Goal: Task Accomplishment & Management: Complete application form

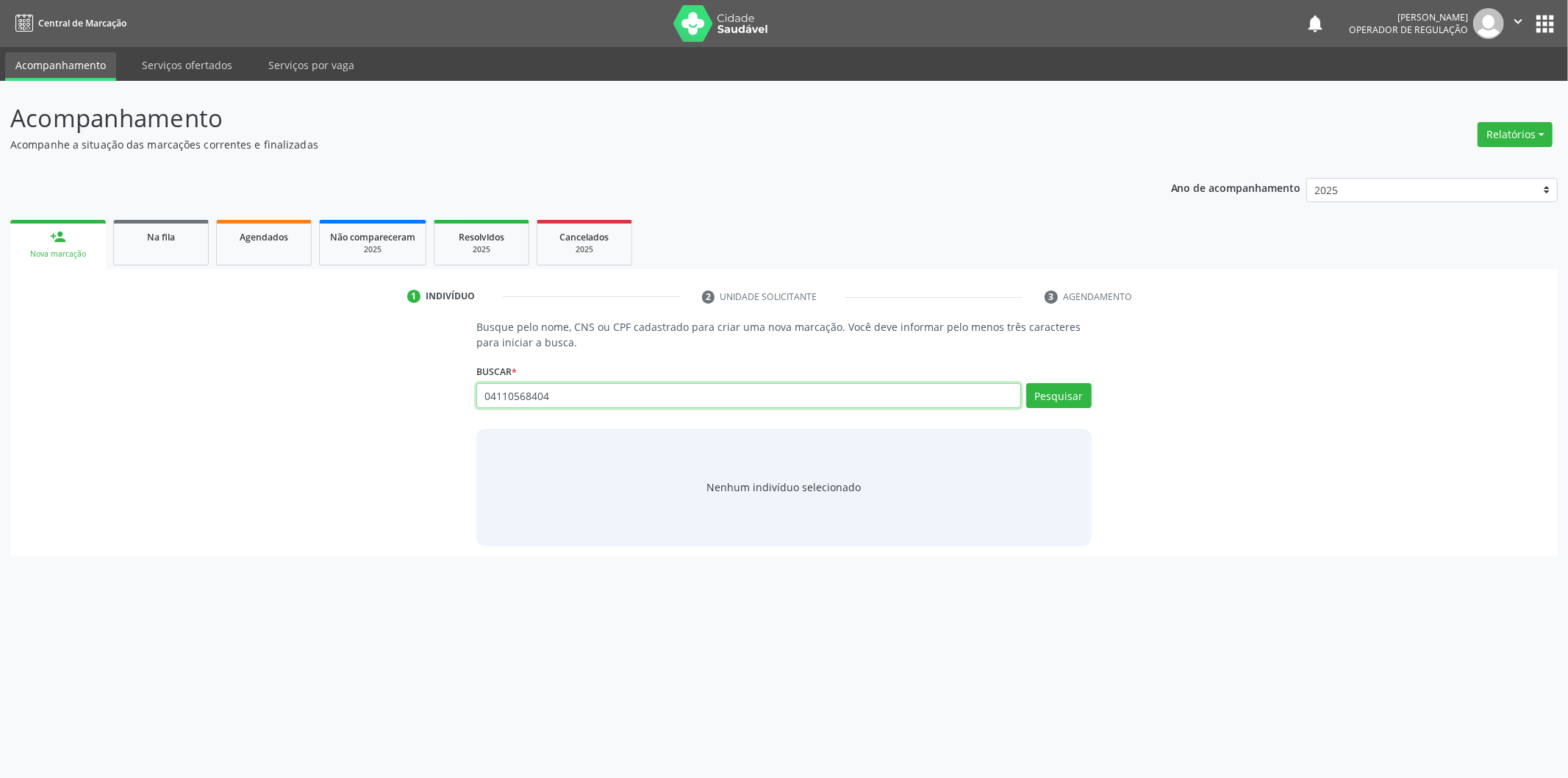
type input "04110568404"
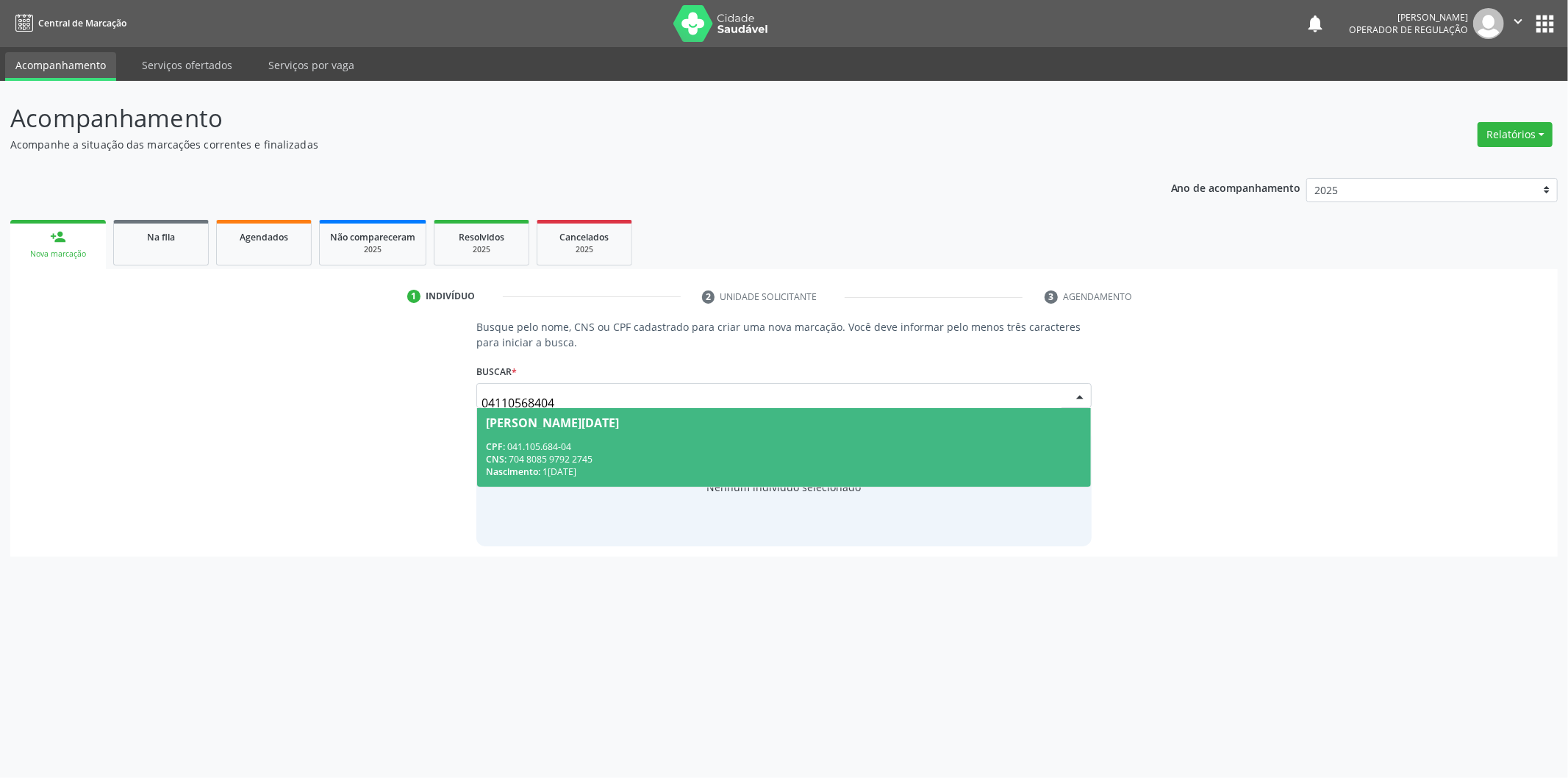
click at [836, 432] on span "Eva Lucia de Lacerda Rodrigues CPF: 041.105.684-04 CNS: 704 8085 9792 2745 Nasc…" at bounding box center [784, 447] width 614 height 78
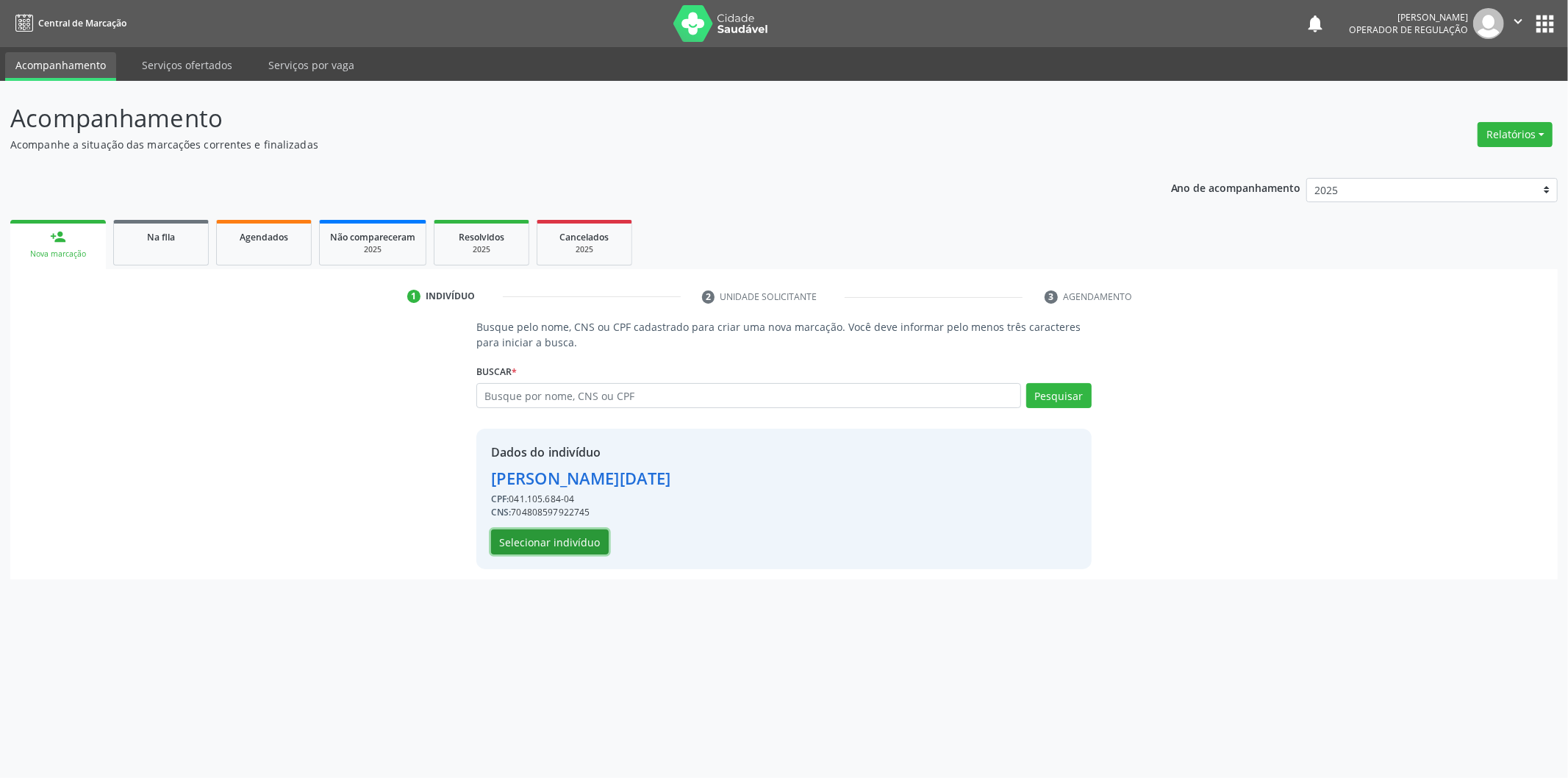
click at [583, 537] on button "Selecionar indivíduo" at bounding box center [549, 541] width 118 height 25
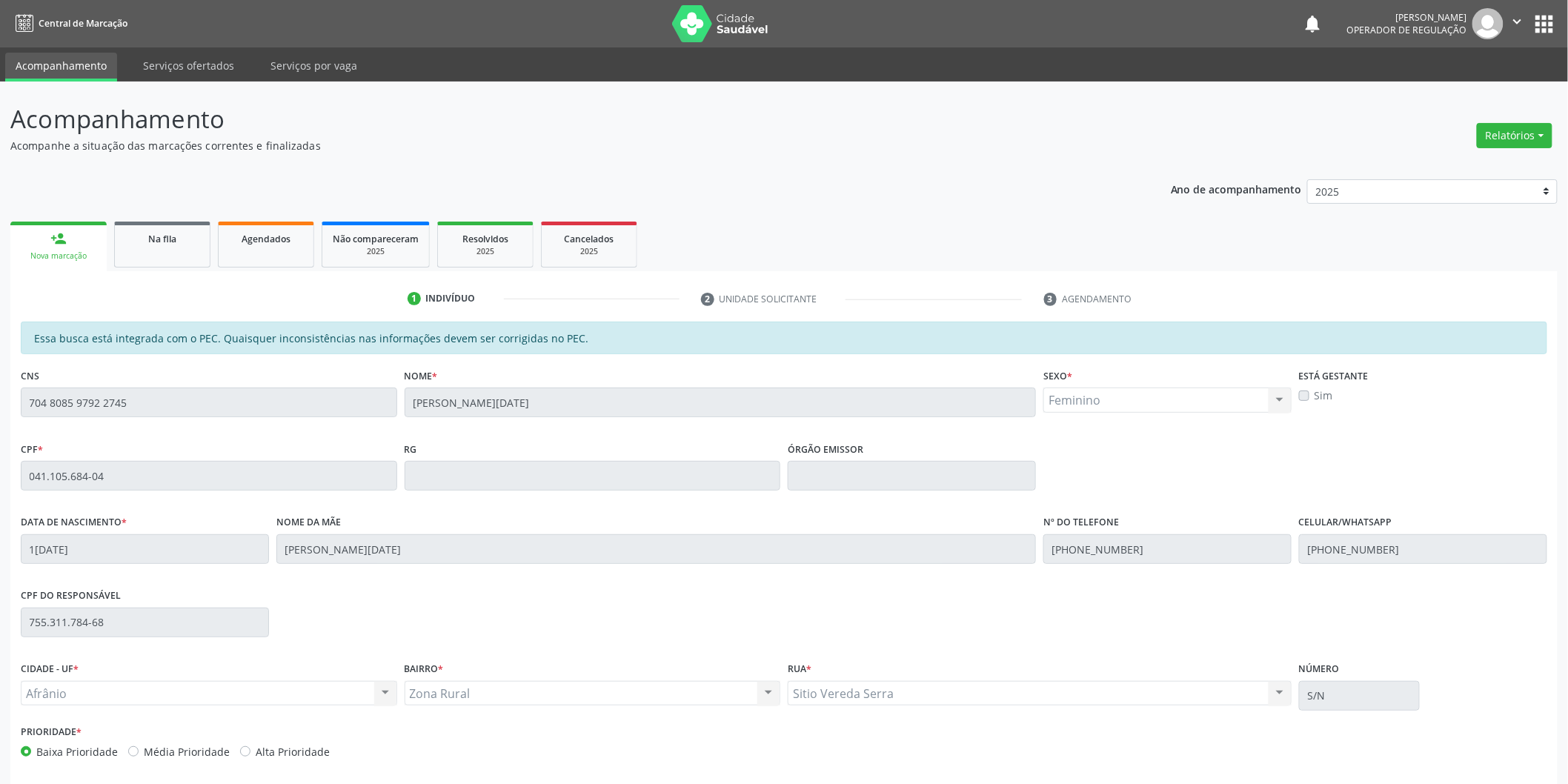
scroll to position [61, 0]
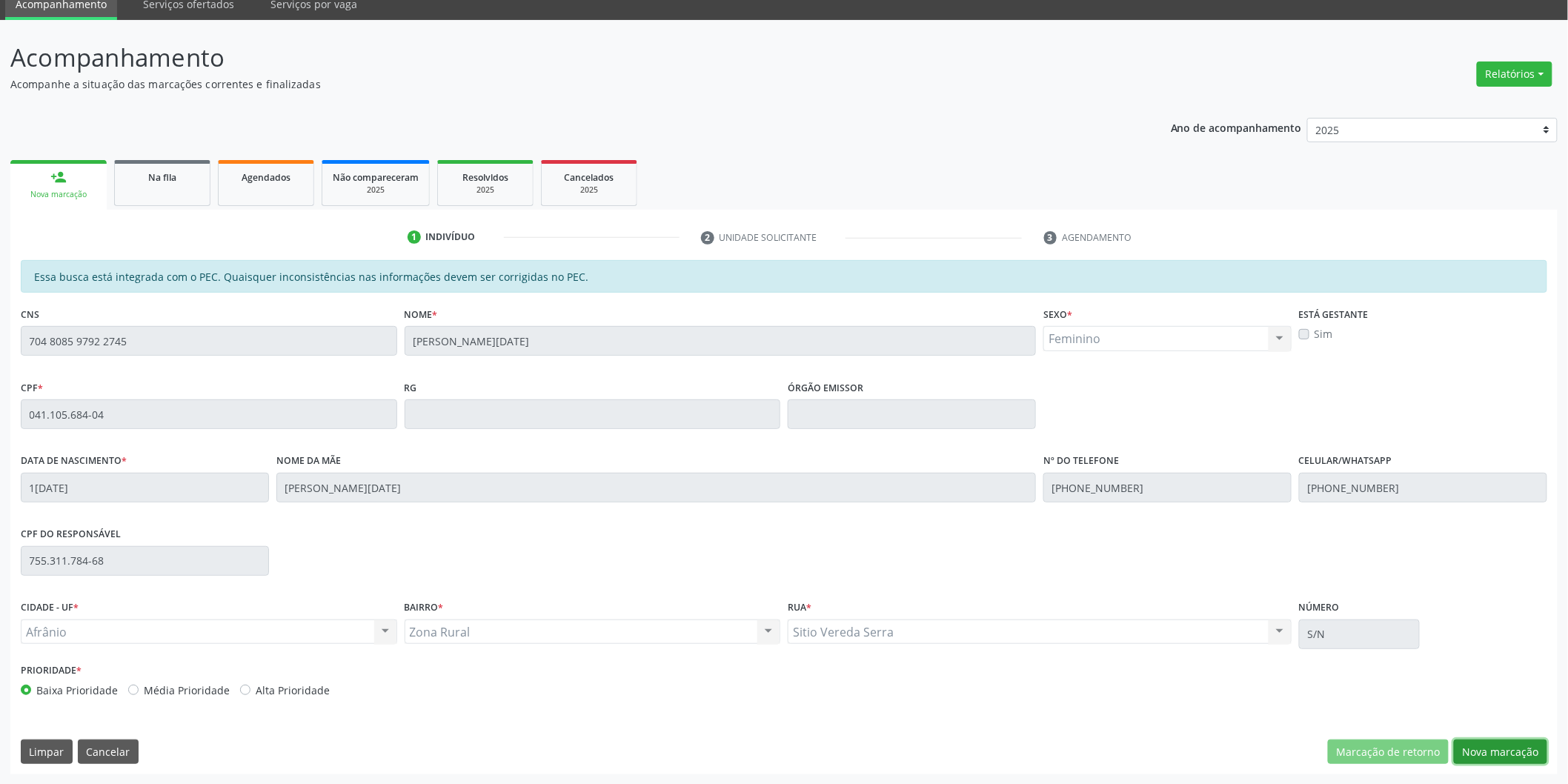
click at [1516, 753] on button "Nova marcação" at bounding box center [1500, 752] width 93 height 25
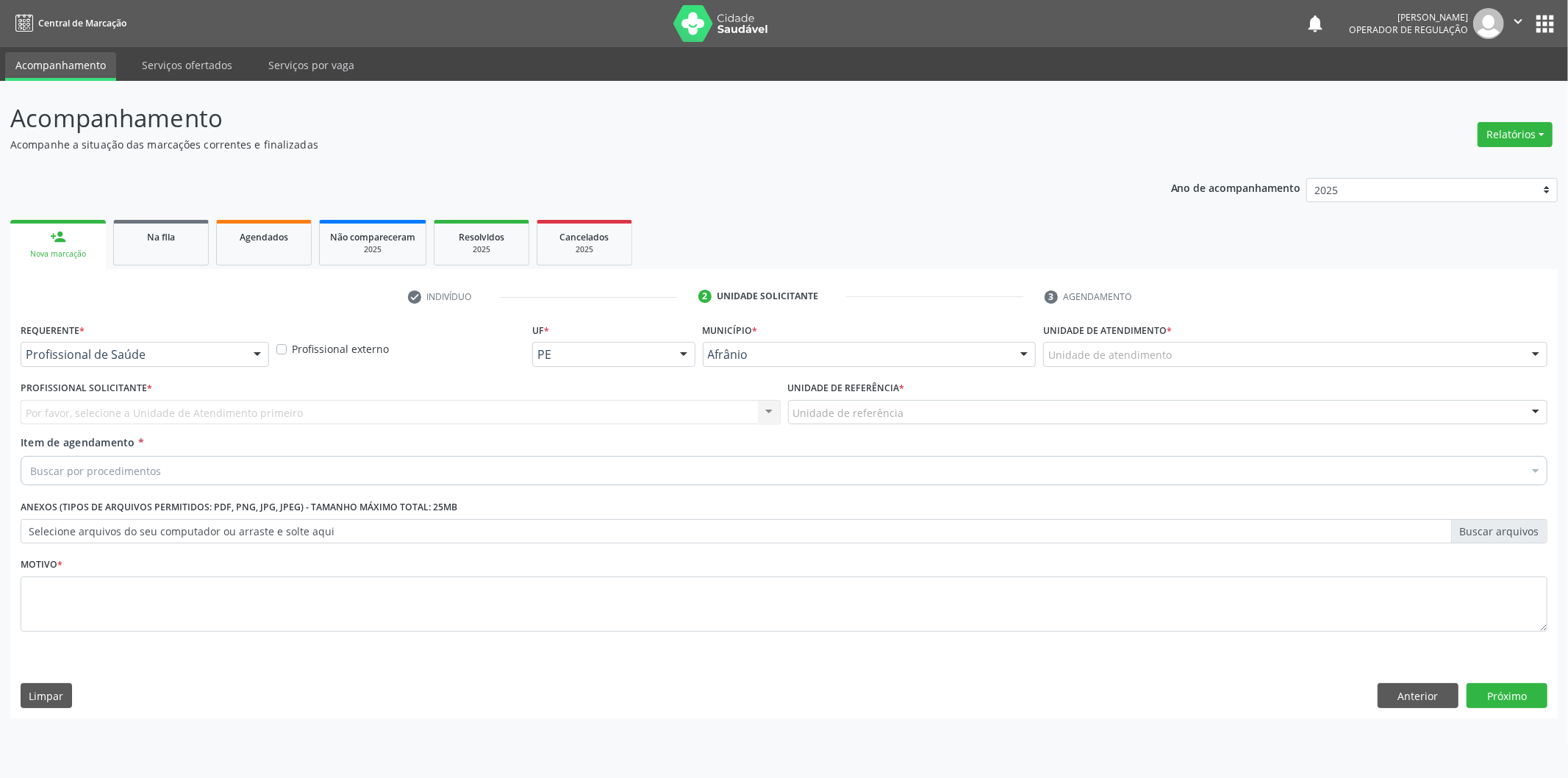
click at [1103, 342] on div "Unidade de atendimento" at bounding box center [1295, 354] width 505 height 25
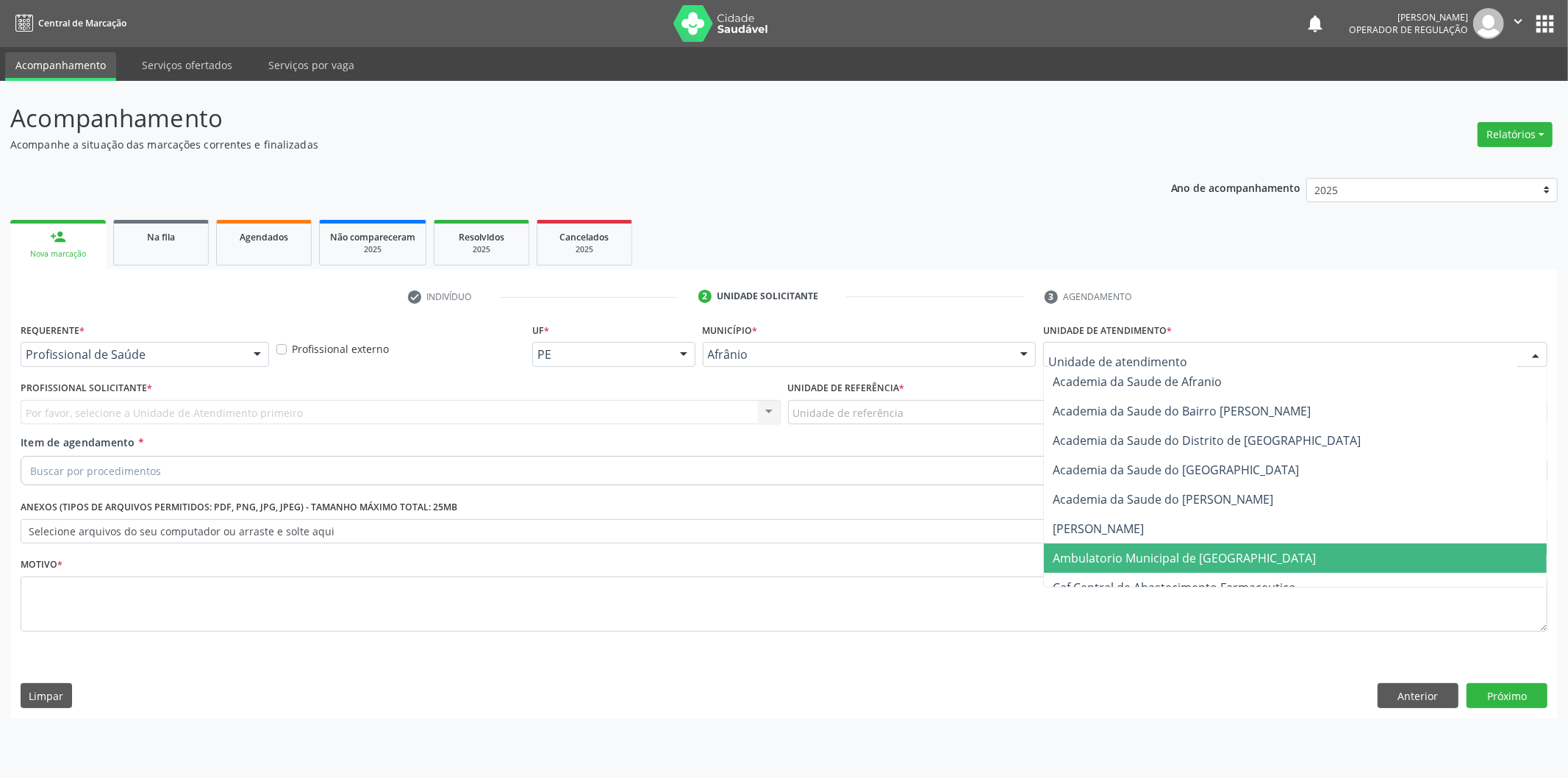
click at [1091, 553] on span "Ambulatorio Municipal de [GEOGRAPHIC_DATA]" at bounding box center [1184, 558] width 263 height 16
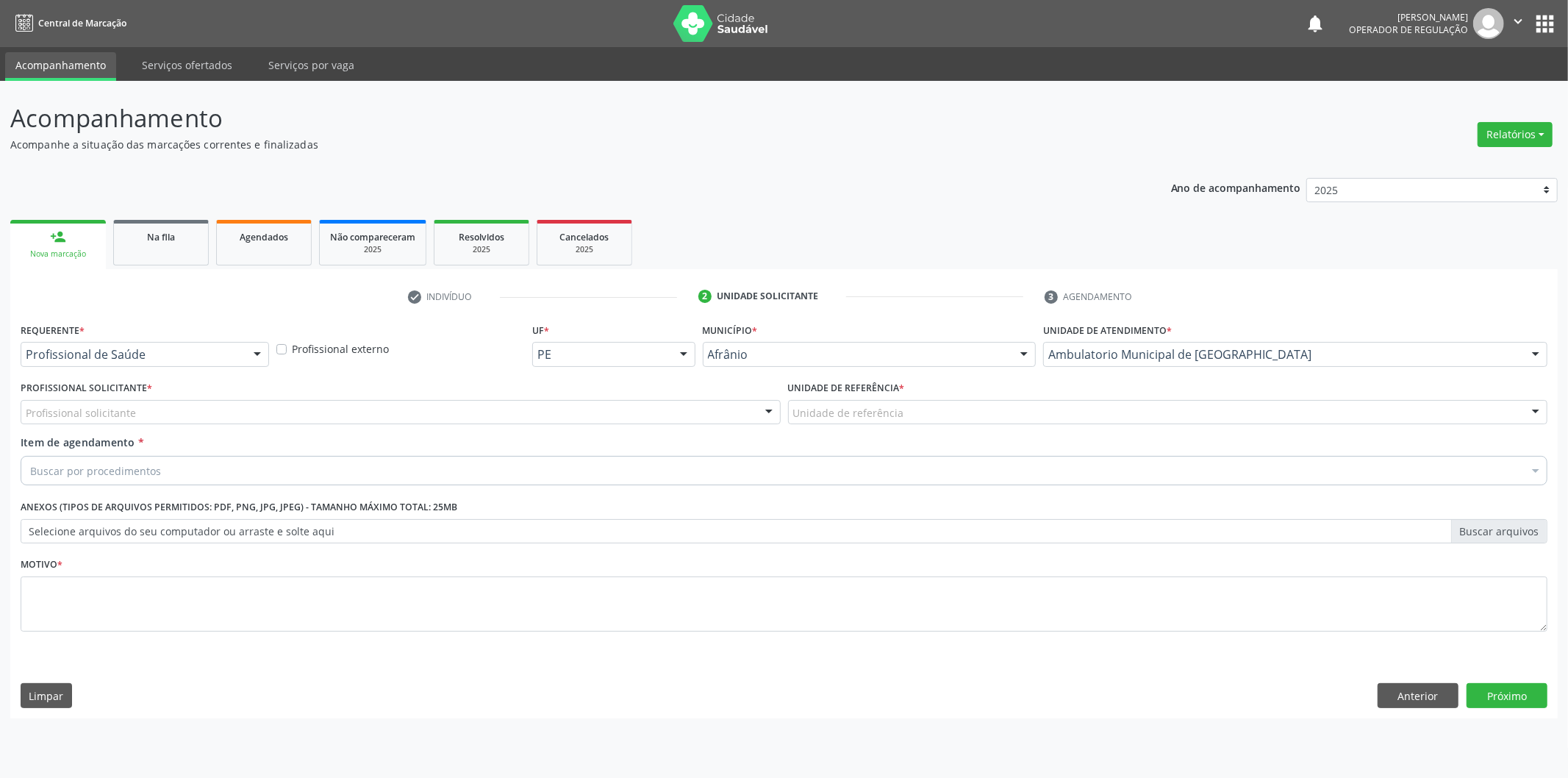
click at [640, 425] on div "Profissional Solicitante * Profissional solicitante Médico Anestesiologista - J…" at bounding box center [401, 406] width 768 height 58
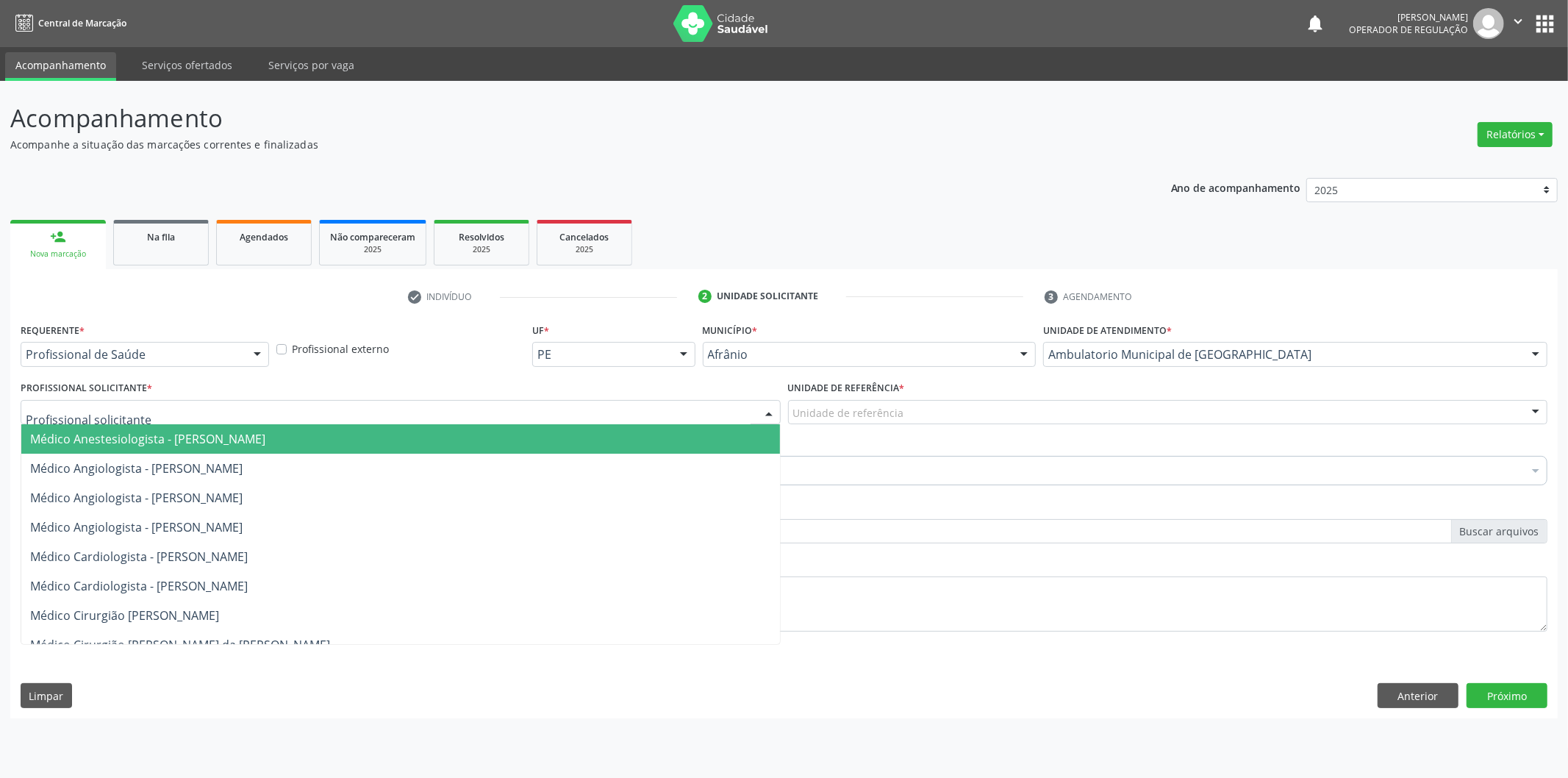
click at [650, 417] on div at bounding box center [401, 412] width 760 height 25
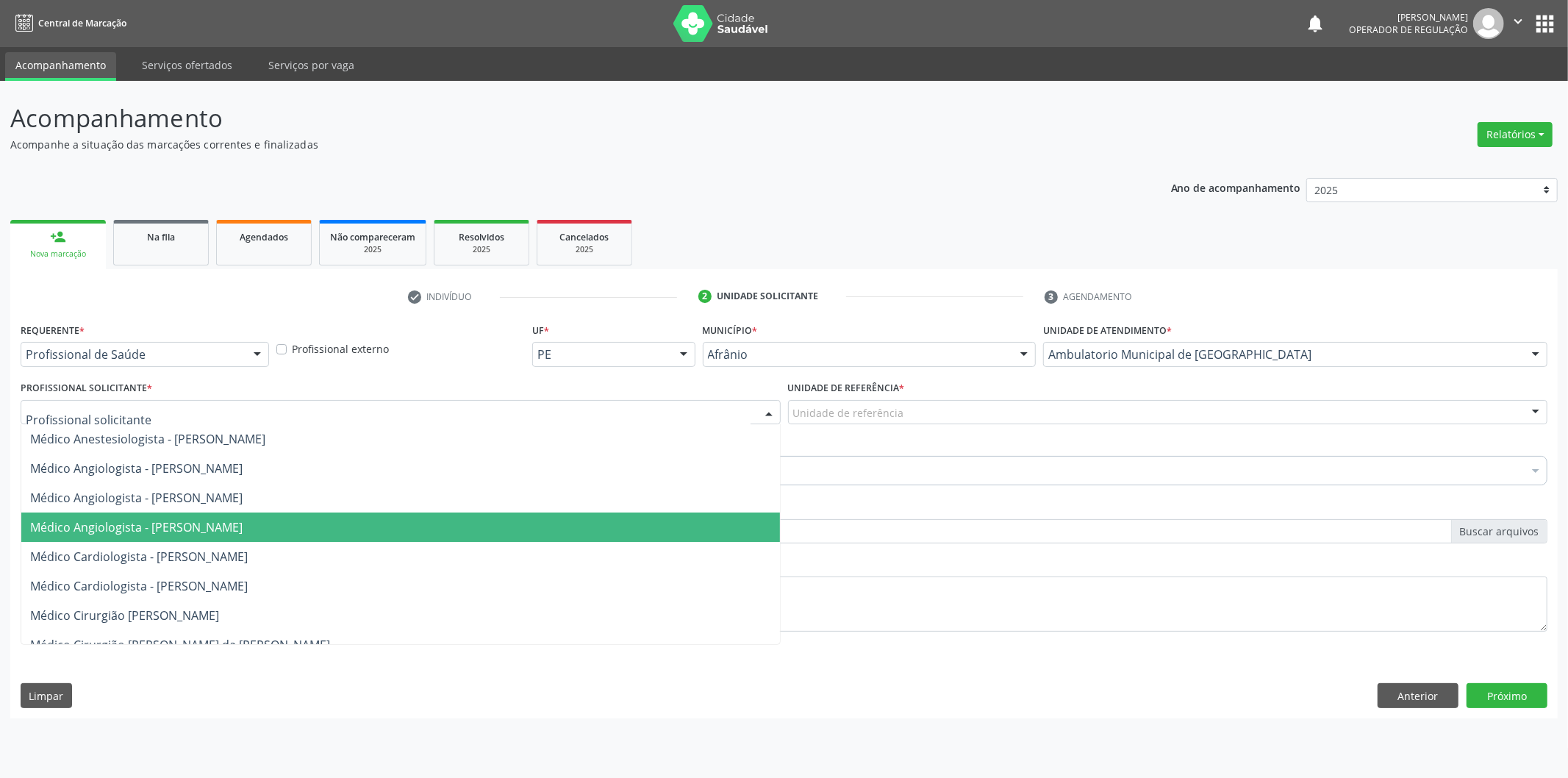
click at [622, 519] on span "Médico Angiologista - [PERSON_NAME]" at bounding box center [401, 527] width 759 height 30
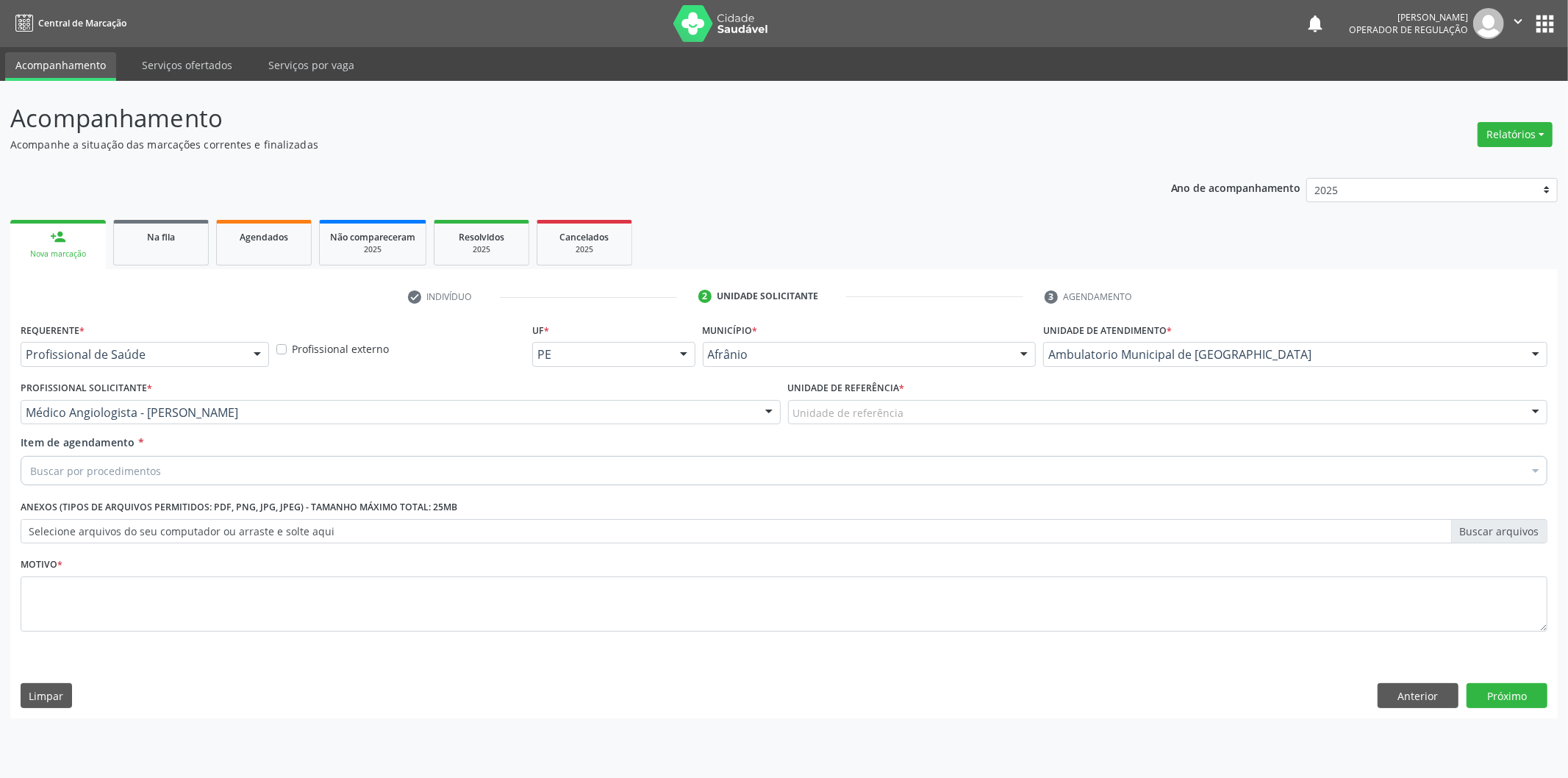
click at [844, 423] on div "Unidade de referência ESF de Extrema ESF de Barra das Melancias ESF [PERSON_NAM…" at bounding box center [1168, 412] width 760 height 25
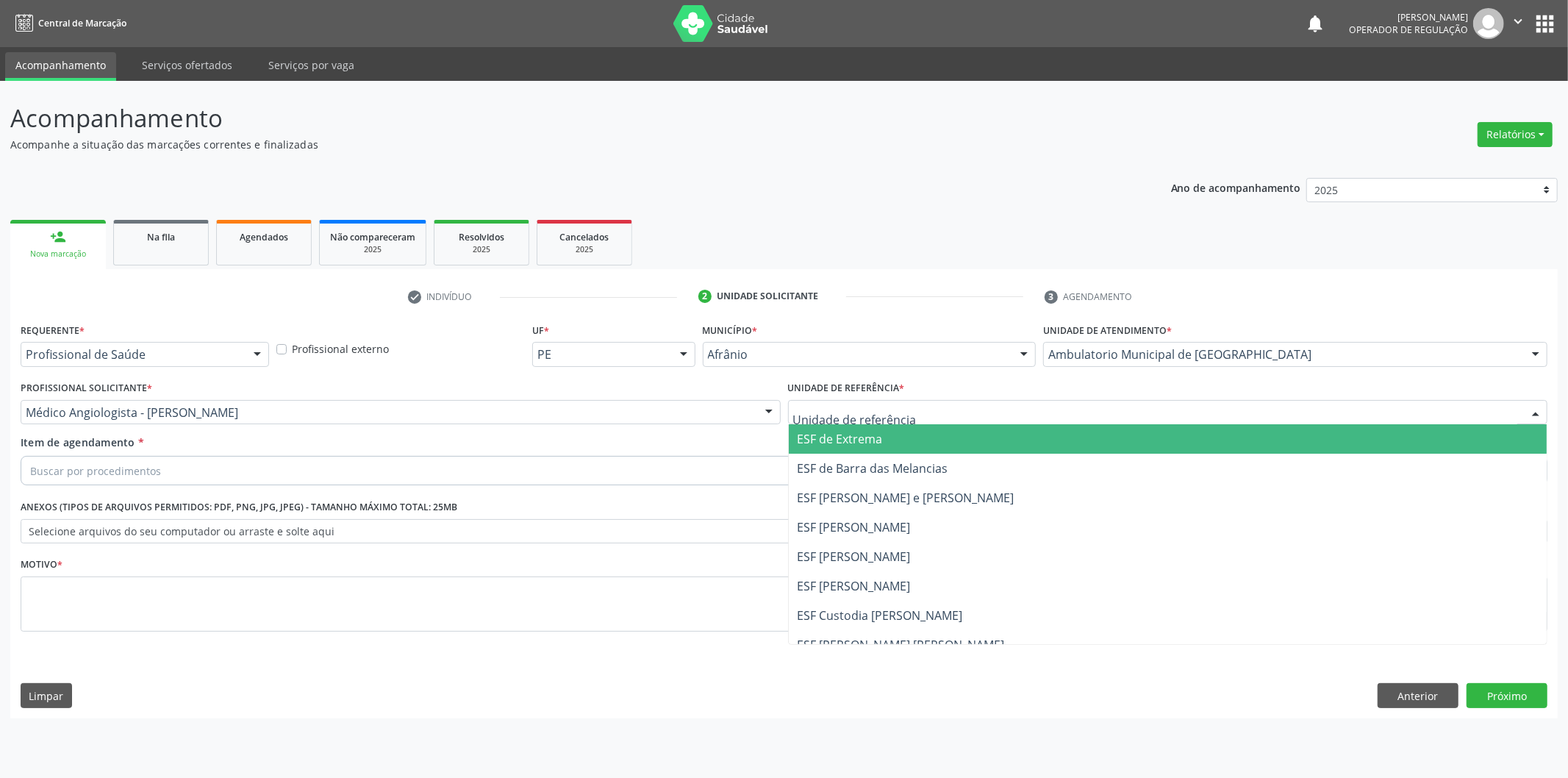
click at [849, 463] on span "ESF de Barra das Melancias" at bounding box center [873, 469] width 151 height 16
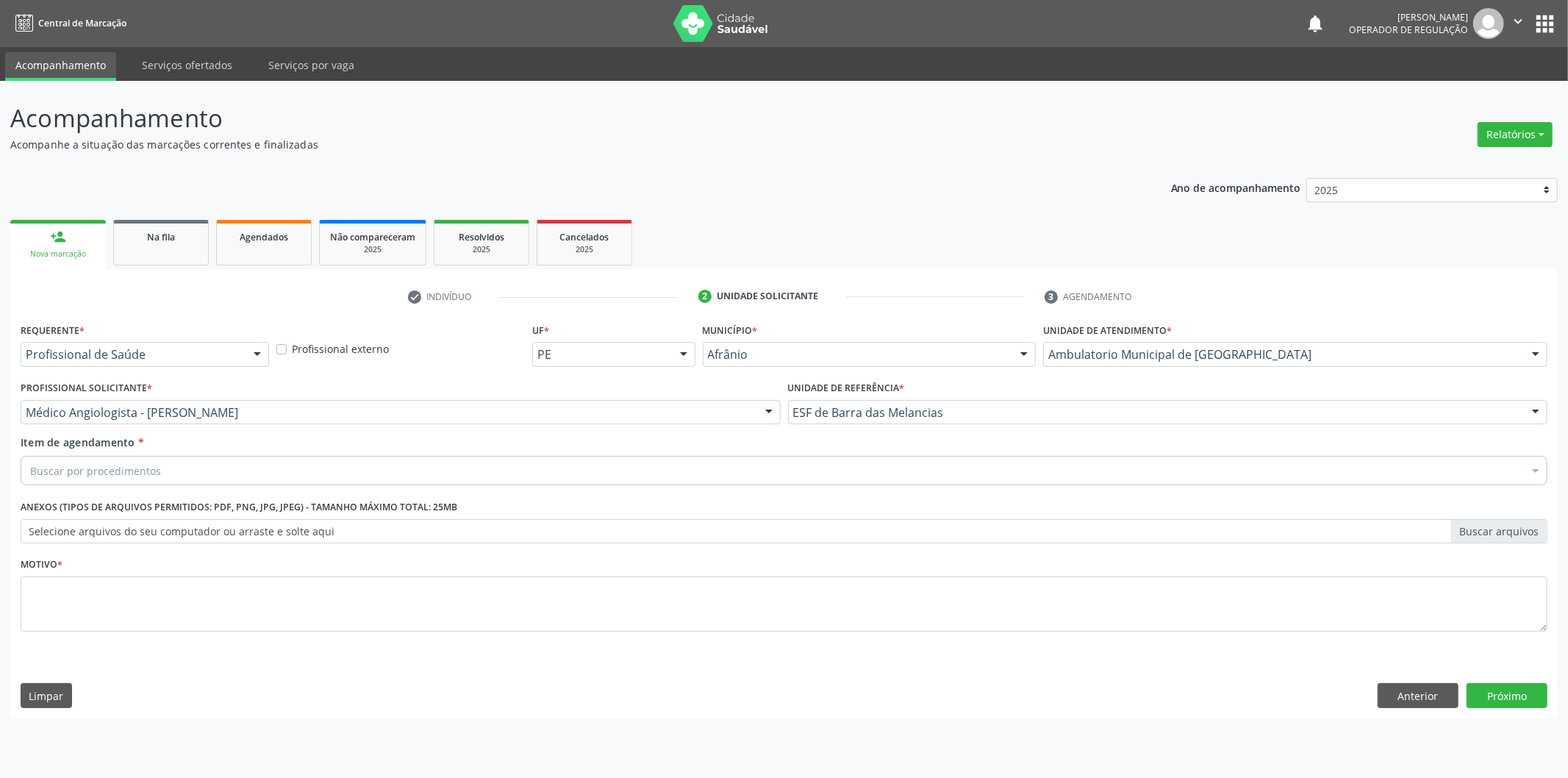
click at [849, 463] on div "Buscar por procedimentos" at bounding box center [784, 470] width 1527 height 30
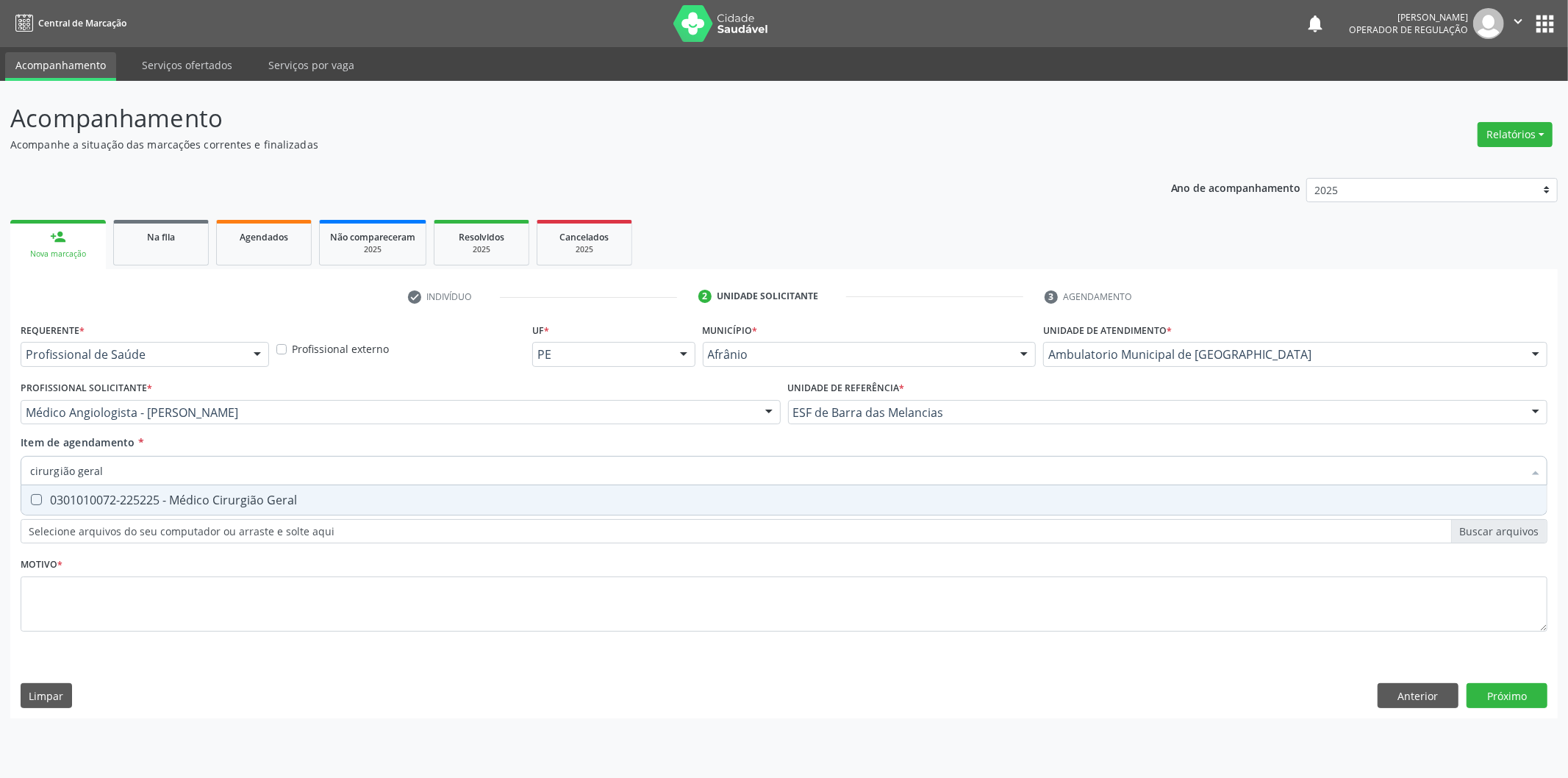
type input "cirurgião geral"
click at [847, 461] on input "cirurgião geral" at bounding box center [777, 470] width 1494 height 30
click at [1183, 488] on span "0301010072-225225 - Médico Cirurgião Geral" at bounding box center [784, 500] width 1526 height 30
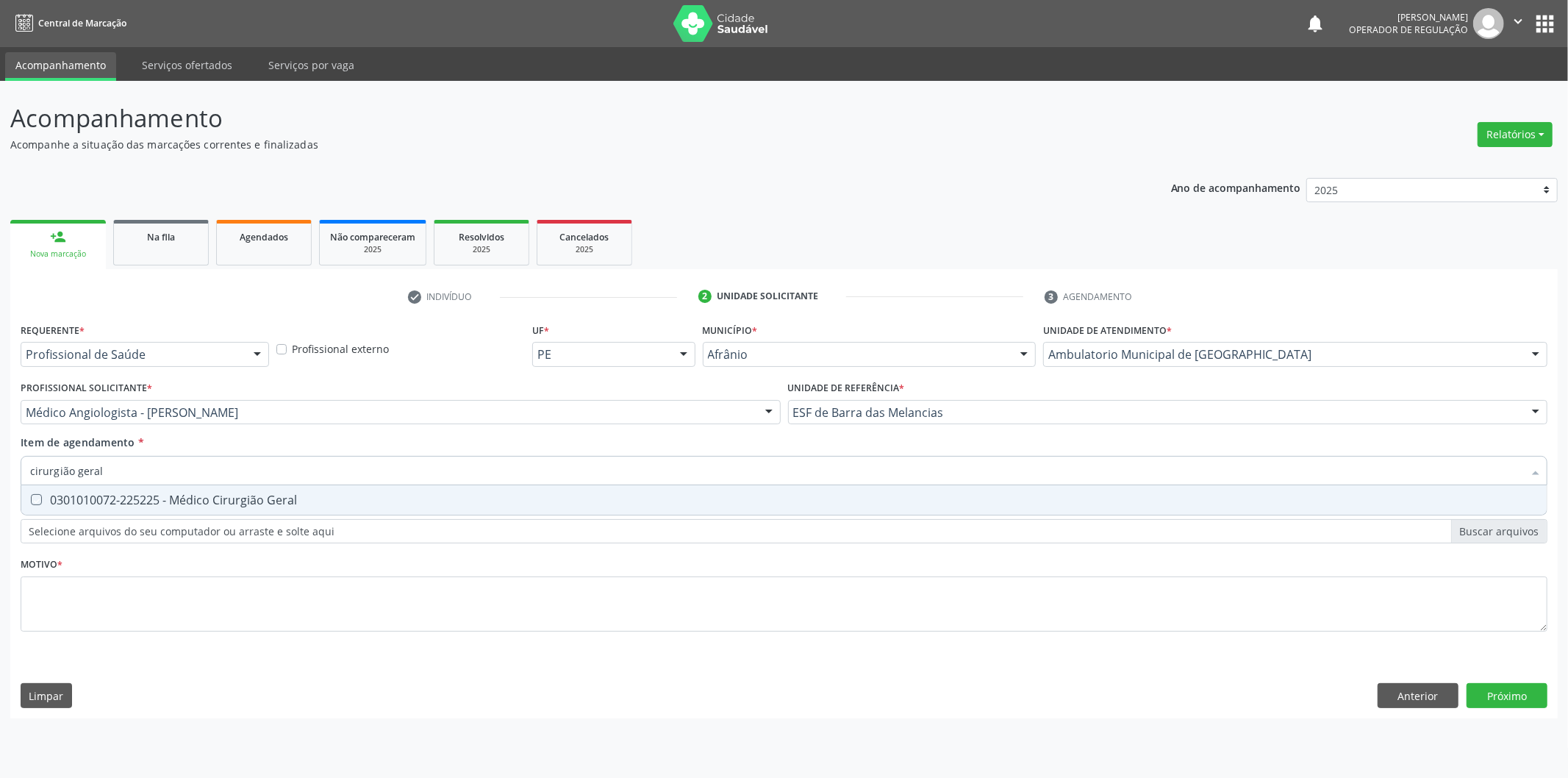
checkbox Geral "true"
click at [1143, 610] on div "Requerente * Profissional de Saúde Profissional de Saúde Paciente Nenhum result…" at bounding box center [784, 485] width 1527 height 333
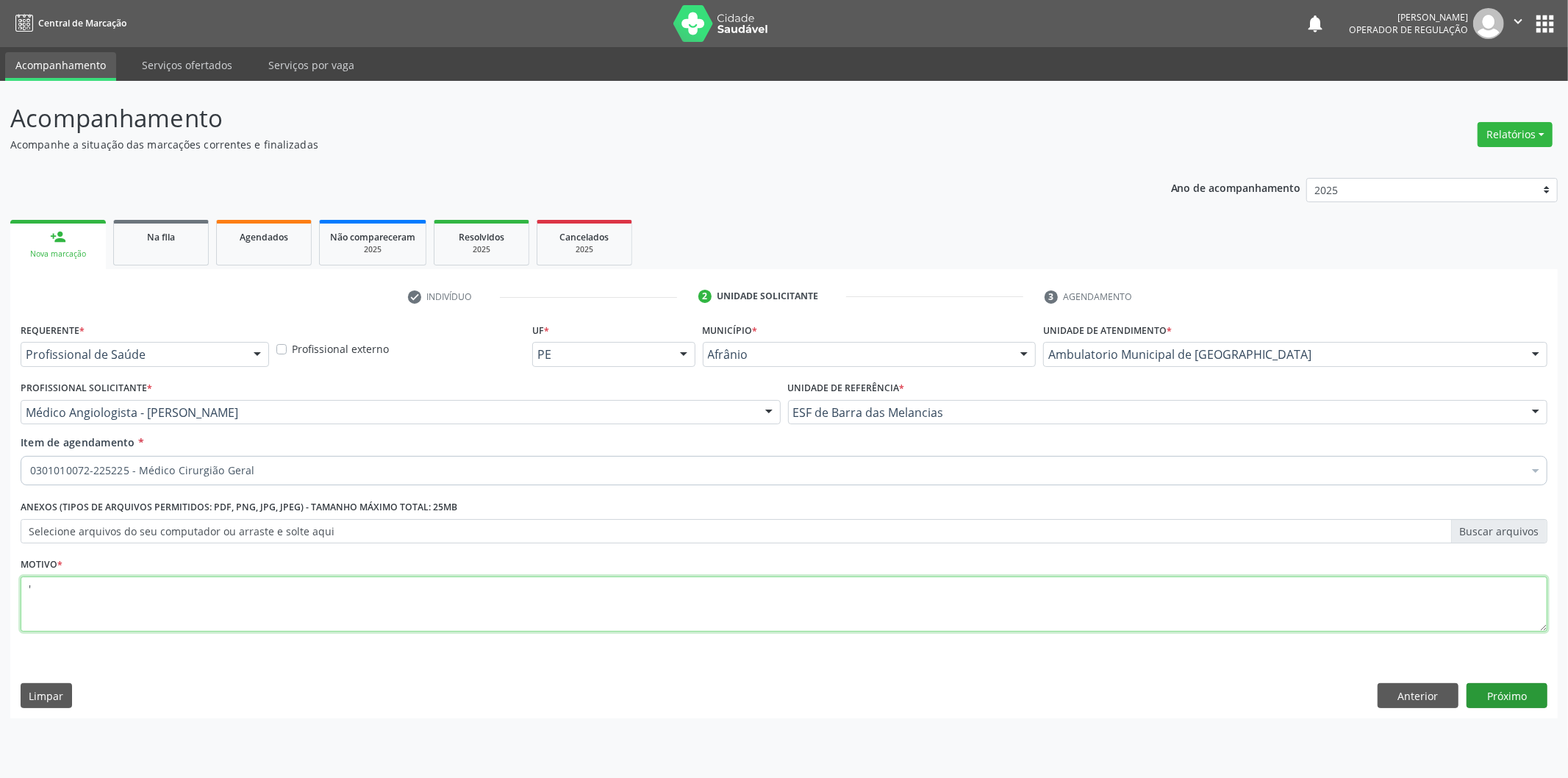
type textarea "'"
click at [1530, 701] on button "Próximo" at bounding box center [1507, 695] width 81 height 25
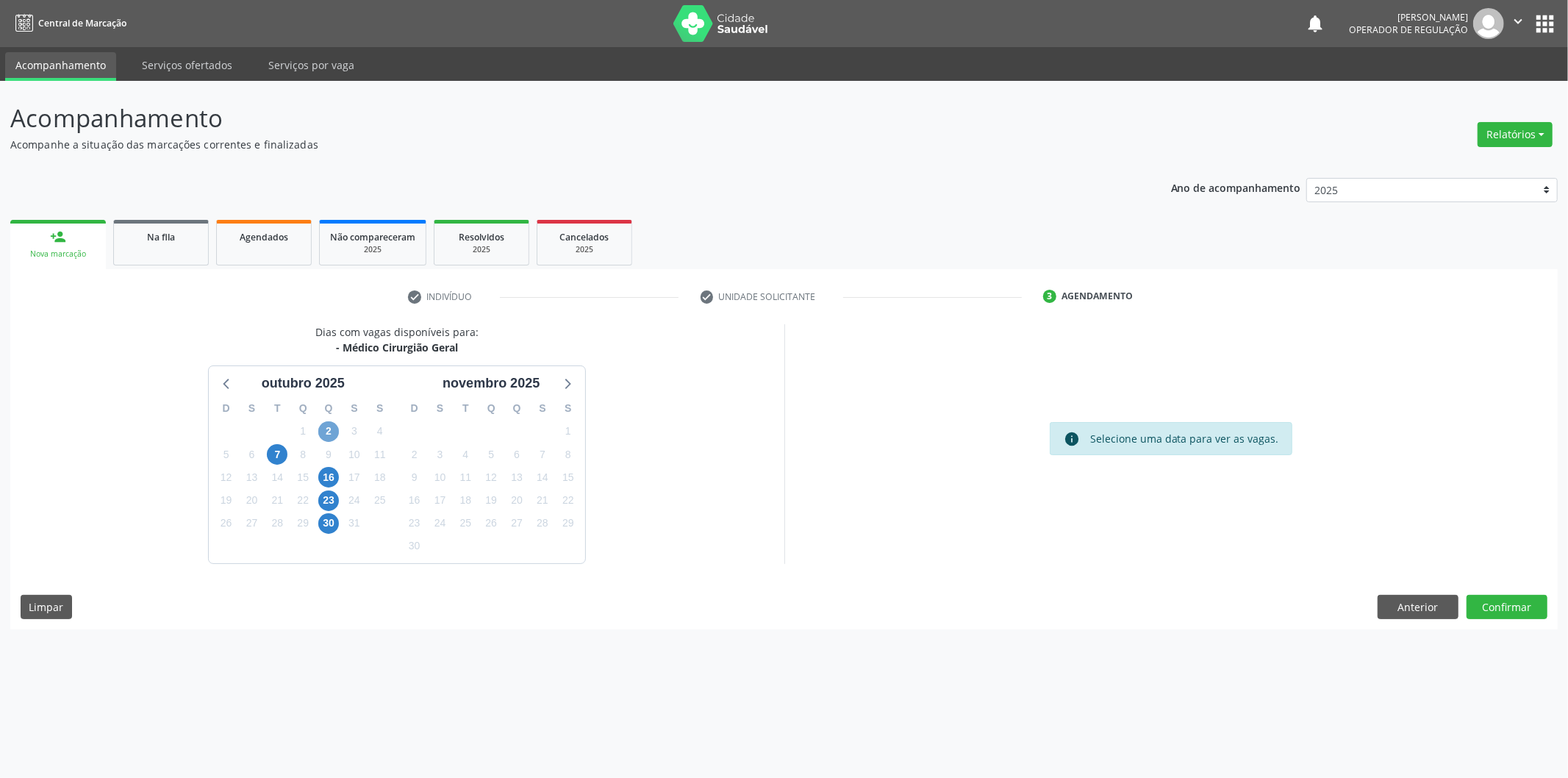
click at [324, 425] on span "2" at bounding box center [329, 432] width 21 height 21
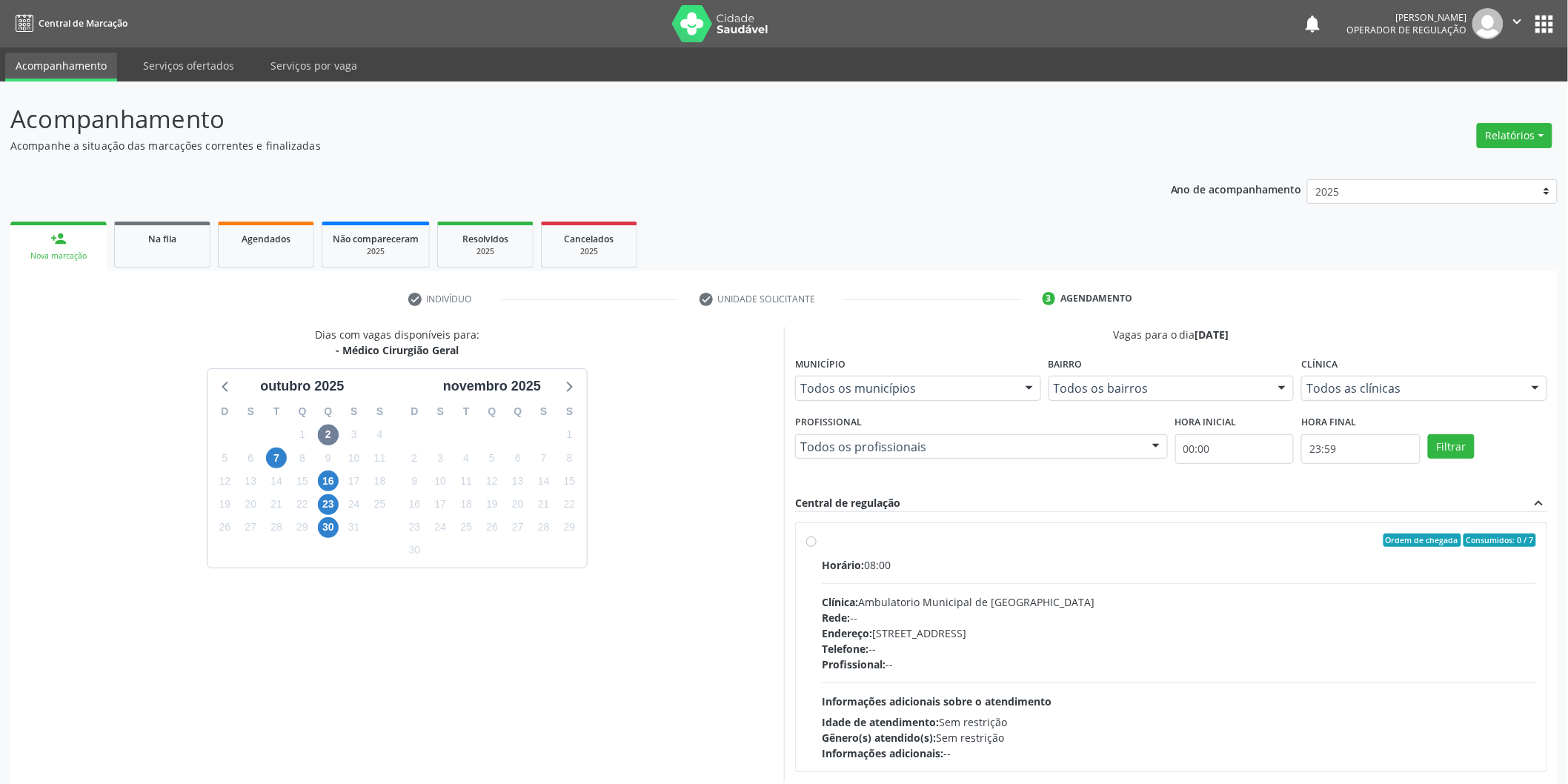
click at [1183, 530] on div "Ordem de chegada Consumidos: 0 / 7 Horário: 08:00 Clínica: Ambulatorio Municipa…" at bounding box center [1172, 647] width 751 height 248
radio input "true"
drag, startPoint x: 1554, startPoint y: 306, endPoint x: 1564, endPoint y: 320, distance: 17.2
click at [1564, 319] on div "Acompanhamento Acompanhe a situação das marcações correntes e finalizadas Relat…" at bounding box center [784, 483] width 1568 height 804
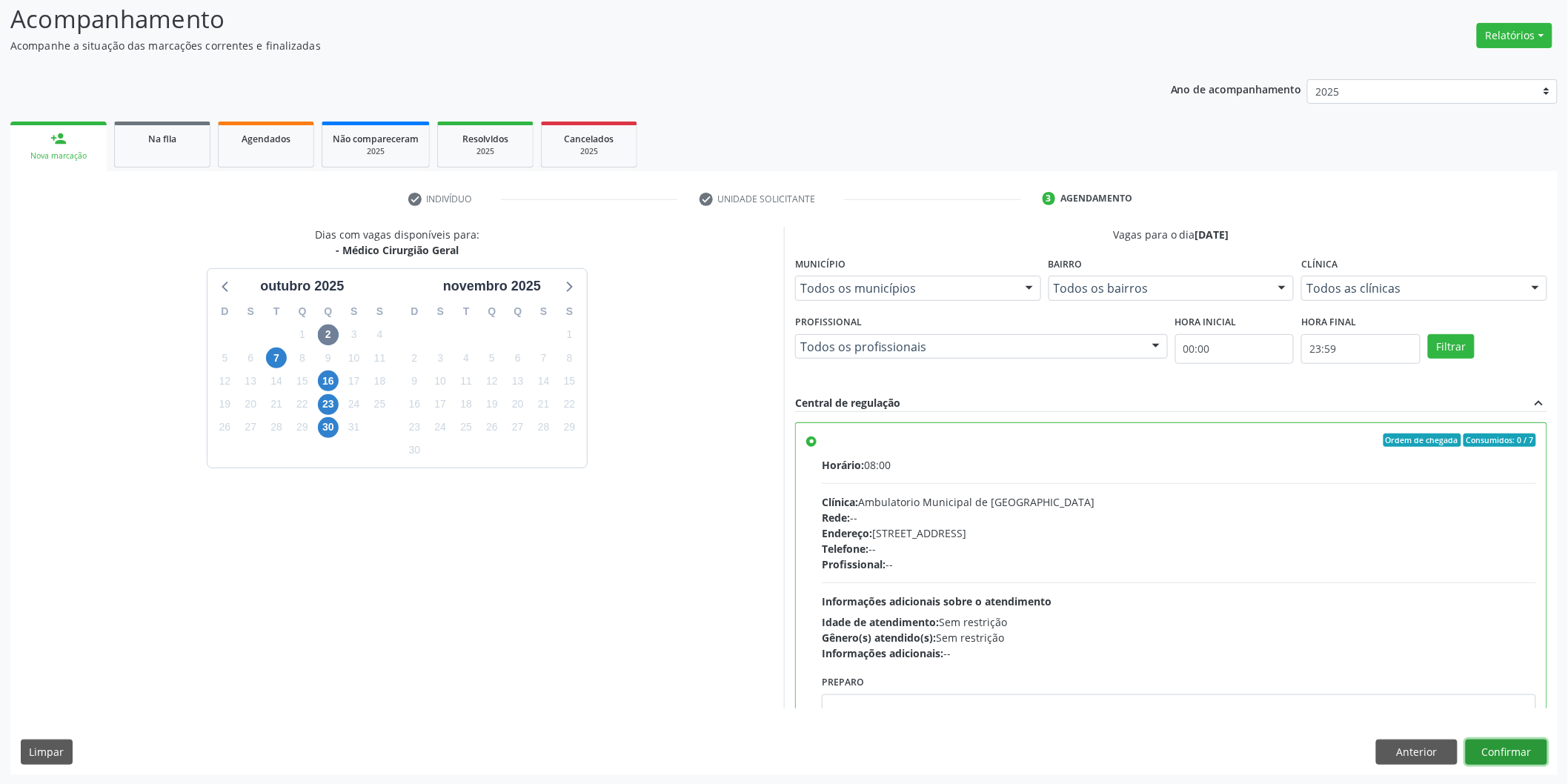
click at [1509, 740] on button "Confirmar" at bounding box center [1506, 752] width 81 height 25
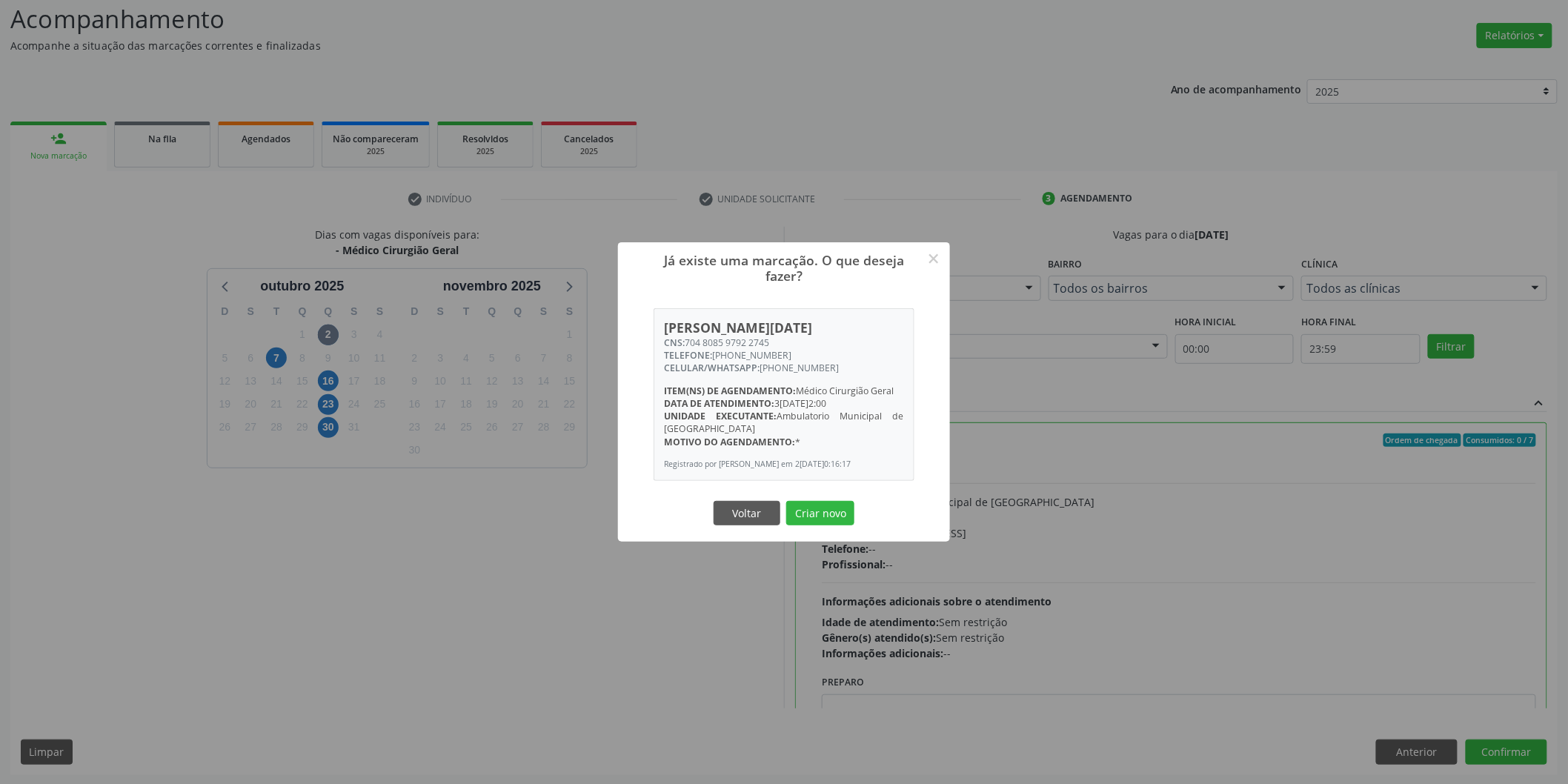
click at [786, 501] on button "Criar novo" at bounding box center [820, 513] width 68 height 25
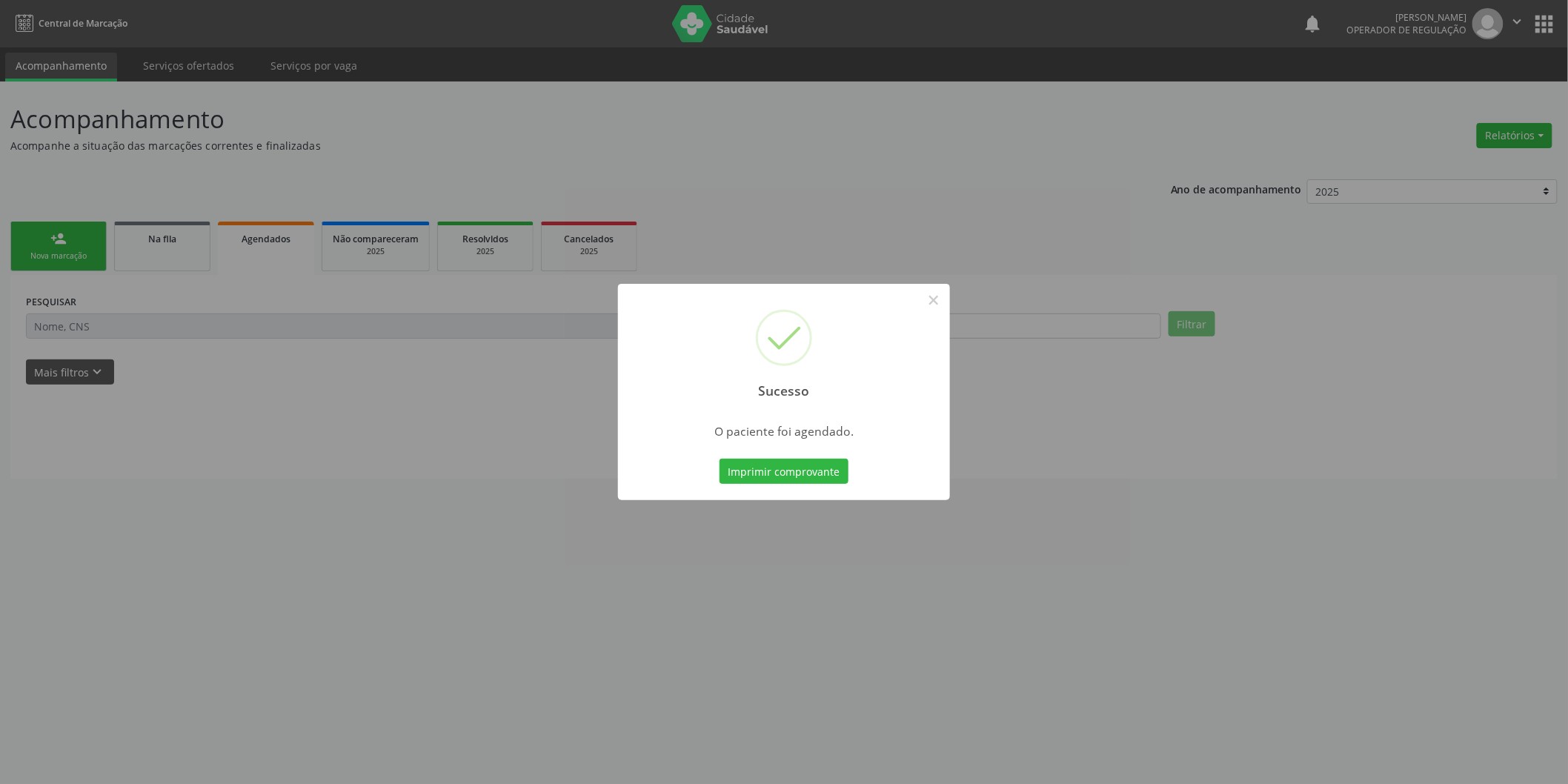
scroll to position [0, 0]
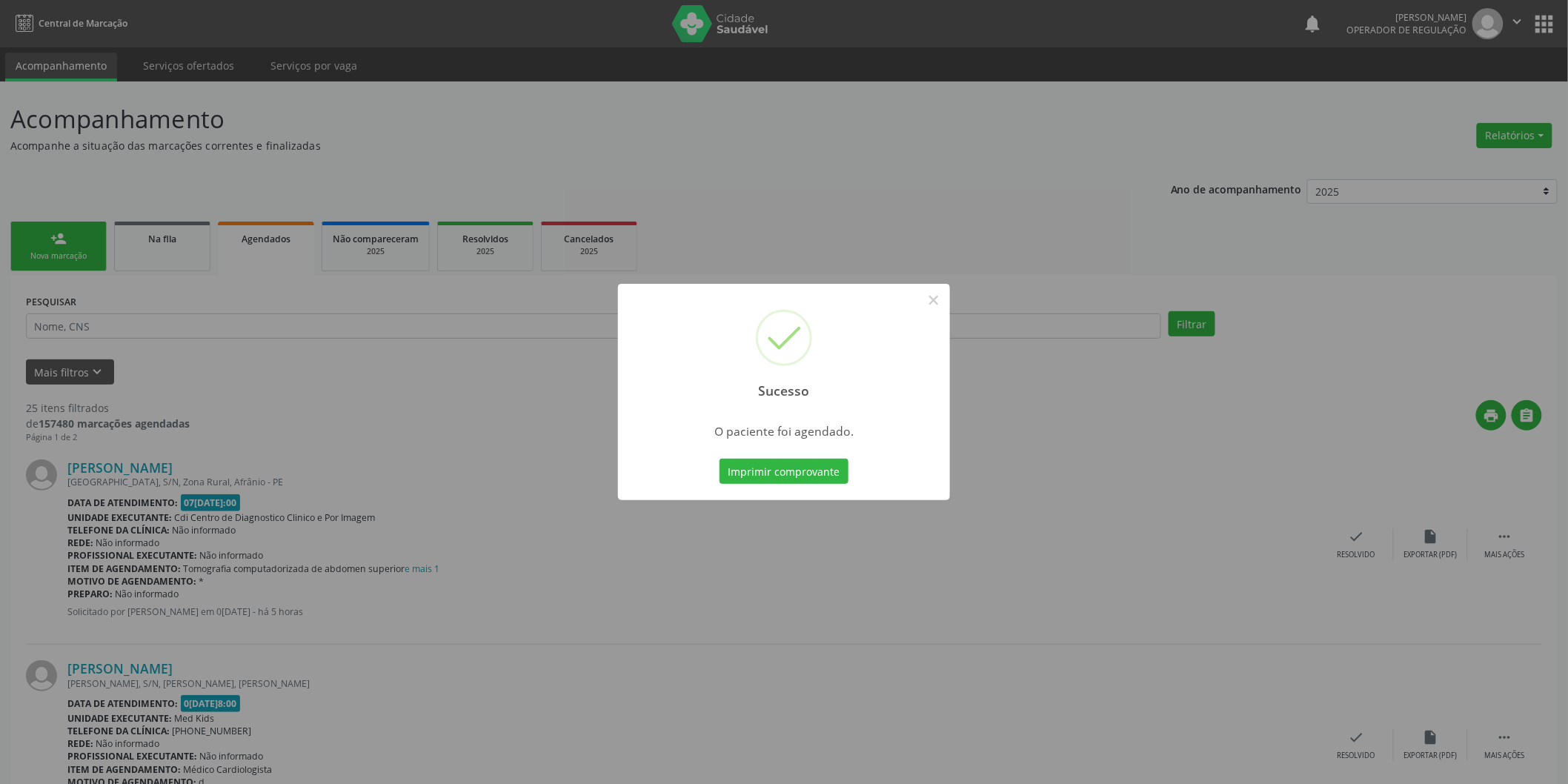
click at [1331, 137] on div "Sucesso × O paciente foi agendado. Imprimir comprovante Cancel" at bounding box center [784, 392] width 1568 height 784
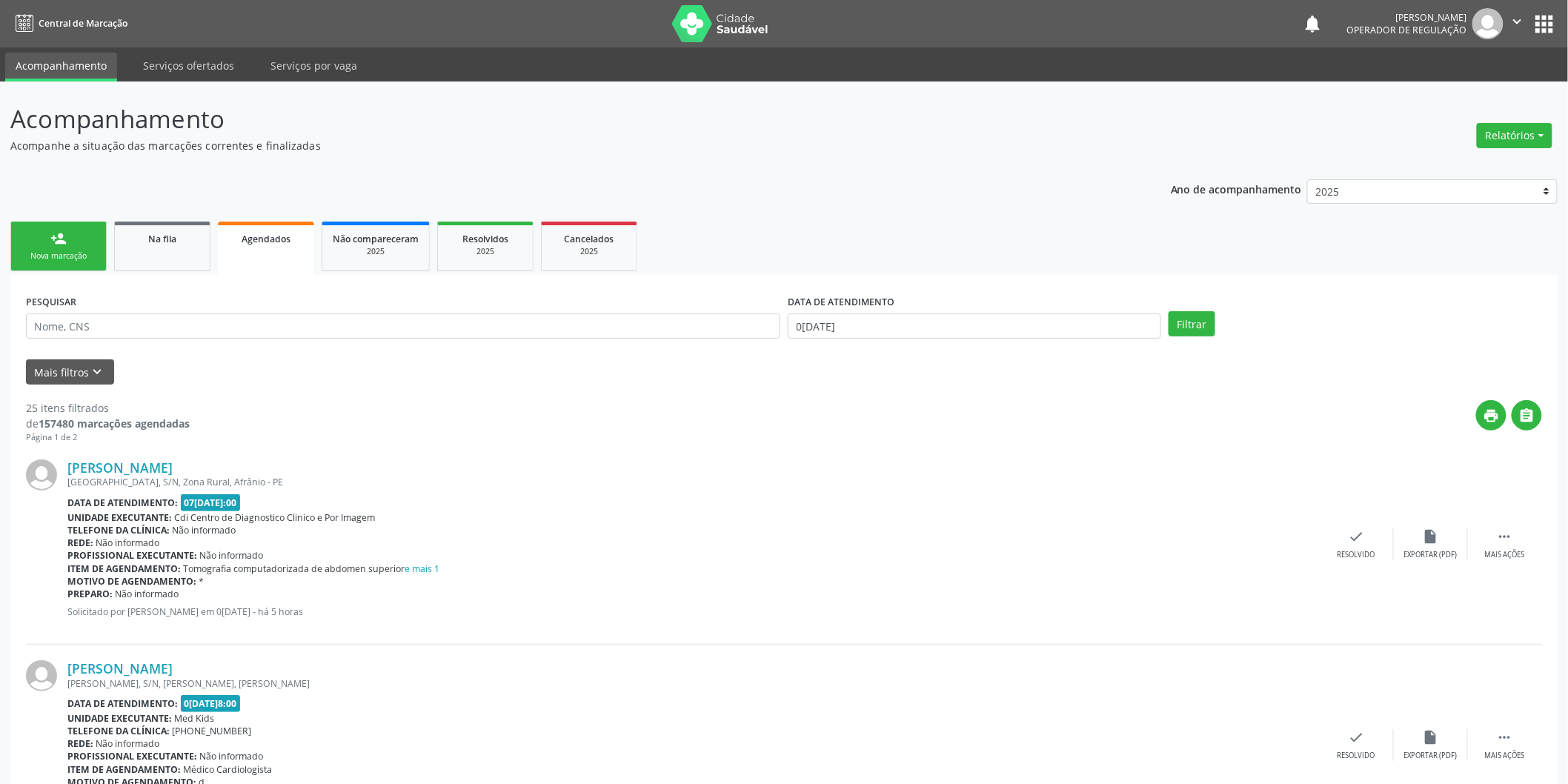
click at [113, 238] on ul "person_add Nova marcação Na fila Agendados Não compareceram 2025 Resolvidos 202…" at bounding box center [784, 246] width 1547 height 57
click at [93, 240] on link "person_add Nova marcação" at bounding box center [59, 247] width 97 height 50
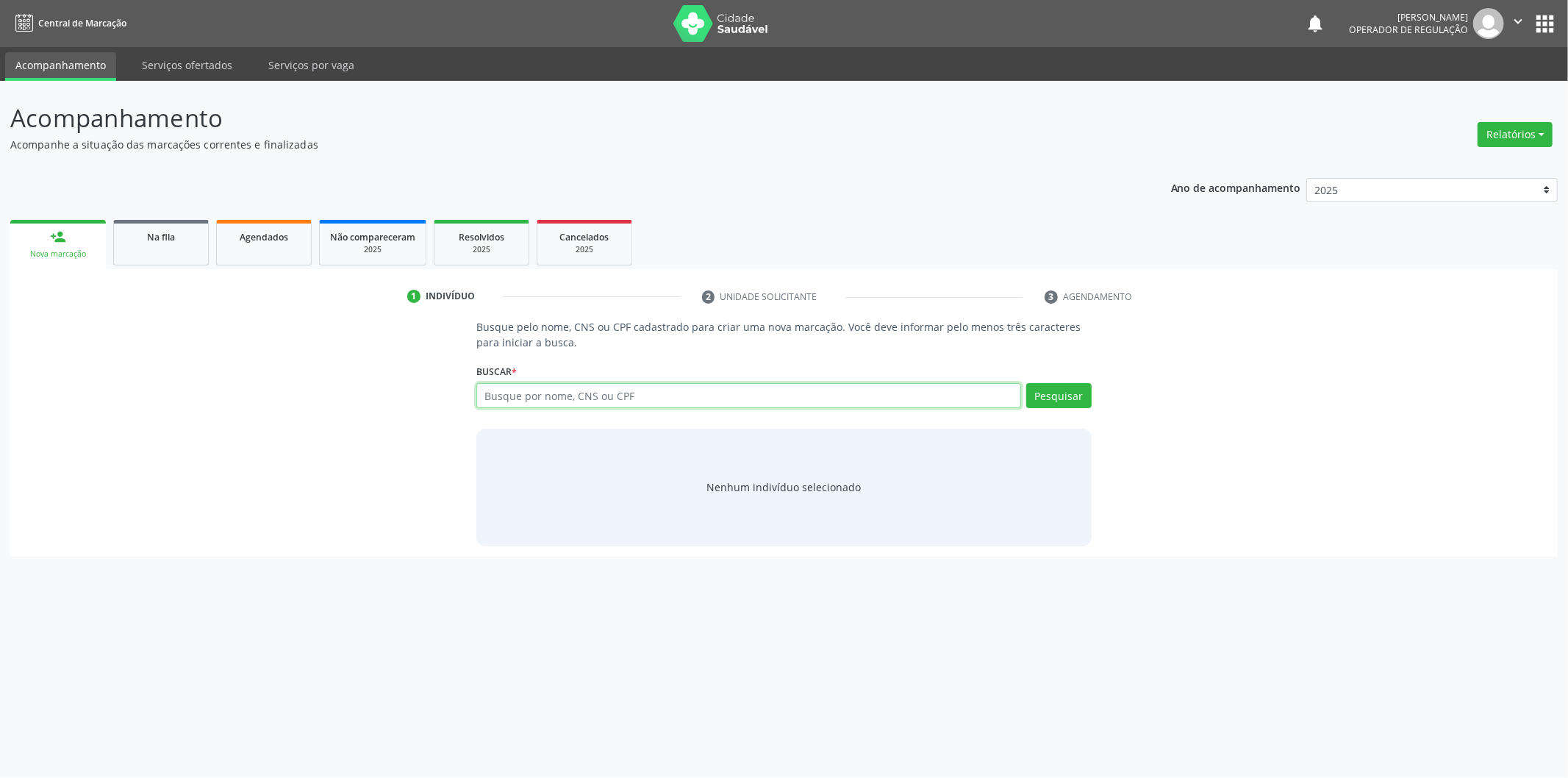
click at [622, 396] on input "text" at bounding box center [748, 395] width 545 height 25
type input "39417379372"
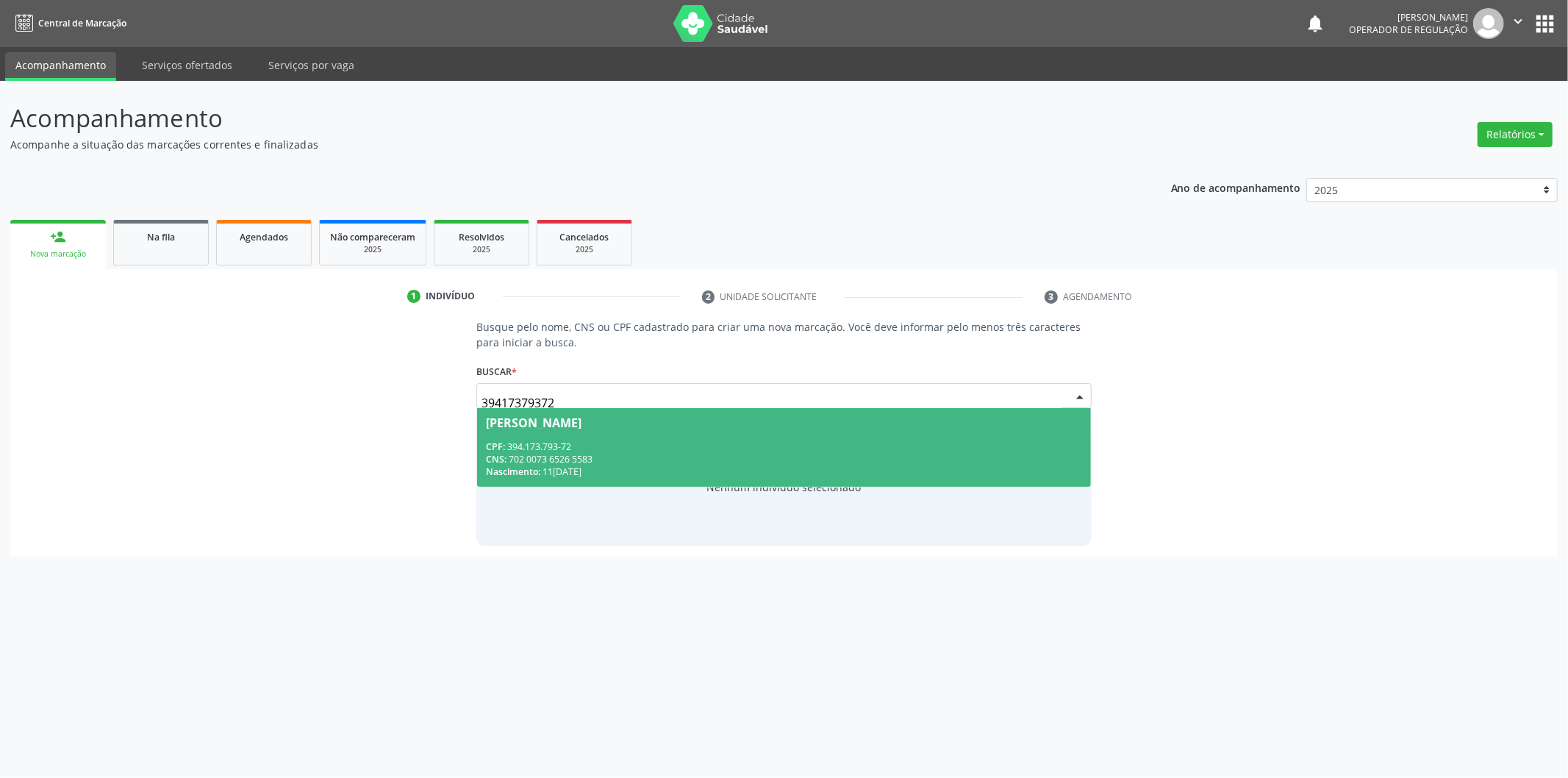
click at [968, 445] on div "CPF: 394.173.793-72" at bounding box center [784, 447] width 596 height 13
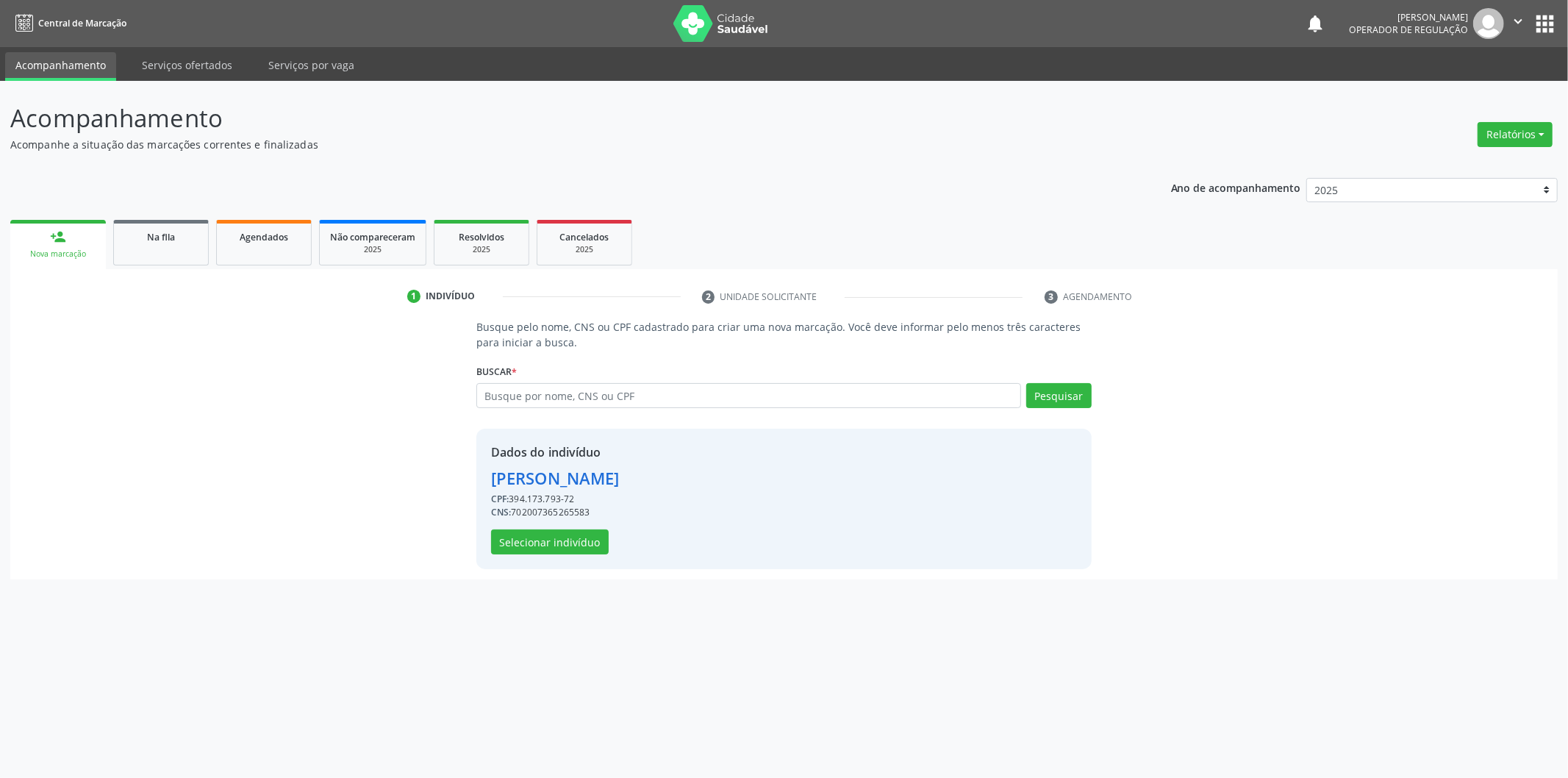
click at [968, 445] on div "Dados do indivíduo Maria de Lourdes Silva CPF: 394.173.793-72 CNS: 702007365265…" at bounding box center [784, 499] width 616 height 141
drag, startPoint x: 589, startPoint y: 594, endPoint x: 587, endPoint y: 612, distance: 18.1
click at [582, 616] on div "Acompanhamento Acompanhe a situação das marcações correntes e finalizadas Relat…" at bounding box center [784, 429] width 1568 height 697
click at [580, 546] on button "Selecionar indivíduo" at bounding box center [549, 541] width 118 height 25
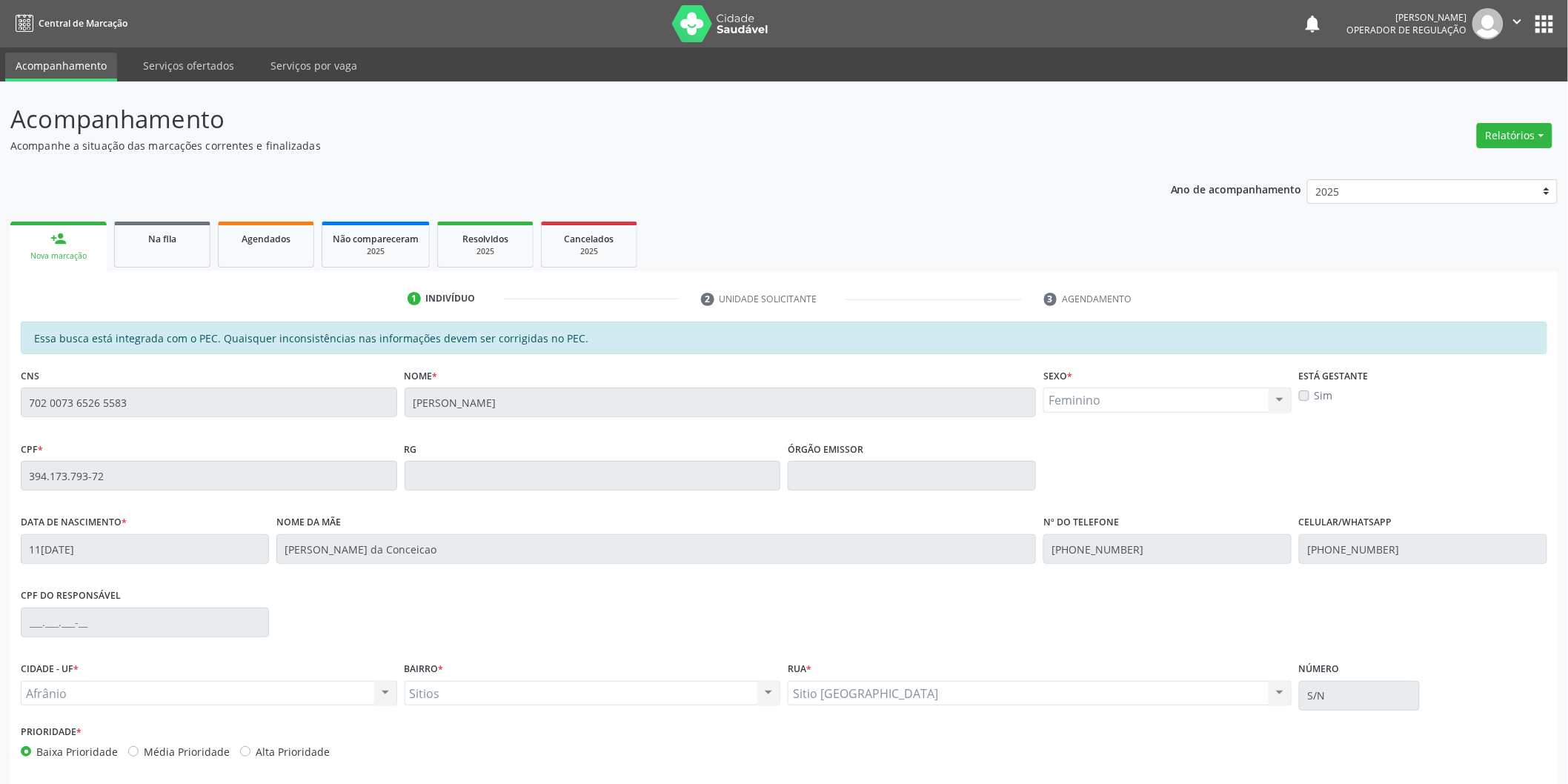
scroll to position [61, 0]
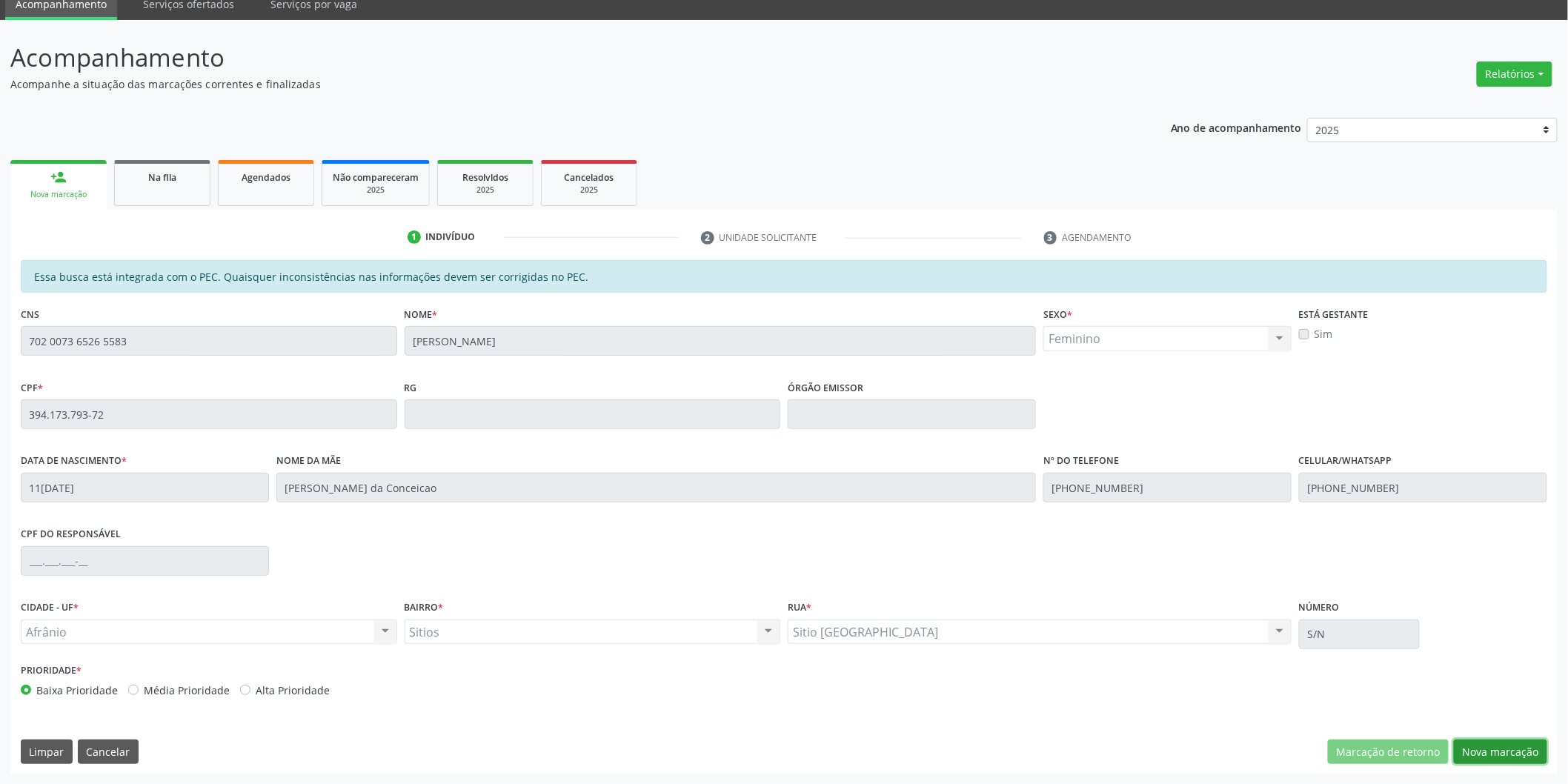
click at [1516, 763] on button "Nova marcação" at bounding box center [1500, 752] width 93 height 25
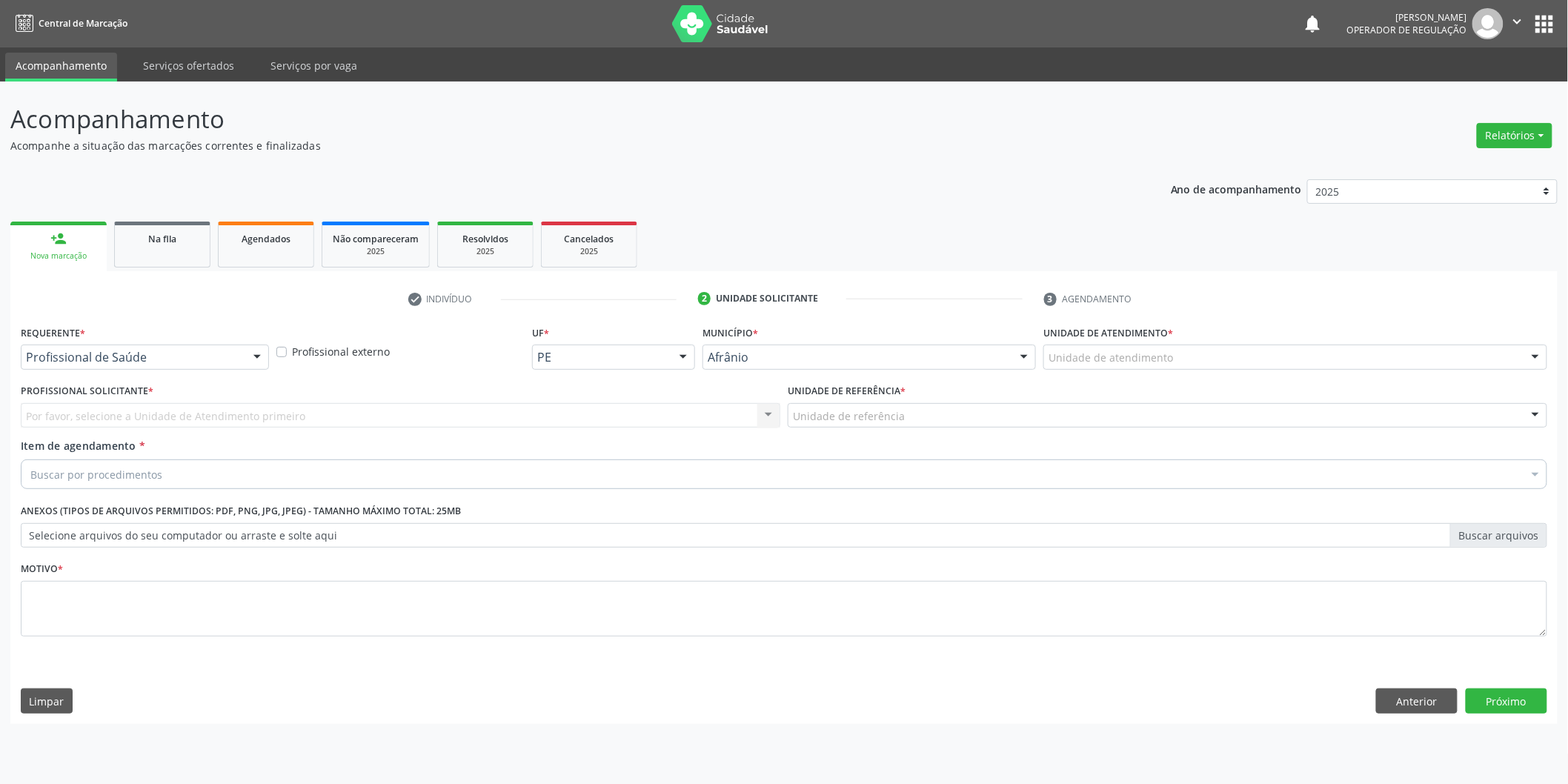
scroll to position [0, 0]
click at [1461, 342] on div "Unidade de atendimento * Unidade de atendimento Academia da Saude de Afranio Ac…" at bounding box center [1305, 345] width 508 height 48
click at [1441, 361] on div "Unidade de atendimento" at bounding box center [1305, 357] width 508 height 25
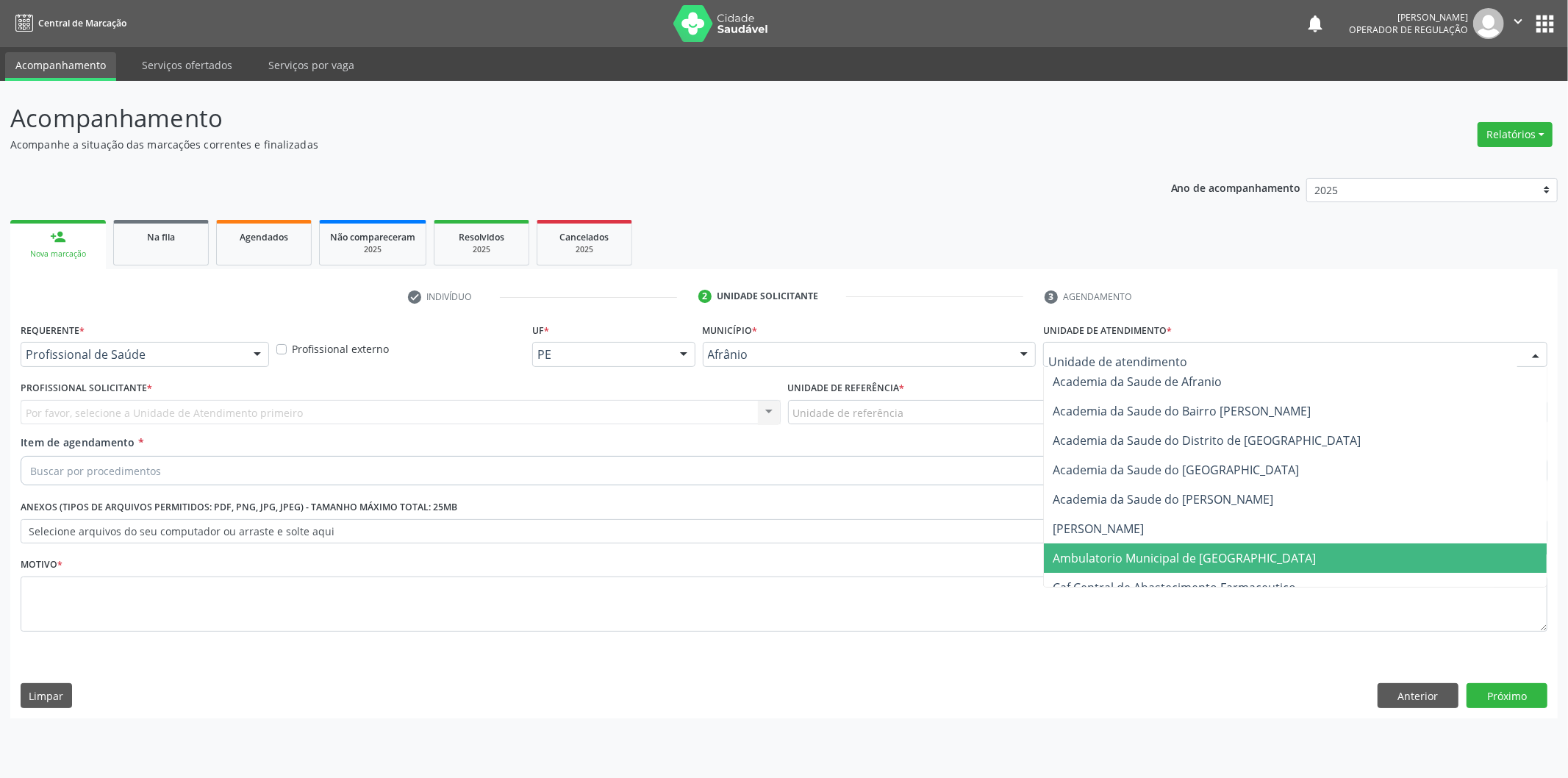
click at [1324, 549] on span "Ambulatorio Municipal de [GEOGRAPHIC_DATA]" at bounding box center [1295, 558] width 503 height 30
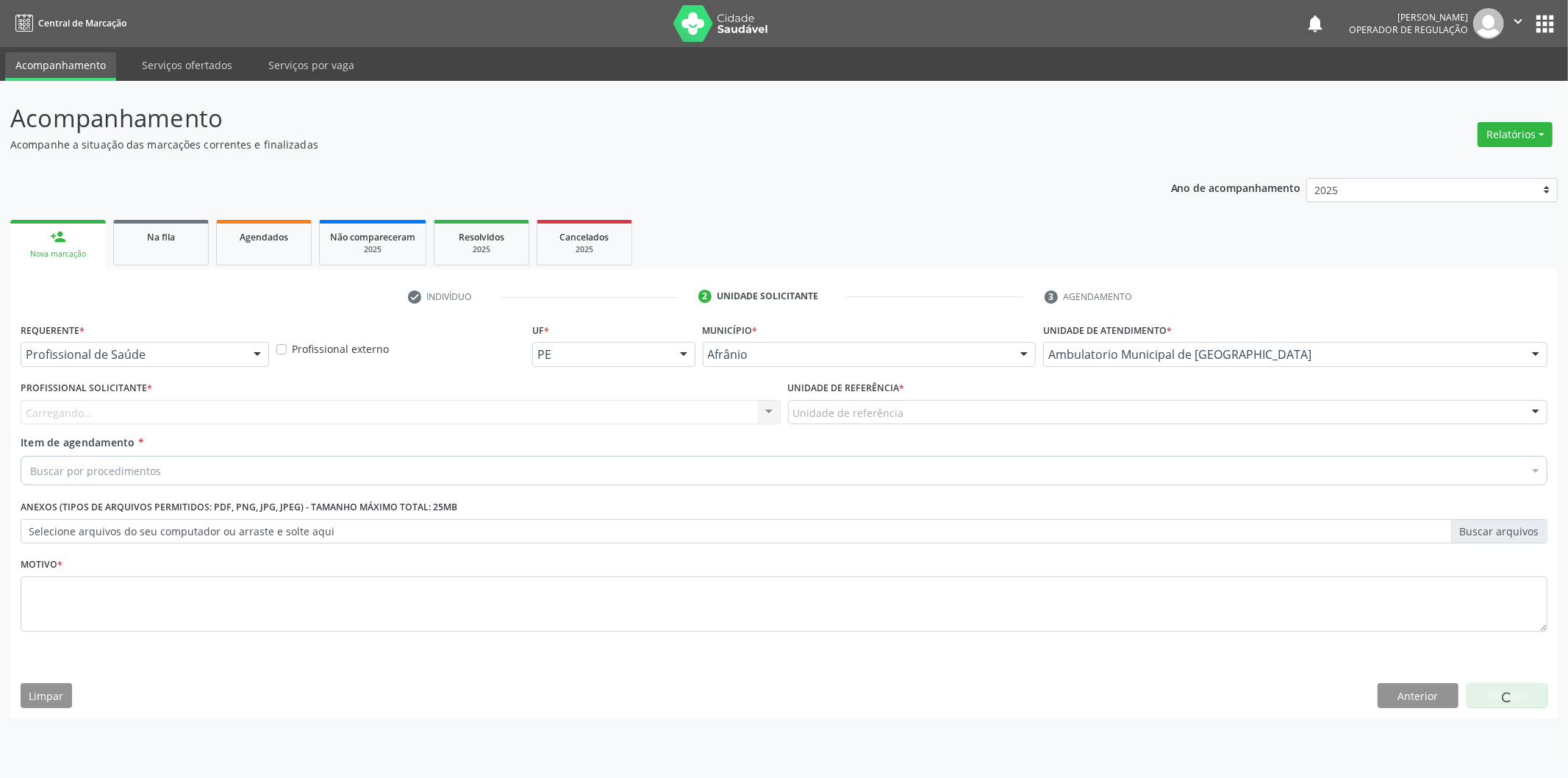
click at [704, 413] on div "Carregando... Nenhum resultado encontrado para: " " Não há nenhuma opção para s…" at bounding box center [401, 412] width 760 height 25
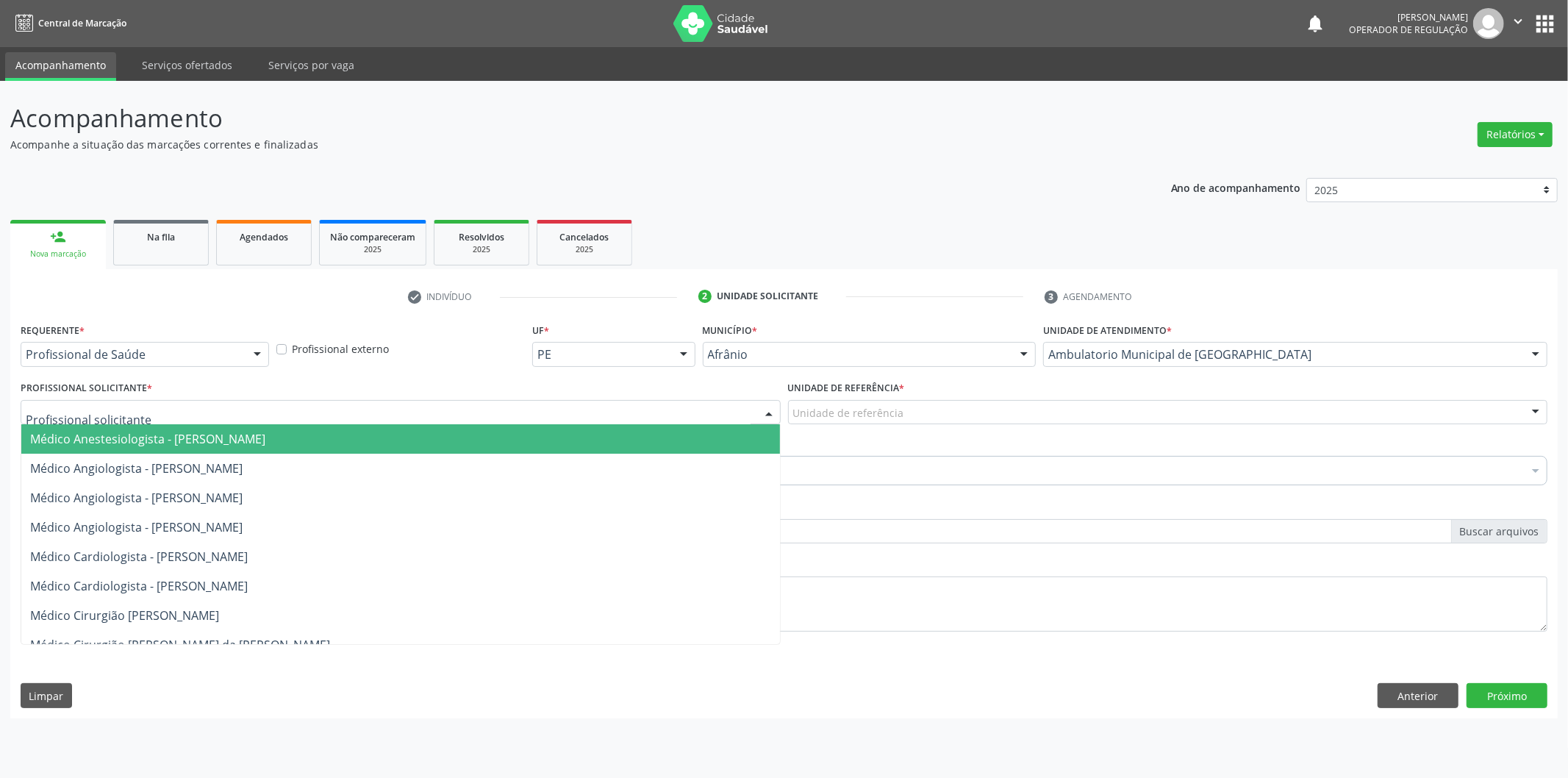
click at [704, 413] on div at bounding box center [401, 412] width 760 height 25
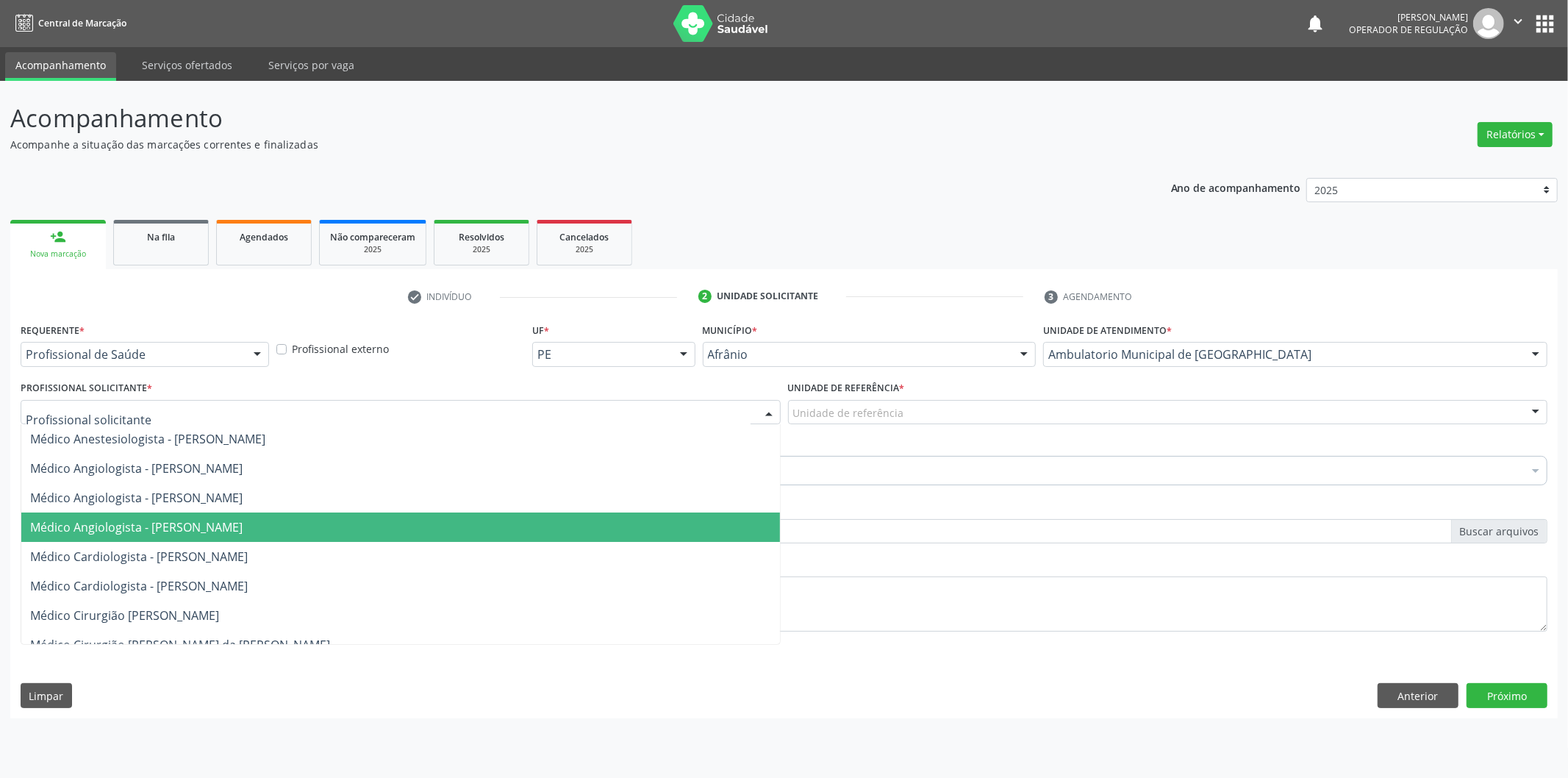
click at [644, 513] on span "Médico Angiologista - [PERSON_NAME]" at bounding box center [401, 527] width 759 height 30
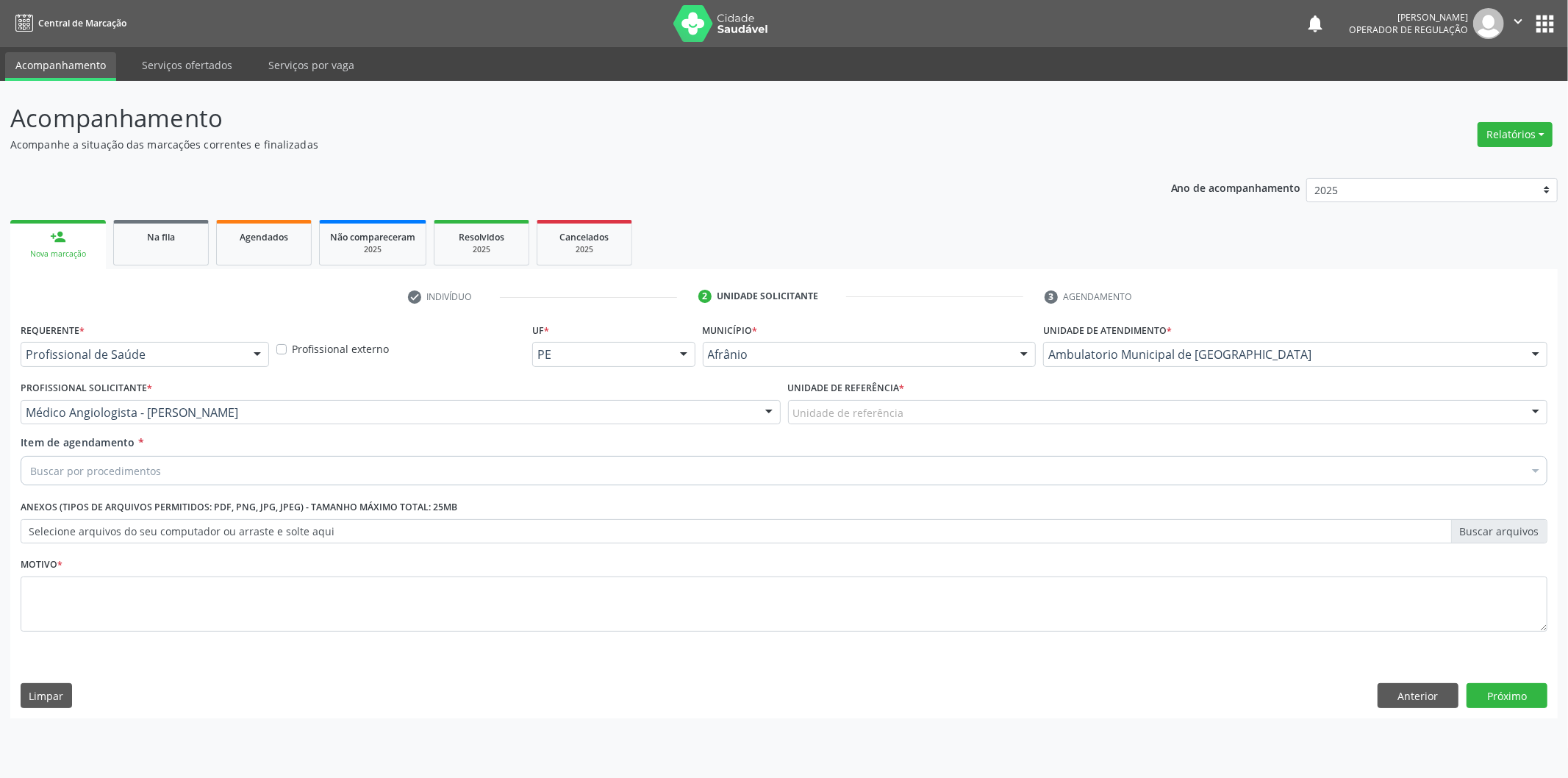
click at [834, 424] on div "Unidade de referência * Unidade de referência ESF de Extrema ESF de Barra das M…" at bounding box center [1168, 406] width 768 height 58
click at [858, 397] on label "Unidade de referência *" at bounding box center [847, 389] width 117 height 23
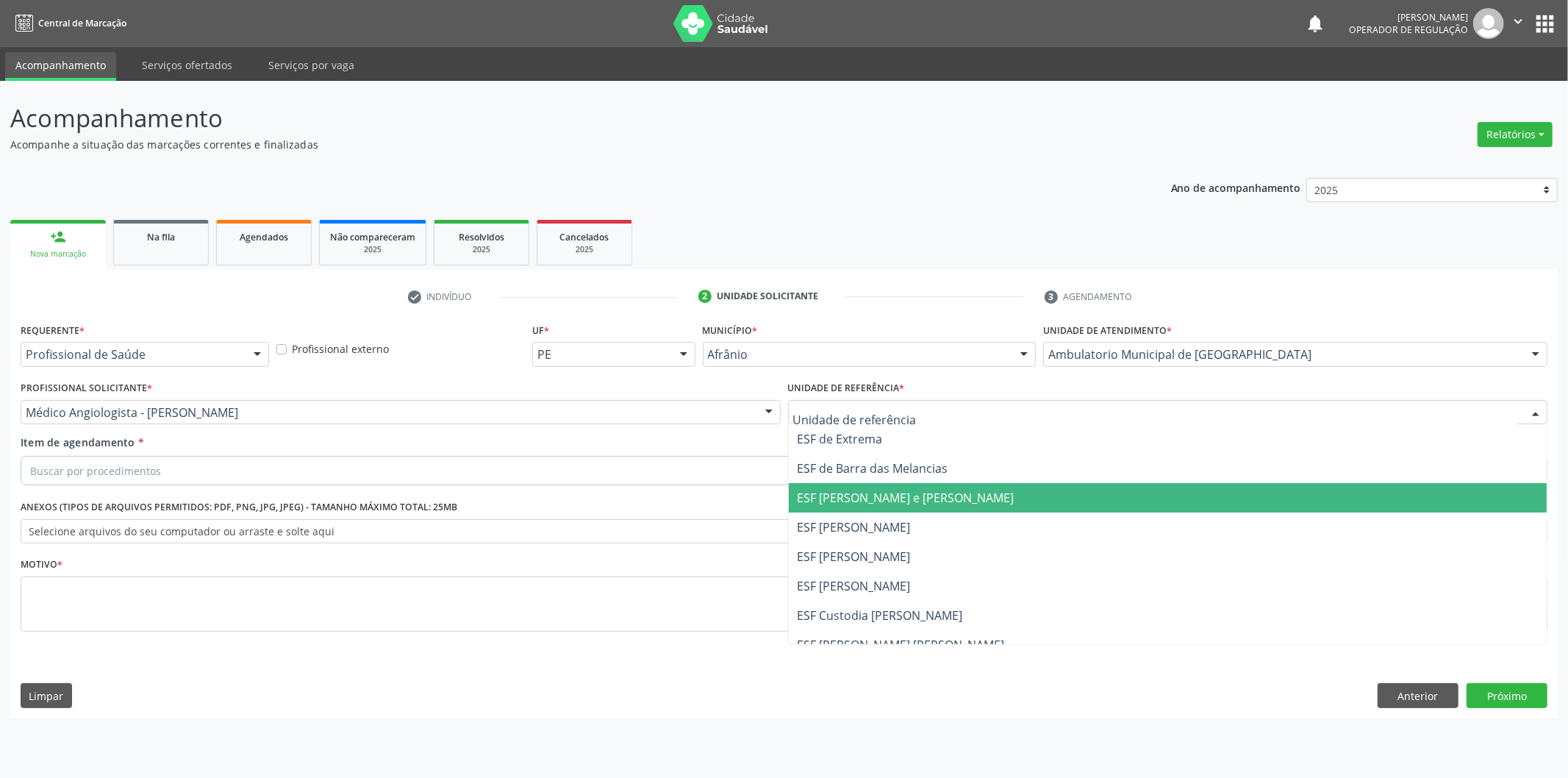
click at [868, 496] on span "ESF [PERSON_NAME] e [PERSON_NAME]" at bounding box center [906, 497] width 217 height 16
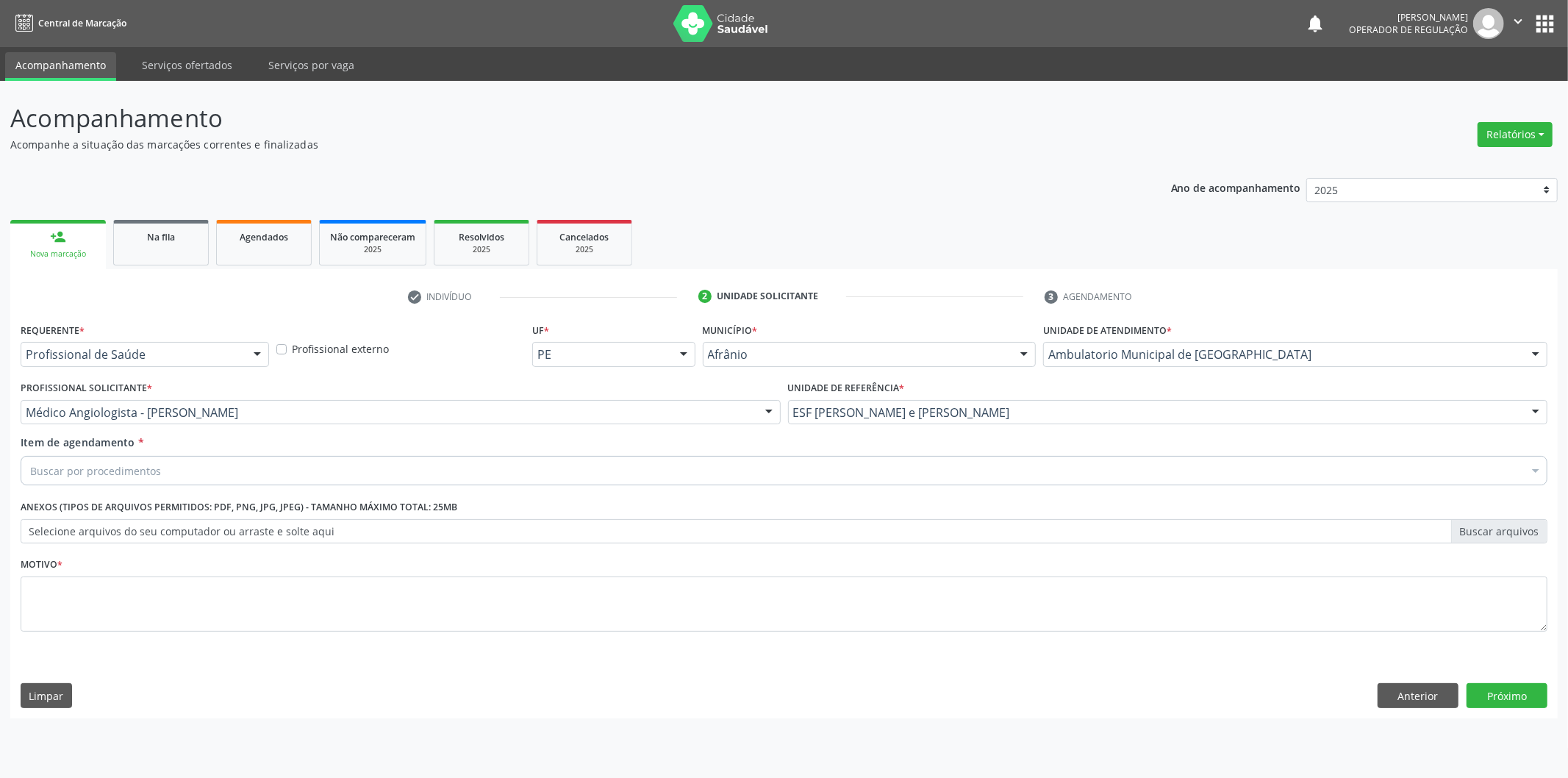
click at [942, 468] on div "Buscar por procedimentos" at bounding box center [784, 470] width 1527 height 30
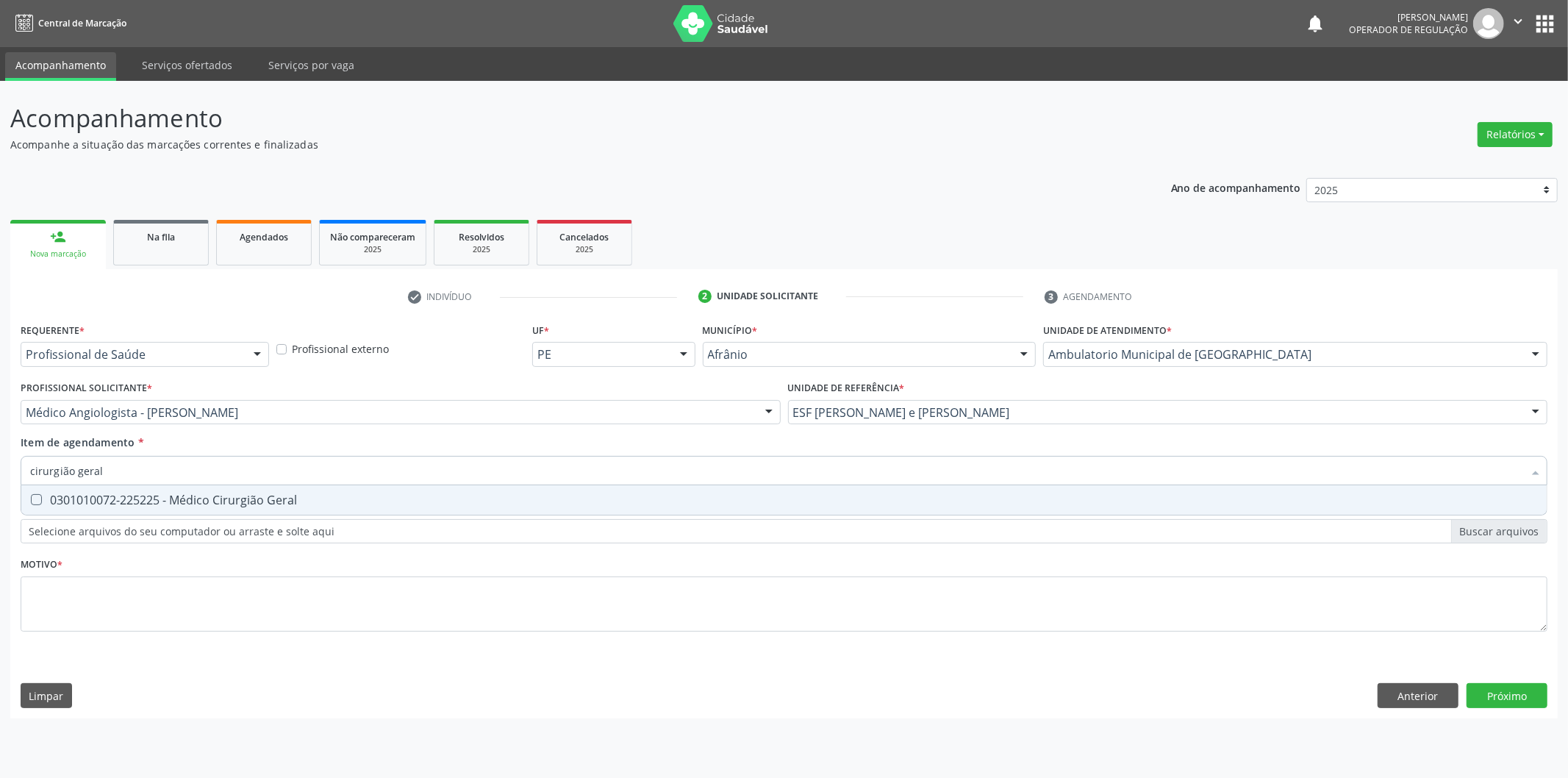
type input "cirurgião geral"
click at [914, 456] on input "cirurgião geral" at bounding box center [777, 470] width 1494 height 30
click at [883, 494] on div "0301010072-225225 - Médico Cirurgião Geral" at bounding box center [784, 500] width 1508 height 12
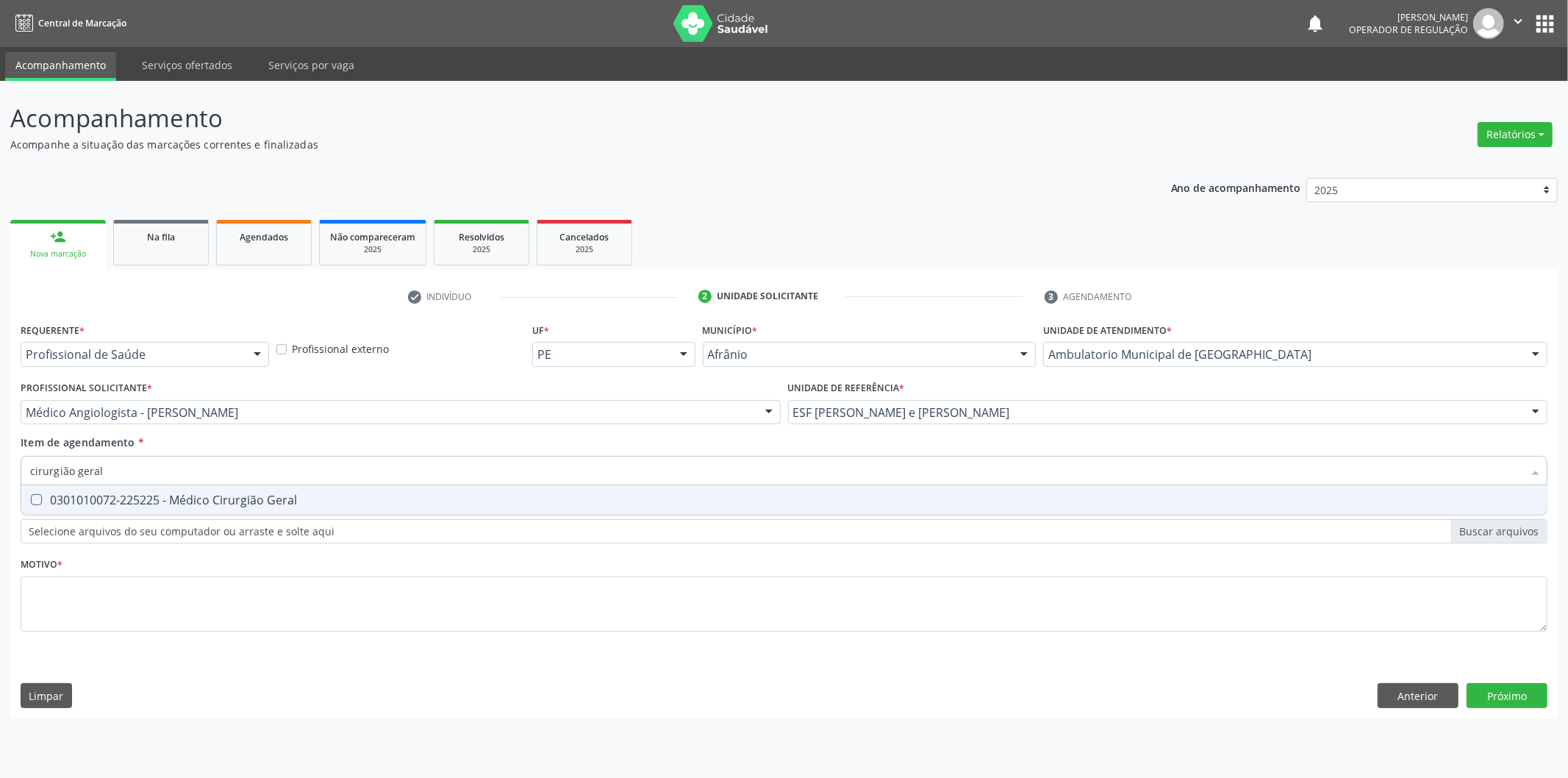
checkbox Geral "true"
click at [887, 616] on div "Requerente * Profissional de Saúde Profissional de Saúde Paciente Nenhum result…" at bounding box center [784, 485] width 1527 height 333
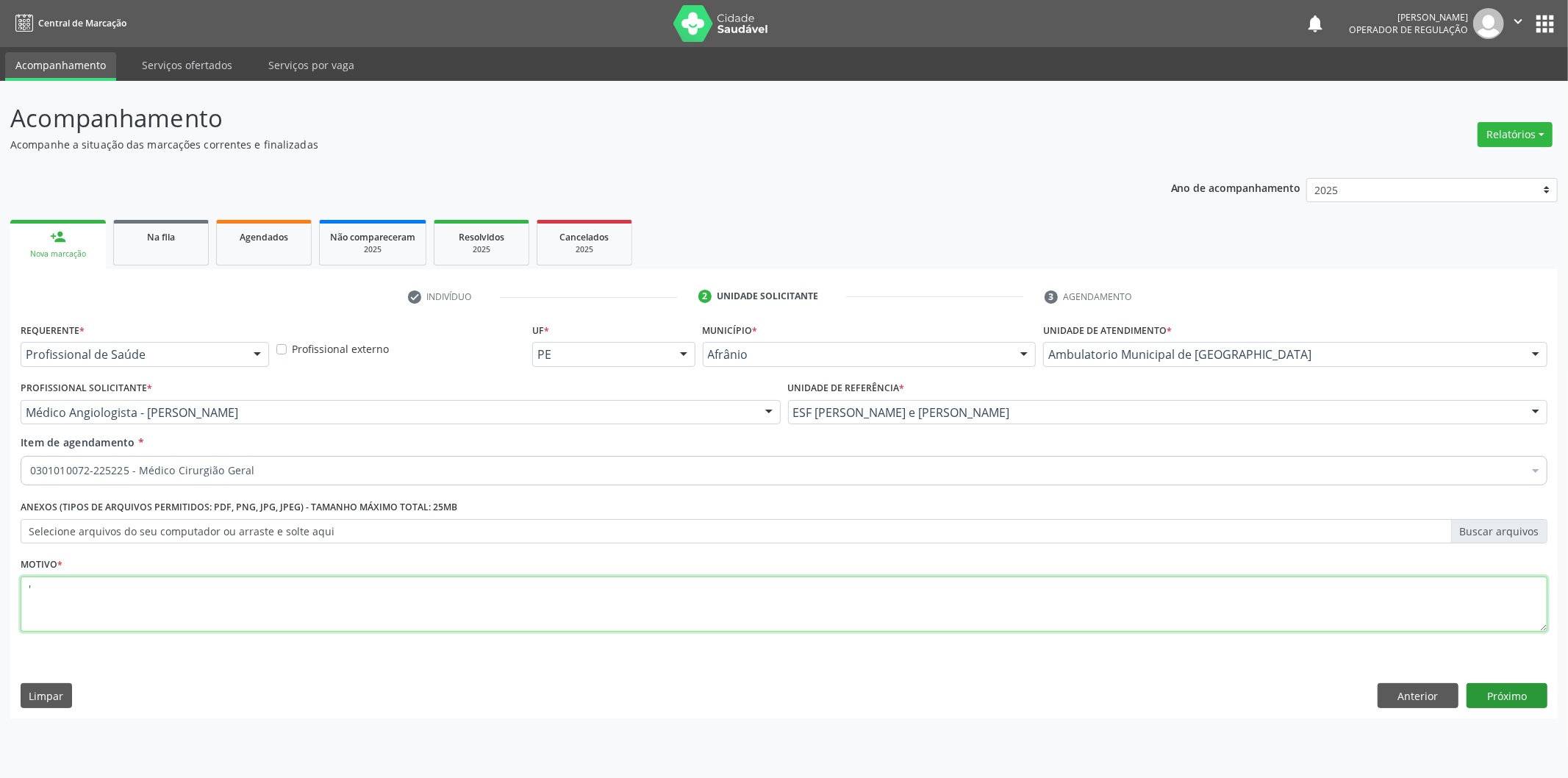
type textarea "'"
click at [1526, 688] on button "Próximo" at bounding box center [1507, 695] width 81 height 25
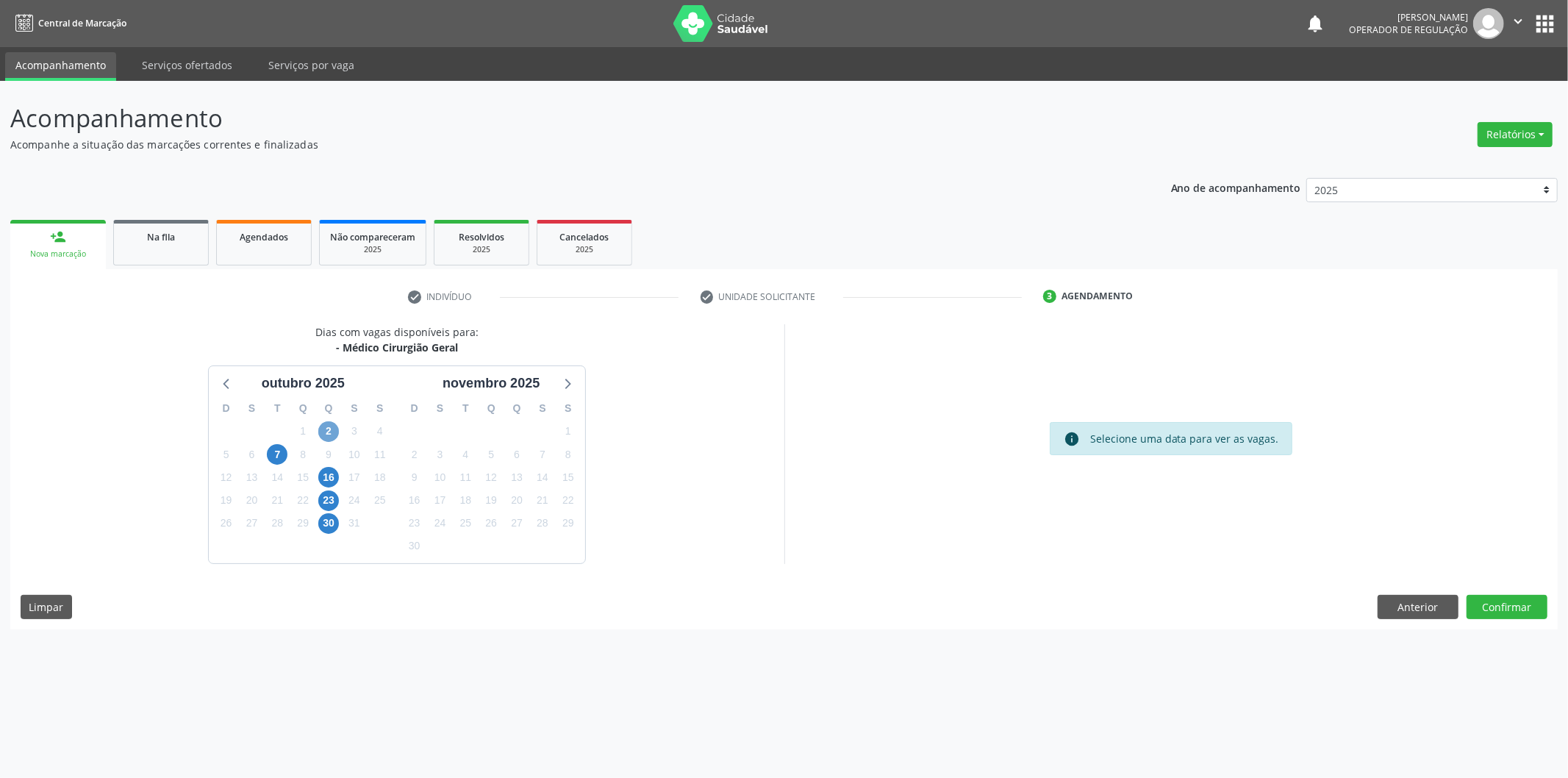
click at [335, 434] on span "2" at bounding box center [329, 432] width 21 height 21
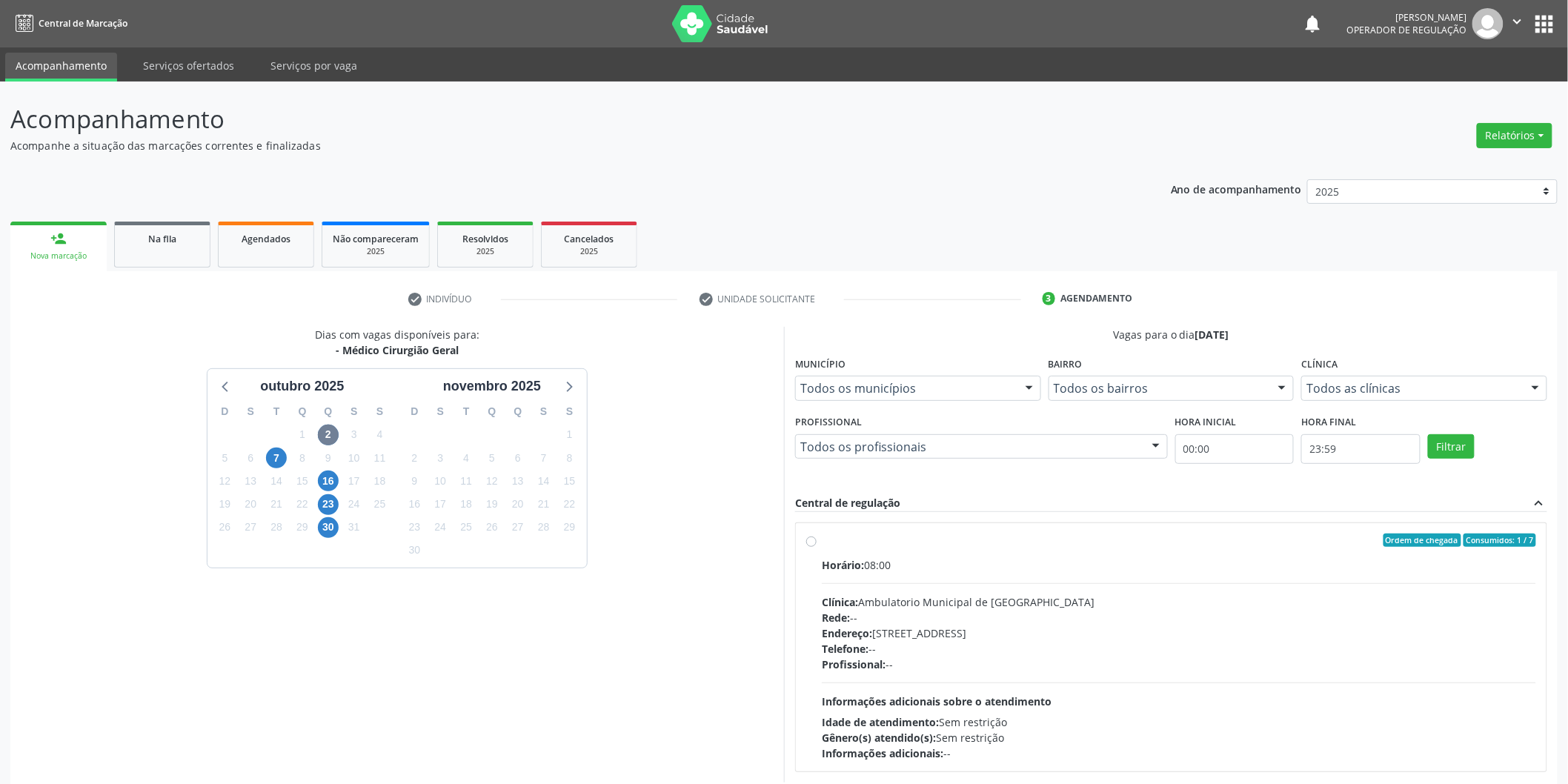
click at [1164, 534] on div "Ordem de chegada Consumidos: 1 / 7" at bounding box center [1179, 540] width 714 height 14
click at [816, 534] on input "Ordem de chegada Consumidos: 1 / 7 Horário: 08:00 Clínica: Ambulatorio Municipa…" at bounding box center [811, 540] width 10 height 14
radio input "true"
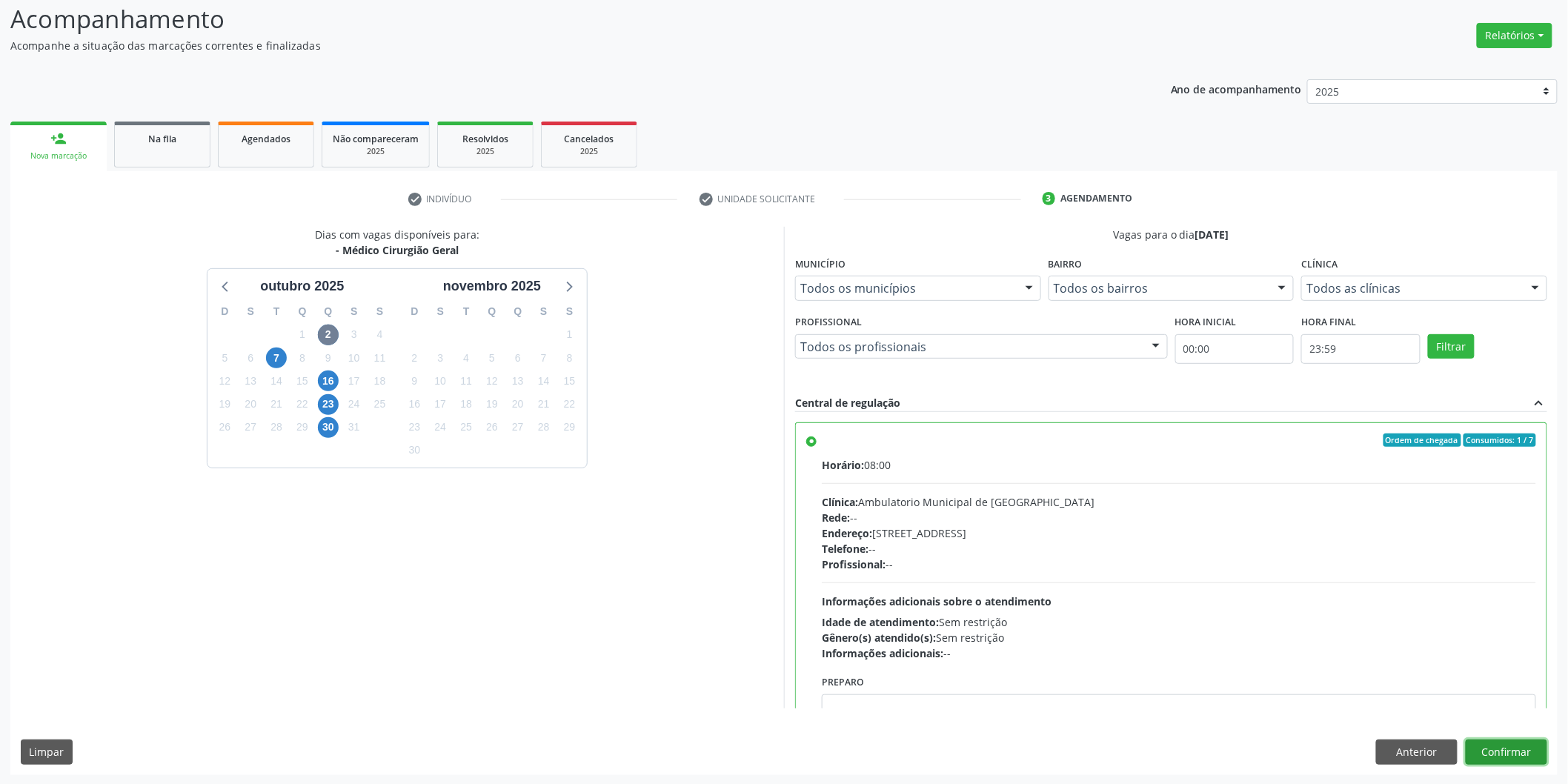
click at [1494, 751] on button "Confirmar" at bounding box center [1506, 752] width 81 height 25
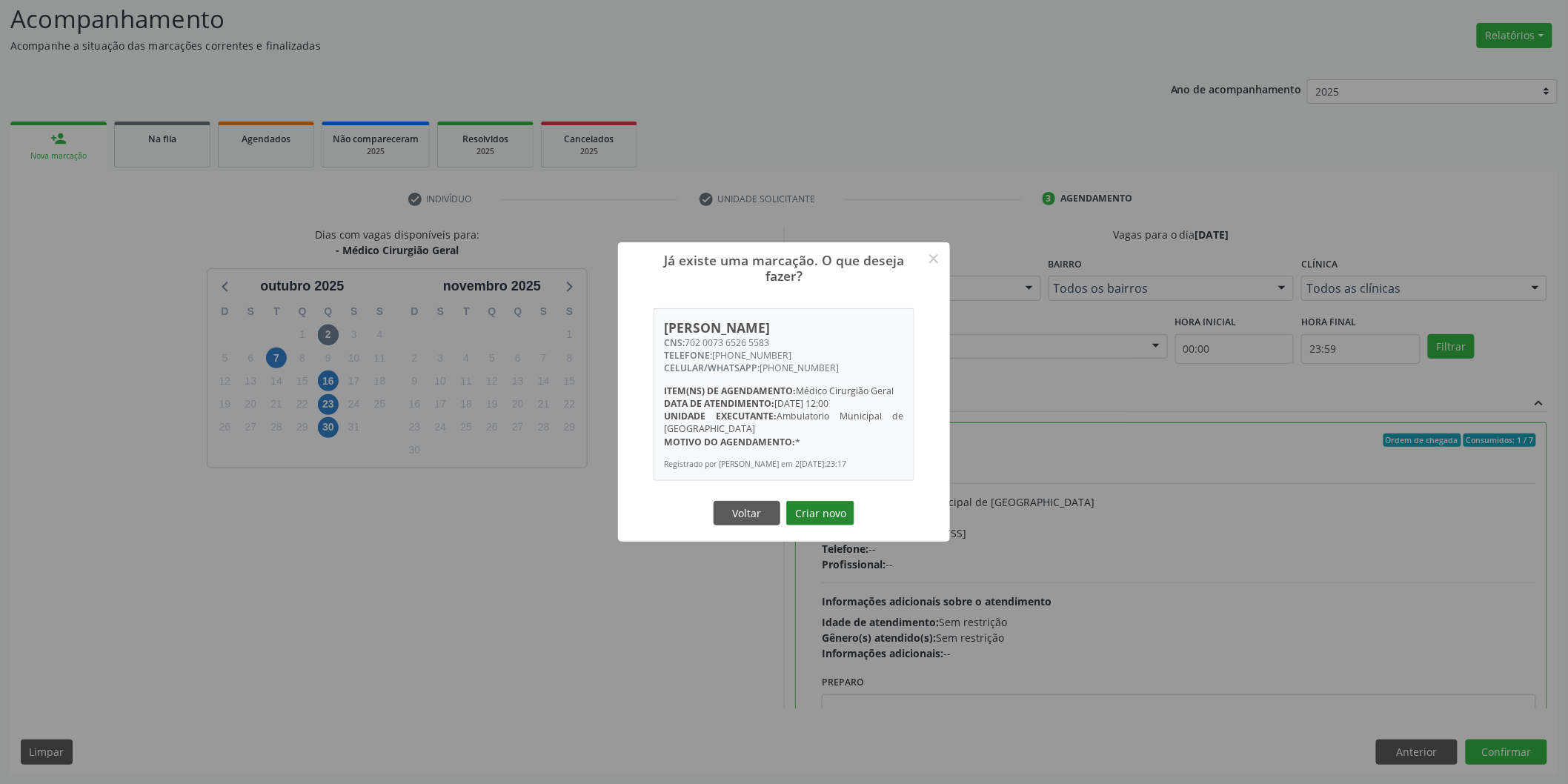
click at [828, 506] on button "Criar novo" at bounding box center [820, 513] width 68 height 25
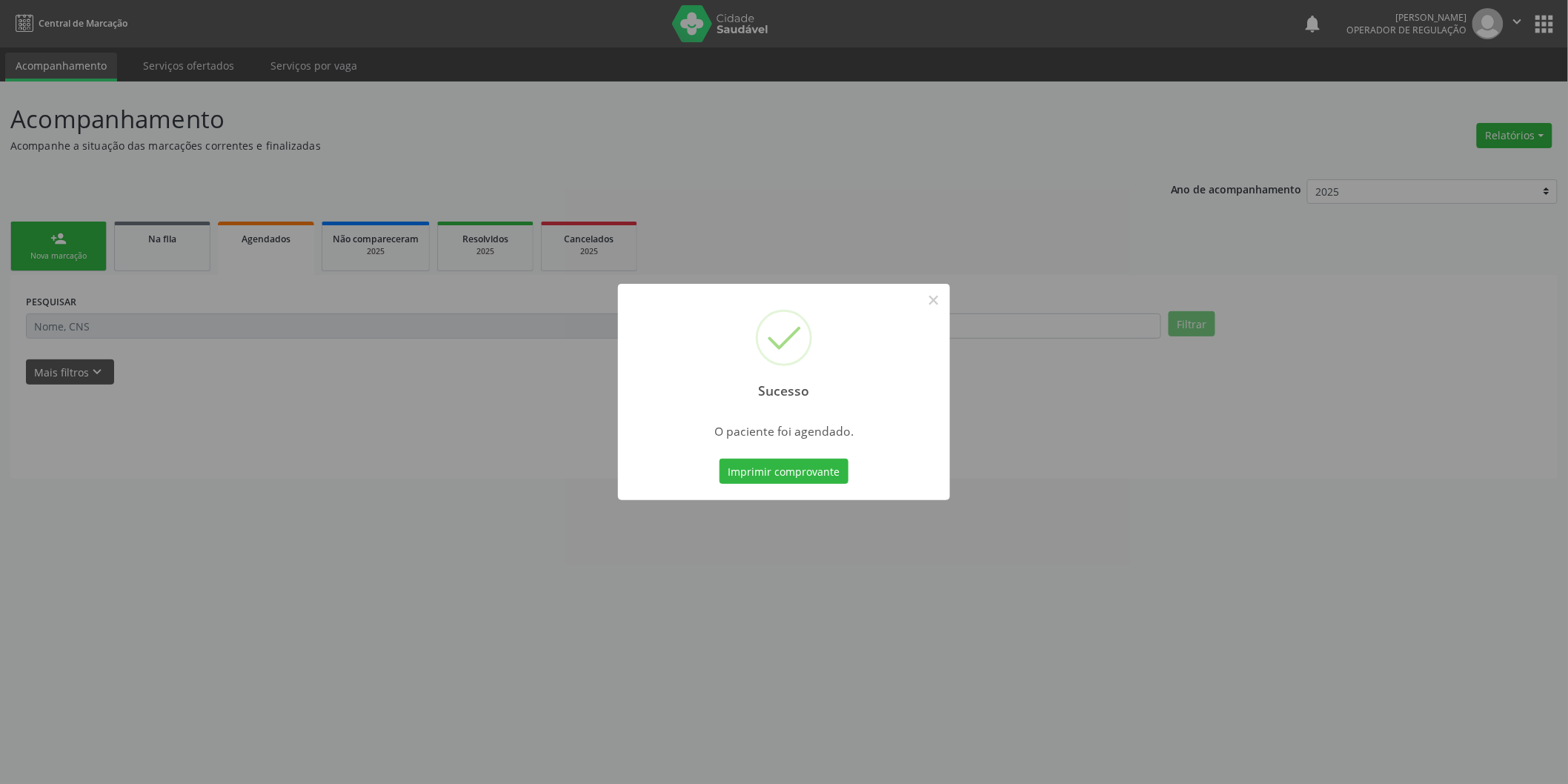
scroll to position [0, 0]
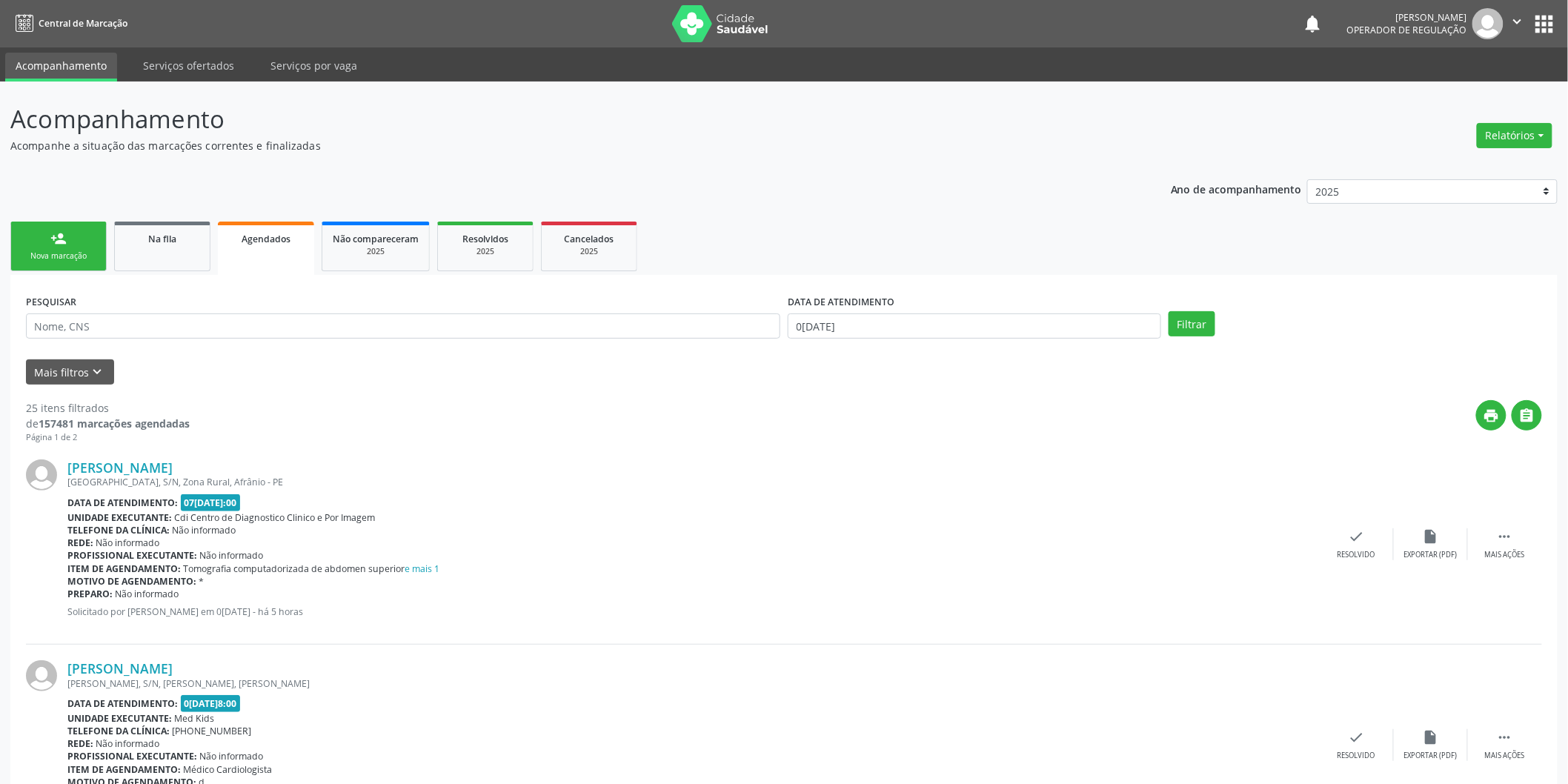
click at [81, 248] on link "person_add Nova marcação" at bounding box center [59, 247] width 97 height 50
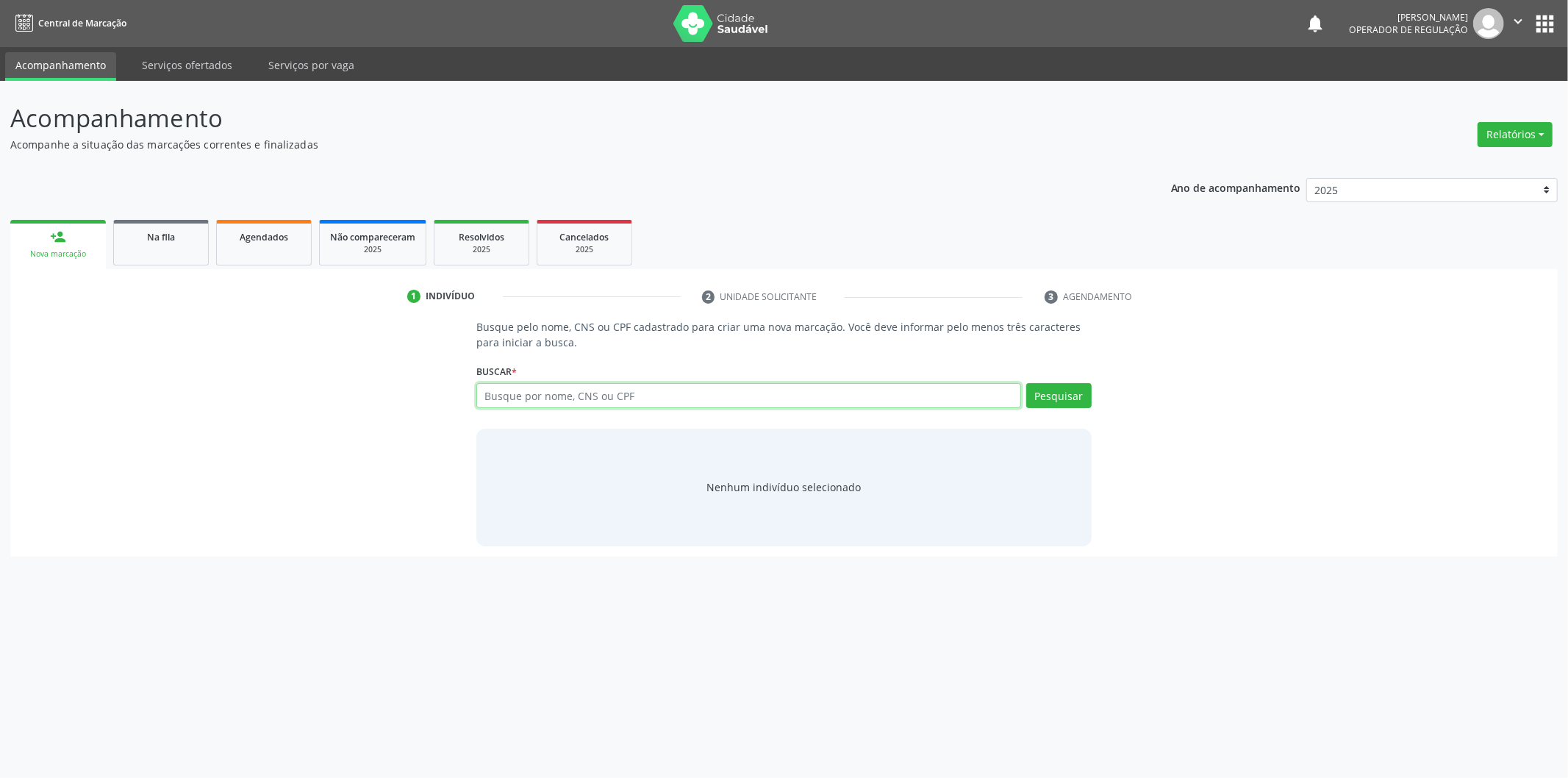
click at [696, 391] on input "text" at bounding box center [748, 395] width 545 height 25
type input "03448309427"
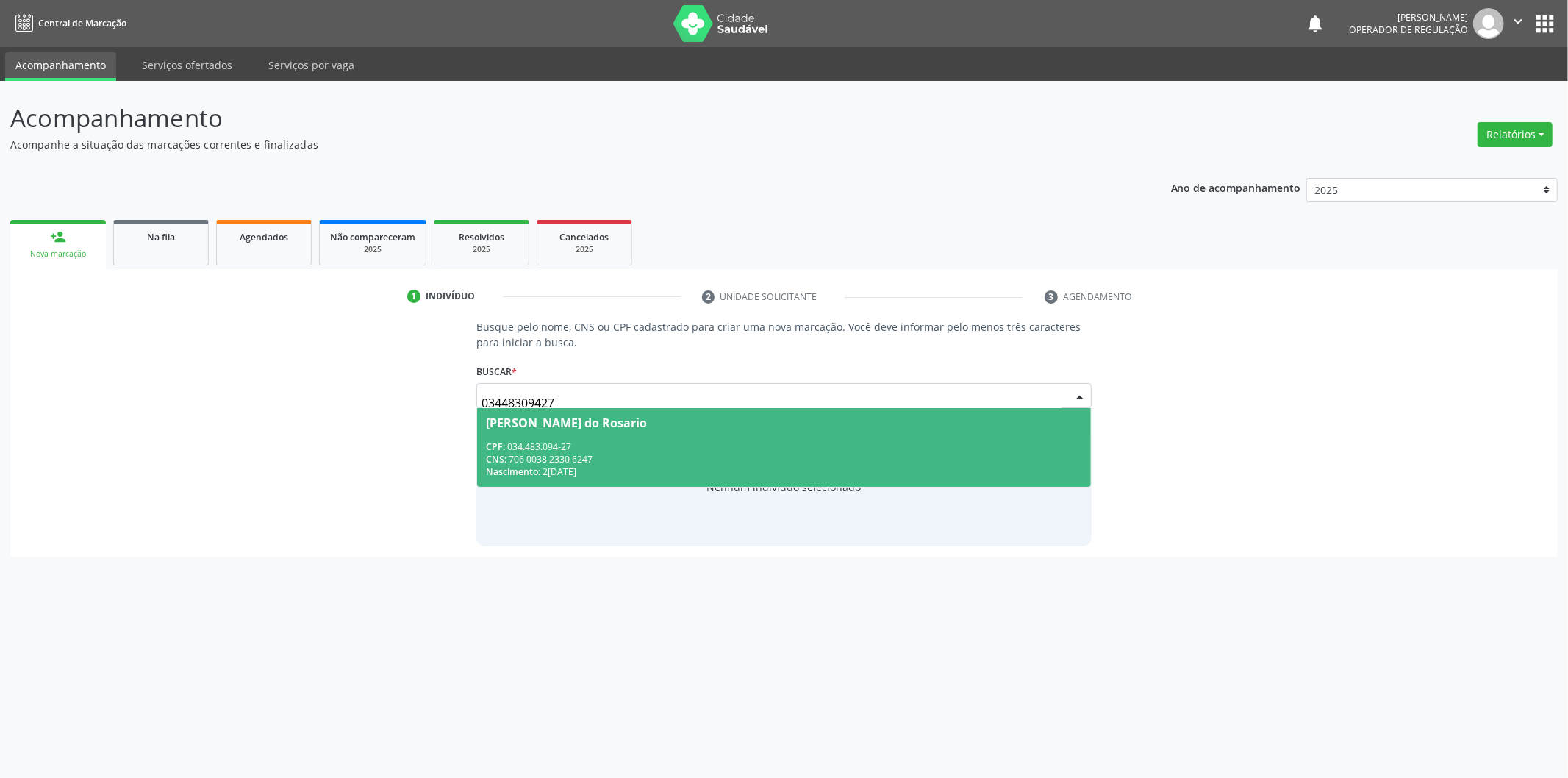
click at [608, 444] on div "CPF: 034.483.094-27" at bounding box center [784, 447] width 596 height 13
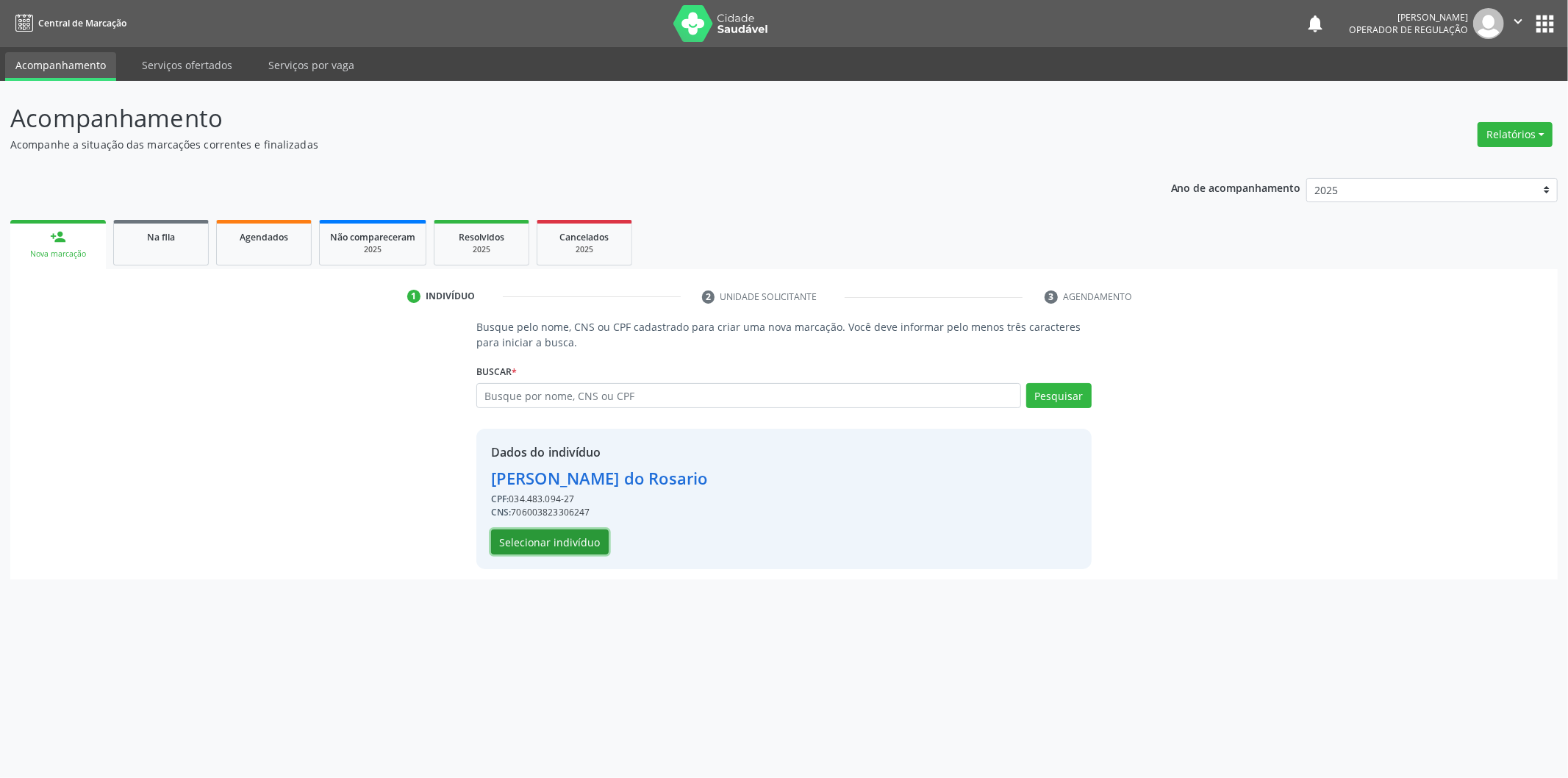
click at [544, 531] on button "Selecionar indivíduo" at bounding box center [549, 541] width 118 height 25
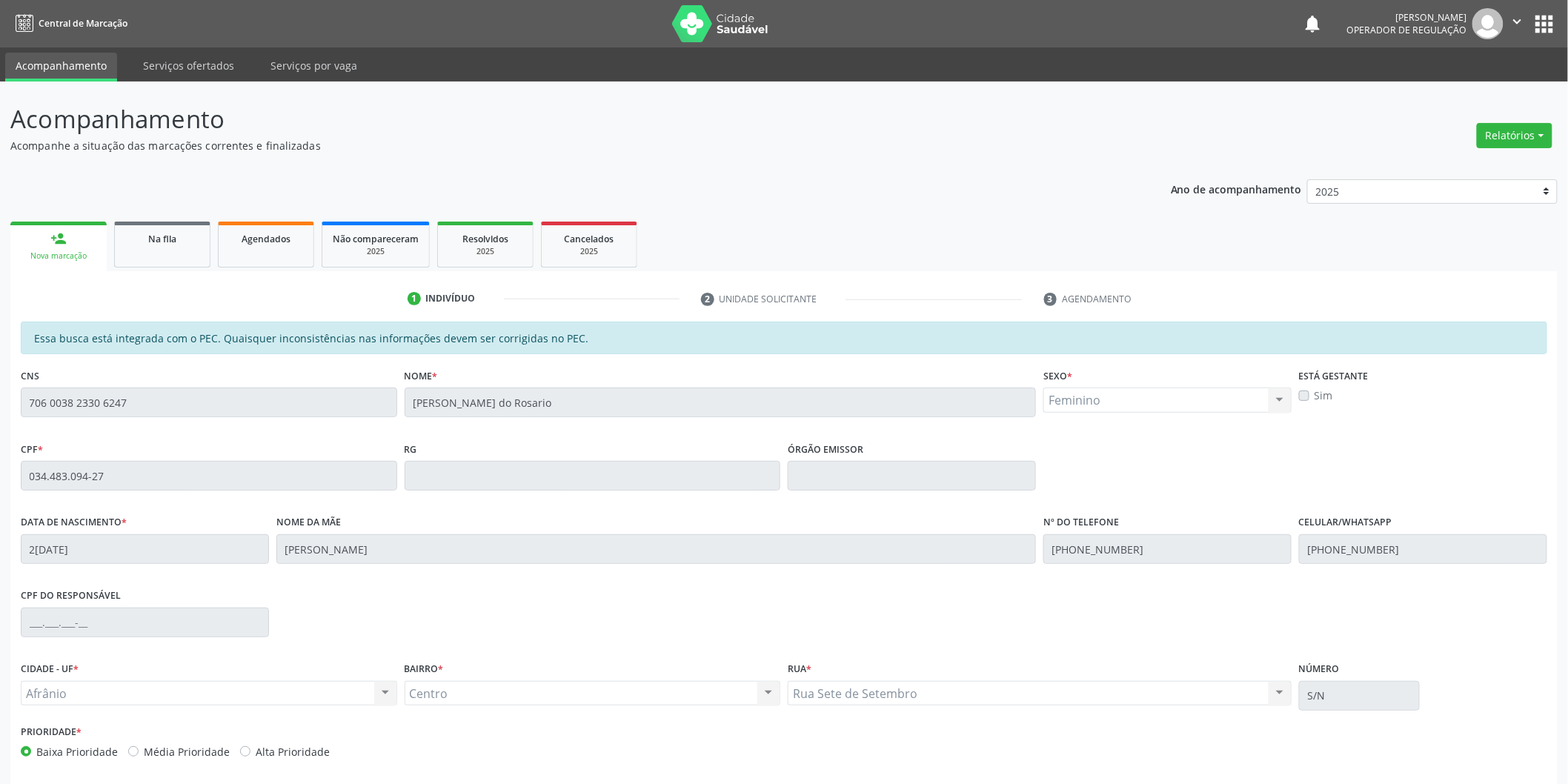
scroll to position [61, 0]
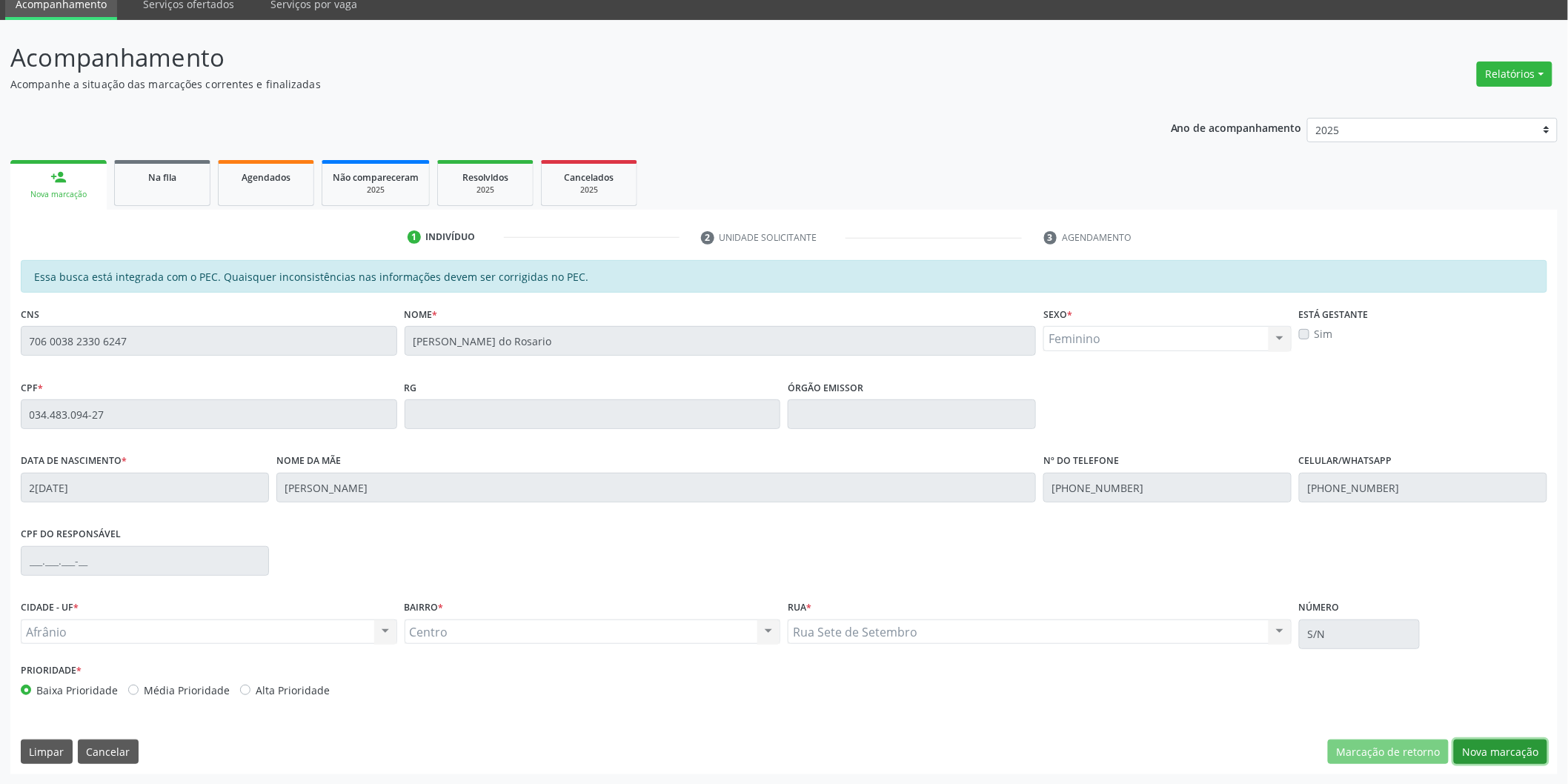
click at [1530, 751] on button "Nova marcação" at bounding box center [1500, 752] width 93 height 25
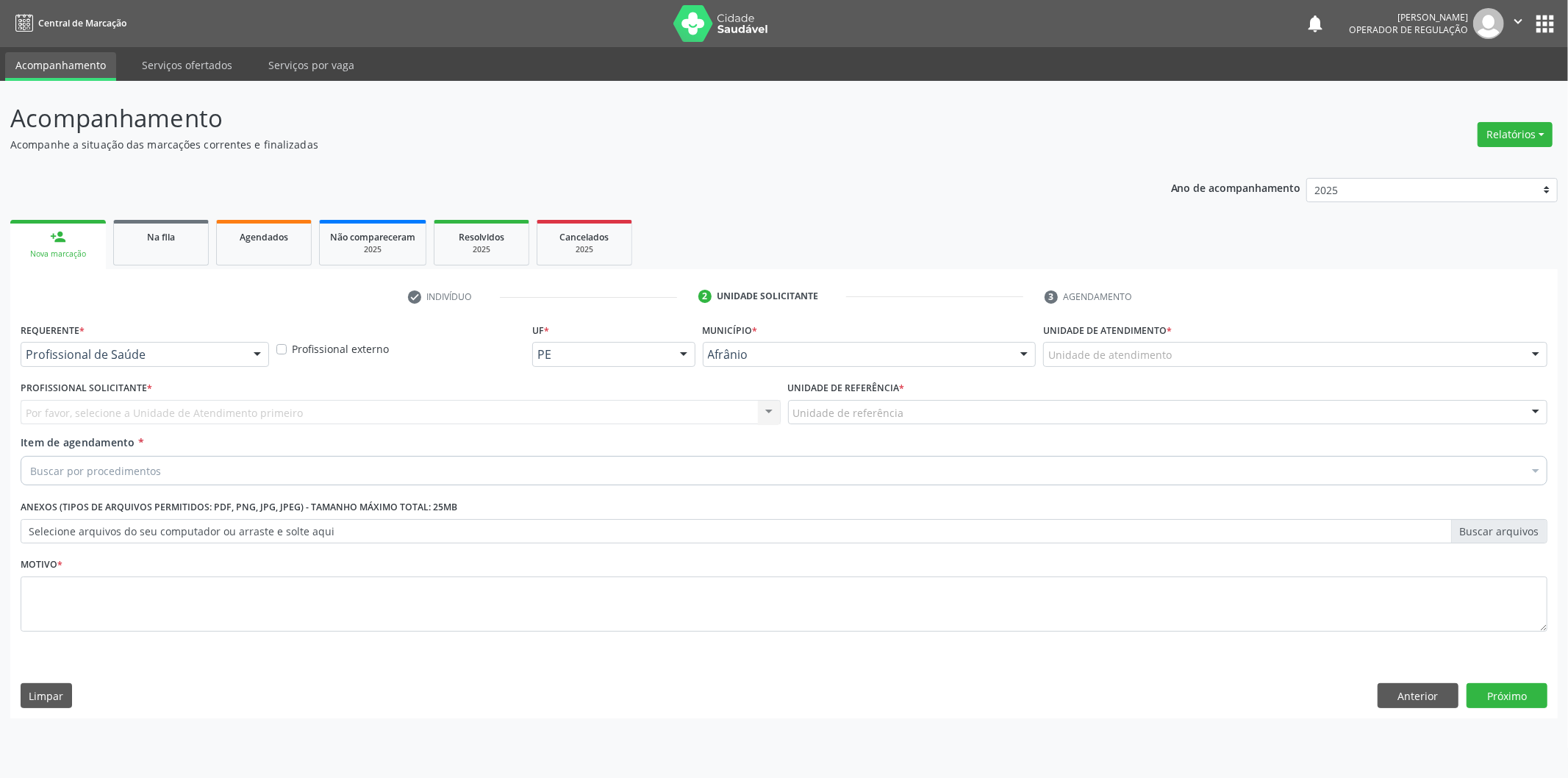
click at [1285, 324] on div "Unidade de atendimento * Unidade de atendimento Academia da Saude de Afranio Ac…" at bounding box center [1295, 342] width 505 height 47
click at [1298, 350] on div "Unidade de atendimento" at bounding box center [1295, 354] width 505 height 25
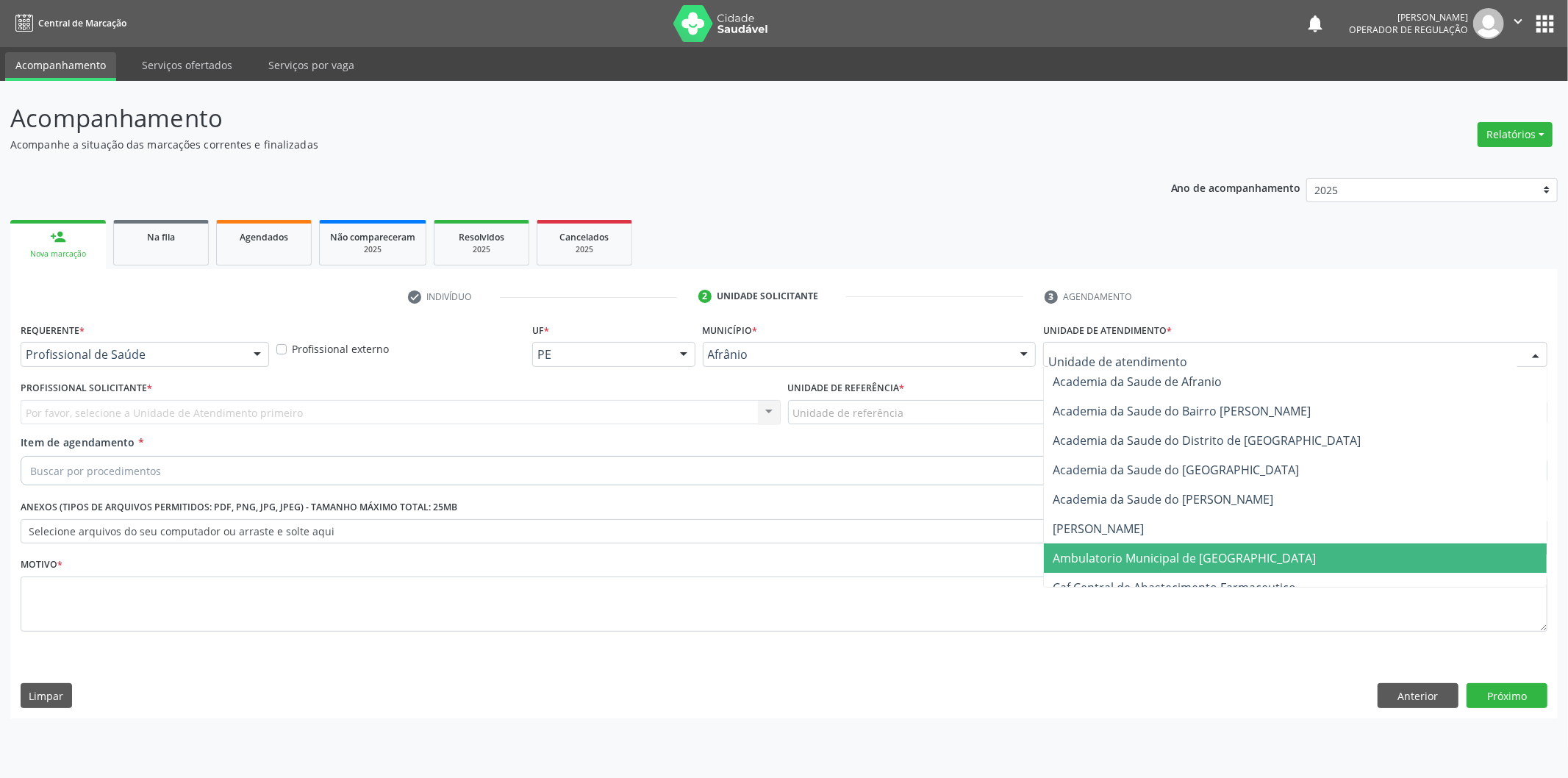
click at [1239, 553] on span "Ambulatorio Municipal de [GEOGRAPHIC_DATA]" at bounding box center [1295, 558] width 503 height 30
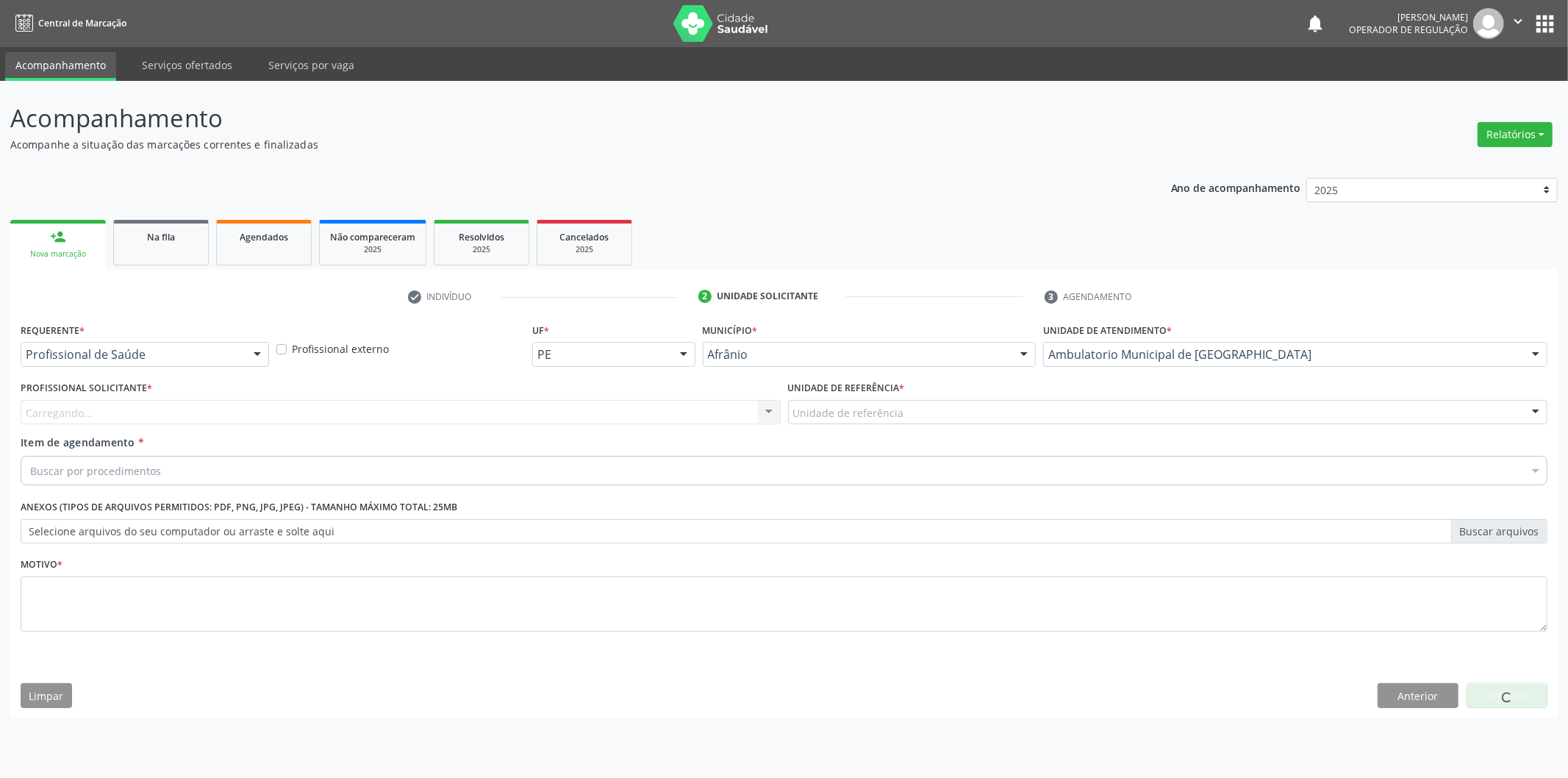
click at [712, 409] on div "Carregando... Nenhum resultado encontrado para: " " Não há nenhuma opção para s…" at bounding box center [401, 412] width 760 height 25
click at [712, 409] on div "Carregando..." at bounding box center [401, 412] width 760 height 25
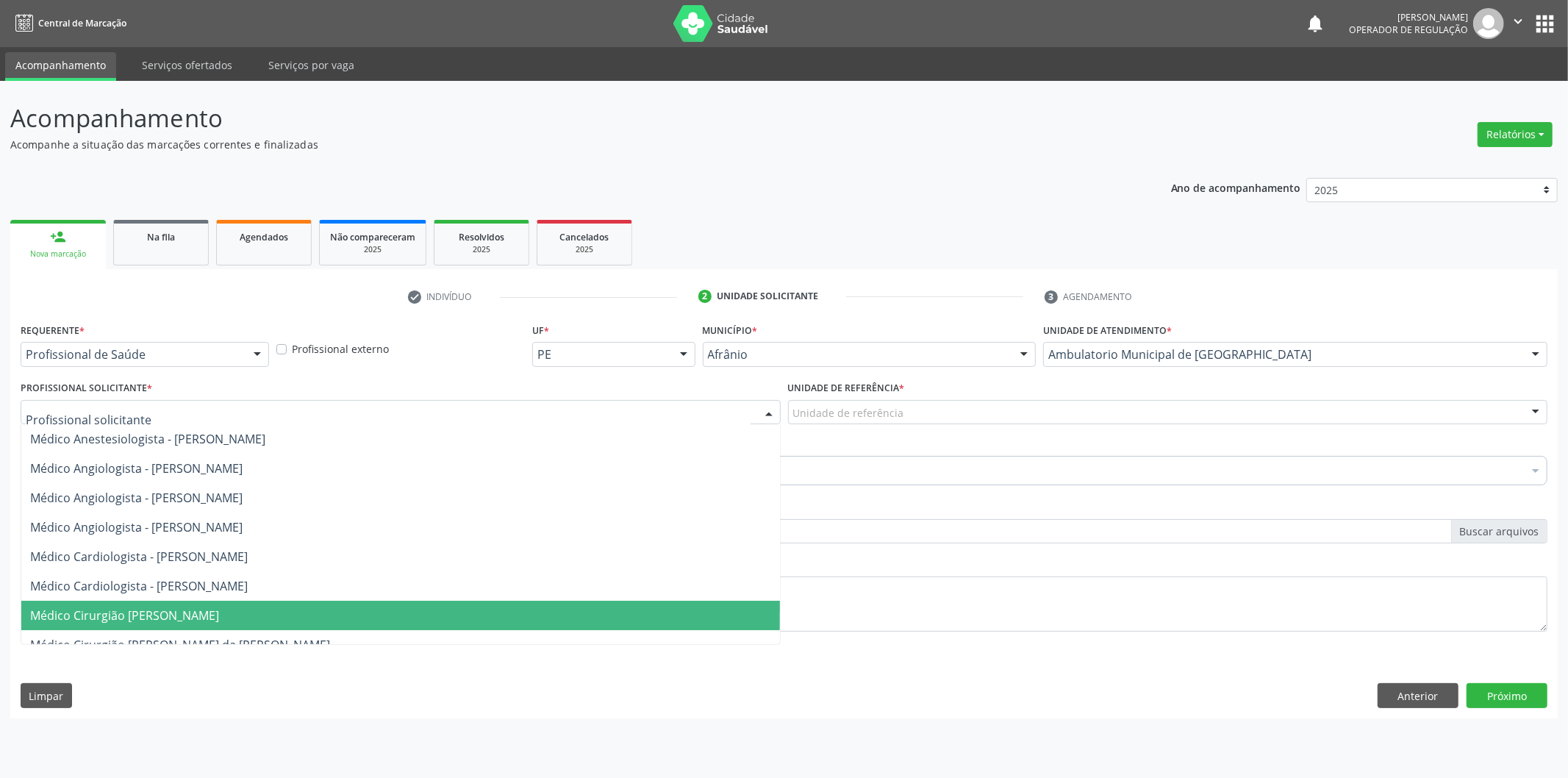
click at [647, 620] on span "Médico Cirurgião [PERSON_NAME]" at bounding box center [401, 615] width 759 height 30
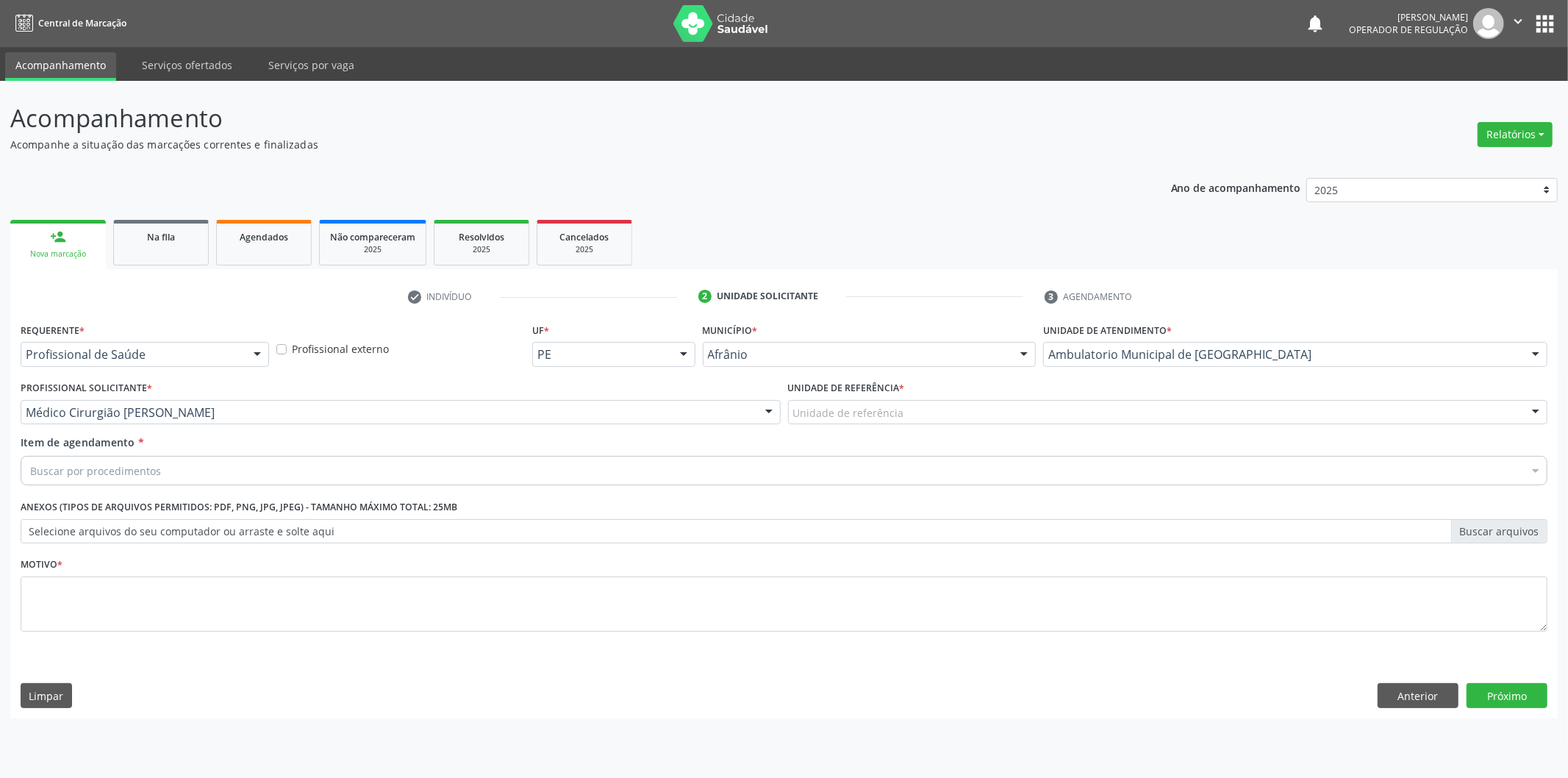
click at [944, 419] on div "Unidade de referência" at bounding box center [1168, 412] width 760 height 25
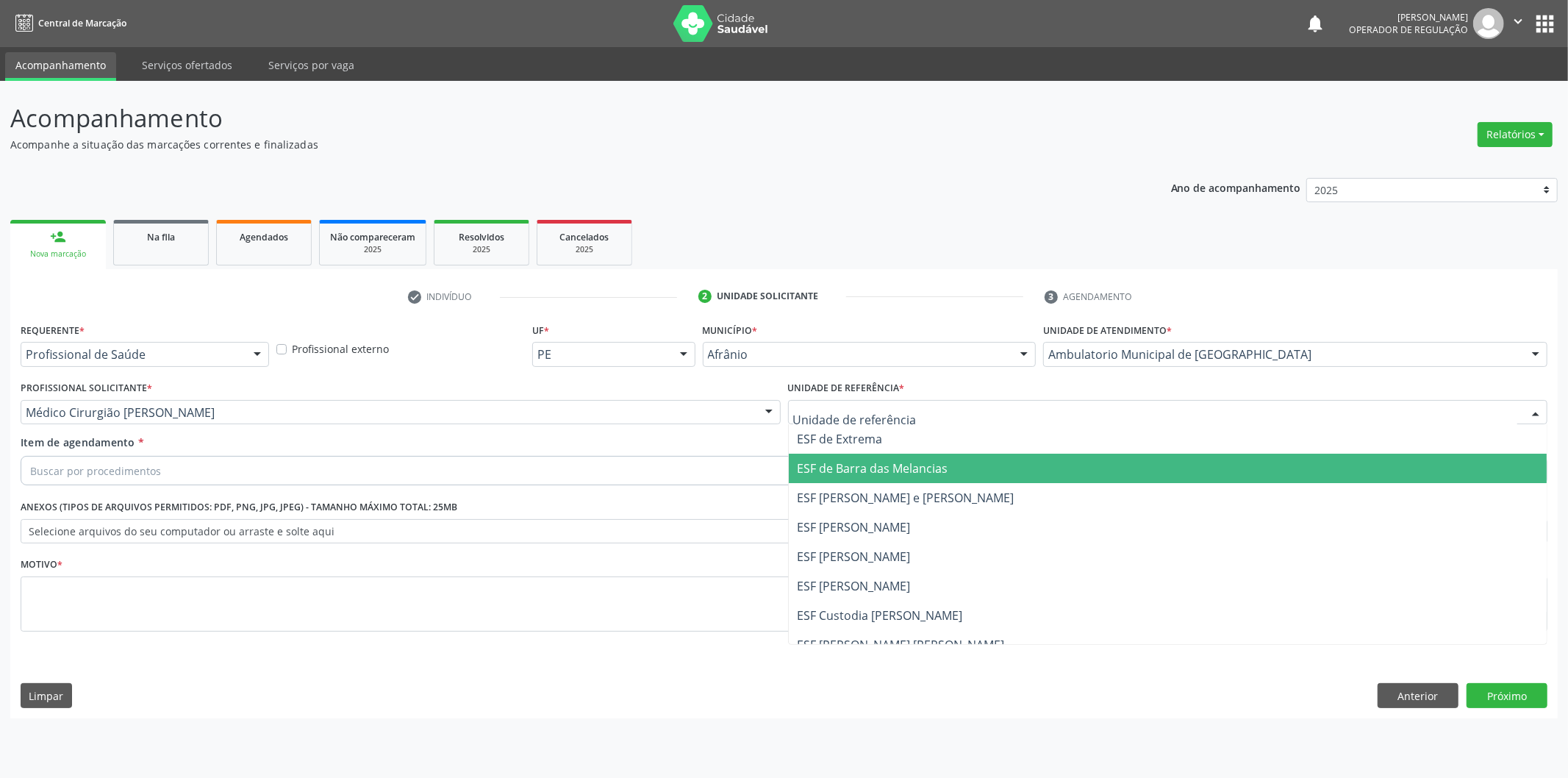
click at [944, 469] on span "ESF de Barra das Melancias" at bounding box center [873, 469] width 151 height 16
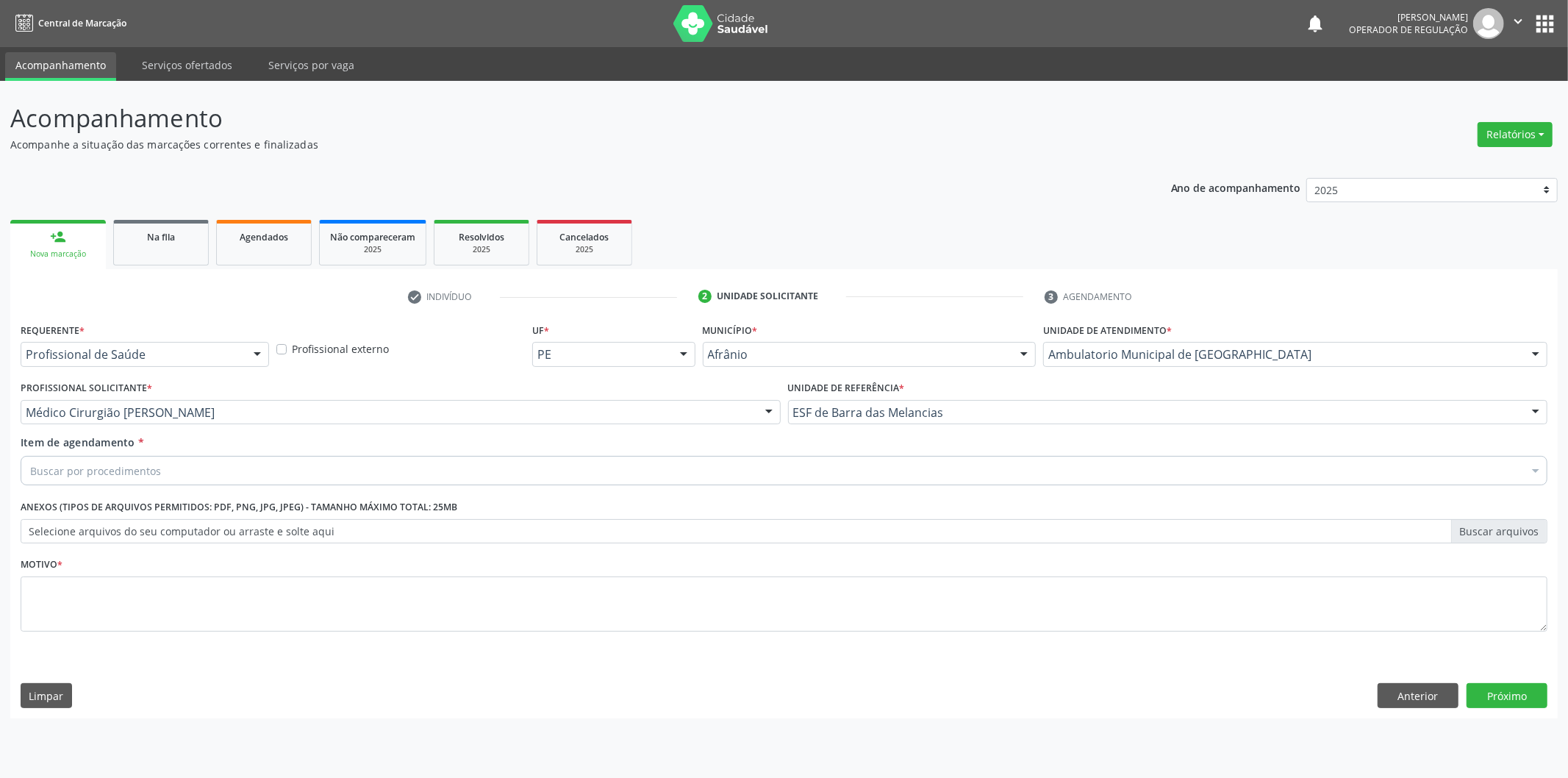
click at [908, 467] on div "Buscar por procedimentos" at bounding box center [784, 470] width 1527 height 30
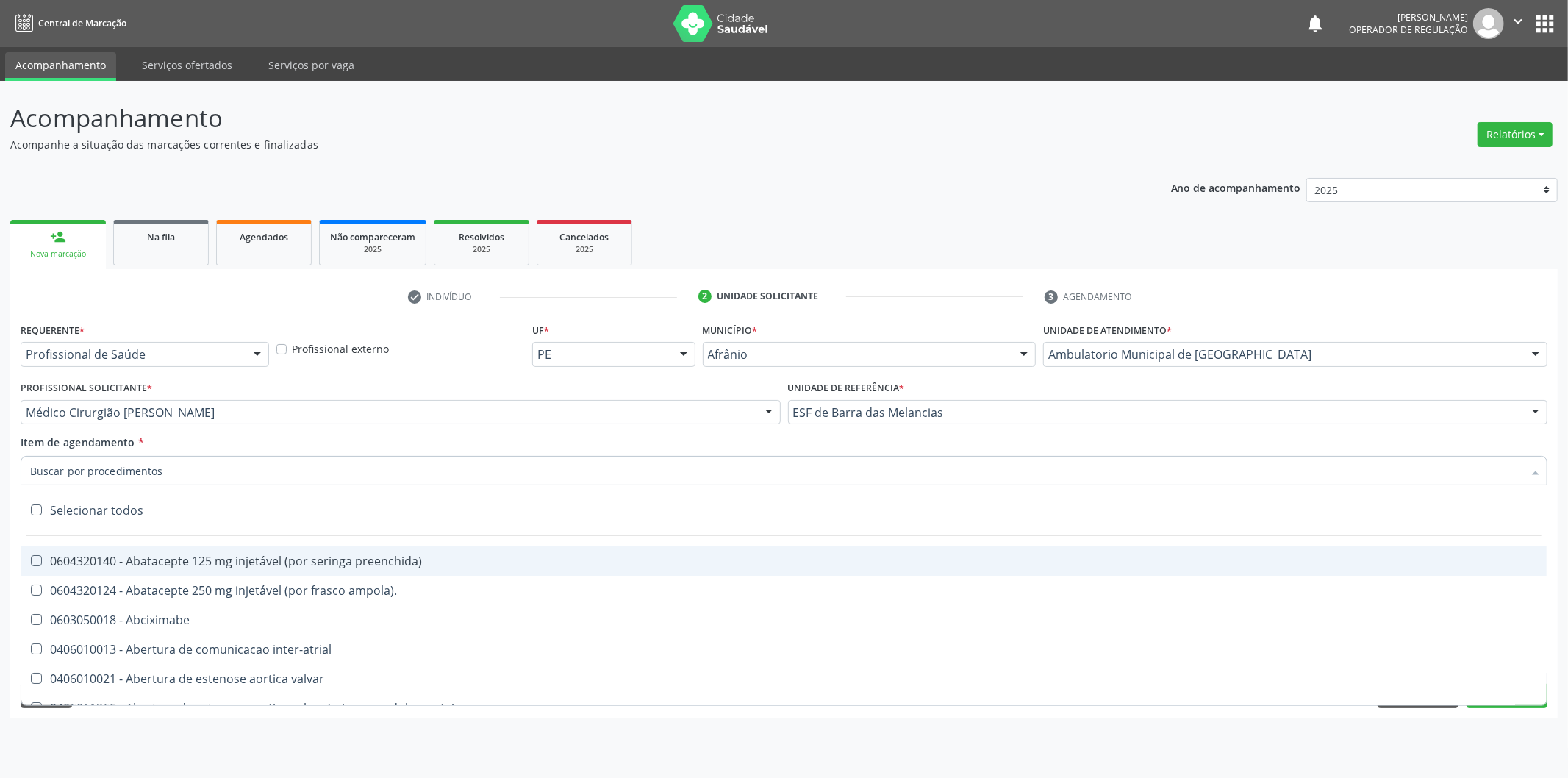
paste input "cirurgião geral"
type input "cirurgião geral"
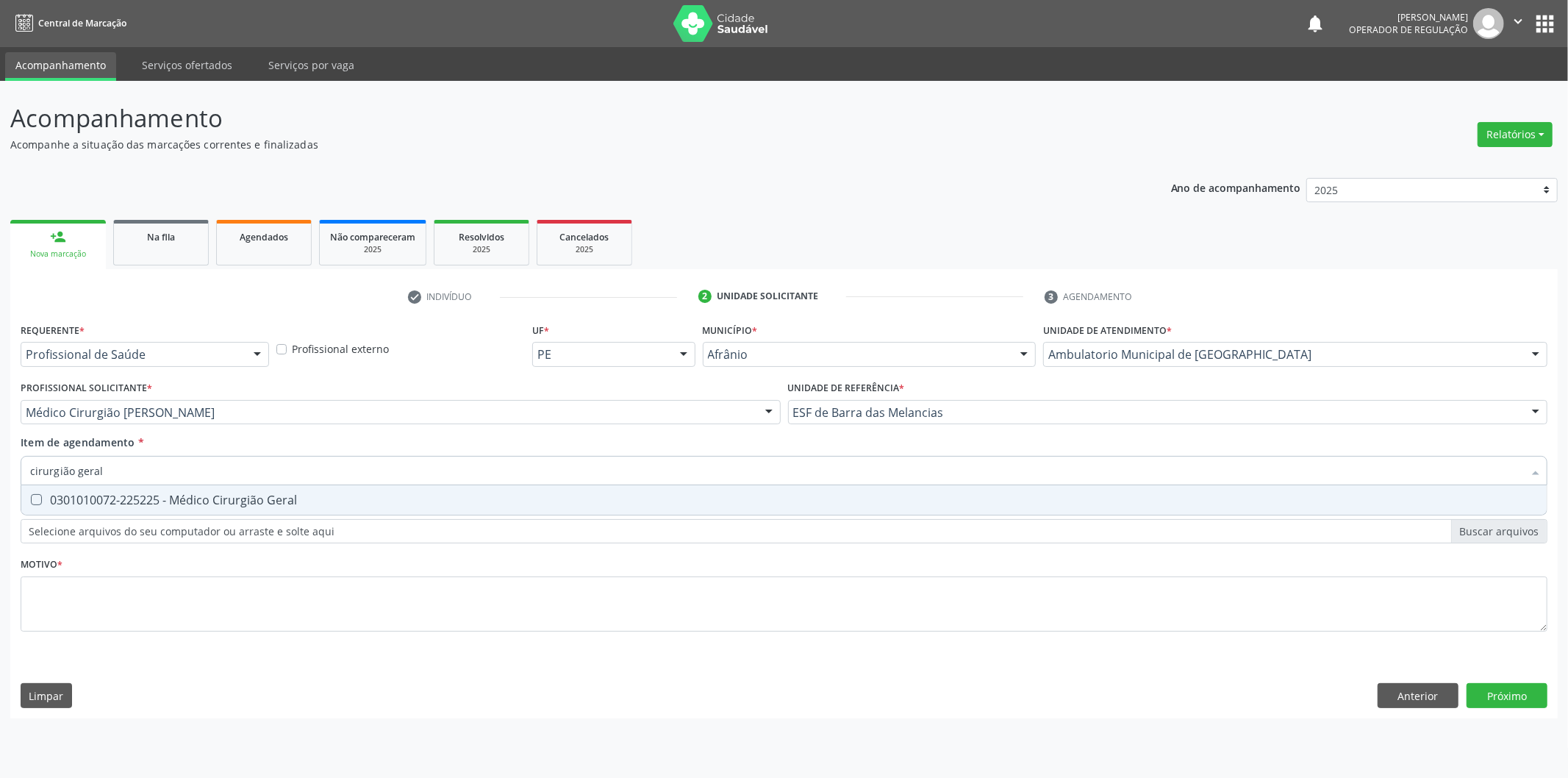
click at [656, 489] on span "0301010072-225225 - Médico Cirurgião Geral" at bounding box center [784, 500] width 1526 height 30
checkbox Geral "true"
click at [644, 593] on div "Requerente * Profissional de Saúde Profissional de Saúde Paciente Nenhum result…" at bounding box center [784, 485] width 1527 height 333
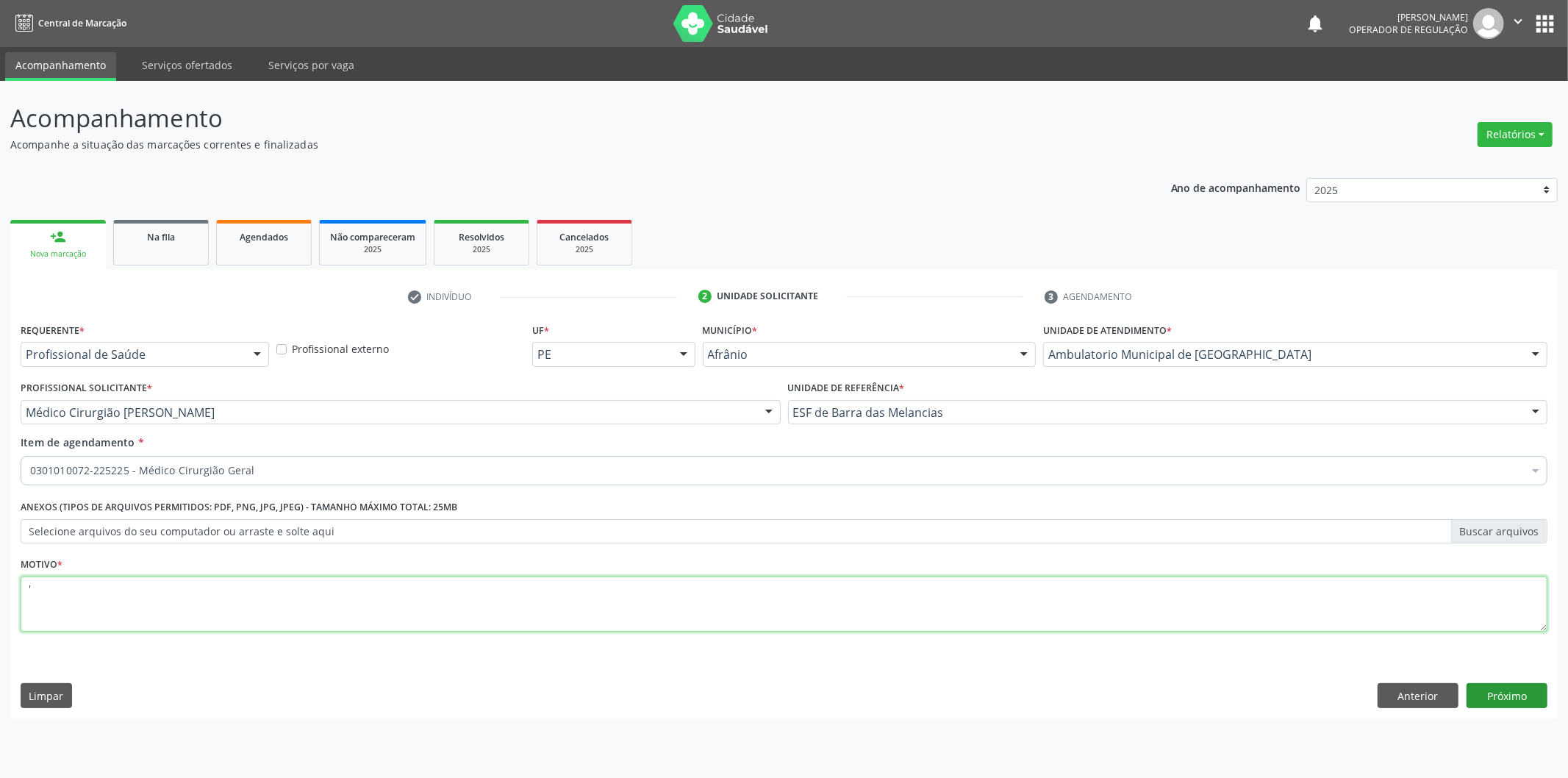
type textarea "'"
click at [1493, 694] on button "Próximo" at bounding box center [1507, 695] width 81 height 25
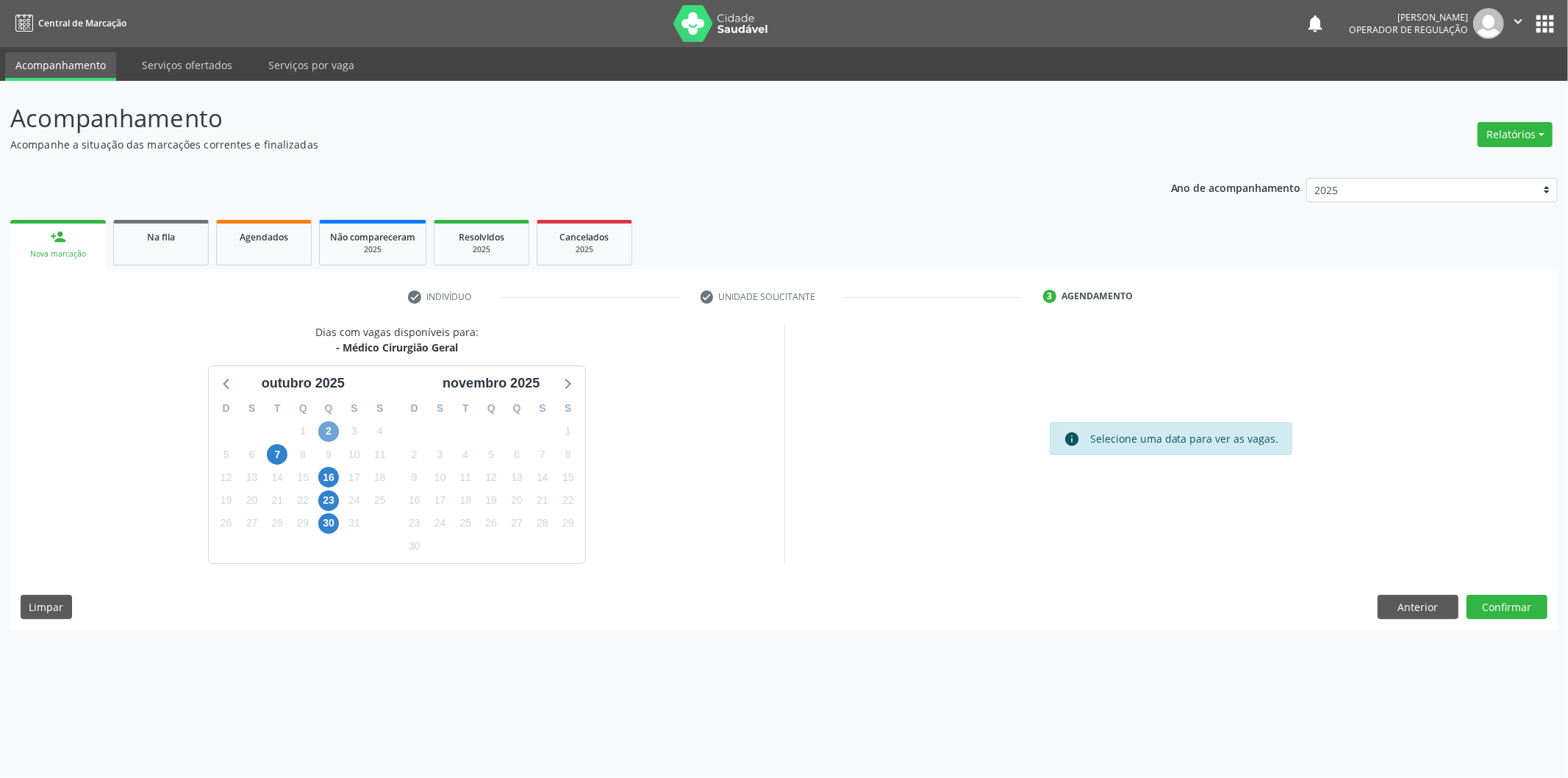
click at [328, 434] on span "2" at bounding box center [329, 432] width 21 height 21
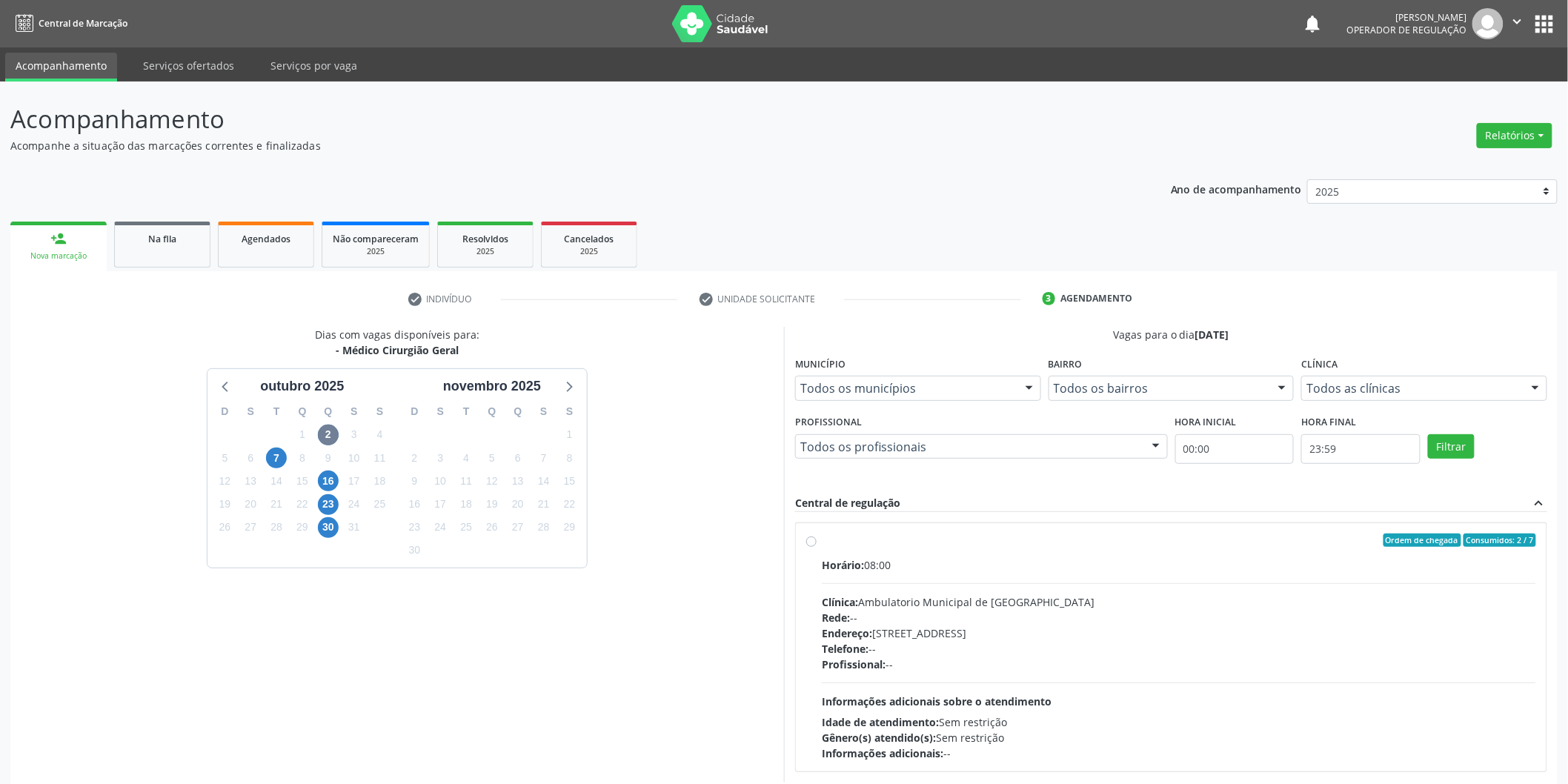
click at [1117, 548] on label "Ordem de chegada Consumidos: 2 / 7 Horário: 08:00 Clínica: Ambulatorio Municipa…" at bounding box center [1179, 647] width 714 height 227
click at [816, 547] on input "Ordem de chegada Consumidos: 2 / 7 Horário: 08:00 Clínica: Ambulatorio Municipa…" at bounding box center [811, 540] width 10 height 14
radio input "true"
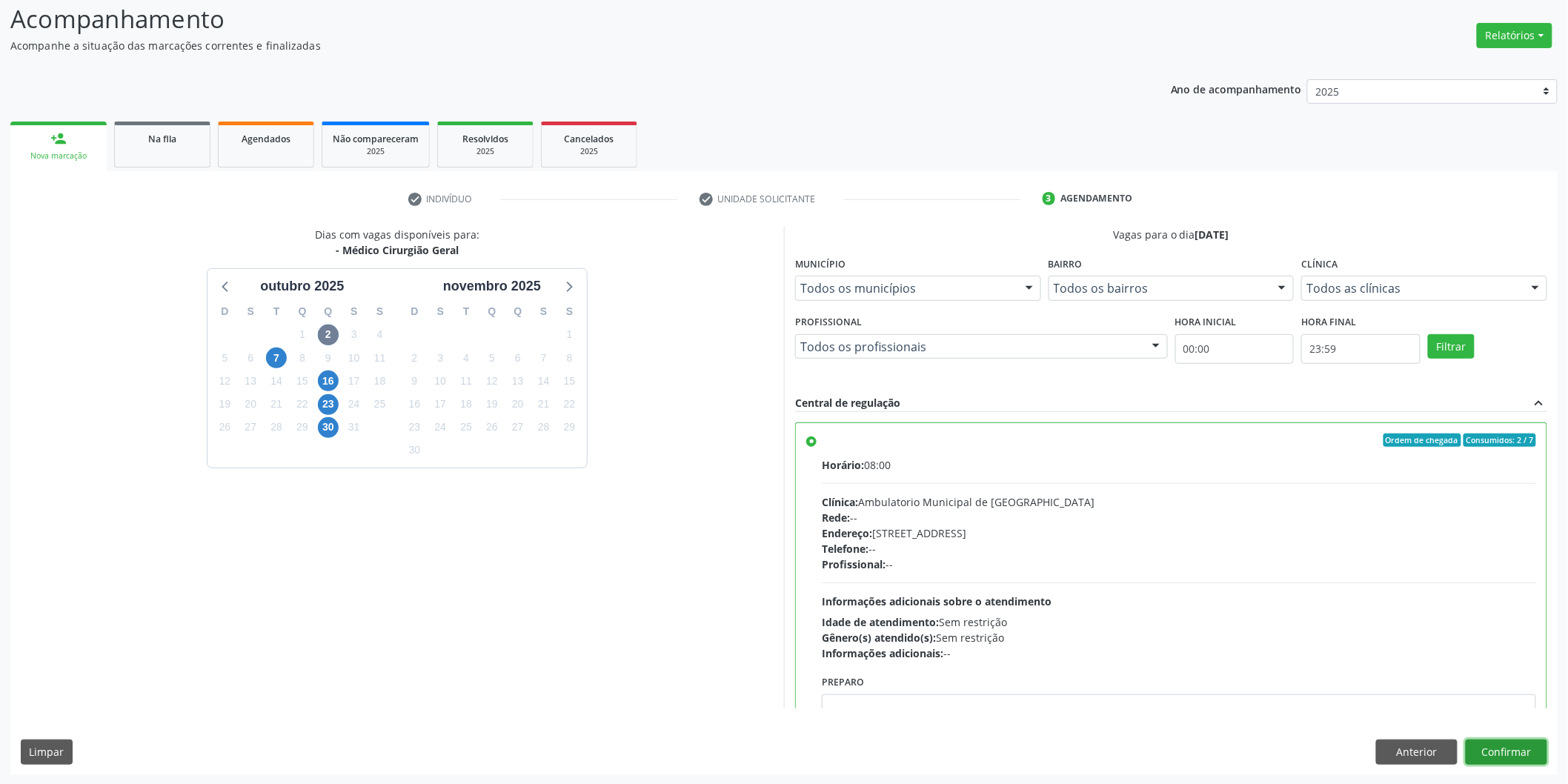
click at [1527, 747] on button "Confirmar" at bounding box center [1506, 752] width 81 height 25
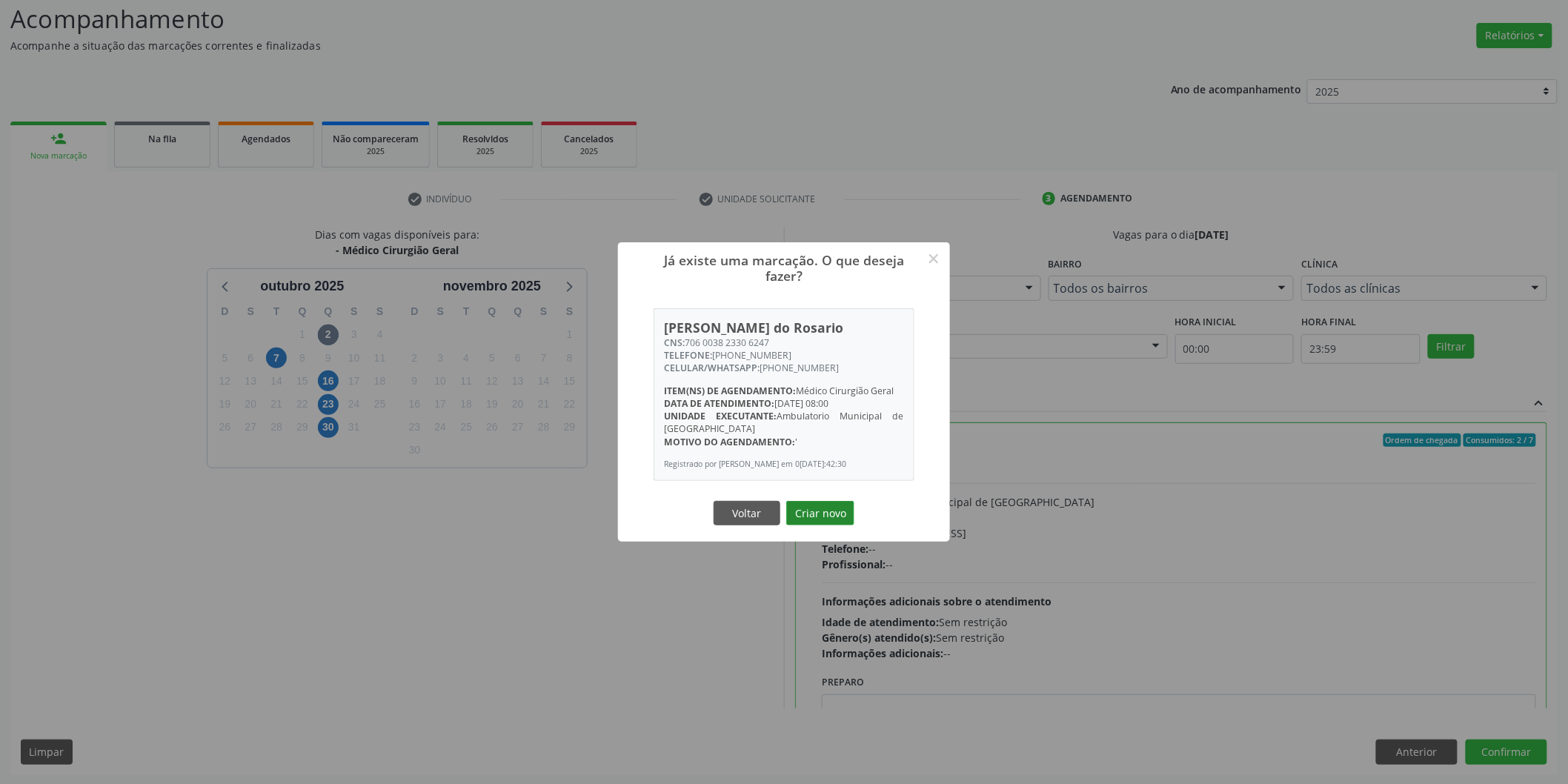
click at [844, 521] on button "Criar novo" at bounding box center [820, 513] width 68 height 25
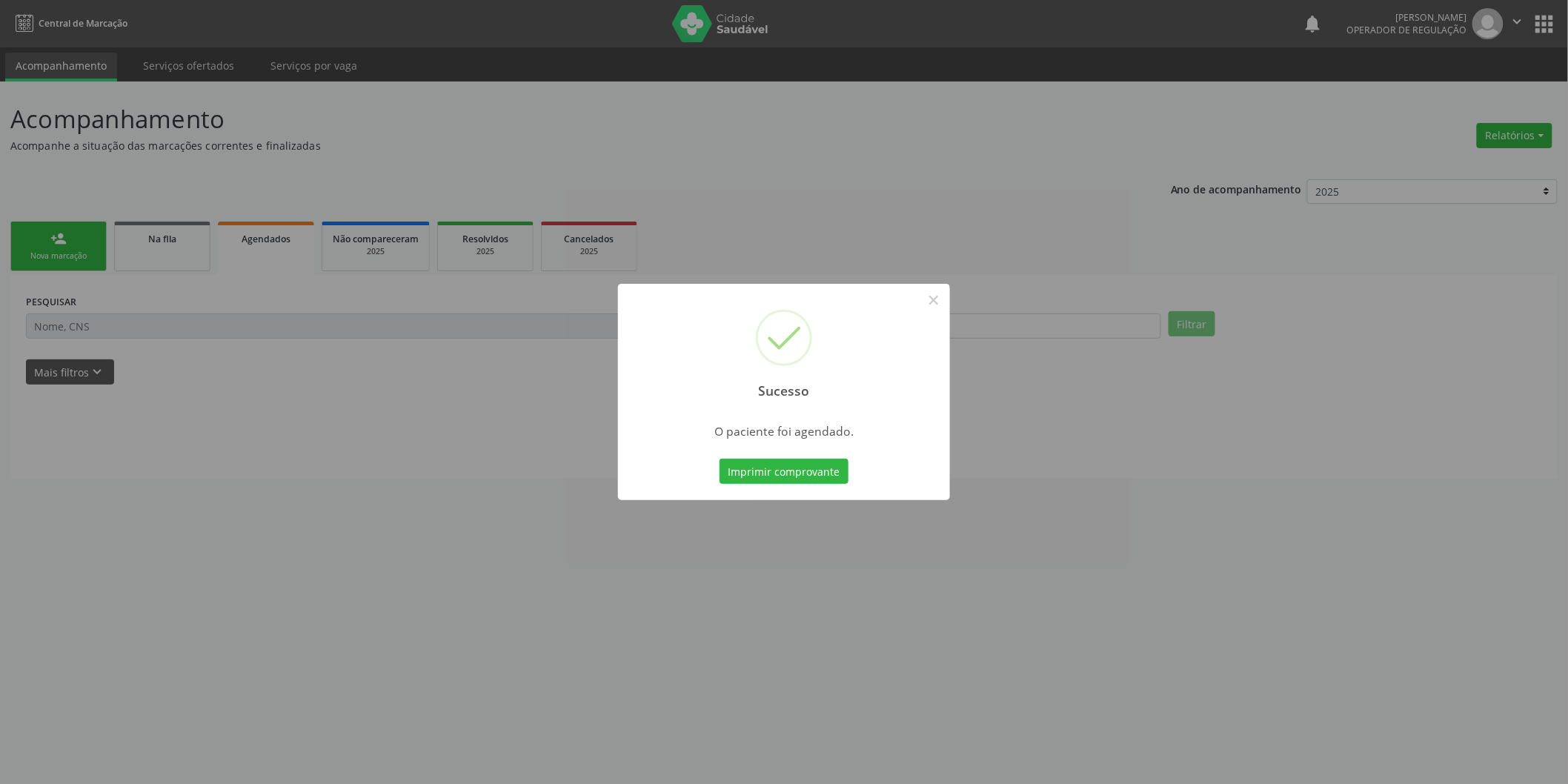
scroll to position [0, 0]
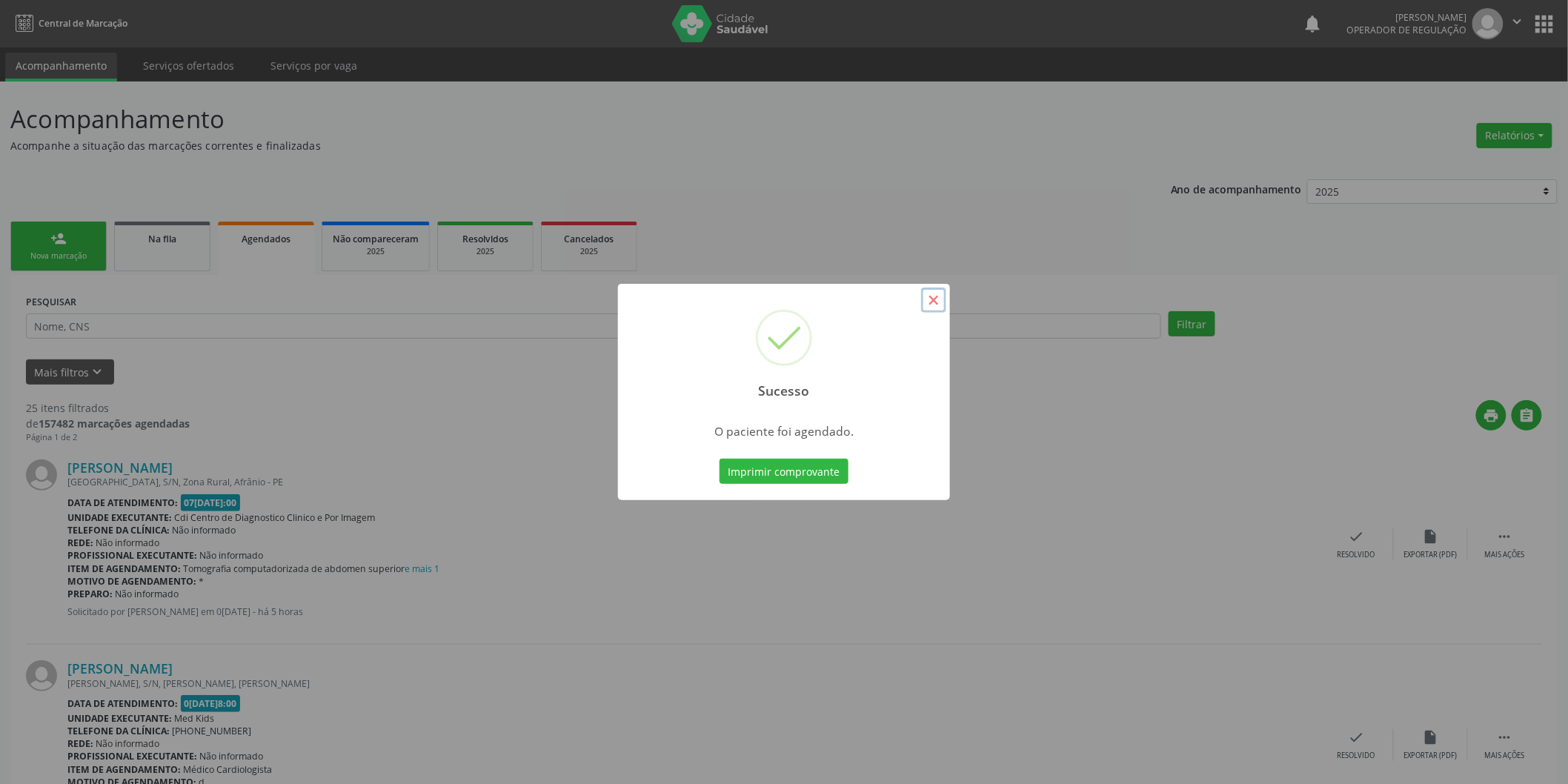
click at [936, 300] on button "×" at bounding box center [933, 300] width 25 height 25
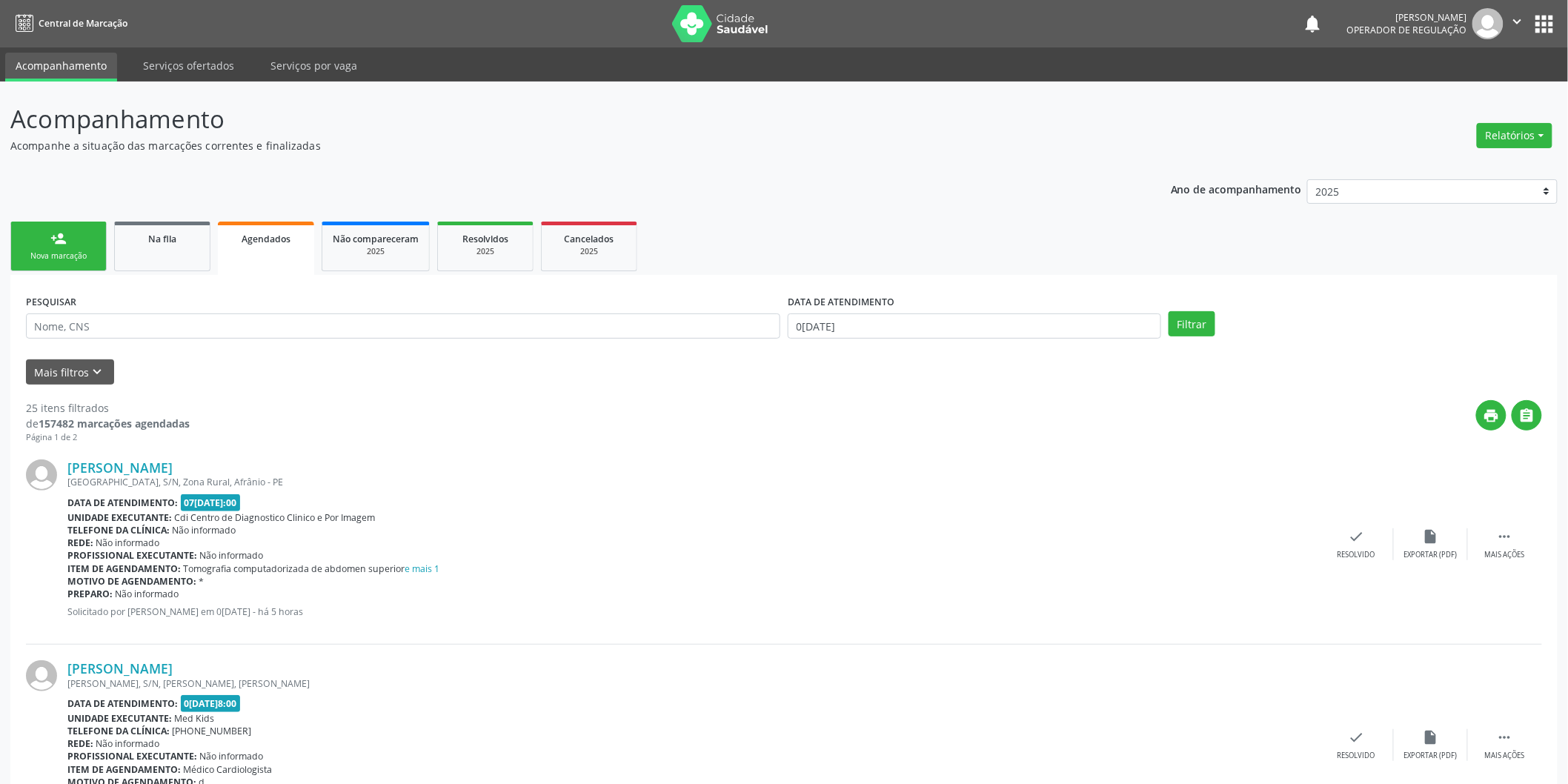
click at [69, 253] on div "Nova marcação" at bounding box center [59, 256] width 74 height 11
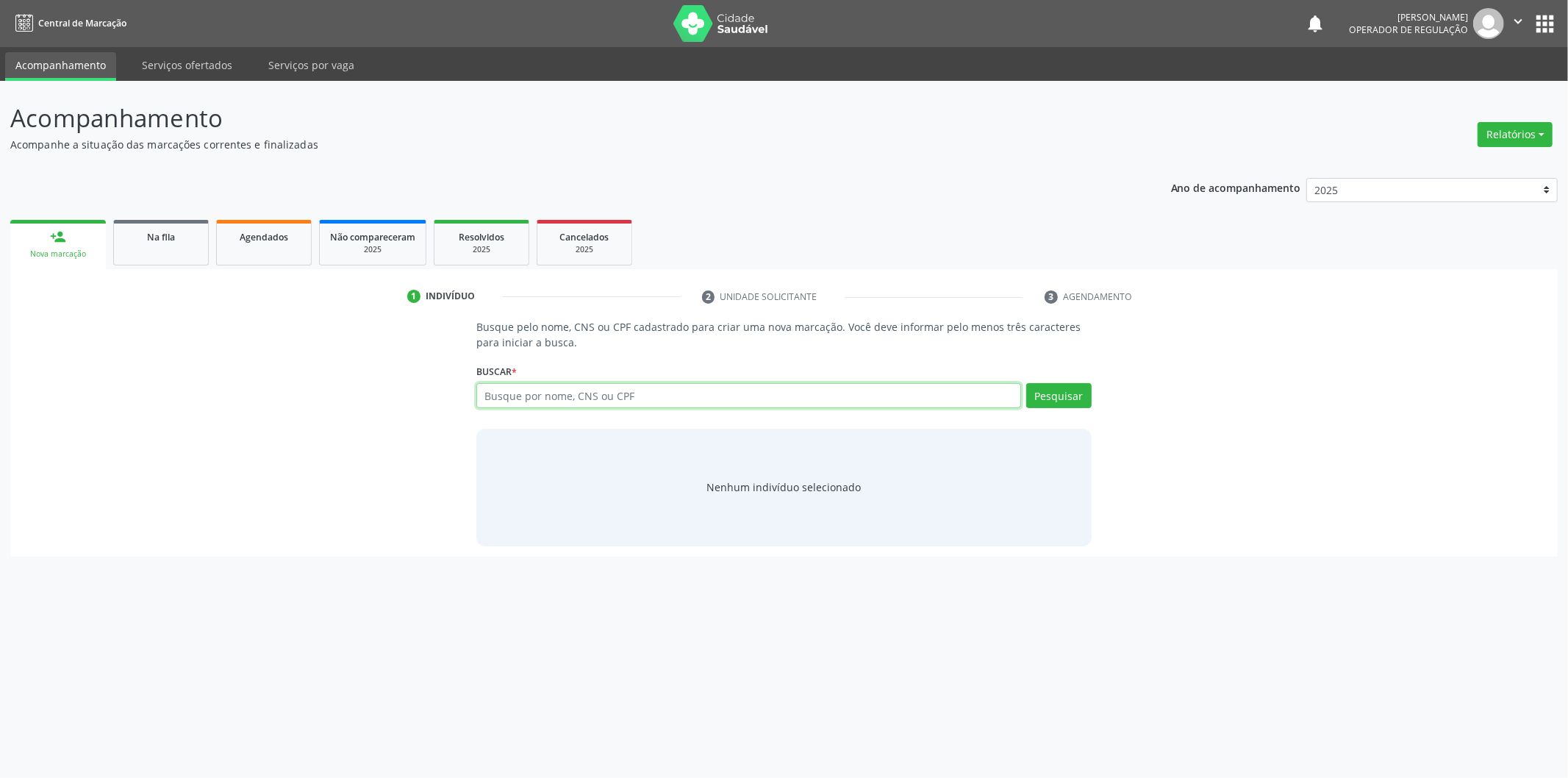
click at [510, 385] on input "text" at bounding box center [748, 395] width 545 height 25
click at [531, 401] on input "text" at bounding box center [748, 395] width 545 height 25
type input "02430352508"
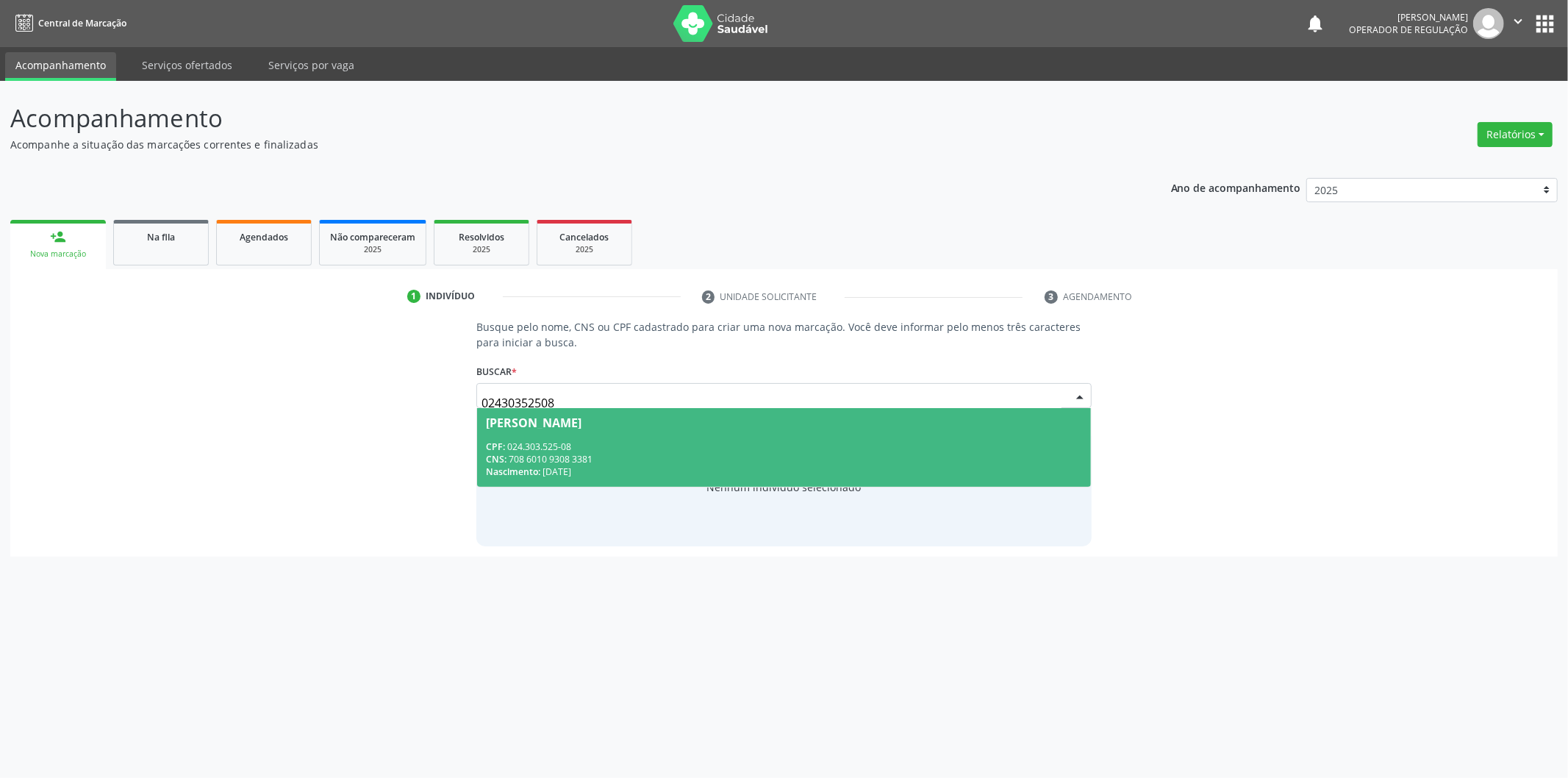
click at [763, 453] on div "CNS: 708 6010 9308 3381" at bounding box center [784, 459] width 596 height 13
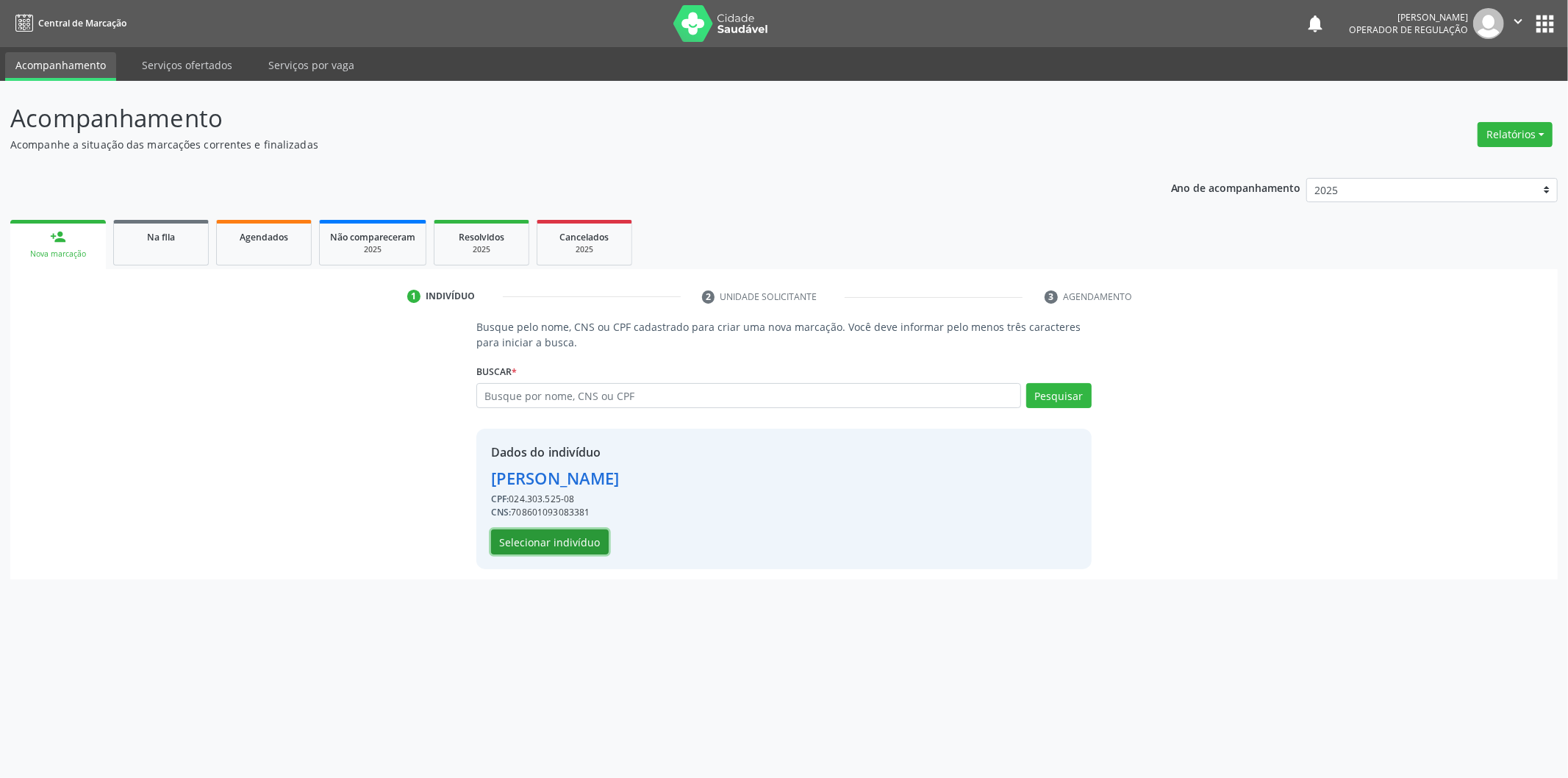
click at [547, 552] on button "Selecionar indivíduo" at bounding box center [549, 541] width 118 height 25
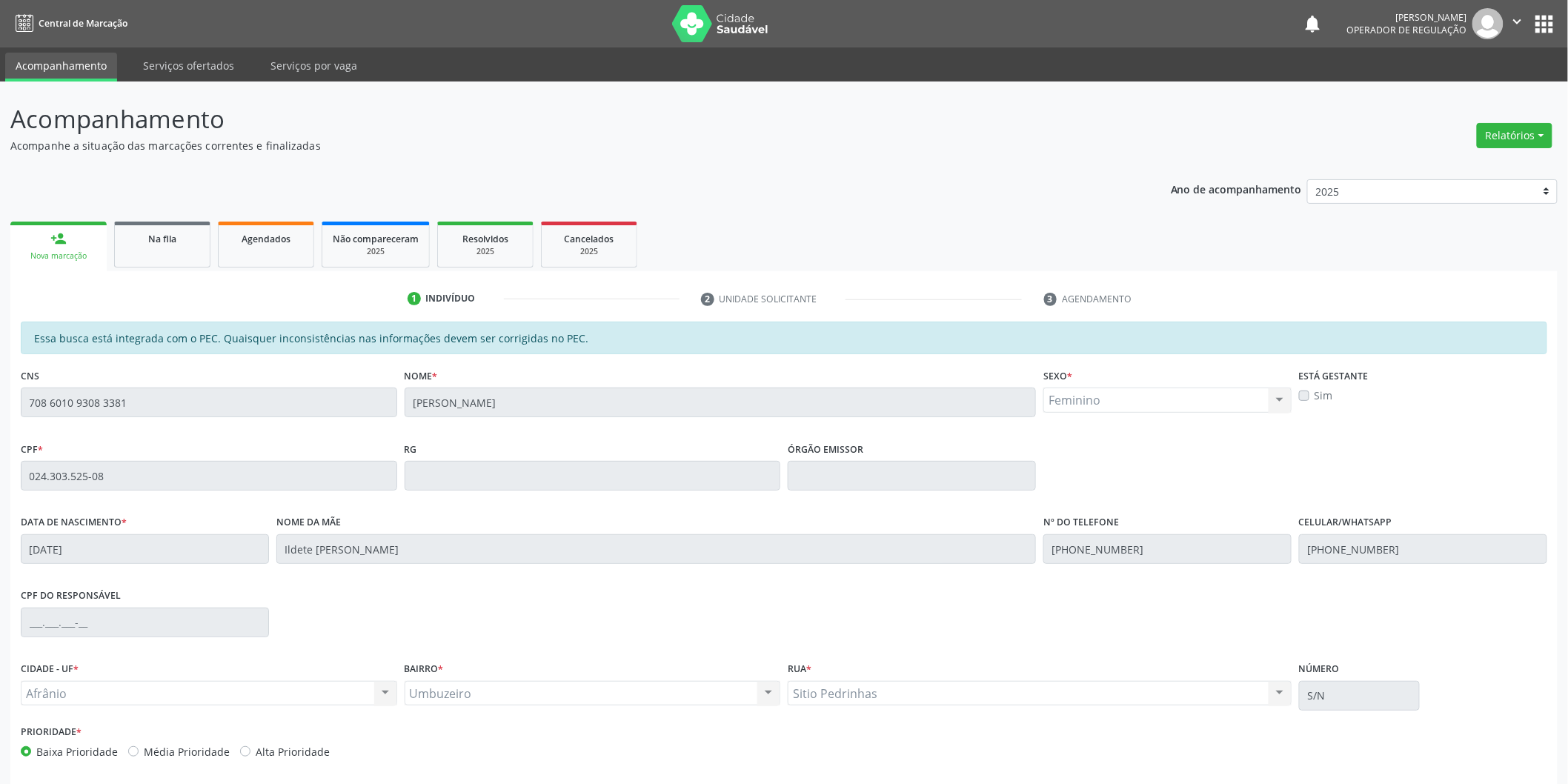
scroll to position [61, 0]
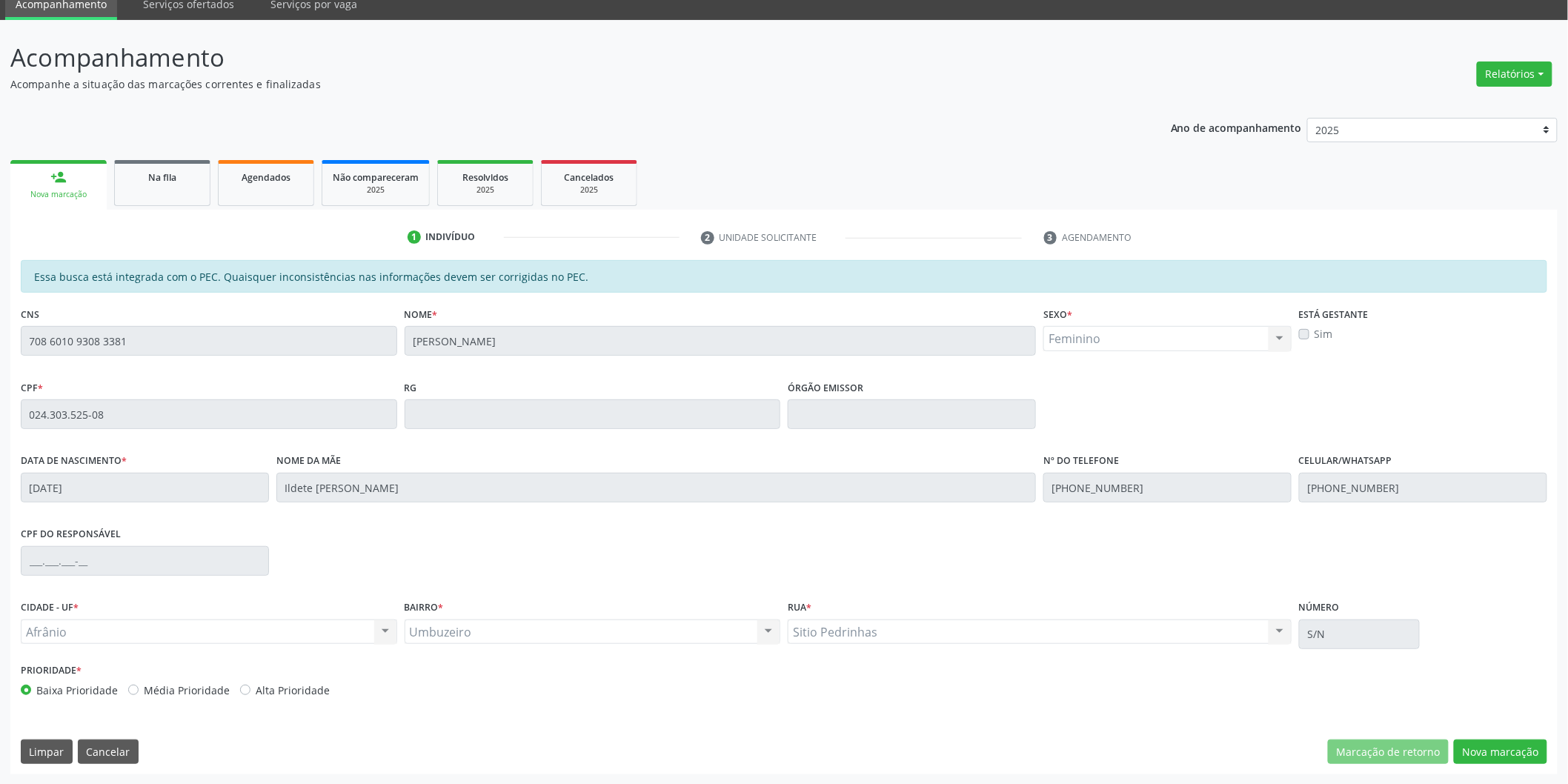
click at [1502, 735] on div "Essa busca está integrada com o PEC. Quaisquer inconsistências nas informações …" at bounding box center [784, 517] width 1547 height 514
click at [1503, 742] on button "Nova marcação" at bounding box center [1500, 752] width 93 height 25
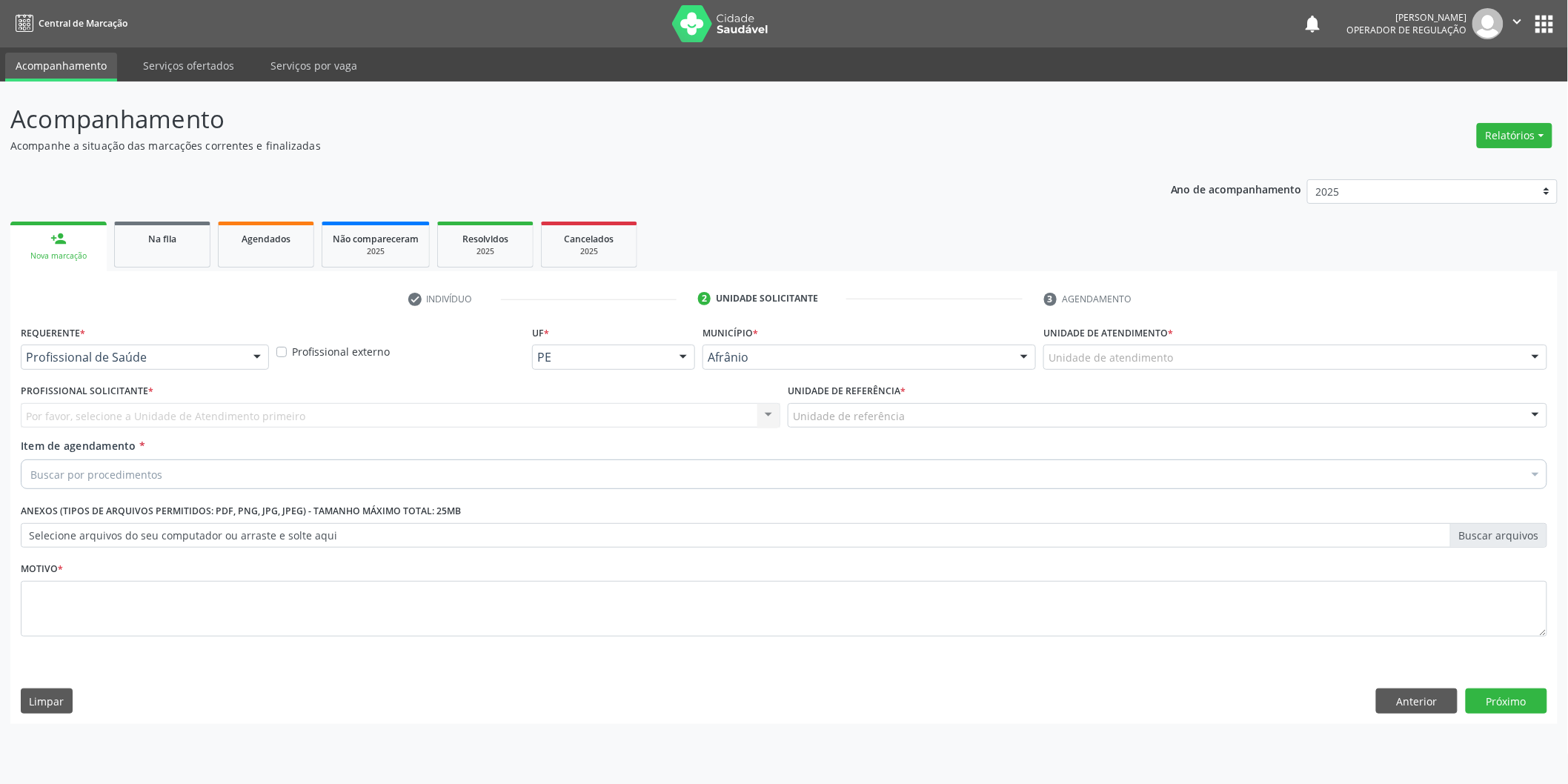
scroll to position [0, 0]
click at [1389, 367] on div "Unidade de atendimento" at bounding box center [1305, 357] width 508 height 25
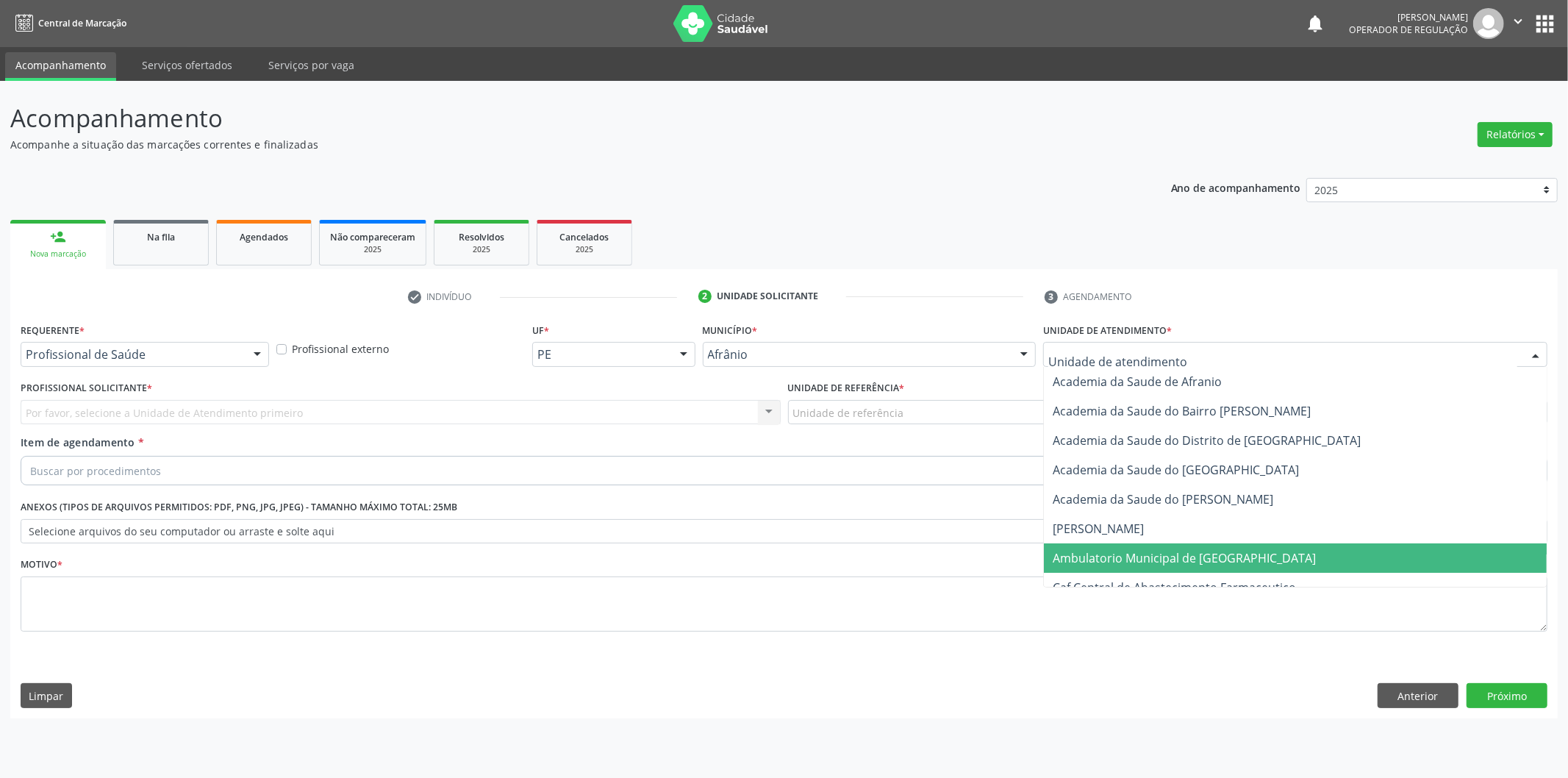
click at [1118, 545] on span "Ambulatorio Municipal de [GEOGRAPHIC_DATA]" at bounding box center [1295, 558] width 503 height 30
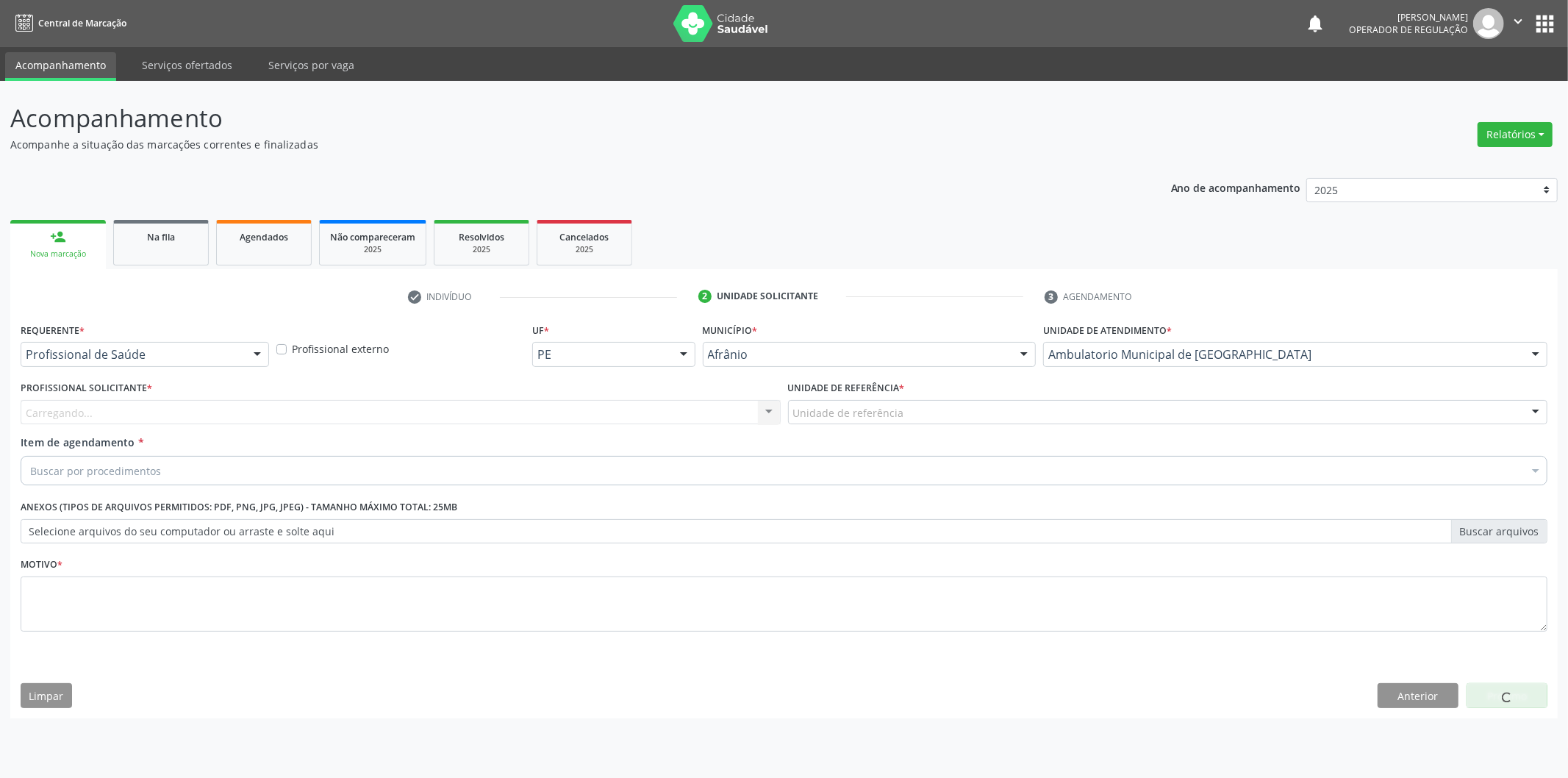
click at [635, 400] on div "Carregando... Nenhum resultado encontrado para: " " Não há nenhuma opção para s…" at bounding box center [401, 412] width 760 height 25
click at [620, 407] on div "Carregando... Nenhum resultado encontrado para: " " Não há nenhuma opção para s…" at bounding box center [401, 412] width 760 height 25
click at [640, 417] on div "Profissional solicitante" at bounding box center [401, 412] width 760 height 25
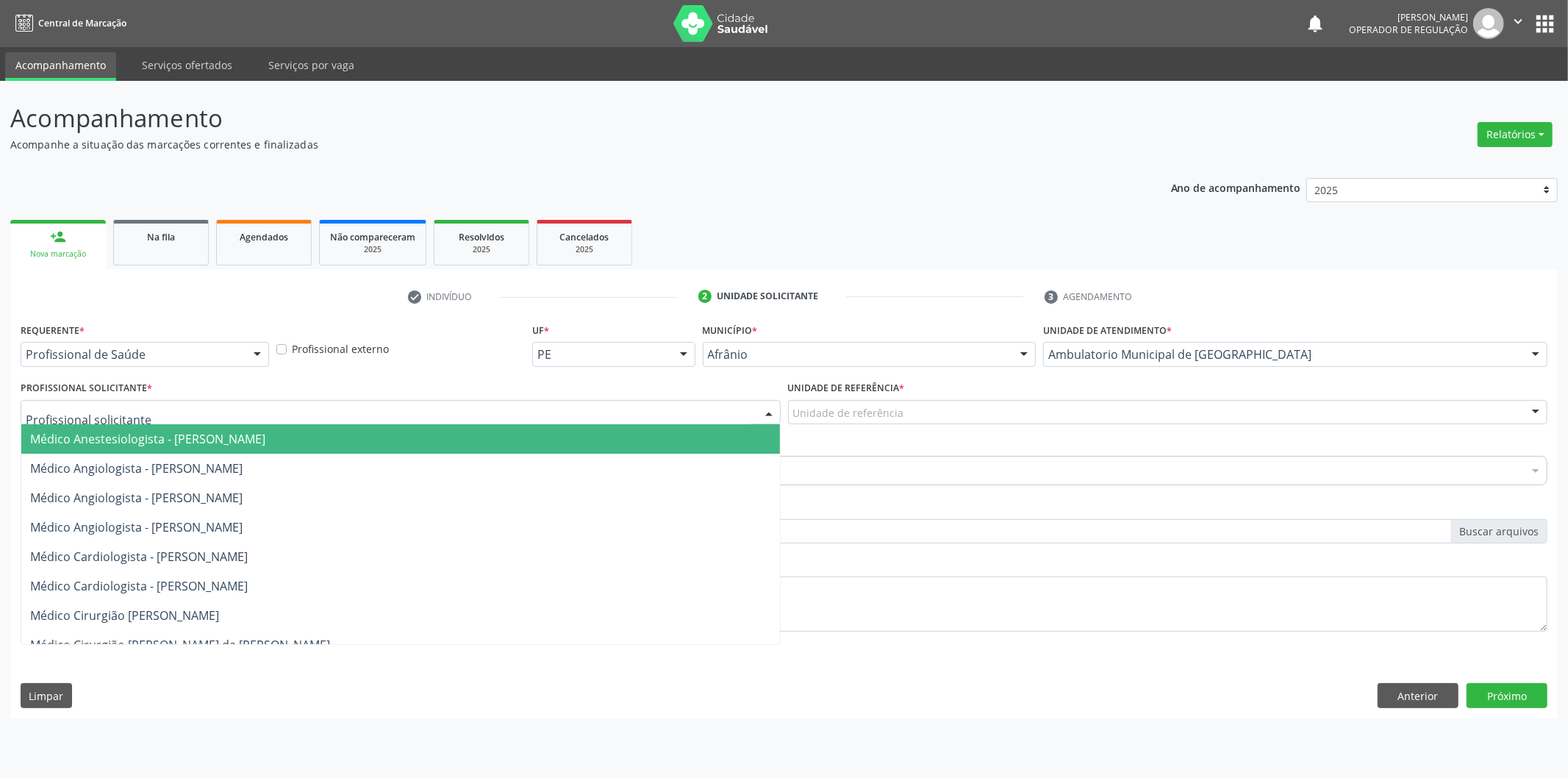
click at [628, 457] on span "Médico Angiologista - [PERSON_NAME]" at bounding box center [401, 468] width 759 height 30
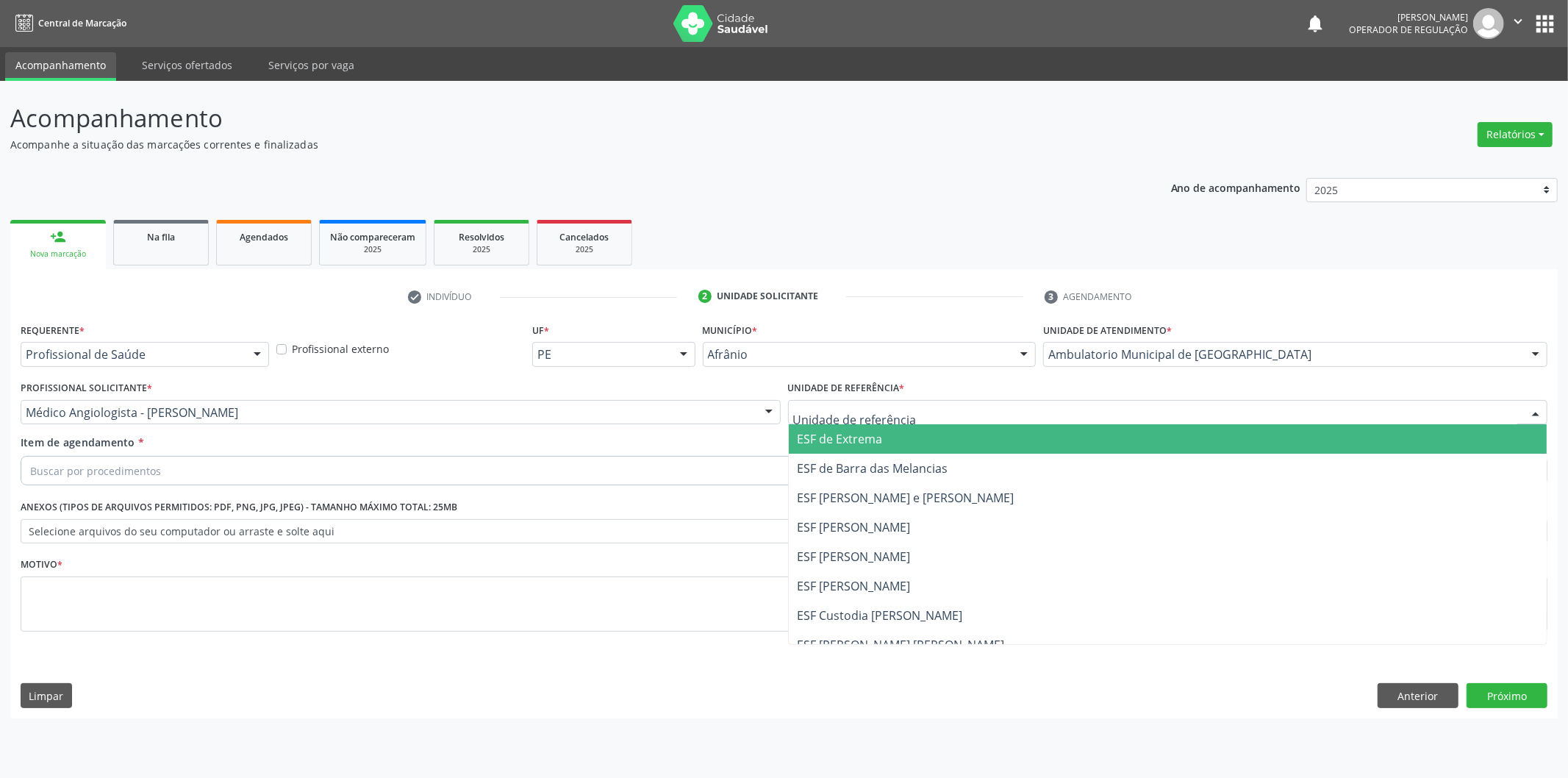
click at [903, 414] on div at bounding box center [1168, 412] width 760 height 25
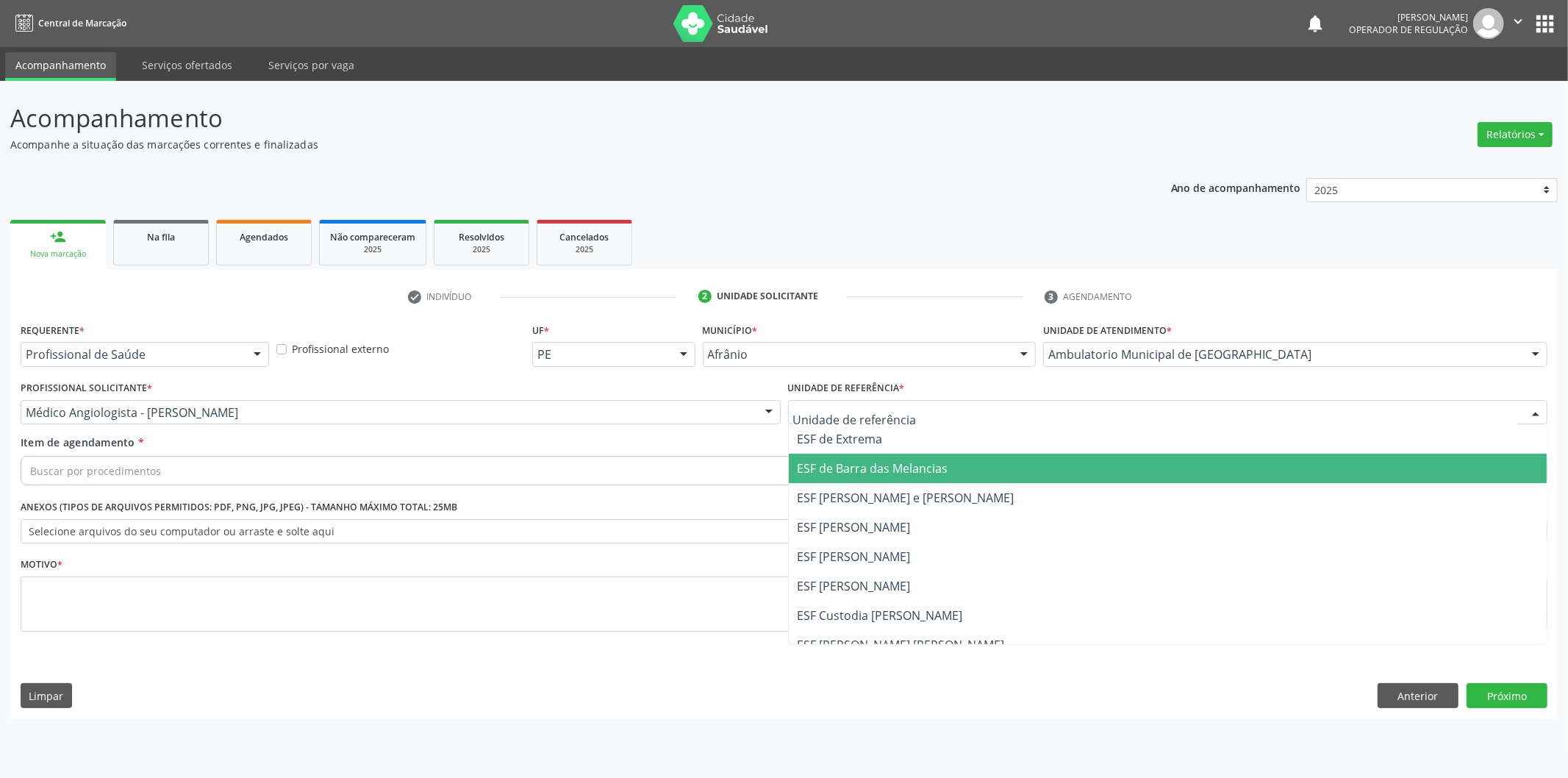
click at [905, 461] on span "ESF de Barra das Melancias" at bounding box center [873, 469] width 151 height 16
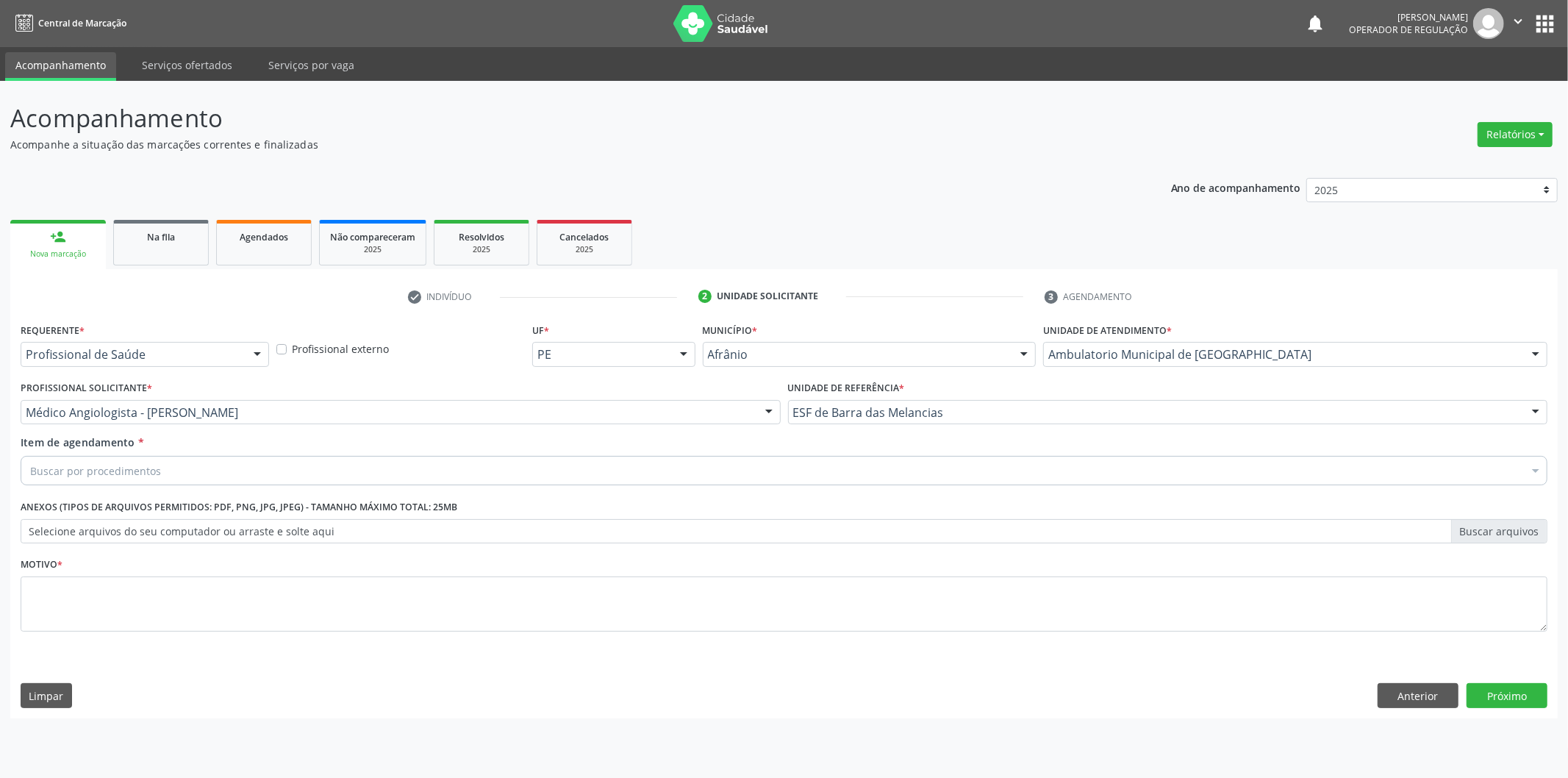
drag, startPoint x: 1568, startPoint y: 248, endPoint x: 1568, endPoint y: 343, distance: 95.0
click at [1568, 343] on div "Acompanhamento Acompanhe a situação das marcações correntes e finalizadas Relat…" at bounding box center [784, 429] width 1568 height 697
click at [489, 489] on div "Item de agendamento * Buscar por procedimentos Selecionar todos 0604320140 - Ab…" at bounding box center [784, 462] width 1534 height 57
click at [513, 466] on div "Buscar por procedimentos" at bounding box center [784, 470] width 1527 height 30
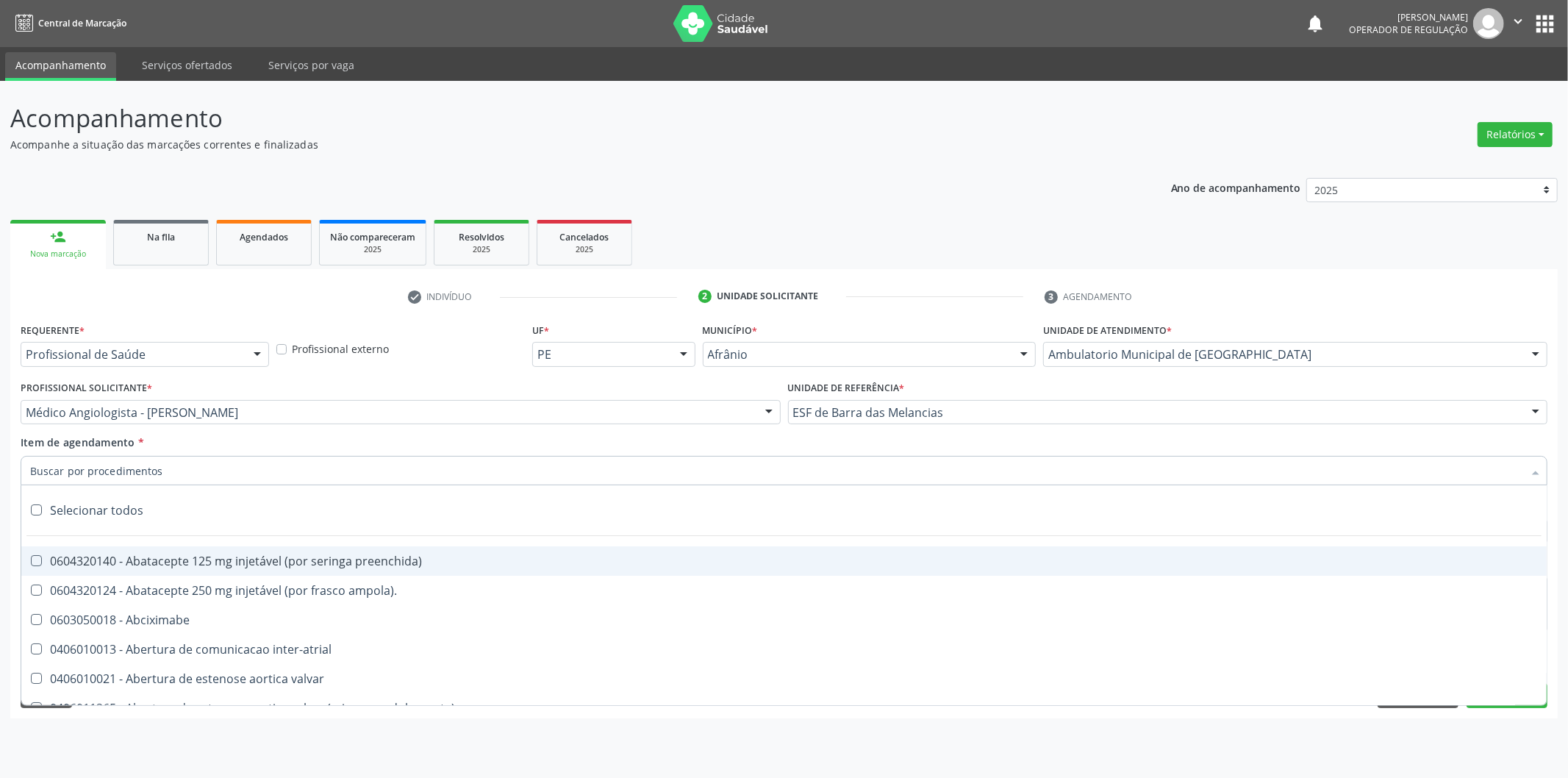
paste input "cirurgião geral"
type input "cirurgião geral"
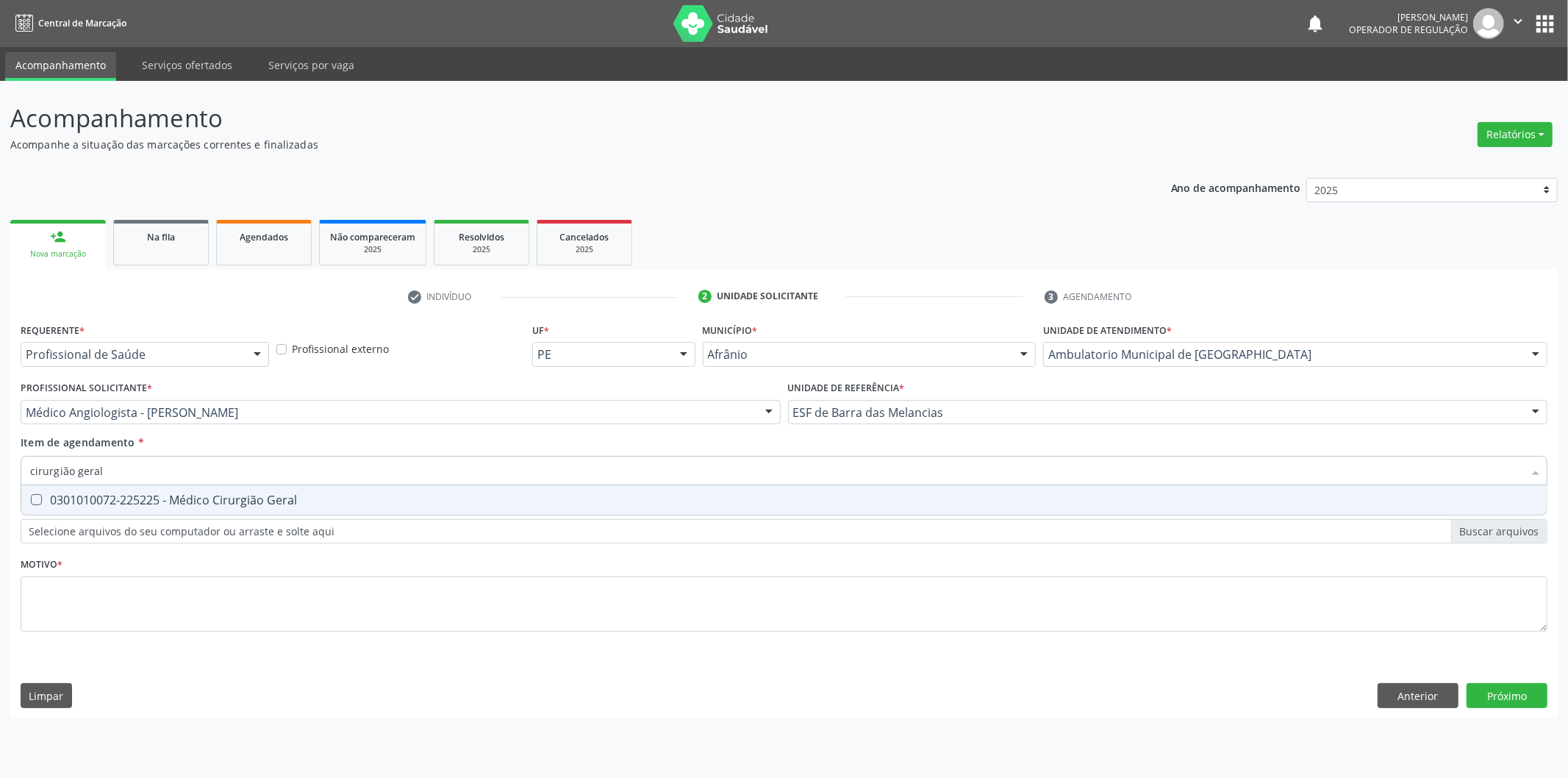
click at [517, 497] on div "0301010072-225225 - Médico Cirurgião Geral" at bounding box center [784, 500] width 1508 height 12
checkbox Geral "true"
click at [467, 588] on div "Requerente * Profissional de Saúde Profissional de Saúde Paciente Nenhum result…" at bounding box center [784, 485] width 1527 height 333
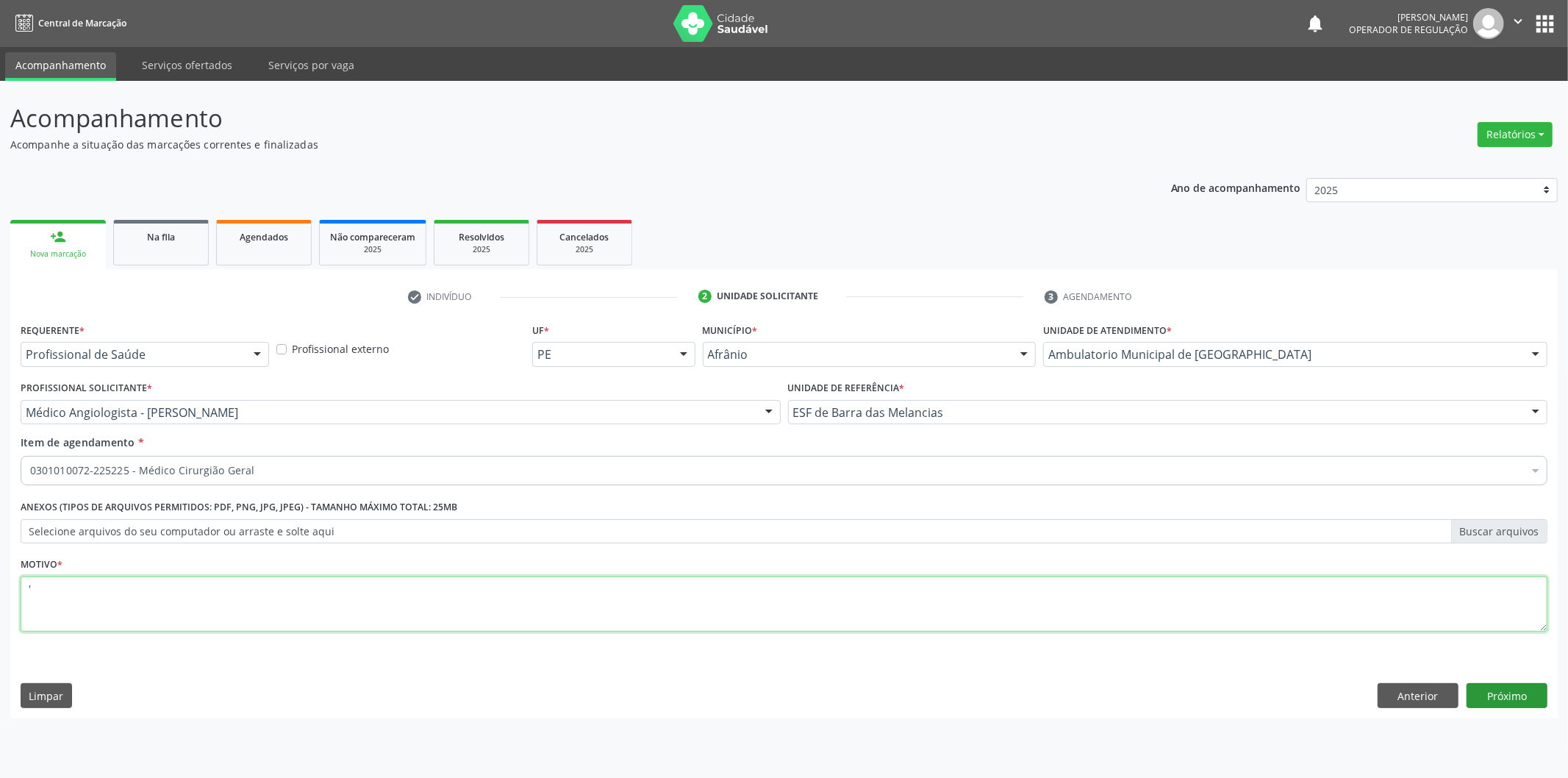
type textarea "'"
click at [1530, 696] on button "Próximo" at bounding box center [1507, 695] width 81 height 25
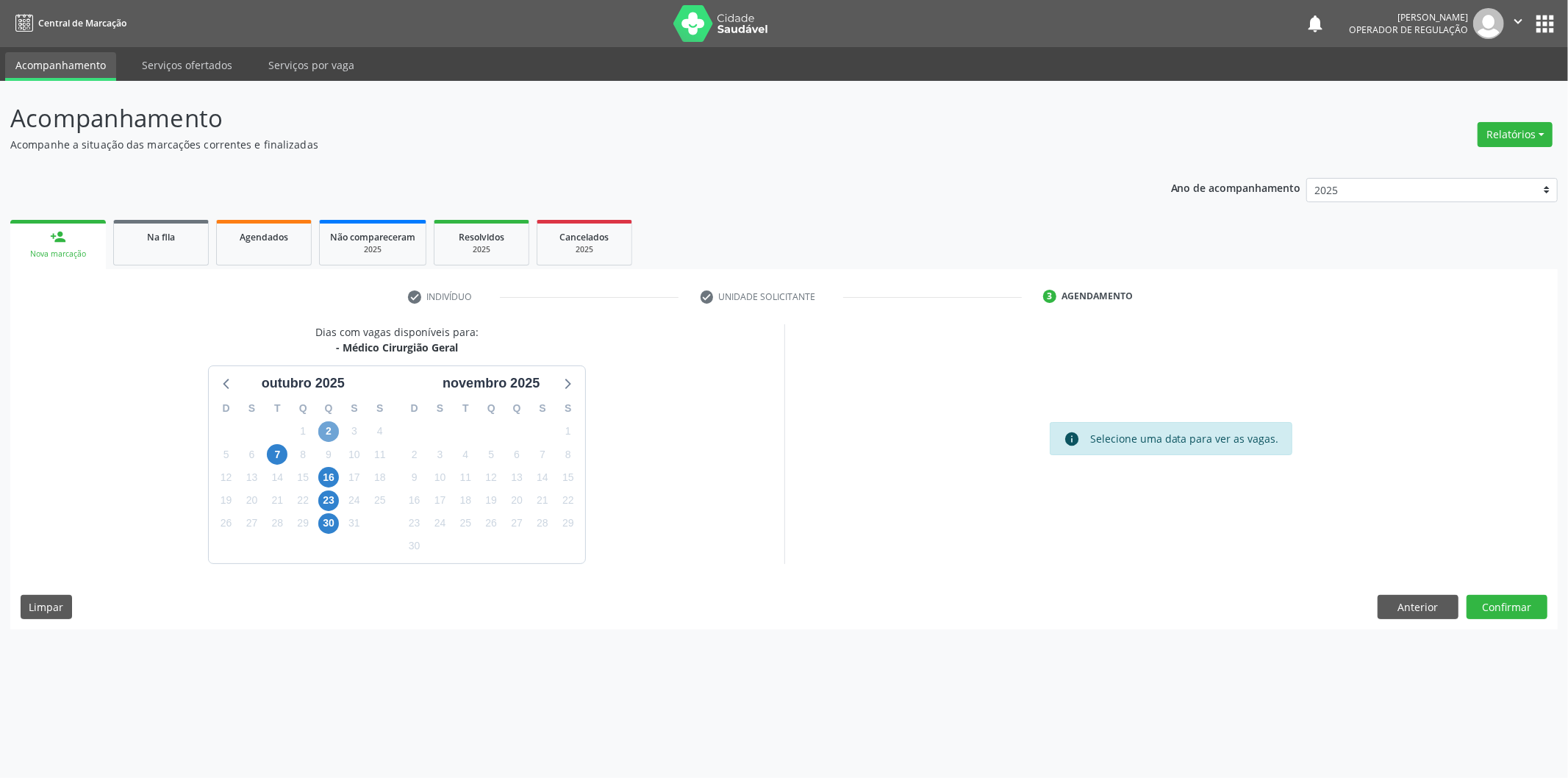
click at [327, 432] on span "2" at bounding box center [329, 432] width 21 height 21
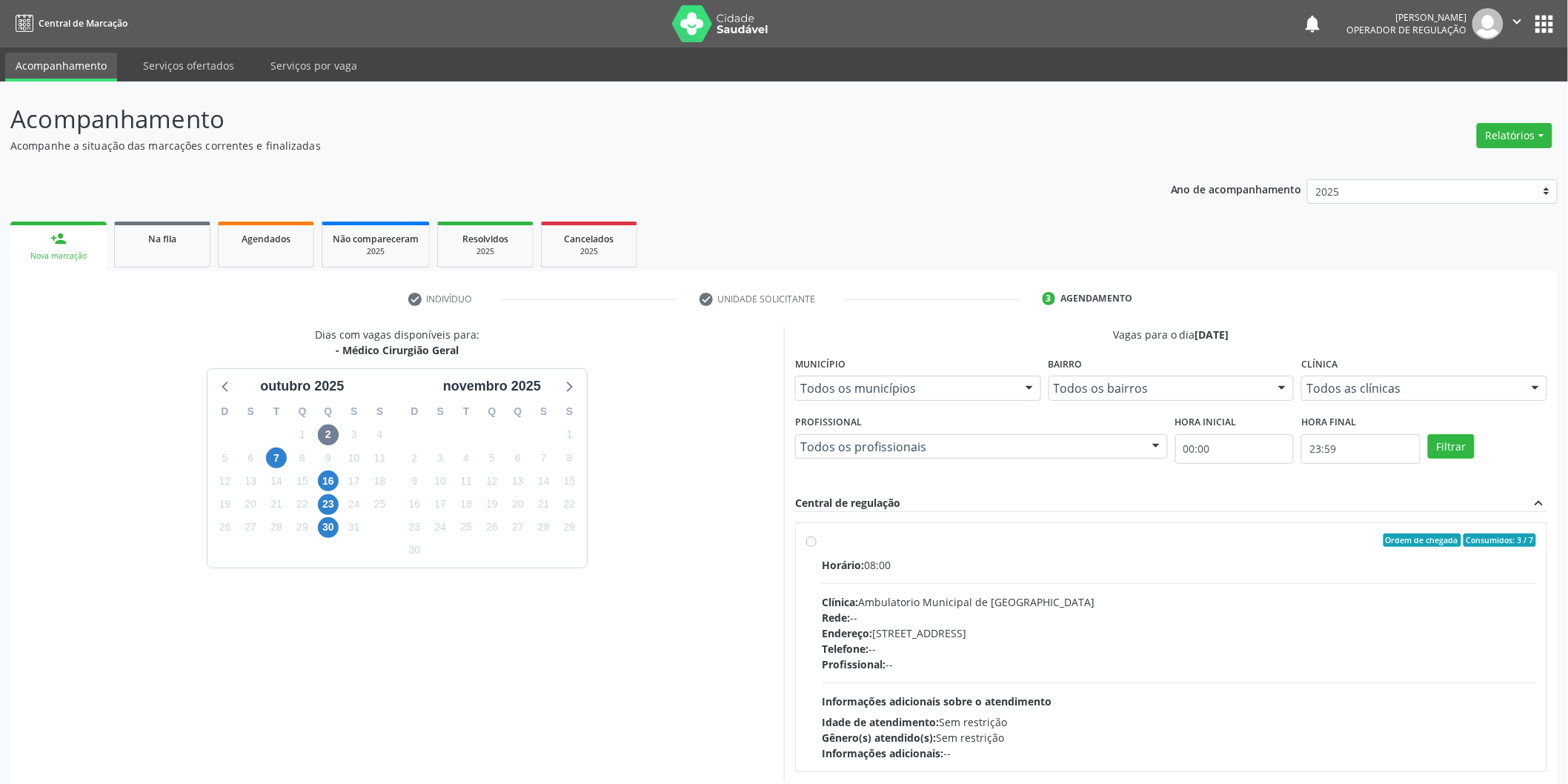
click at [899, 543] on div "Ordem de chegada Consumidos: 3 / 7" at bounding box center [1179, 540] width 714 height 14
click at [816, 543] on input "Ordem de chegada Consumidos: 3 / 7 Horário: 08:00 Clínica: Ambulatorio Municipa…" at bounding box center [811, 540] width 10 height 14
radio input "true"
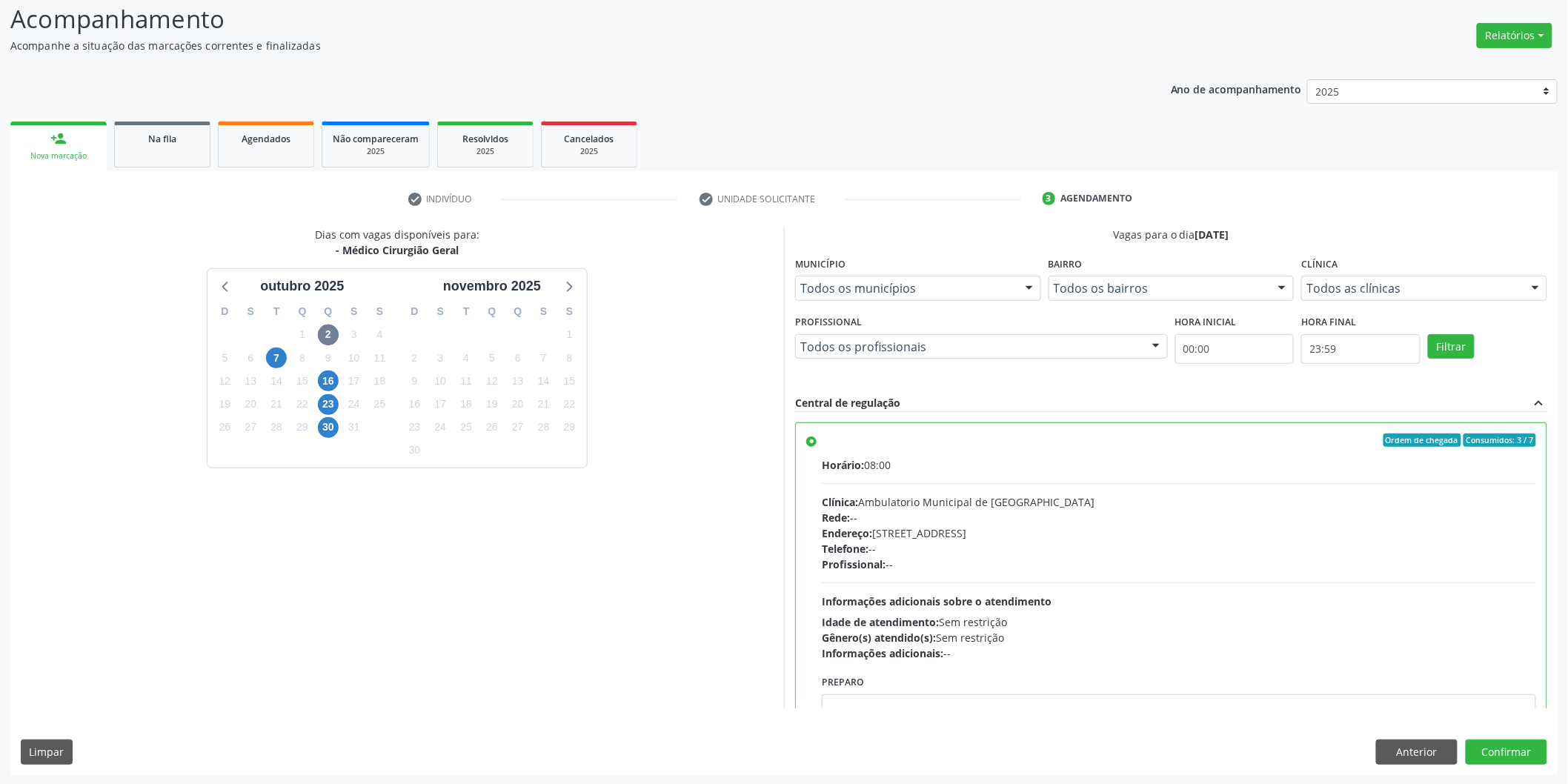
click at [1515, 730] on div "Dias com vagas disponíveis para: - Médico Cirurgião Geral outubro 2025 D S T Q …" at bounding box center [784, 500] width 1547 height 548
click at [1512, 746] on button "Confirmar" at bounding box center [1506, 752] width 81 height 25
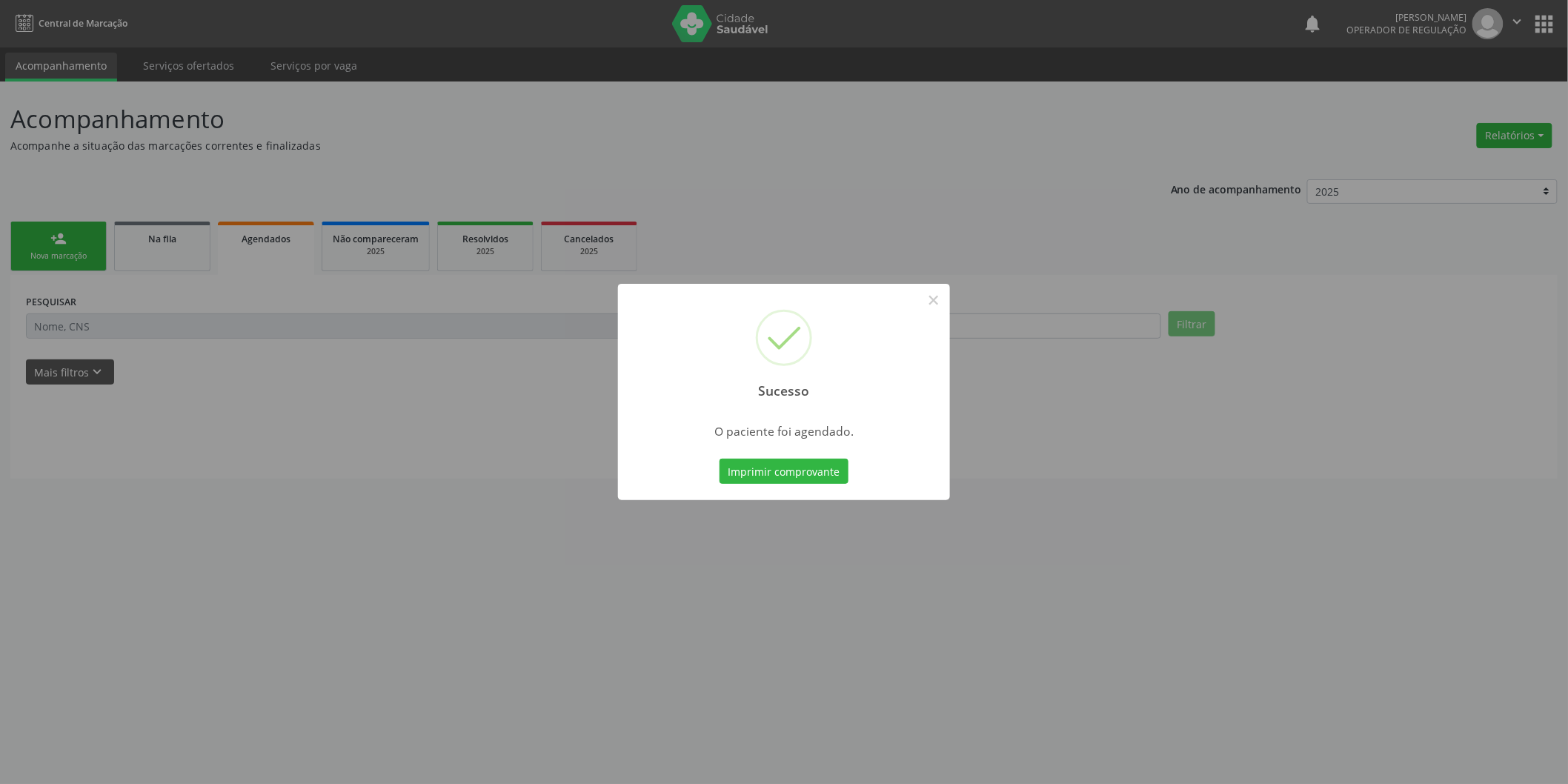
scroll to position [0, 0]
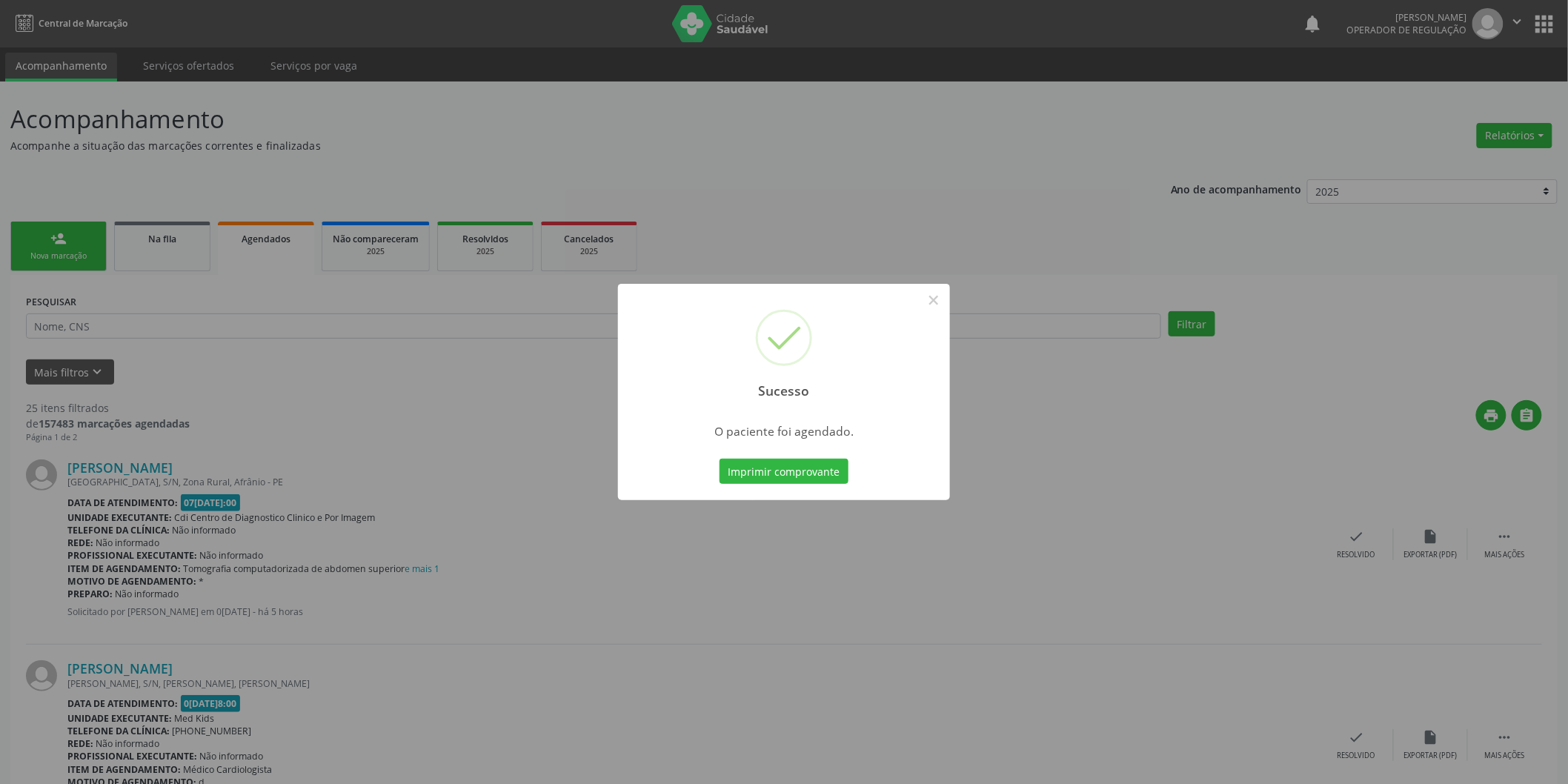
click at [250, 201] on div "Sucesso × O paciente foi agendado. Imprimir comprovante Cancel" at bounding box center [784, 392] width 1568 height 784
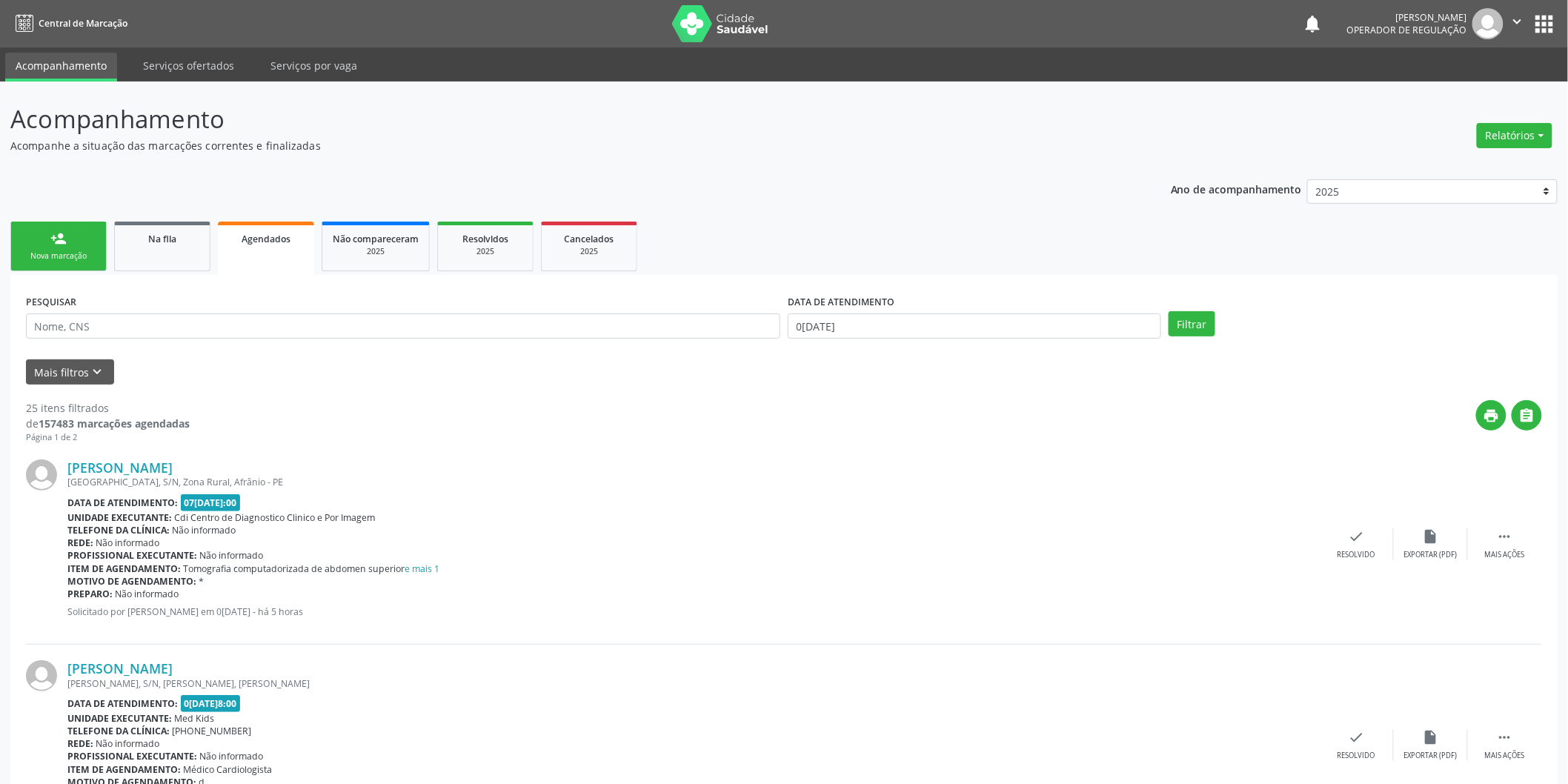
click at [38, 253] on div "Nova marcação" at bounding box center [59, 256] width 74 height 11
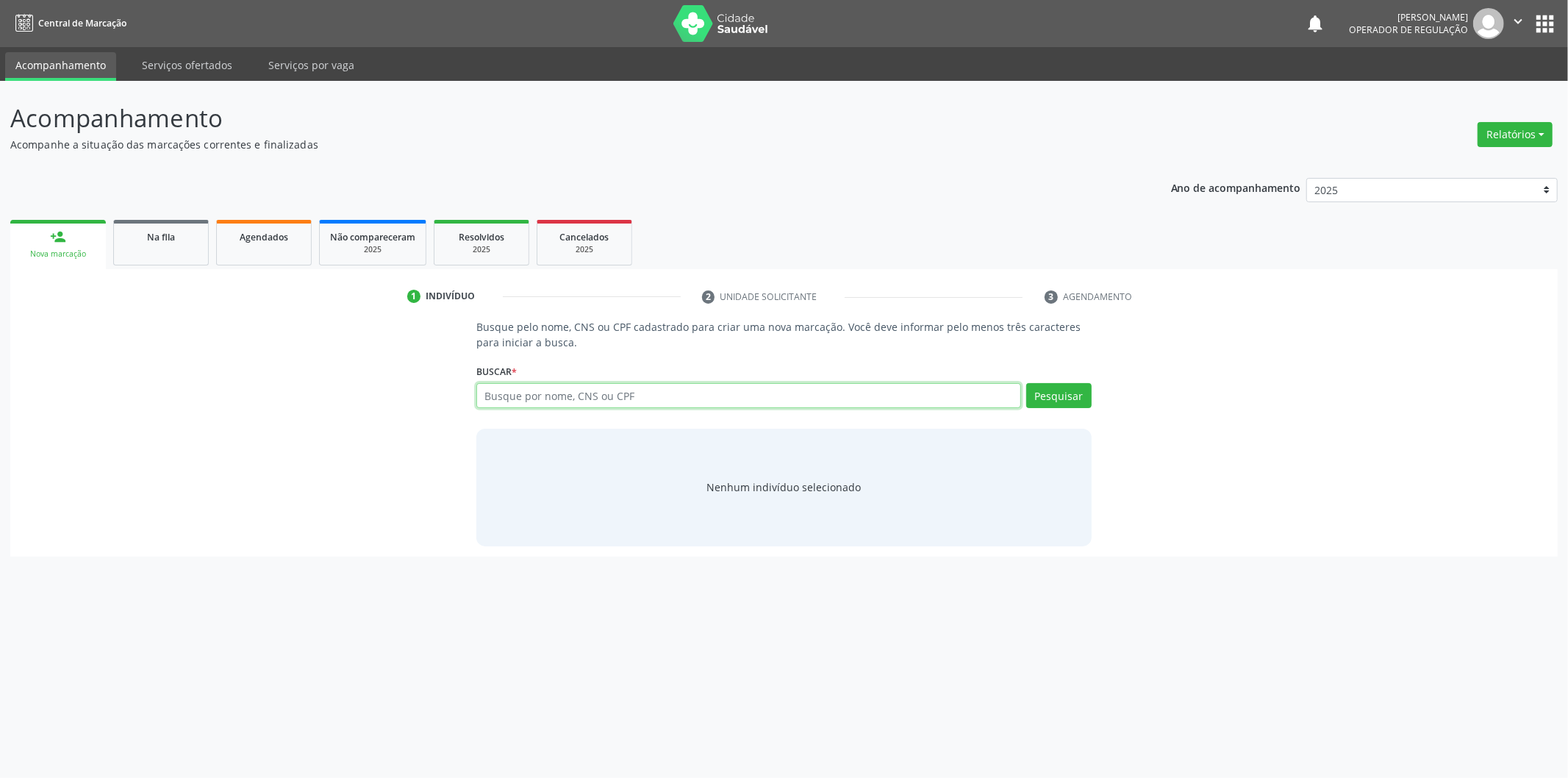
click at [812, 397] on input "text" at bounding box center [748, 395] width 545 height 25
type input "08757252440"
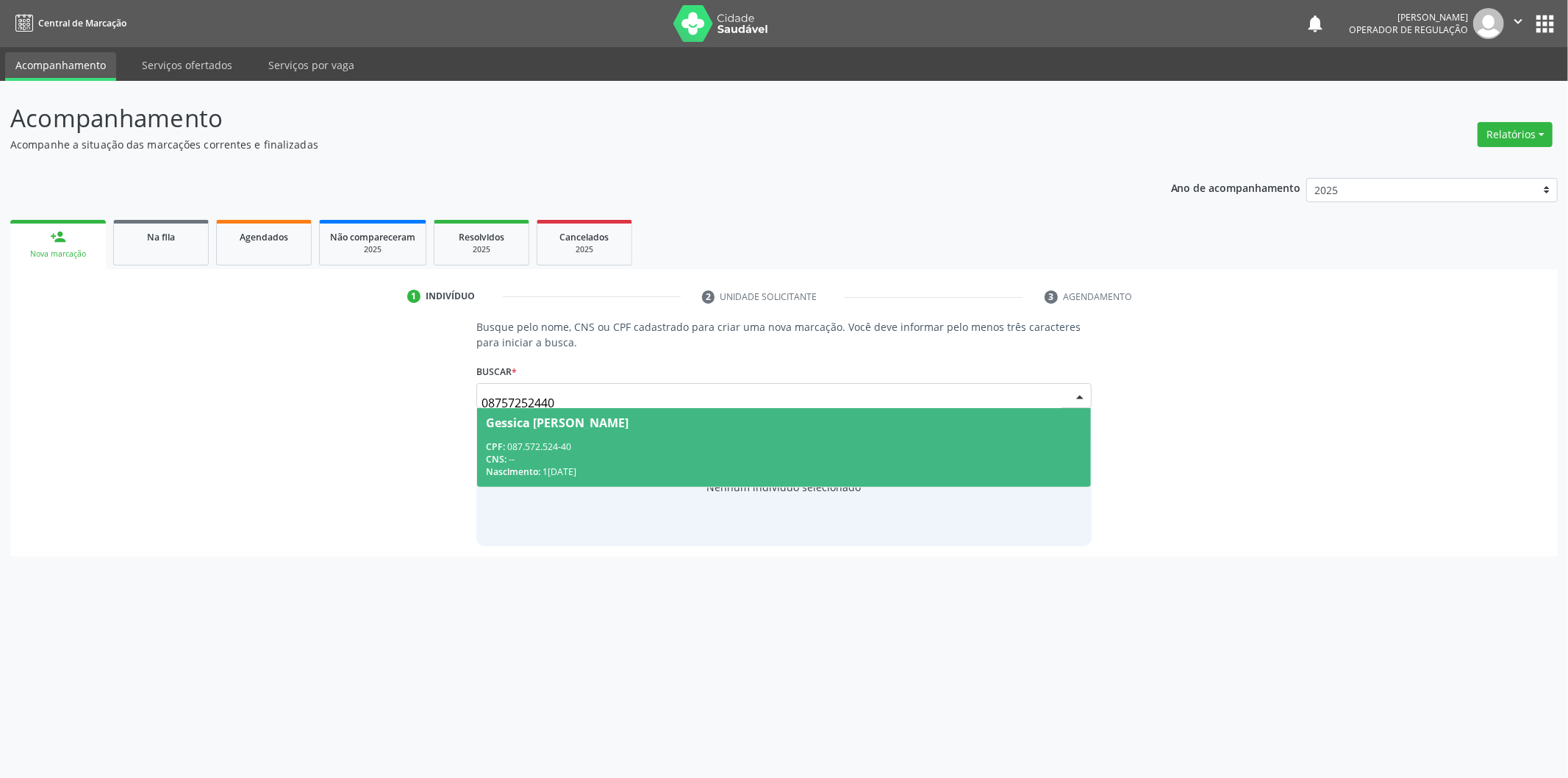
click at [689, 469] on div "Nascimento: 16/12/1992" at bounding box center [784, 472] width 596 height 13
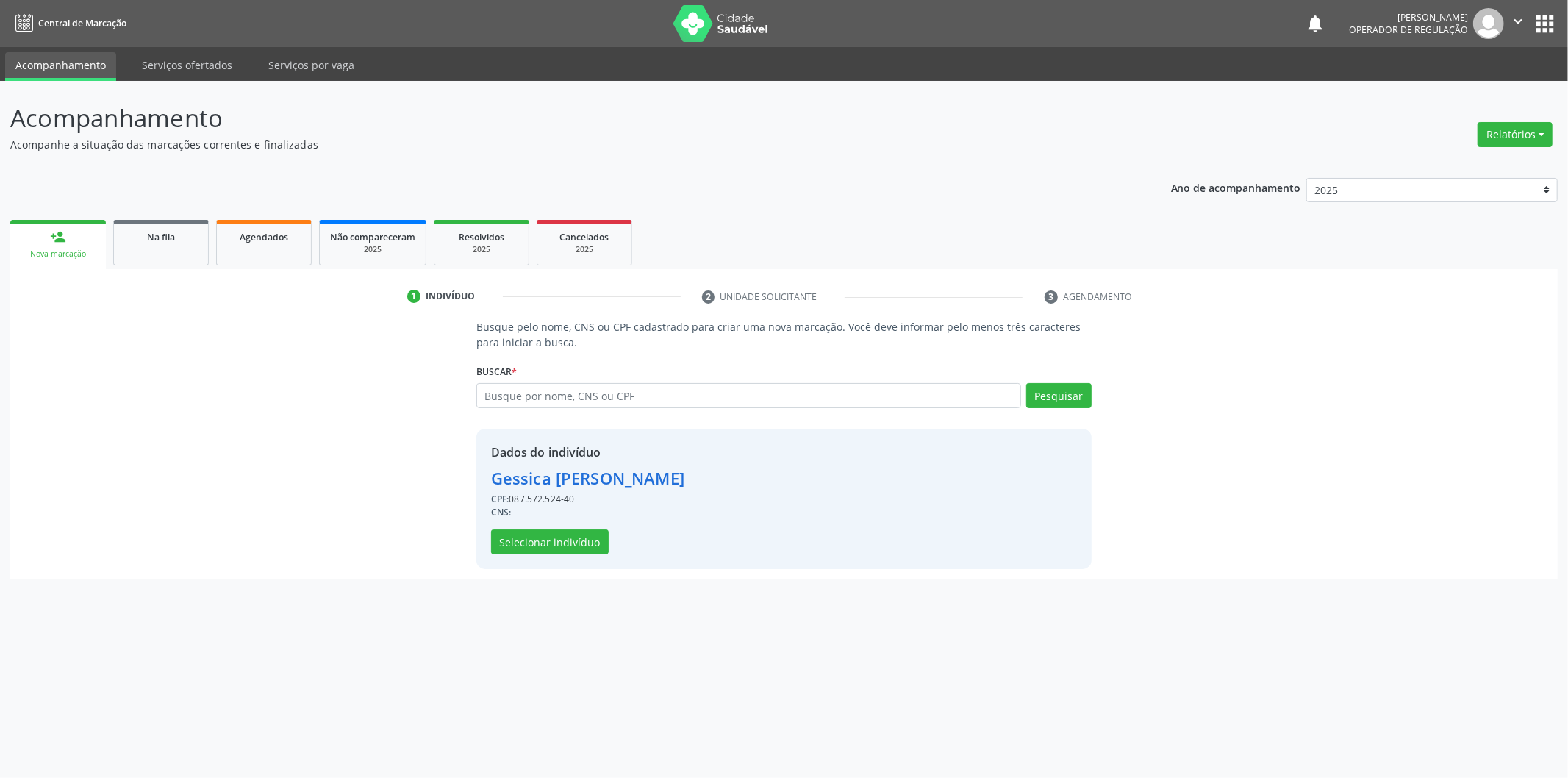
click at [543, 527] on div "Dados do indivíduo Gessica Dayane Marques Barbosa CPF: 087.572.524-40 CNS: -- S…" at bounding box center [588, 499] width 194 height 111
click at [545, 535] on button "Selecionar indivíduo" at bounding box center [549, 541] width 118 height 25
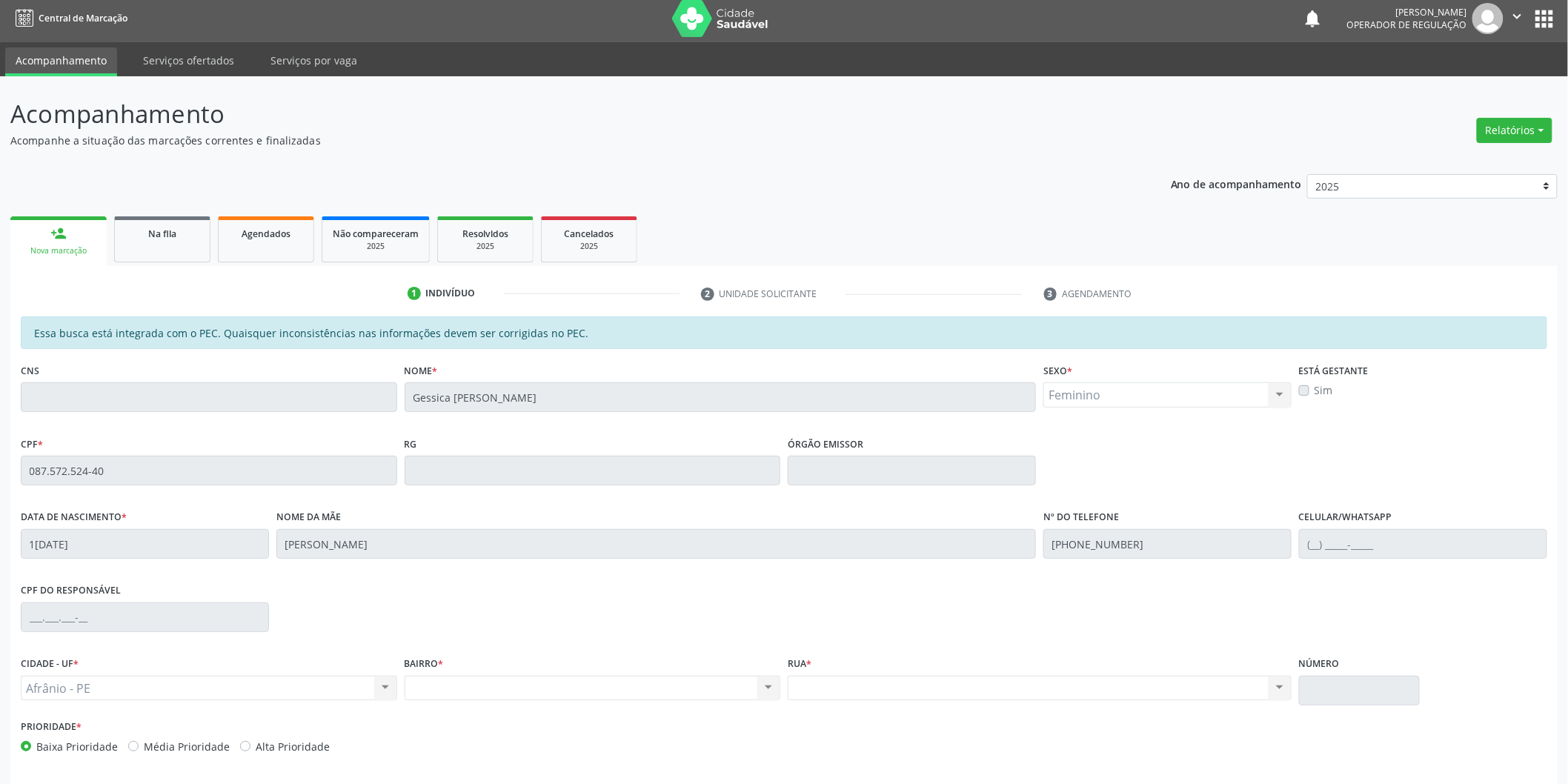
scroll to position [61, 0]
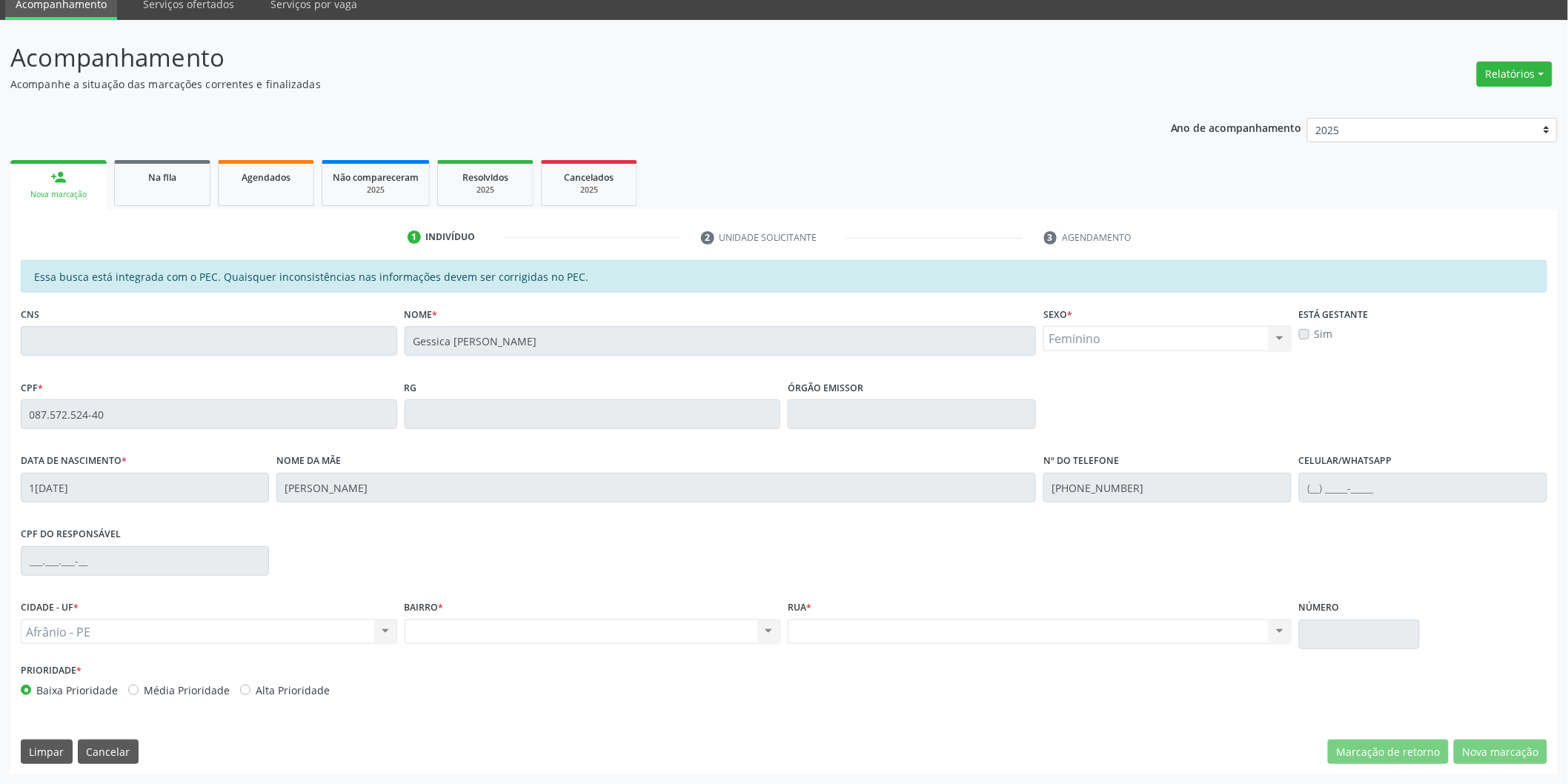
click at [0, 354] on div "Acompanhamento Acompanhe a situação das marcações correntes e finalizadas Relat…" at bounding box center [784, 402] width 1568 height 765
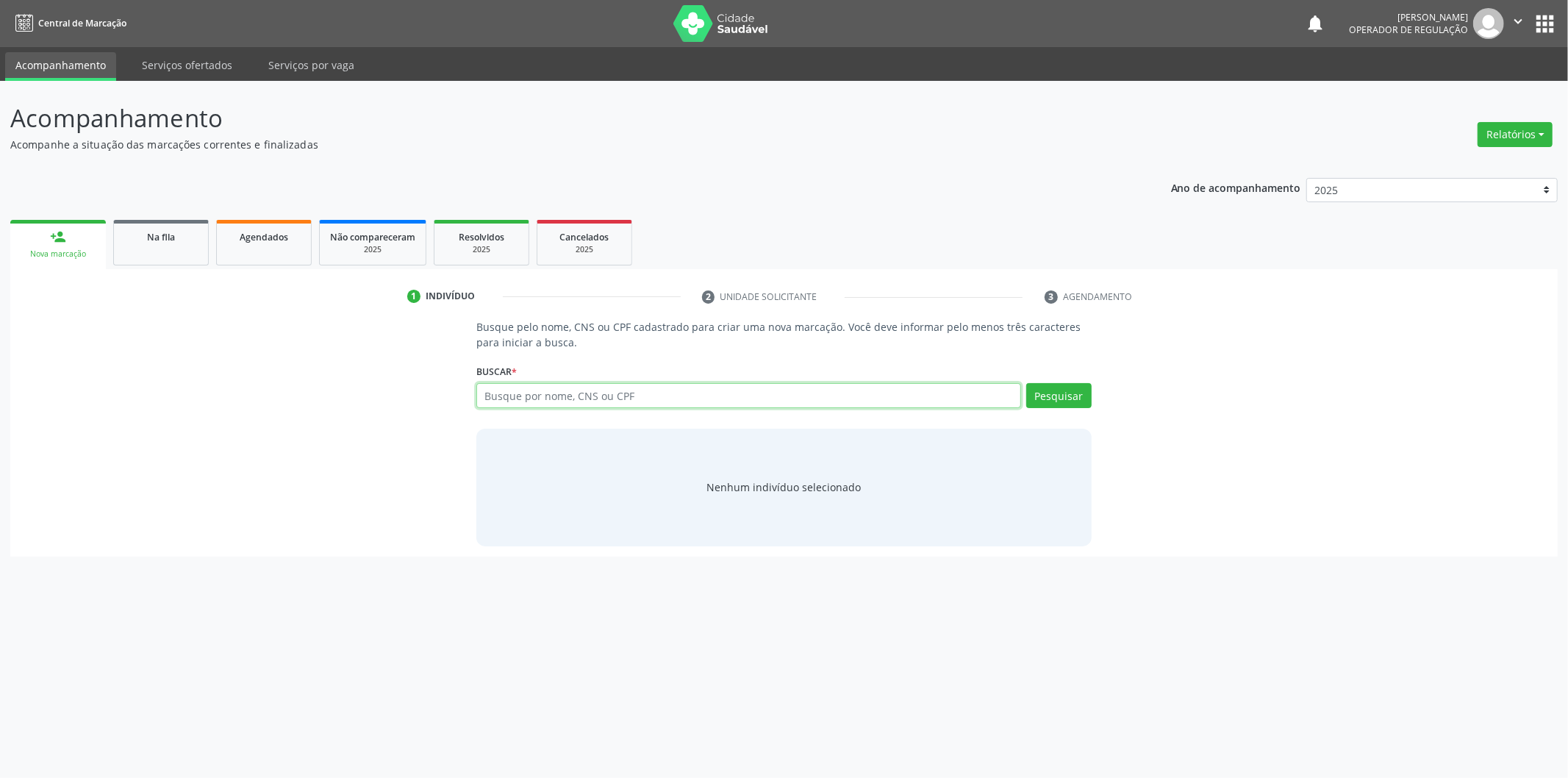
paste input "087.572.524-40"
type input "087.572.524-40"
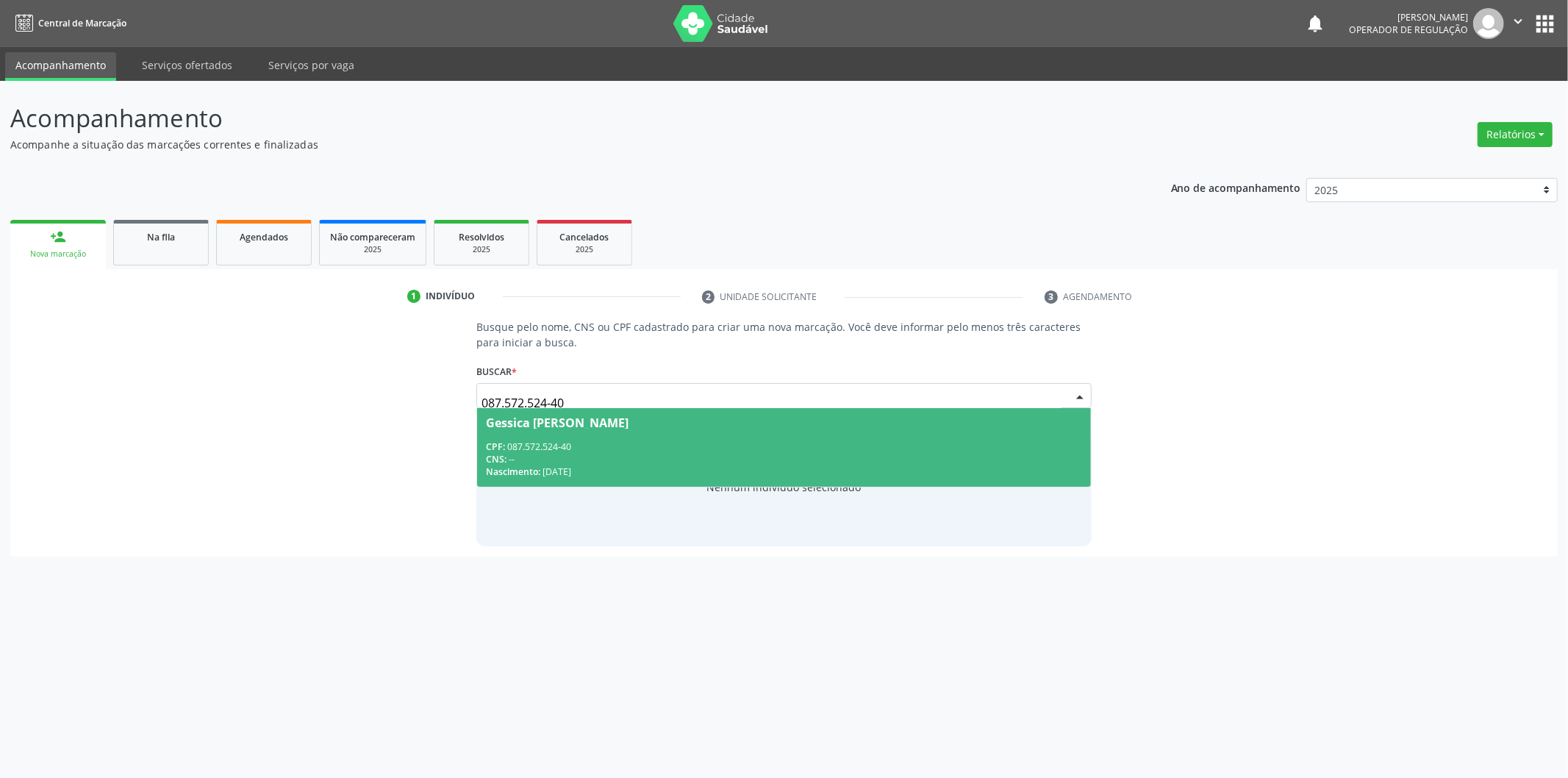
click at [598, 443] on div "CPF: 087.572.524-40" at bounding box center [784, 447] width 596 height 13
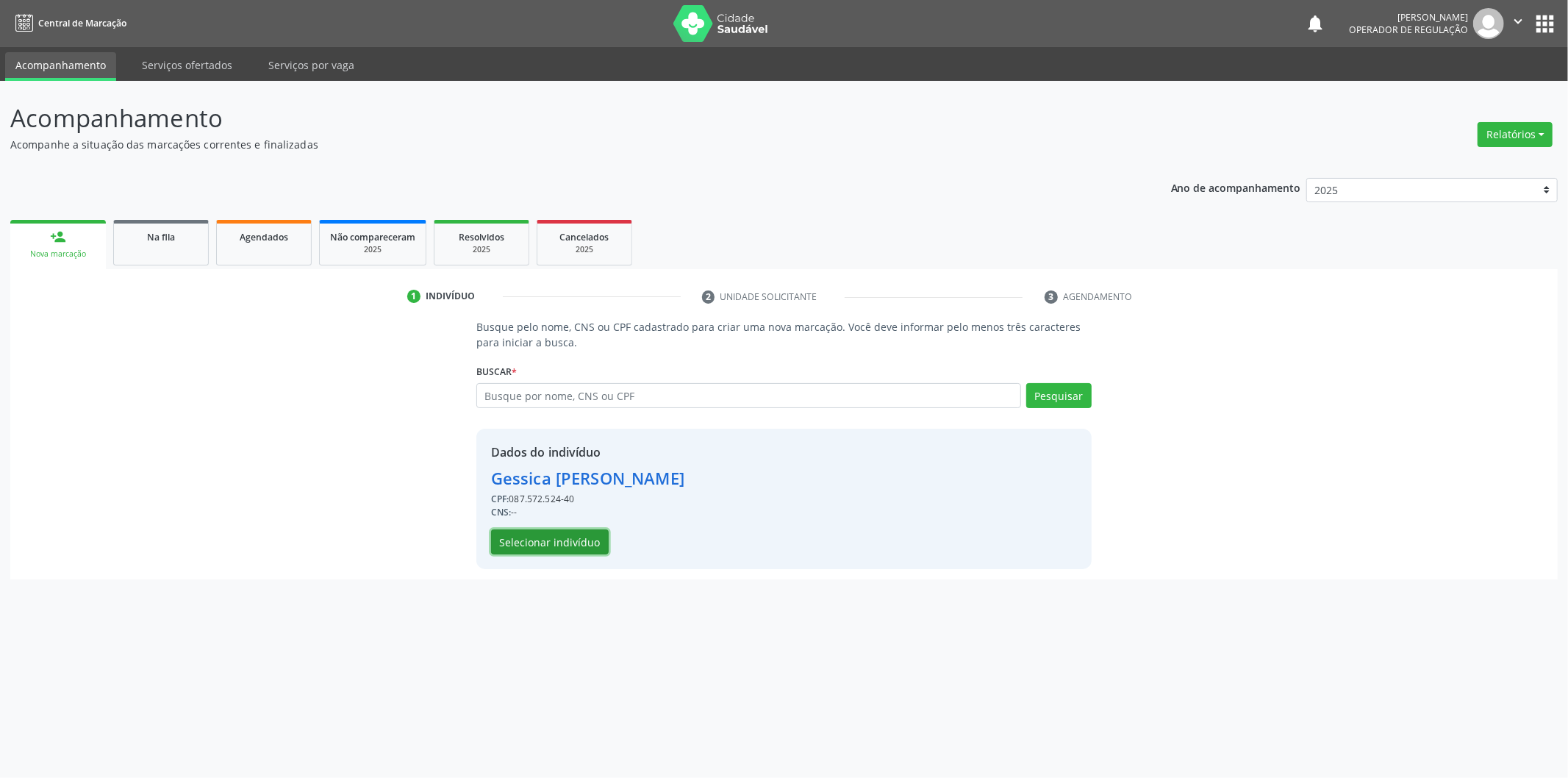
click at [553, 544] on button "Selecionar indivíduo" at bounding box center [549, 541] width 118 height 25
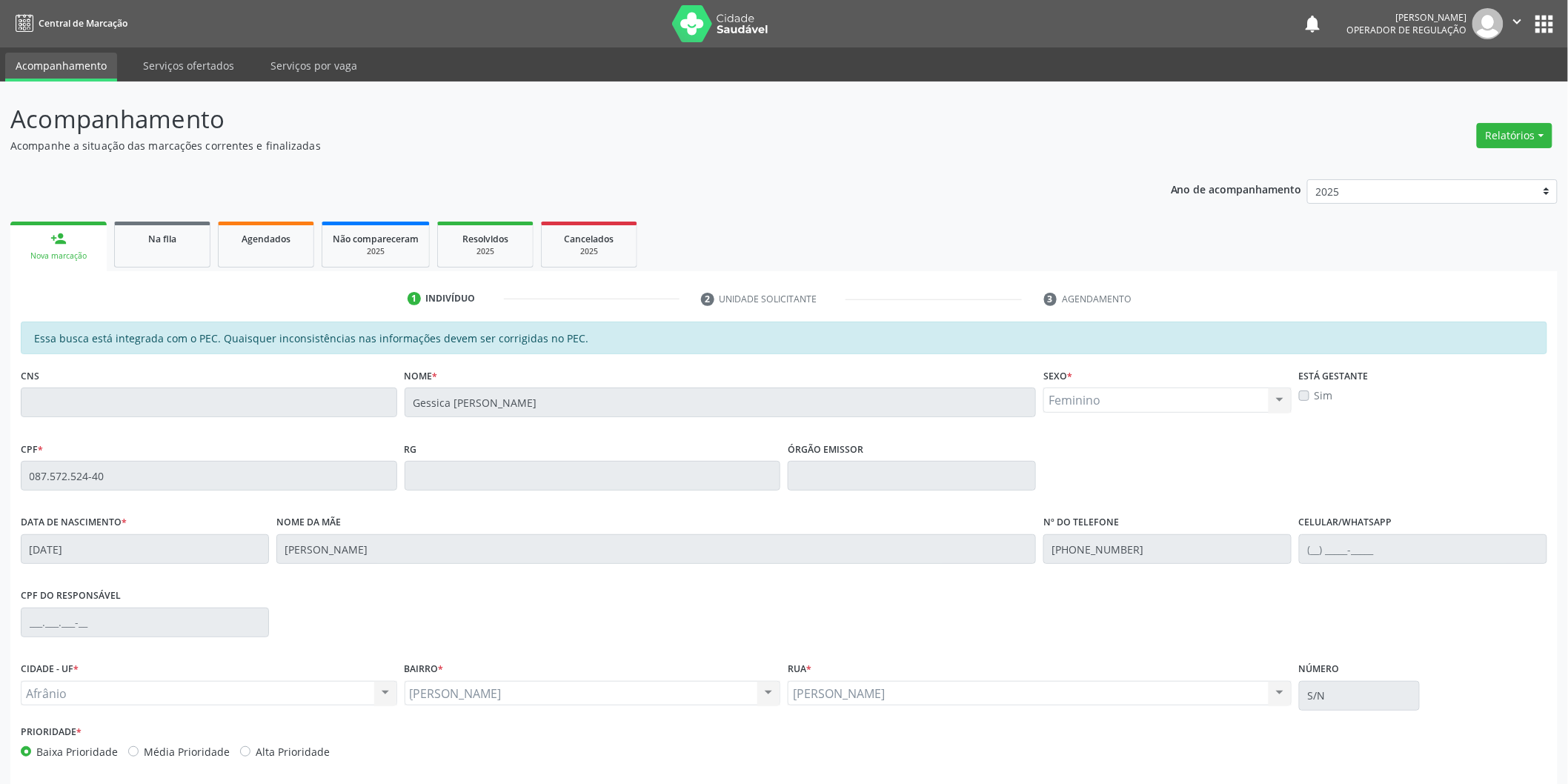
scroll to position [61, 0]
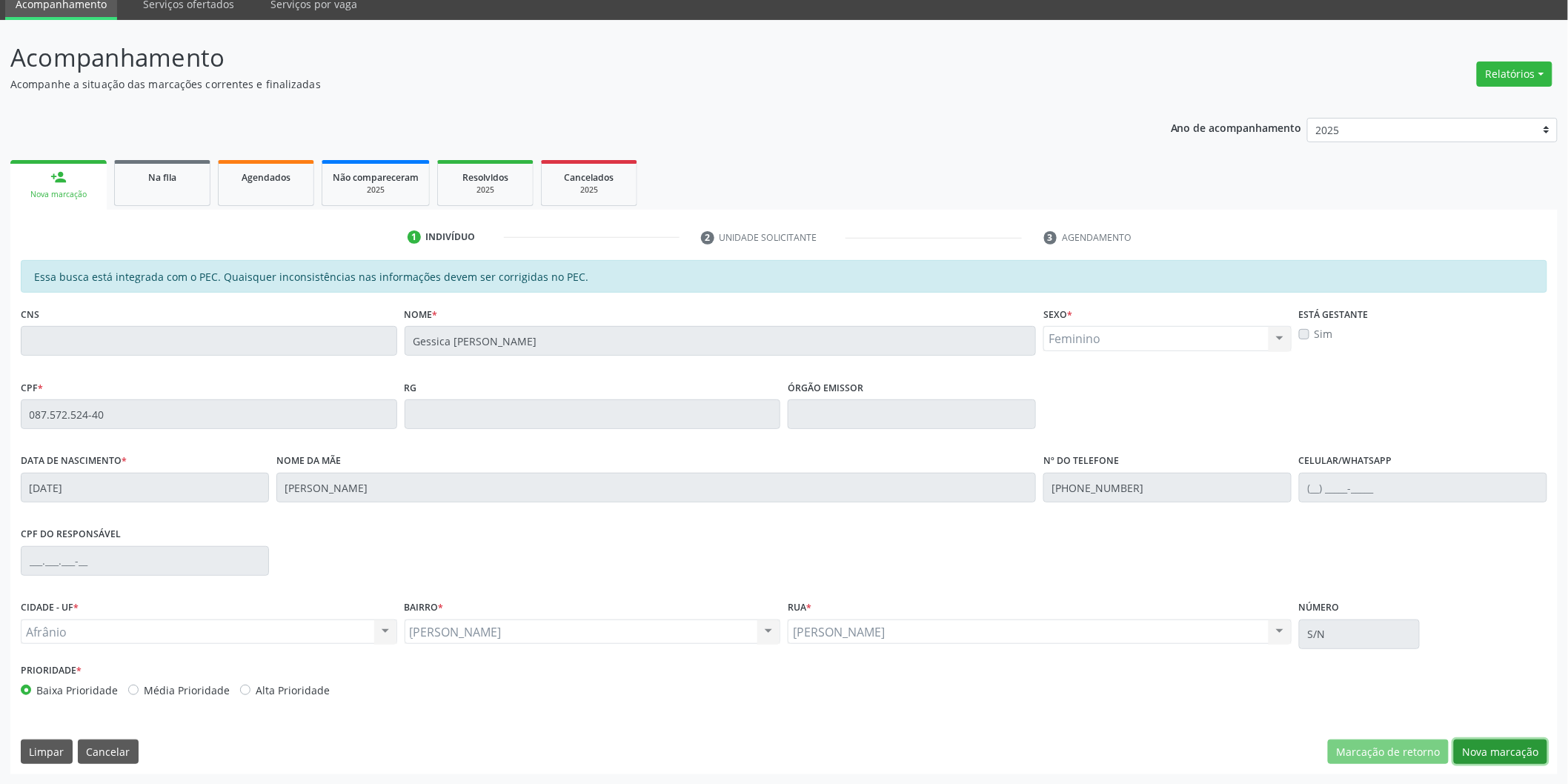
click at [1463, 743] on button "Nova marcação" at bounding box center [1500, 752] width 93 height 25
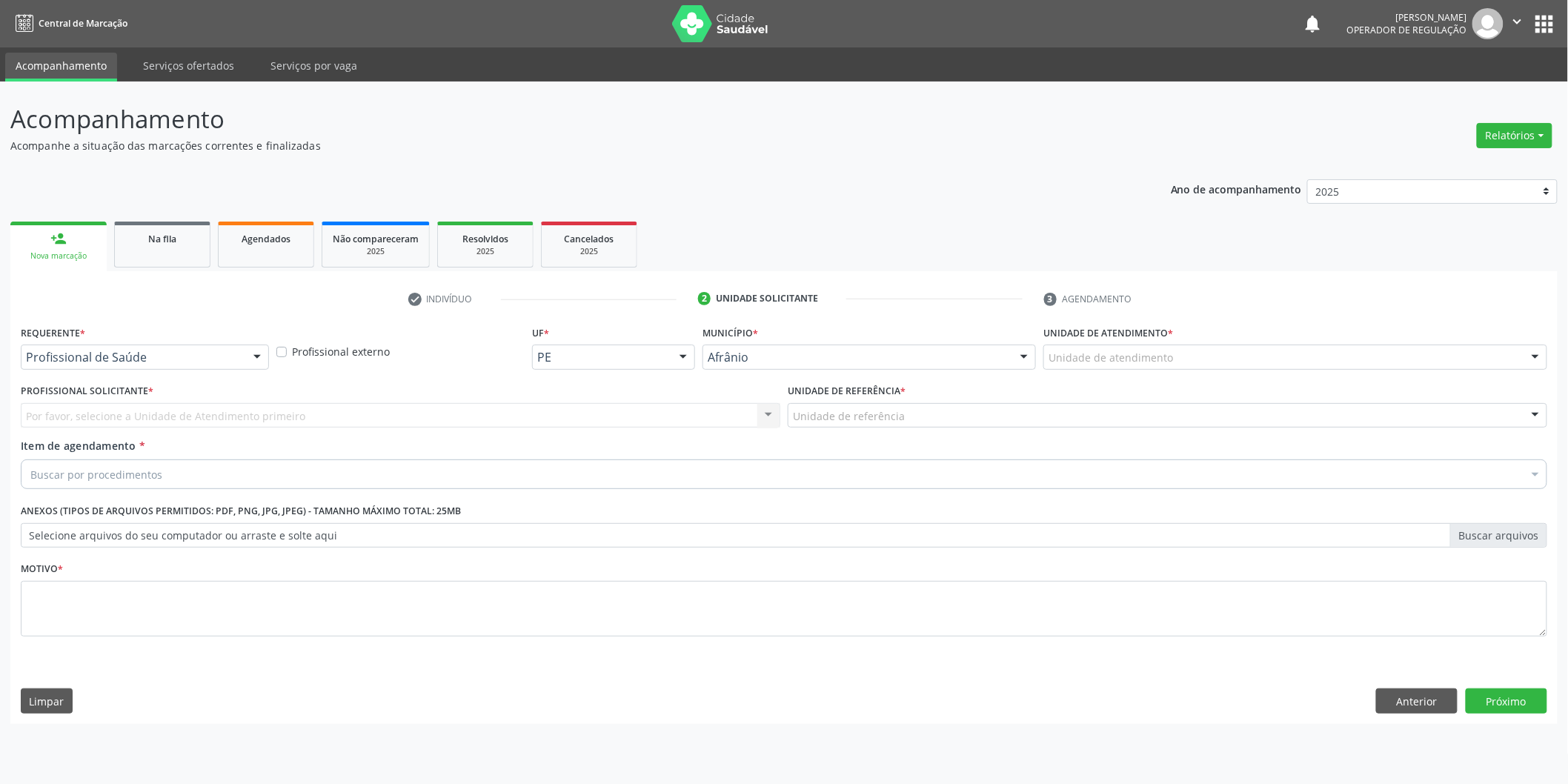
scroll to position [0, 0]
click at [1251, 361] on div "Unidade de atendimento" at bounding box center [1305, 357] width 508 height 25
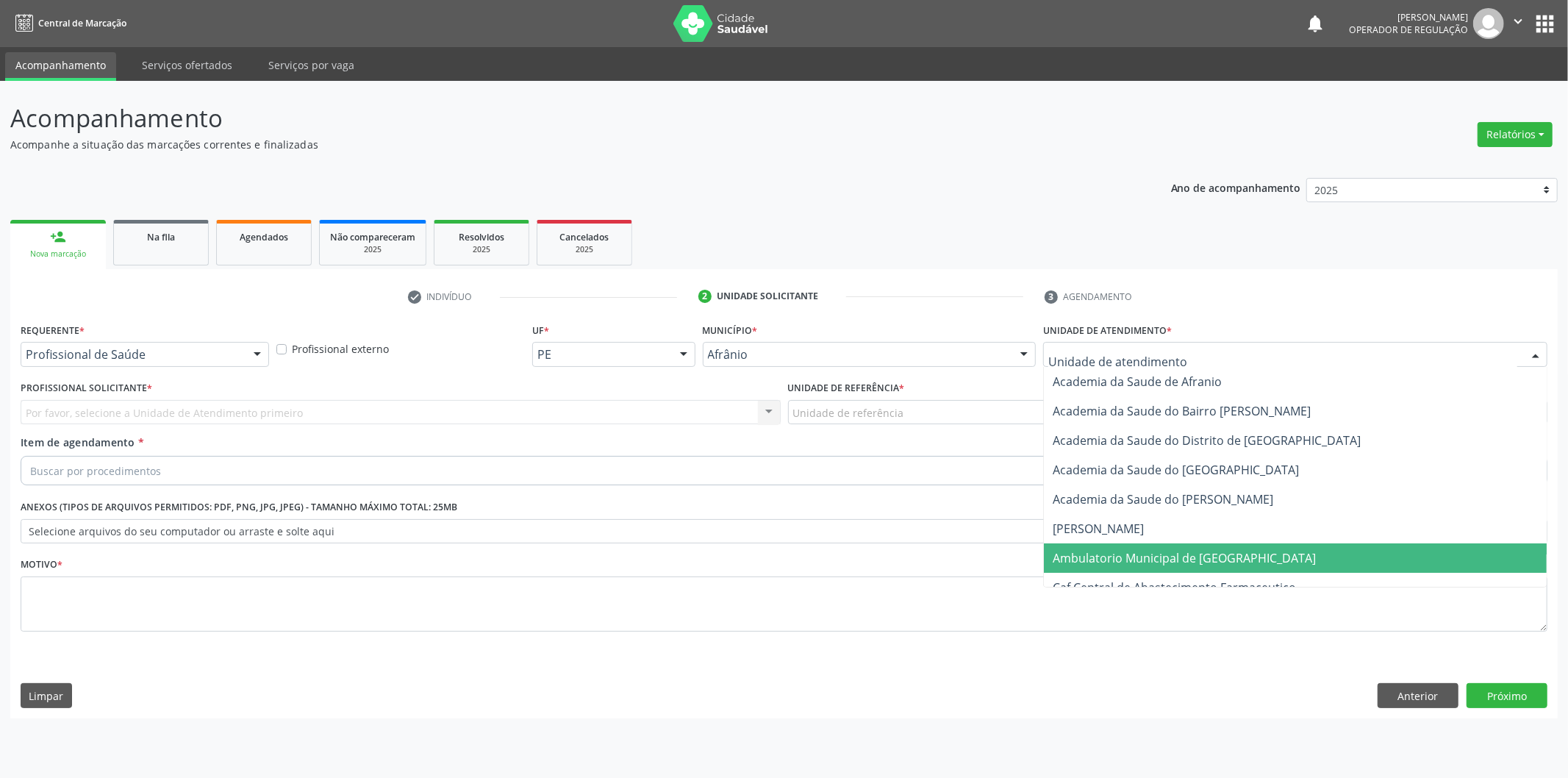
click at [1193, 560] on span "Ambulatorio Municipal de [GEOGRAPHIC_DATA]" at bounding box center [1184, 558] width 263 height 16
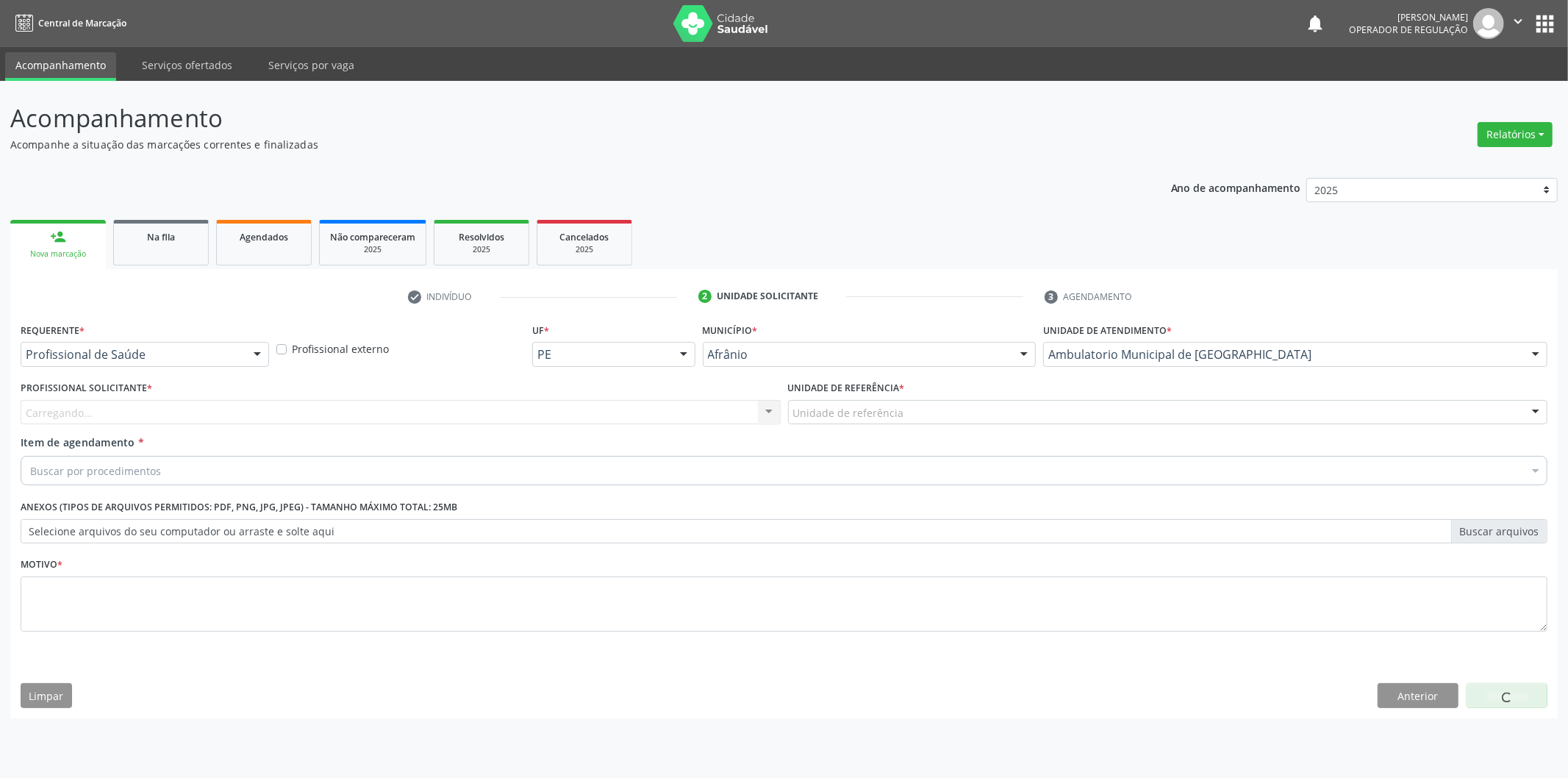
click at [700, 401] on div "Carregando... Nenhum resultado encontrado para: " " Não há nenhuma opção para s…" at bounding box center [401, 412] width 760 height 25
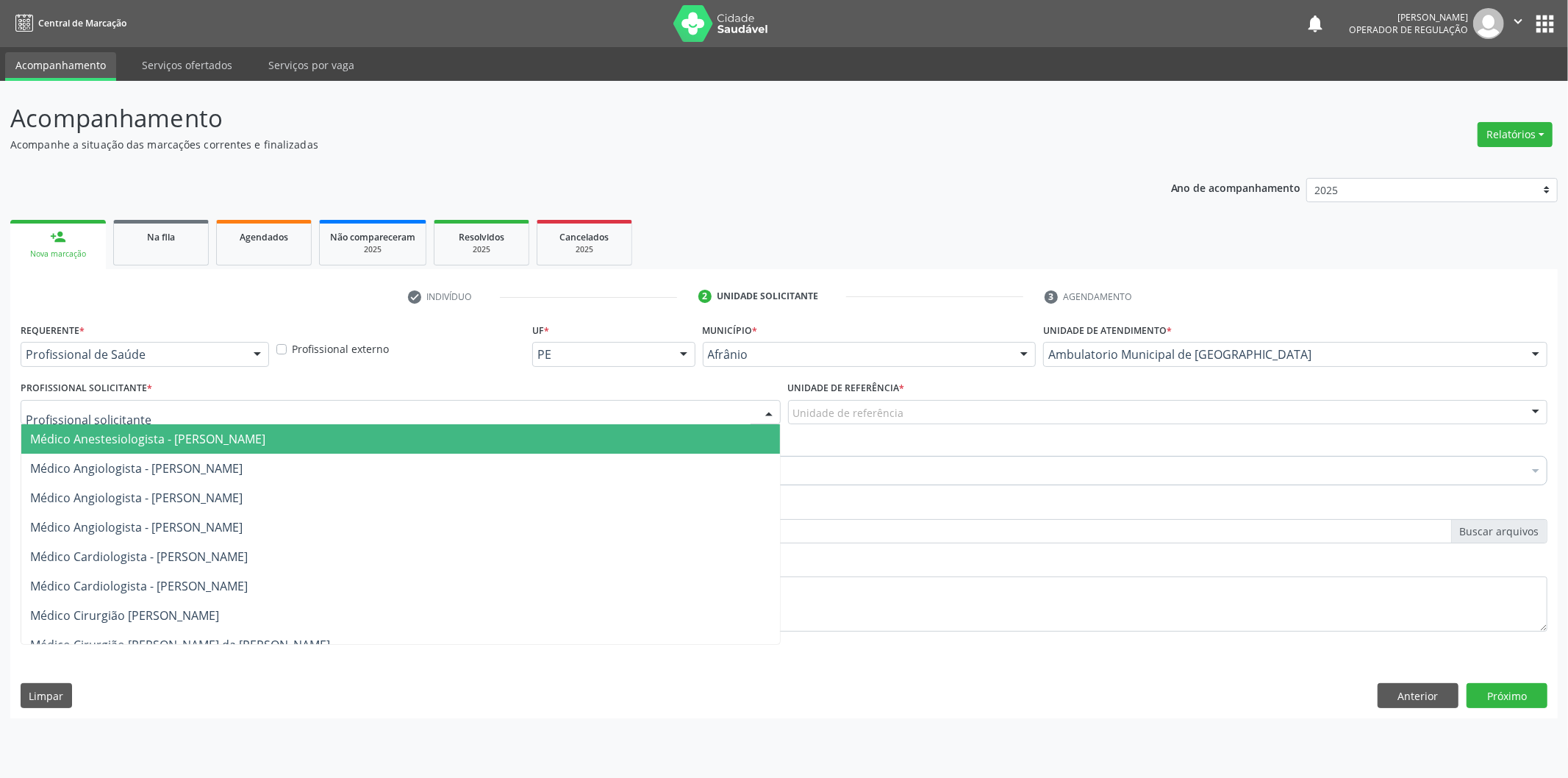
click at [700, 401] on div at bounding box center [401, 412] width 760 height 25
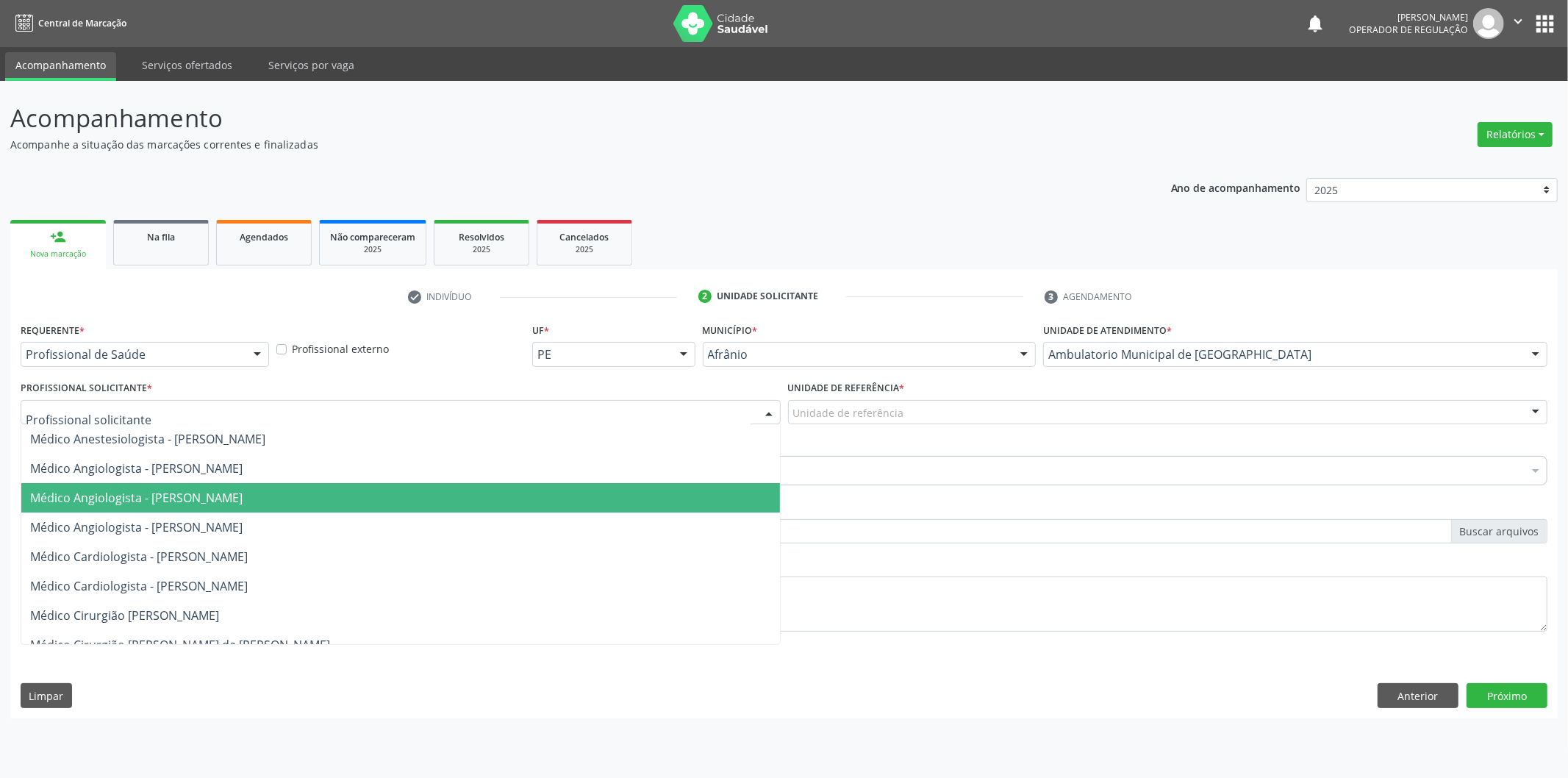
click at [655, 484] on span "Médico Angiologista - [PERSON_NAME]" at bounding box center [401, 497] width 759 height 30
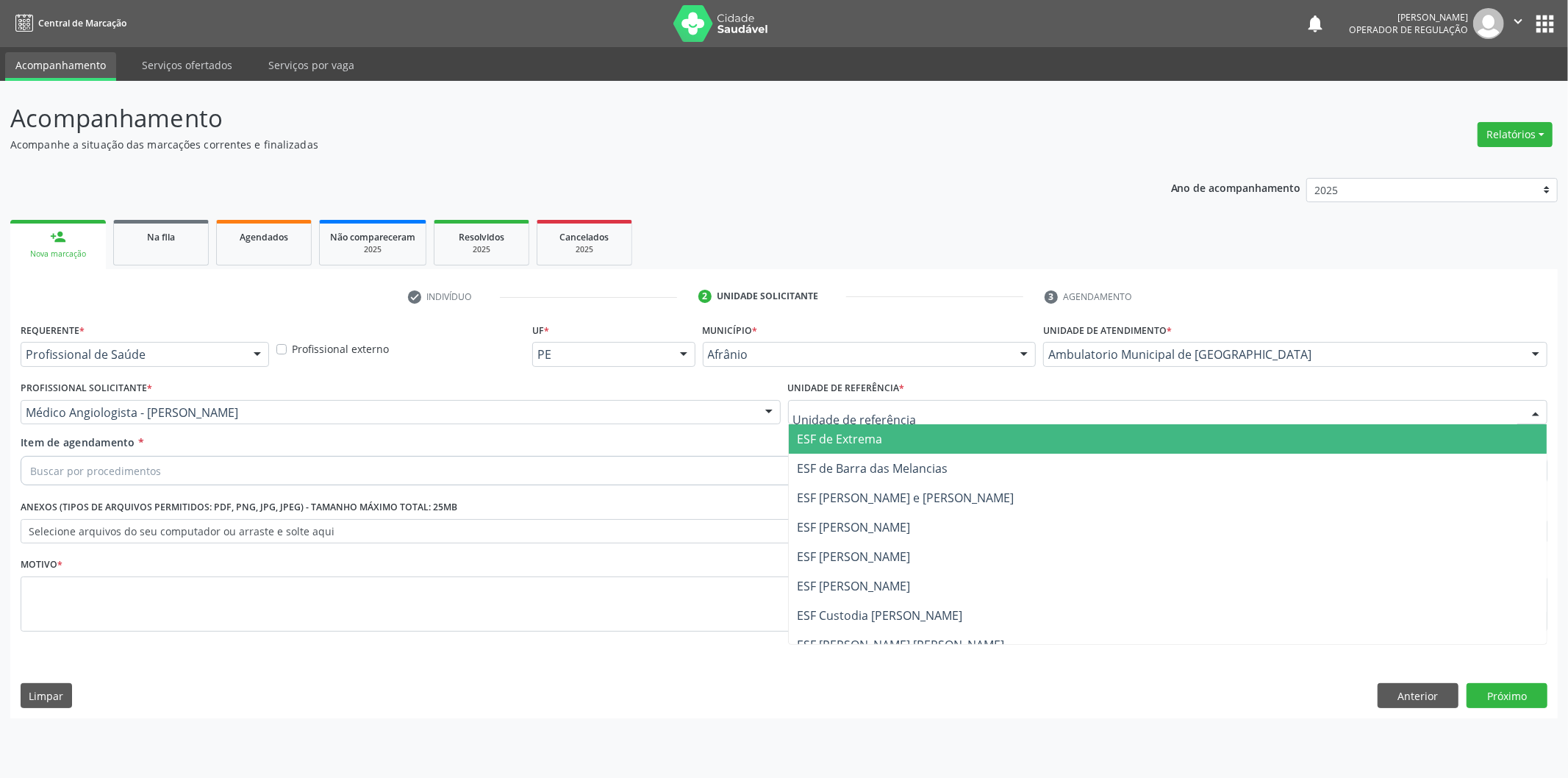
click at [870, 453] on span "ESF de Barra das Melancias" at bounding box center [1168, 468] width 759 height 30
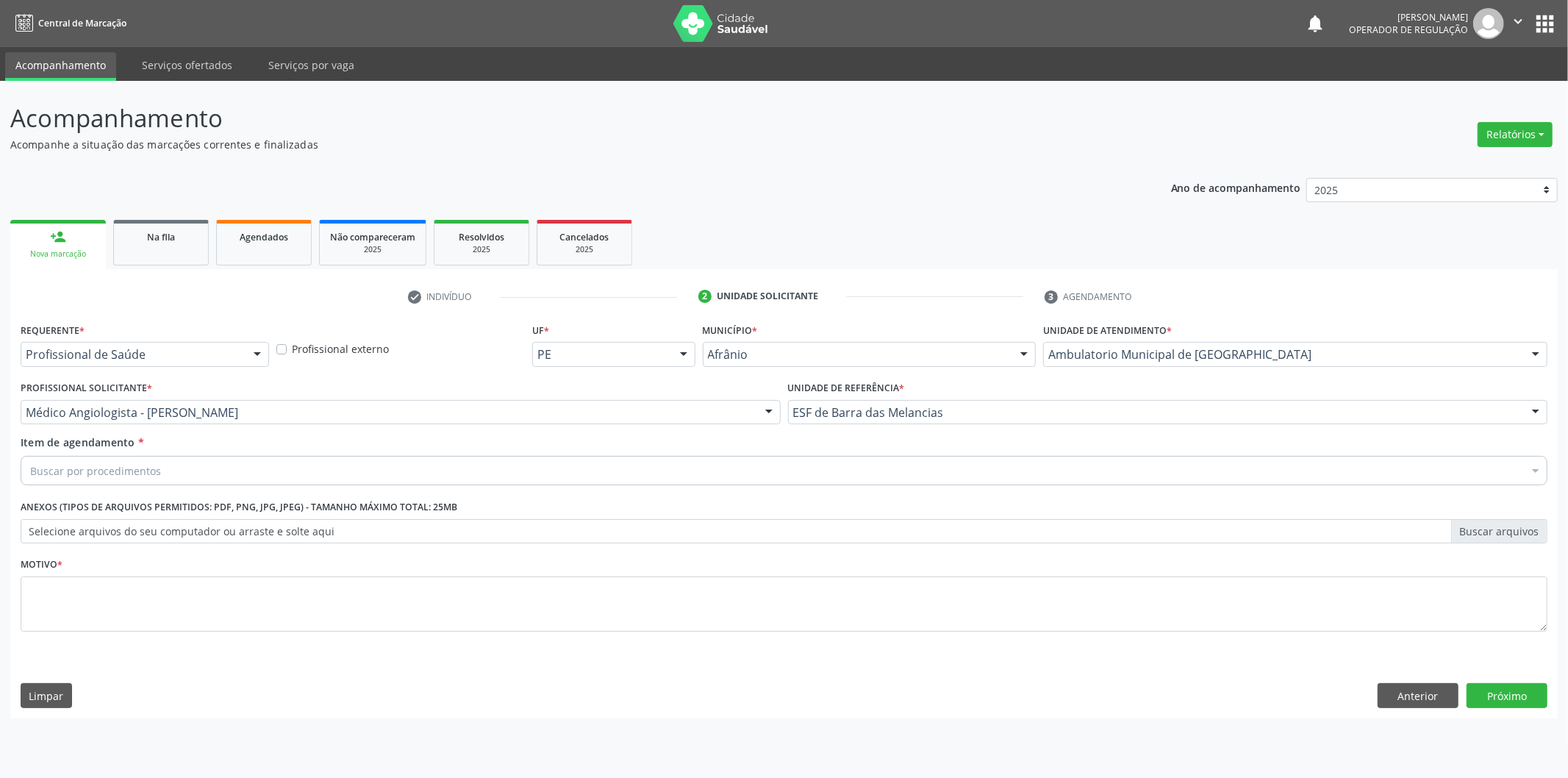
click at [869, 458] on div "Buscar por procedimentos" at bounding box center [784, 470] width 1527 height 30
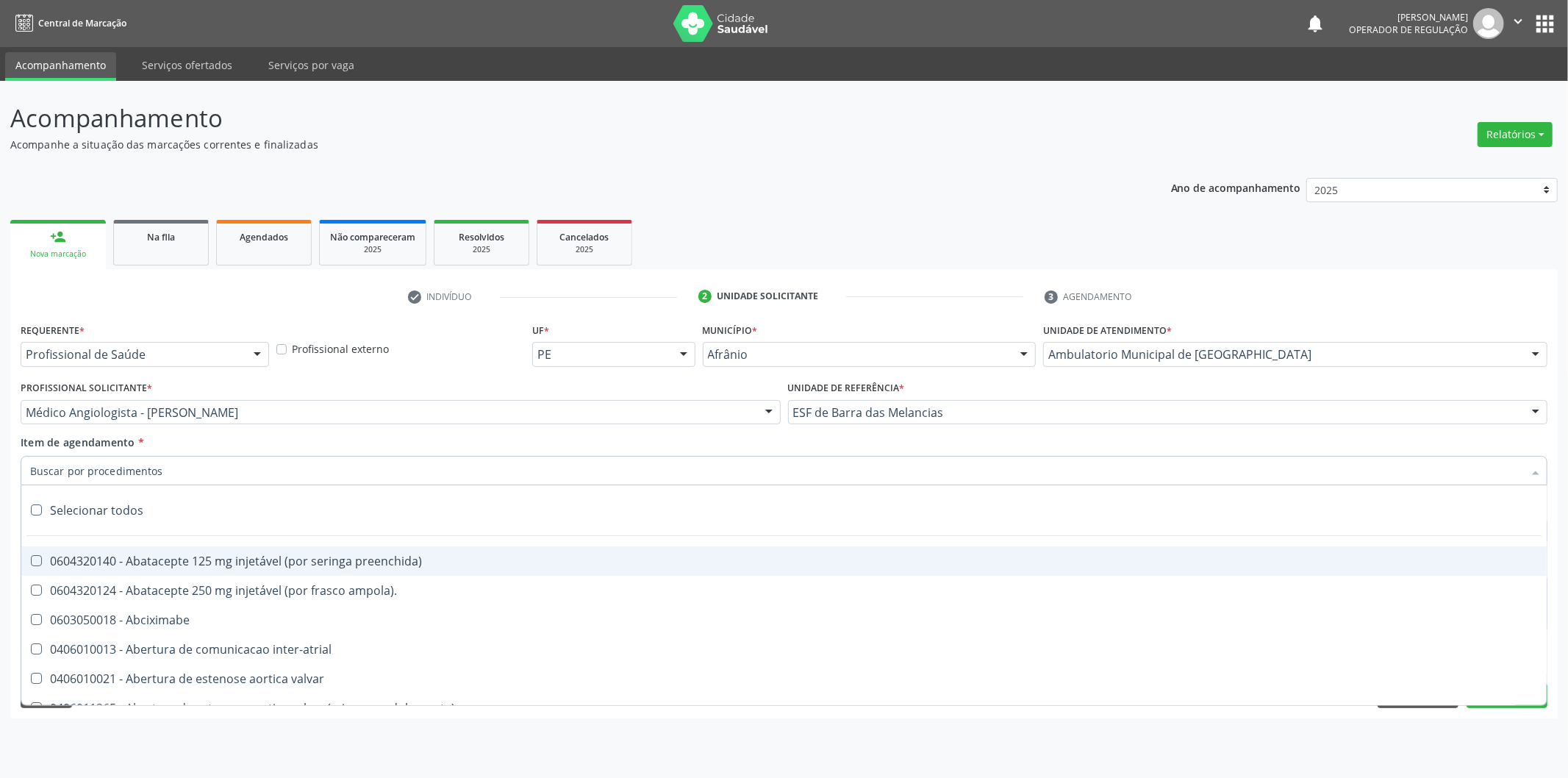
click at [865, 466] on input "Item de agendamento *" at bounding box center [777, 470] width 1494 height 30
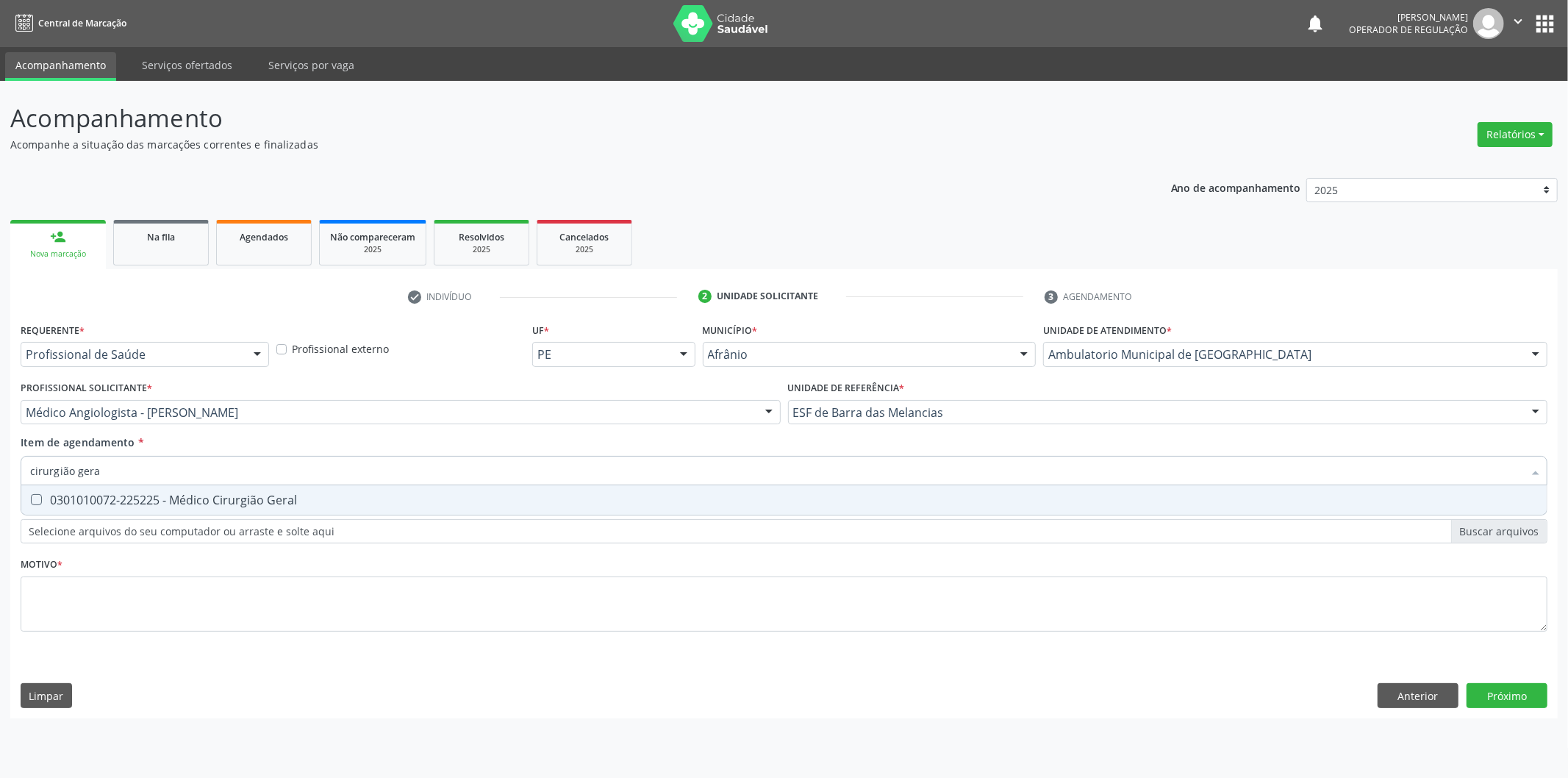
type input "cirurgião geral"
click at [865, 465] on input "cirurgião geral" at bounding box center [777, 470] width 1494 height 30
click at [872, 494] on div "0301010072-225225 - Médico Cirurgião Geral" at bounding box center [784, 500] width 1508 height 12
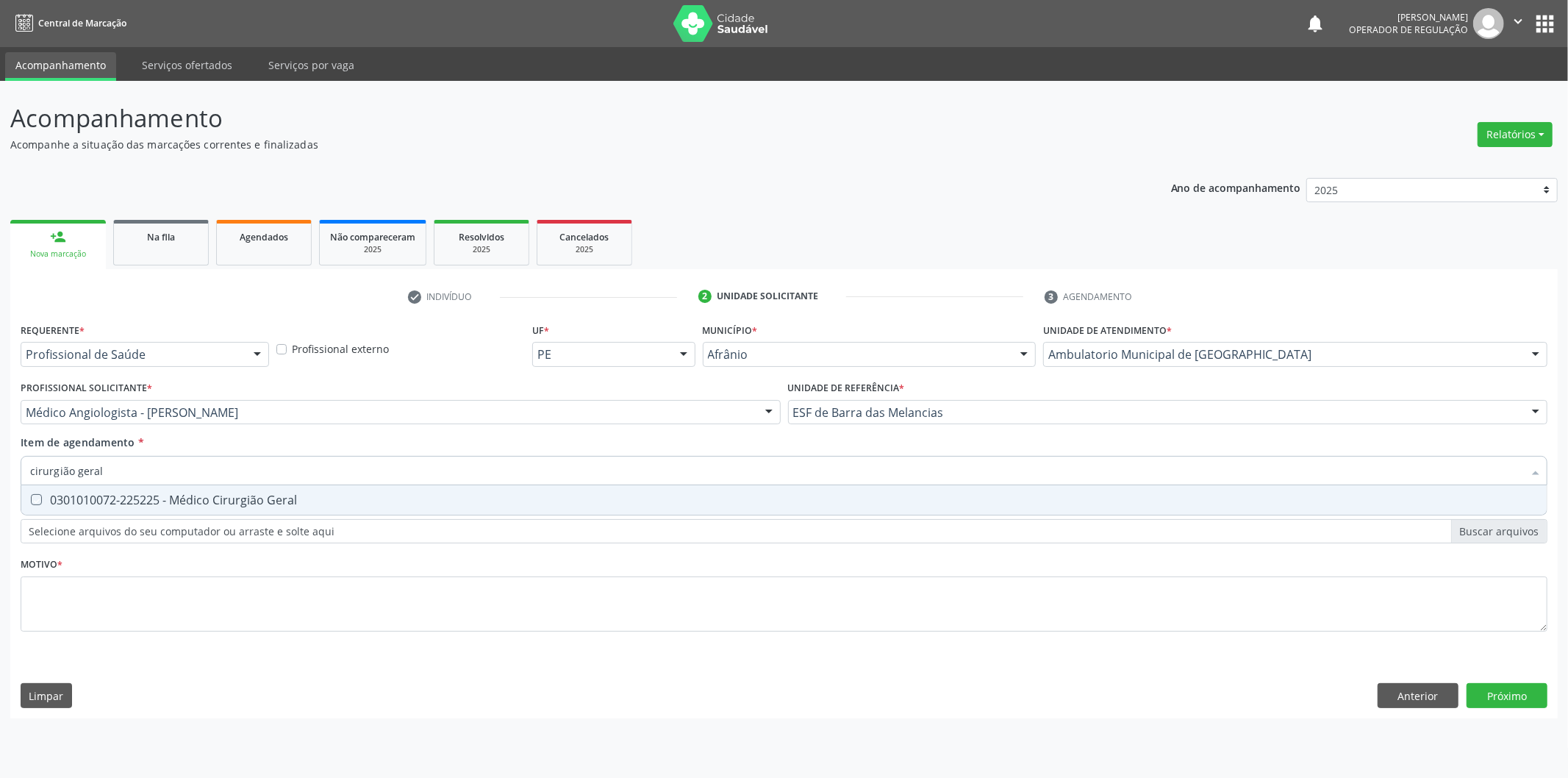
checkbox Geral "true"
click at [876, 605] on div "Requerente * Profissional de Saúde Profissional de Saúde Paciente Nenhum result…" at bounding box center [784, 485] width 1527 height 333
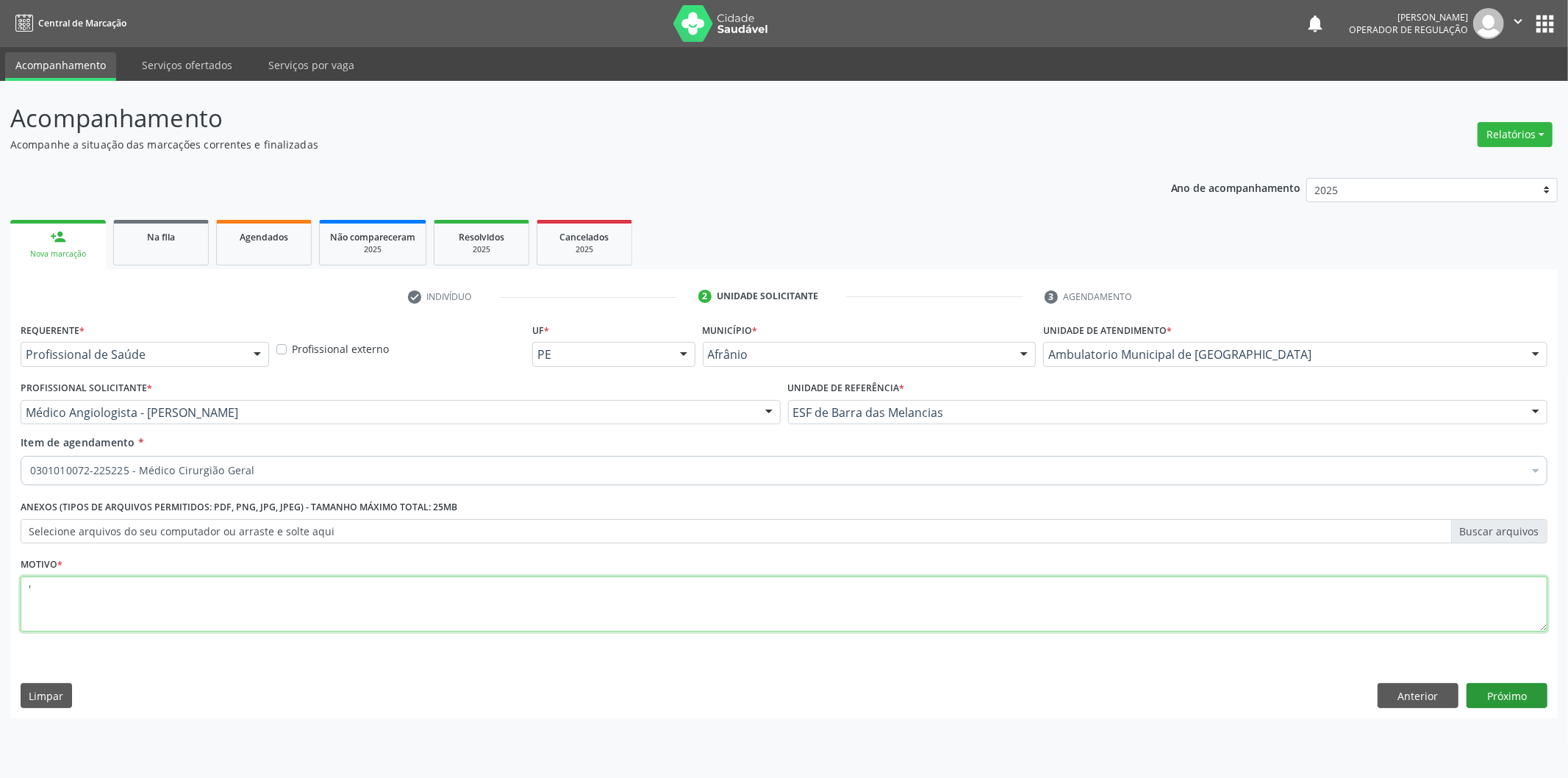
type textarea "'"
click at [1524, 695] on button "Próximo" at bounding box center [1507, 695] width 81 height 25
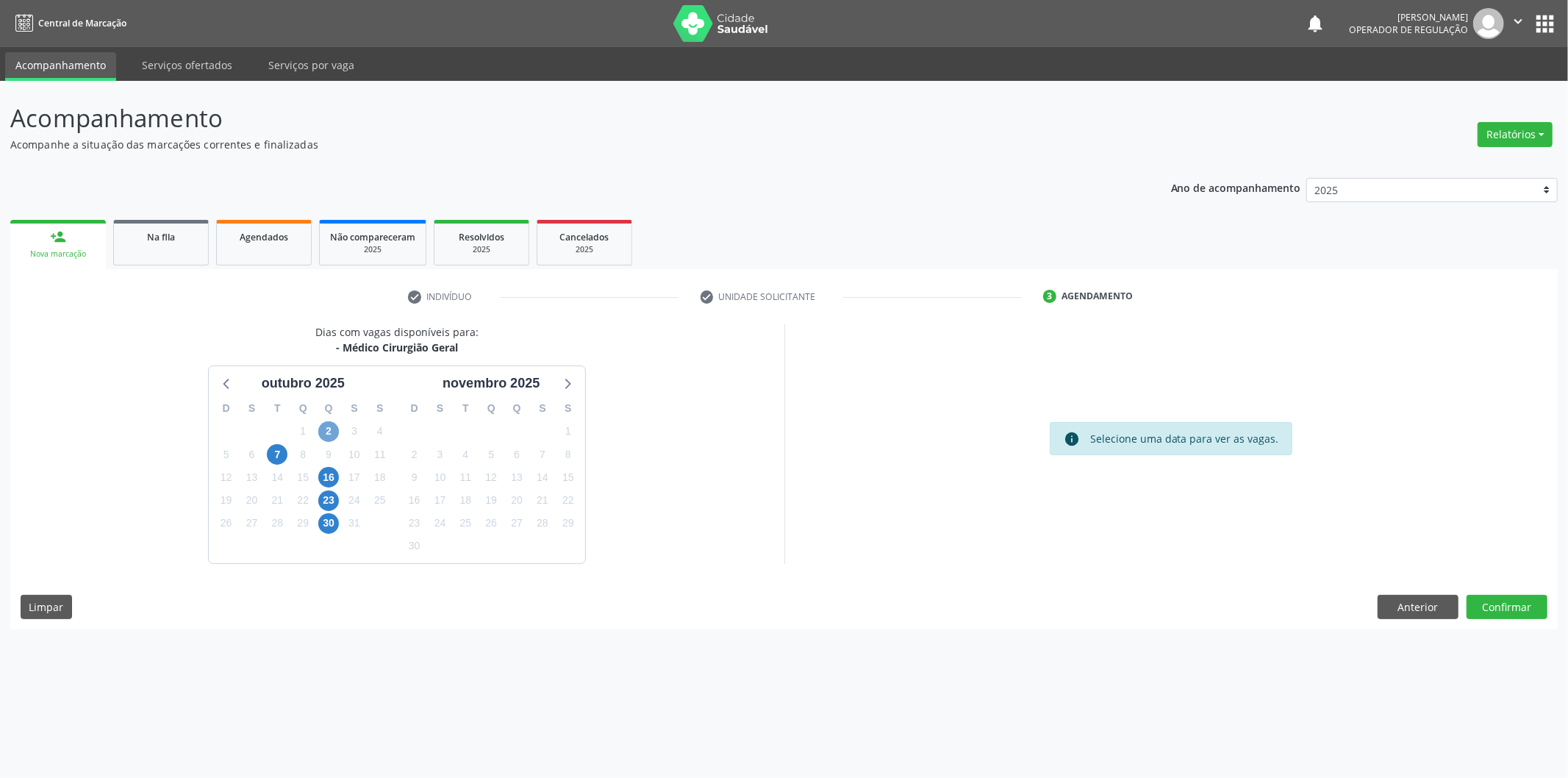
click at [324, 429] on span "2" at bounding box center [329, 432] width 21 height 21
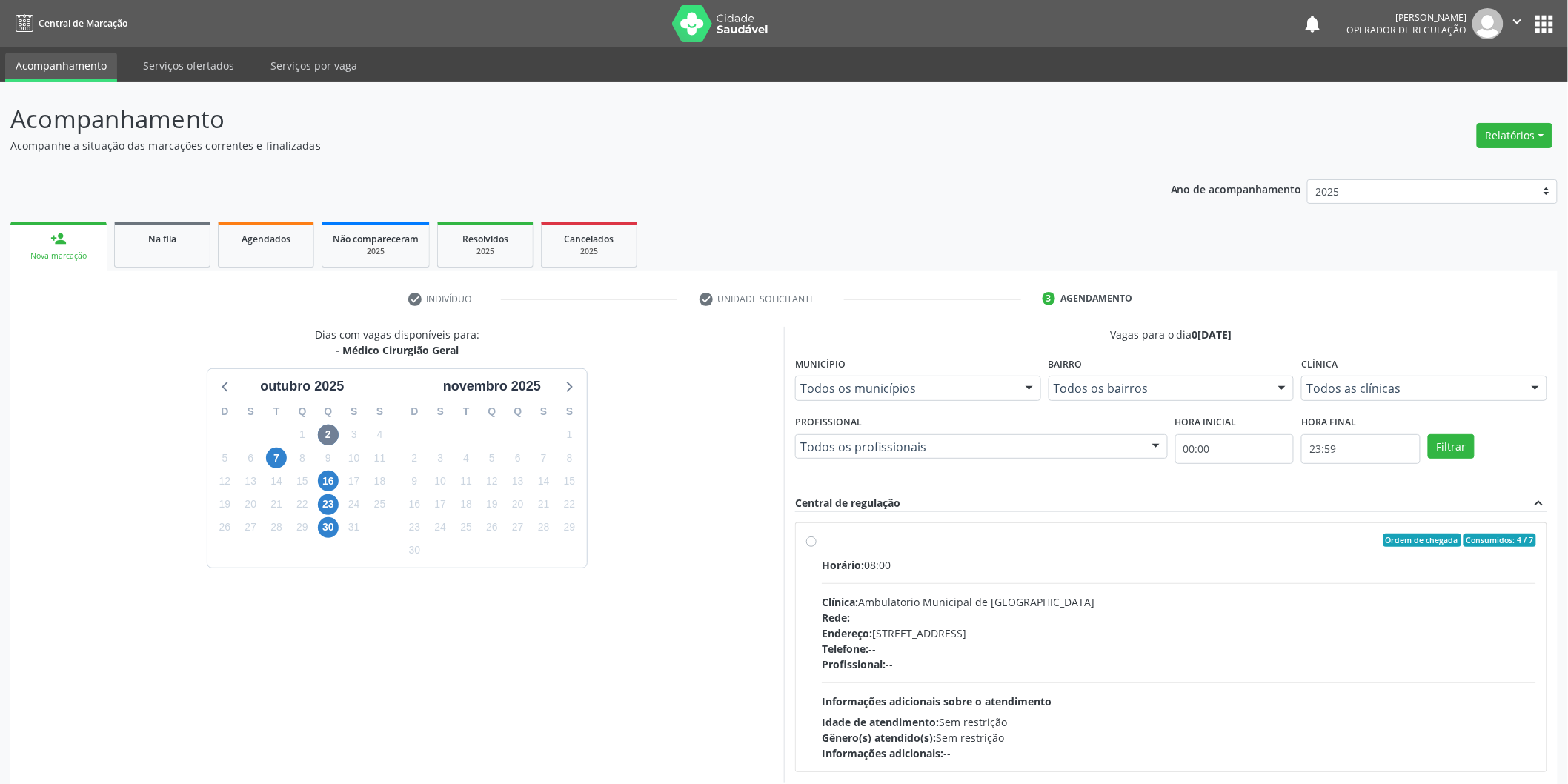
click at [1009, 564] on div "Horário: 08:00" at bounding box center [1179, 565] width 714 height 15
click at [816, 547] on input "Ordem de chegada Consumidos: 4 / 7 Horário: 08:00 Clínica: Ambulatorio Municipa…" at bounding box center [811, 540] width 10 height 14
radio input "true"
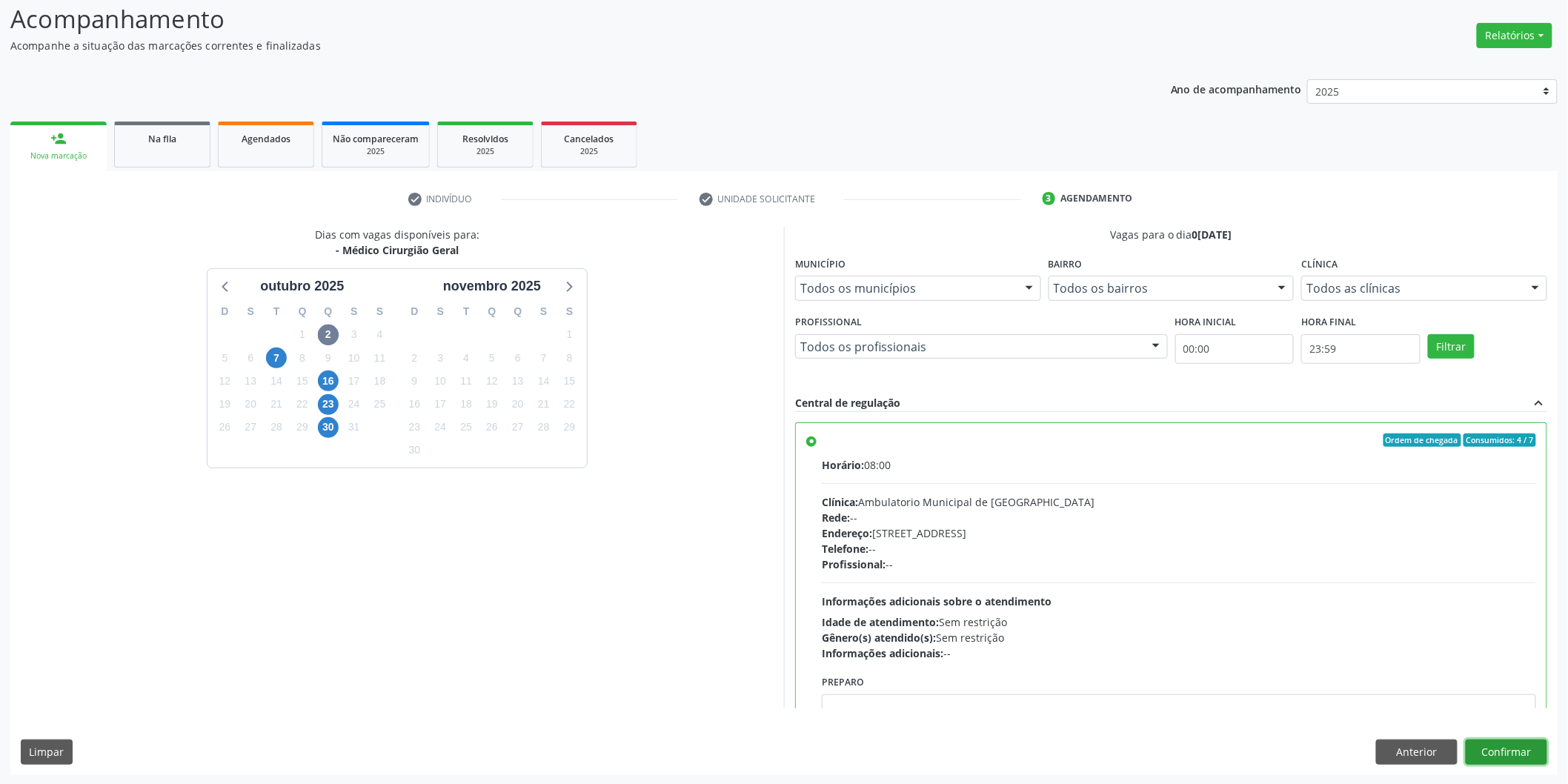
drag, startPoint x: 1519, startPoint y: 742, endPoint x: 1516, endPoint y: 724, distance: 18.2
click at [1519, 742] on button "Confirmar" at bounding box center [1506, 752] width 81 height 25
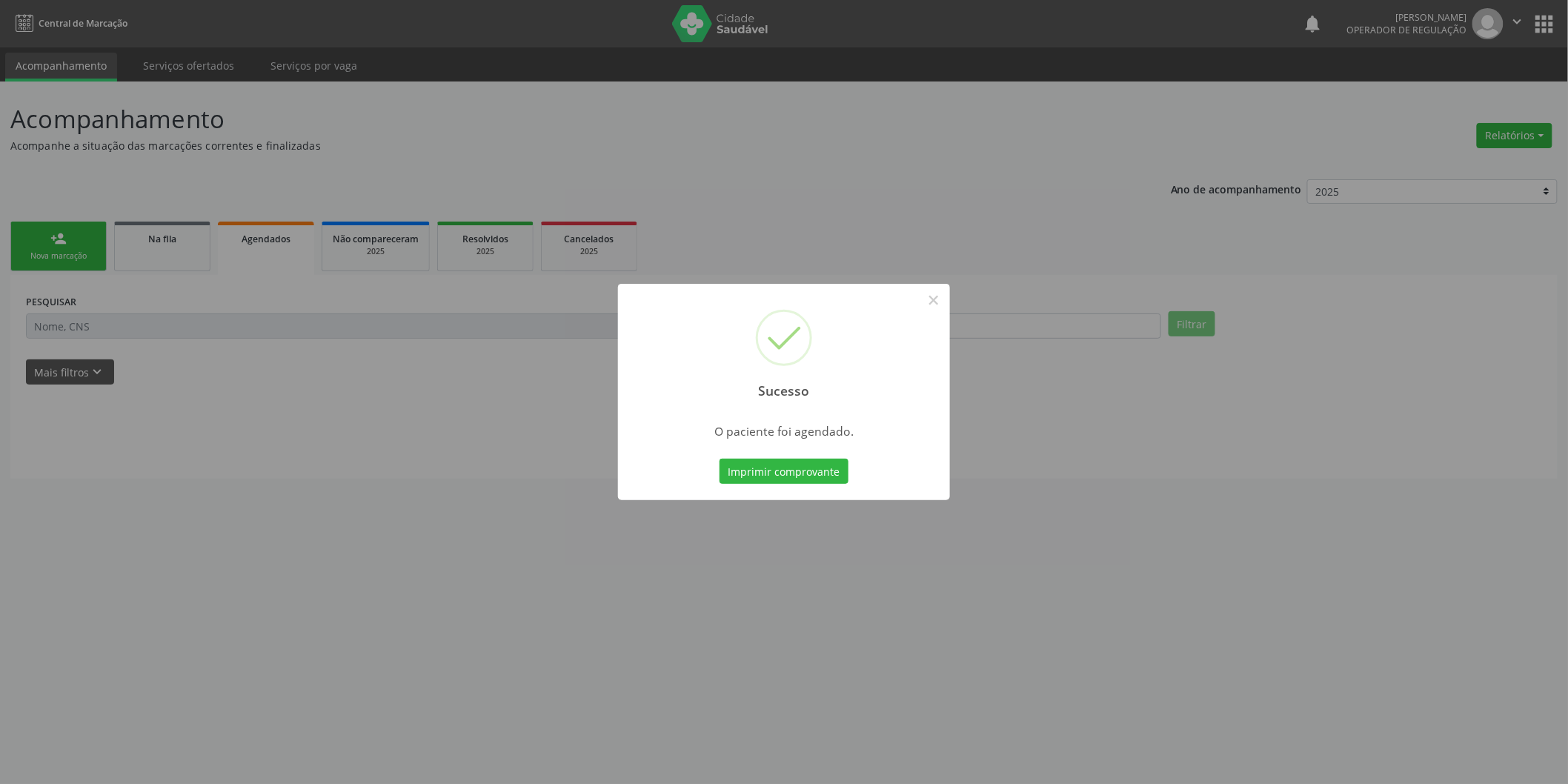
scroll to position [0, 0]
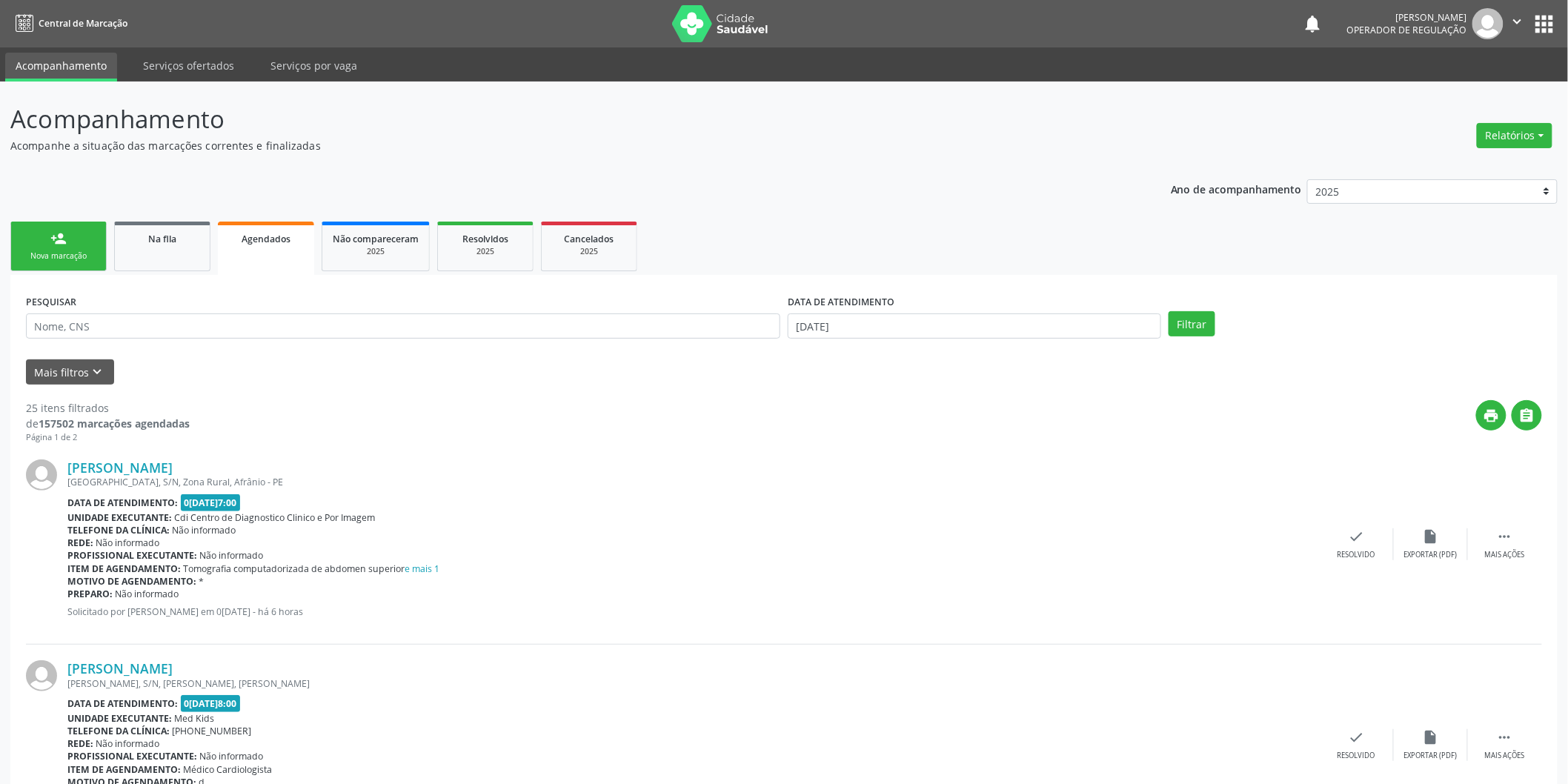
click at [83, 253] on div "Nova marcação" at bounding box center [59, 256] width 74 height 11
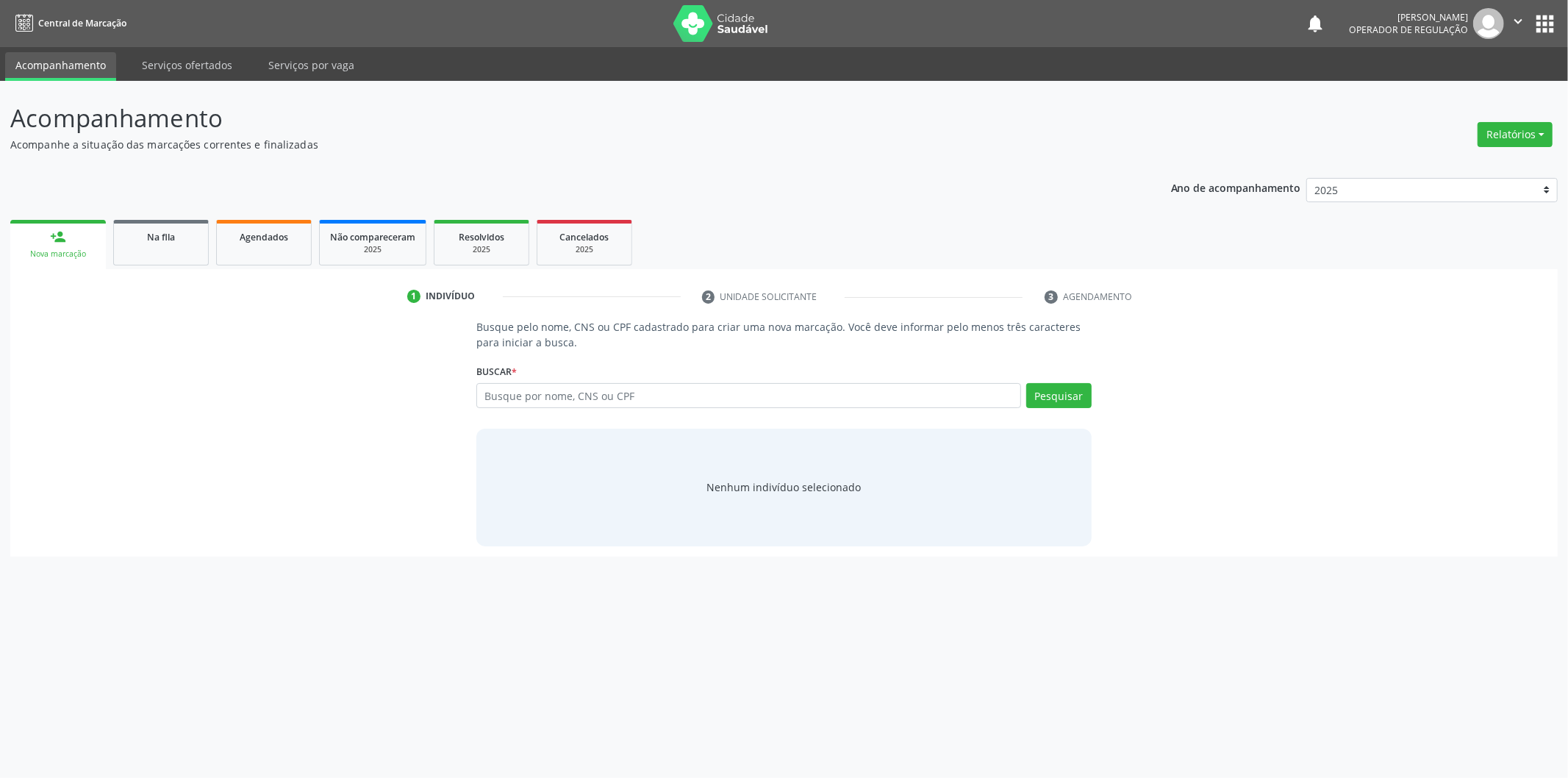
drag, startPoint x: 632, startPoint y: 425, endPoint x: 652, endPoint y: 390, distance: 40.3
click at [644, 401] on div "Busque pelo nome, CNS ou CPF cadastrado para criar uma nova marcação. Você deve…" at bounding box center [784, 432] width 636 height 226
click at [652, 390] on input "text" at bounding box center [748, 395] width 545 height 25
type input "06273318409"
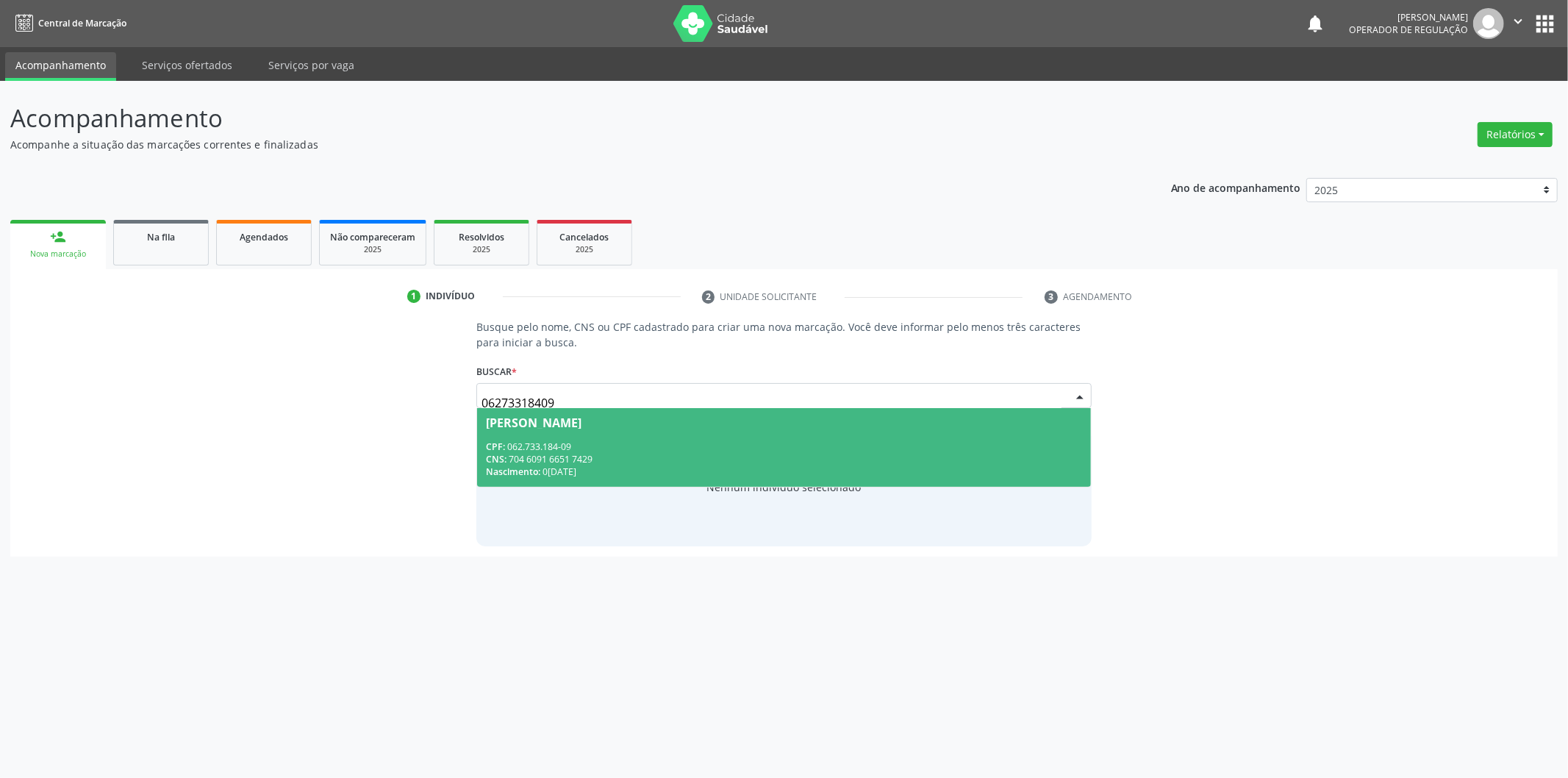
click at [908, 432] on span "Hugo Napoliao da Silva CPF: 062.733.184-09 CNS: 704 6091 6651 7429 Nascimento: …" at bounding box center [784, 447] width 614 height 78
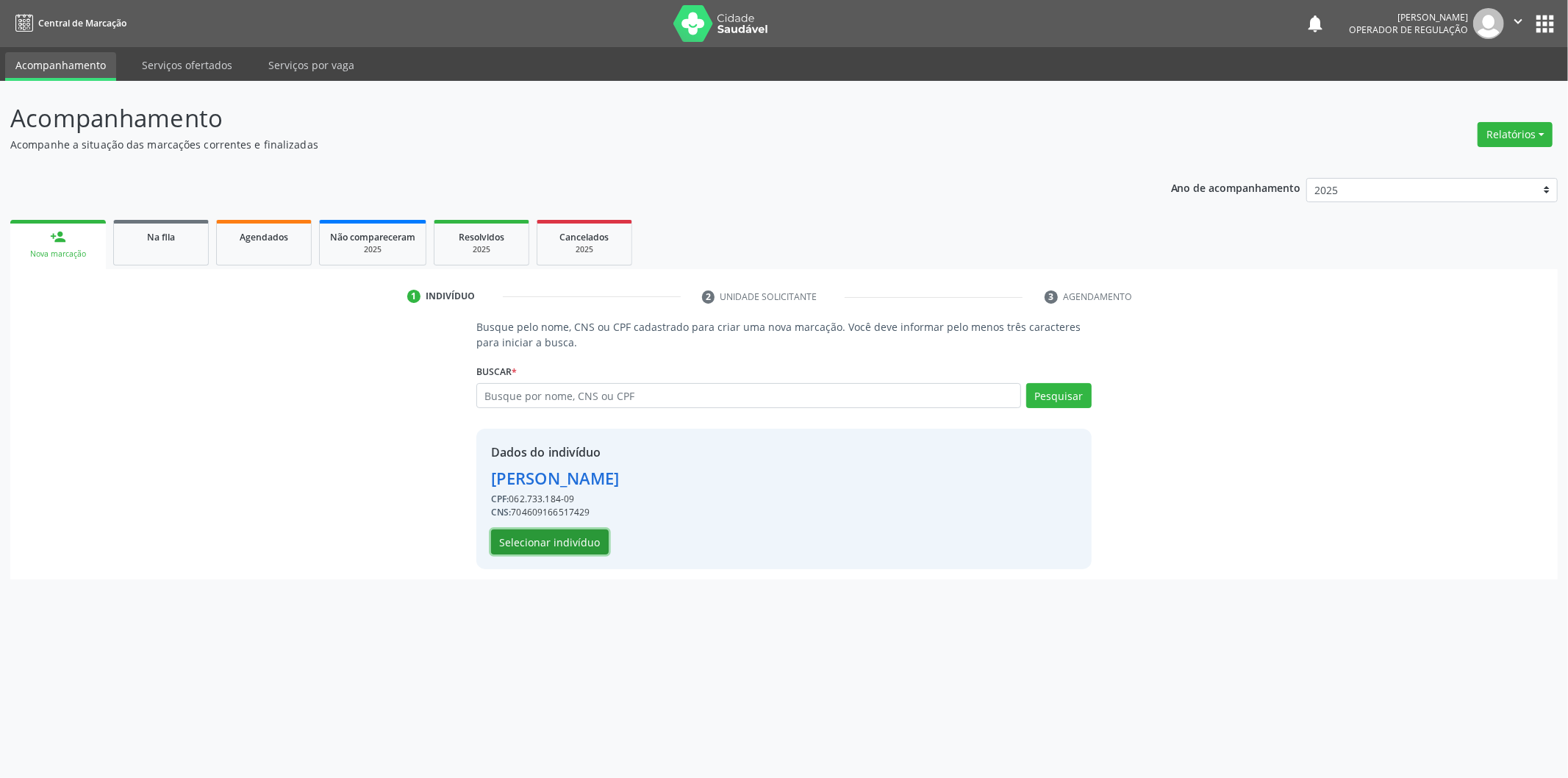
click at [593, 542] on button "Selecionar indivíduo" at bounding box center [549, 541] width 118 height 25
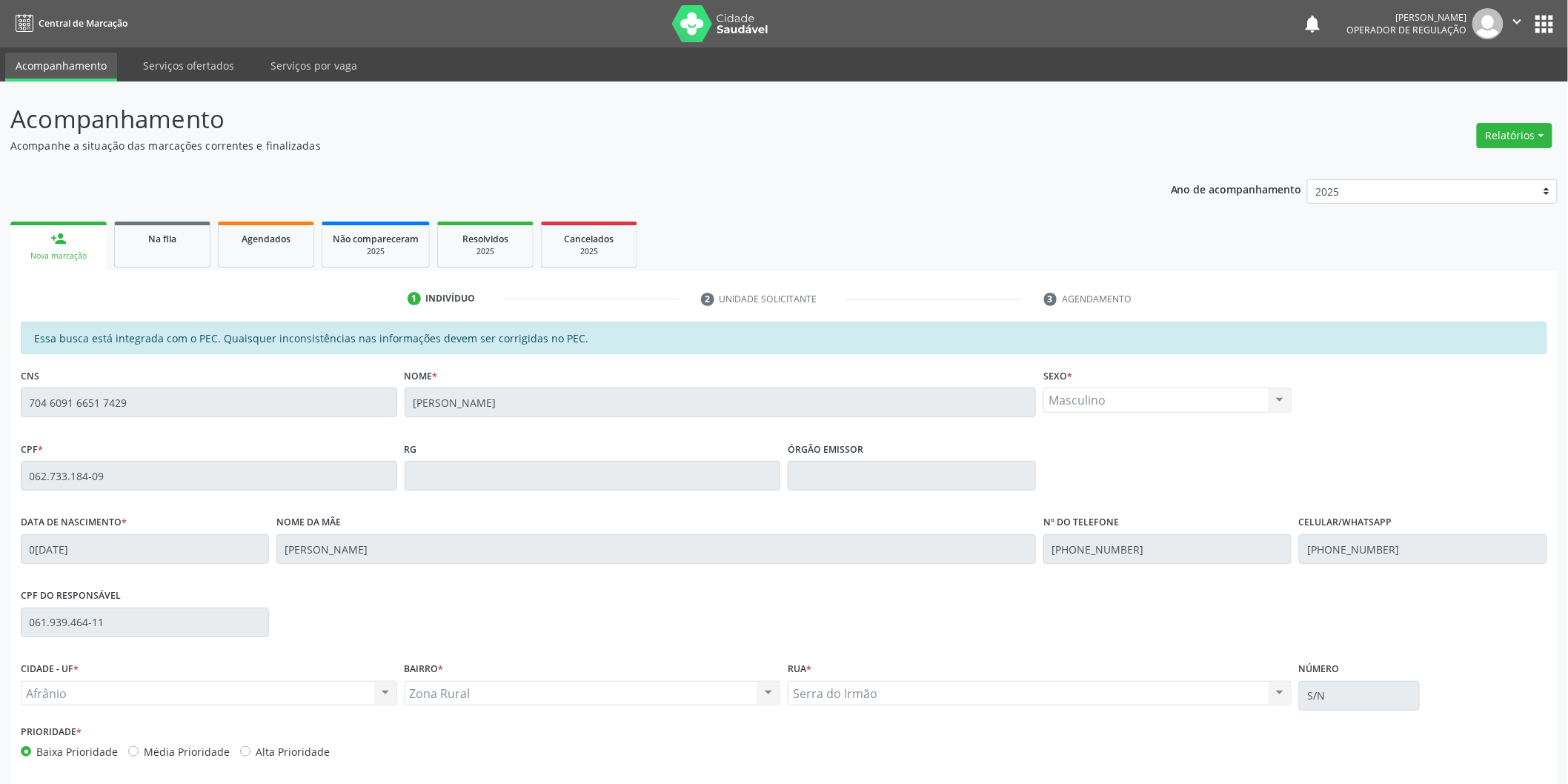
scroll to position [61, 0]
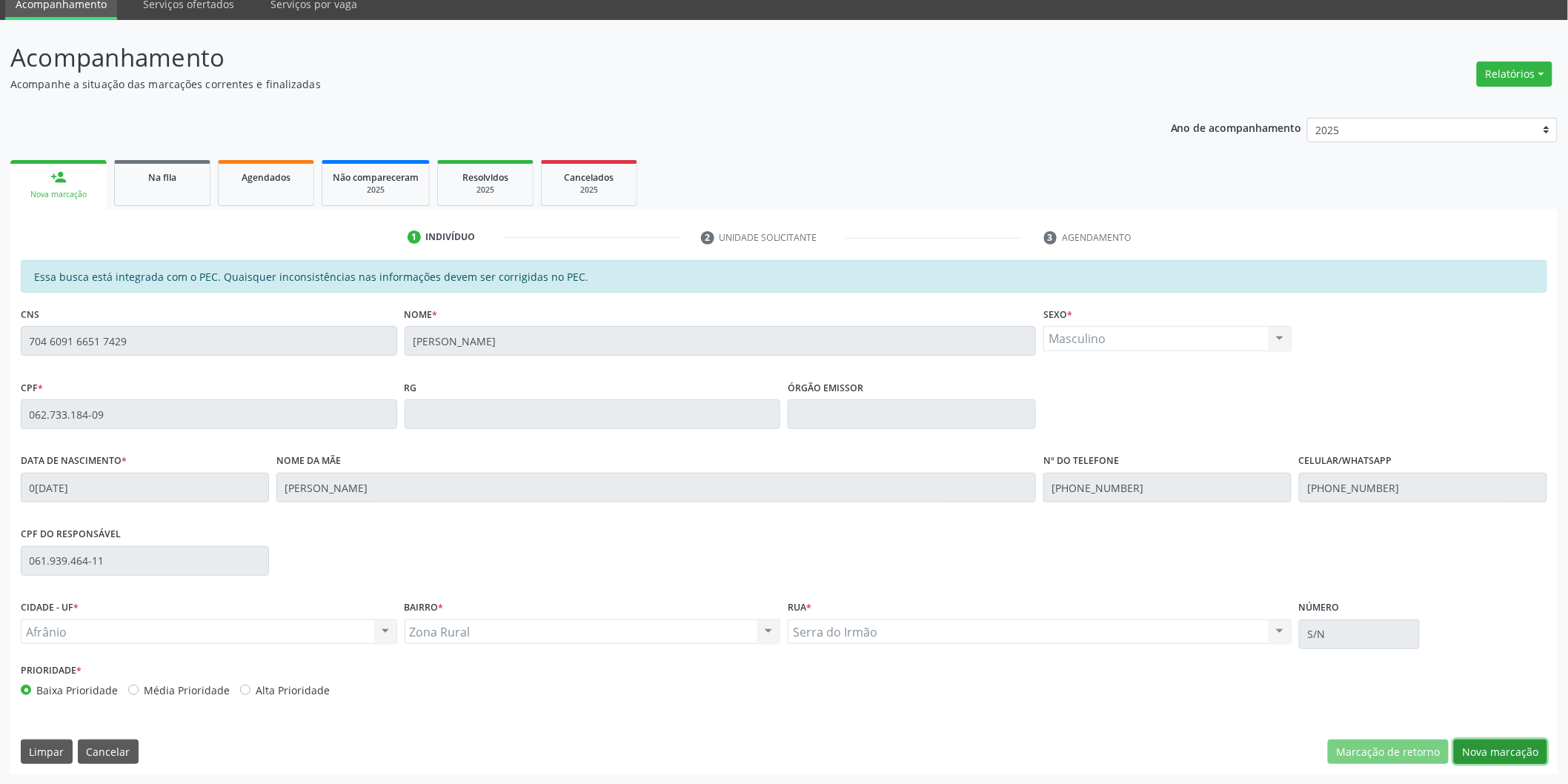
click at [1531, 747] on button "Nova marcação" at bounding box center [1500, 752] width 93 height 25
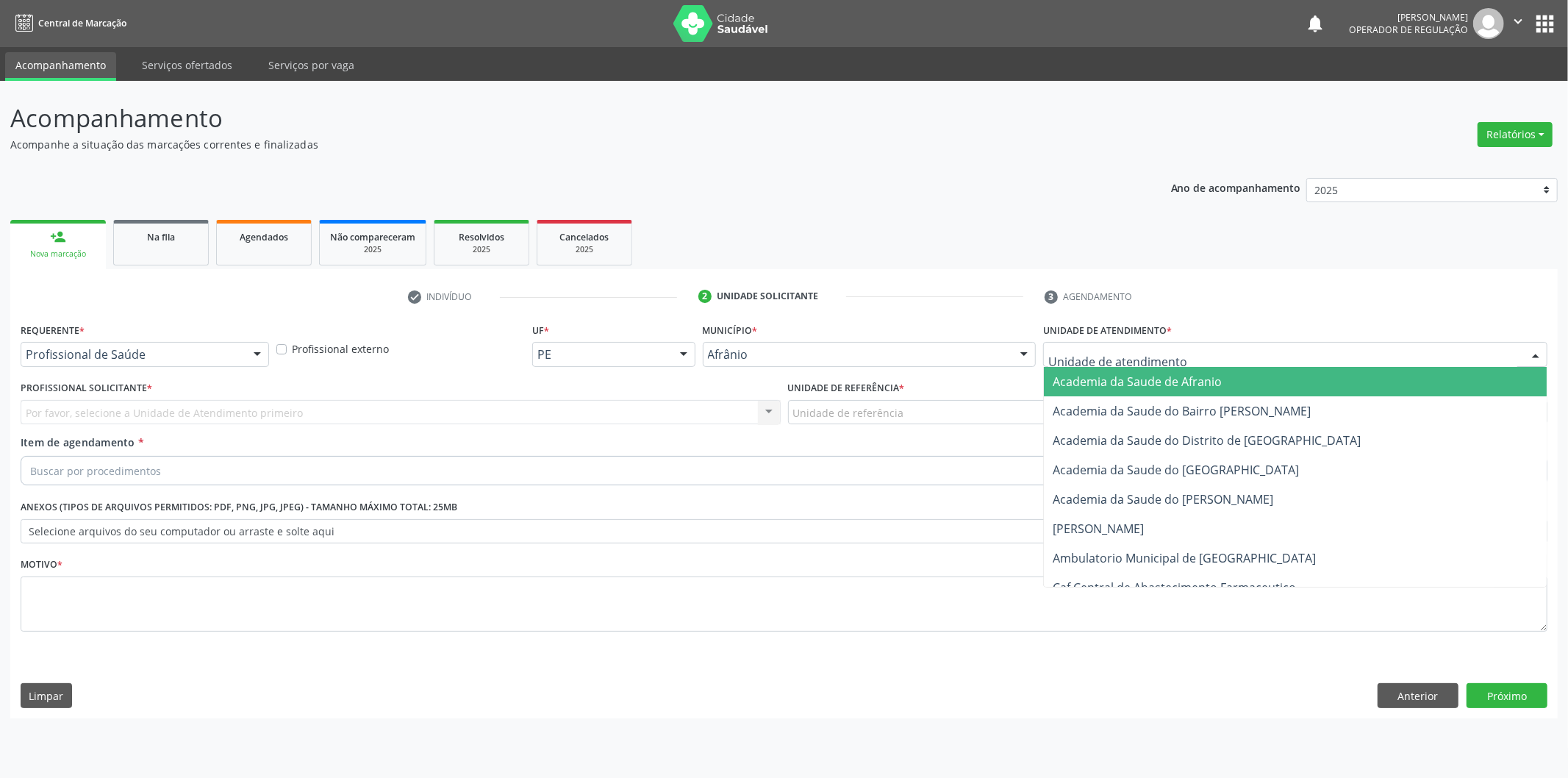
click at [1307, 351] on div at bounding box center [1295, 354] width 505 height 25
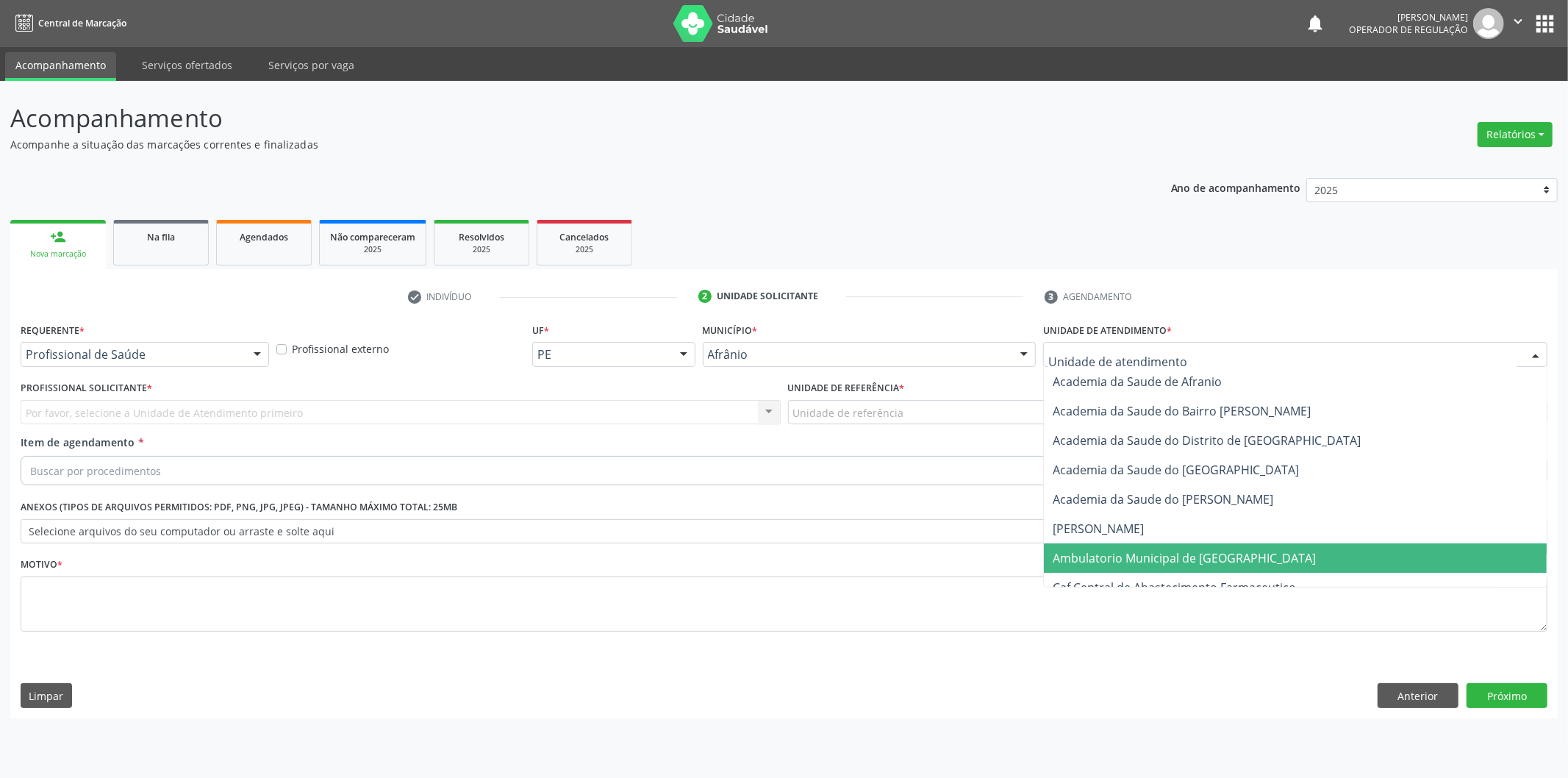
click at [1281, 566] on span "Ambulatorio Municipal de [GEOGRAPHIC_DATA]" at bounding box center [1295, 558] width 503 height 30
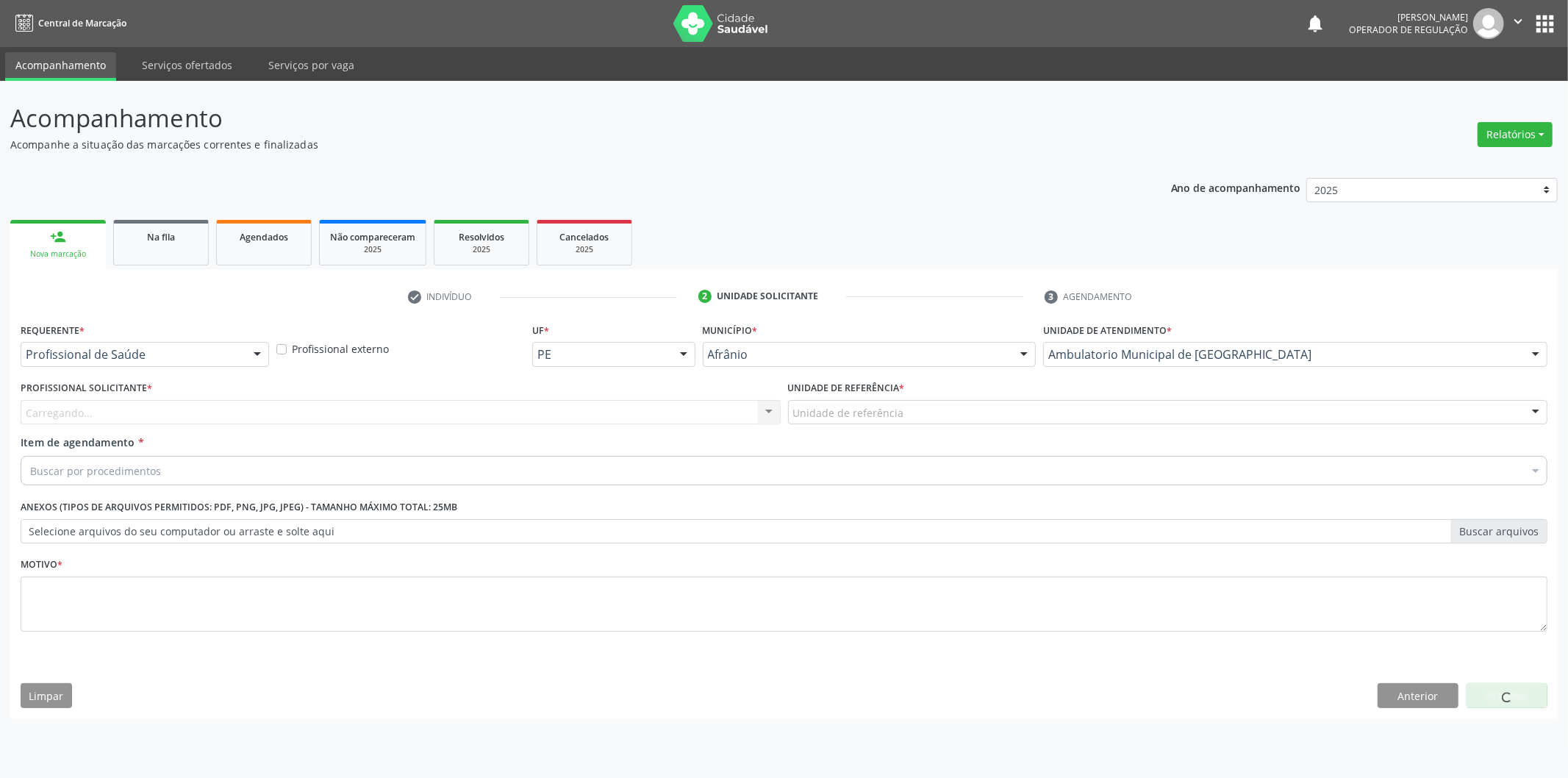
click at [719, 406] on div "Carregando... Nenhum resultado encontrado para: " " Não há nenhuma opção para s…" at bounding box center [401, 412] width 760 height 25
click at [719, 409] on div "Carregando... Nenhum resultado encontrado para: " " Não há nenhuma opção para s…" at bounding box center [401, 412] width 760 height 25
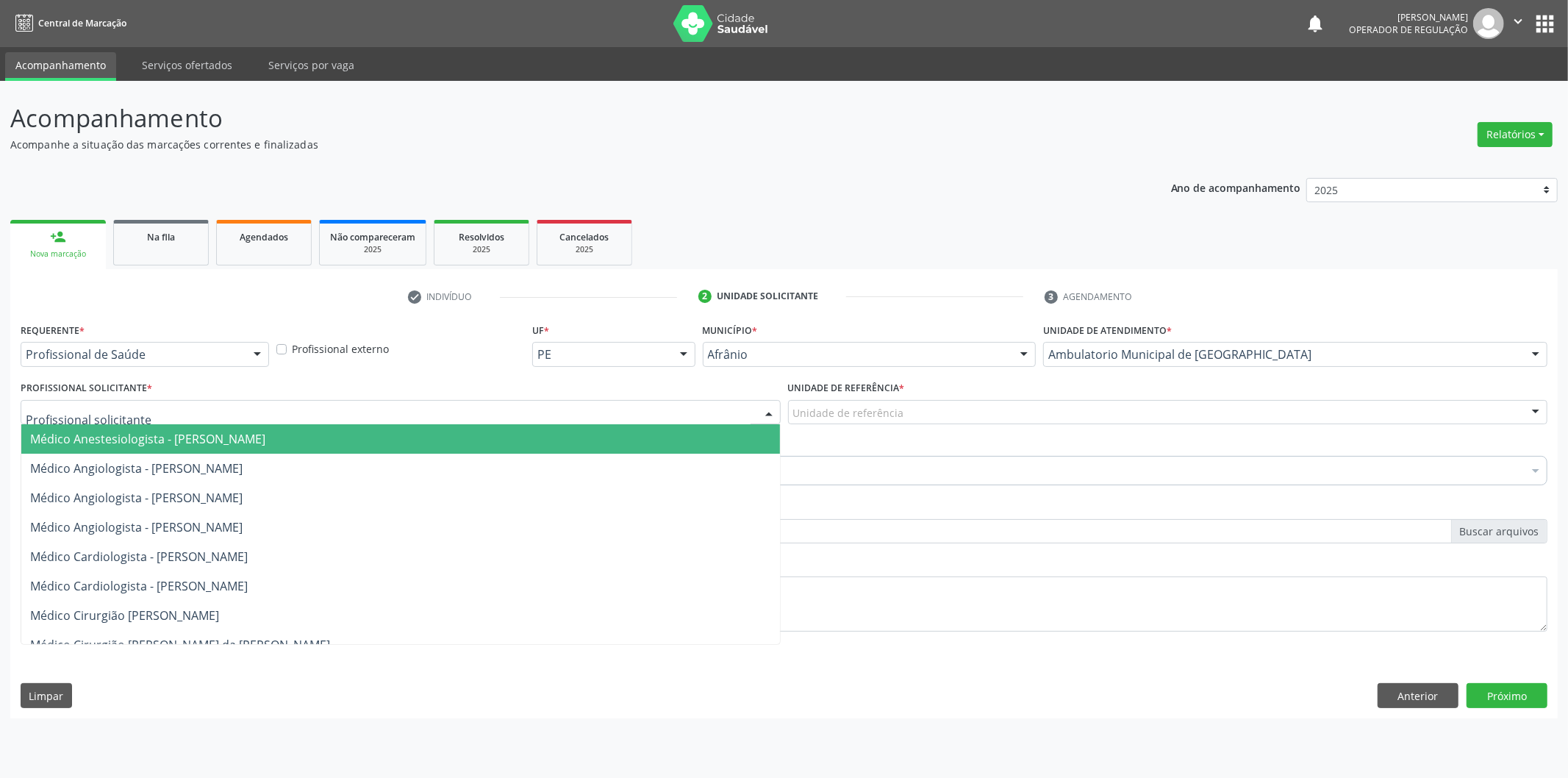
click at [719, 409] on div at bounding box center [401, 412] width 760 height 25
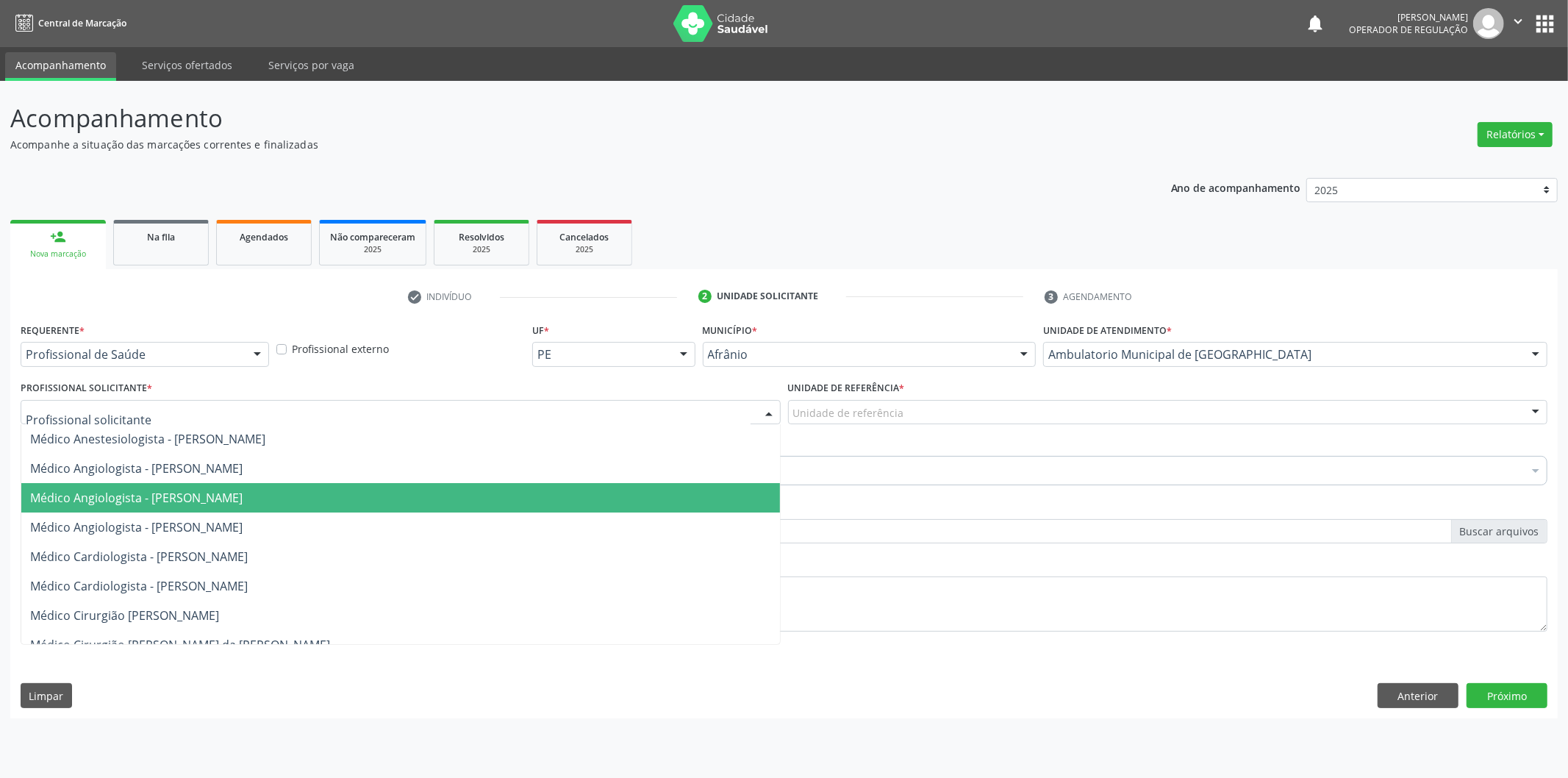
click at [688, 508] on span "Médico Angiologista - [PERSON_NAME]" at bounding box center [401, 497] width 759 height 30
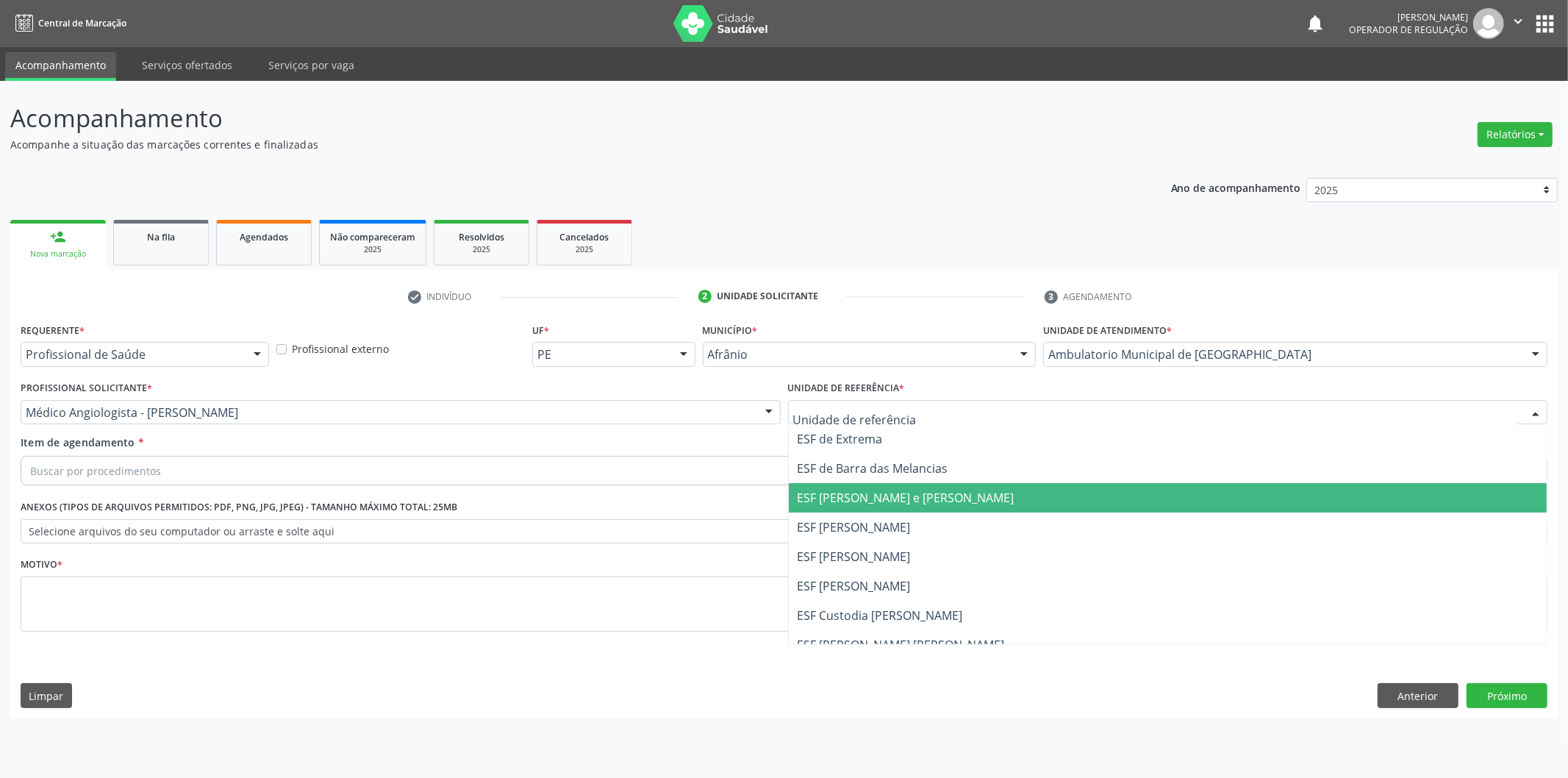
click at [877, 503] on span "ESF [PERSON_NAME] e [PERSON_NAME]" at bounding box center [906, 497] width 217 height 16
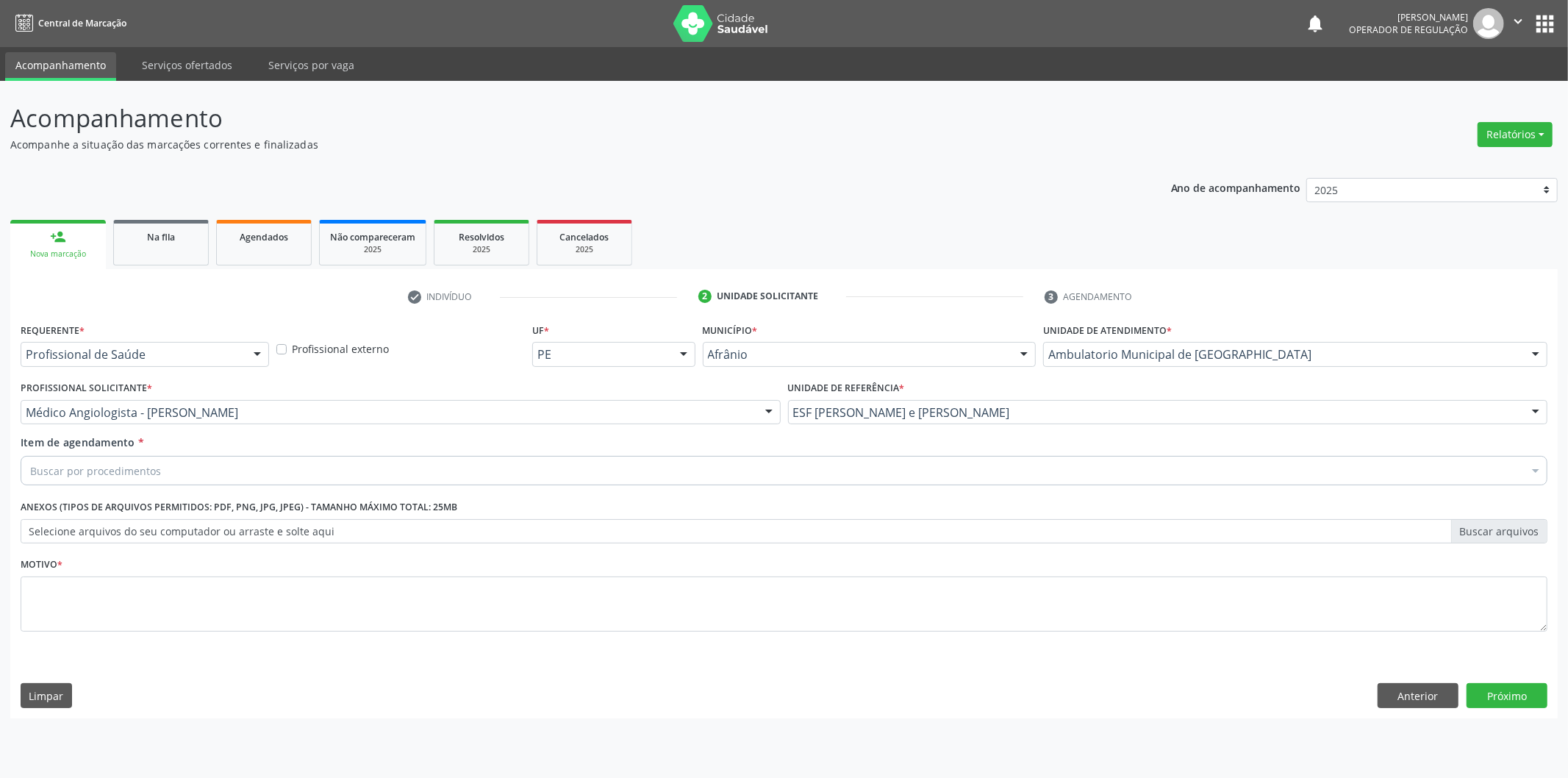
click at [835, 465] on div "Buscar por procedimentos" at bounding box center [784, 470] width 1527 height 30
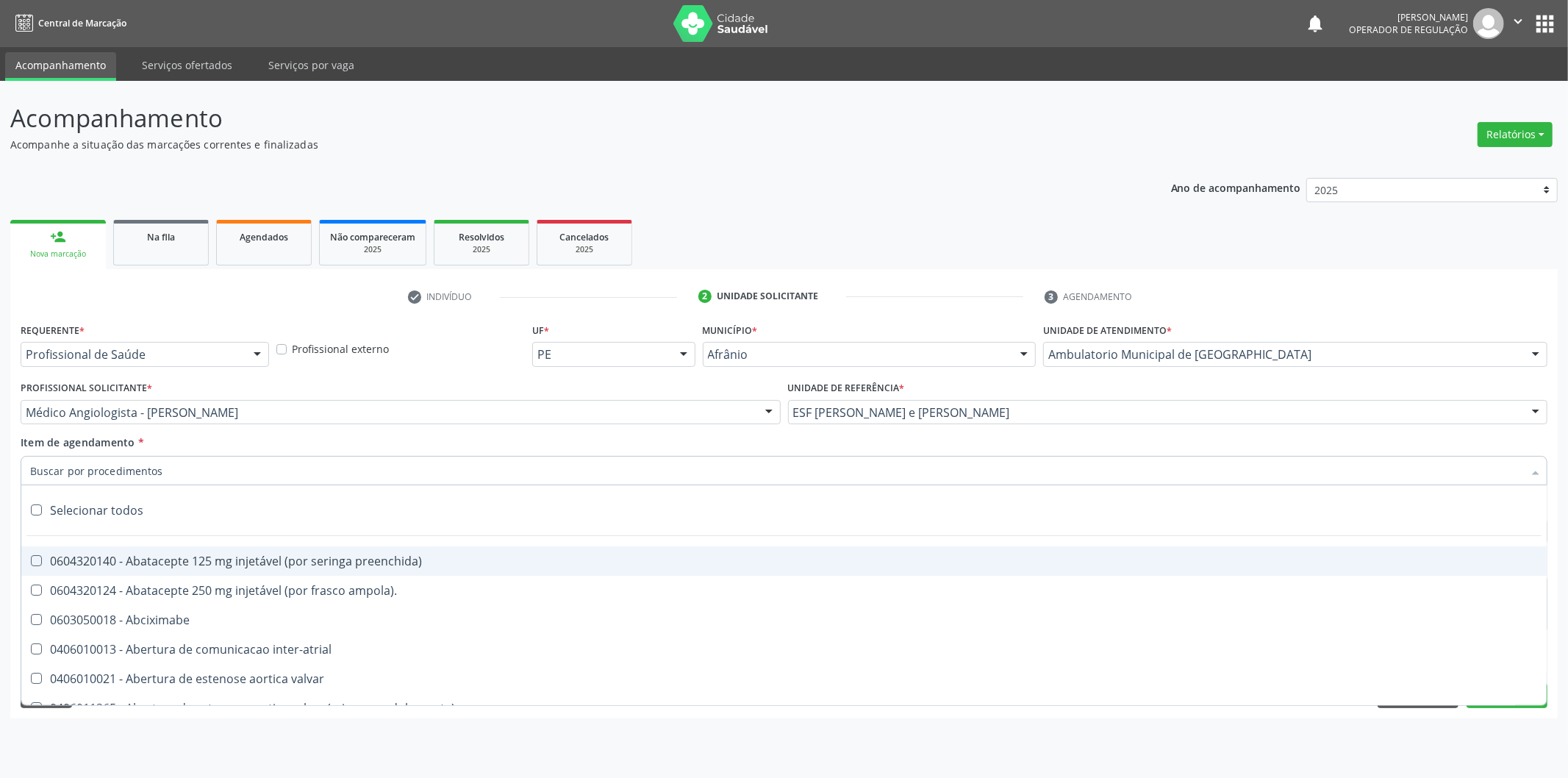
paste input "cirurgião geral"
type input "cirurgião geral"
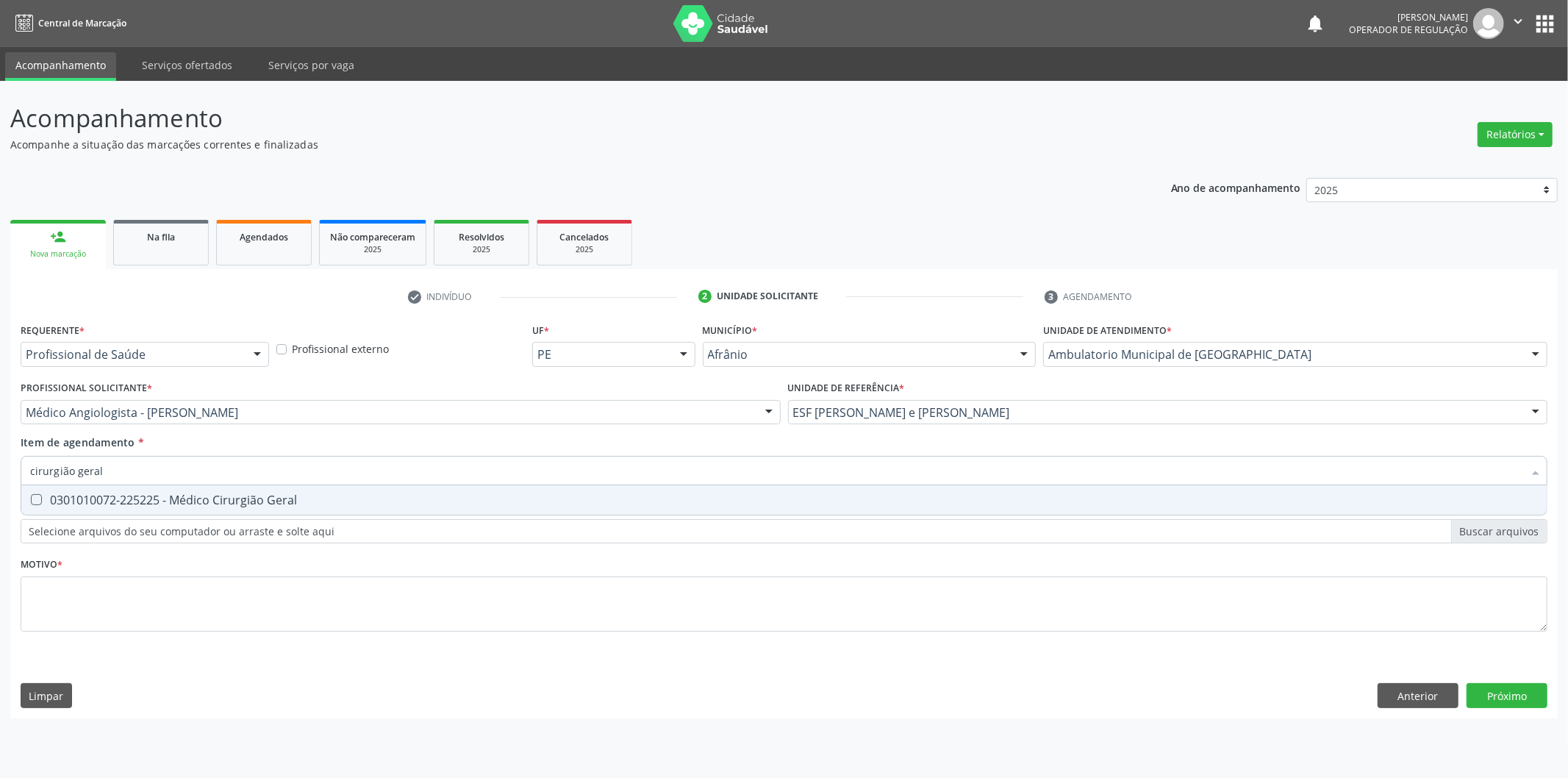
click at [828, 509] on span "0301010072-225225 - Médico Cirurgião Geral" at bounding box center [784, 500] width 1526 height 30
checkbox Geral "true"
click at [493, 598] on div "Requerente * Profissional de Saúde Profissional de Saúde Paciente Nenhum result…" at bounding box center [784, 485] width 1527 height 333
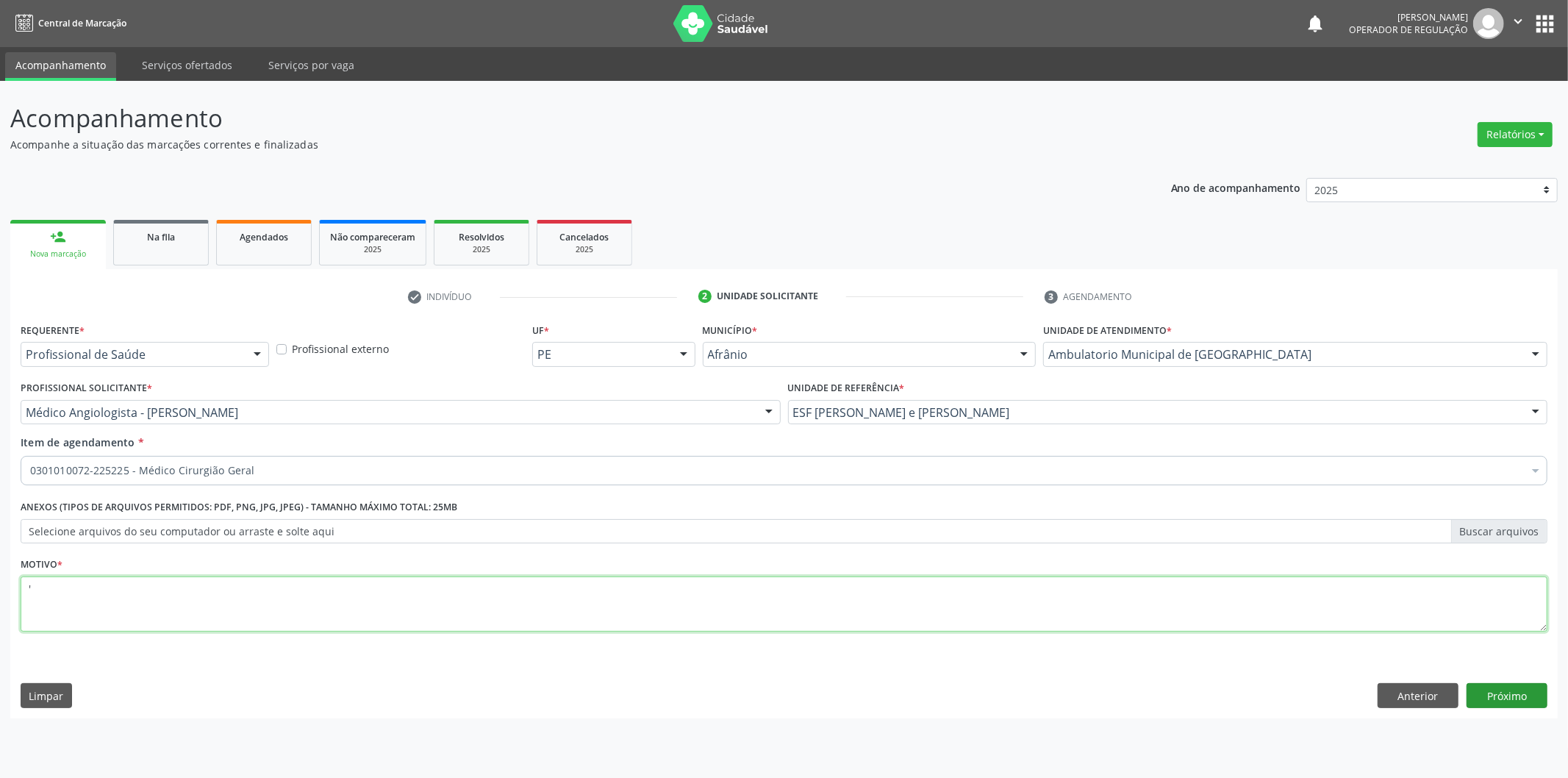
type textarea "'"
click at [1484, 700] on button "Próximo" at bounding box center [1507, 695] width 81 height 25
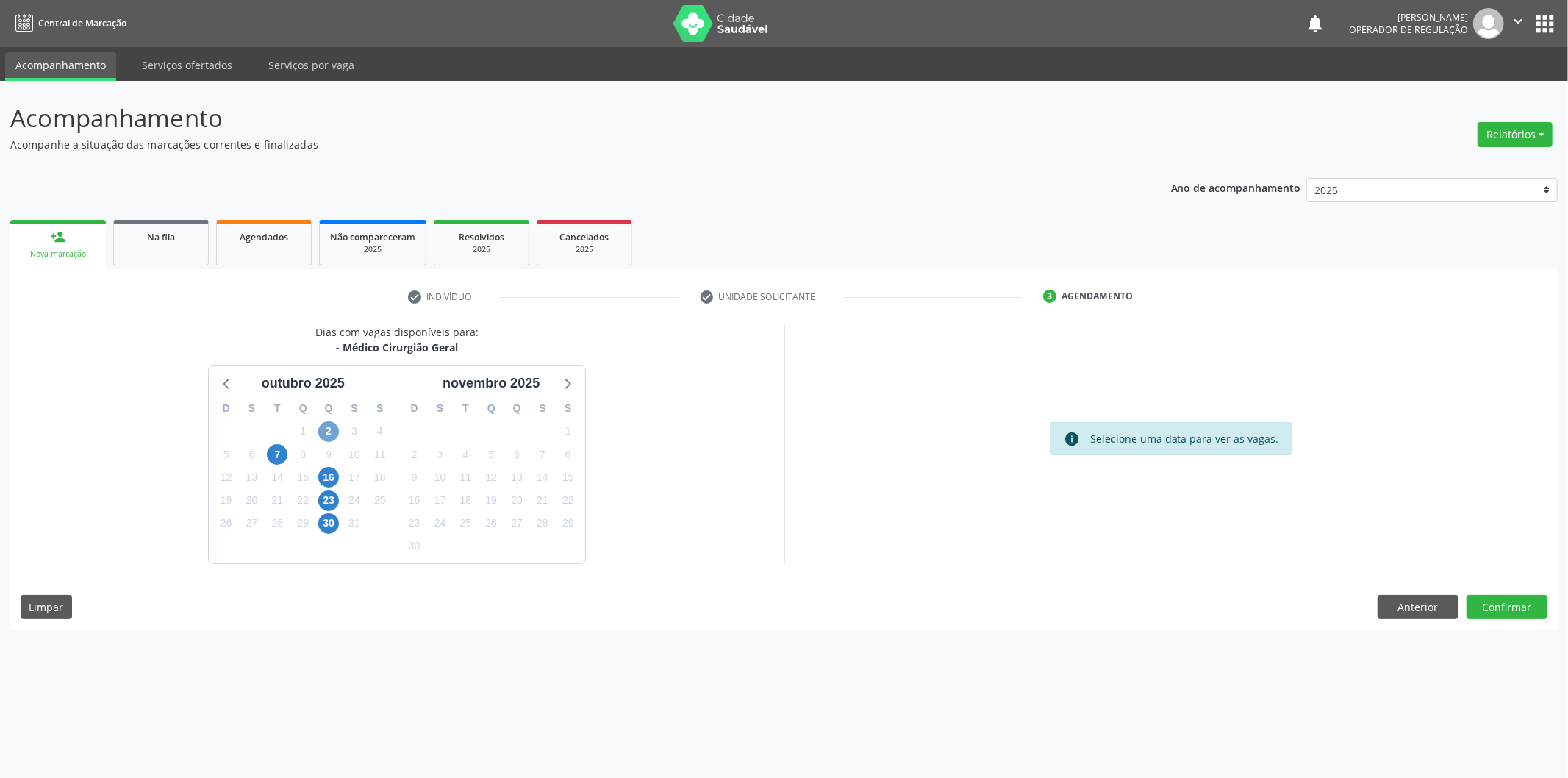
click at [332, 438] on span "2" at bounding box center [329, 432] width 21 height 21
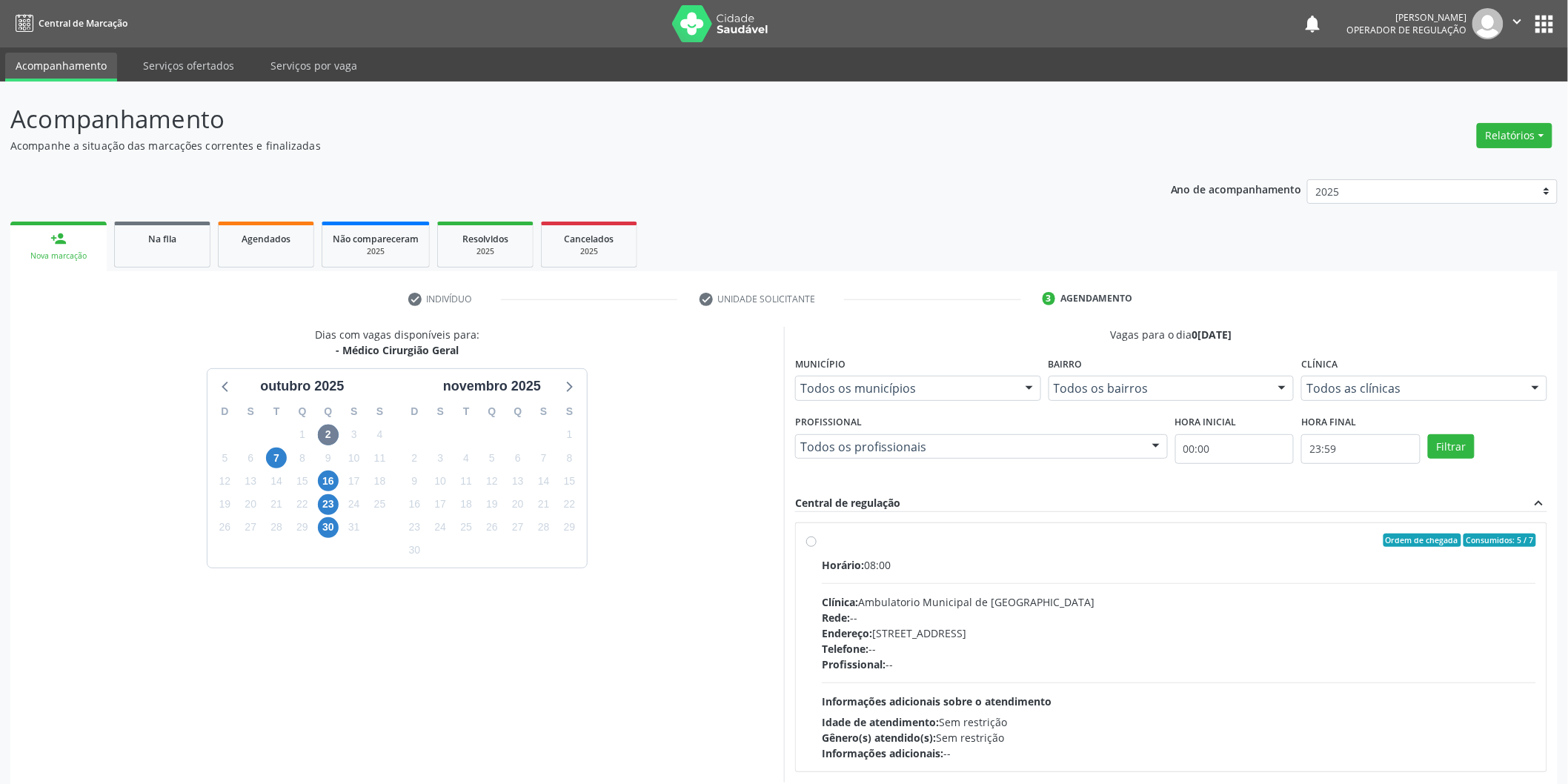
click at [883, 543] on div "Ordem de chegada Consumidos: 5 / 7" at bounding box center [1179, 540] width 714 height 14
click at [816, 543] on input "Ordem de chegada Consumidos: 5 / 7 Horário: 08:00 Clínica: Ambulatorio Municipa…" at bounding box center [811, 540] width 10 height 14
radio input "true"
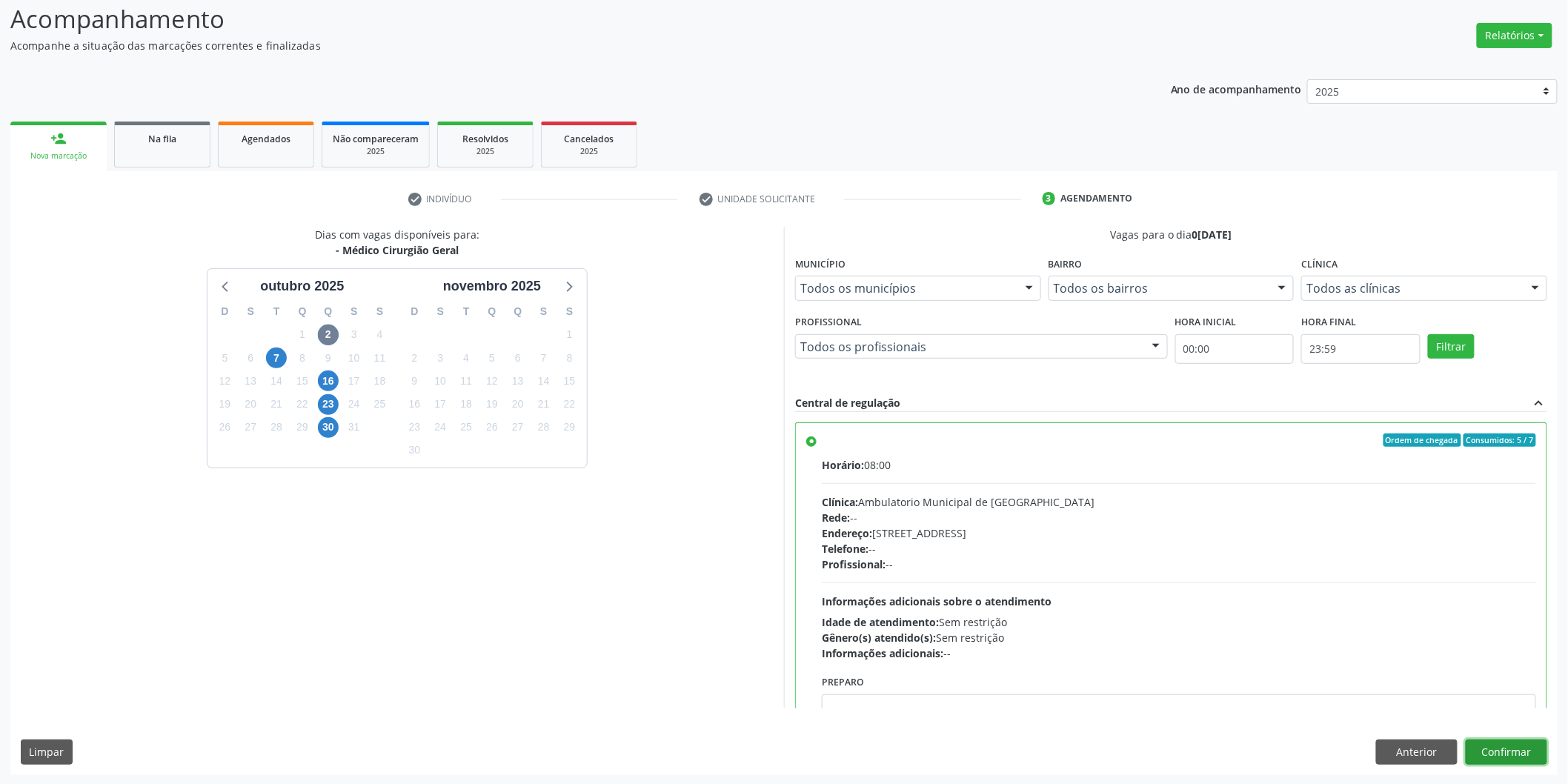
click at [1521, 740] on button "Confirmar" at bounding box center [1506, 752] width 81 height 25
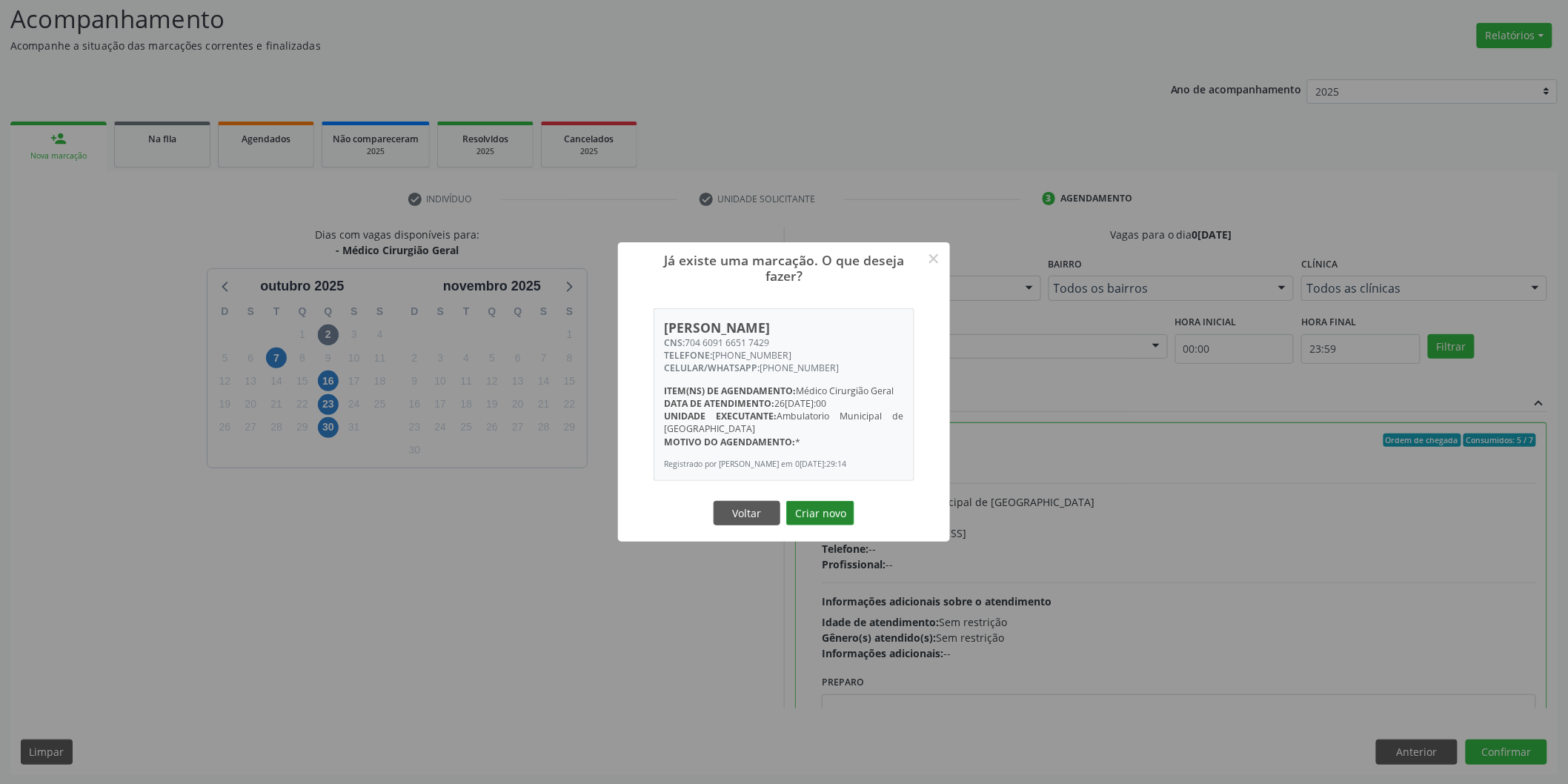
click at [820, 521] on button "Criar novo" at bounding box center [820, 513] width 68 height 25
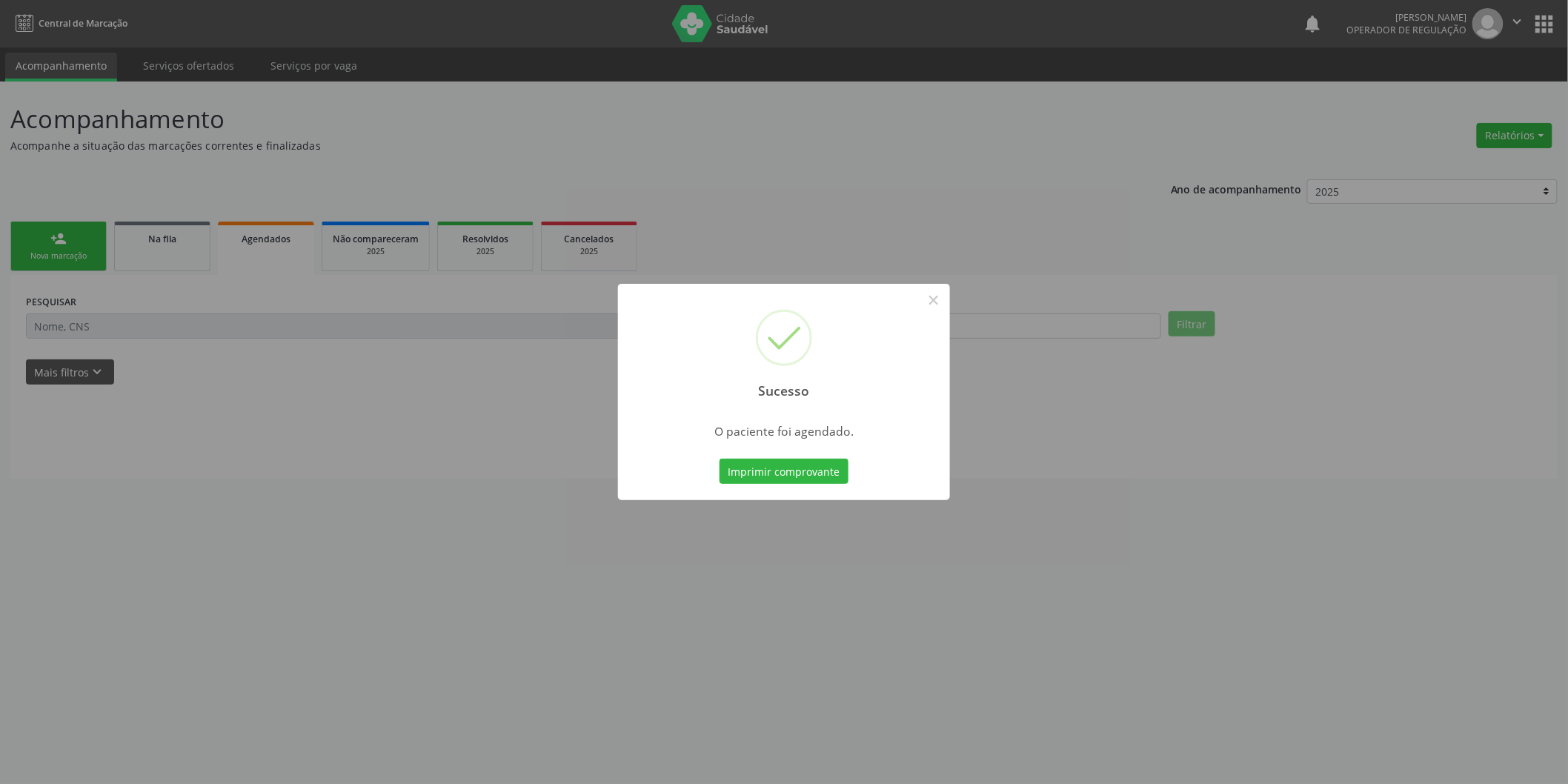
scroll to position [0, 0]
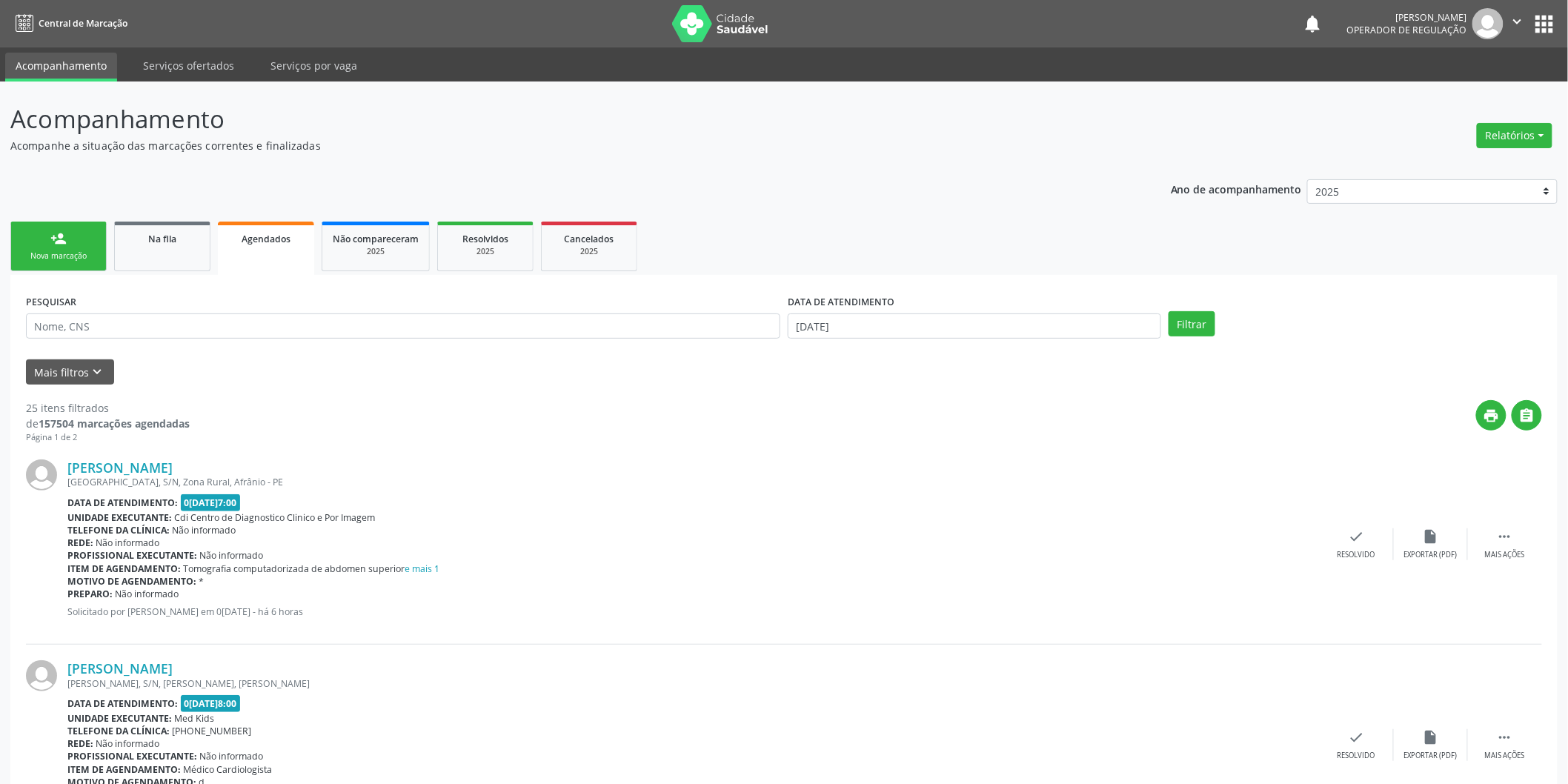
click at [64, 254] on div "Nova marcação" at bounding box center [59, 256] width 74 height 11
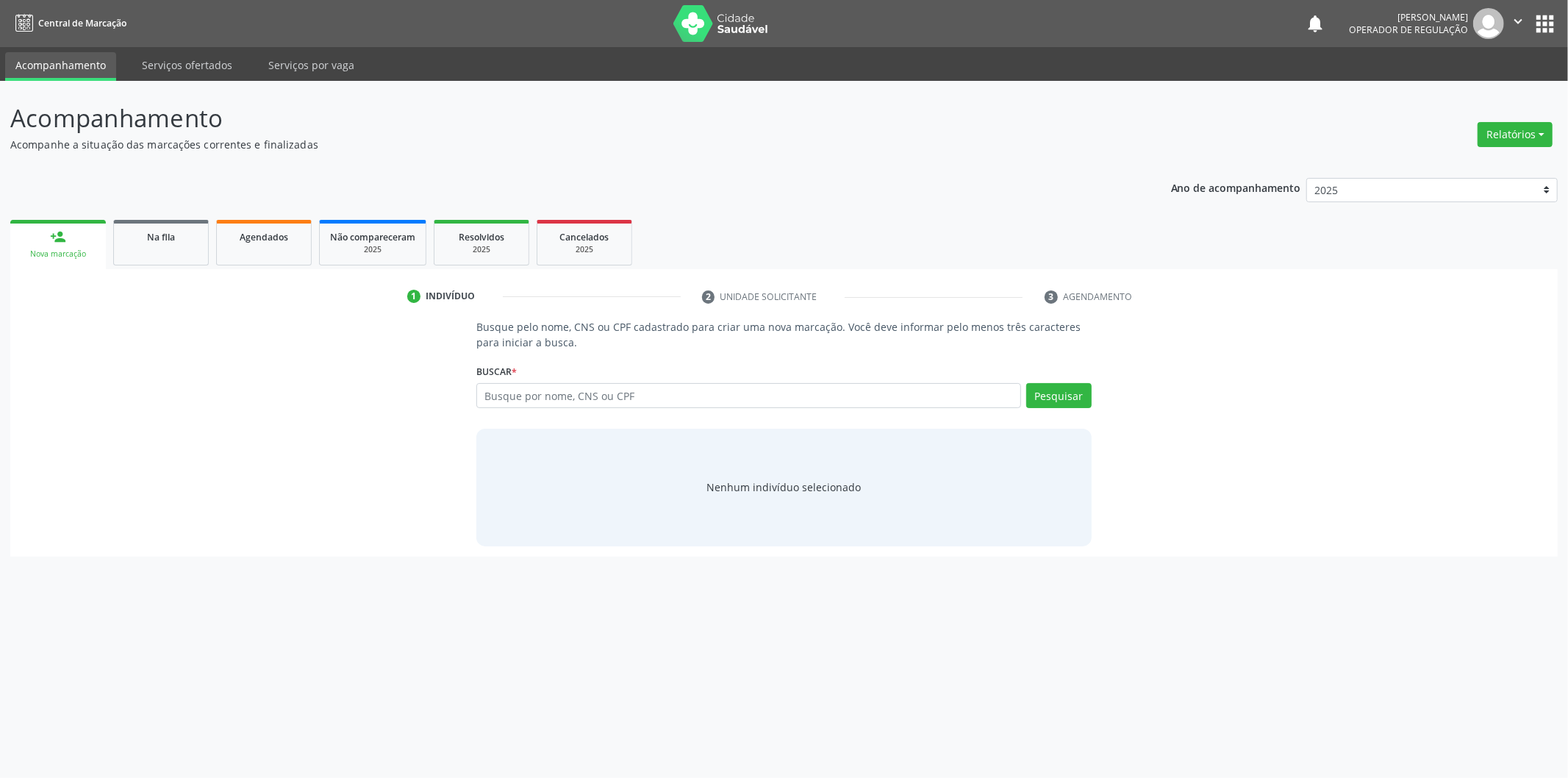
click at [91, 259] on div "Nova marcação" at bounding box center [58, 254] width 75 height 11
click at [584, 385] on input "text" at bounding box center [748, 395] width 545 height 25
type input "12467137242"
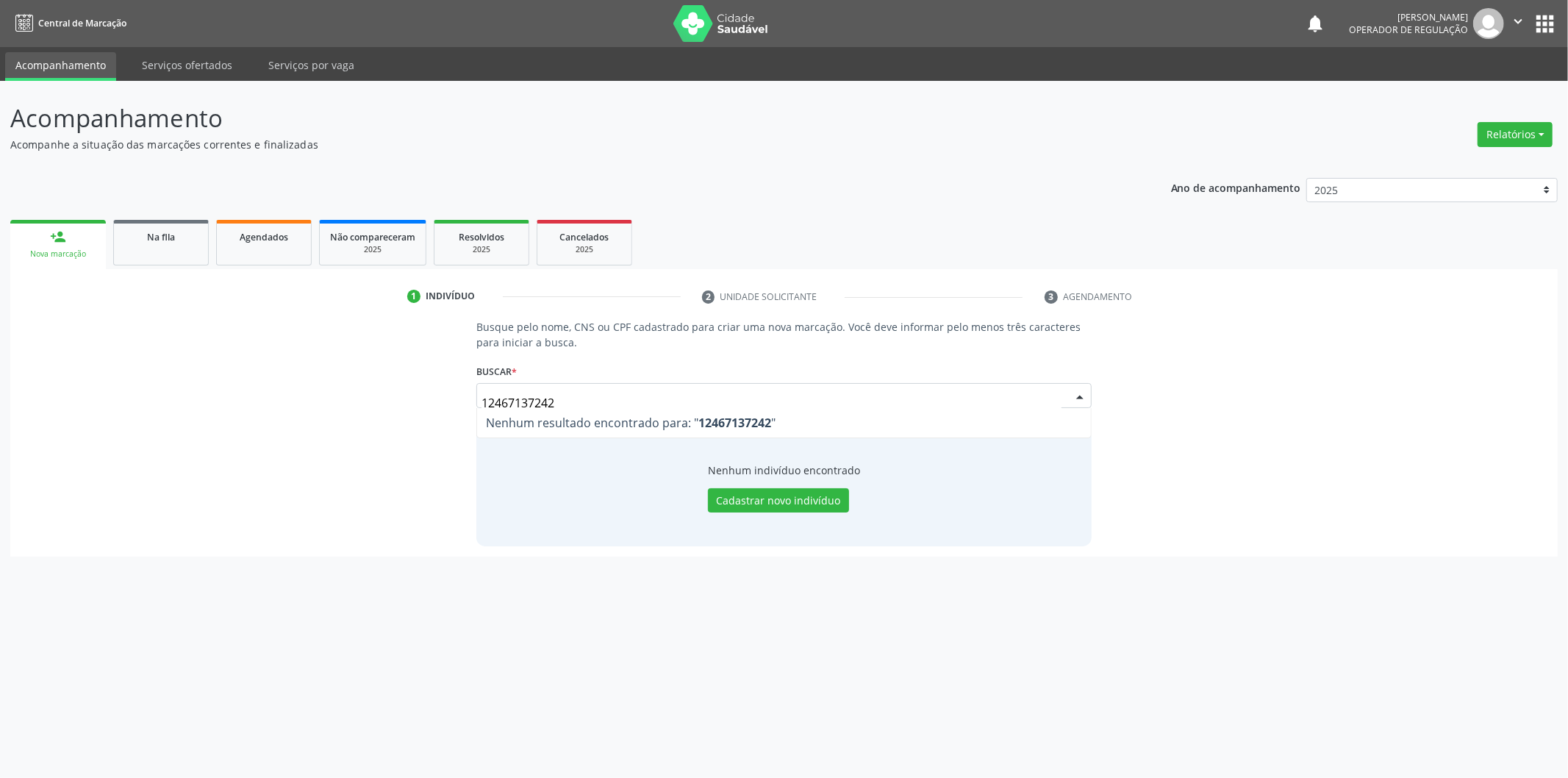
drag, startPoint x: 858, startPoint y: 395, endPoint x: 373, endPoint y: 397, distance: 485.0
click at [380, 397] on div "Busque pelo nome, CNS ou CPF cadastrado para criar uma nova marcação. Você deve…" at bounding box center [784, 432] width 1527 height 226
type input "12167137442"
click at [501, 393] on input "12167137442" at bounding box center [772, 403] width 581 height 30
type input "12671374424"
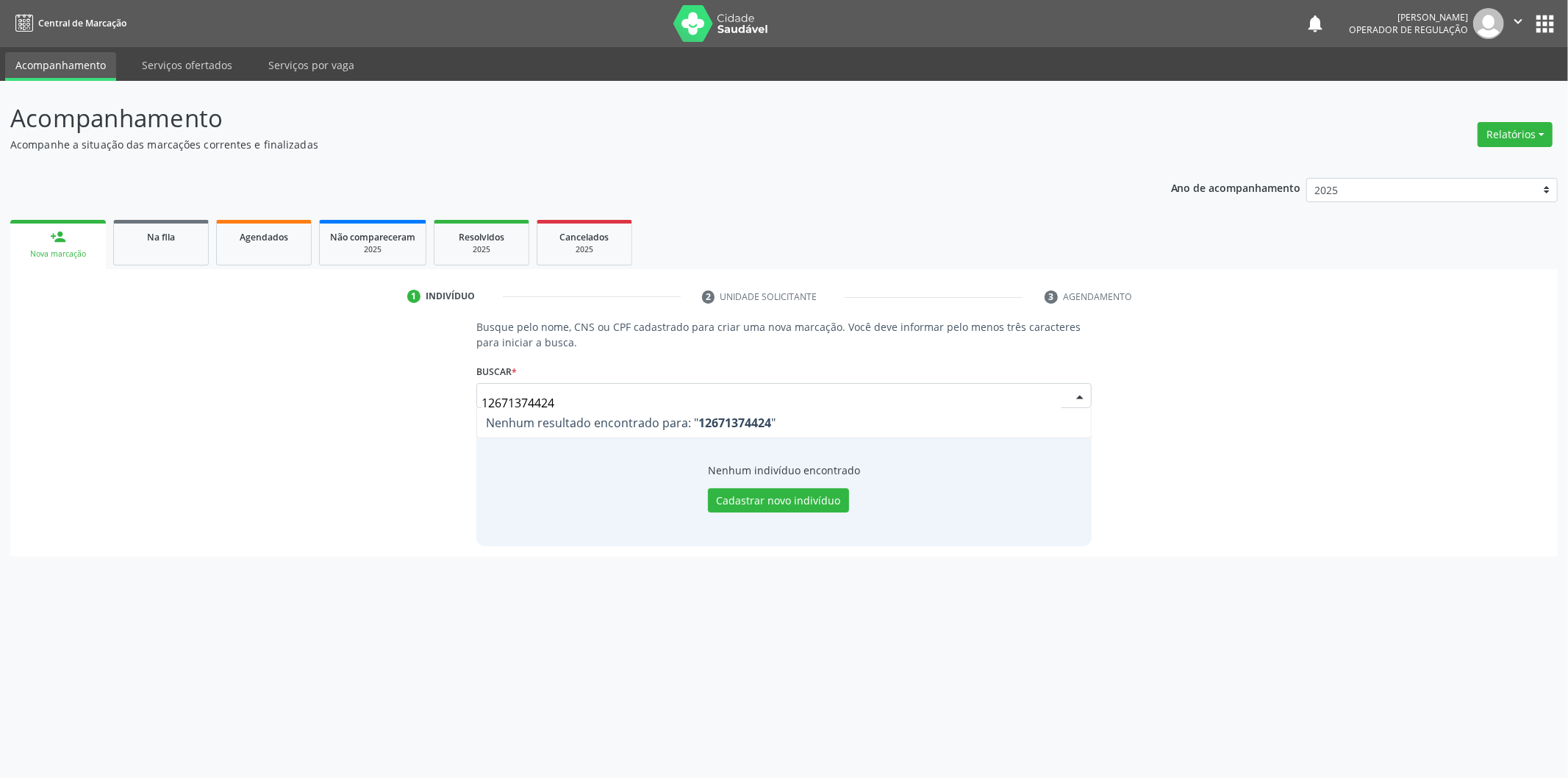
click at [501, 395] on input "12671374424" at bounding box center [772, 403] width 581 height 30
click at [498, 402] on input "12671374424" at bounding box center [772, 403] width 581 height 30
type input "12467137442"
type input "1"
type input "ane graziele"
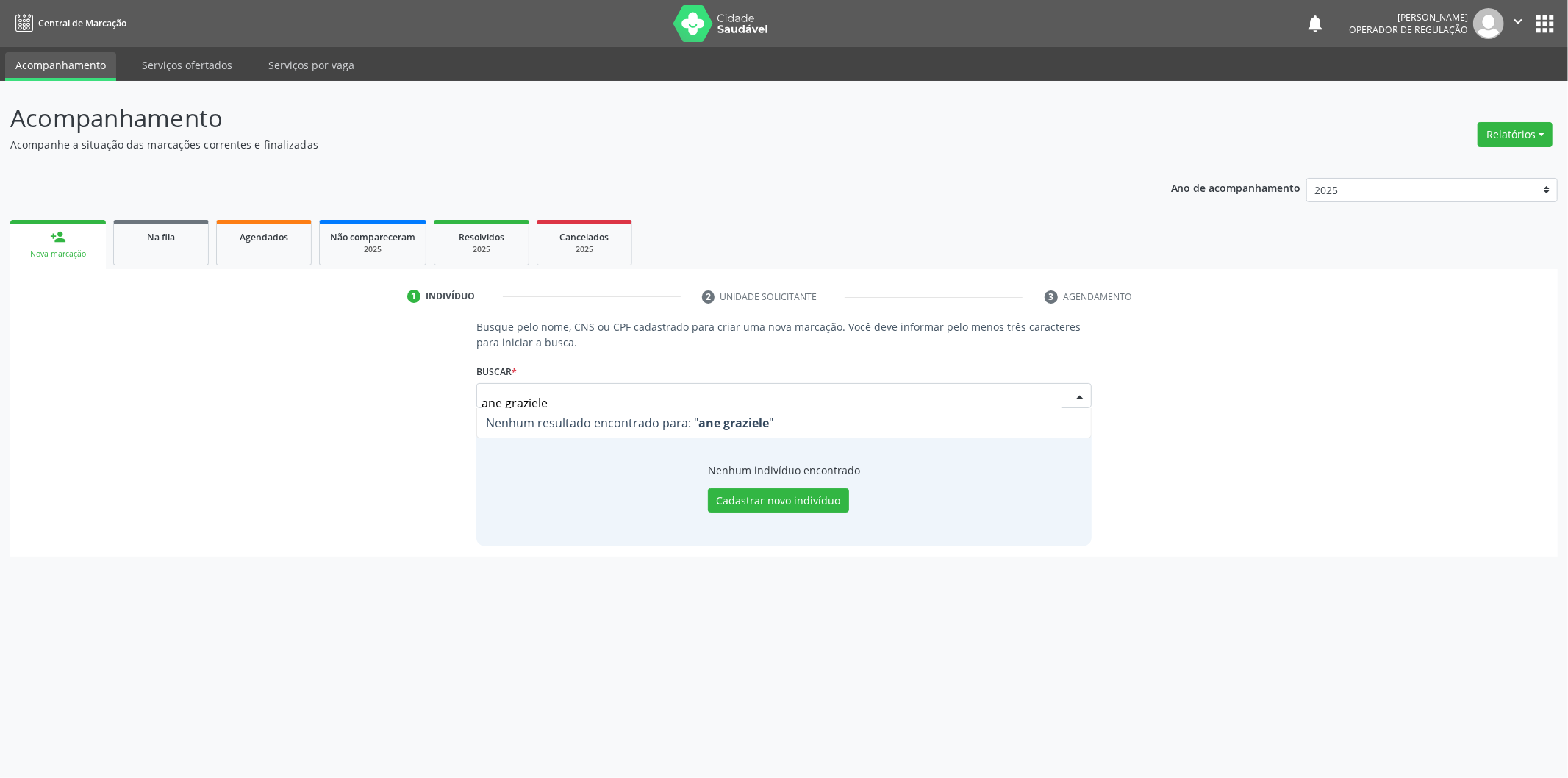
drag, startPoint x: 692, startPoint y: 396, endPoint x: 325, endPoint y: 459, distance: 372.4
click at [325, 459] on div "Busque pelo nome, CNS ou CPF cadastrado para criar uma nova marcação. Você deve…" at bounding box center [784, 432] width 1527 height 226
click at [560, 393] on input "text" at bounding box center [748, 395] width 545 height 25
paste input "124.671.374-81"
type input "124.671.374-81"
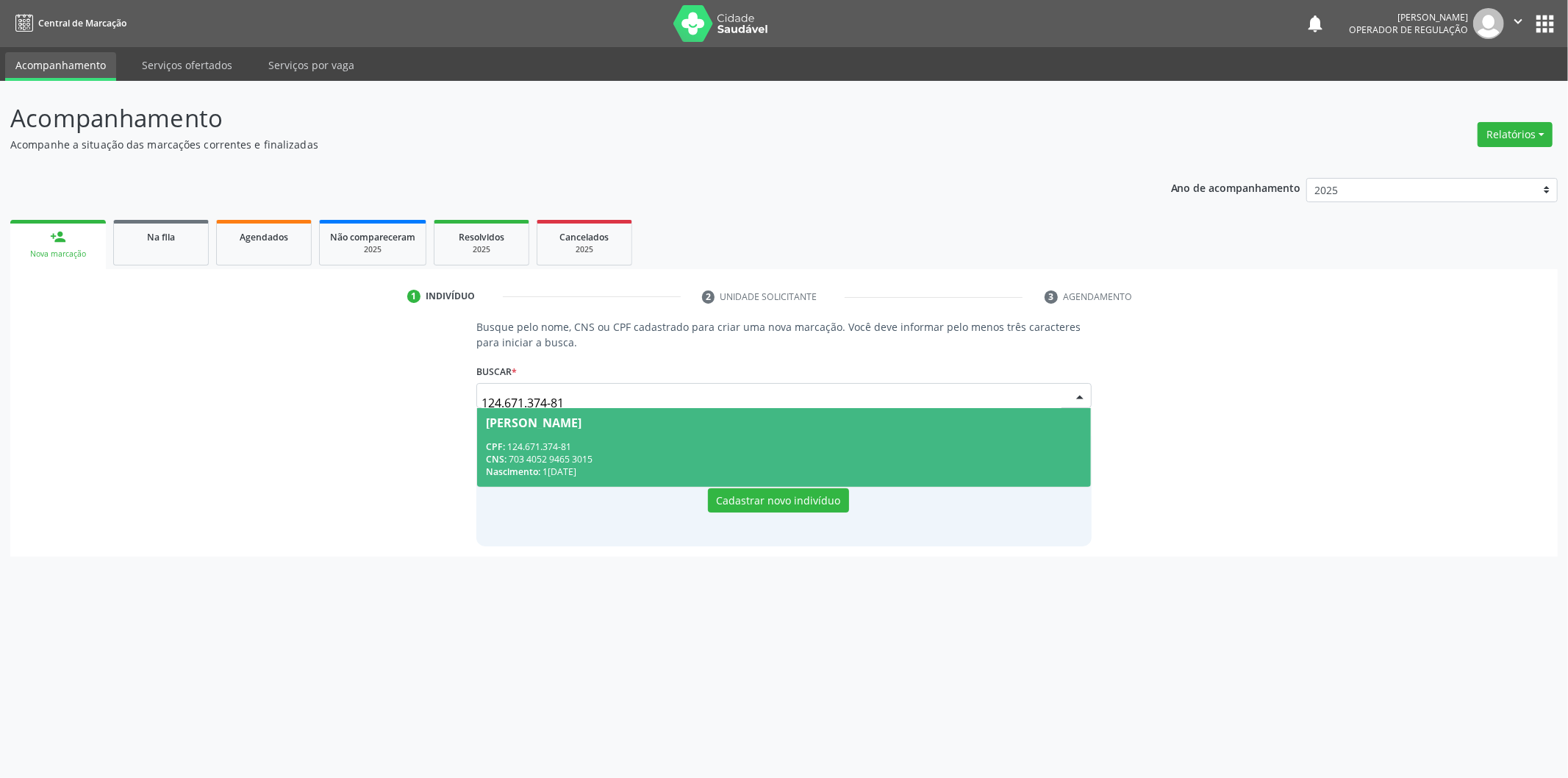
click at [537, 427] on div "Anne Graziele de Sousa Pereira" at bounding box center [534, 422] width 96 height 12
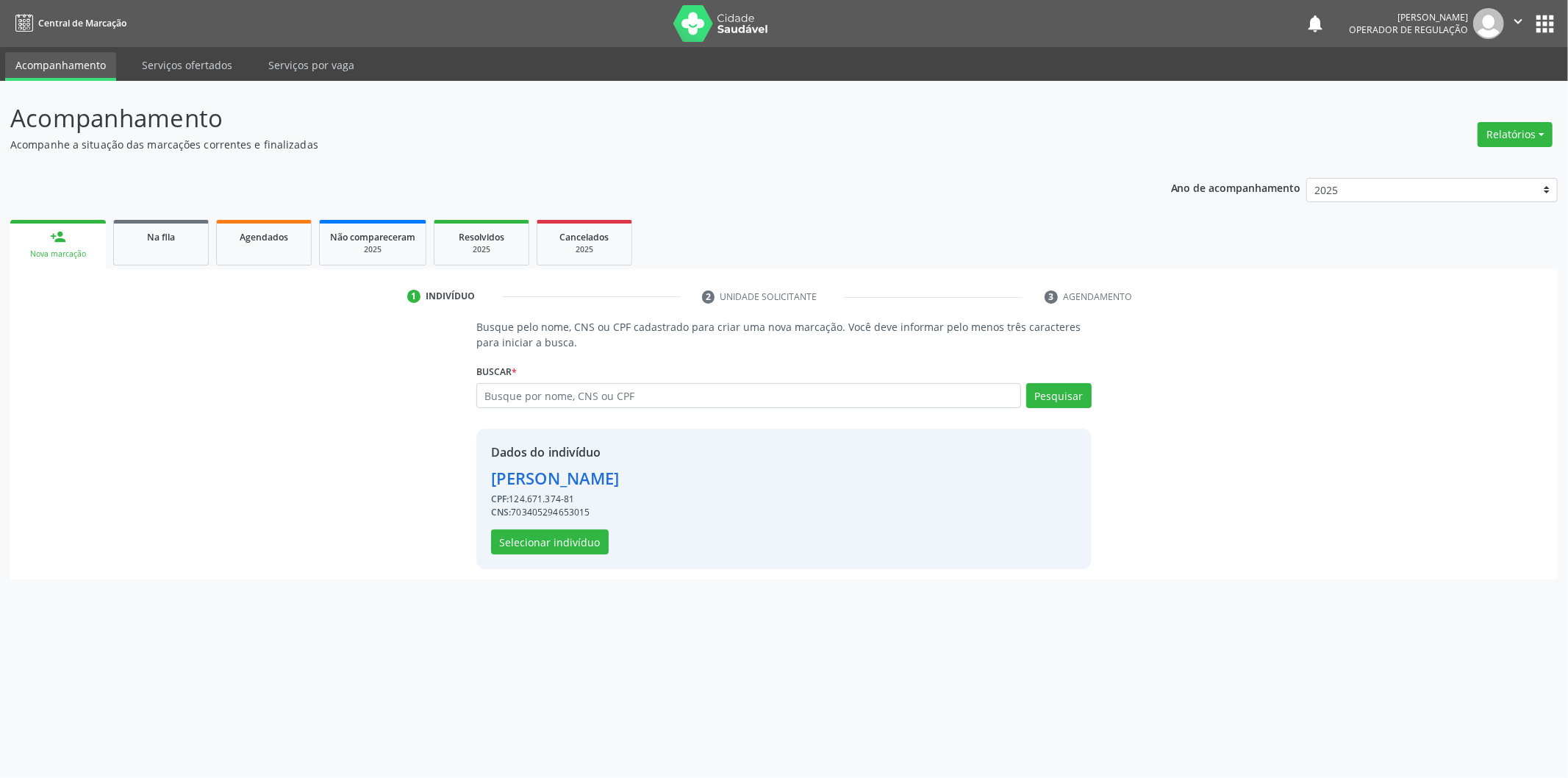
click at [548, 561] on div "Dados do indivíduo Anne Graziele de Sousa Pereira CPF: 124.671.374-81 CNS: 7034…" at bounding box center [784, 499] width 616 height 141
click at [559, 549] on button "Selecionar indivíduo" at bounding box center [549, 541] width 118 height 25
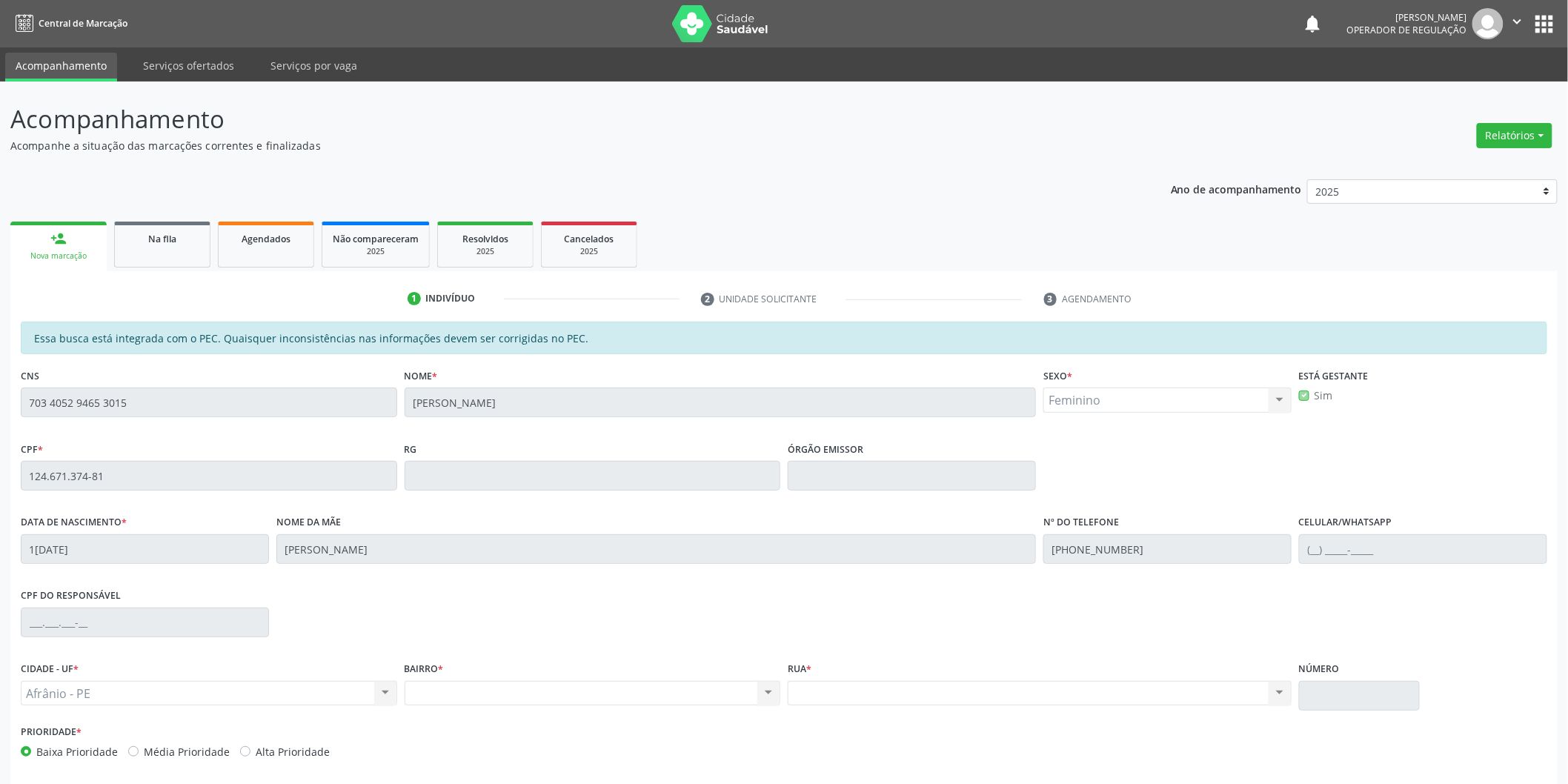
scroll to position [61, 0]
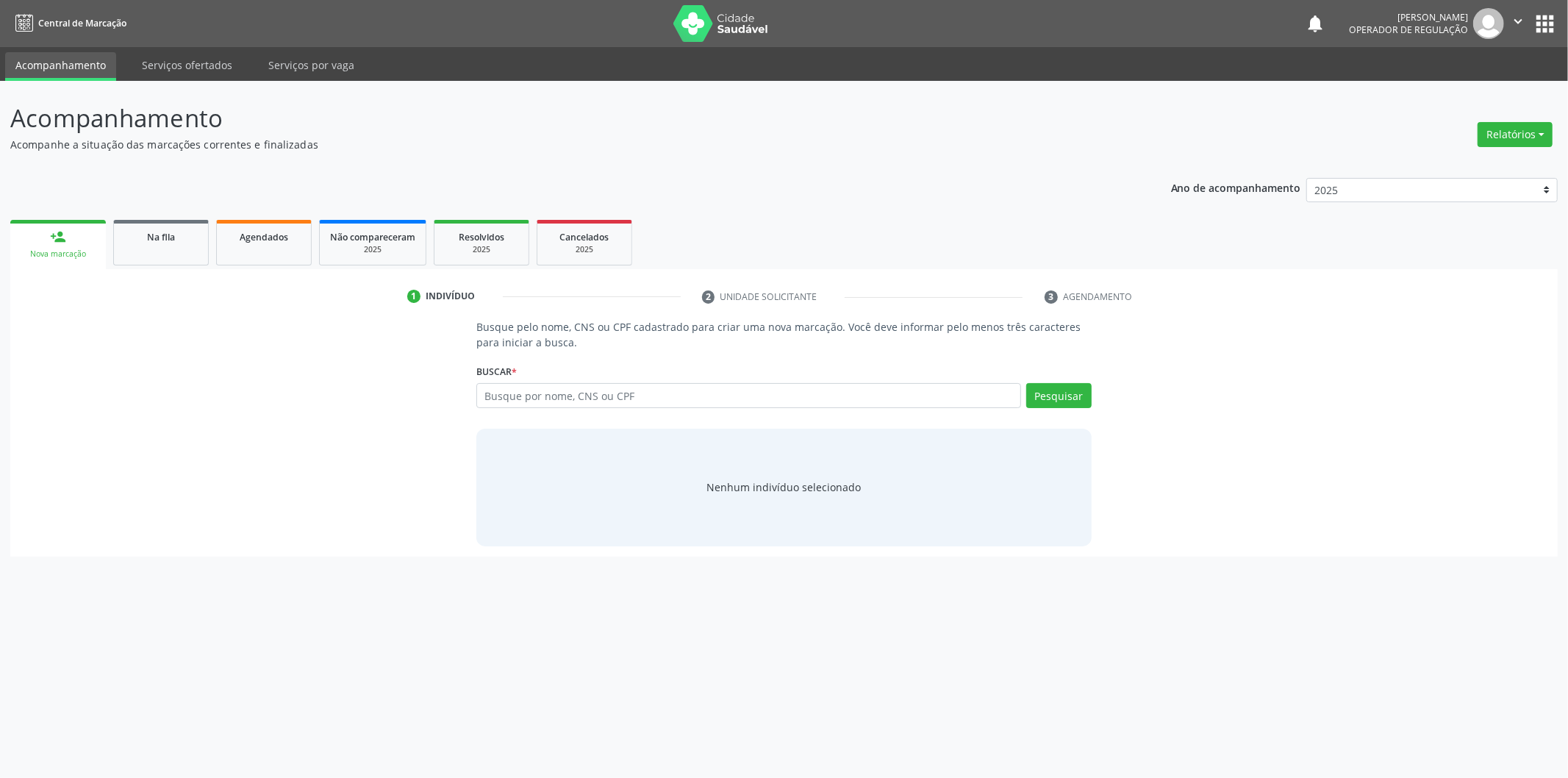
click at [666, 394] on input "text" at bounding box center [748, 395] width 545 height 25
type input "124.671.374-81"
click at [1103, 363] on div "Busque pelo nome, CNS ou CPF cadastrado para criar uma nova marcação. Você deve…" at bounding box center [784, 432] width 1527 height 226
click at [1047, 385] on button "Pesquisar" at bounding box center [1059, 395] width 66 height 25
click at [813, 387] on input "124.671.374-81" at bounding box center [748, 395] width 545 height 25
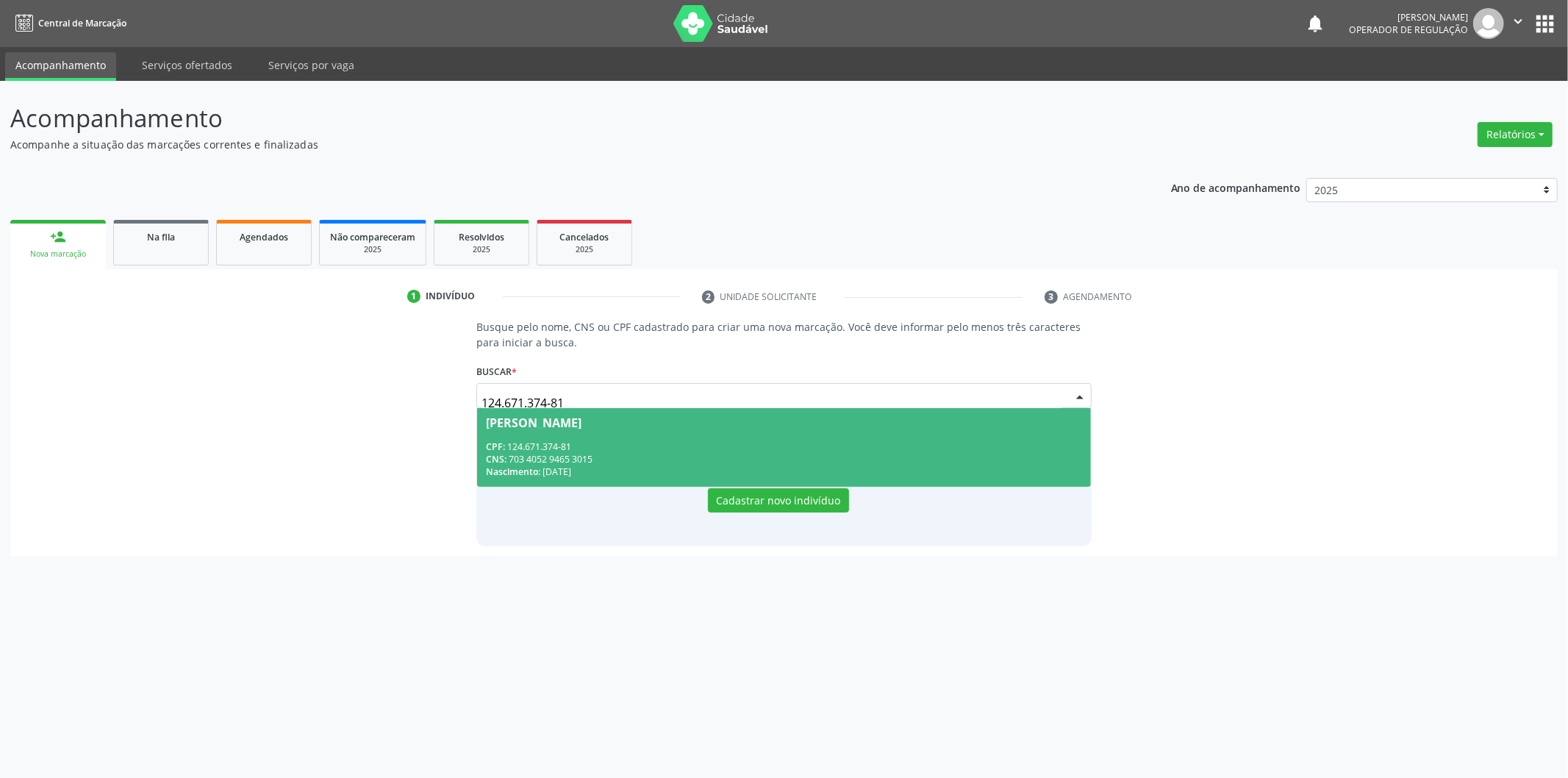
click at [816, 460] on div "CNS: 703 4052 9465 3015" at bounding box center [784, 459] width 596 height 13
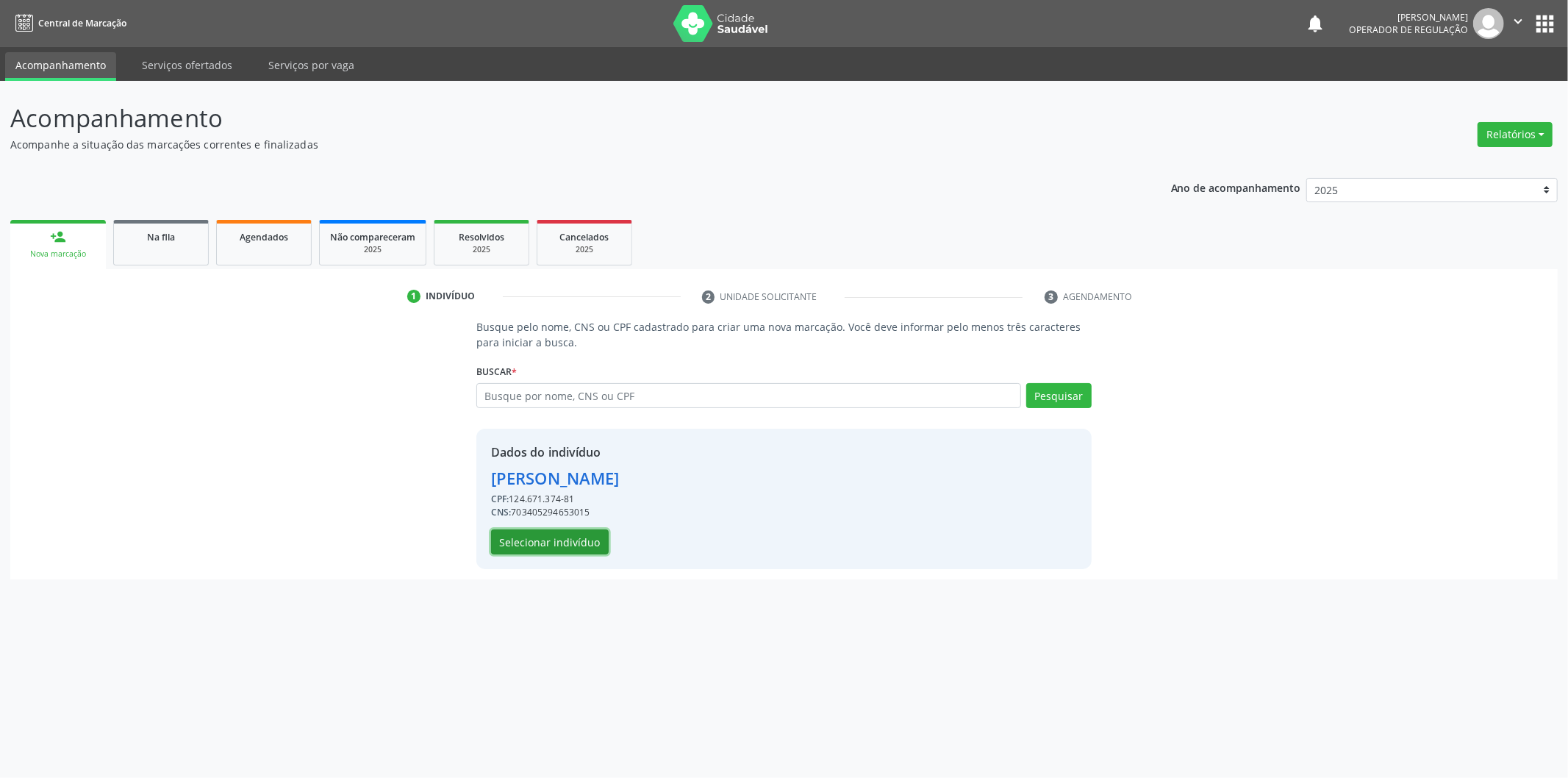
click at [561, 553] on button "Selecionar indivíduo" at bounding box center [549, 541] width 118 height 25
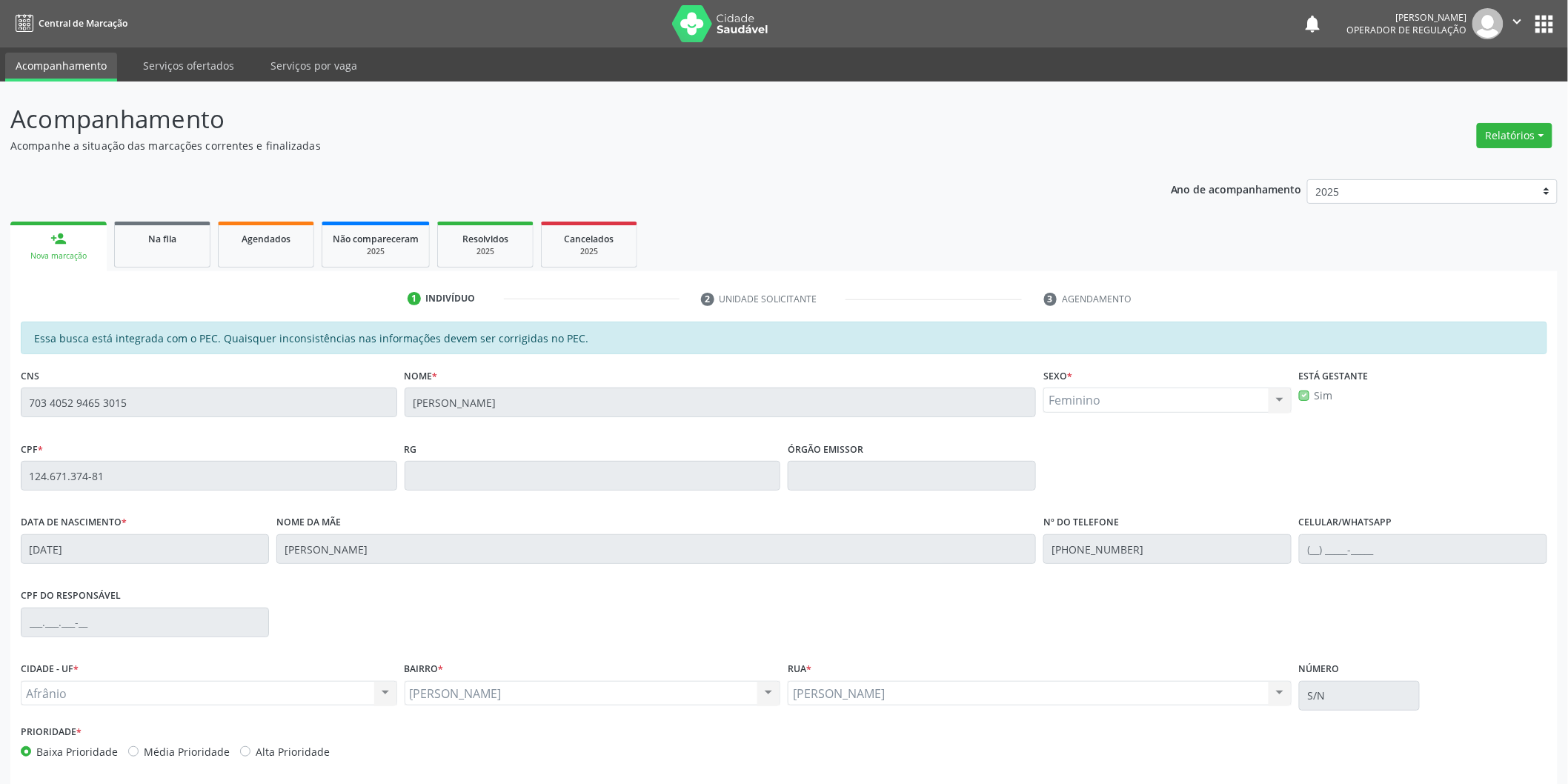
scroll to position [61, 0]
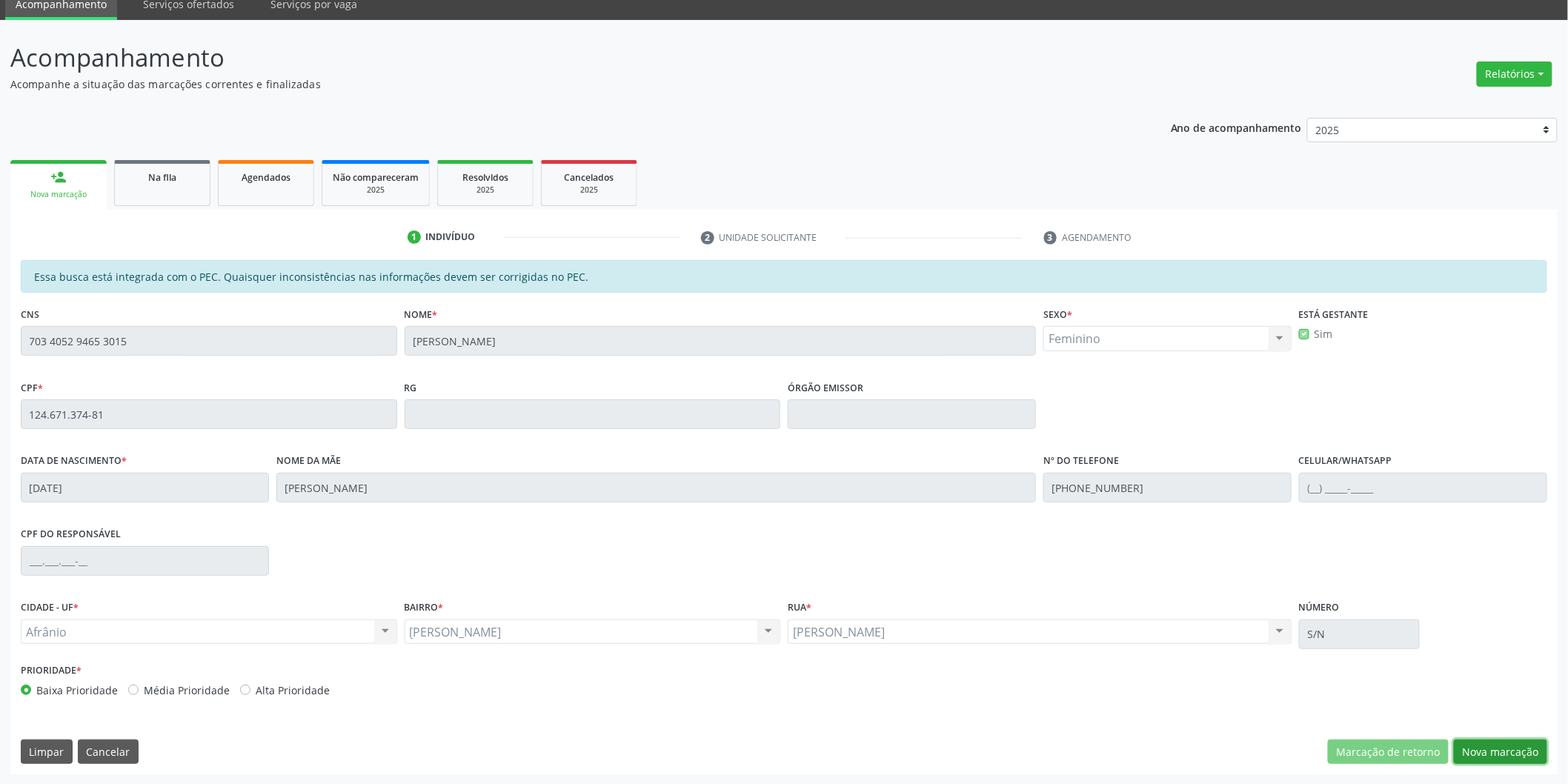
click at [1471, 740] on button "Nova marcação" at bounding box center [1500, 752] width 93 height 25
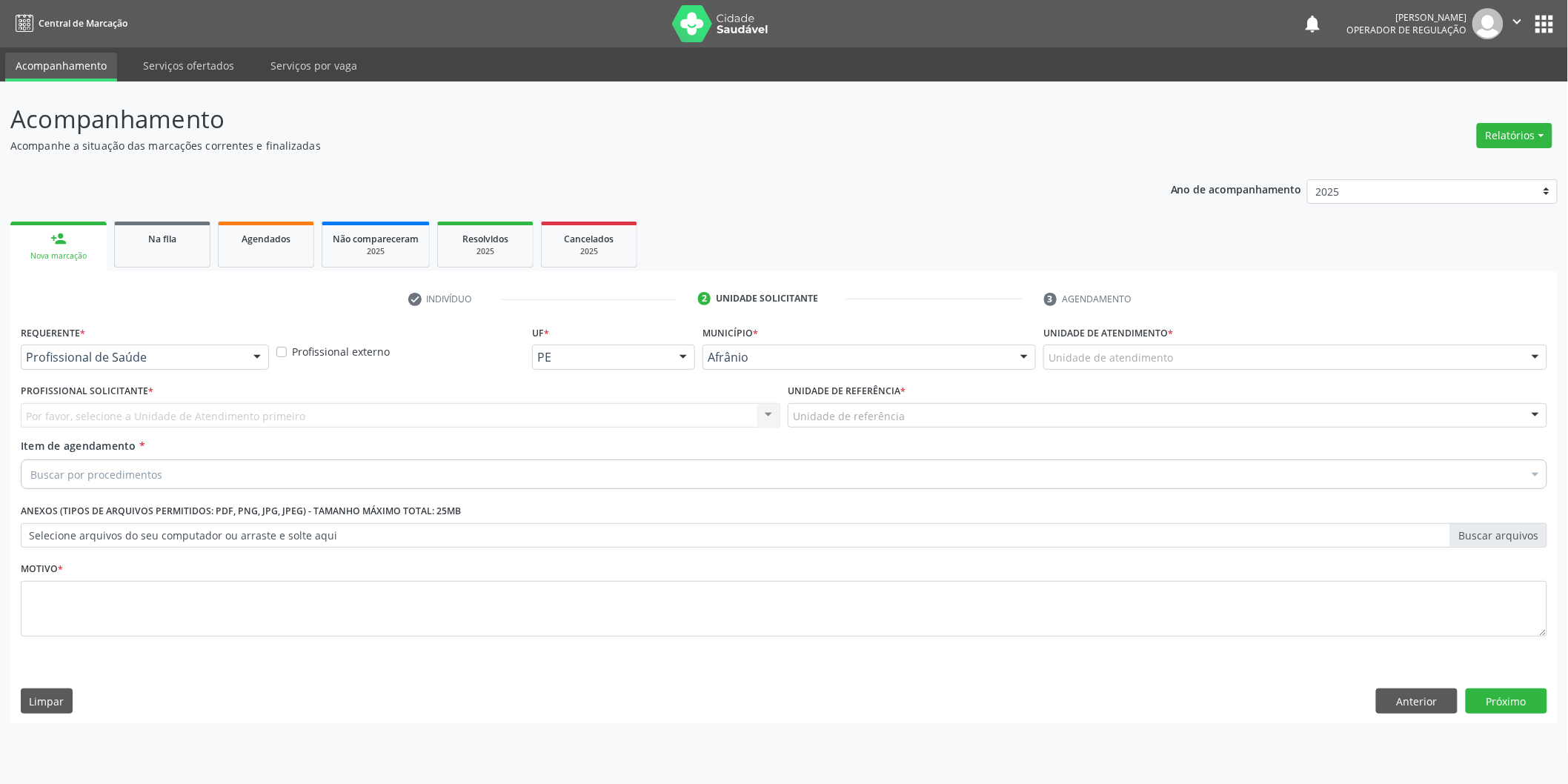
scroll to position [0, 0]
click at [1350, 373] on div "Unidade de atendimento * Unidade de atendimento Academia da Saude de Afranio Ac…" at bounding box center [1305, 351] width 516 height 58
click at [1347, 357] on div "Unidade de atendimento" at bounding box center [1305, 357] width 508 height 25
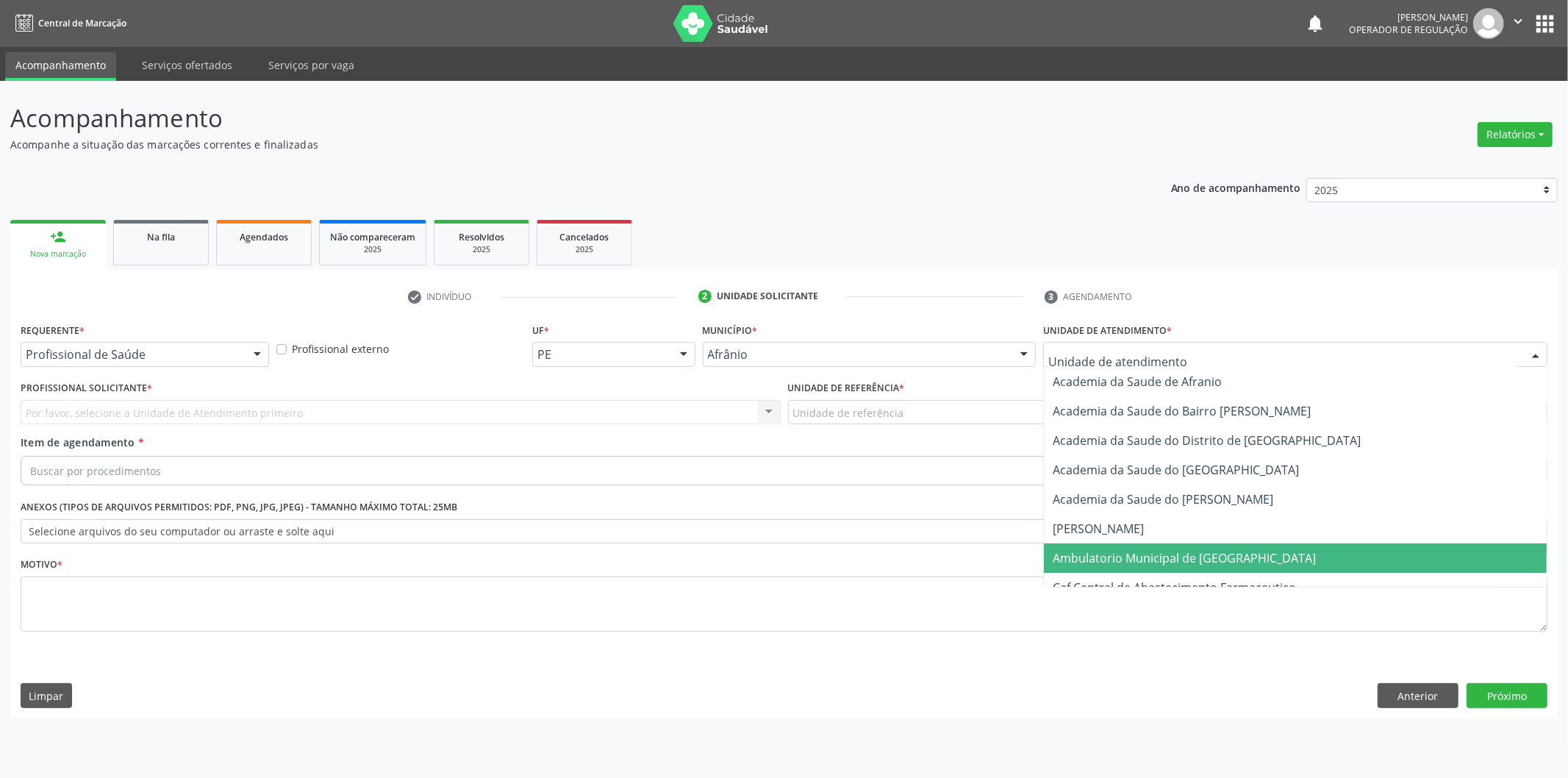
click at [1247, 560] on span "Ambulatorio Municipal de [GEOGRAPHIC_DATA]" at bounding box center [1295, 558] width 503 height 30
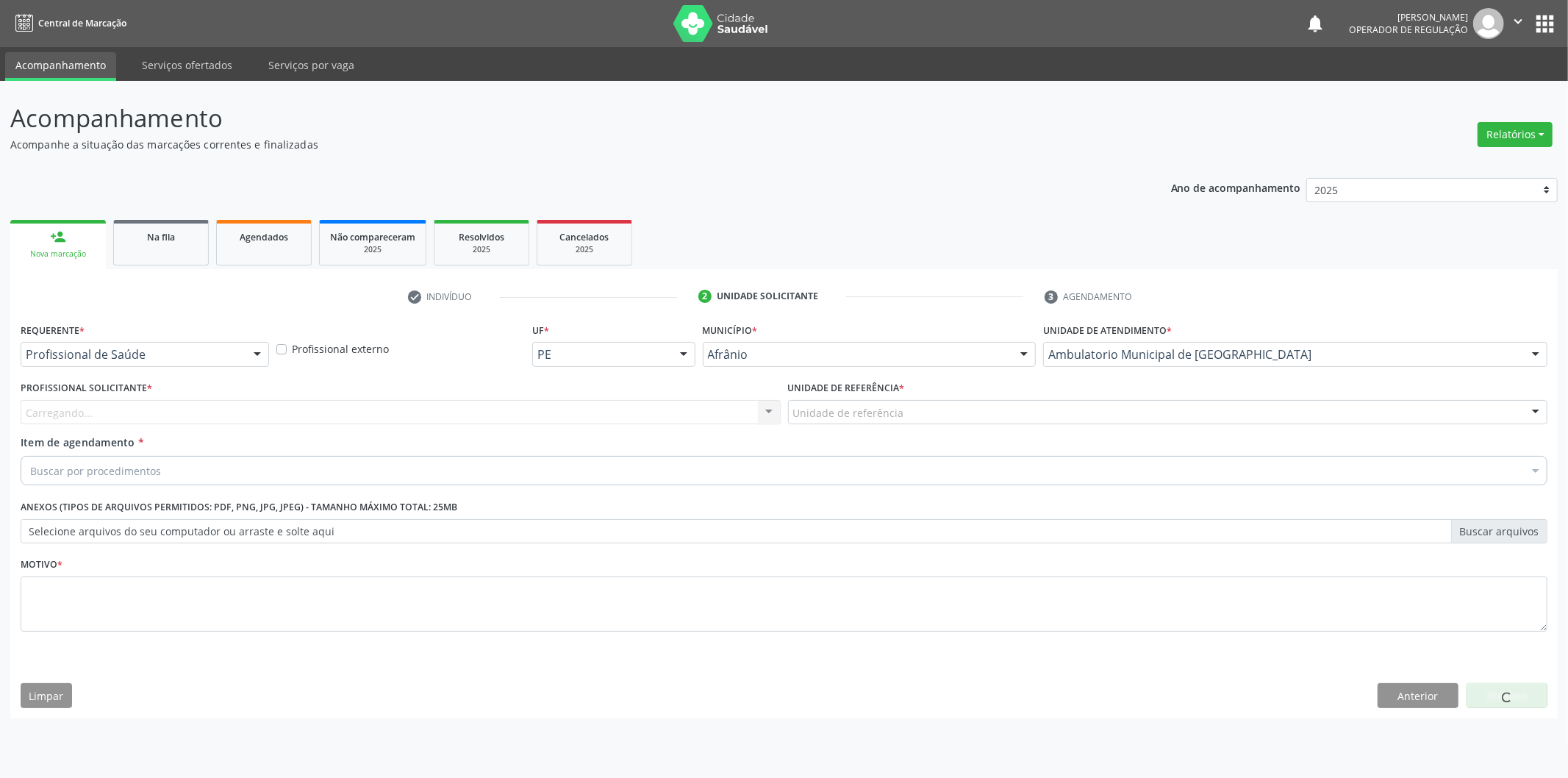
click at [651, 413] on div "Carregando... Nenhum resultado encontrado para: " " Não há nenhuma opção para s…" at bounding box center [401, 412] width 760 height 25
click at [329, 402] on div "Profissional solicitante" at bounding box center [401, 412] width 760 height 25
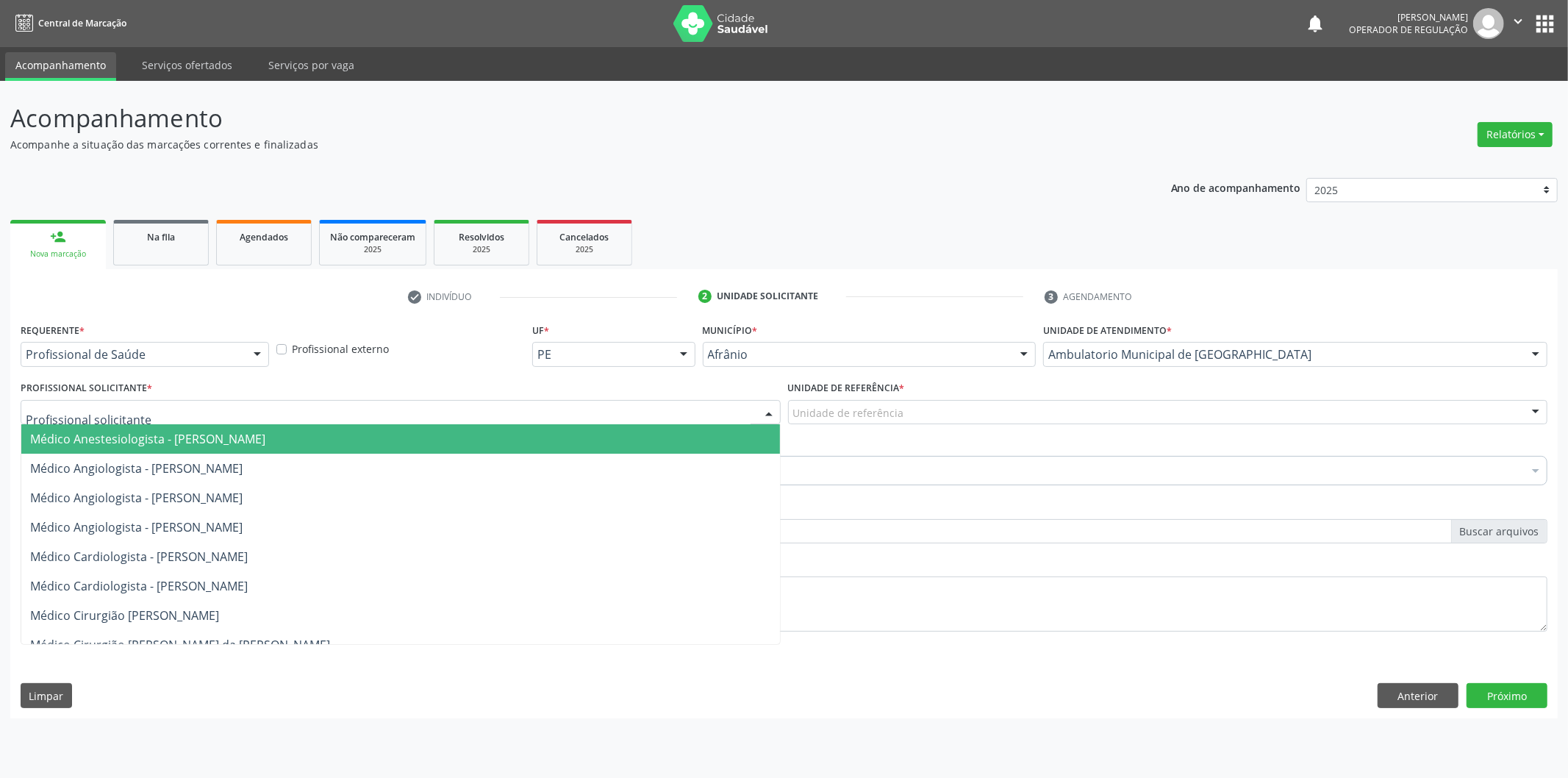
click at [417, 488] on span "Médico Angiologista - [PERSON_NAME]" at bounding box center [401, 497] width 759 height 30
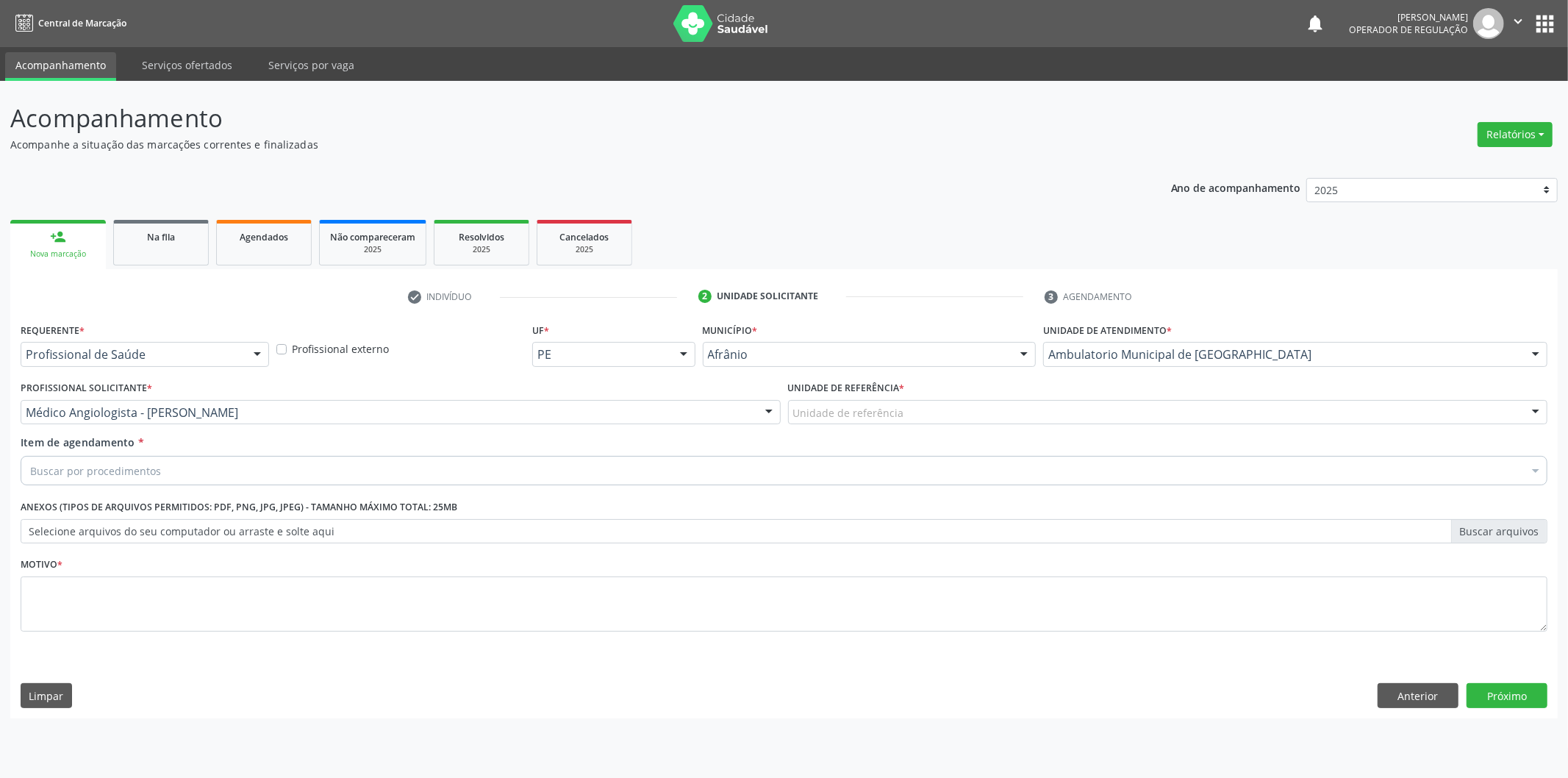
click at [1033, 425] on div "Unidade de referência * Unidade de referência ESF de Extrema ESF de Barra das M…" at bounding box center [1168, 406] width 768 height 58
click at [1039, 429] on div "Unidade de referência * Unidade de referência ESF de Extrema ESF de Barra das M…" at bounding box center [1168, 406] width 768 height 58
click at [1044, 412] on div "Unidade de referência" at bounding box center [1168, 412] width 760 height 25
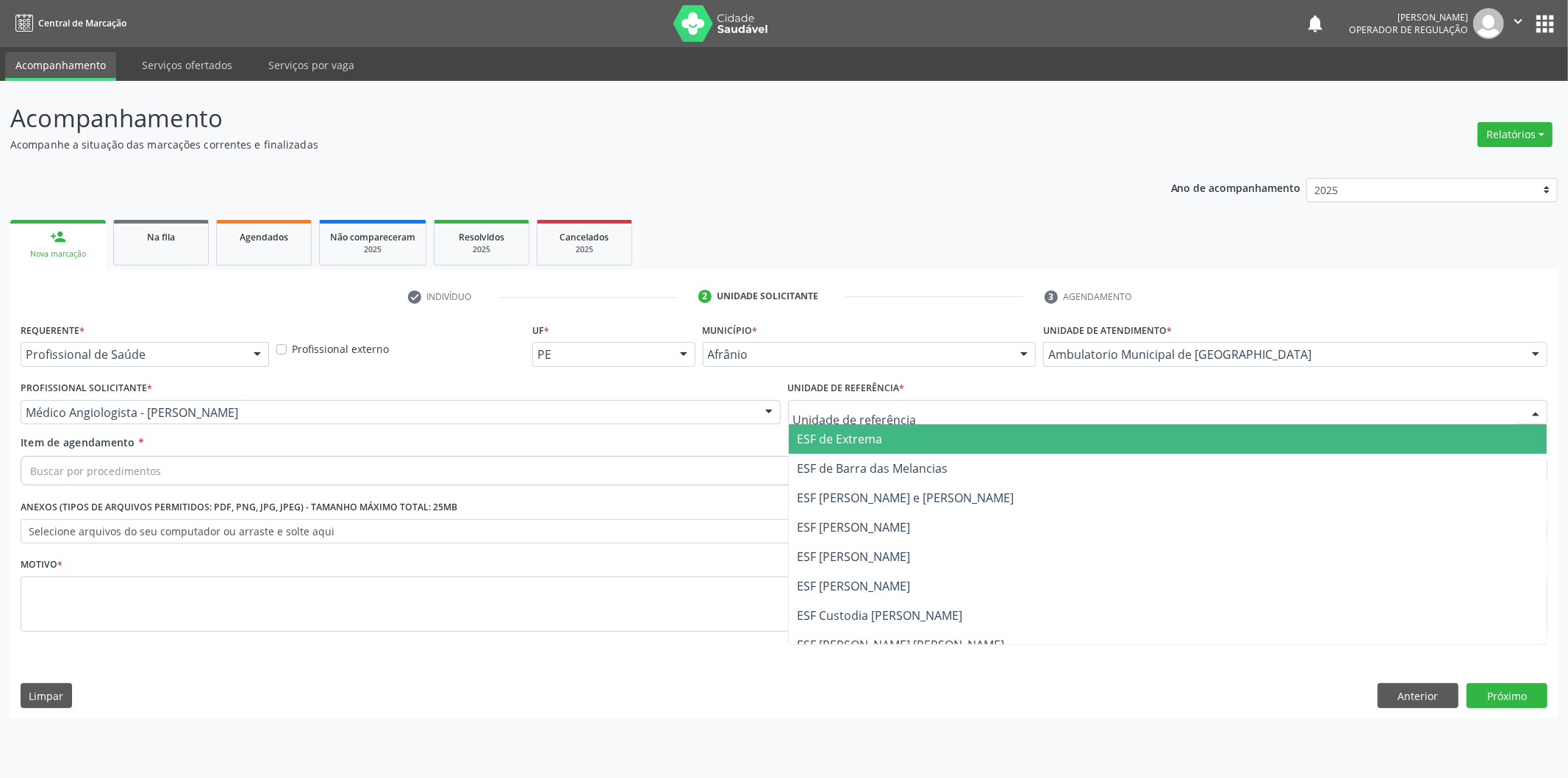
click at [1041, 489] on span "ESF [PERSON_NAME] e [PERSON_NAME]" at bounding box center [1168, 497] width 759 height 30
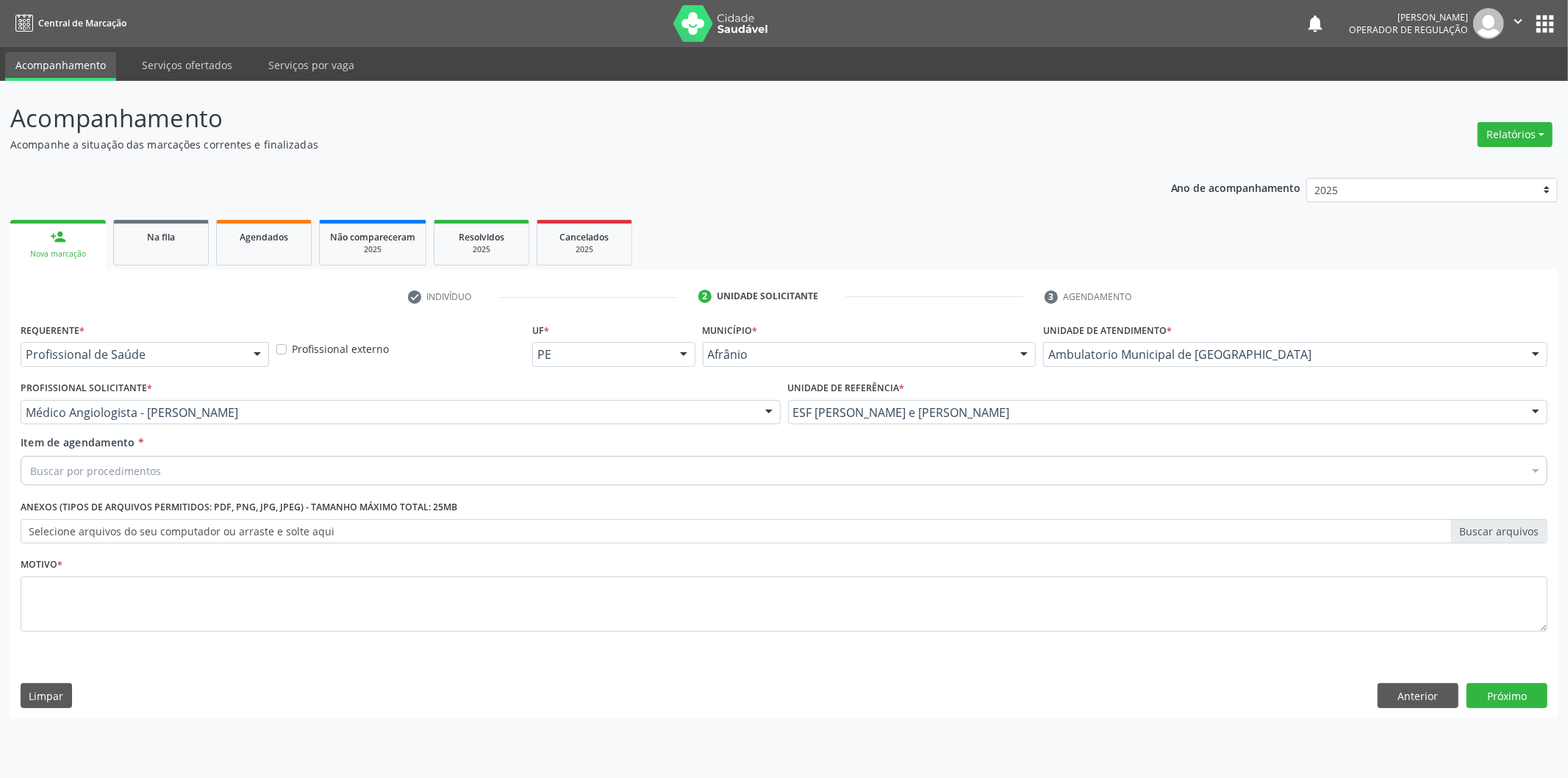
click at [1039, 456] on div "Requerente * Profissional de Saúde Profissional de Saúde Paciente Nenhum result…" at bounding box center [784, 485] width 1527 height 333
click at [1038, 463] on div "Buscar por procedimentos" at bounding box center [784, 470] width 1527 height 30
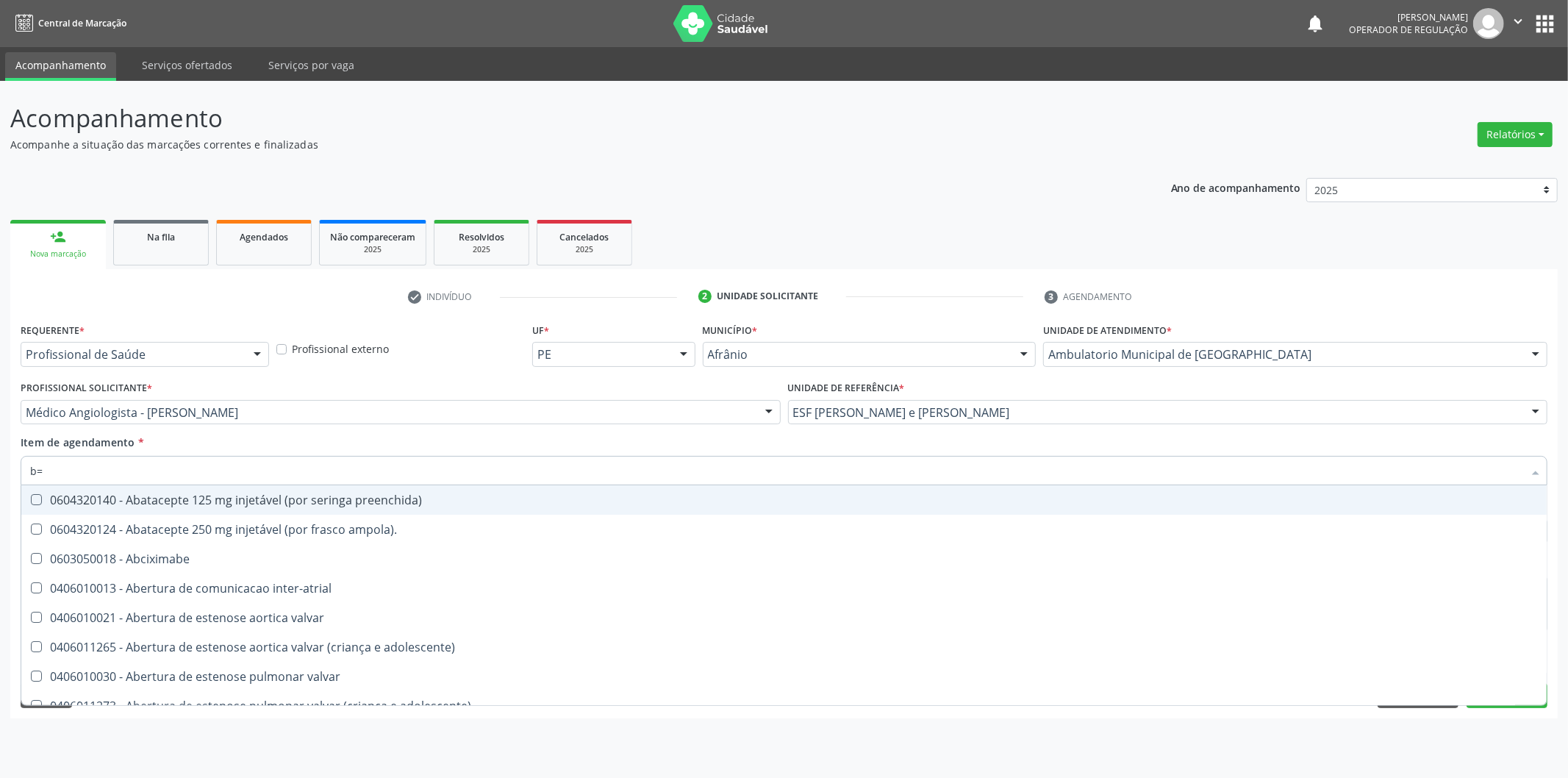
type input "b"
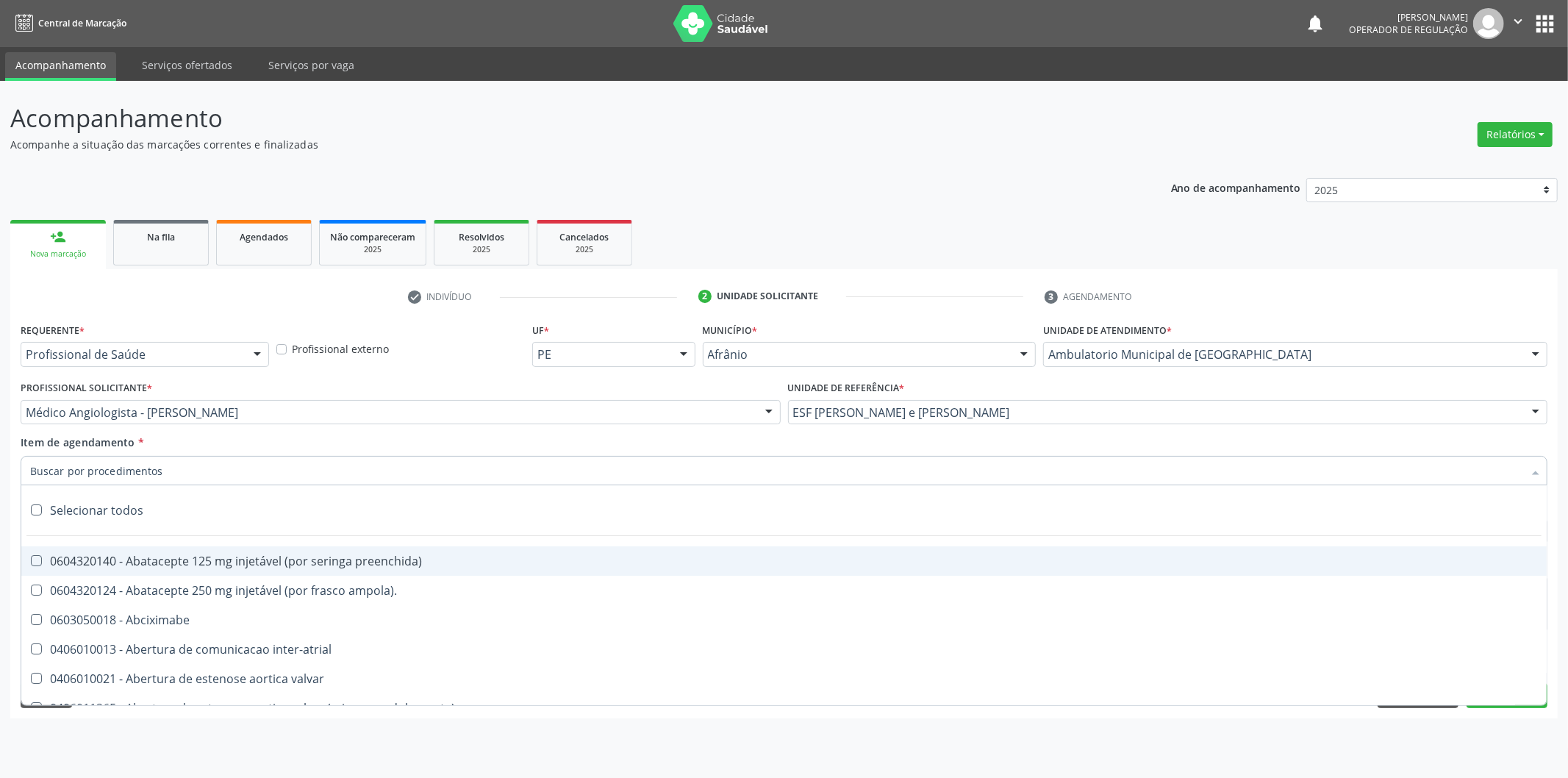
paste input "124.671.374-81"
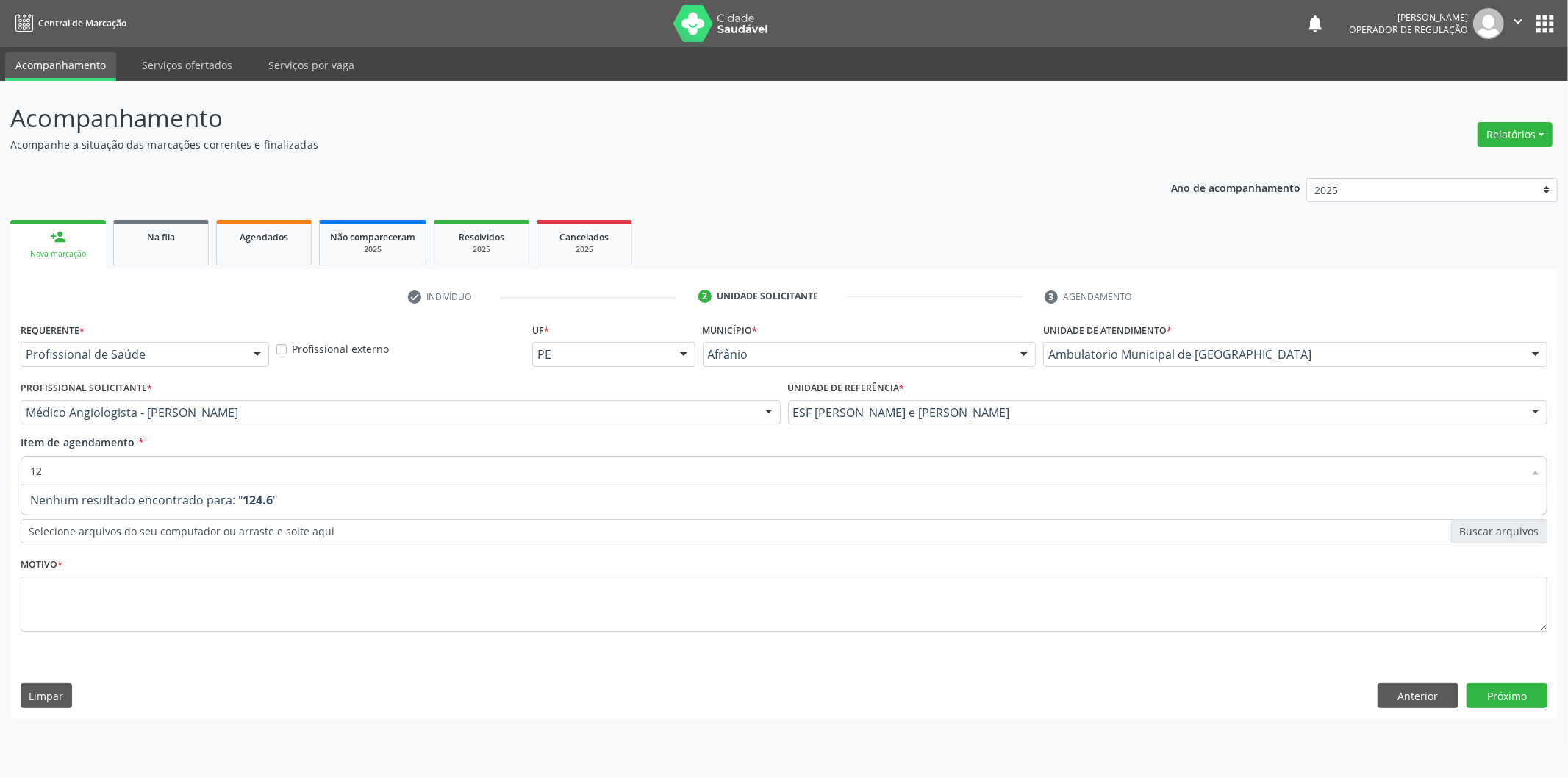
type input "1"
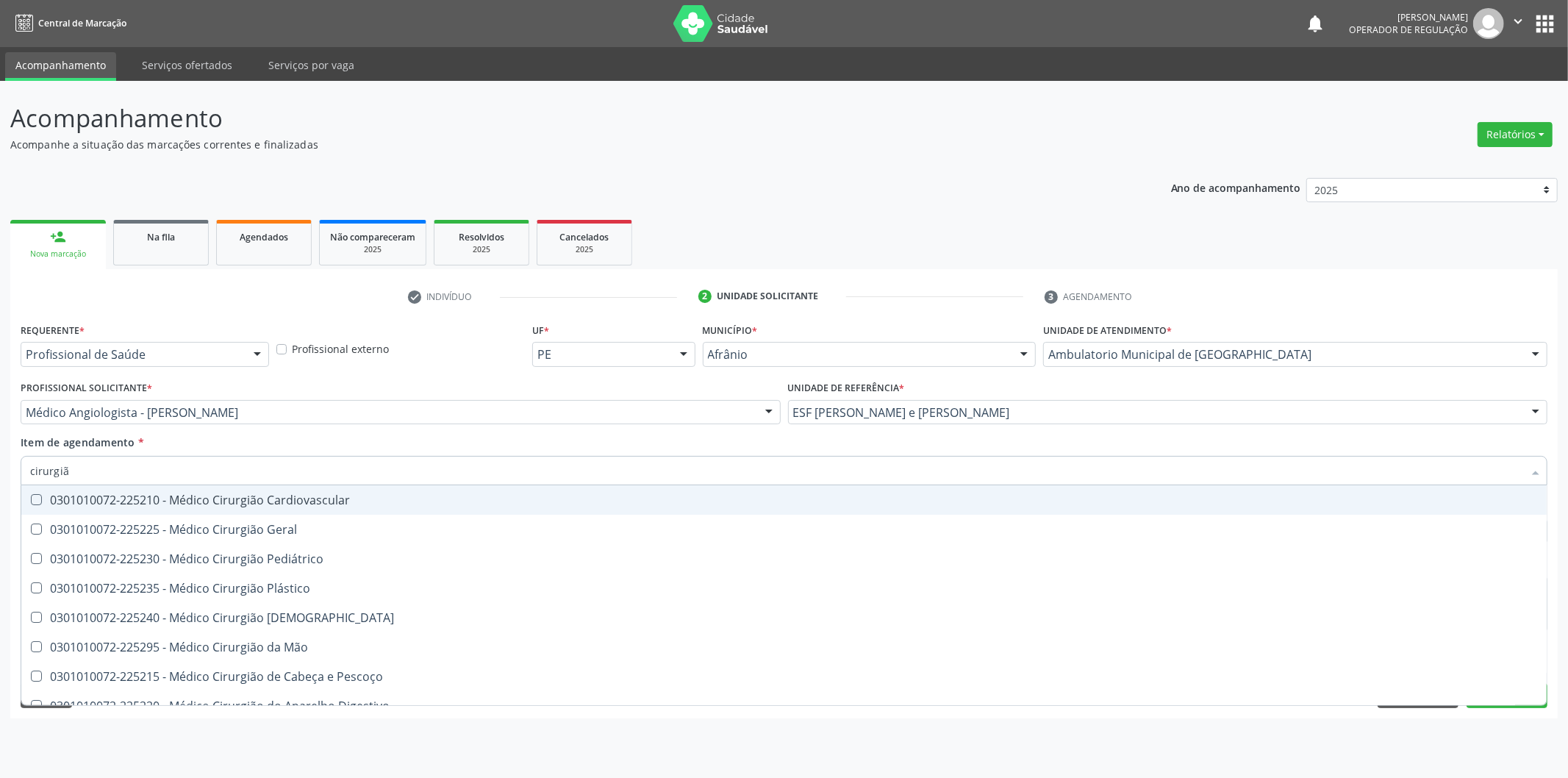
type input "cirurgião"
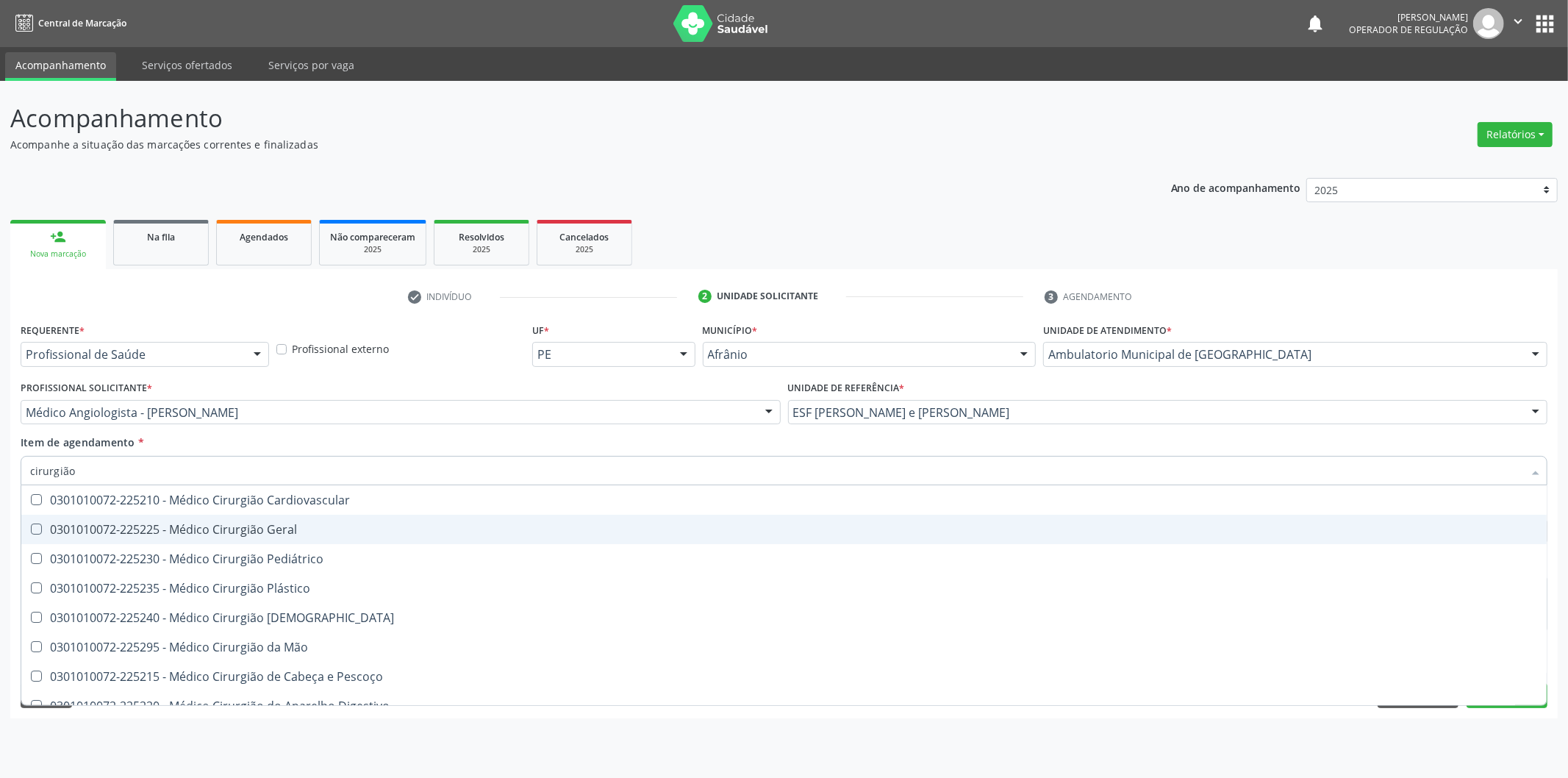
click at [331, 534] on div "0301010072-225225 - Médico Cirurgião Geral" at bounding box center [784, 529] width 1508 height 12
checkbox Geral "true"
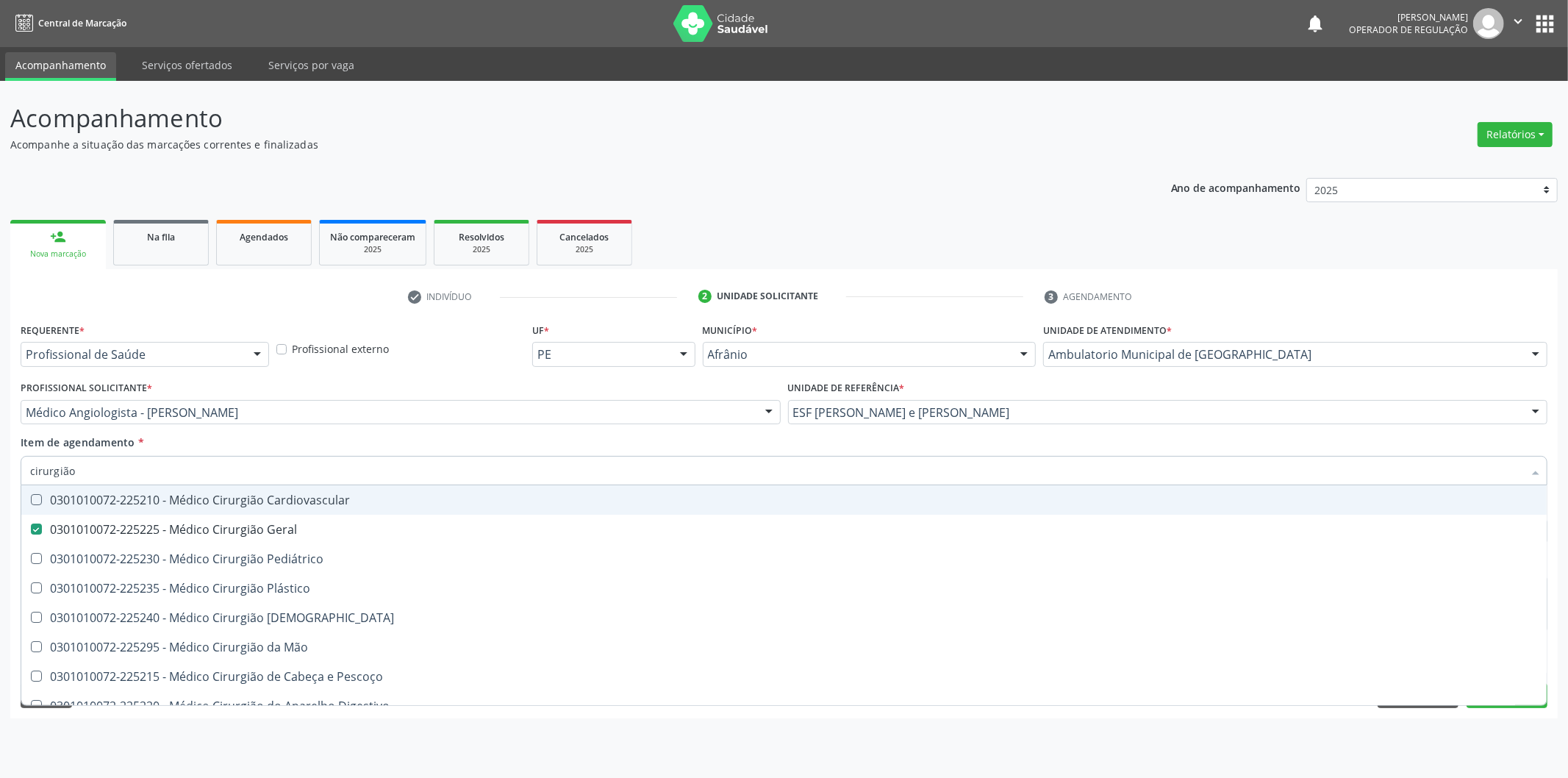
click at [389, 447] on div "Item de agendamento * cirurgião Desfazer seleção 0301010072-225210 - Médico Cir…" at bounding box center [784, 457] width 1527 height 46
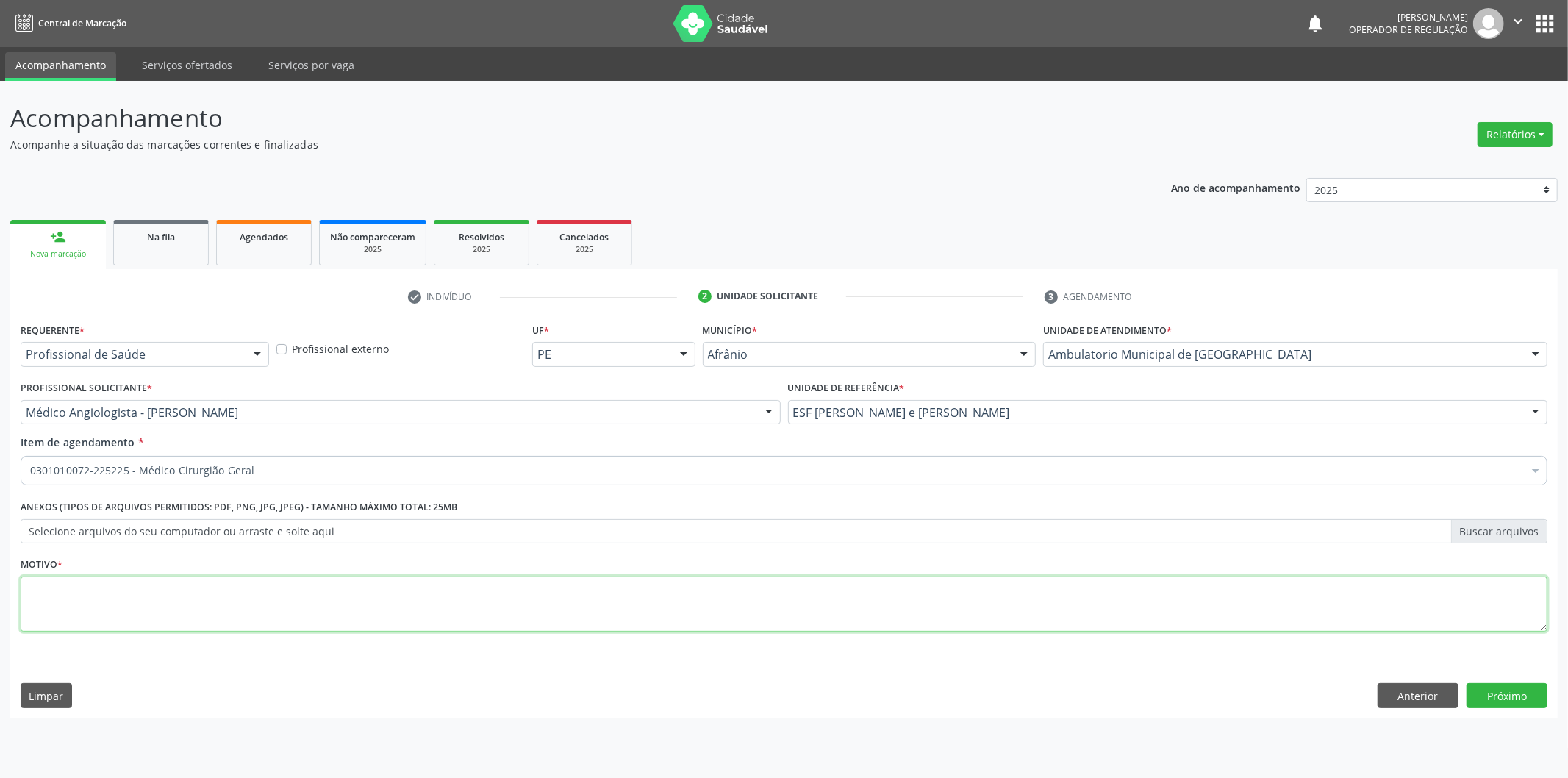
click at [469, 604] on textarea at bounding box center [784, 604] width 1527 height 56
type textarea "'"
click at [1481, 688] on button "Próximo" at bounding box center [1507, 695] width 81 height 25
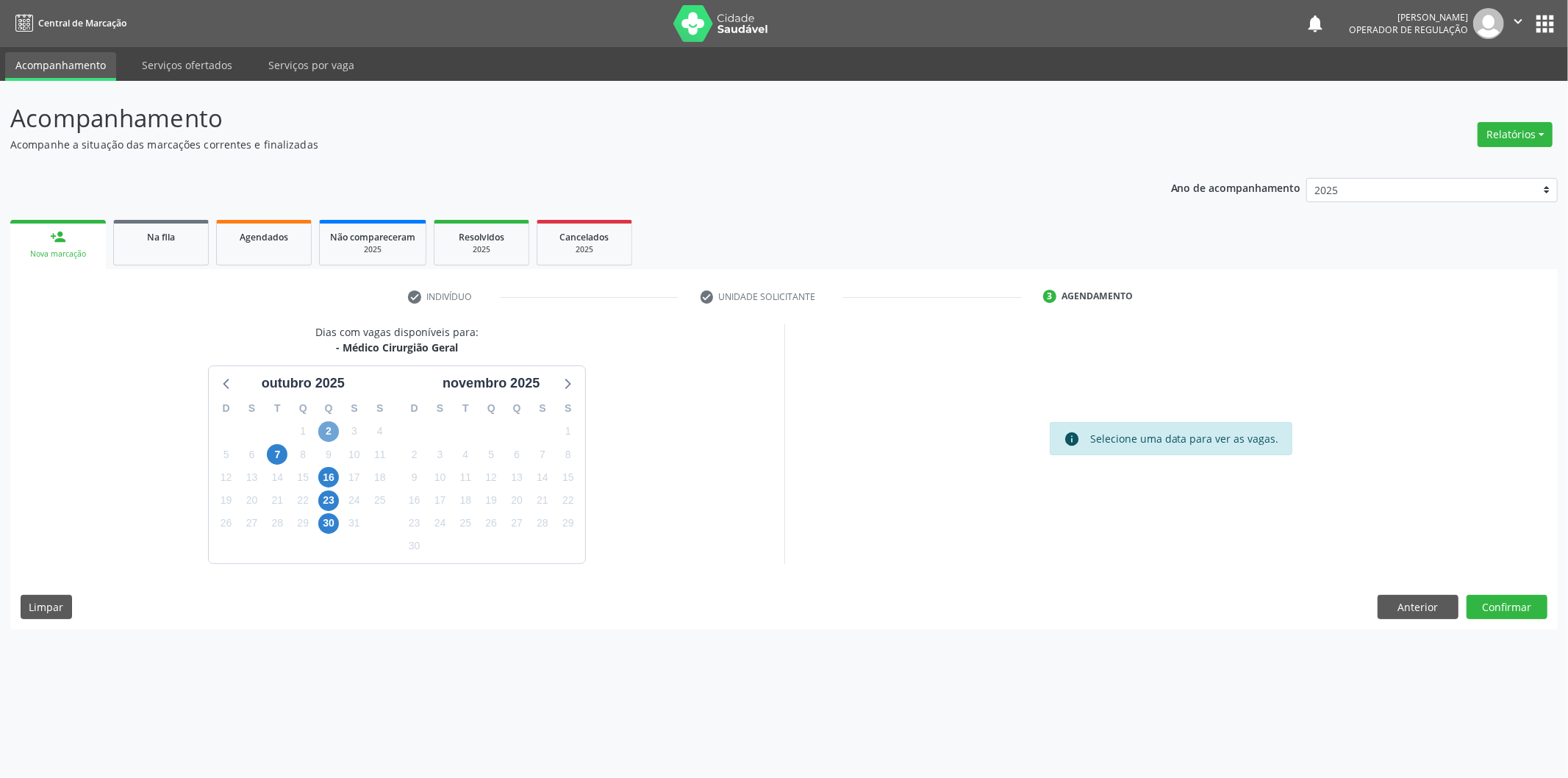
click at [334, 429] on span "2" at bounding box center [329, 432] width 21 height 21
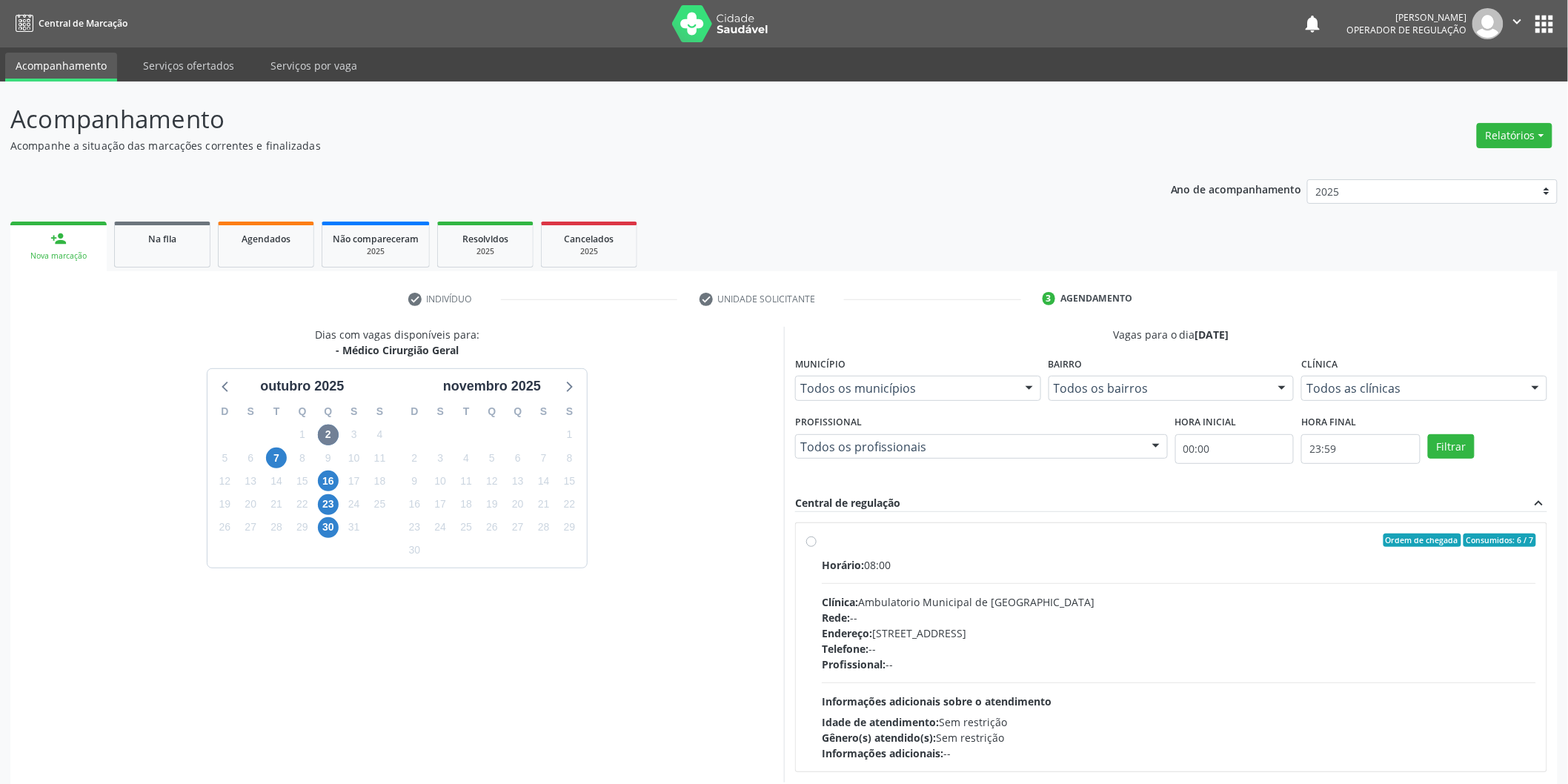
click at [929, 550] on label "Ordem de chegada Consumidos: 6 / 7 Horário: 08:00 Clínica: Ambulatorio Municipa…" at bounding box center [1179, 647] width 714 height 227
click at [816, 547] on input "Ordem de chegada Consumidos: 6 / 7 Horário: 08:00 Clínica: Ambulatorio Municipa…" at bounding box center [811, 540] width 10 height 14
radio input "true"
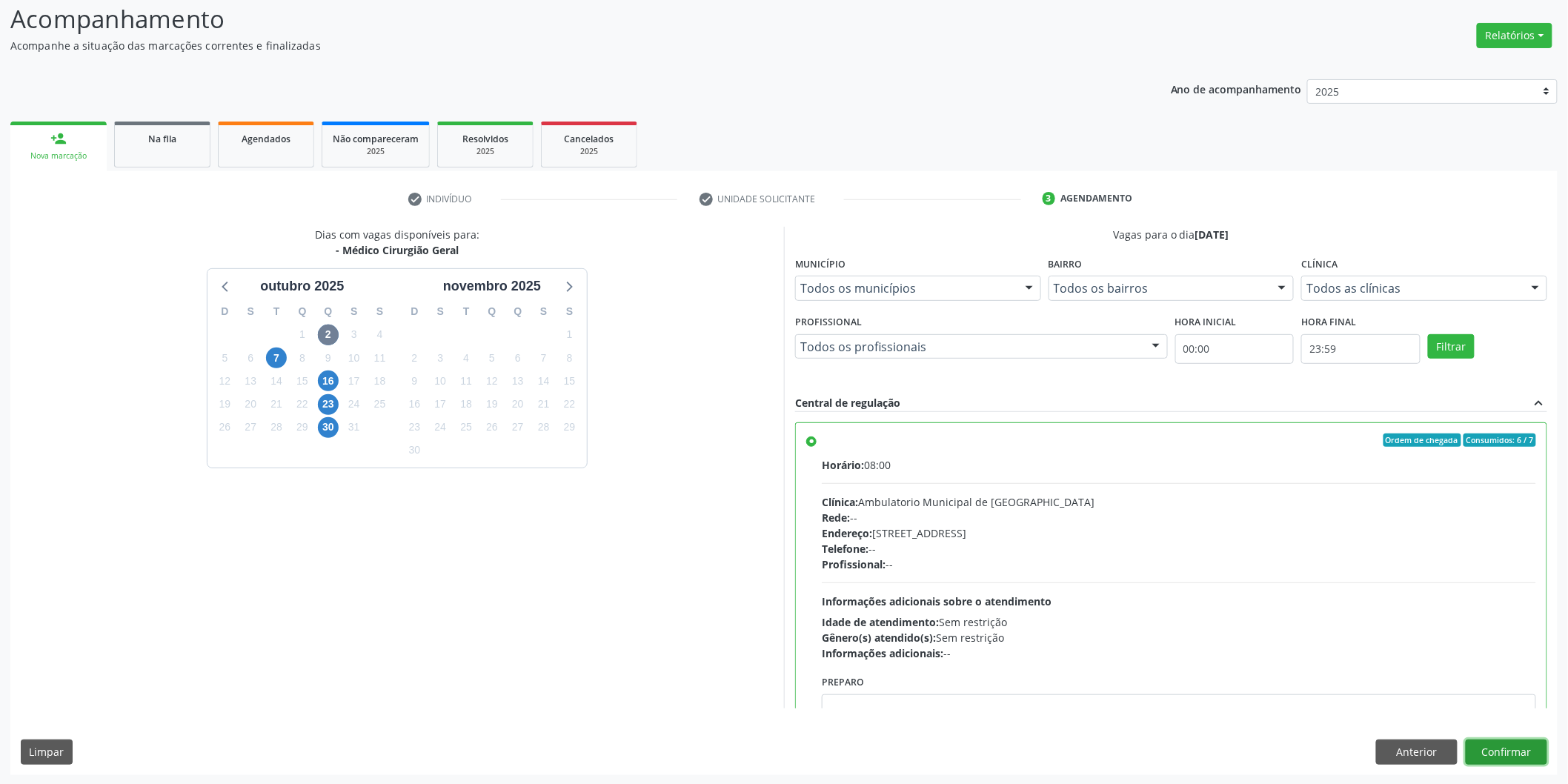
click at [1503, 760] on button "Confirmar" at bounding box center [1506, 752] width 81 height 25
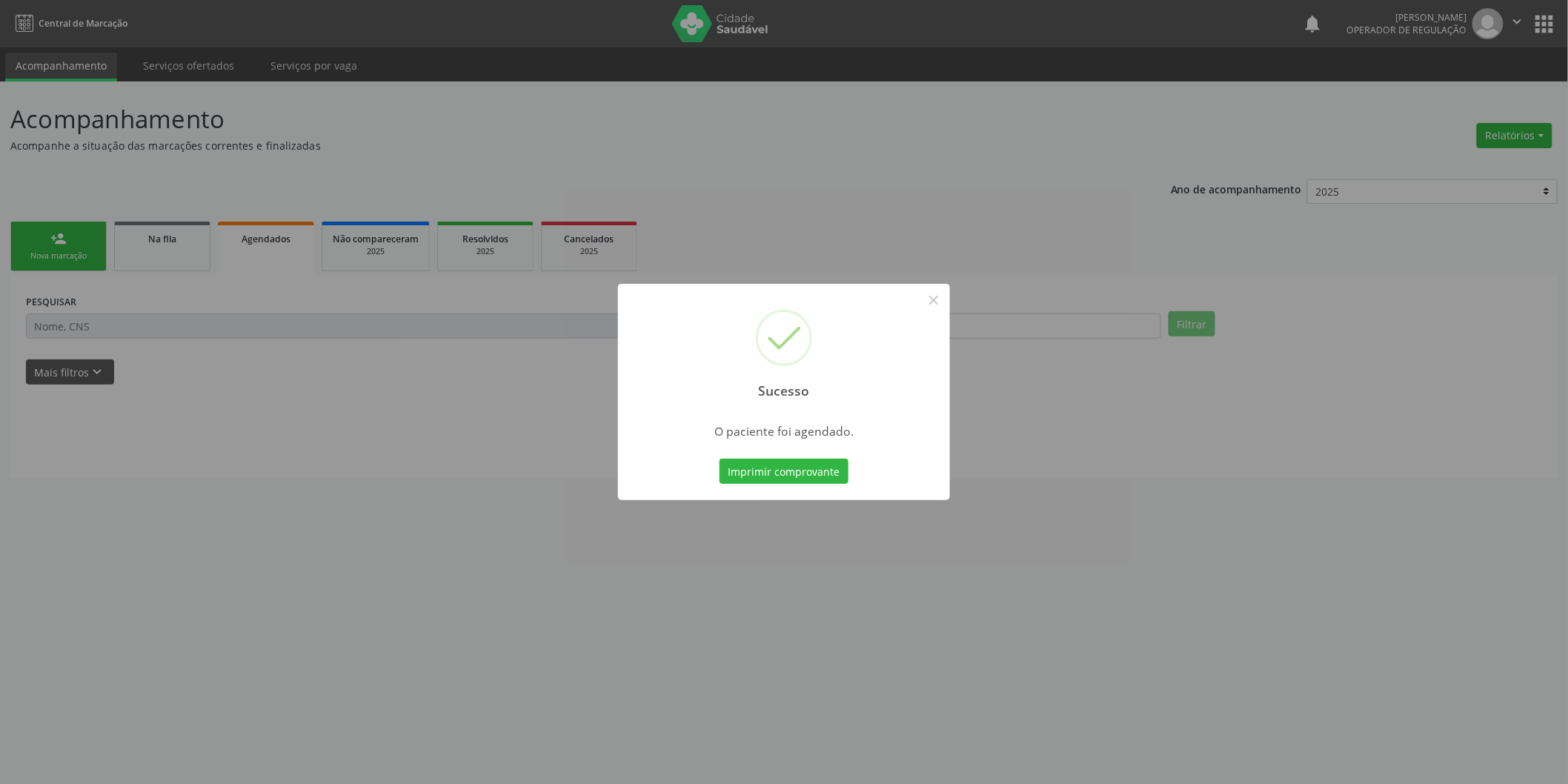
scroll to position [0, 0]
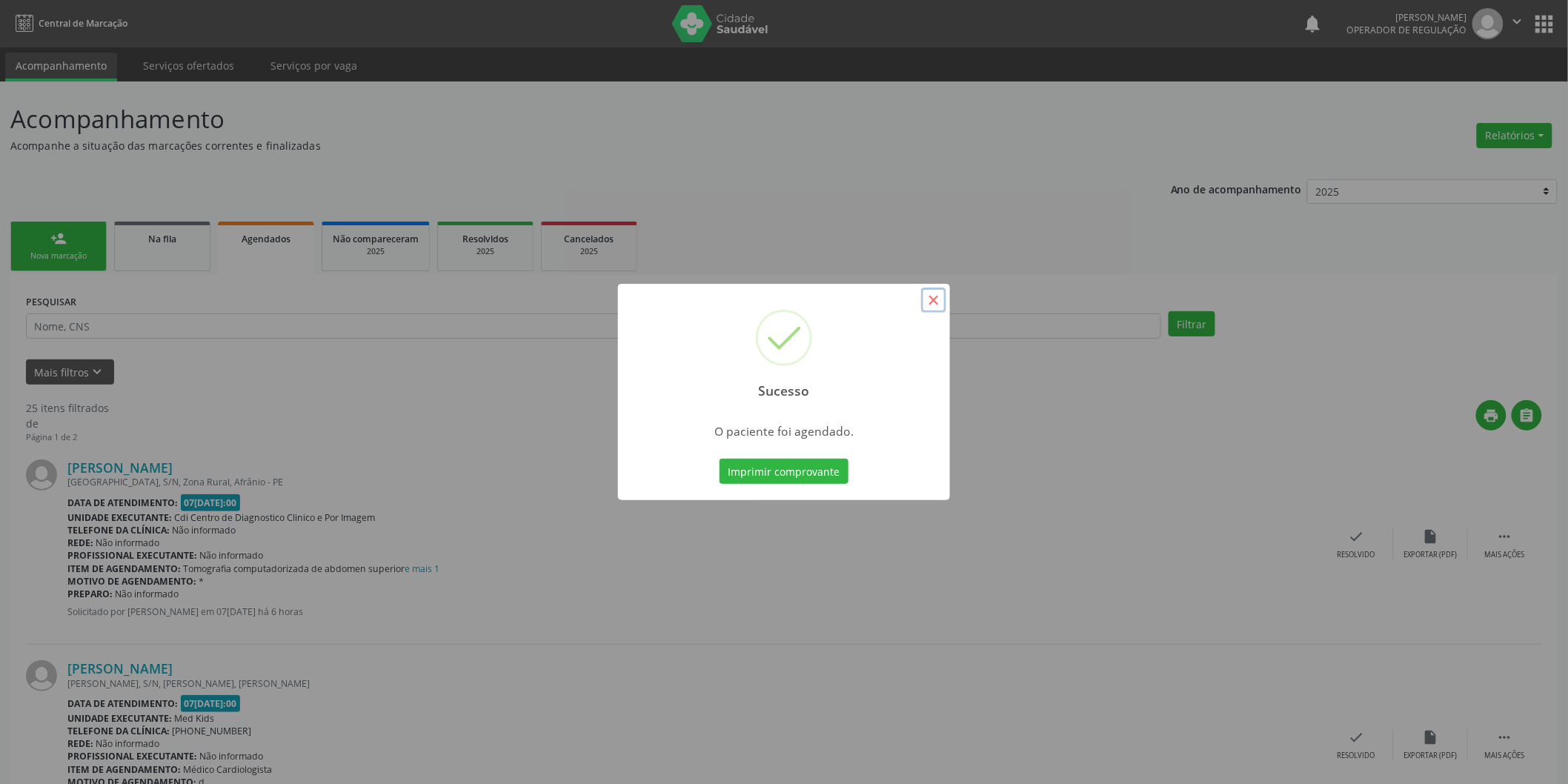
click at [944, 295] on button "×" at bounding box center [933, 300] width 25 height 25
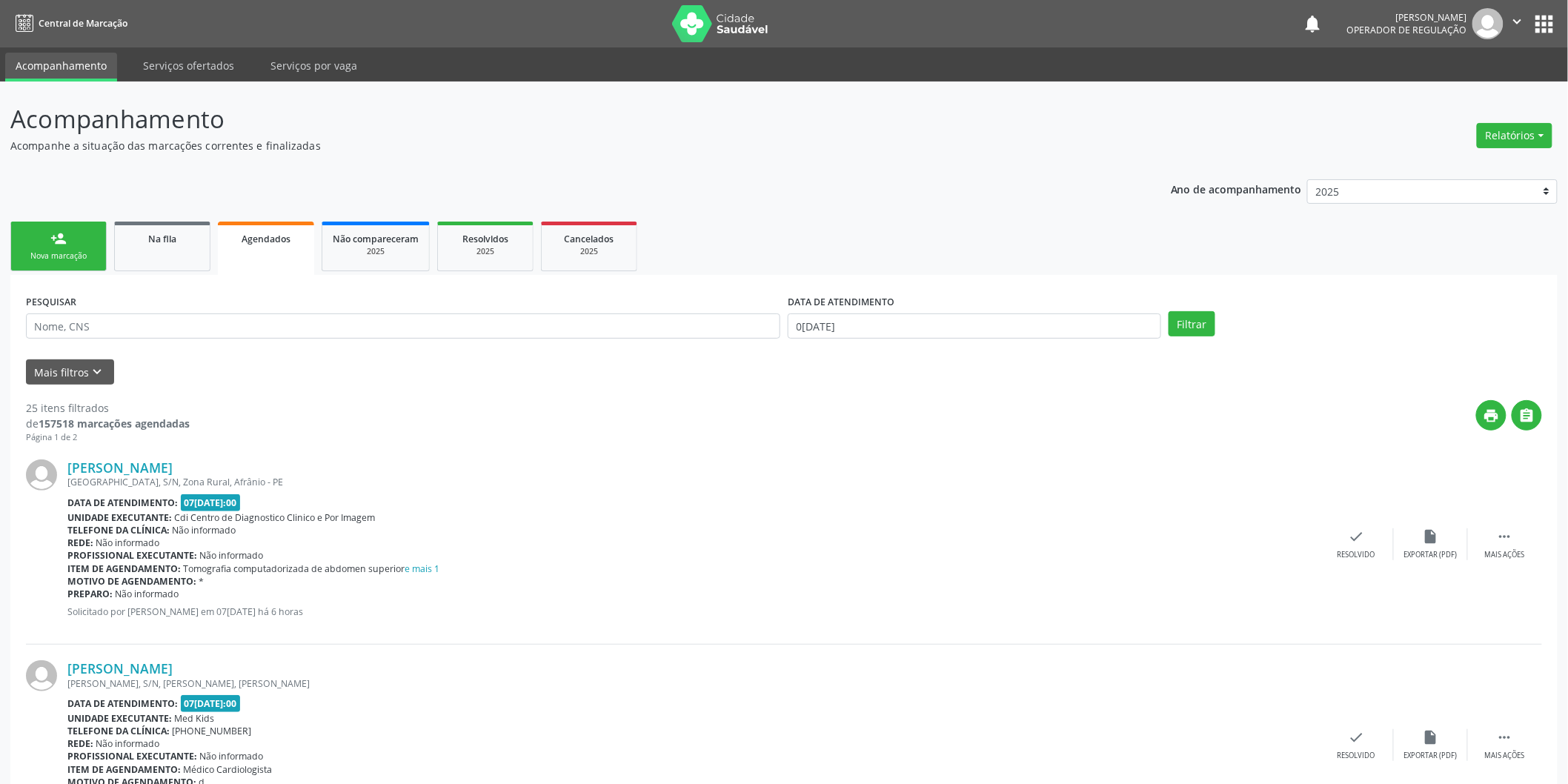
click at [53, 247] on link "person_add Nova marcação" at bounding box center [59, 247] width 97 height 50
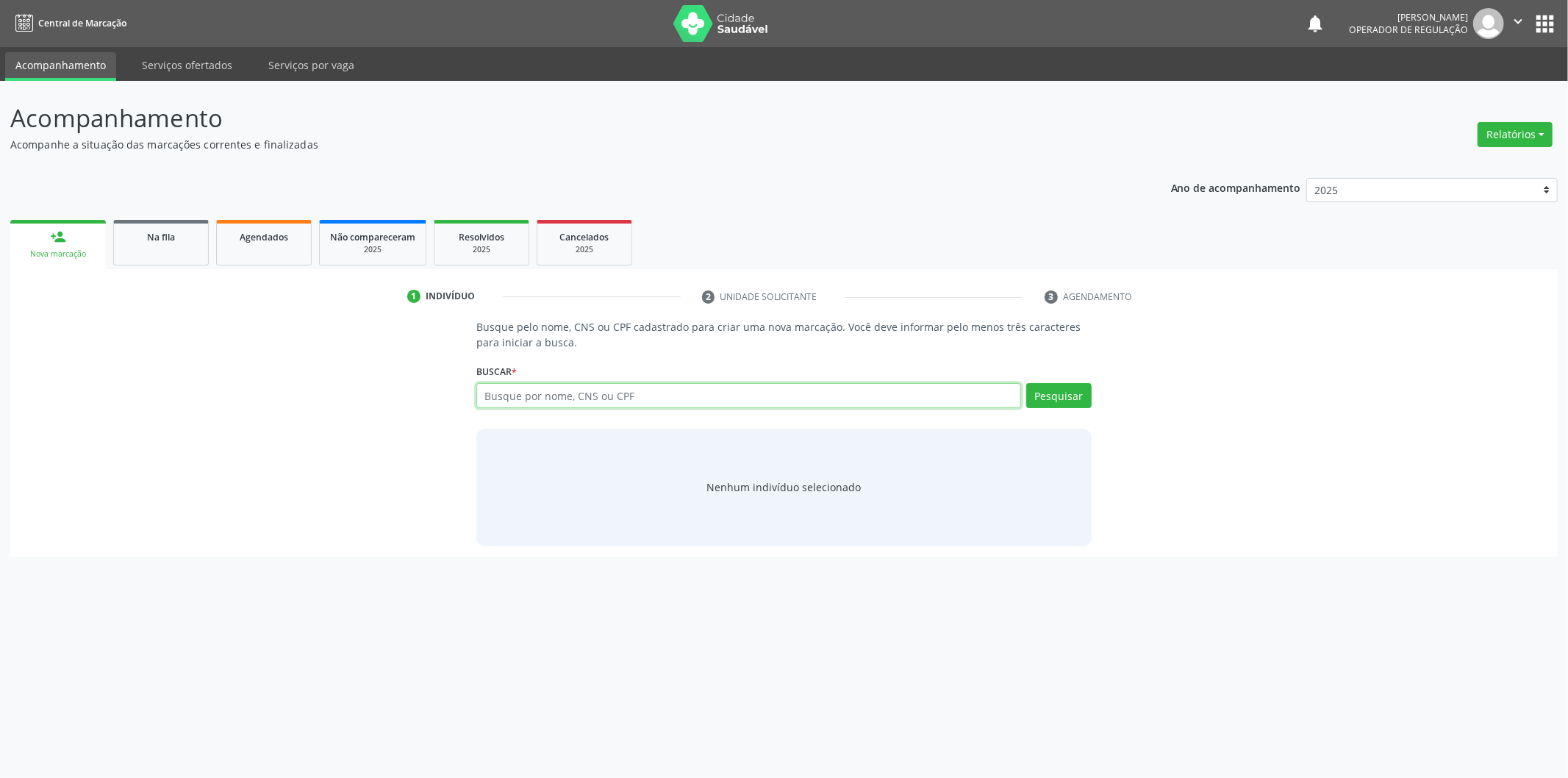
click at [648, 389] on input "text" at bounding box center [748, 395] width 545 height 25
type input "08378378470"
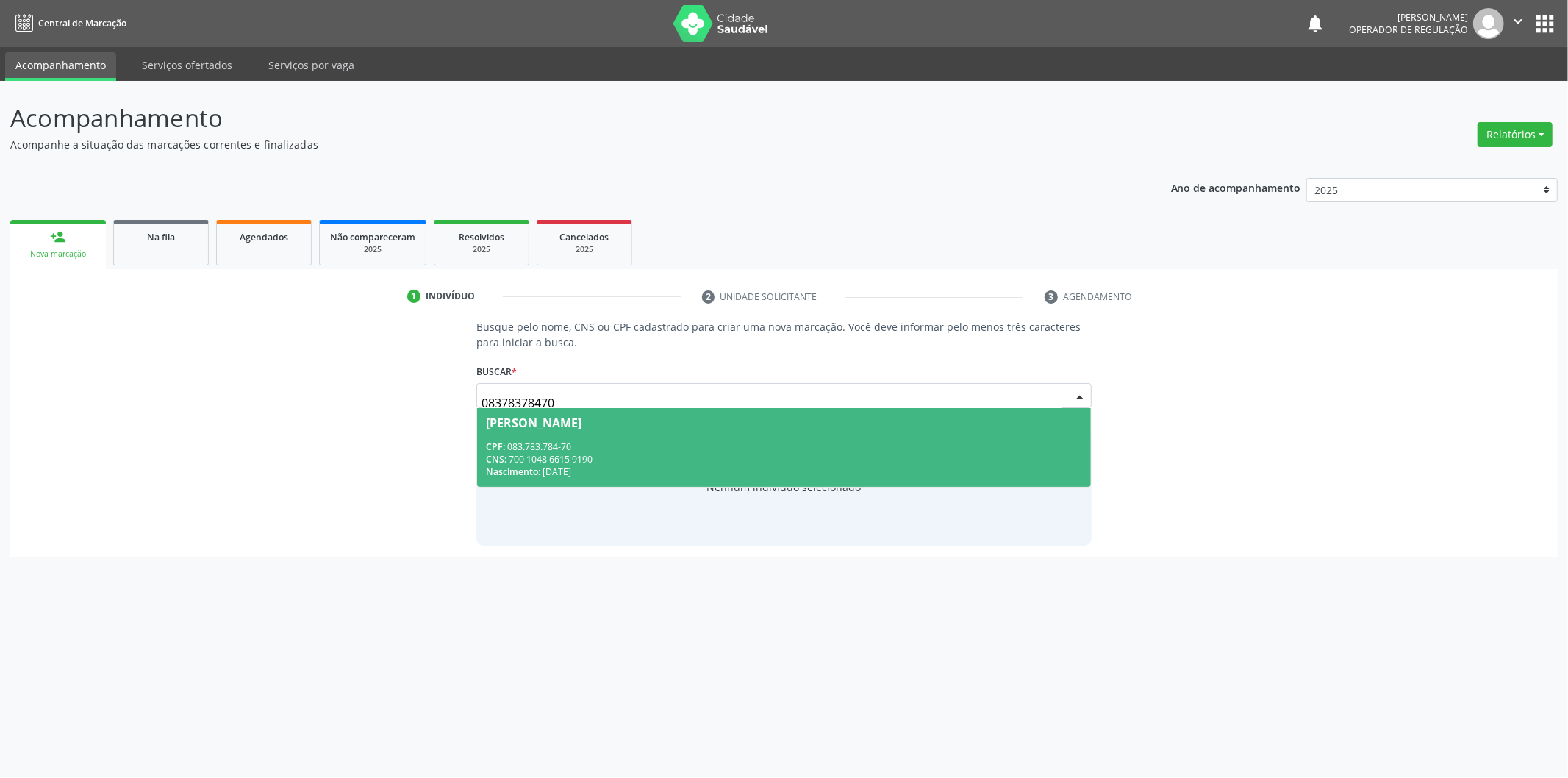
click at [561, 437] on span "Leonardo da Silva Rosa CPF: 083.783.784-70 CNS: 700 1048 6615 9190 Nascimento: …" at bounding box center [784, 447] width 614 height 78
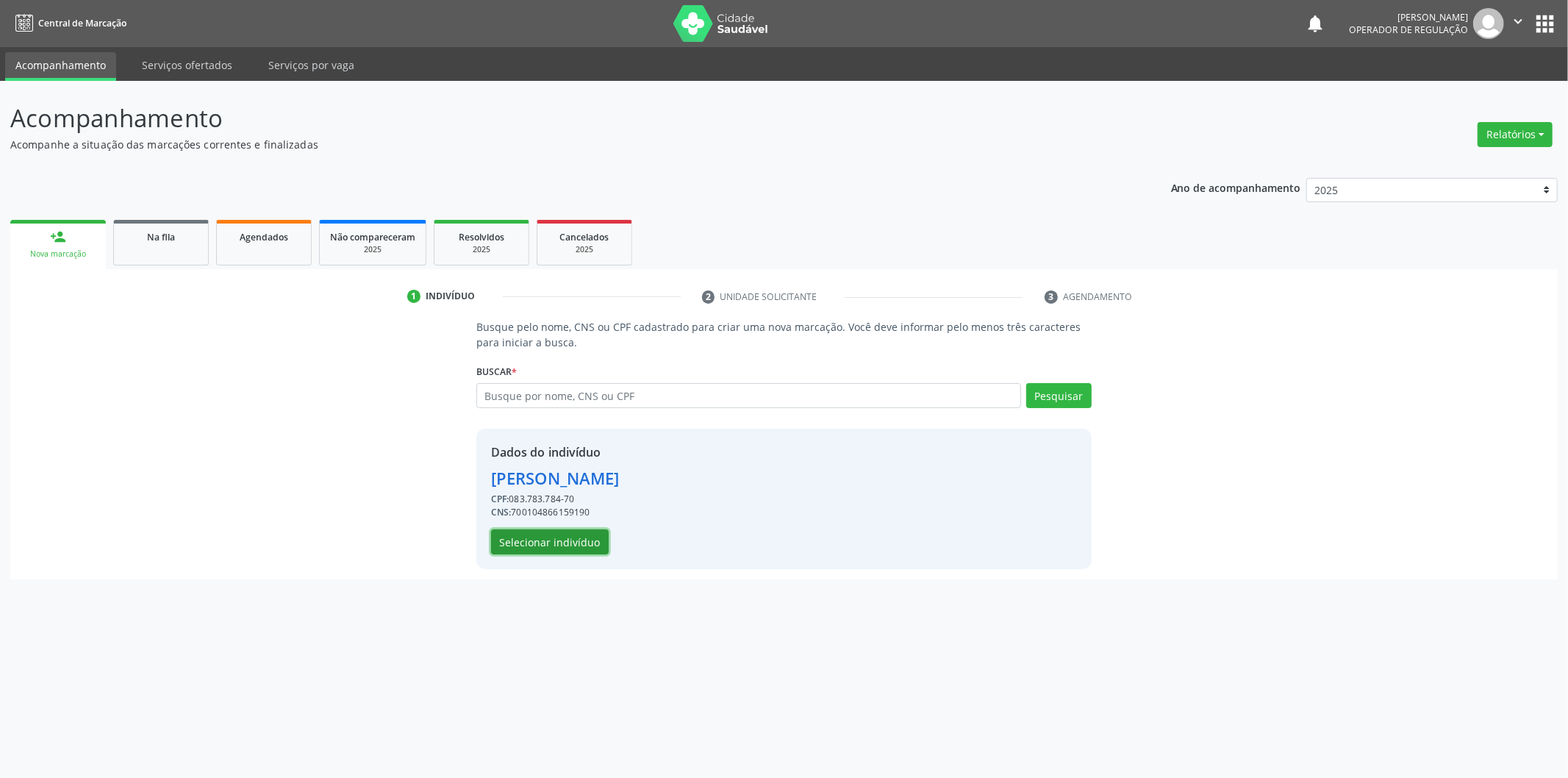
click at [582, 546] on button "Selecionar indivíduo" at bounding box center [549, 541] width 118 height 25
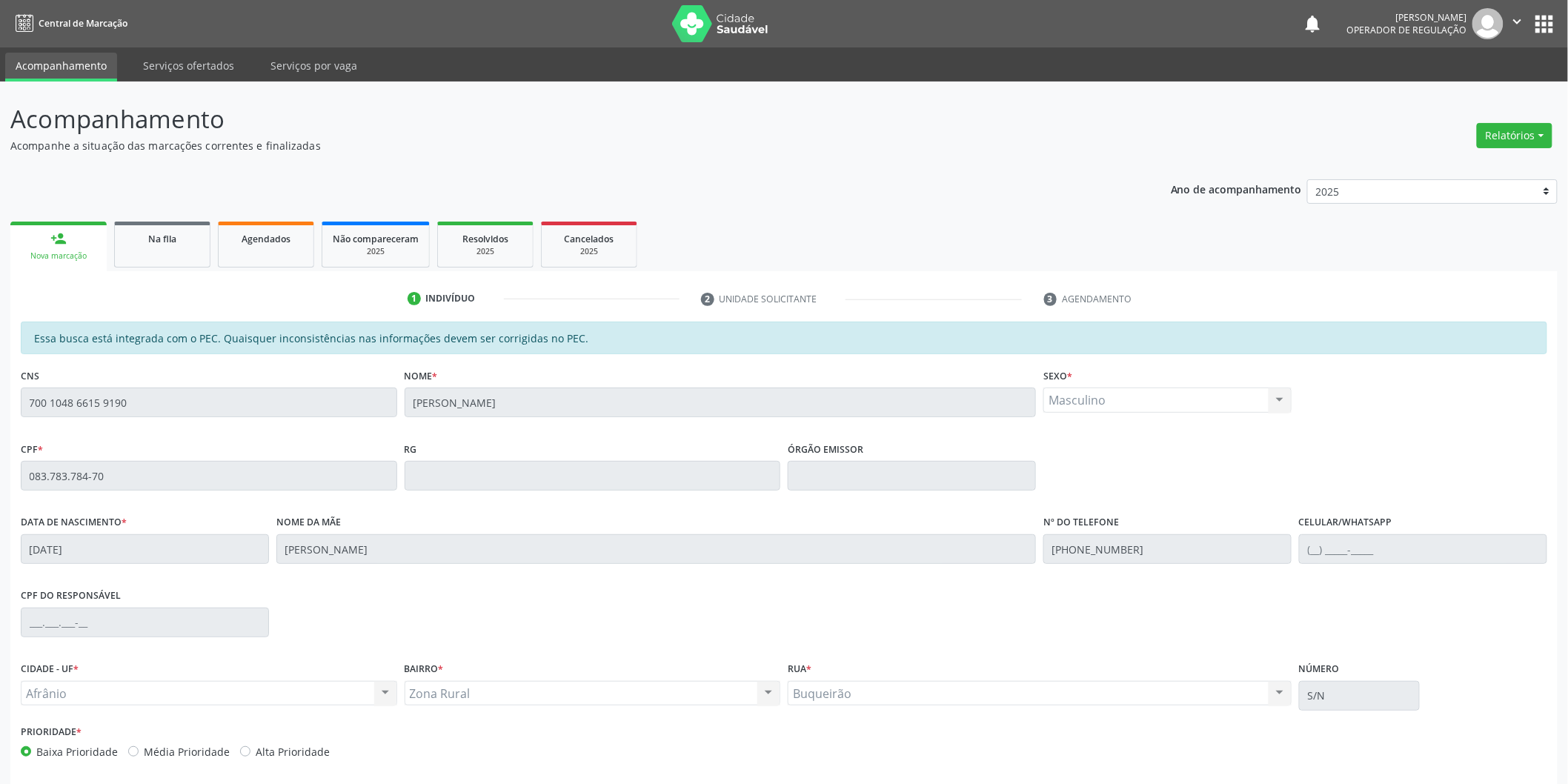
scroll to position [61, 0]
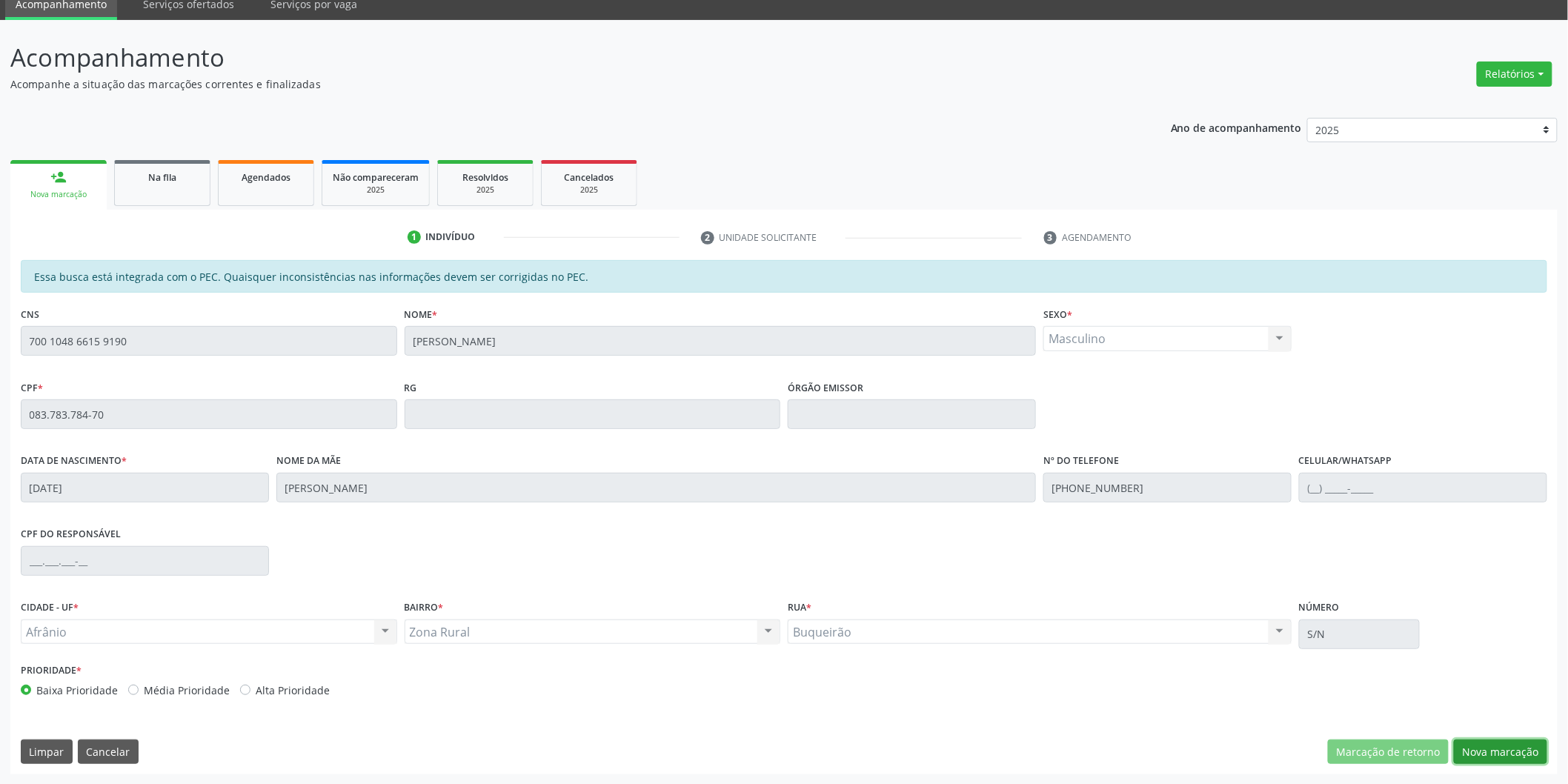
drag, startPoint x: 1517, startPoint y: 760, endPoint x: 1527, endPoint y: 710, distance: 51.0
click at [1527, 712] on div "Essa busca está integrada com o PEC. Quaisquer inconsistências nas informações …" at bounding box center [784, 517] width 1547 height 514
click at [1514, 740] on button "Nova marcação" at bounding box center [1500, 752] width 93 height 25
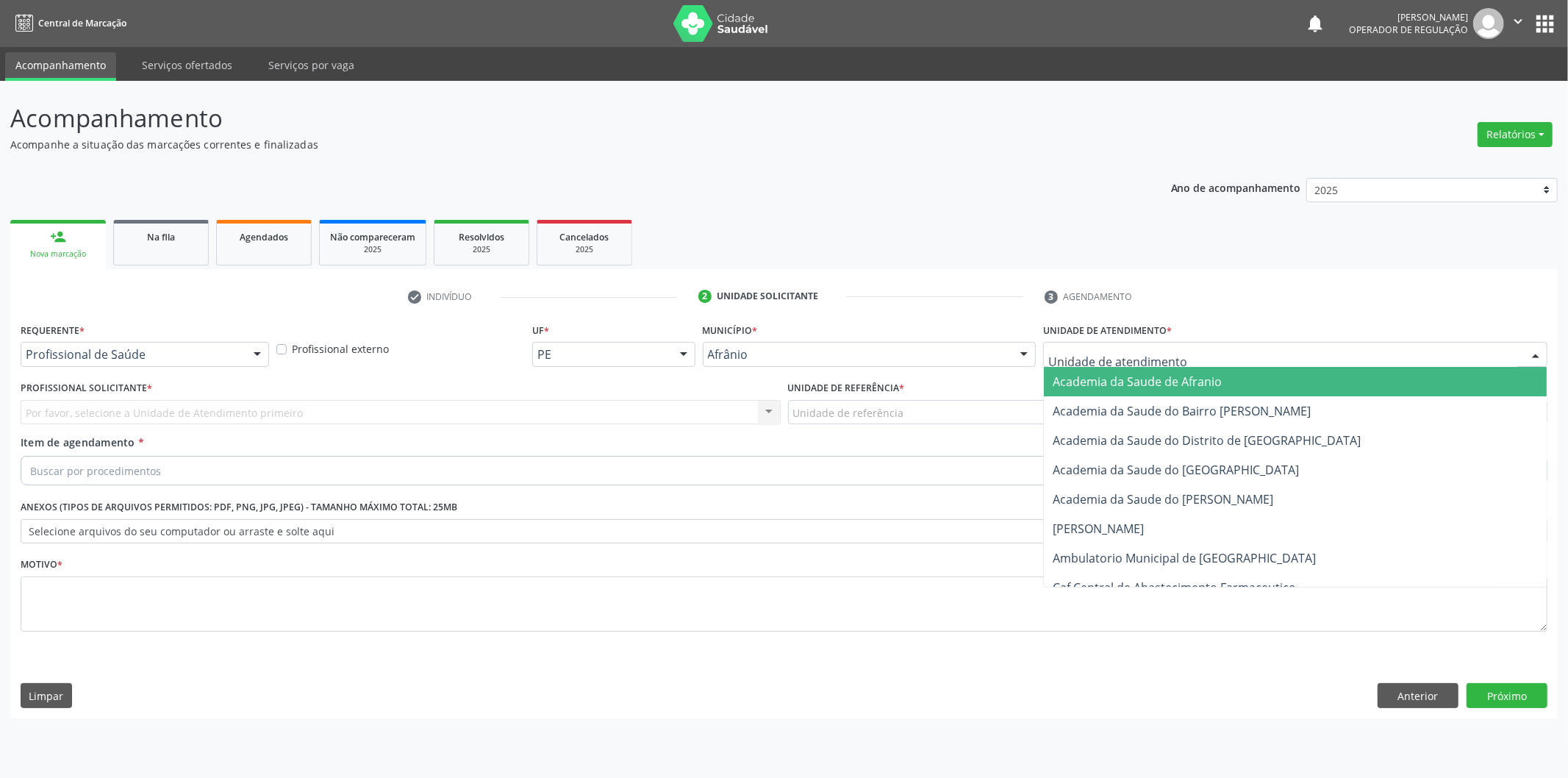
click at [1288, 350] on div at bounding box center [1295, 354] width 505 height 25
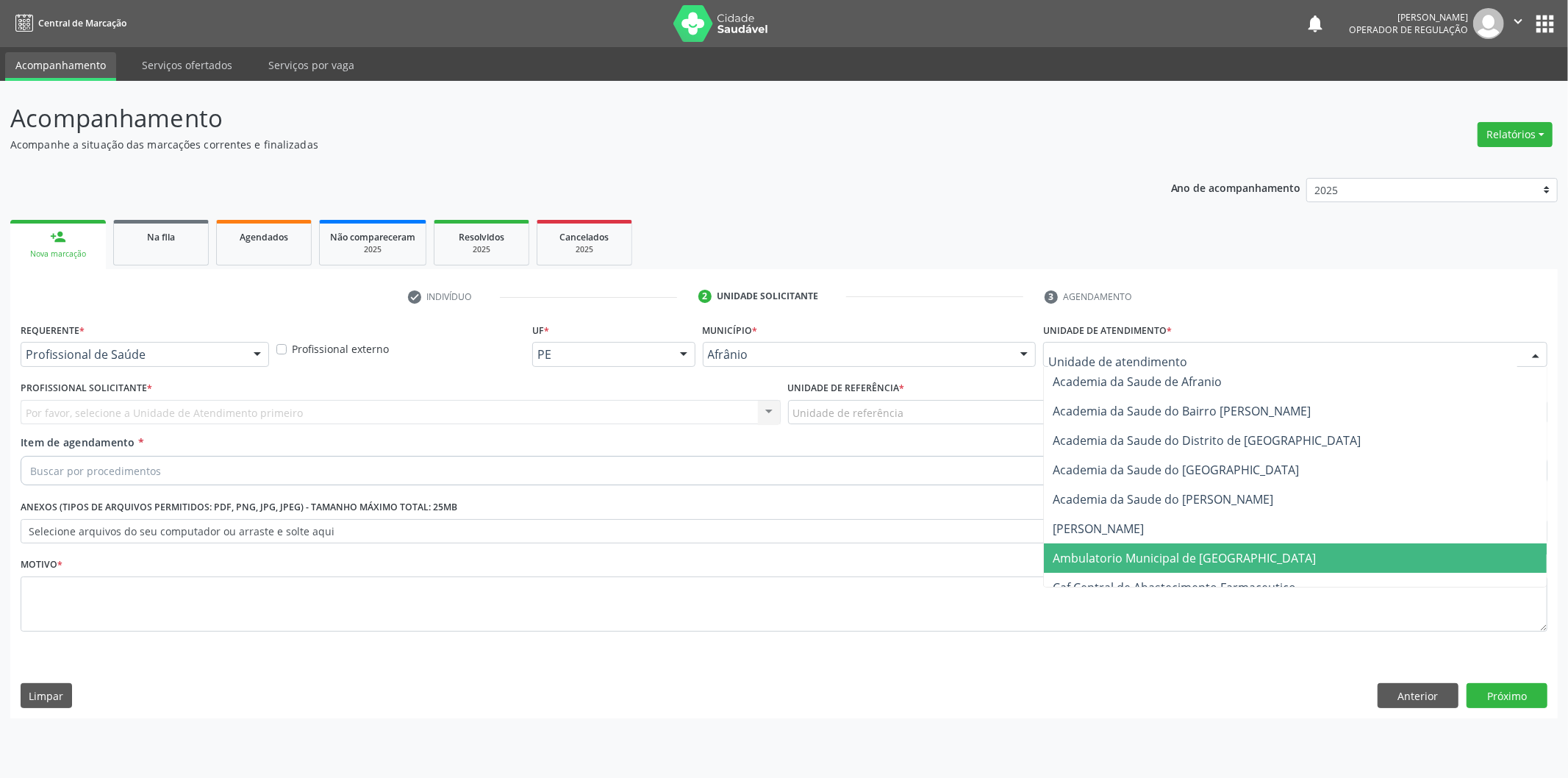
click at [1223, 550] on span "Ambulatorio Municipal de [GEOGRAPHIC_DATA]" at bounding box center [1184, 558] width 263 height 16
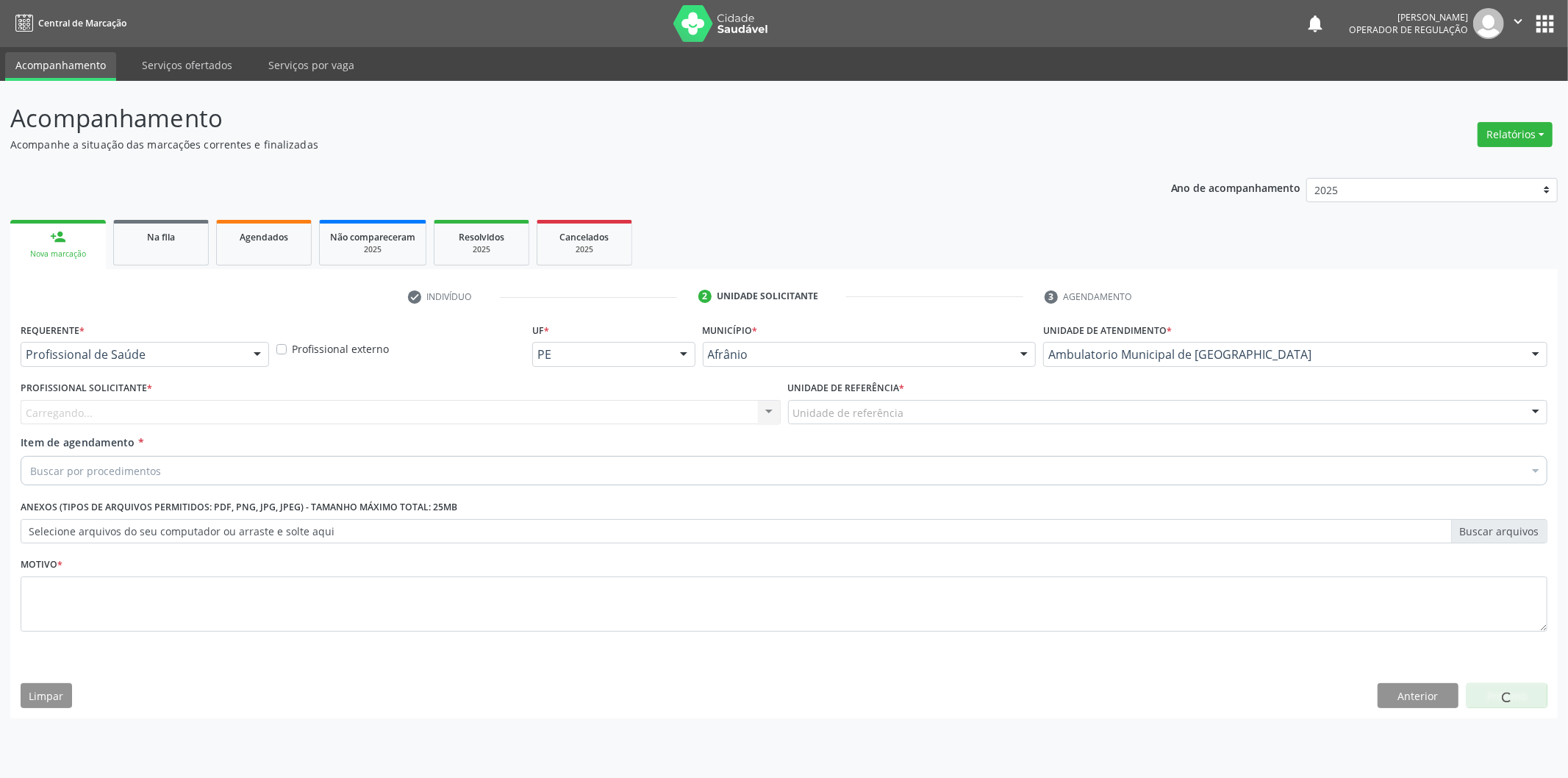
click at [403, 413] on div "Carregando... Nenhum resultado encontrado para: " " Não há nenhuma opção para s…" at bounding box center [401, 412] width 760 height 25
click at [403, 413] on div "Profissional solicitante" at bounding box center [401, 412] width 760 height 25
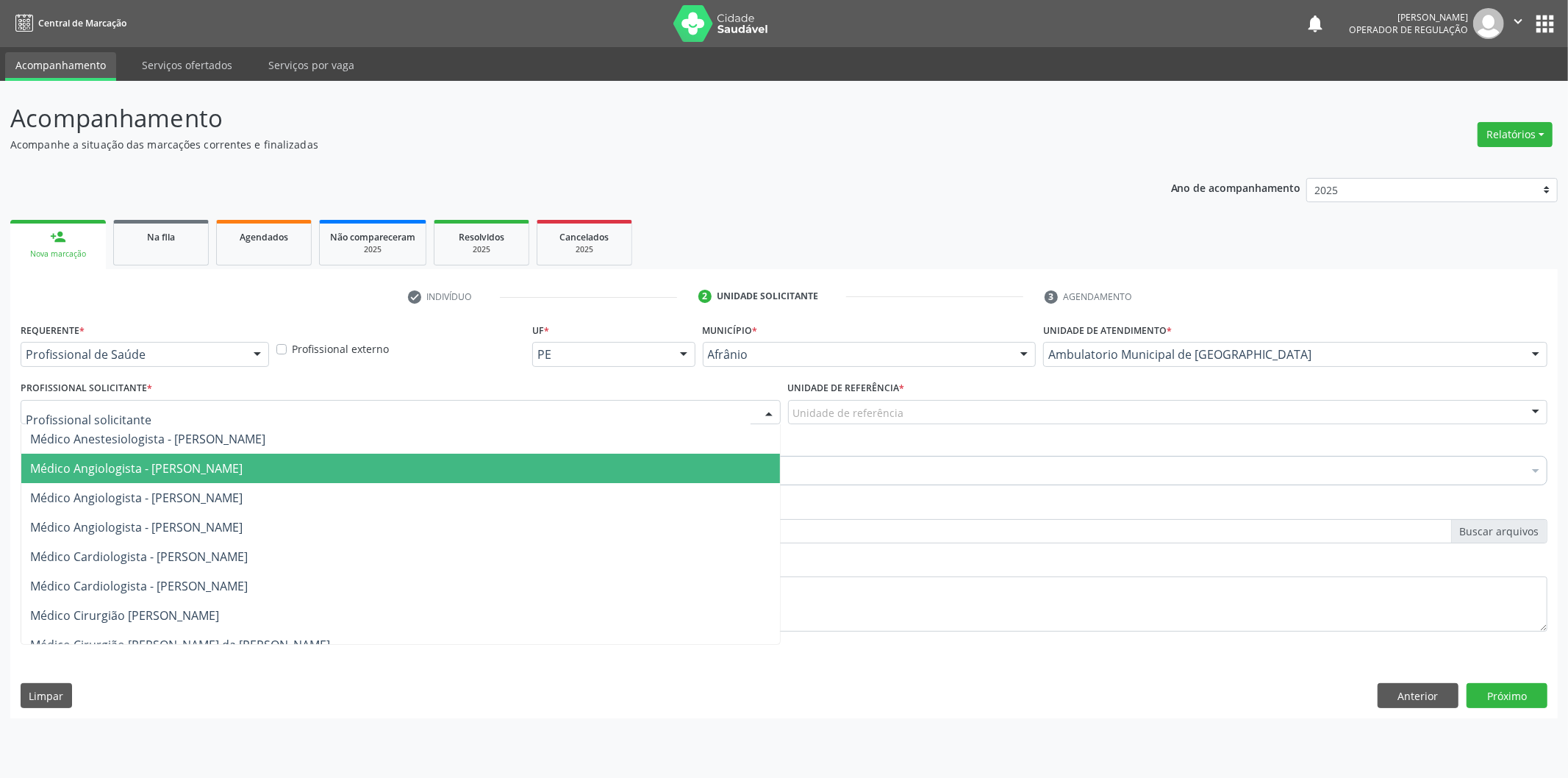
click at [386, 476] on span "Médico Angiologista - [PERSON_NAME]" at bounding box center [401, 468] width 759 height 30
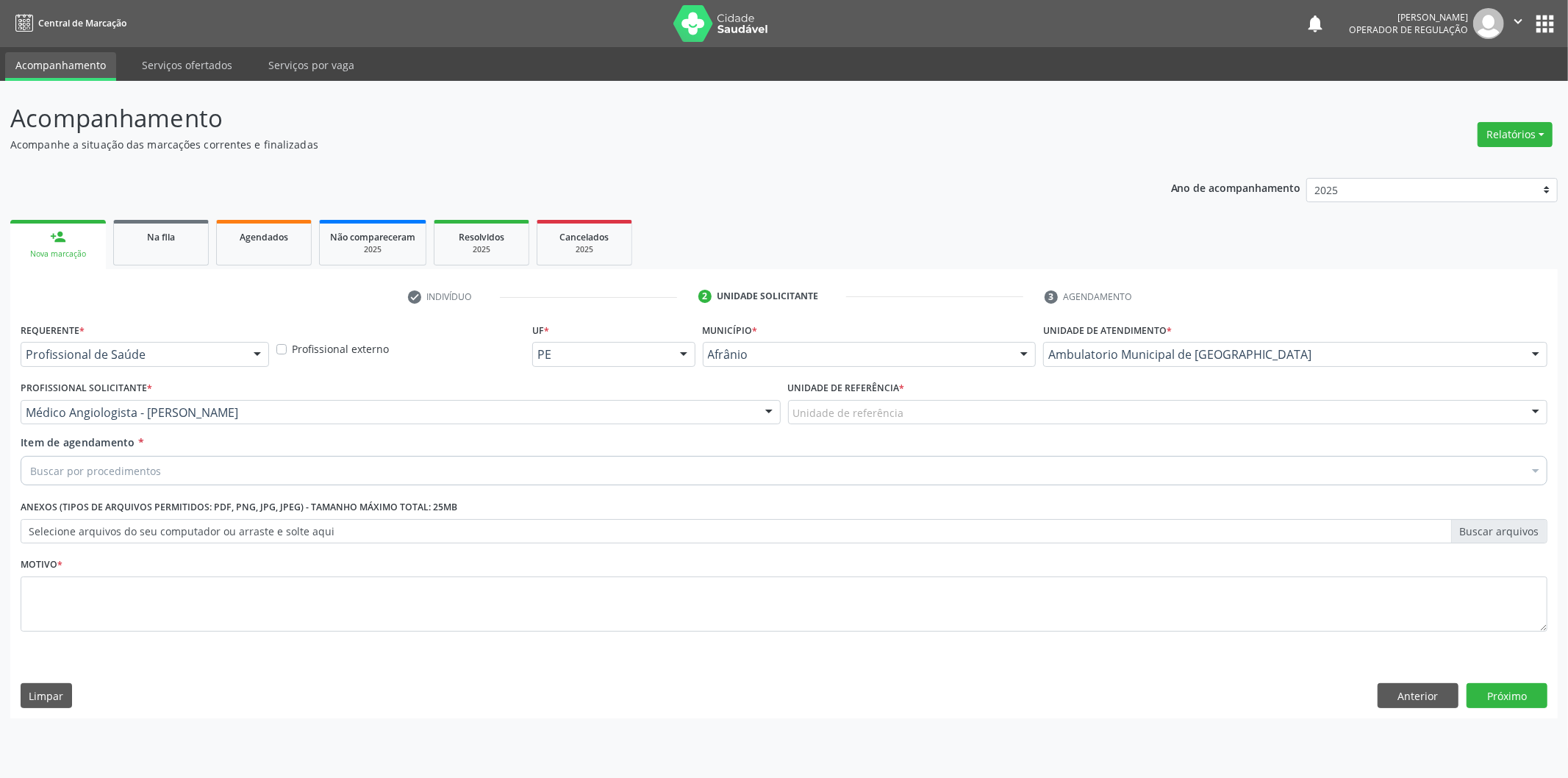
click at [936, 410] on div "Unidade de referência" at bounding box center [1168, 412] width 760 height 25
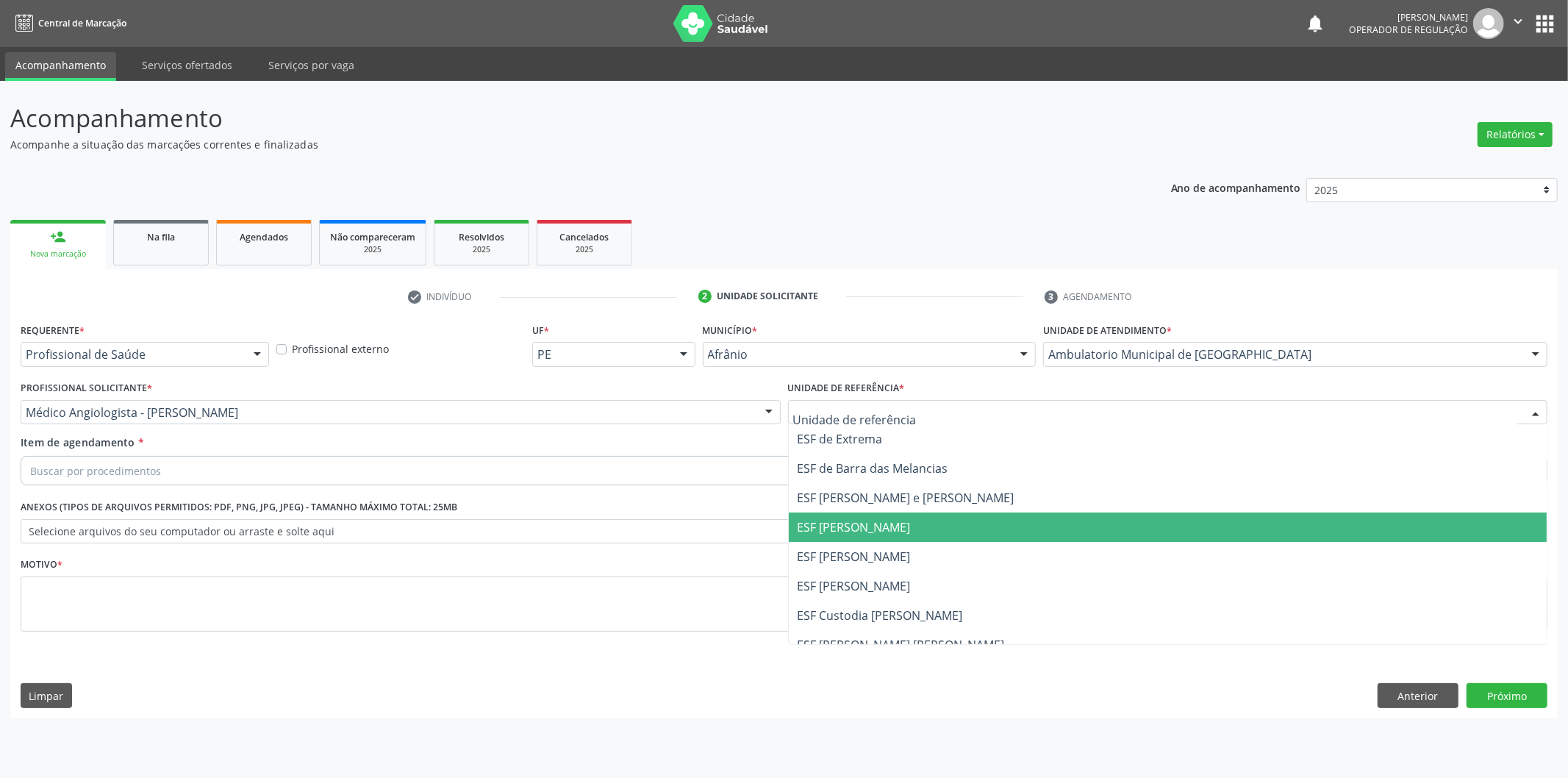
click at [920, 517] on span "ESF [PERSON_NAME]" at bounding box center [1168, 527] width 759 height 30
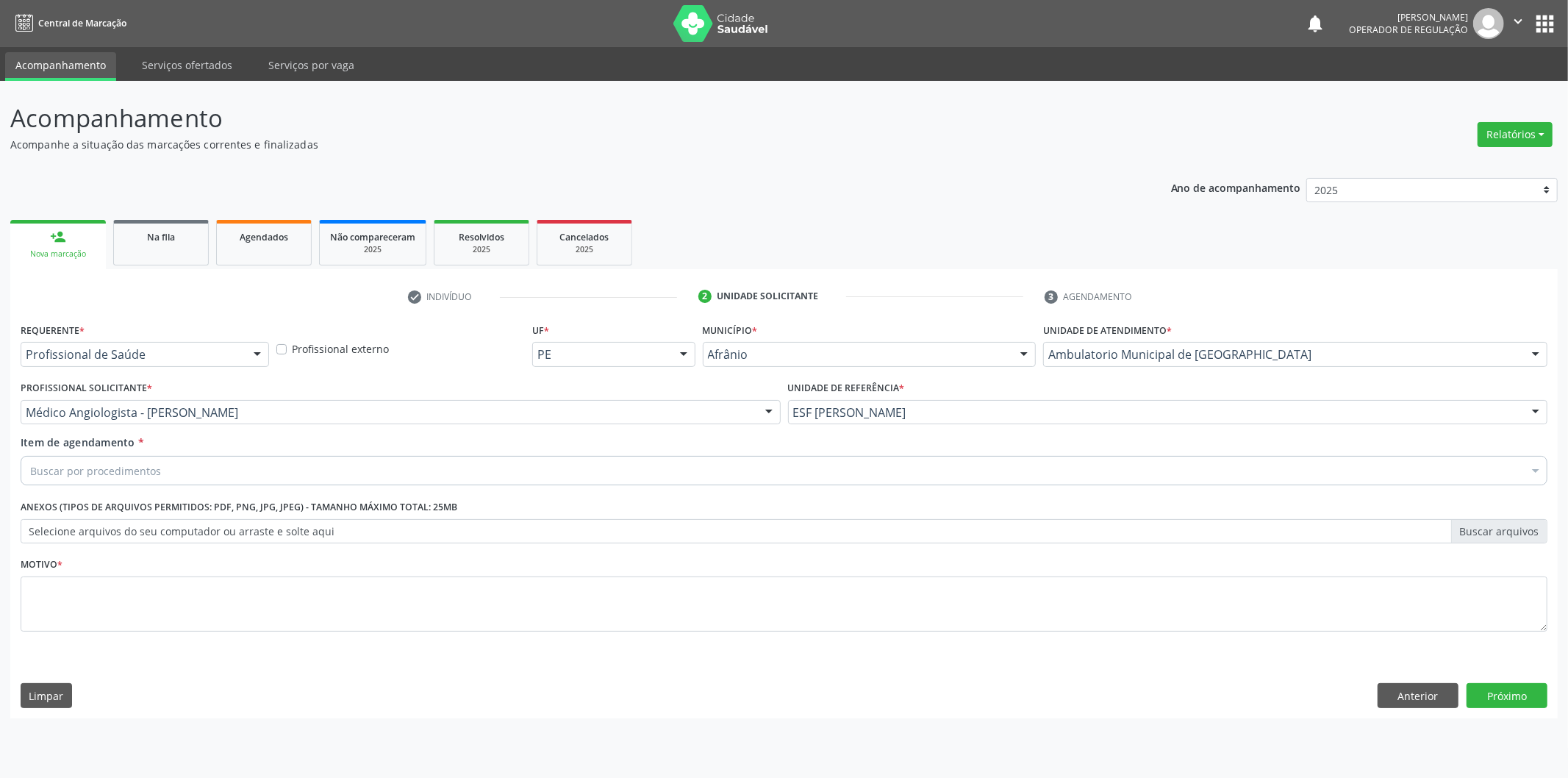
click at [955, 473] on div "Buscar por procedimentos" at bounding box center [784, 470] width 1527 height 30
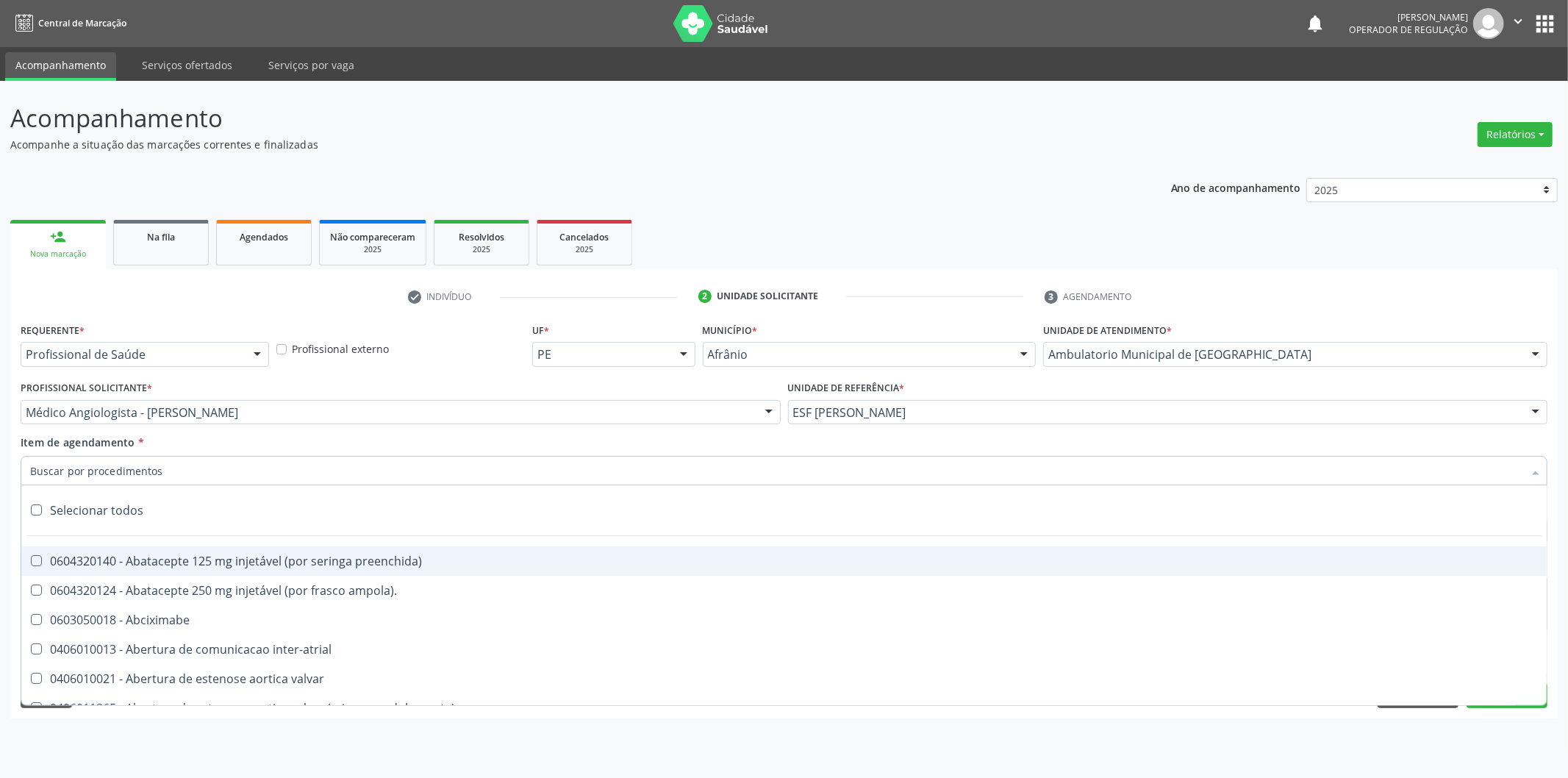
paste input "124.671.374-81"
type input "124.671.374-81"
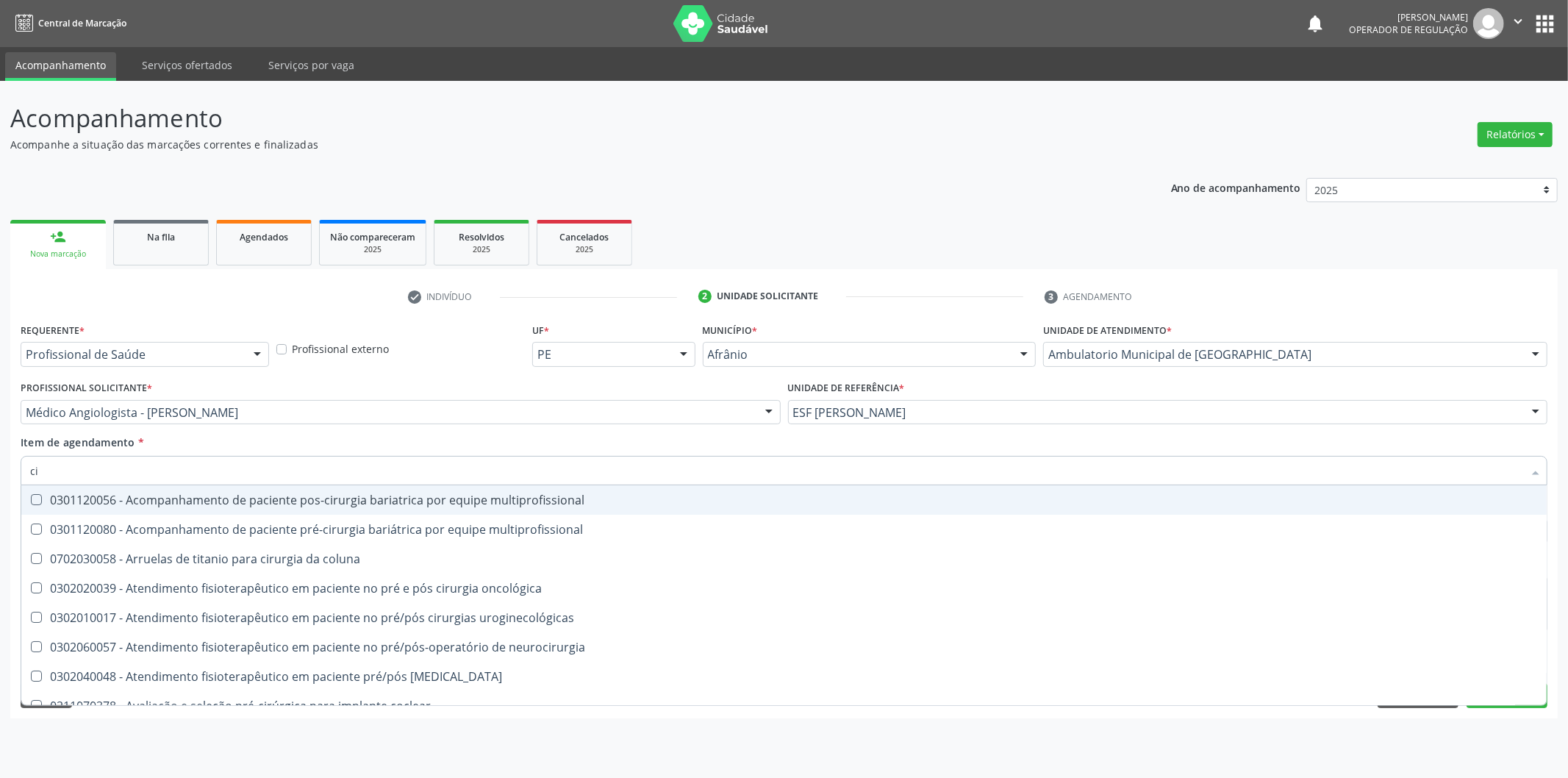
type input "c"
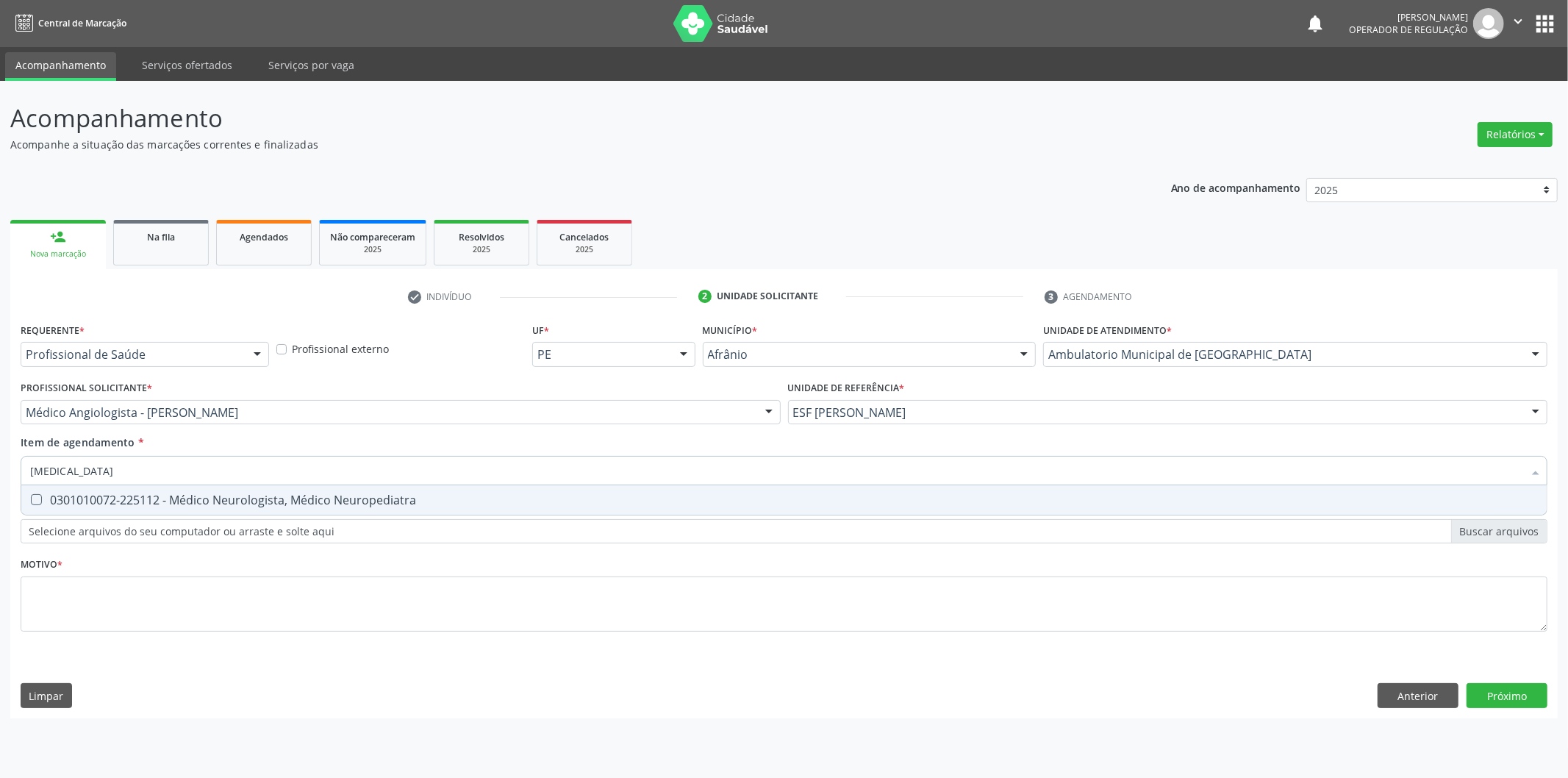
type input "neurologista"
click at [958, 465] on input "neurologista" at bounding box center [777, 470] width 1494 height 30
click at [856, 503] on div "0301010072-225112 - Médico Neurologista, Médico Neuropediatra" at bounding box center [784, 500] width 1508 height 12
checkbox Neuropediatra "true"
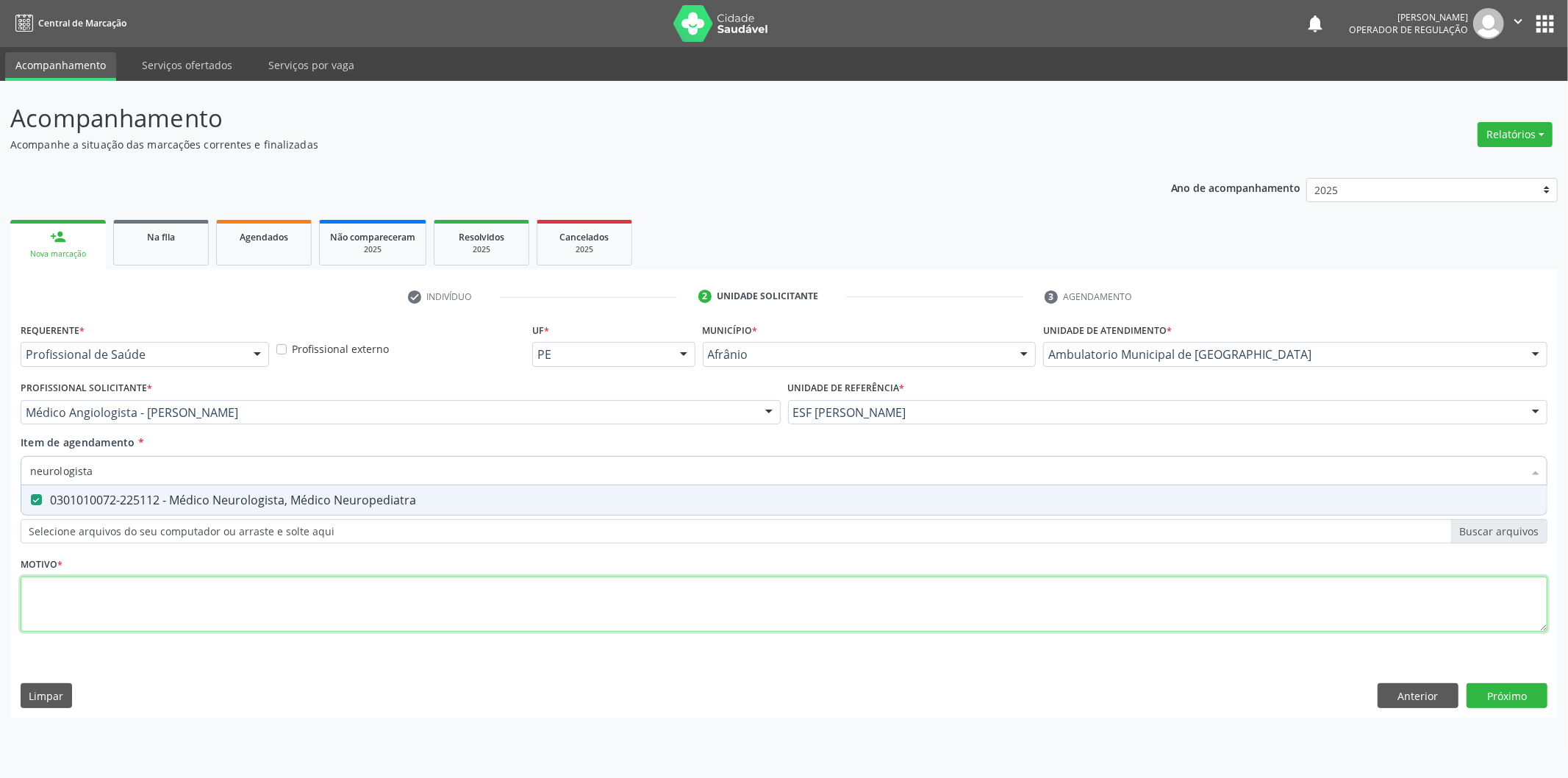
click at [811, 577] on div "Requerente * Profissional de Saúde Profissional de Saúde Paciente Nenhum result…" at bounding box center [784, 485] width 1527 height 333
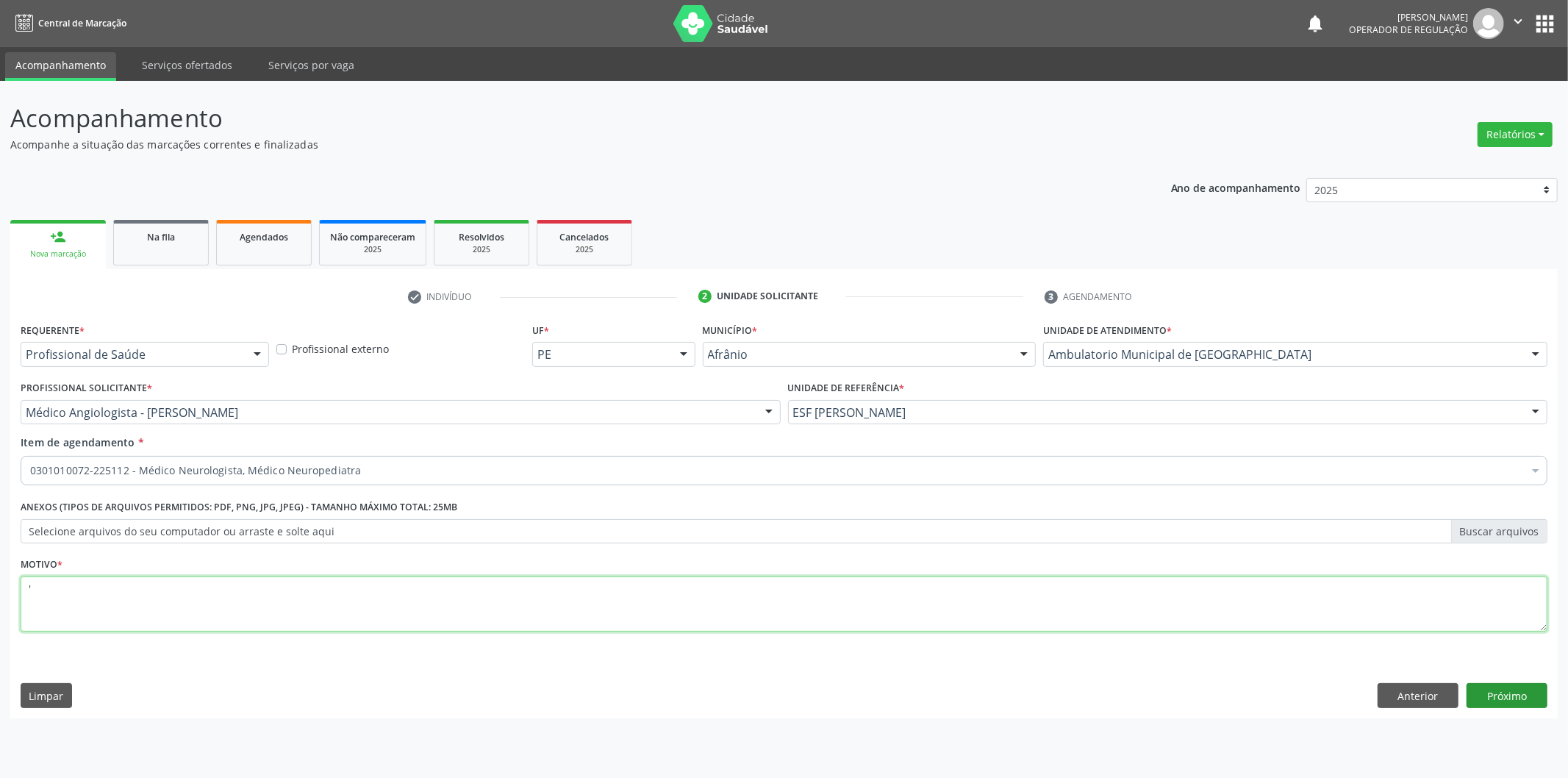
type textarea "'"
click at [1527, 708] on button "Próximo" at bounding box center [1507, 695] width 81 height 25
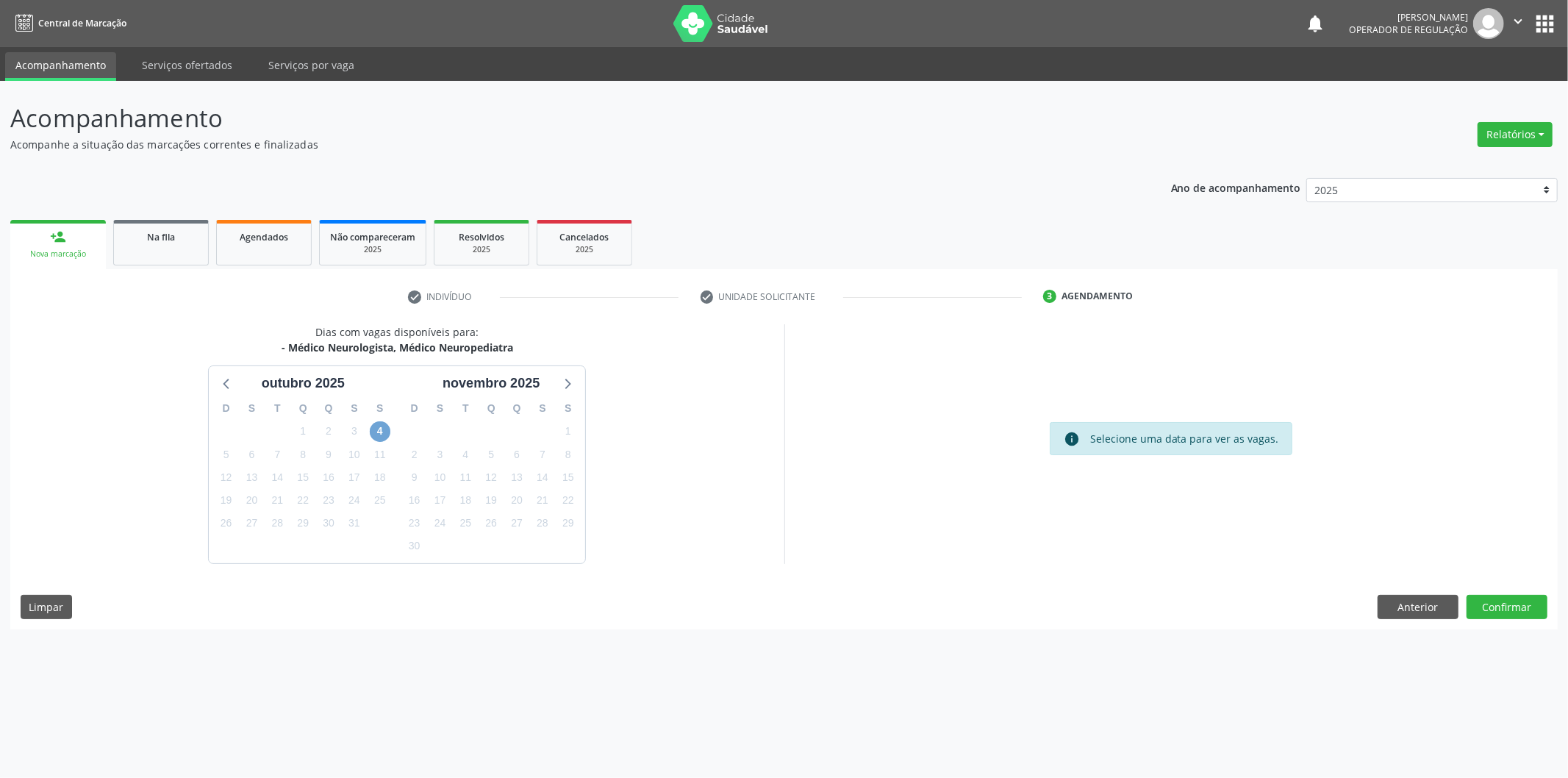
click at [389, 436] on span "4" at bounding box center [381, 432] width 21 height 21
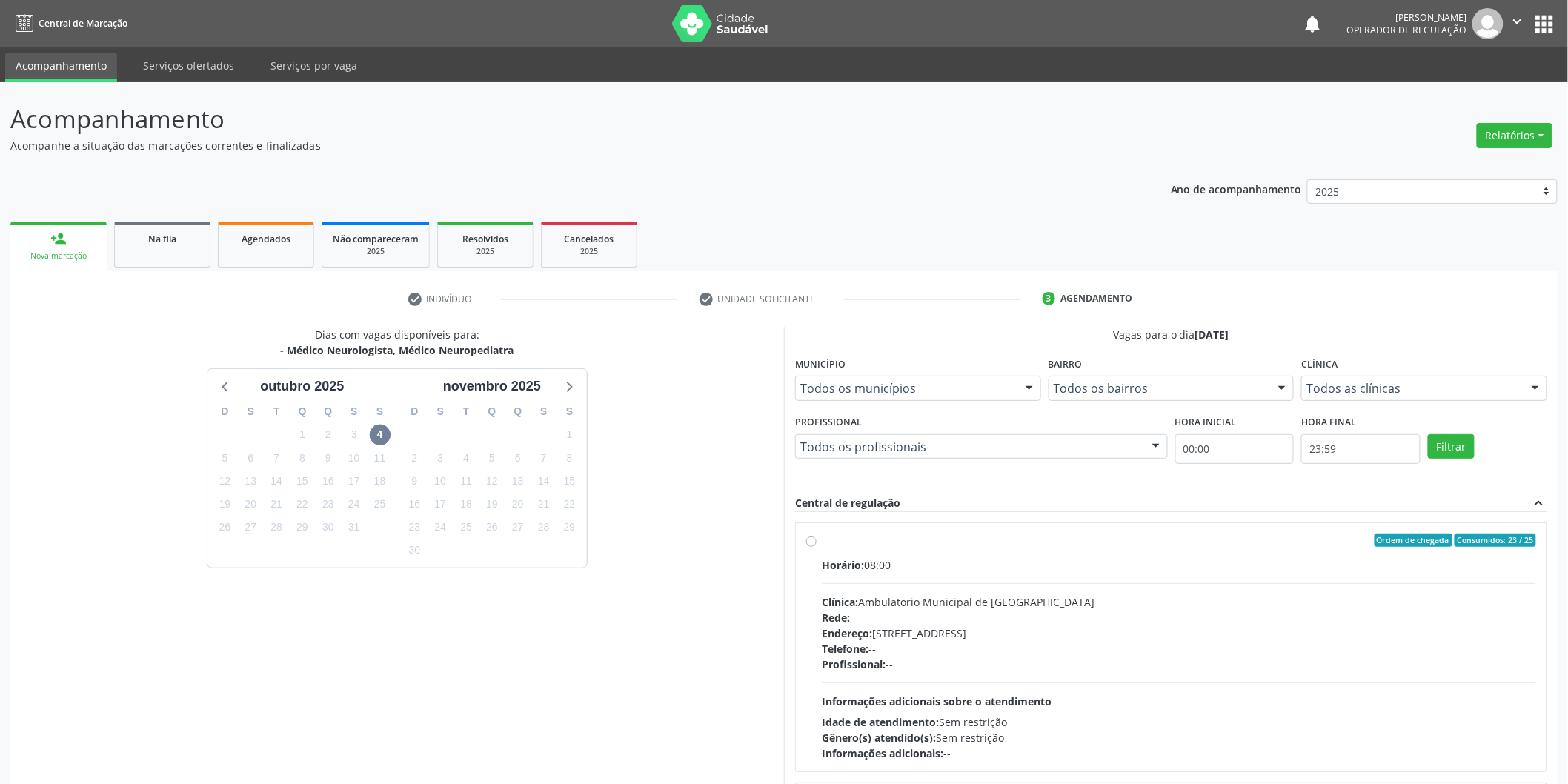
click at [1047, 552] on label "Ordem de chegada Consumidos: 23 / 25 Horário: 08:00 Clínica: Ambulatorio Munici…" at bounding box center [1179, 647] width 714 height 227
click at [816, 547] on input "Ordem de chegada Consumidos: 23 / 25 Horário: 08:00 Clínica: Ambulatorio Munici…" at bounding box center [811, 540] width 10 height 14
radio input "true"
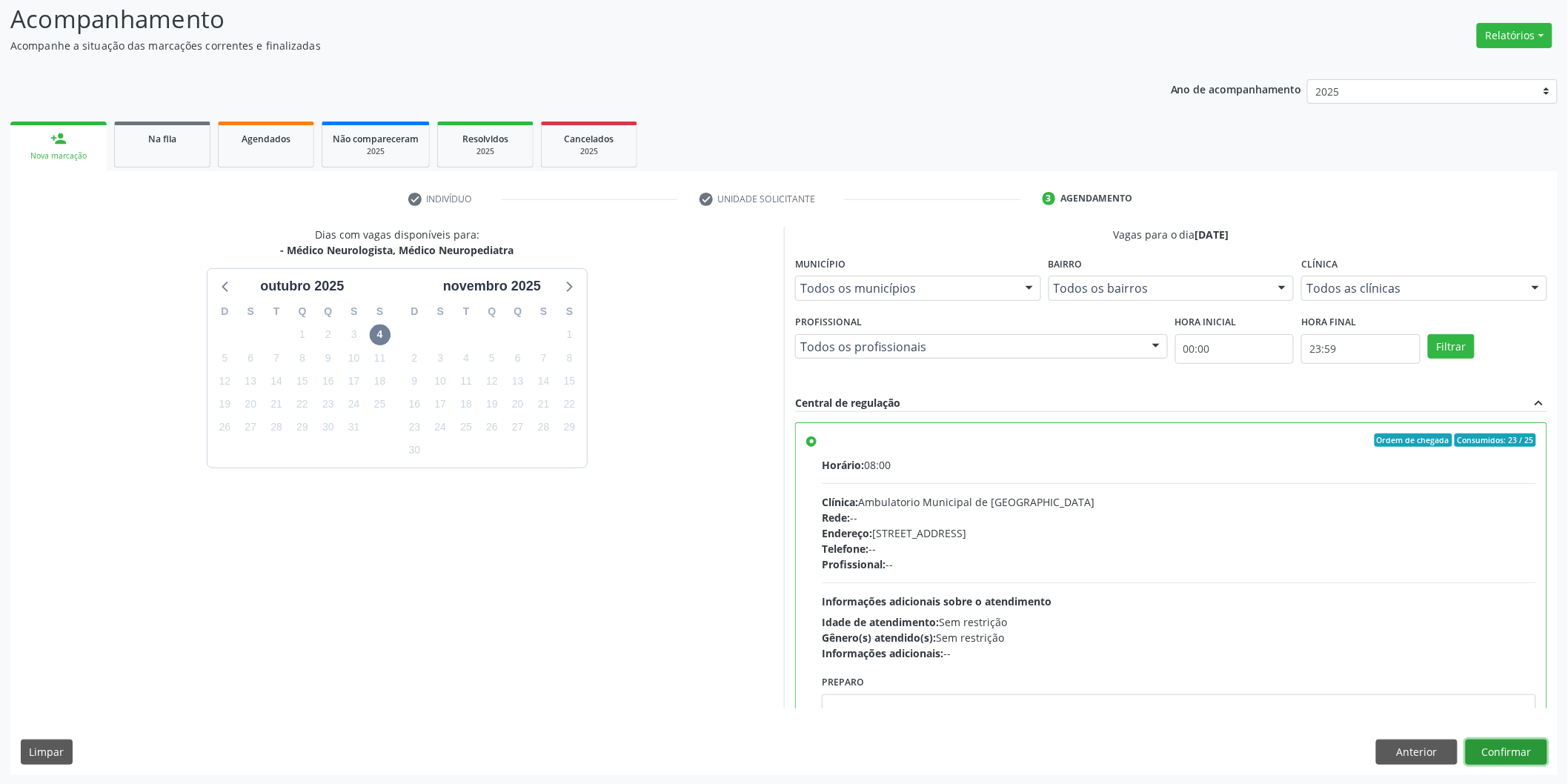
click at [1508, 757] on button "Confirmar" at bounding box center [1506, 752] width 81 height 25
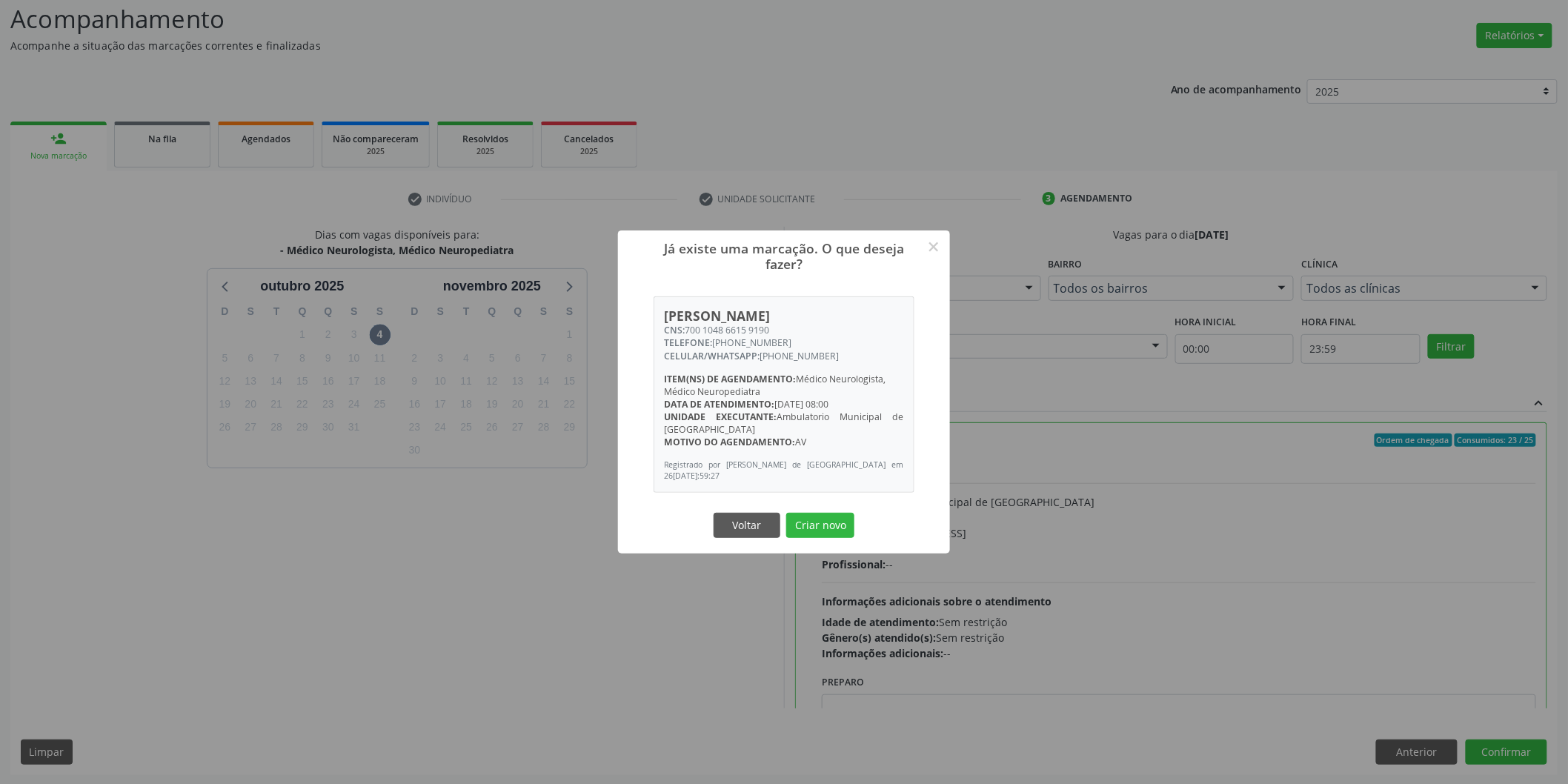
click at [786, 512] on button "Criar novo" at bounding box center [820, 525] width 68 height 25
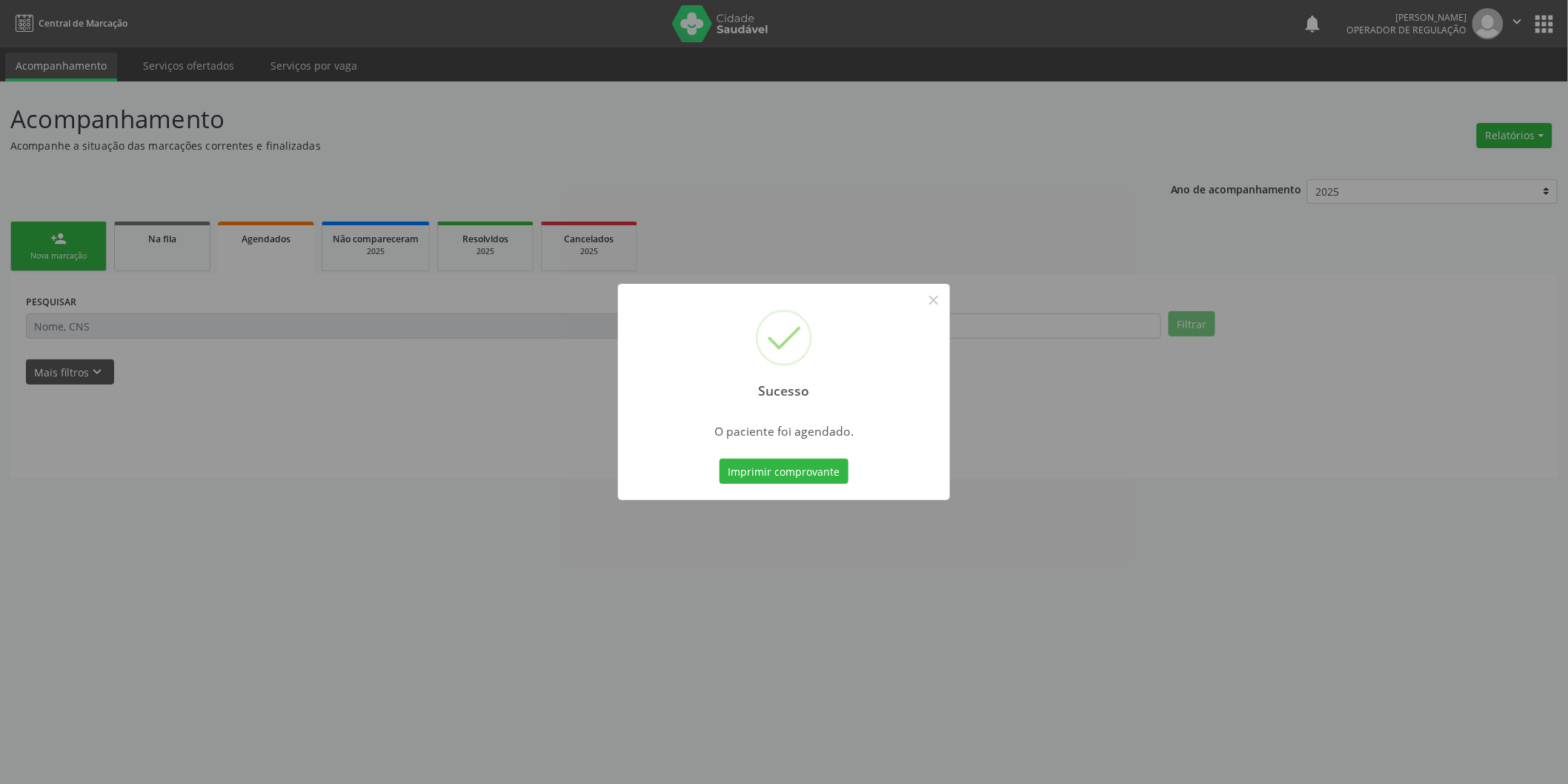
scroll to position [0, 0]
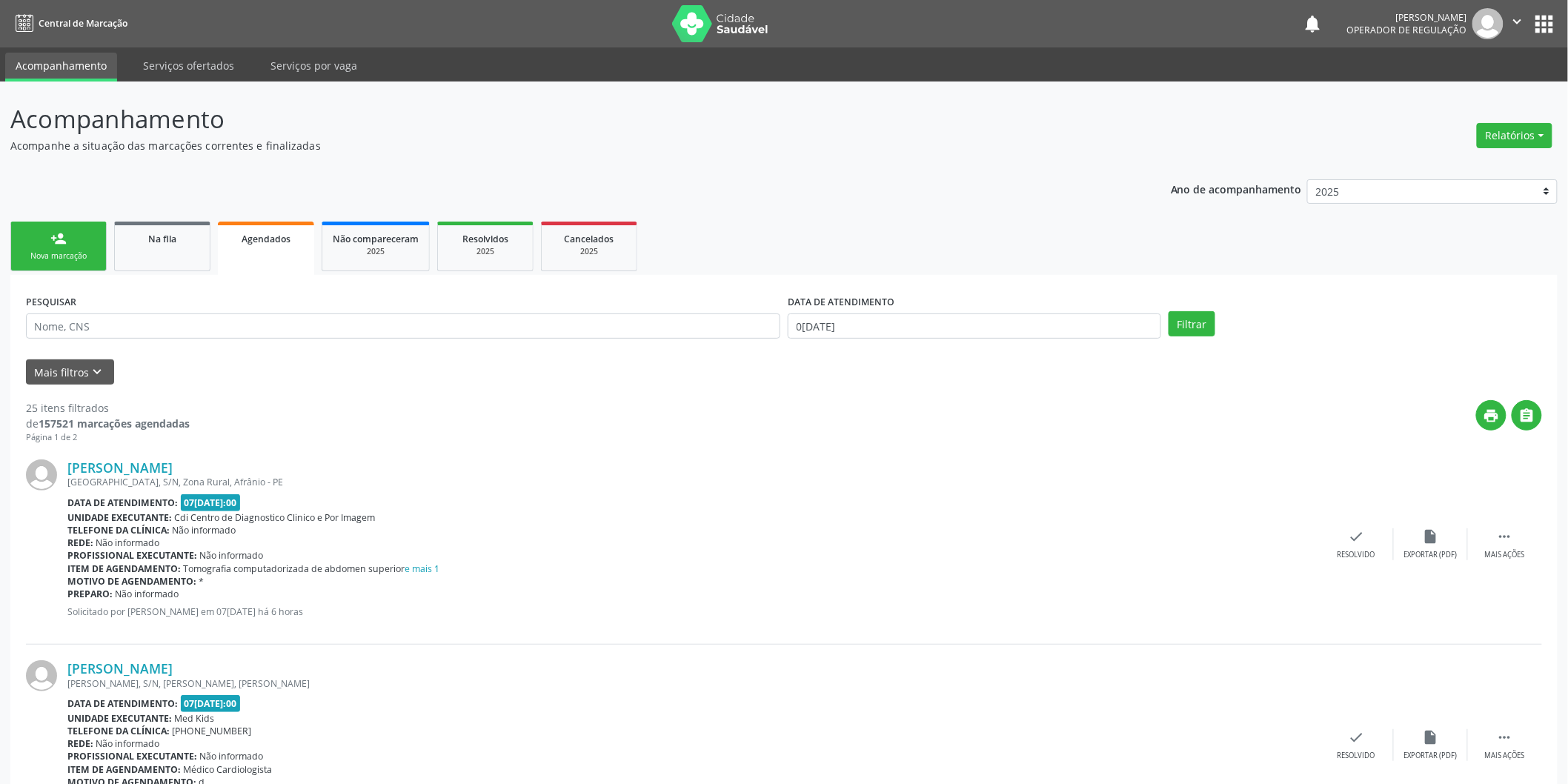
click at [73, 233] on link "person_add Nova marcação" at bounding box center [59, 247] width 97 height 50
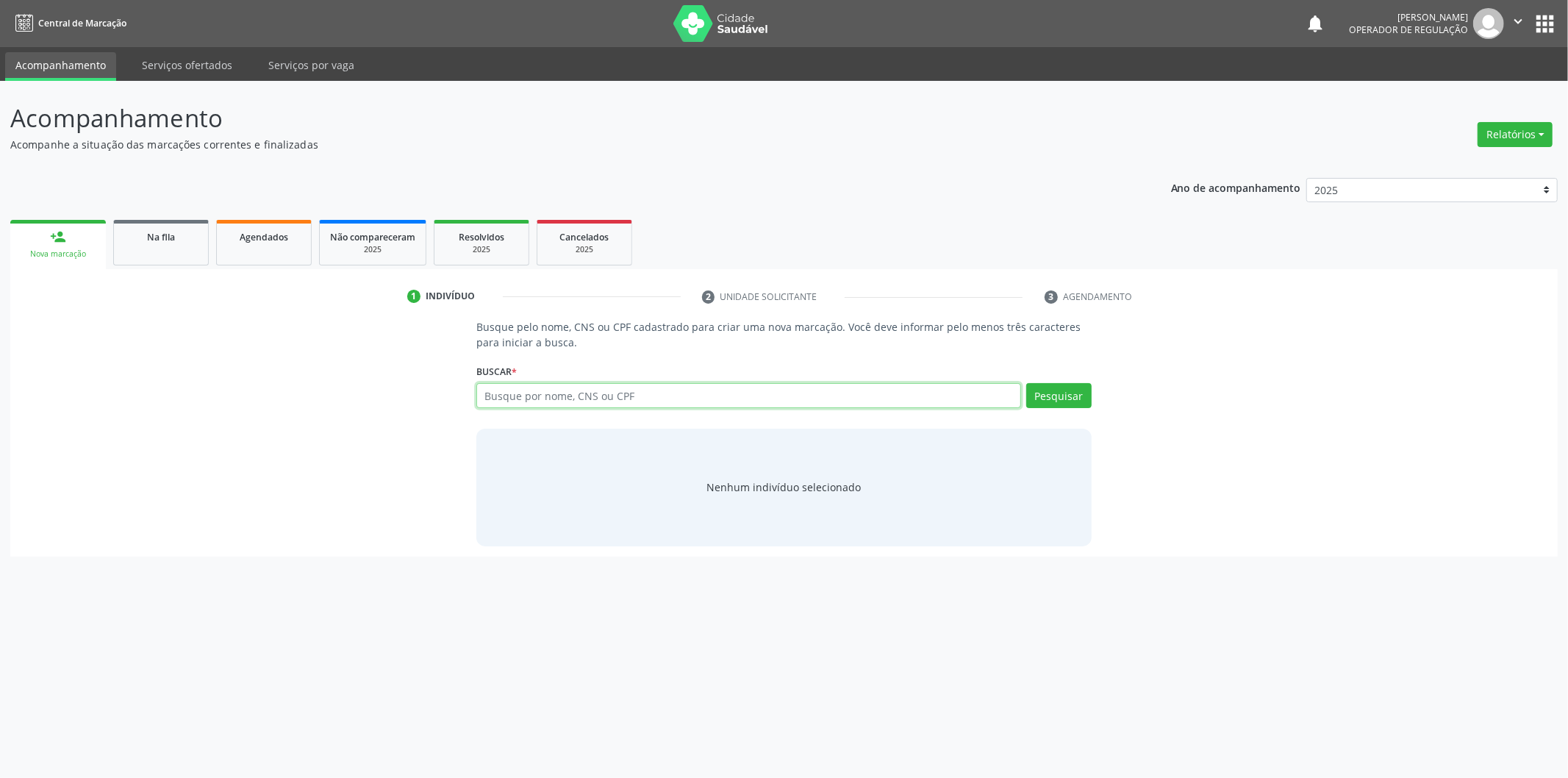
click at [565, 394] on input "text" at bounding box center [748, 395] width 545 height 25
type input "09479311470"
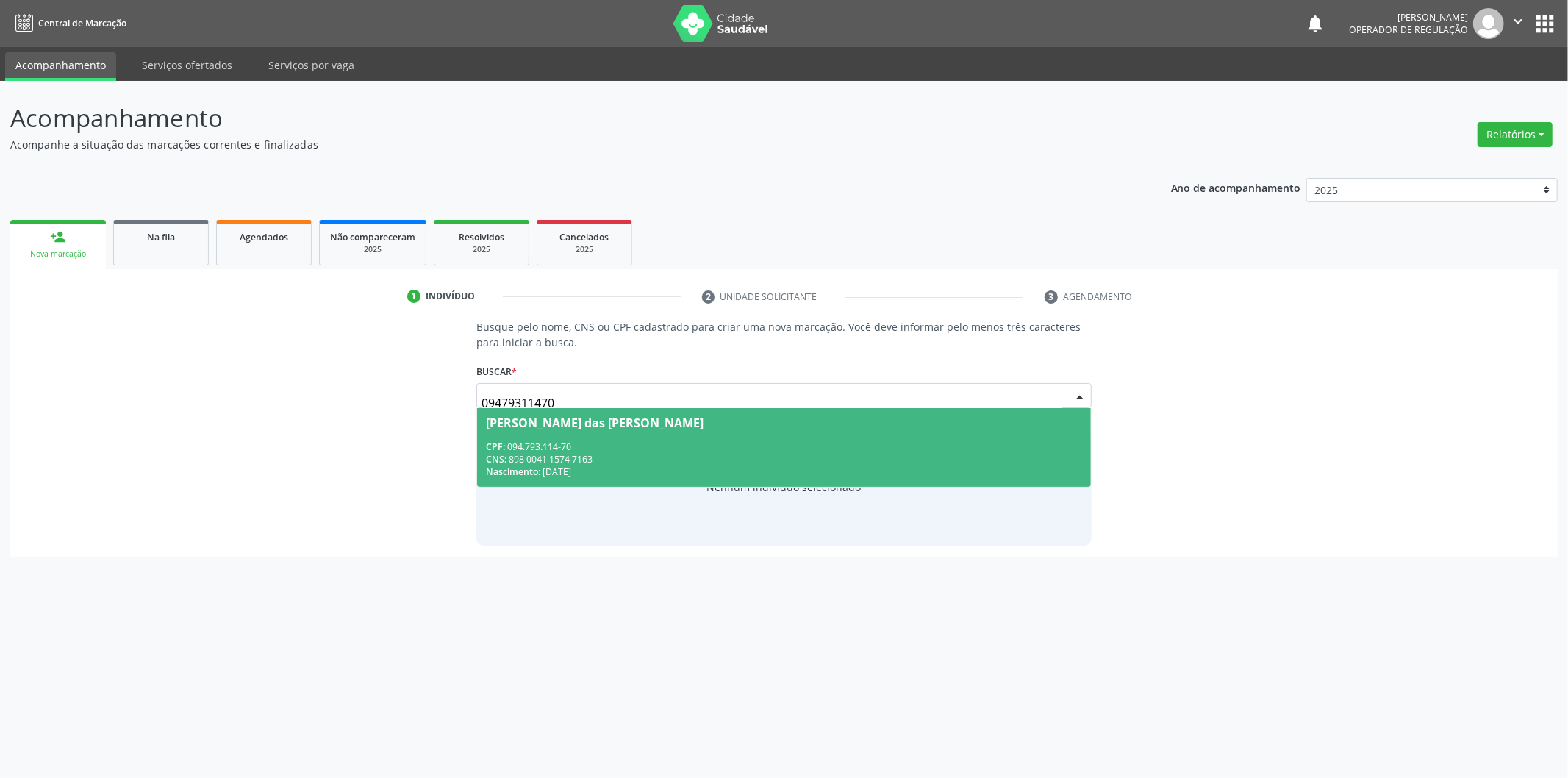
click at [626, 424] on div "[PERSON_NAME] das [PERSON_NAME]" at bounding box center [595, 422] width 217 height 12
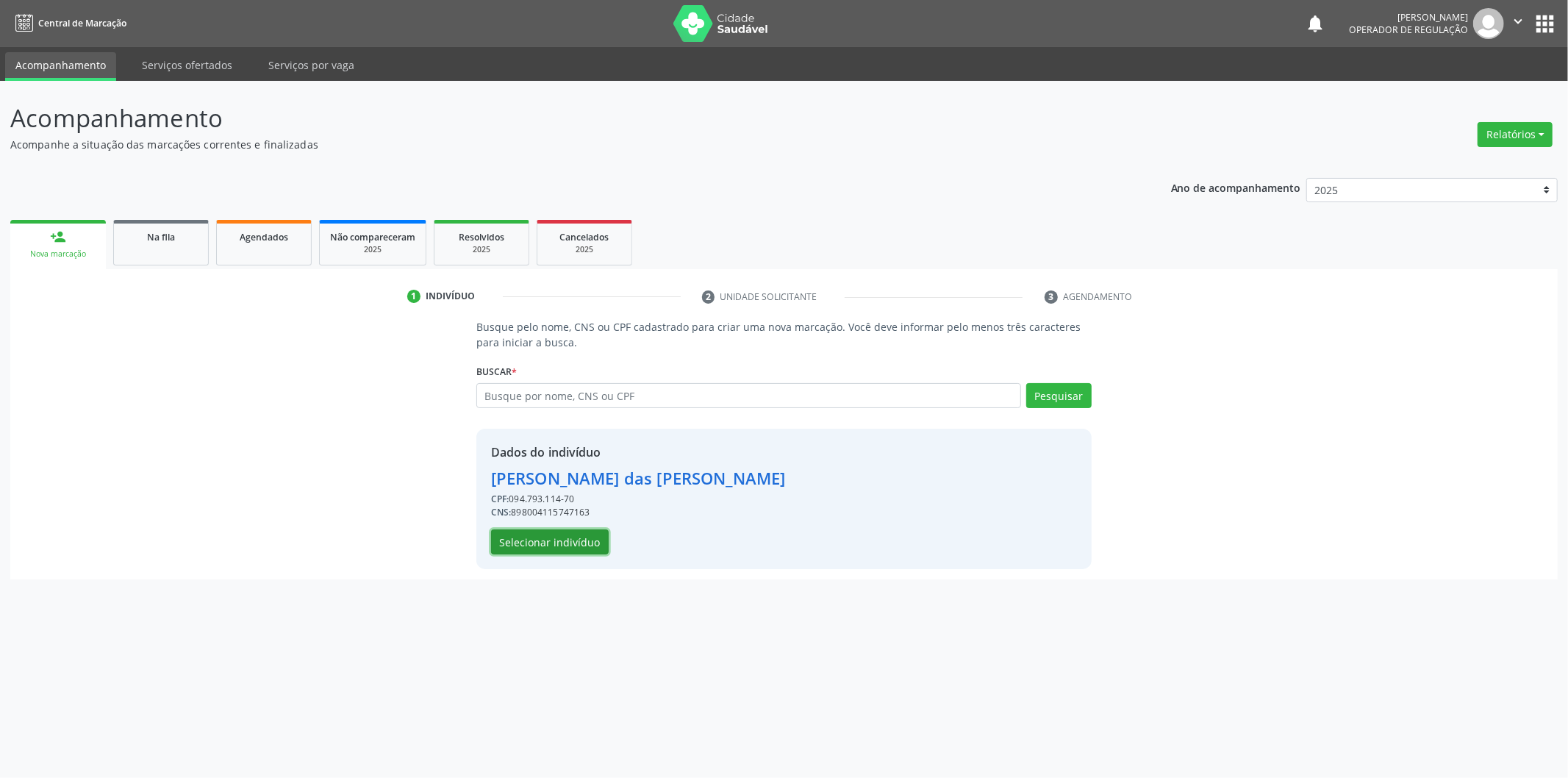
click at [577, 537] on button "Selecionar indivíduo" at bounding box center [549, 541] width 118 height 25
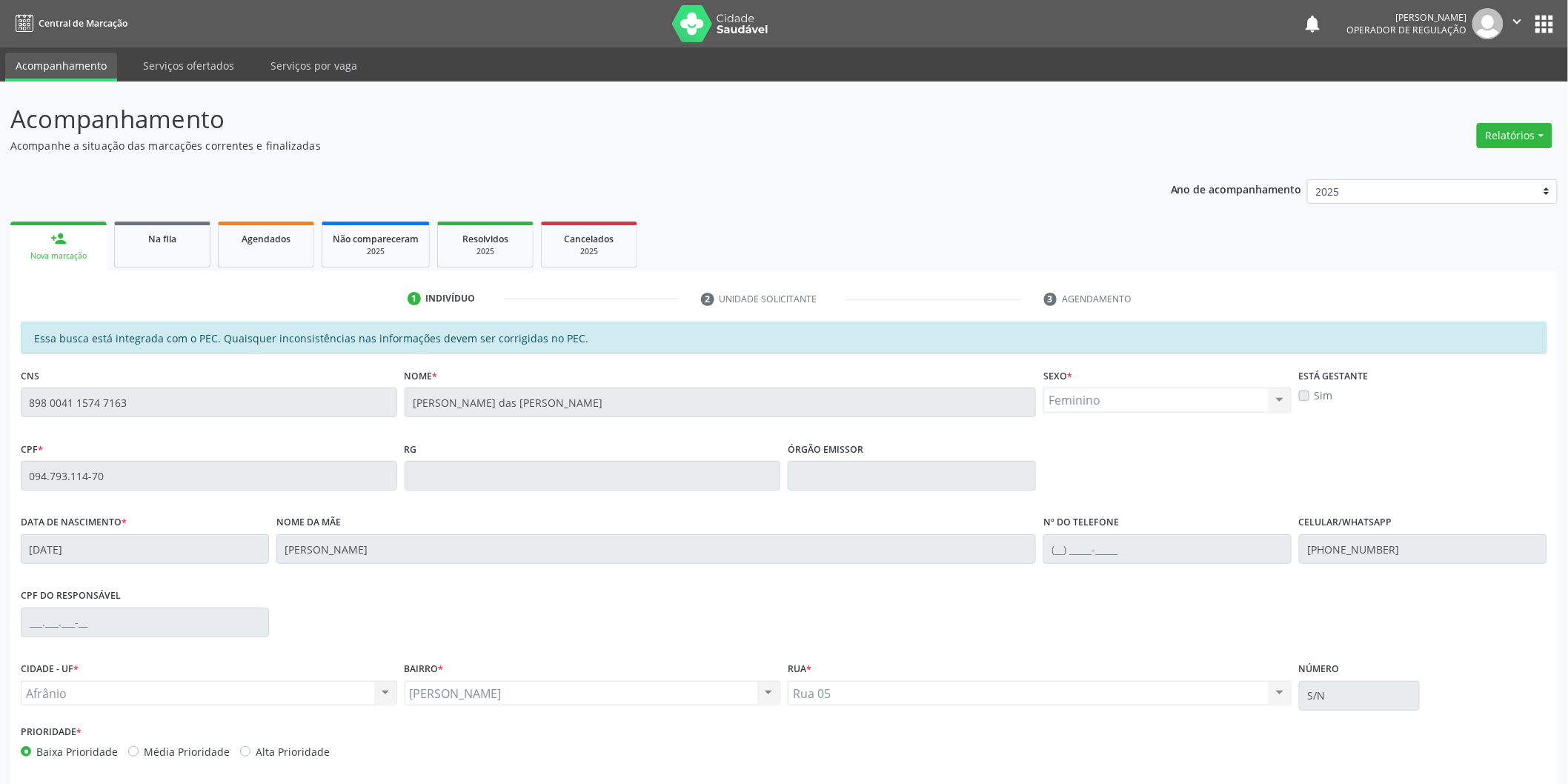
scroll to position [61, 0]
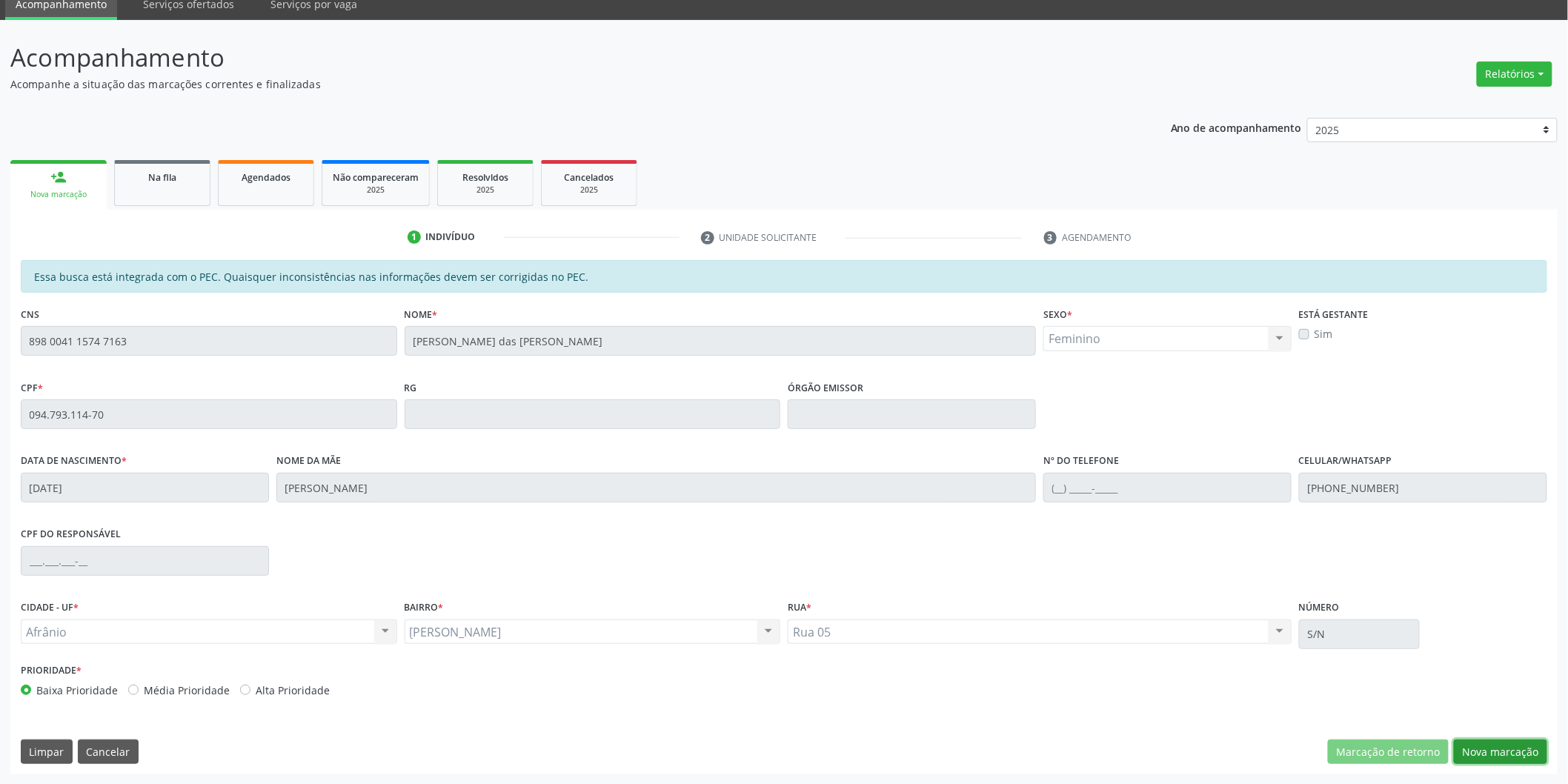
click at [1507, 749] on button "Nova marcação" at bounding box center [1500, 752] width 93 height 25
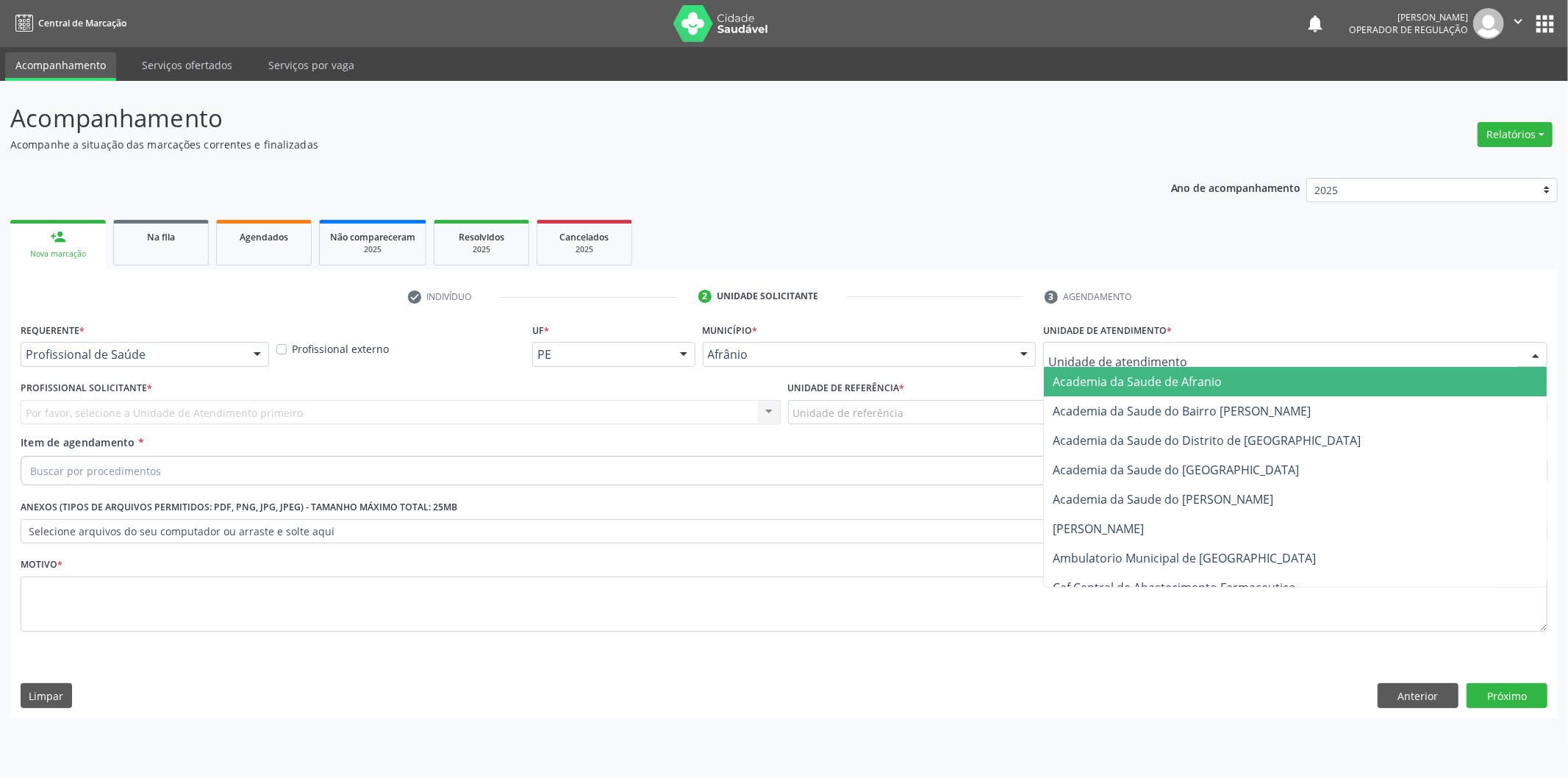
click at [1312, 365] on div "Academia da Saude de Afranio Academia da Saude do Bairro Roberto Luis Academia …" at bounding box center [1295, 354] width 505 height 25
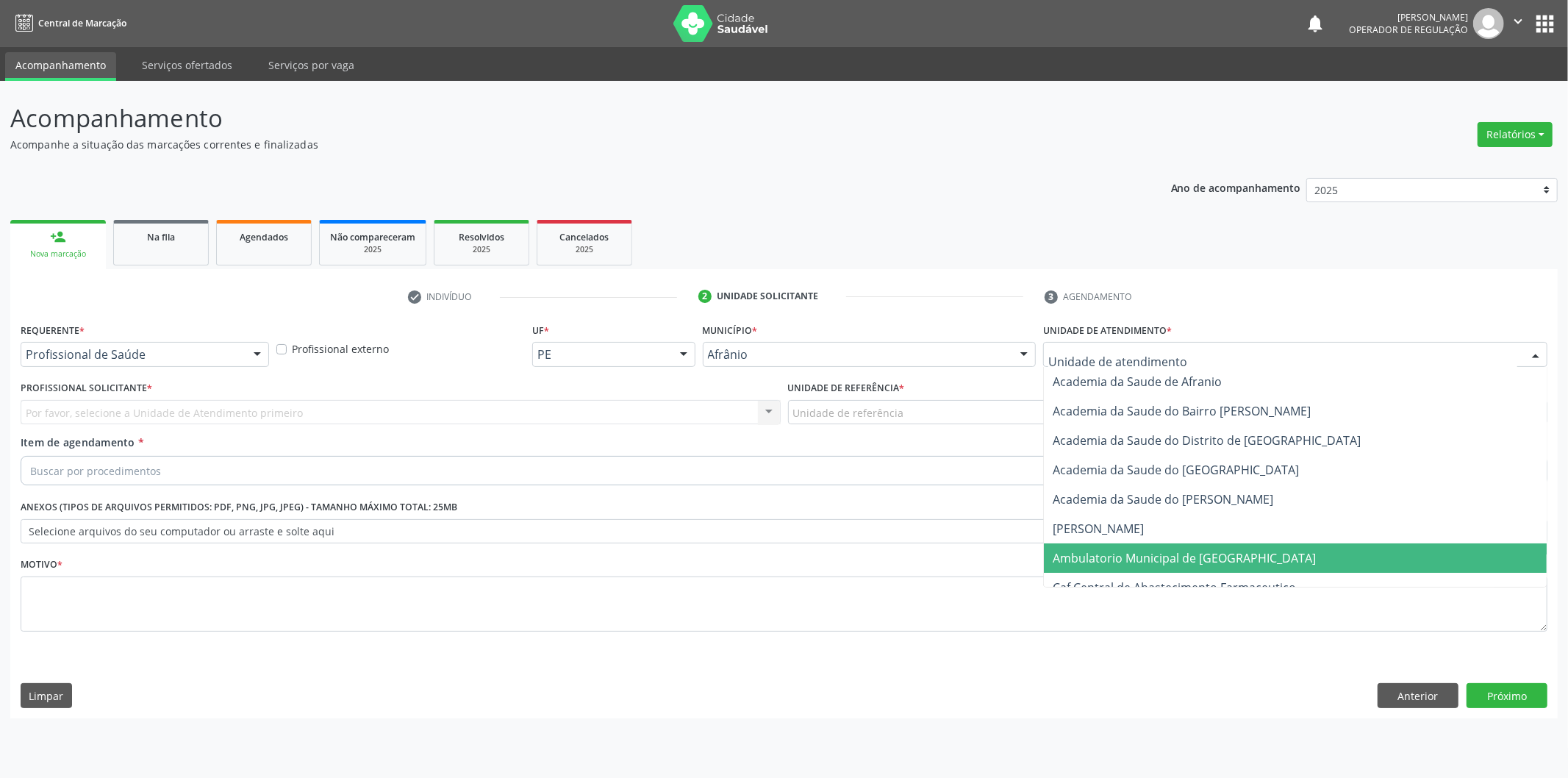
click at [1281, 564] on span "Ambulatorio Municipal de [GEOGRAPHIC_DATA]" at bounding box center [1295, 558] width 503 height 30
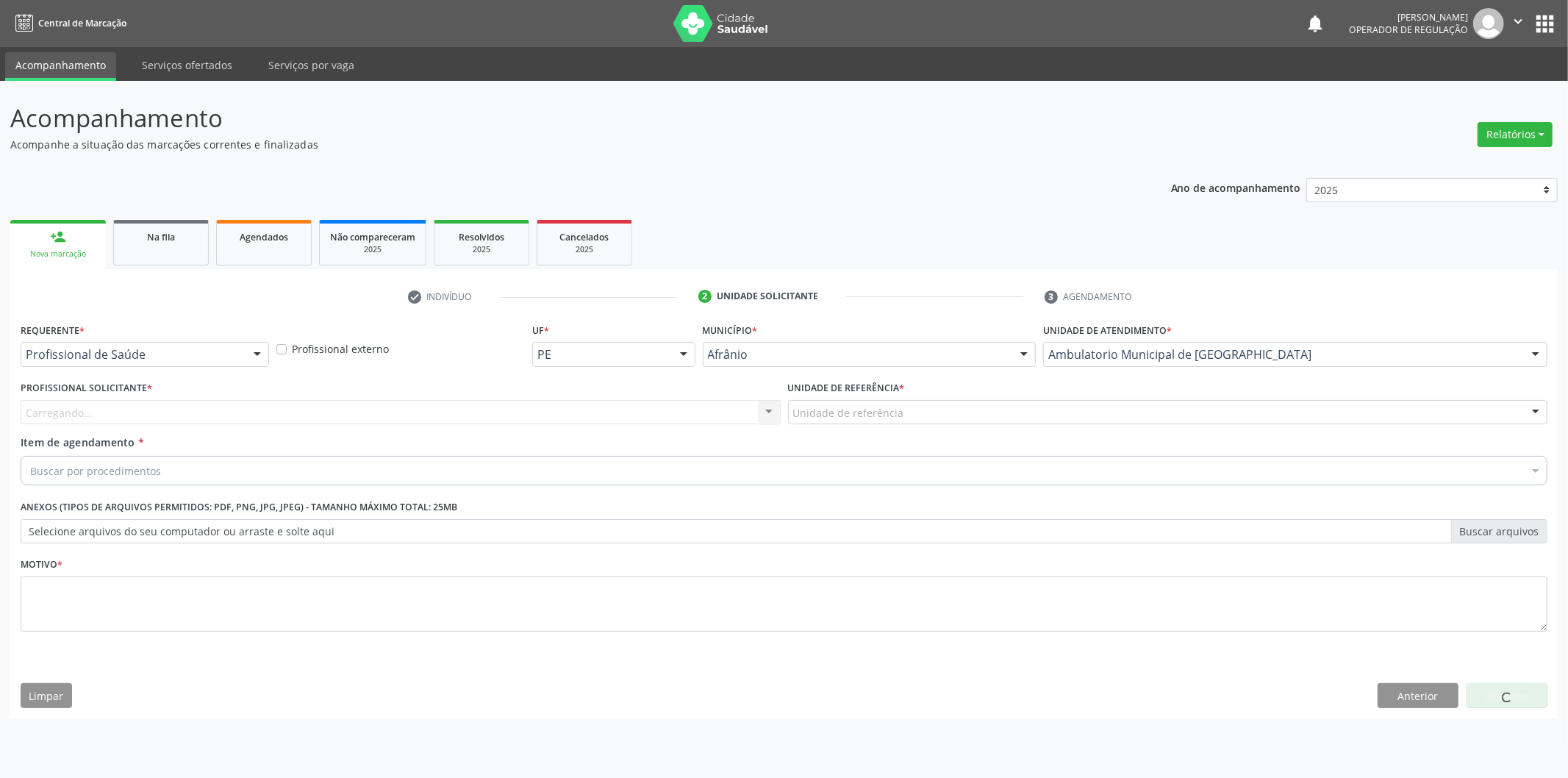
click at [489, 409] on div "Carregando... Nenhum resultado encontrado para: " " Não há nenhuma opção para s…" at bounding box center [401, 412] width 760 height 25
click at [498, 427] on div "Profissional Solicitante * Profissional solicitante Médico Anestesiologista - J…" at bounding box center [401, 406] width 768 height 58
click at [513, 416] on div "Profissional solicitante" at bounding box center [401, 412] width 760 height 25
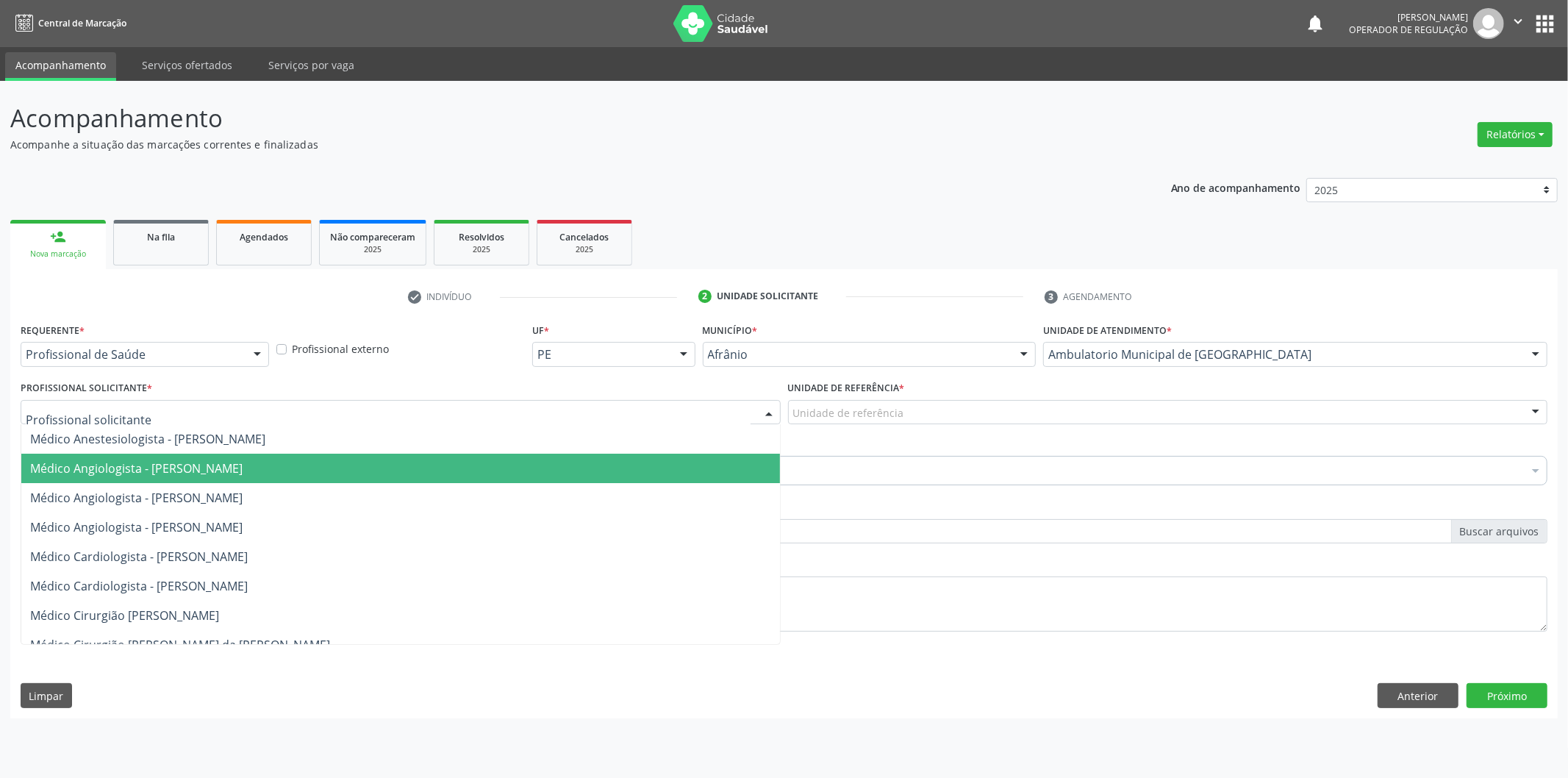
drag, startPoint x: 546, startPoint y: 471, endPoint x: 647, endPoint y: 461, distance: 101.5
click at [564, 471] on span "Médico Angiologista - [PERSON_NAME]" at bounding box center [401, 468] width 759 height 30
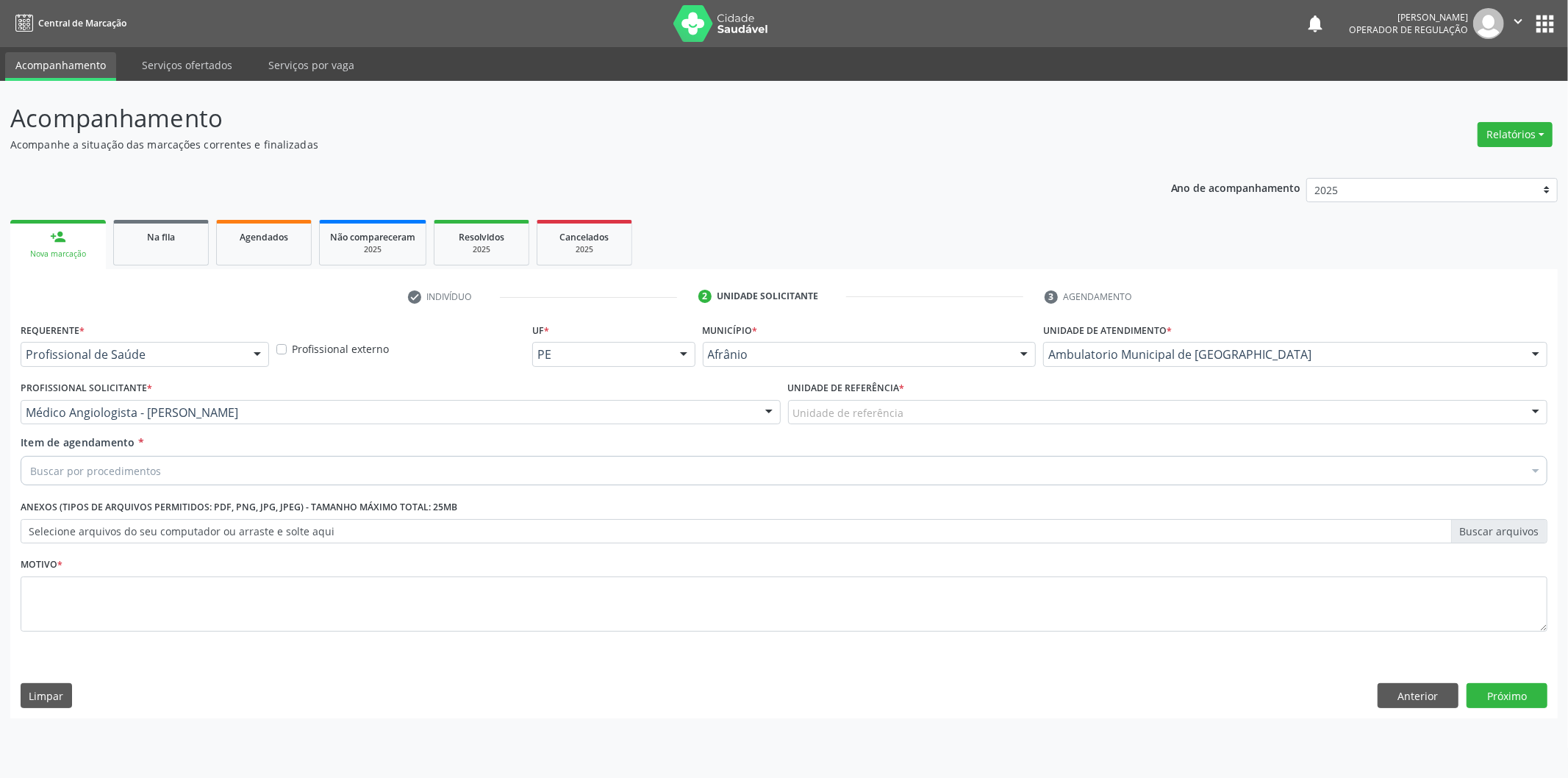
click at [892, 428] on div "Unidade de referência * Unidade de referência ESF de Extrema ESF de Barra das M…" at bounding box center [1168, 406] width 768 height 58
click at [910, 405] on div "Unidade de referência" at bounding box center [1168, 412] width 760 height 25
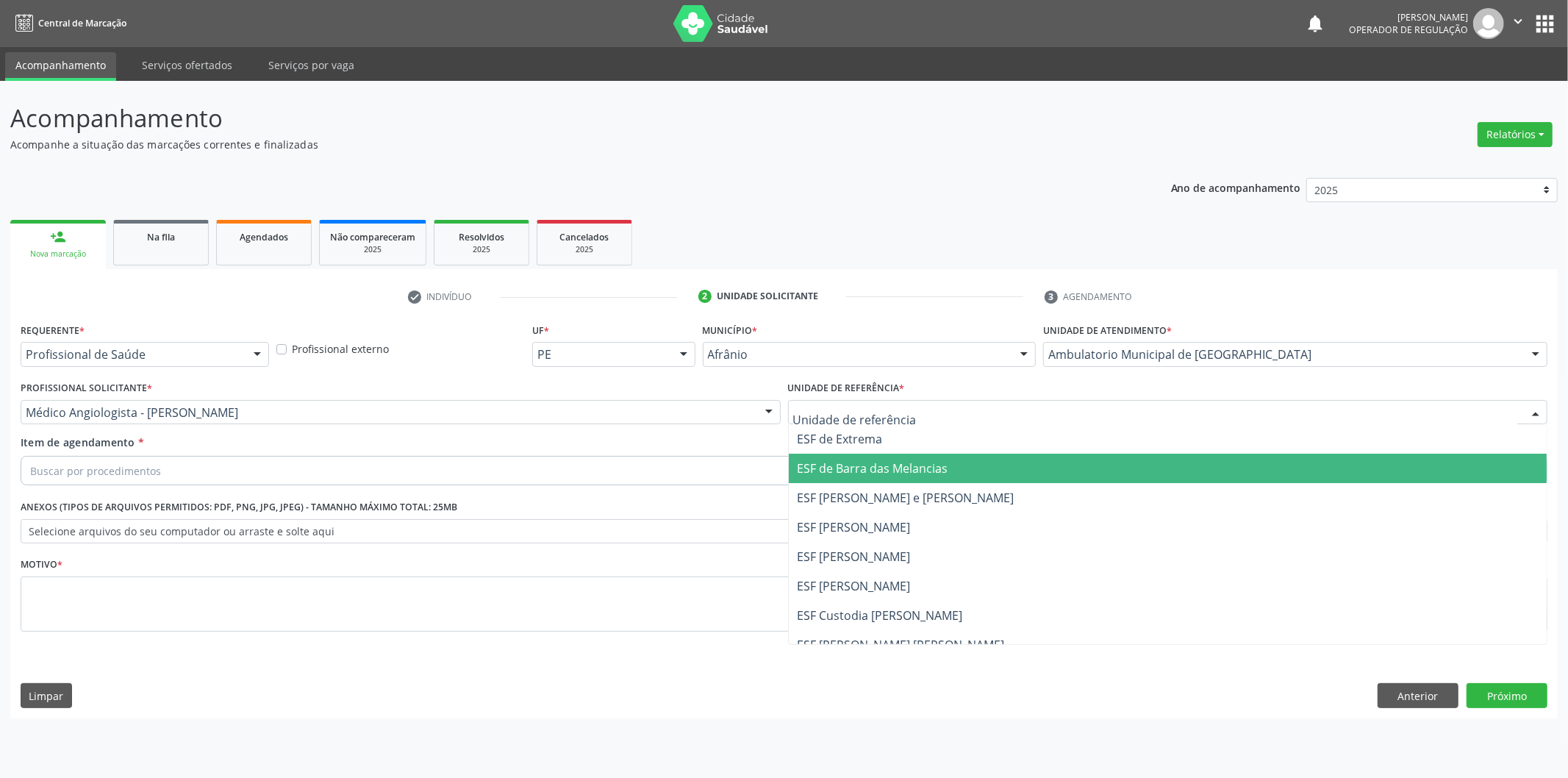
click at [924, 473] on span "ESF de Barra das Melancias" at bounding box center [873, 469] width 151 height 16
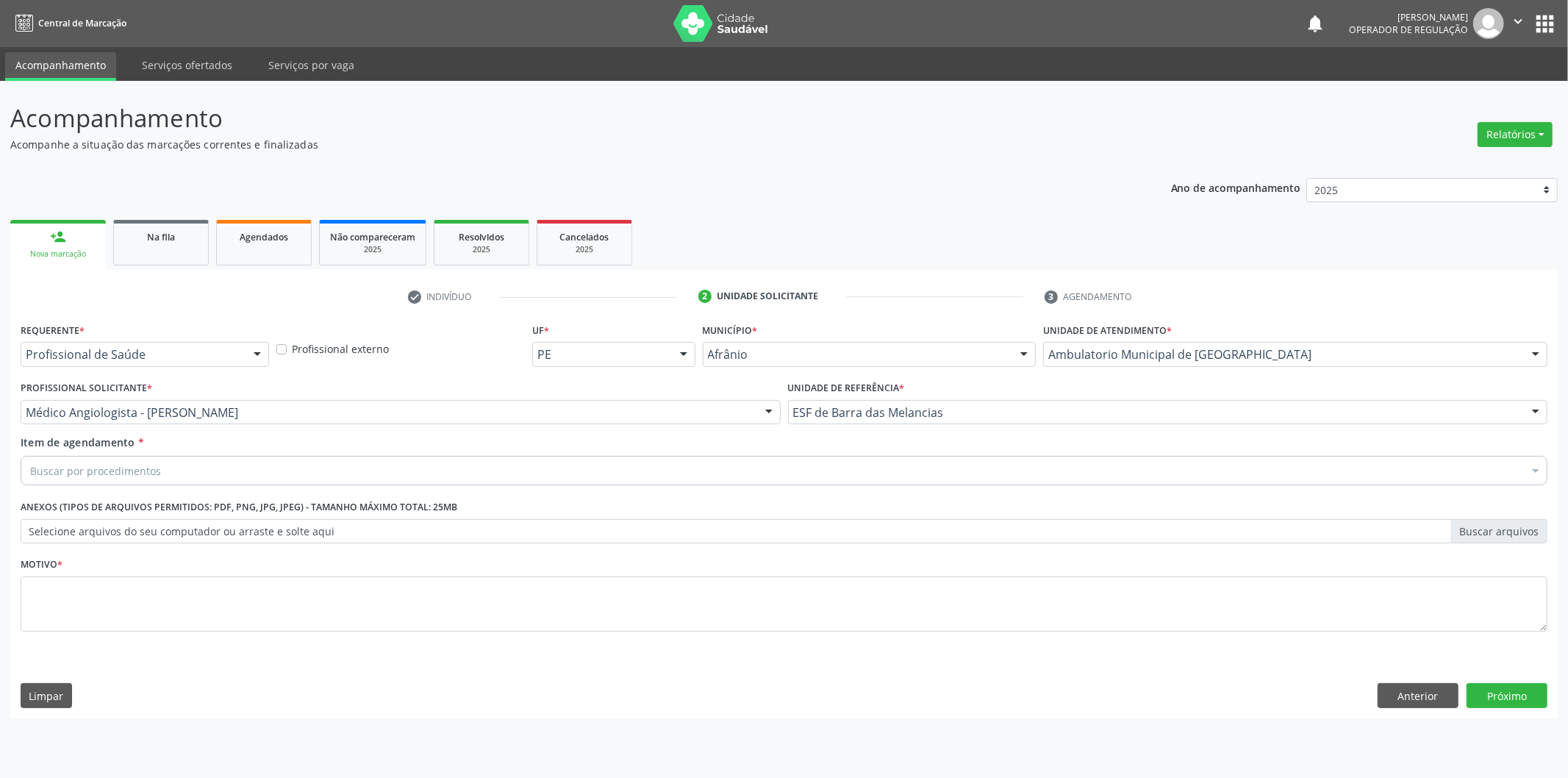
click at [924, 473] on div "Buscar por procedimentos" at bounding box center [784, 470] width 1527 height 30
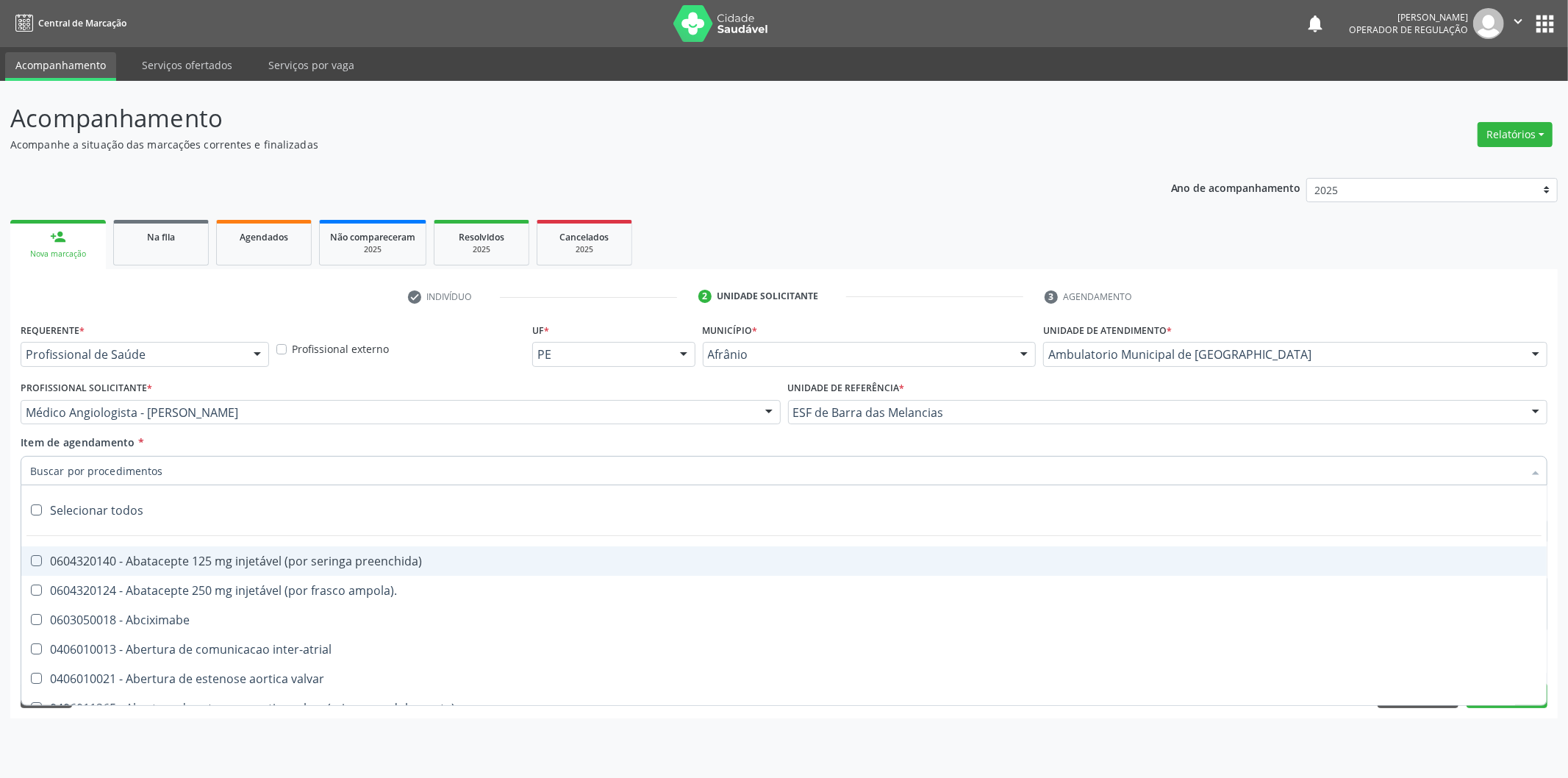
paste input "neurologista"
type input "neurologista"
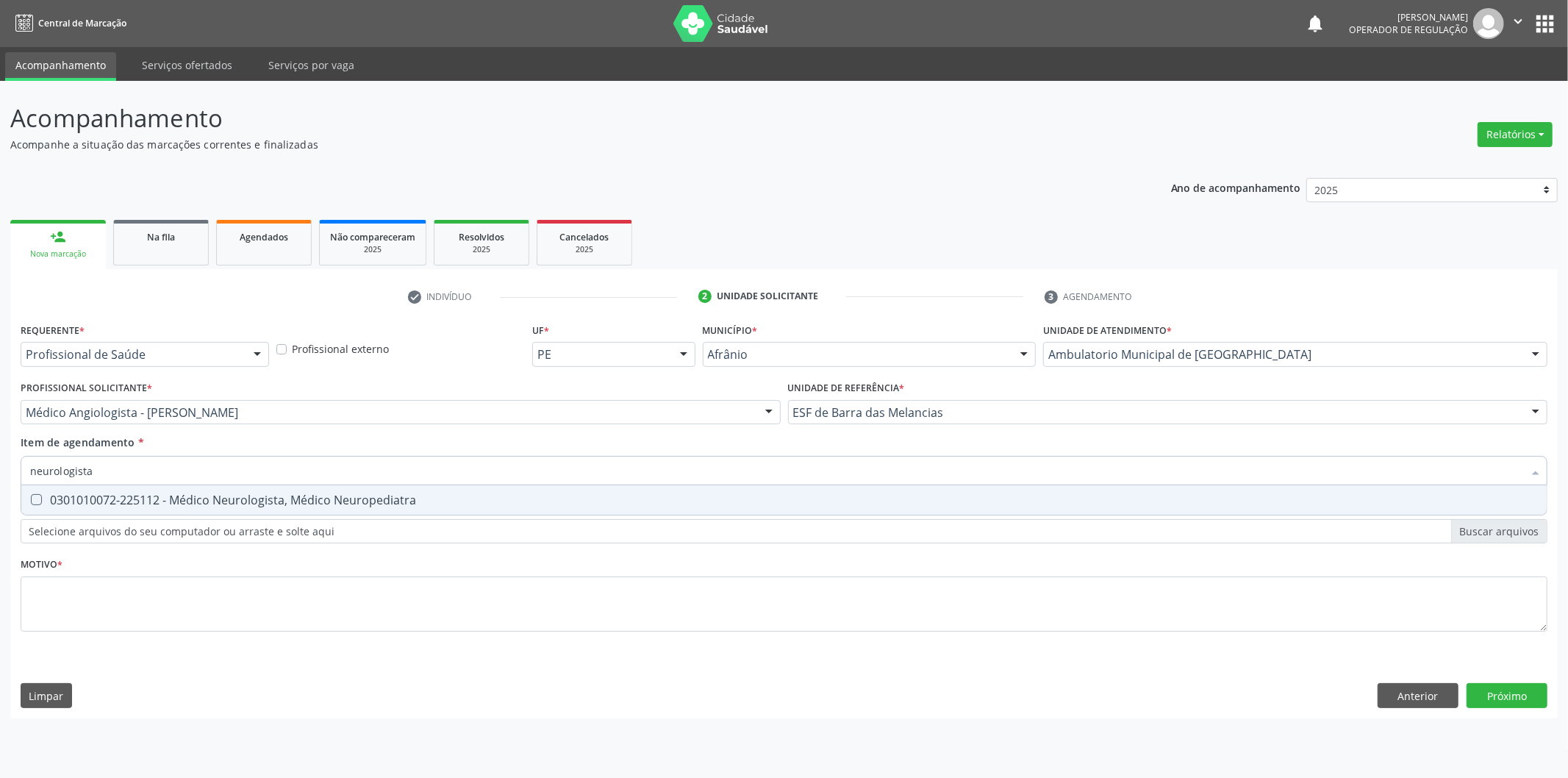
click at [788, 502] on div "0301010072-225112 - Médico Neurologista, Médico Neuropediatra" at bounding box center [784, 500] width 1508 height 12
checkbox Neuropediatra "true"
click at [751, 587] on div "Requerente * Profissional de Saúde Profissional de Saúde Paciente Nenhum result…" at bounding box center [784, 485] width 1527 height 333
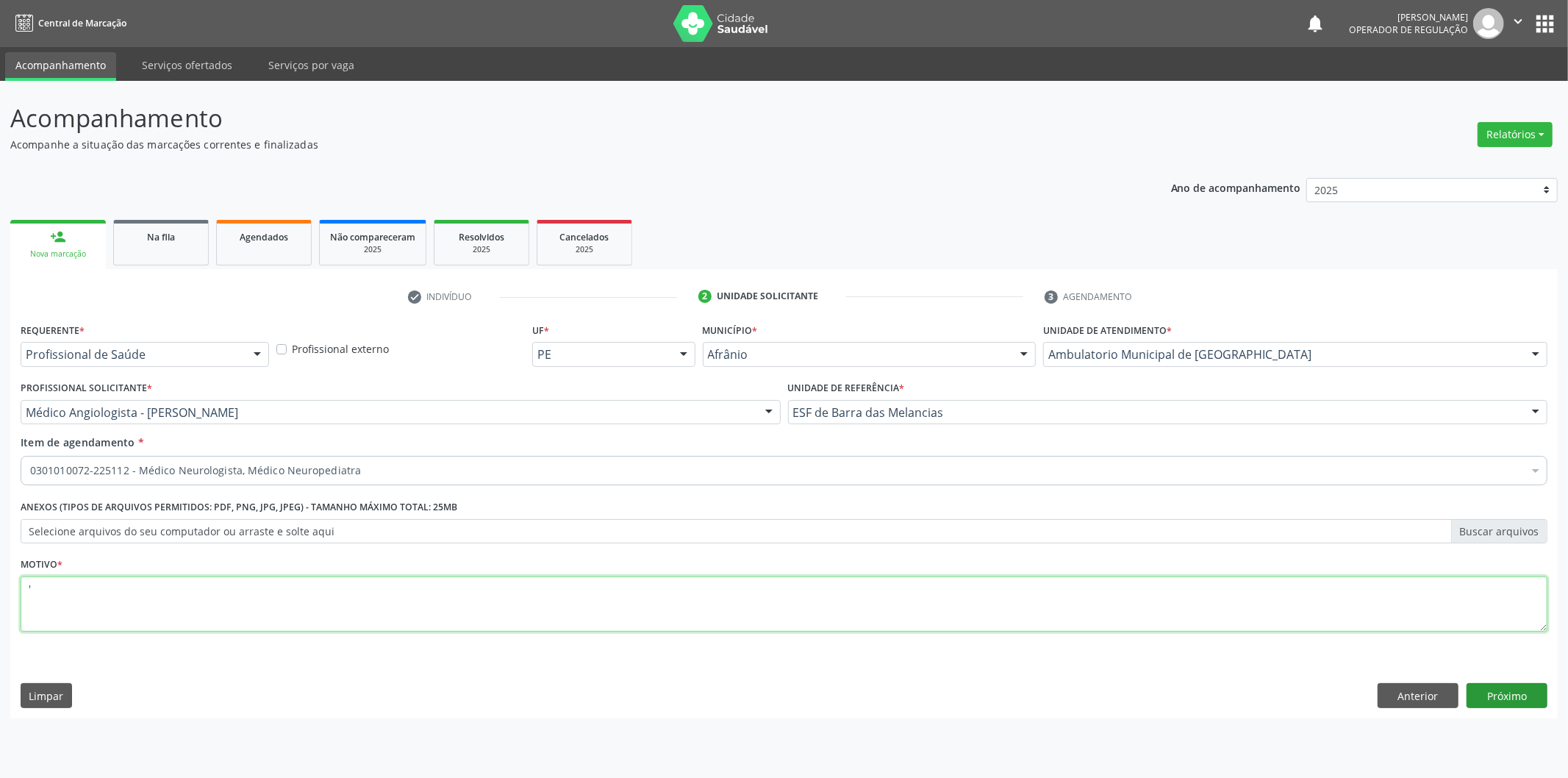
type textarea "'"
click at [1510, 695] on button "Próximo" at bounding box center [1507, 695] width 81 height 25
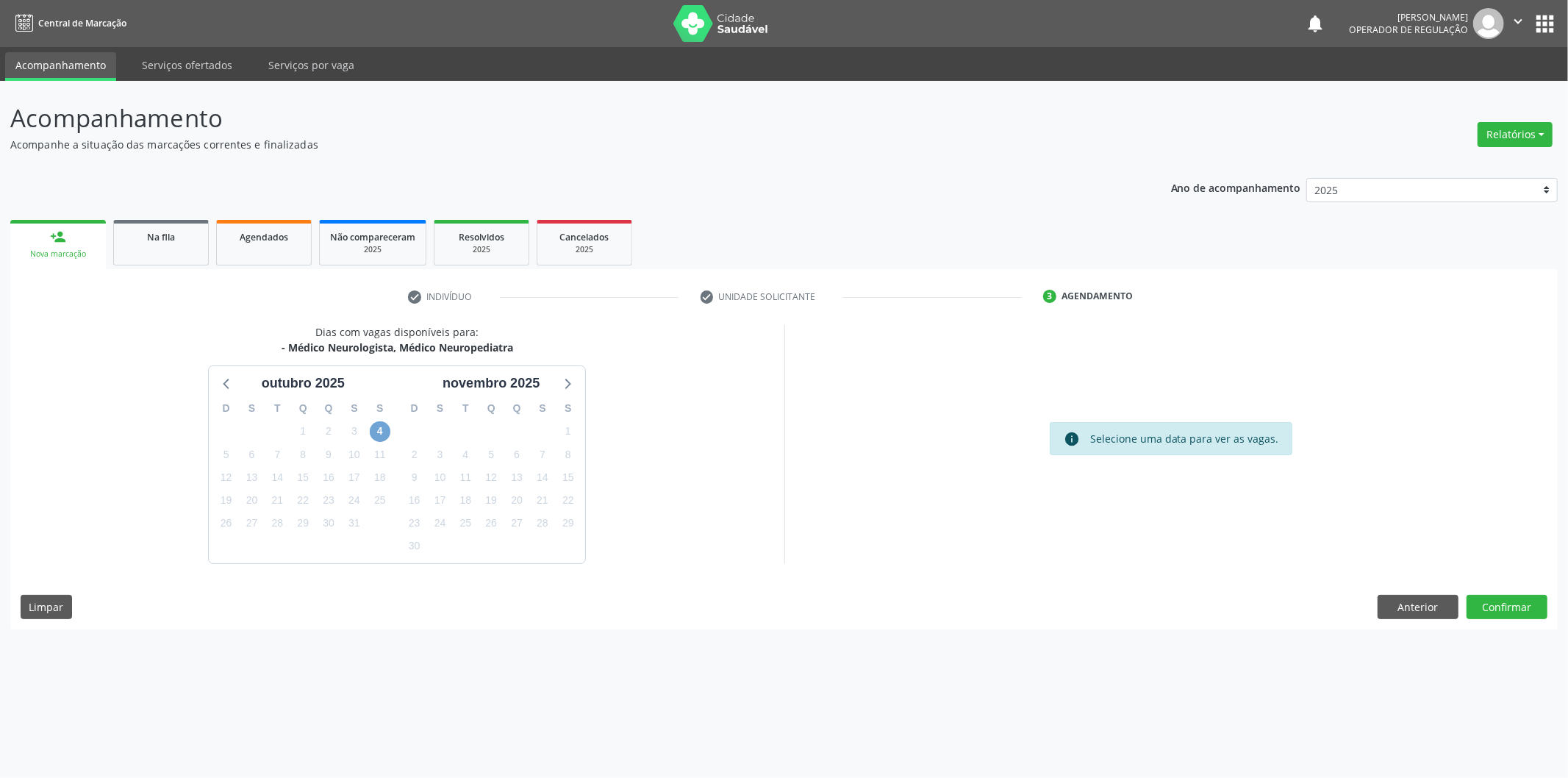
click at [389, 434] on span "4" at bounding box center [381, 432] width 21 height 21
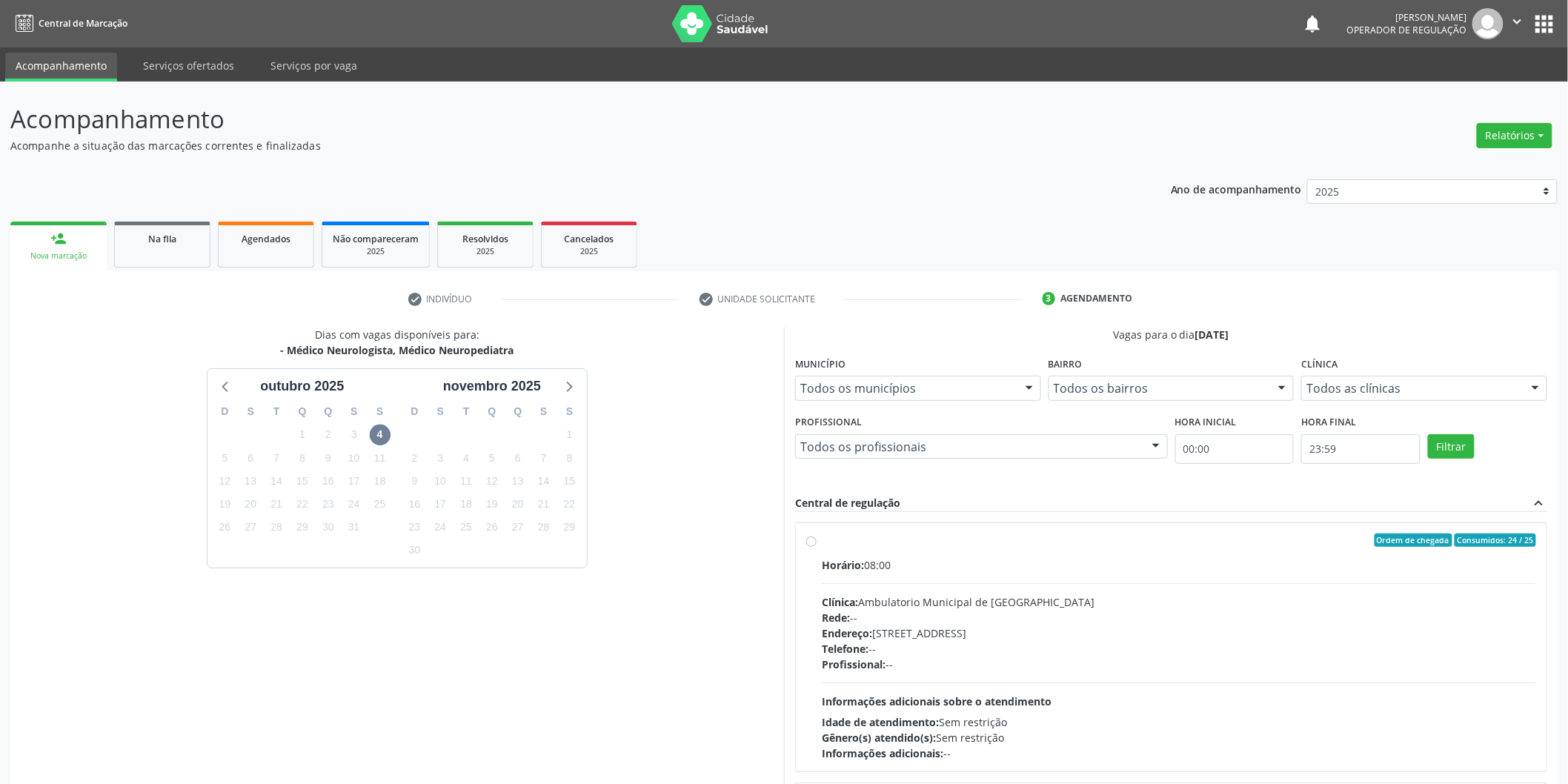
click at [956, 558] on div "Horário: 08:00" at bounding box center [1179, 565] width 714 height 15
click at [816, 547] on input "Ordem de chegada Consumidos: 24 / 25 Horário: 08:00 Clínica: Ambulatorio Munici…" at bounding box center [811, 540] width 10 height 14
radio input "true"
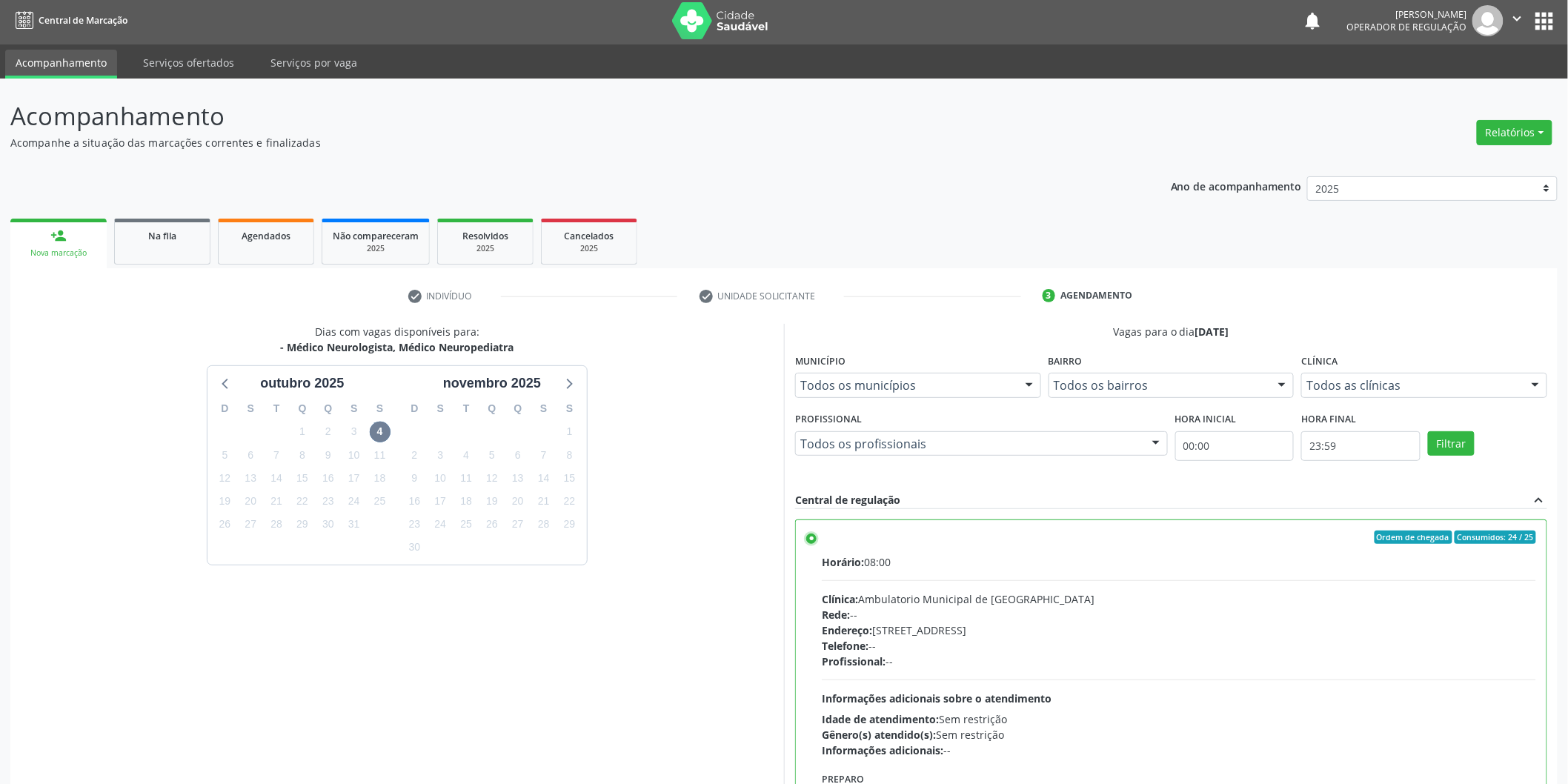
scroll to position [100, 0]
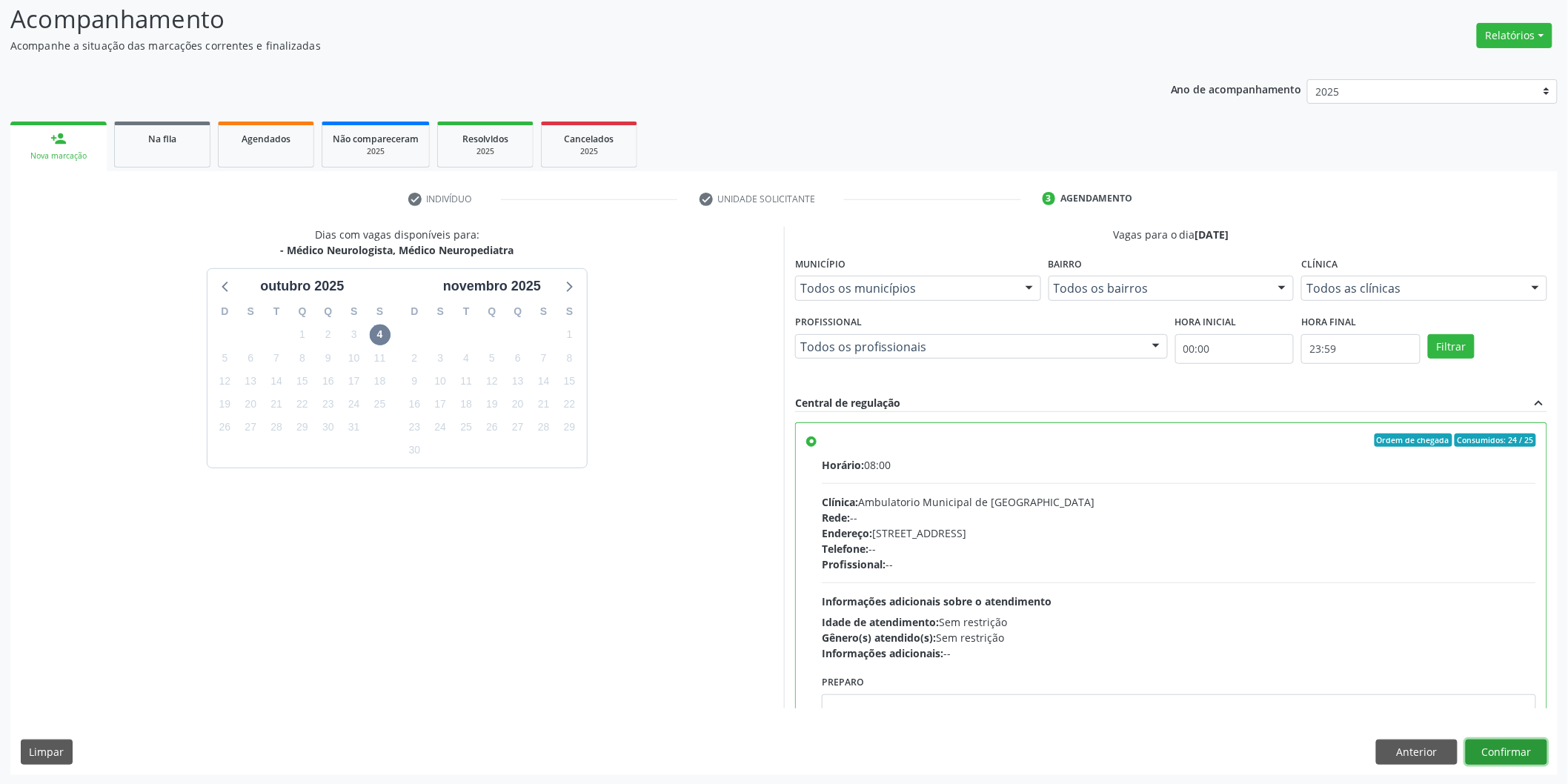
click at [1505, 749] on button "Confirmar" at bounding box center [1506, 752] width 81 height 25
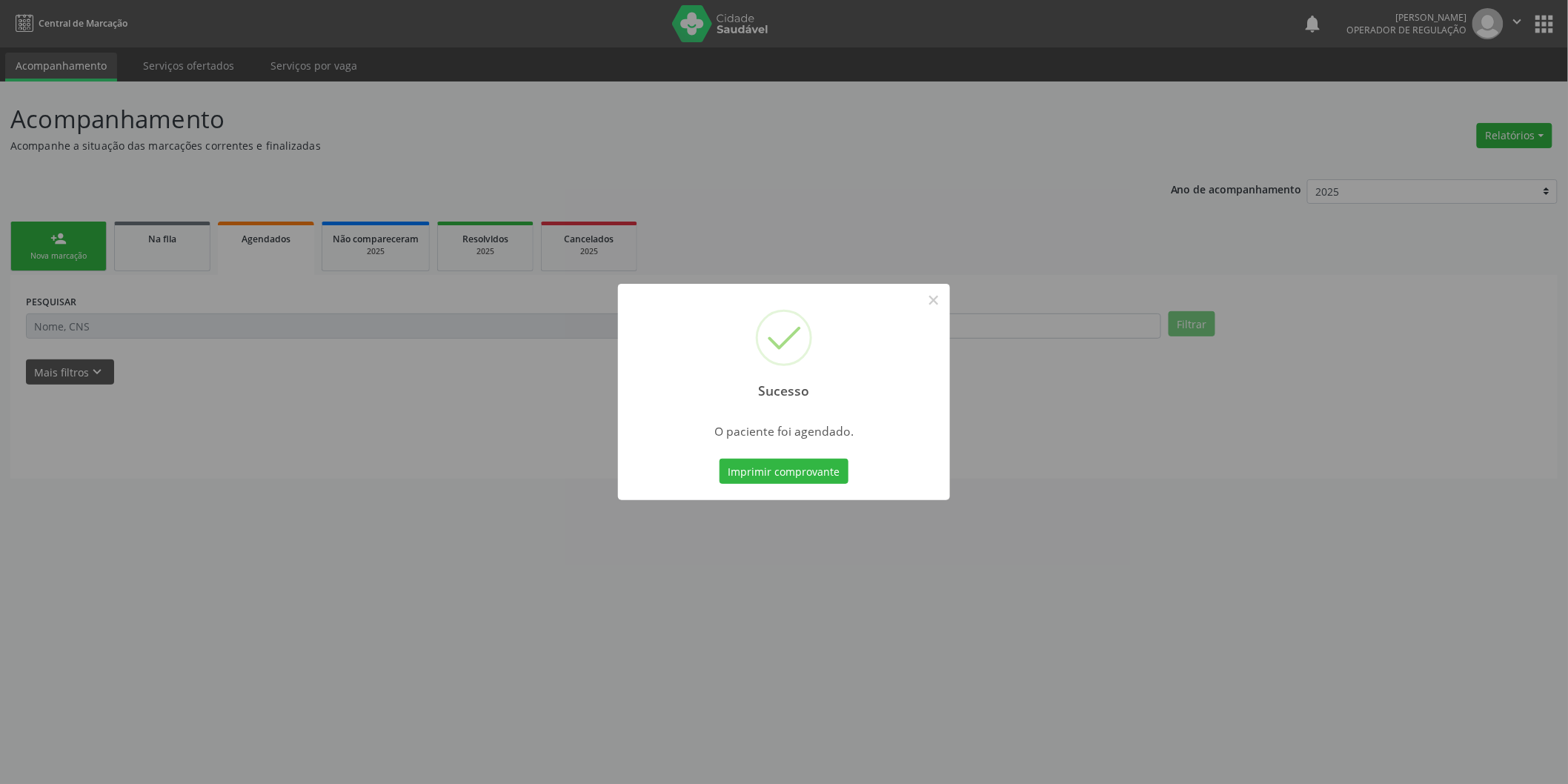
scroll to position [0, 0]
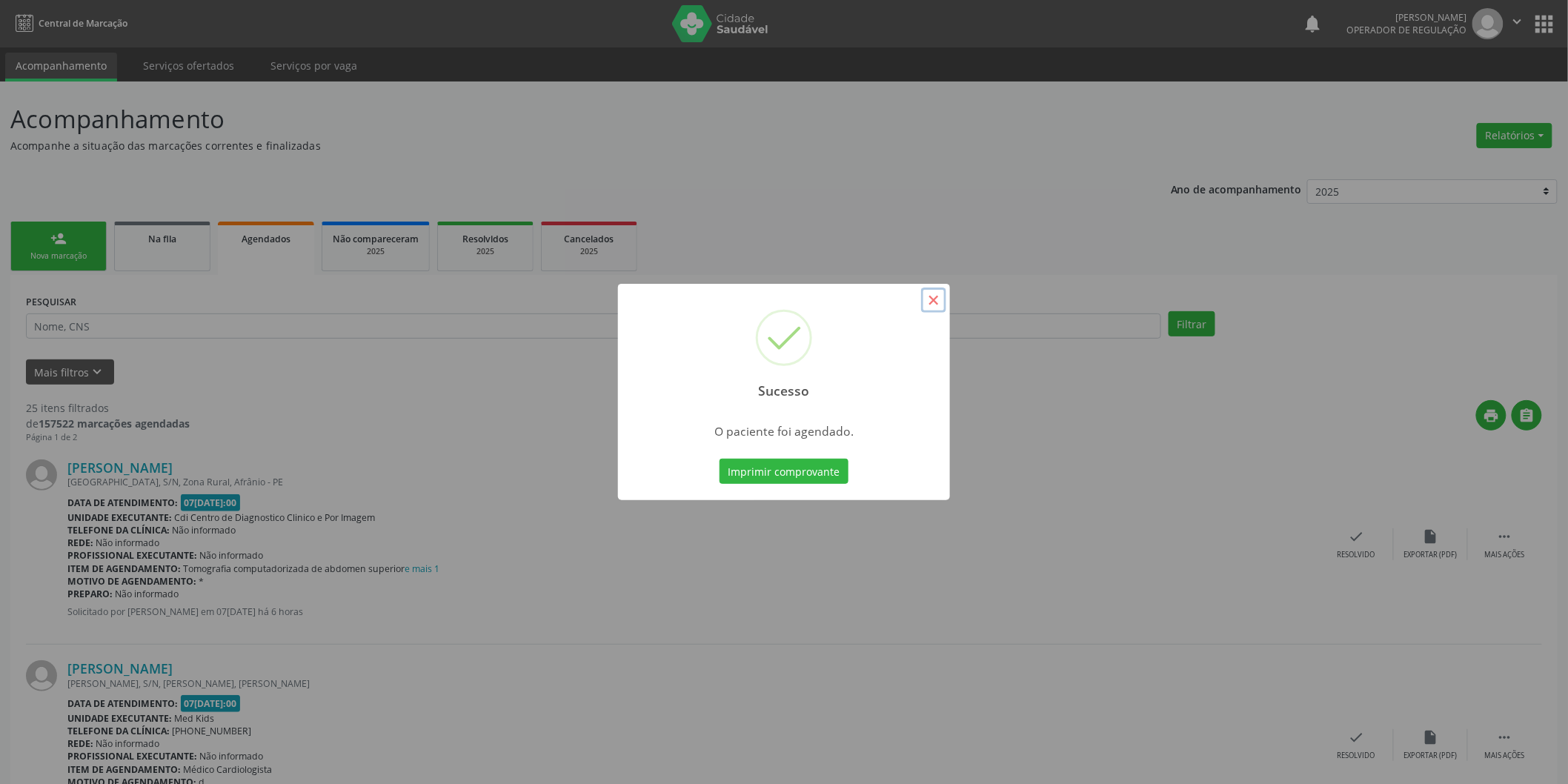
click at [938, 300] on button "×" at bounding box center [933, 300] width 25 height 25
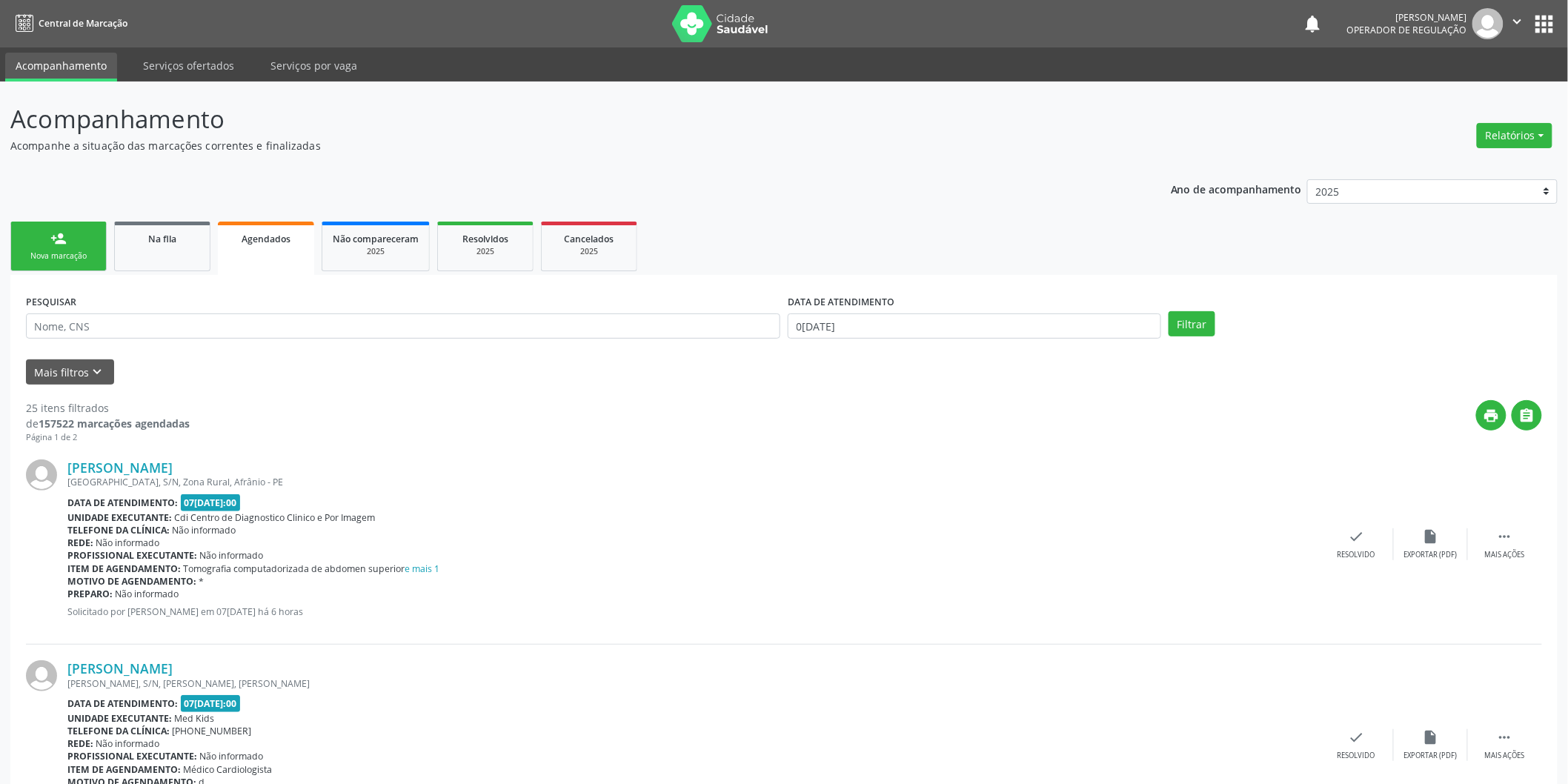
click at [77, 247] on link "person_add Nova marcação" at bounding box center [59, 247] width 97 height 50
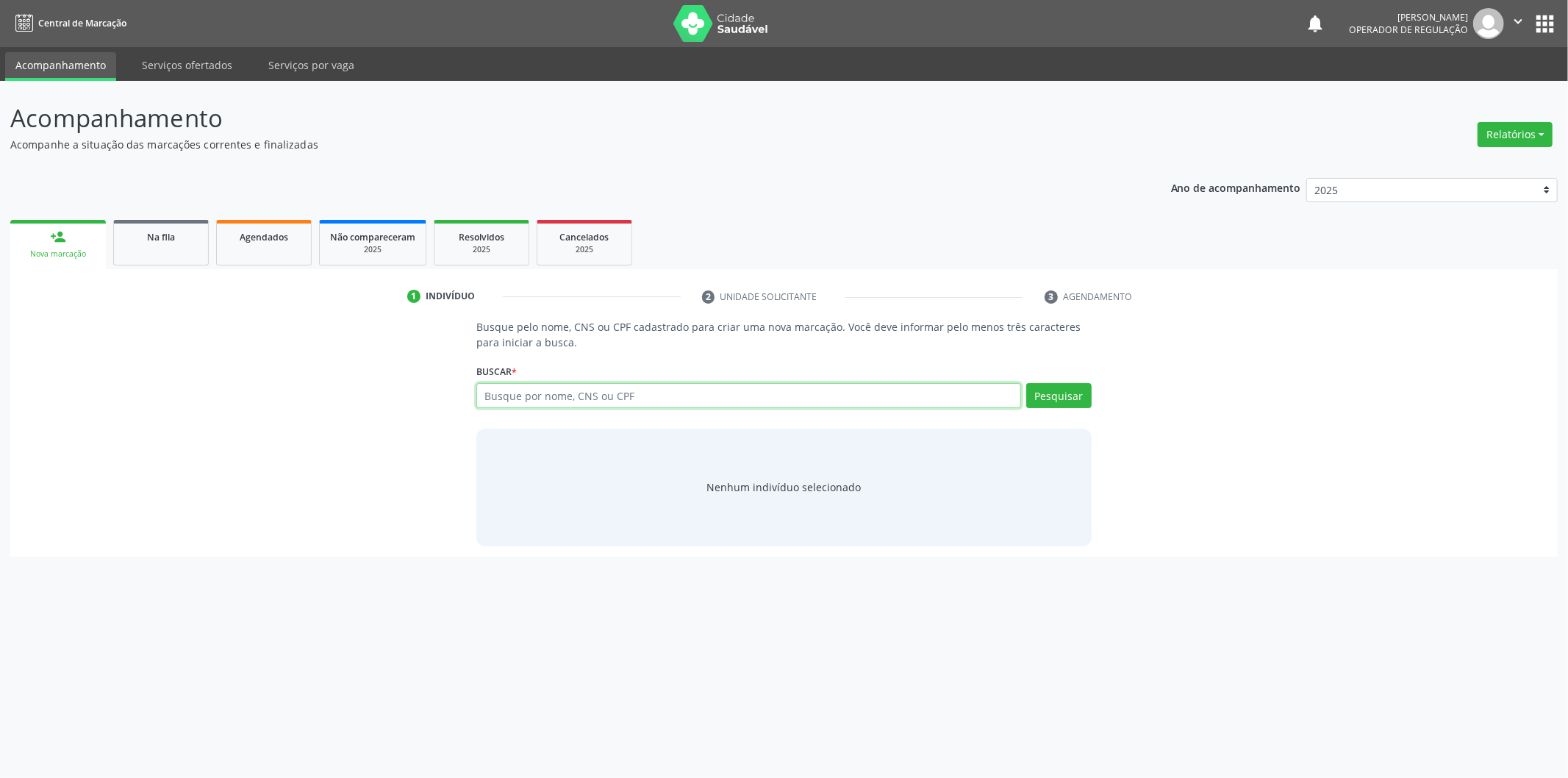
click at [544, 399] on input "text" at bounding box center [748, 395] width 545 height 25
type input "07730814455"
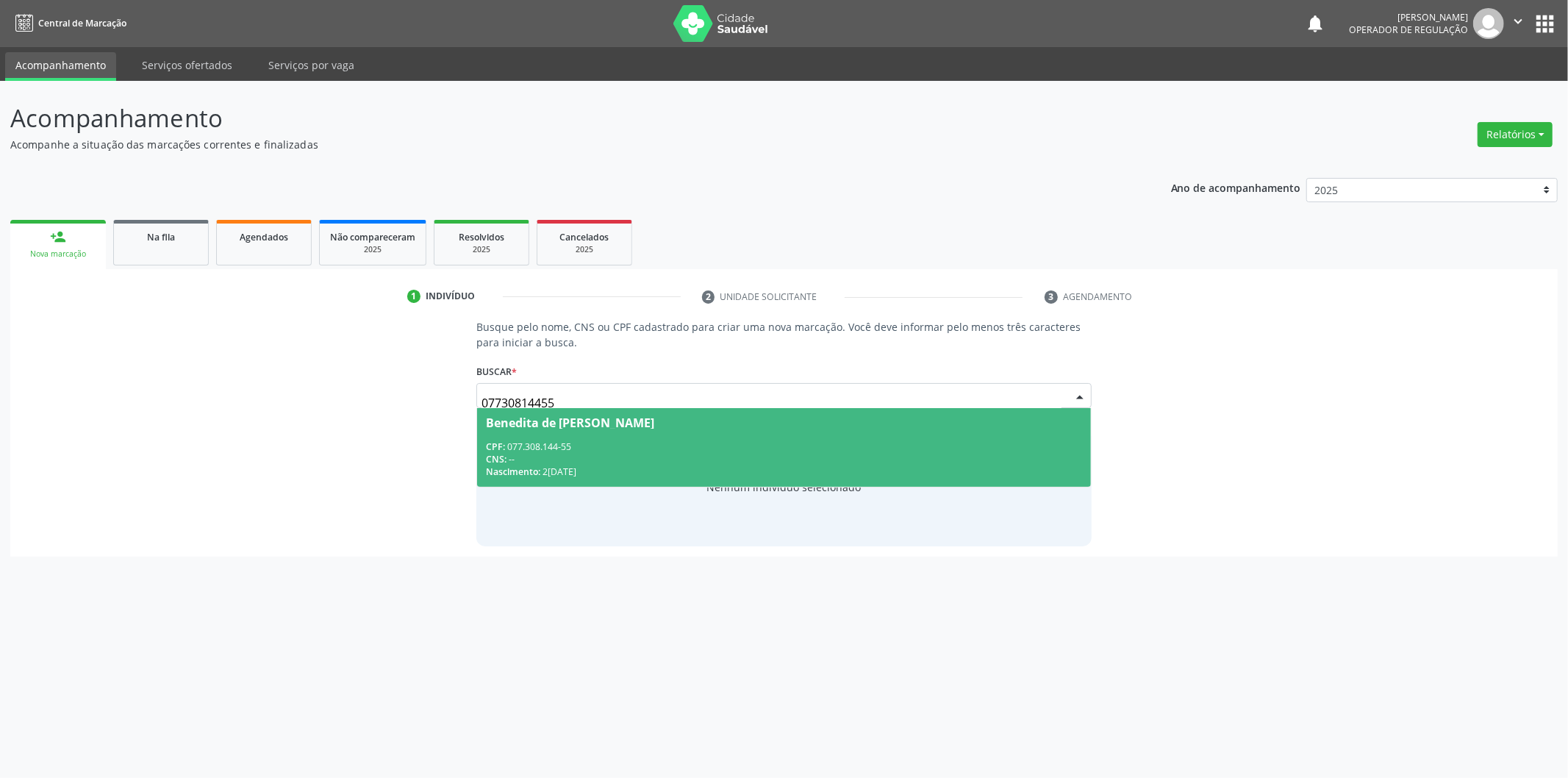
click at [680, 423] on div "Benedita de Macedo Rodrigues" at bounding box center [784, 422] width 596 height 12
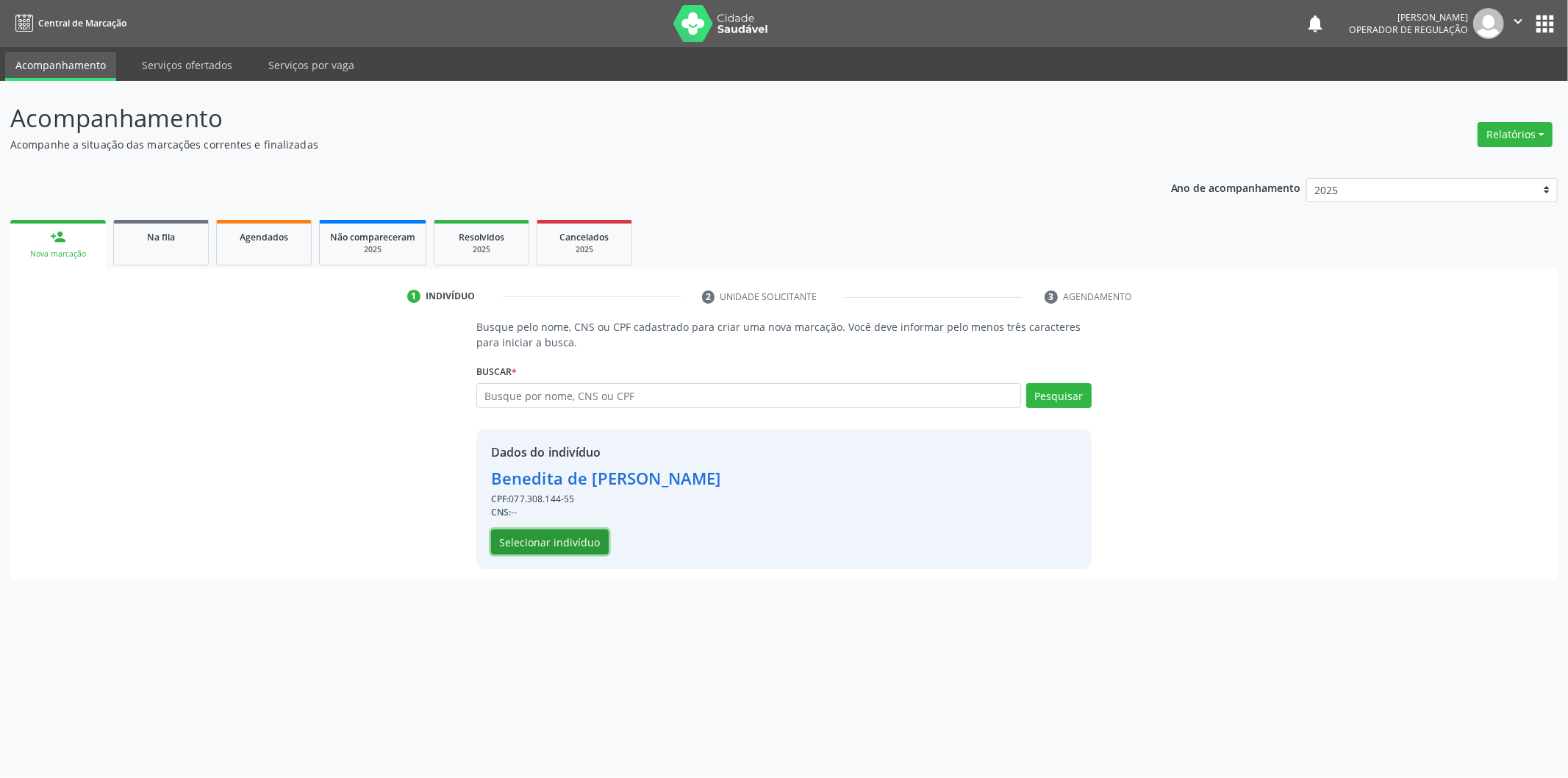
click at [585, 535] on button "Selecionar indivíduo" at bounding box center [549, 541] width 118 height 25
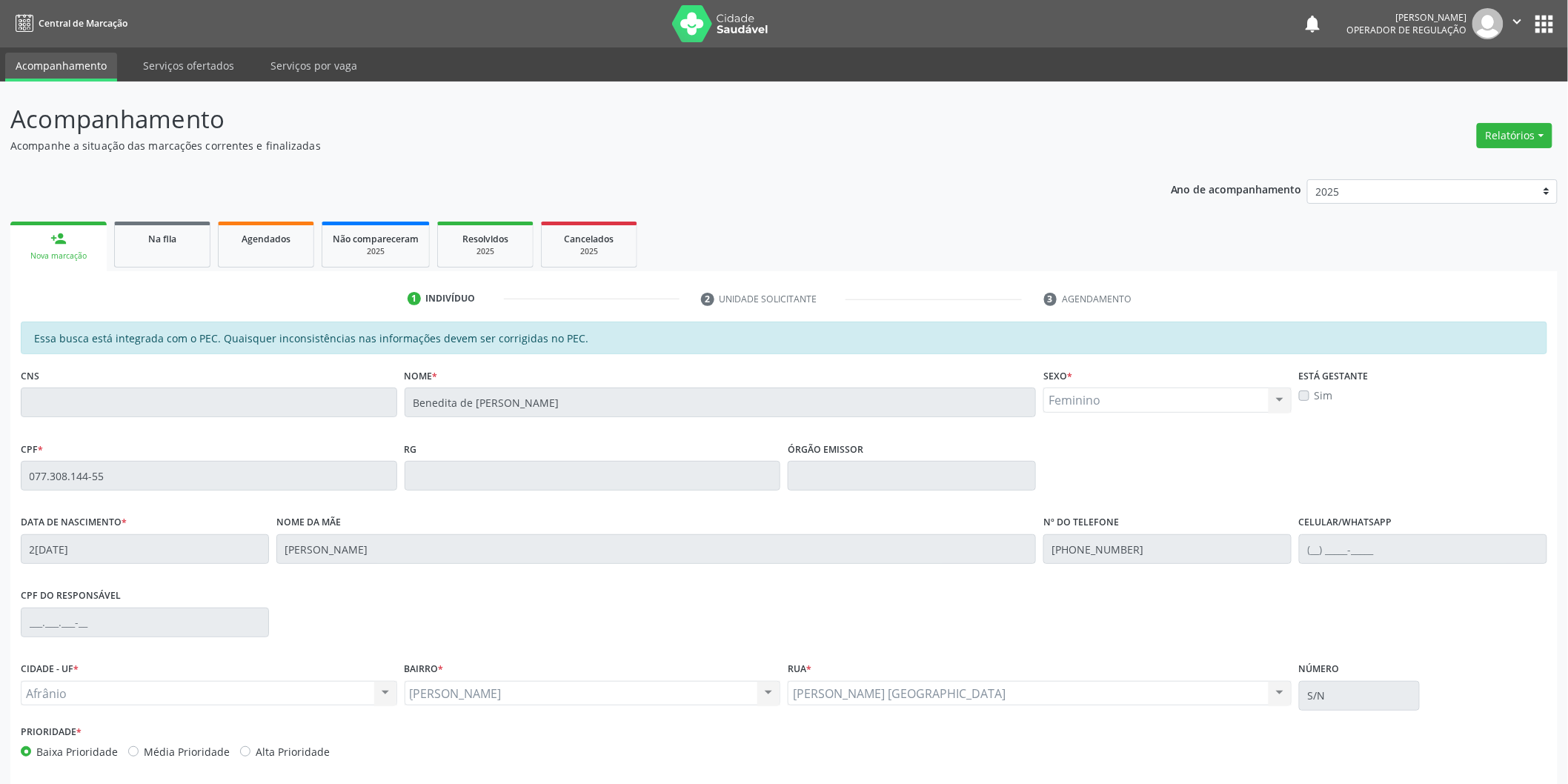
scroll to position [61, 0]
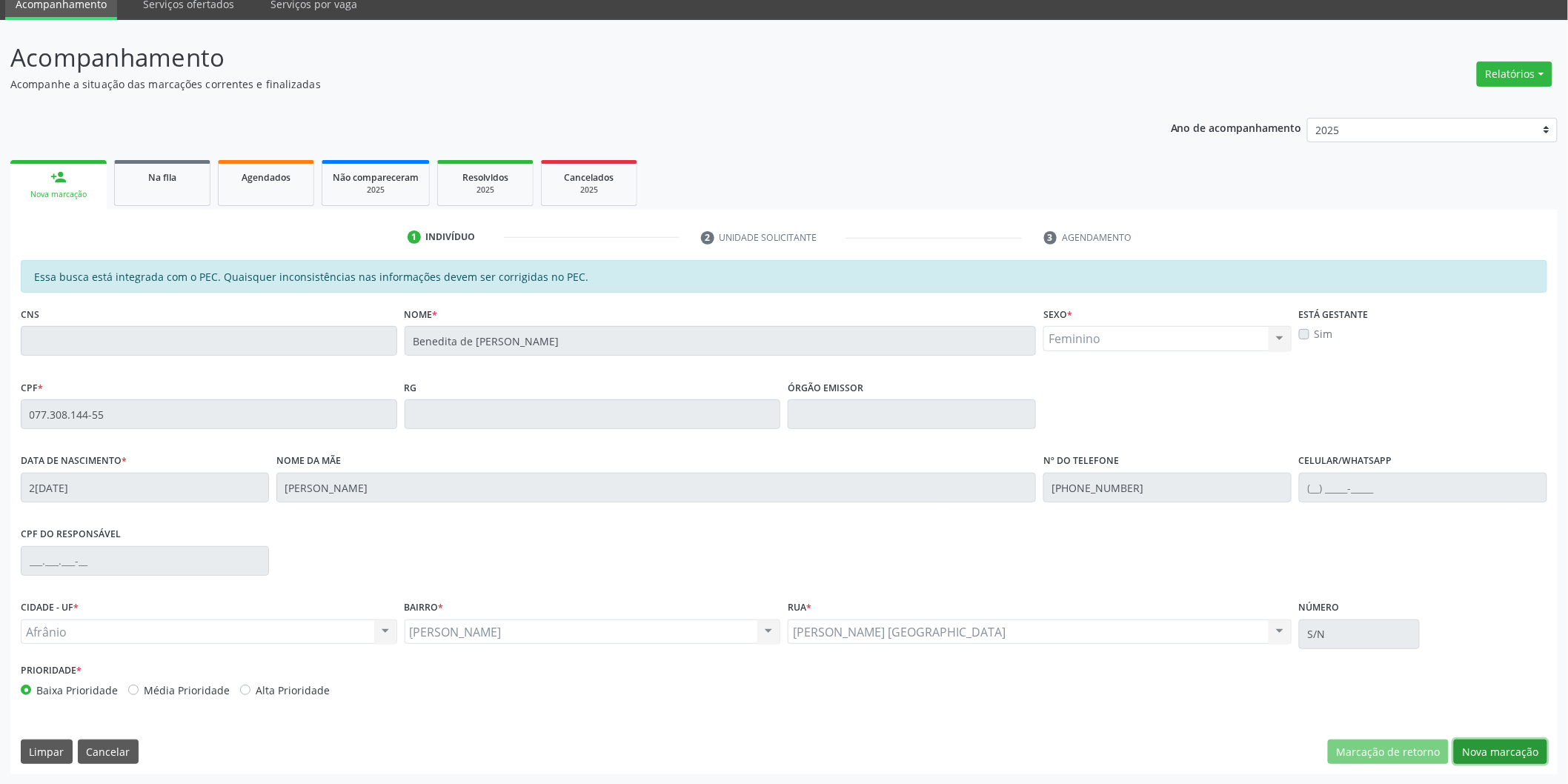
click at [1475, 754] on button "Nova marcação" at bounding box center [1500, 752] width 93 height 25
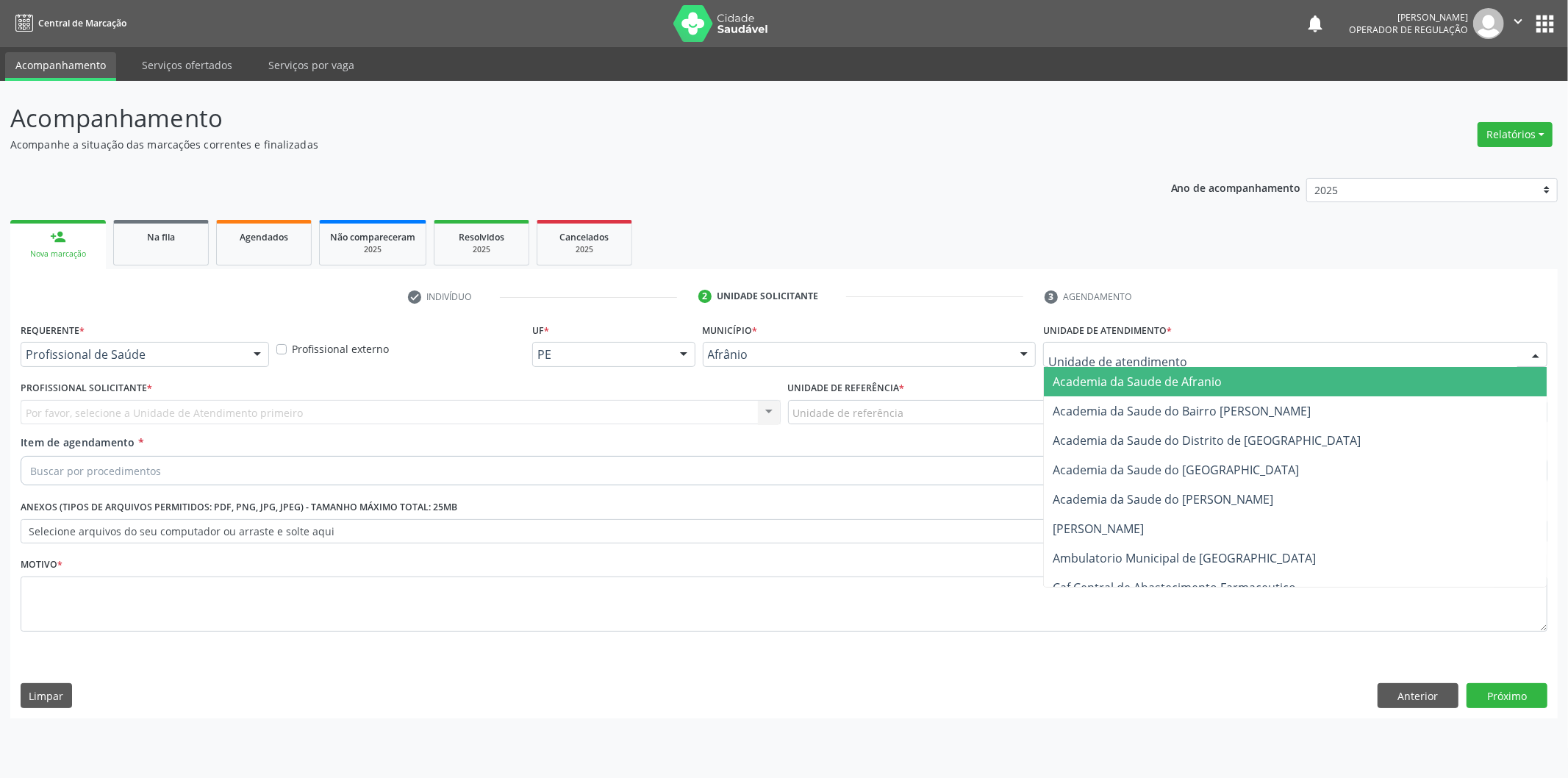
click at [1420, 365] on div at bounding box center [1295, 354] width 505 height 25
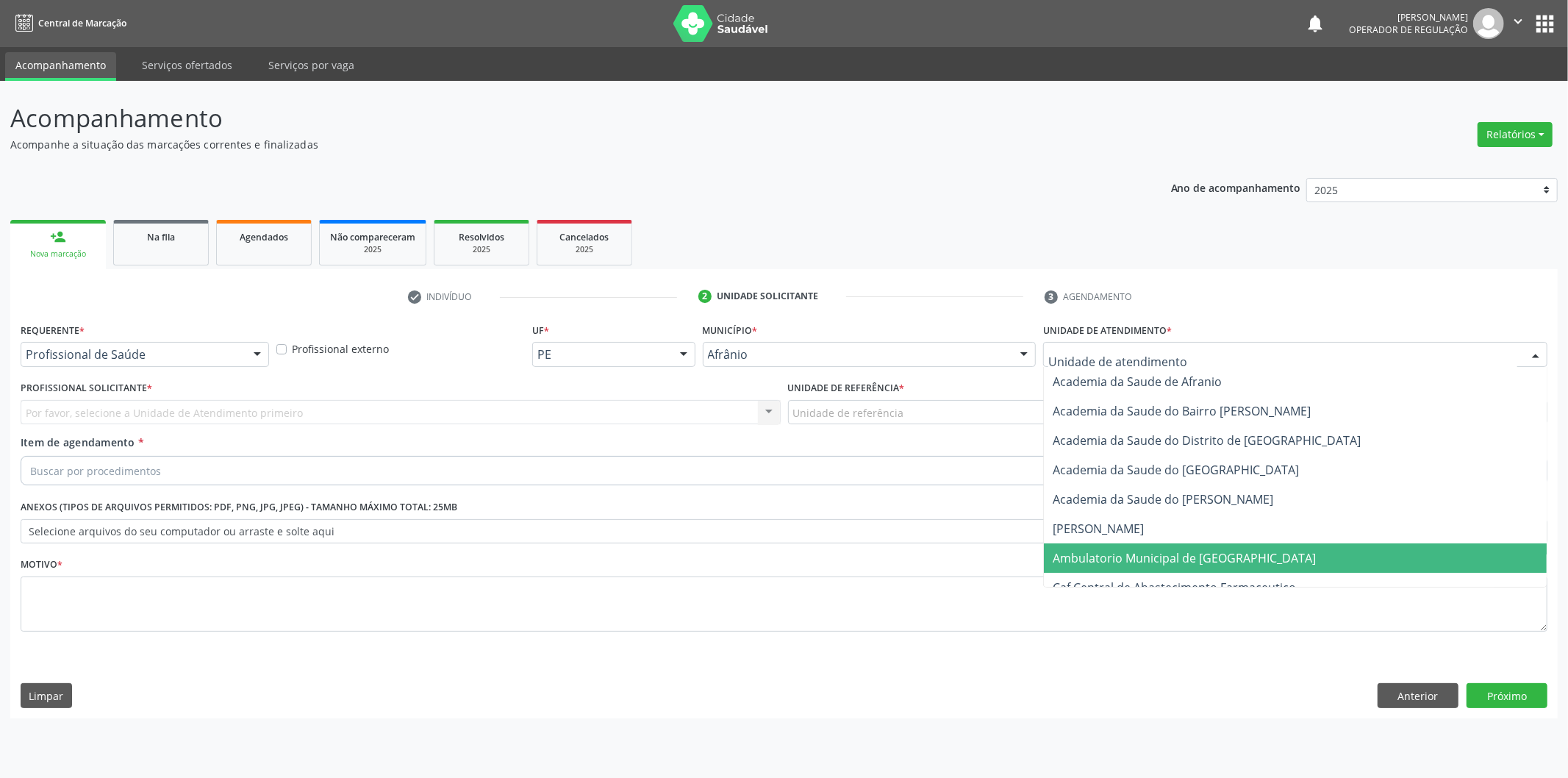
click at [1239, 561] on span "Ambulatorio Municipal de [GEOGRAPHIC_DATA]" at bounding box center [1295, 558] width 503 height 30
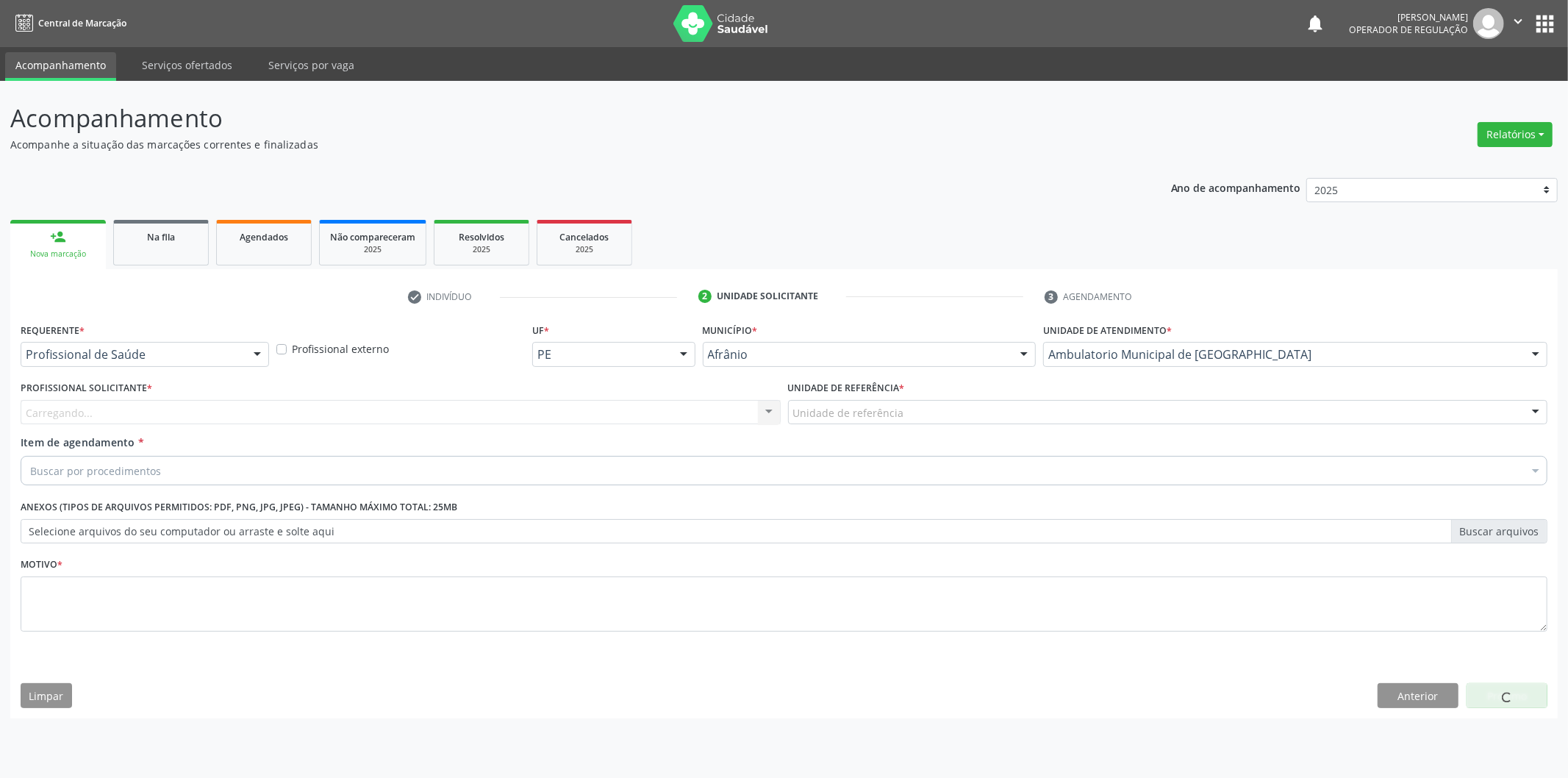
click at [321, 429] on div "Profissional Solicitante * Carregando... Nenhum resultado encontrado para: " " …" at bounding box center [401, 406] width 768 height 58
click at [327, 423] on div "Carregando... Nenhum resultado encontrado para: " " Não há nenhuma opção para s…" at bounding box center [401, 412] width 760 height 25
click at [327, 423] on div "Profissional solicitante Médico Anestesiologista - Julianna Ferreira Obara Médi…" at bounding box center [401, 412] width 760 height 25
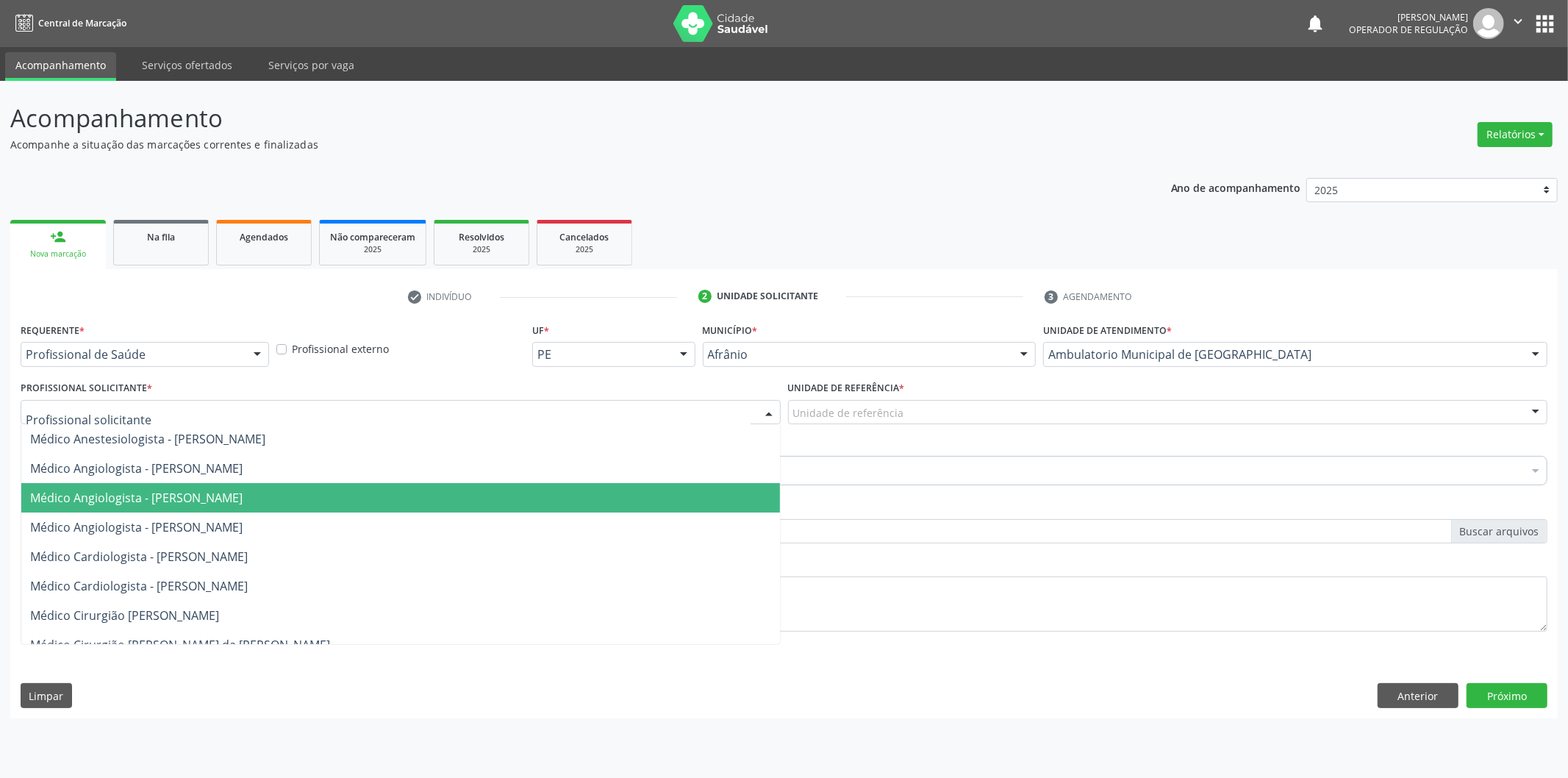
click at [338, 503] on span "Médico Angiologista - [PERSON_NAME]" at bounding box center [401, 497] width 759 height 30
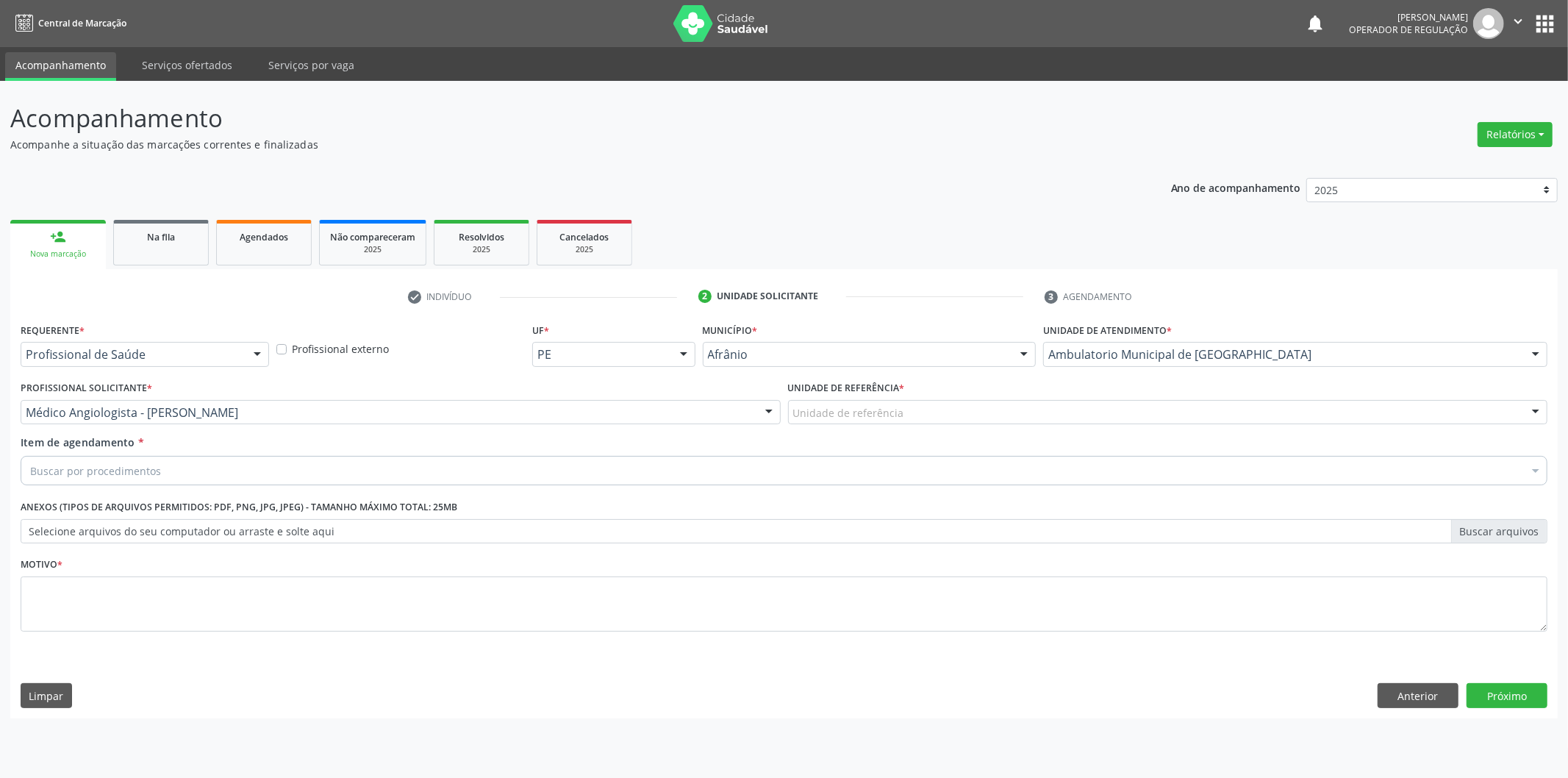
click at [902, 421] on div "Unidade de referência" at bounding box center [1168, 412] width 760 height 25
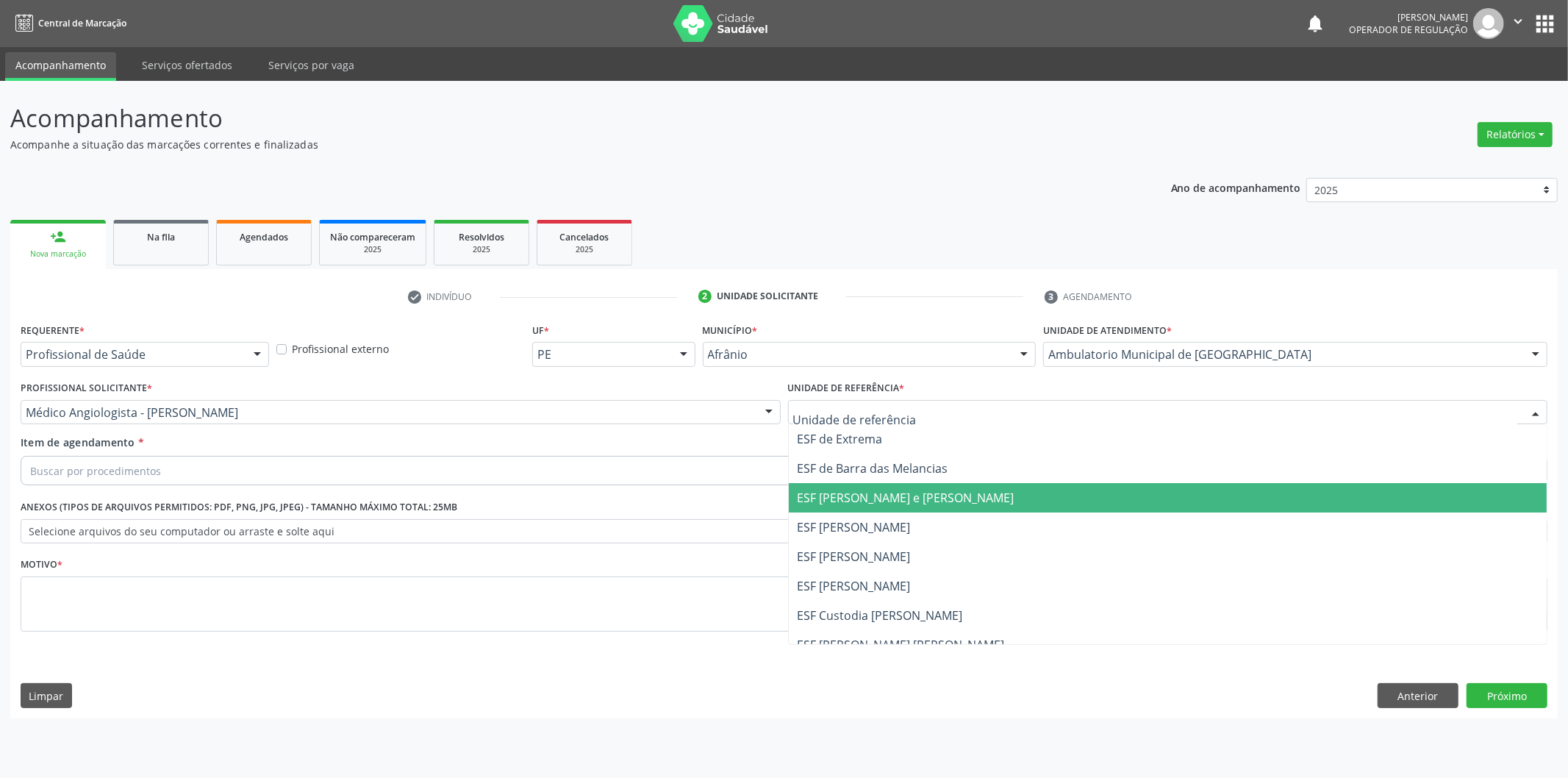
click at [888, 491] on span "ESF [PERSON_NAME] e [PERSON_NAME]" at bounding box center [906, 497] width 217 height 16
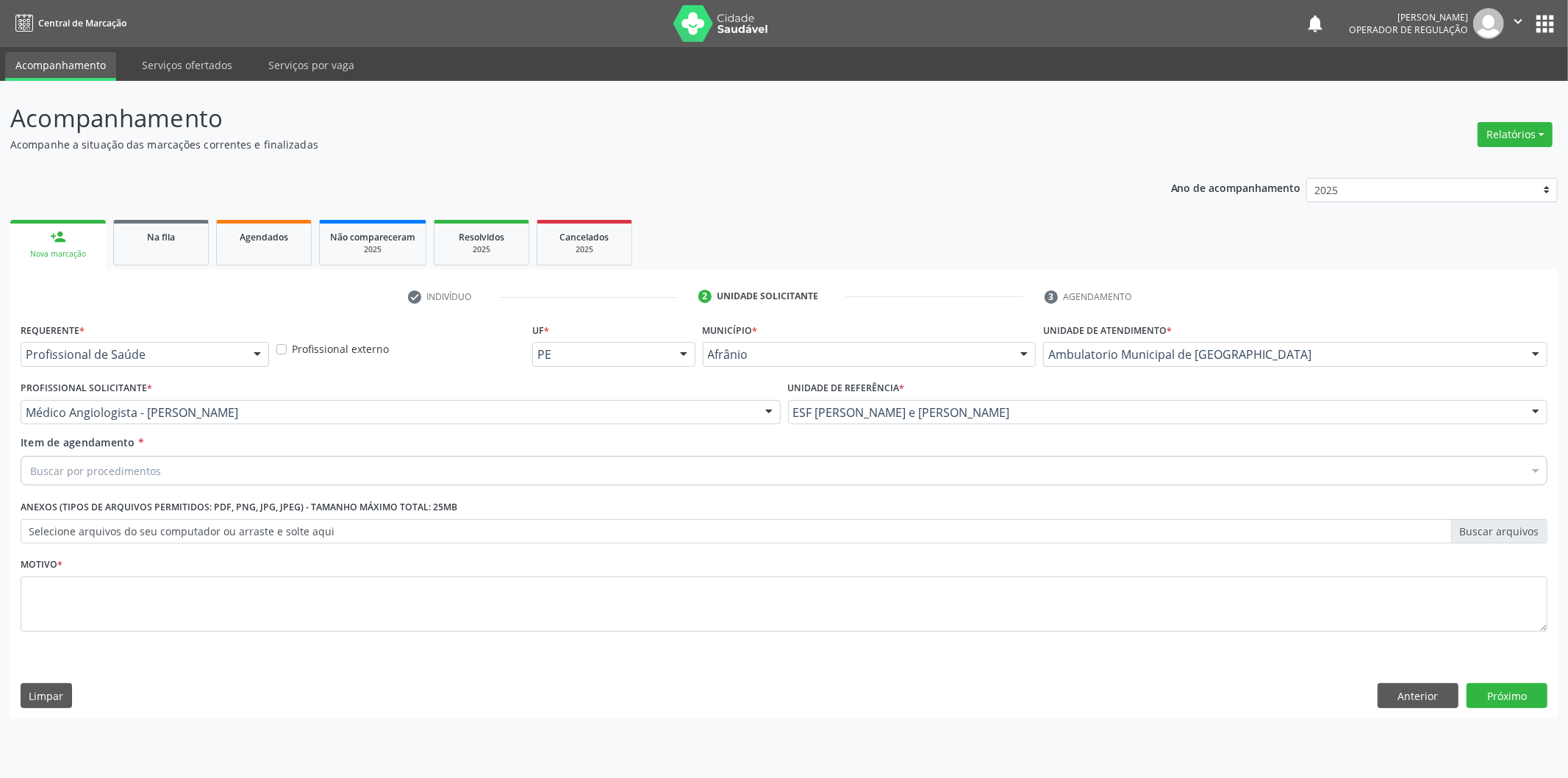
click at [582, 465] on div "Buscar por procedimentos" at bounding box center [784, 470] width 1527 height 30
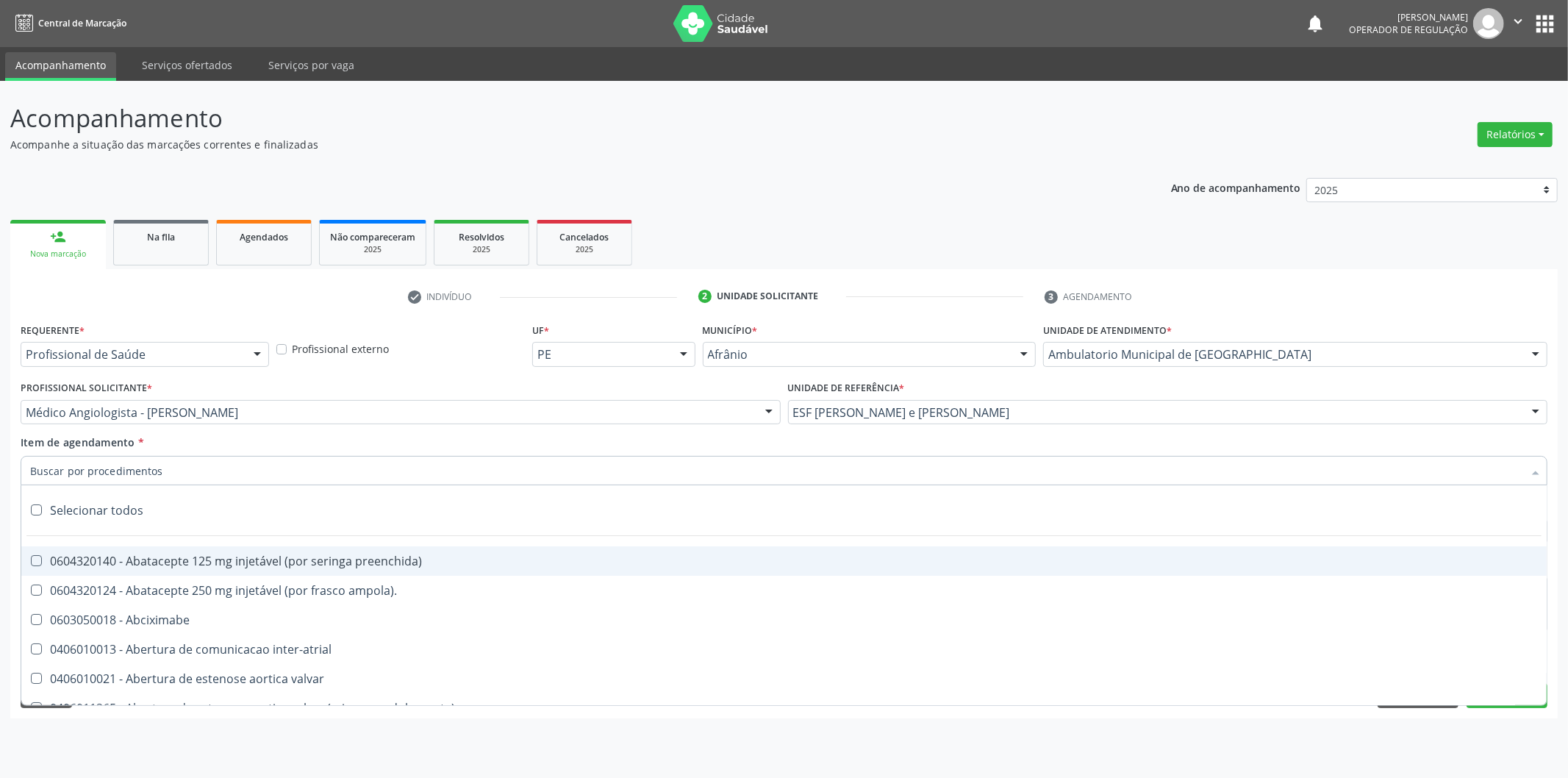
type input "'"
paste input "neurologista"
type input "neurologista"
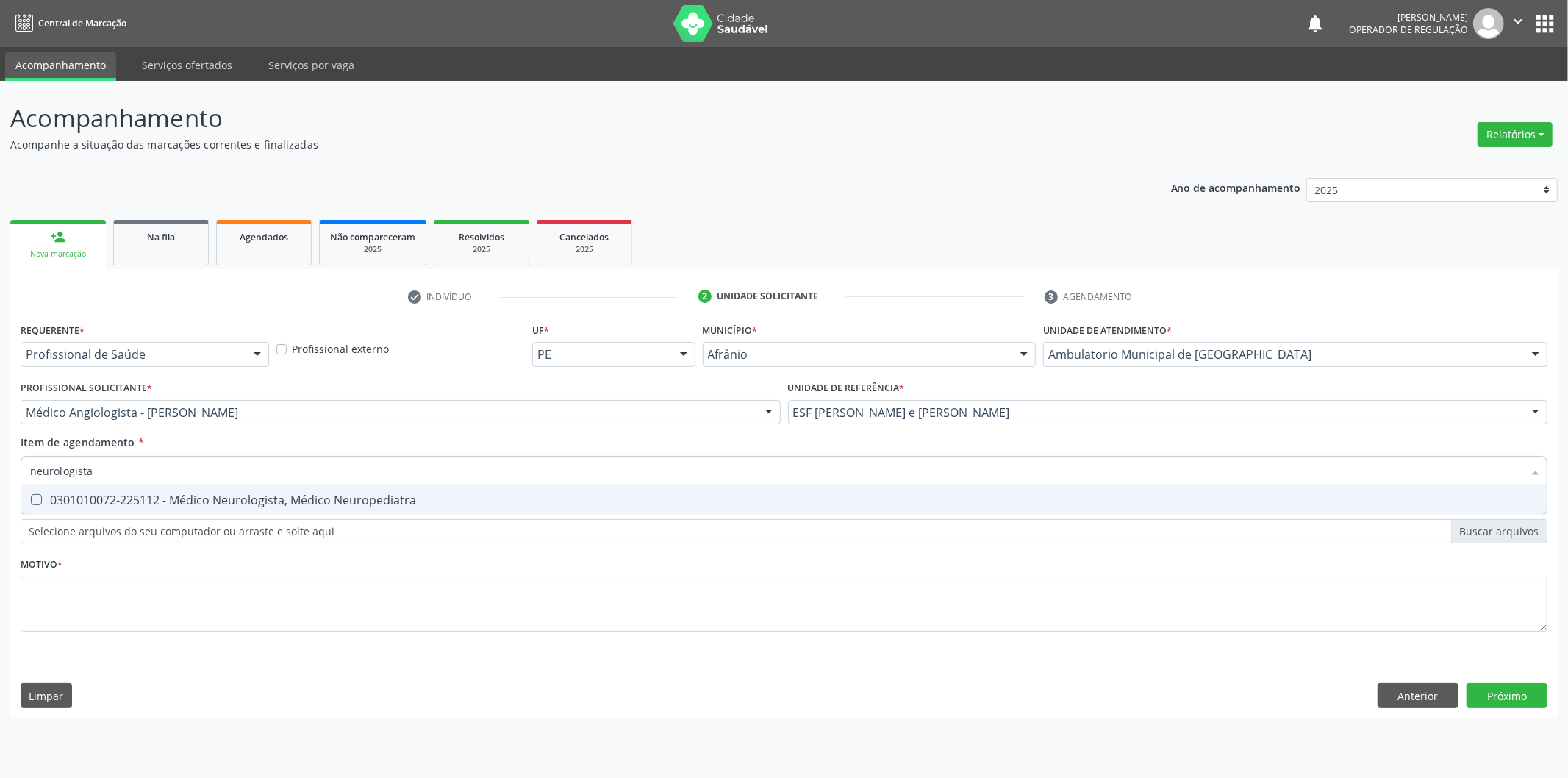
click at [678, 509] on span "0301010072-225112 - Médico Neurologista, Médico Neuropediatra" at bounding box center [784, 500] width 1526 height 30
checkbox Neuropediatra "true"
click at [675, 596] on div "Requerente * Profissional de Saúde Profissional de Saúde Paciente Nenhum result…" at bounding box center [784, 485] width 1527 height 333
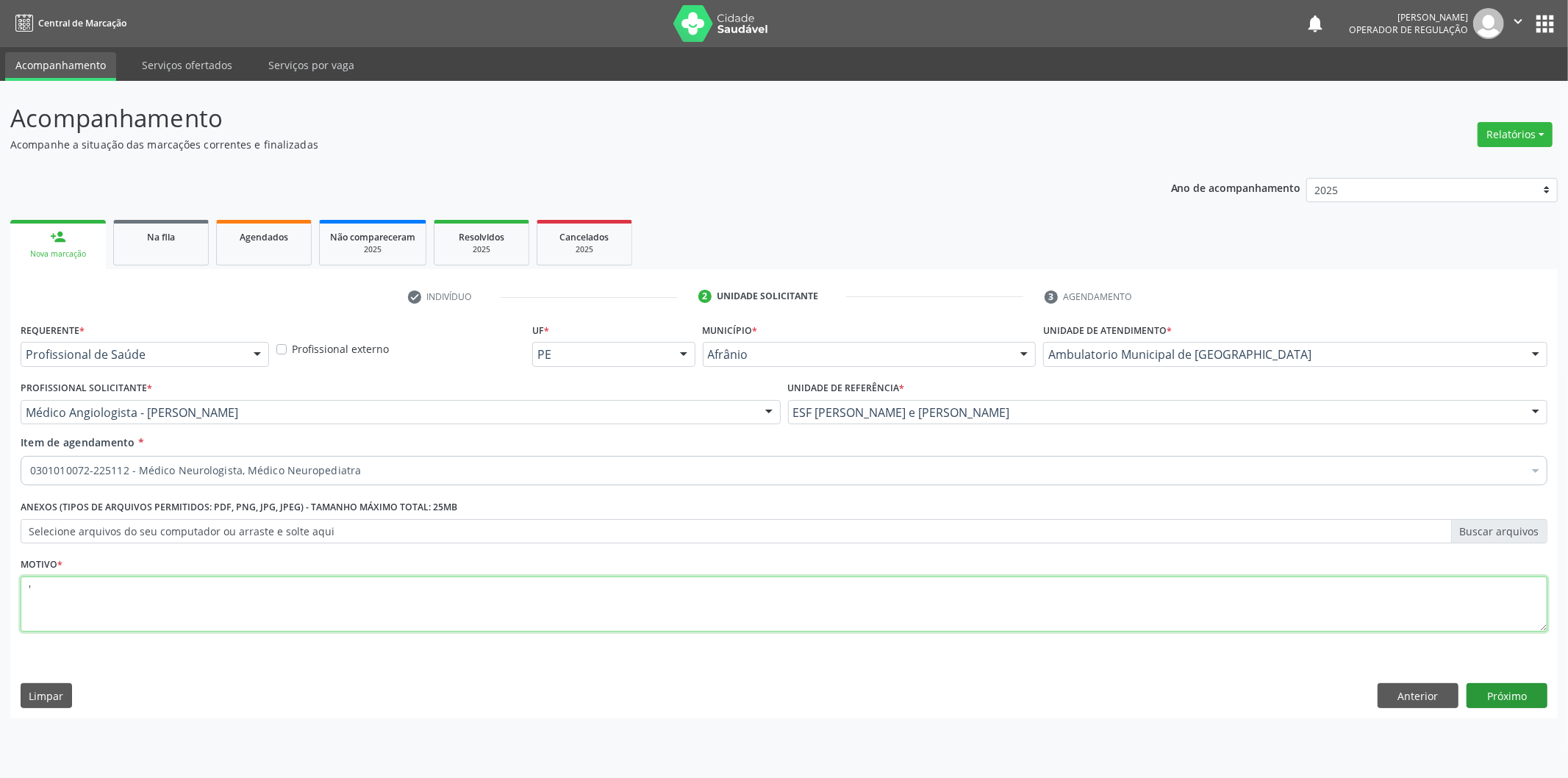
type textarea "'"
click at [1520, 700] on button "Próximo" at bounding box center [1507, 695] width 81 height 25
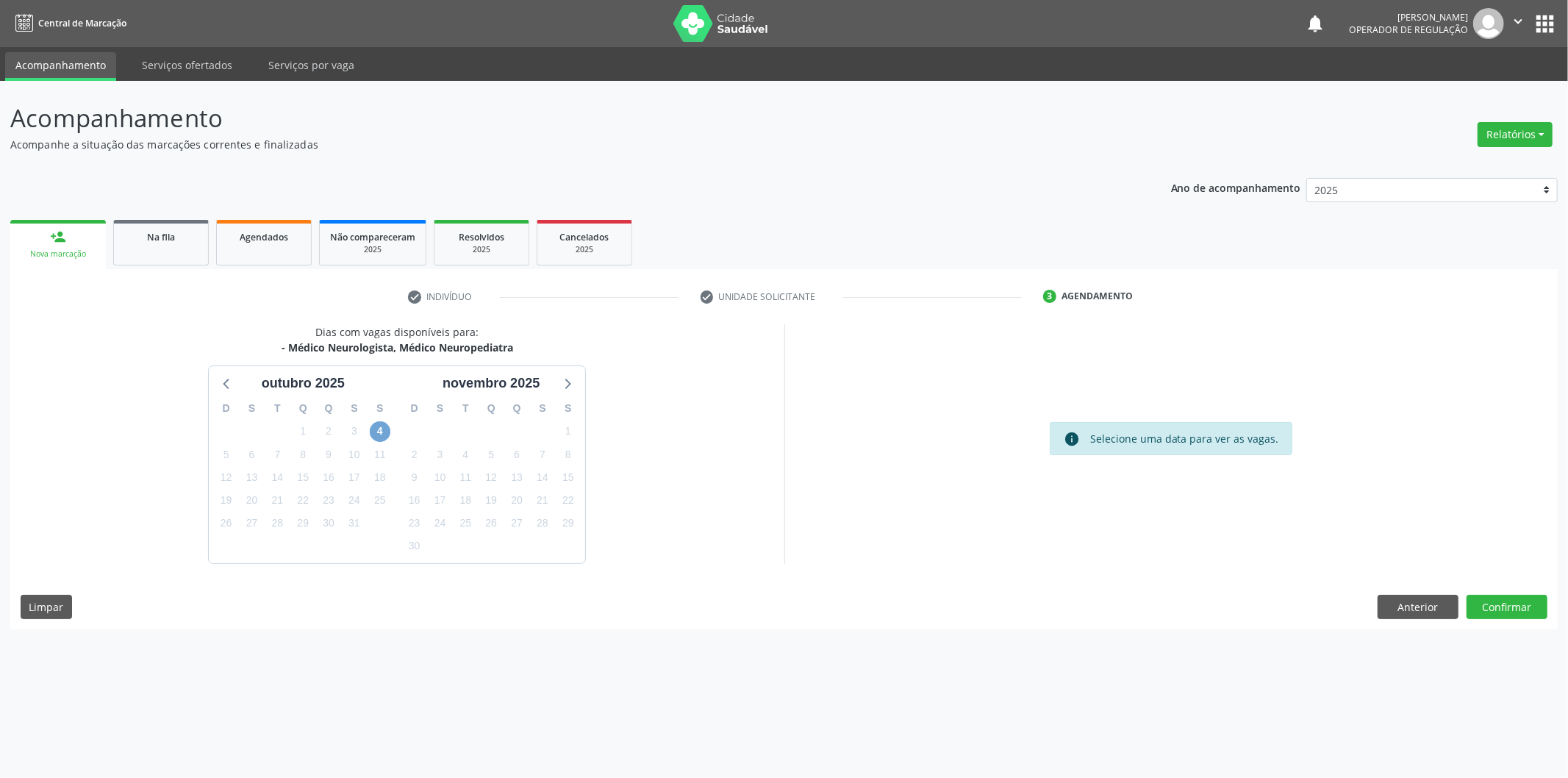
click at [380, 436] on span "4" at bounding box center [381, 432] width 21 height 21
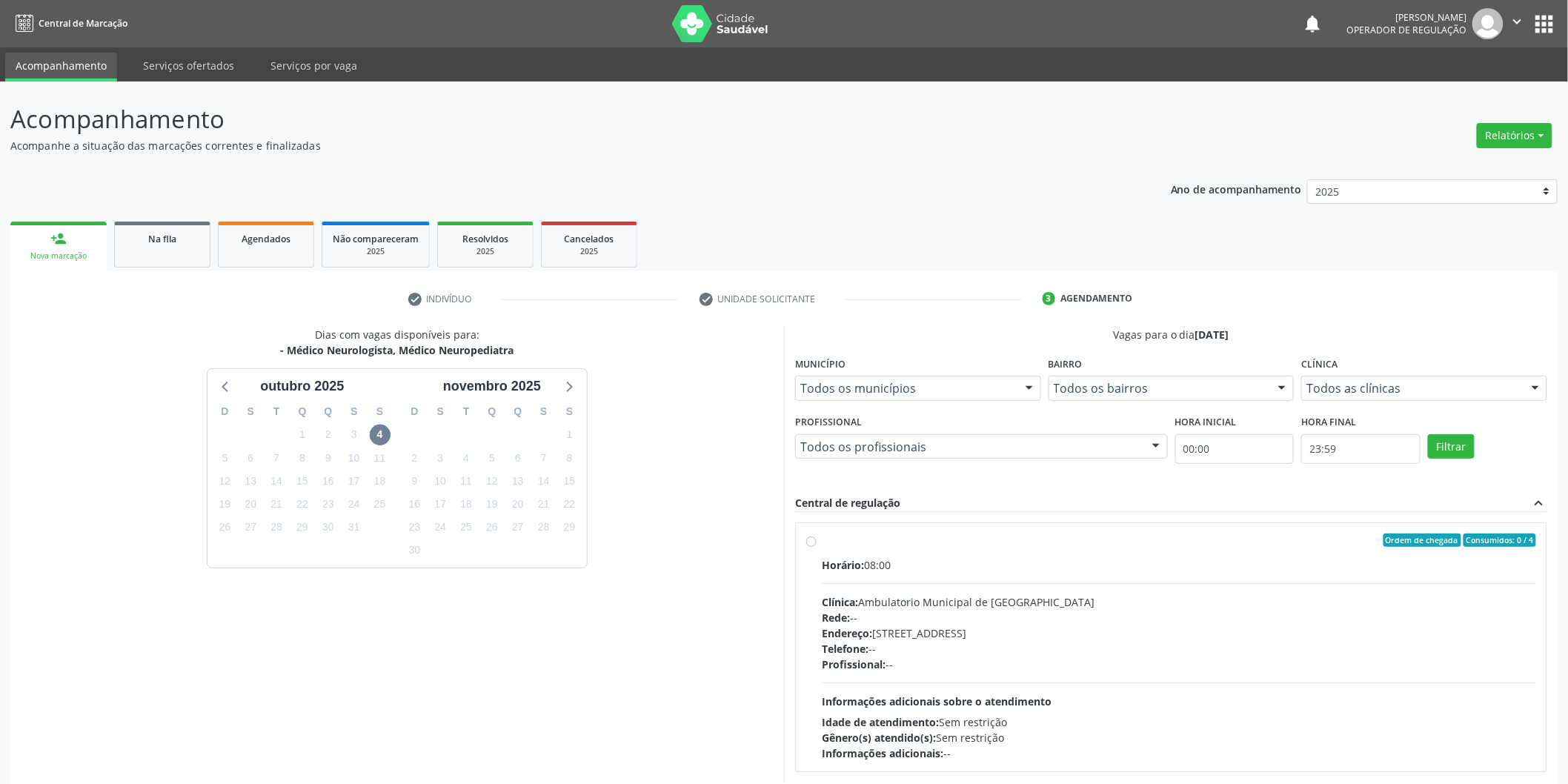
click at [1083, 569] on div "Horário: 08:00" at bounding box center [1179, 565] width 714 height 15
click at [816, 547] on input "Ordem de chegada Consumidos: 0 / 4 Horário: 08:00 Clínica: Ambulatorio Municipa…" at bounding box center [811, 540] width 10 height 14
radio input "true"
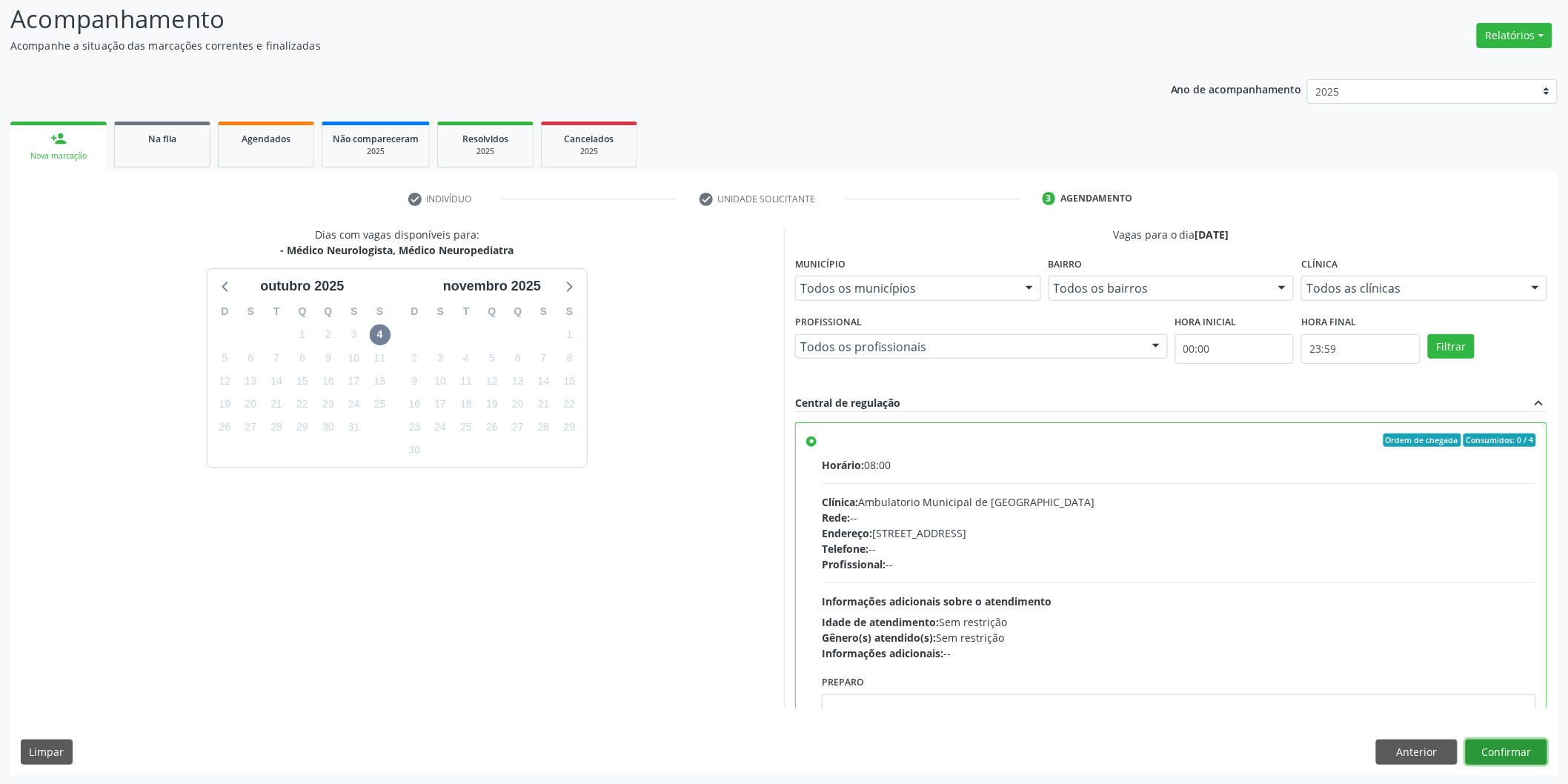
click at [1487, 754] on button "Confirmar" at bounding box center [1506, 752] width 81 height 25
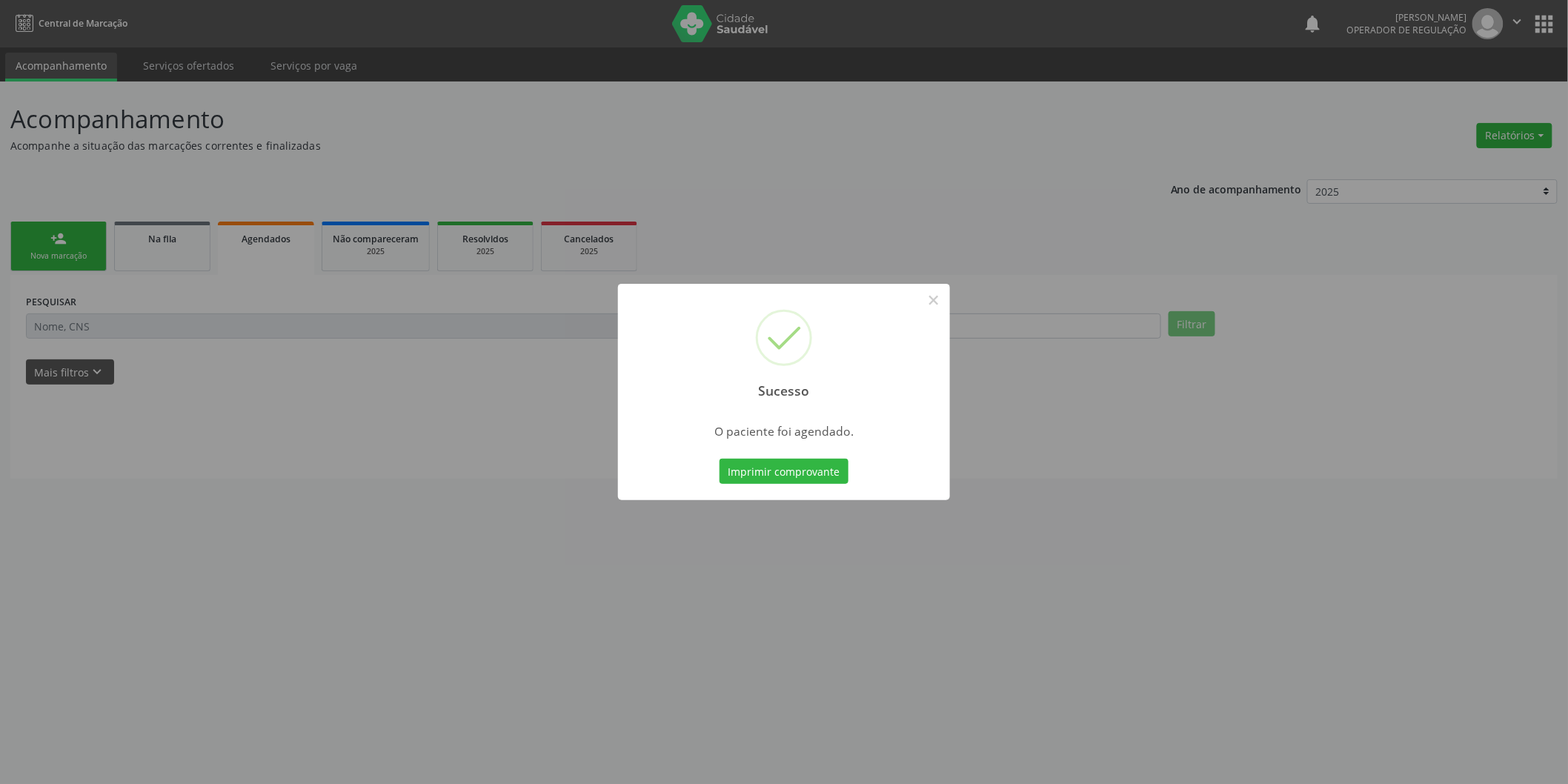
scroll to position [0, 0]
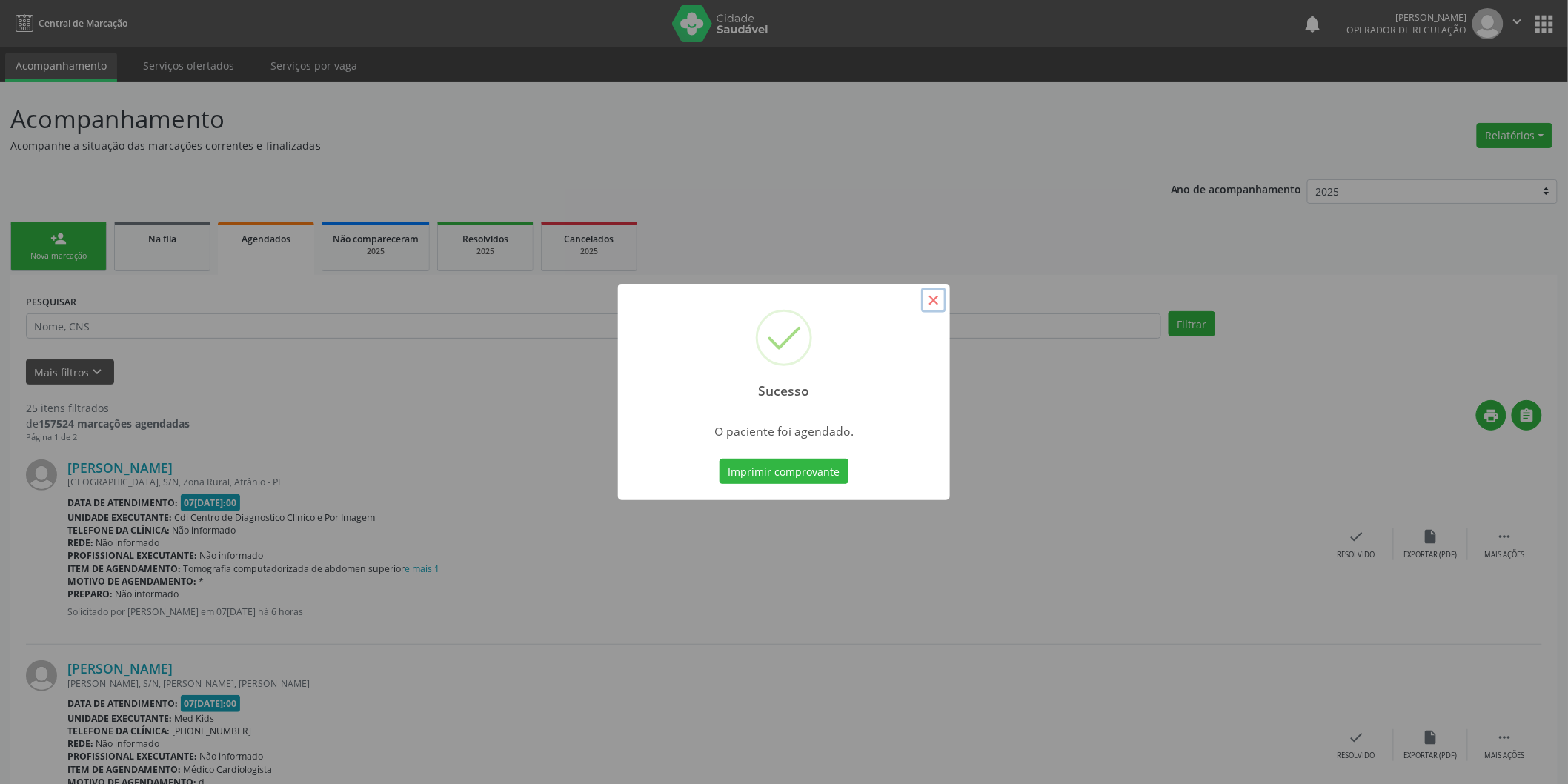
click at [936, 295] on button "×" at bounding box center [933, 300] width 25 height 25
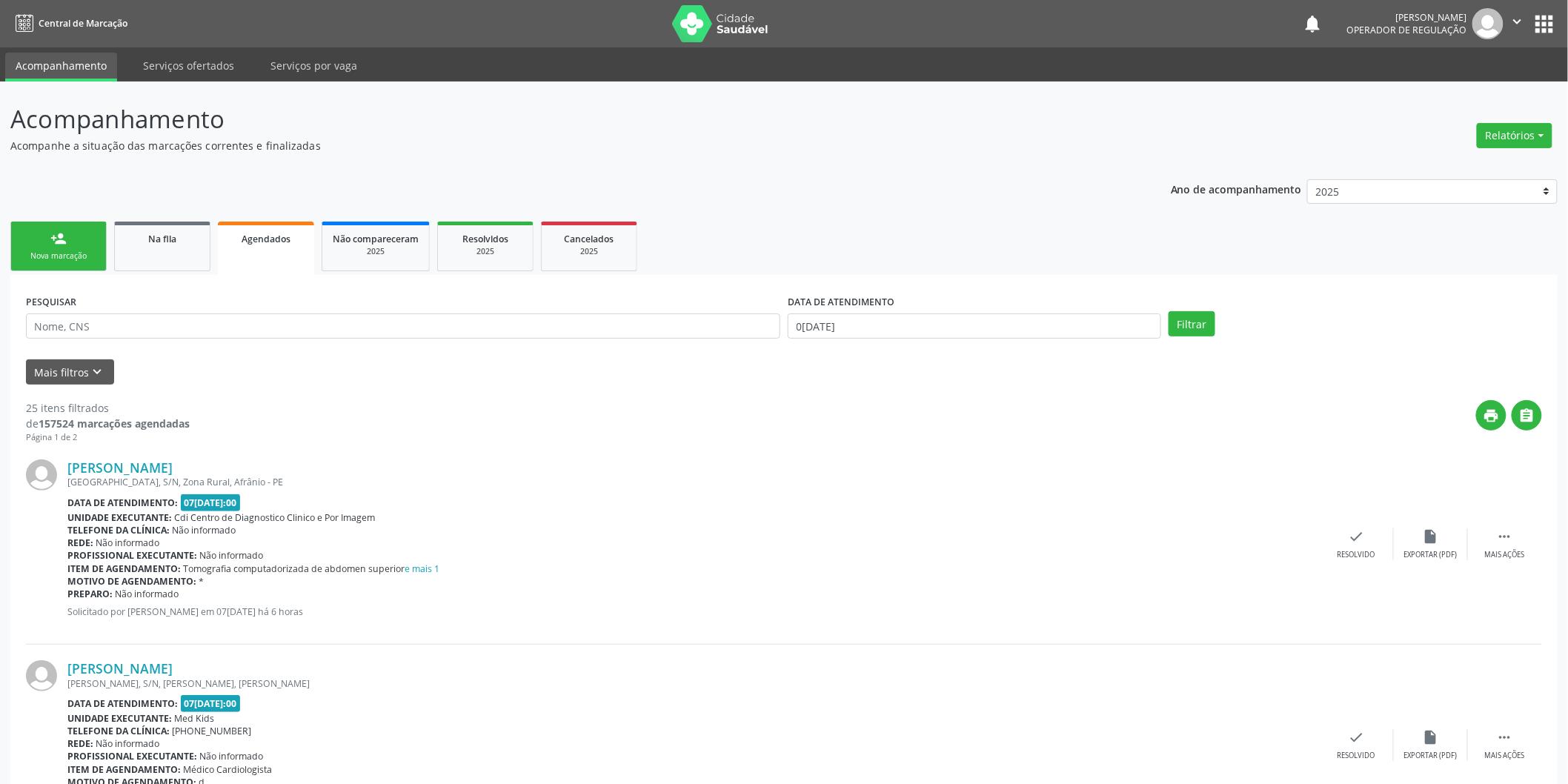
click at [46, 237] on link "person_add Nova marcação" at bounding box center [59, 247] width 97 height 50
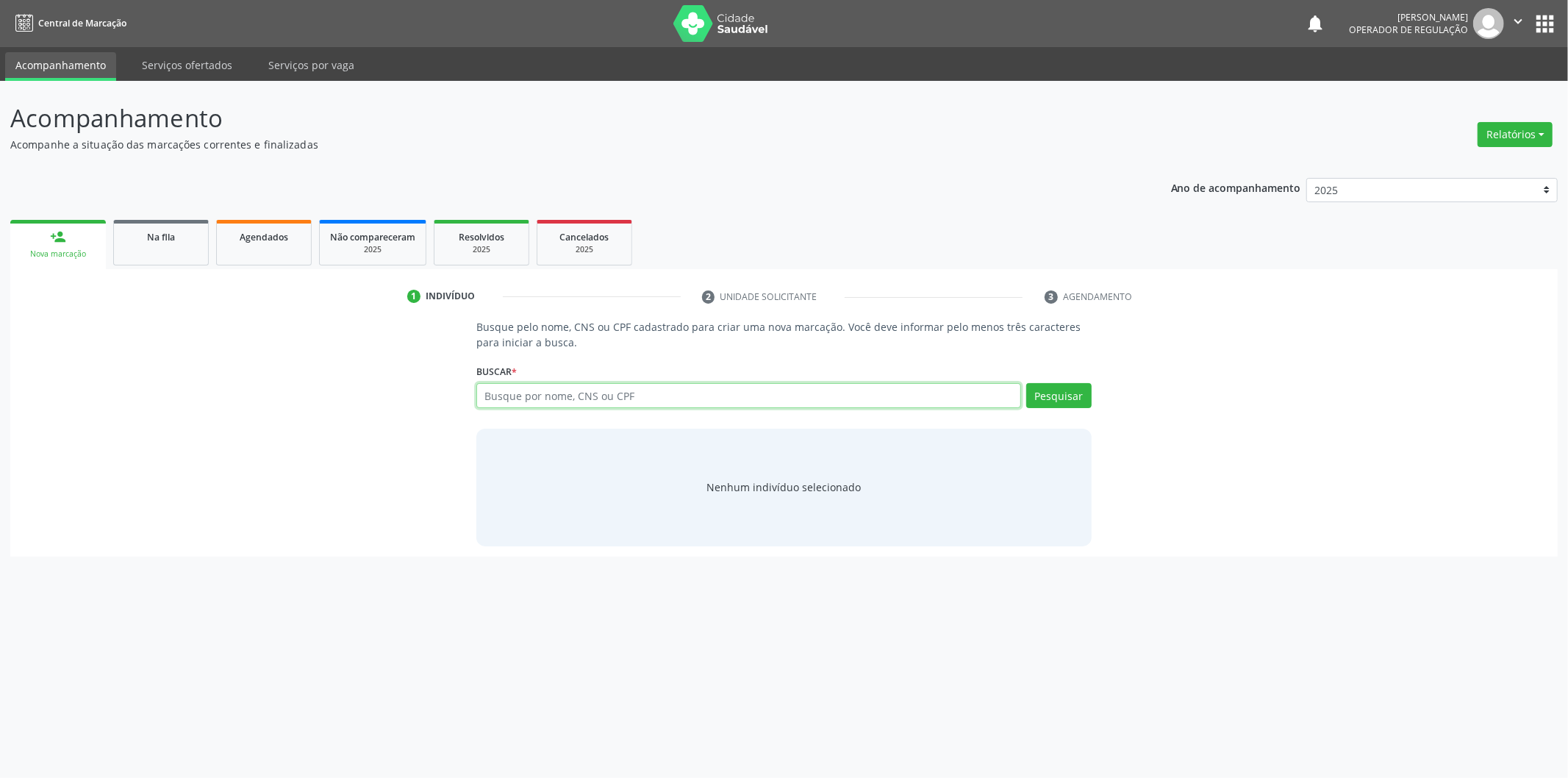
click at [598, 392] on input "text" at bounding box center [748, 395] width 545 height 25
type input "01884334490"
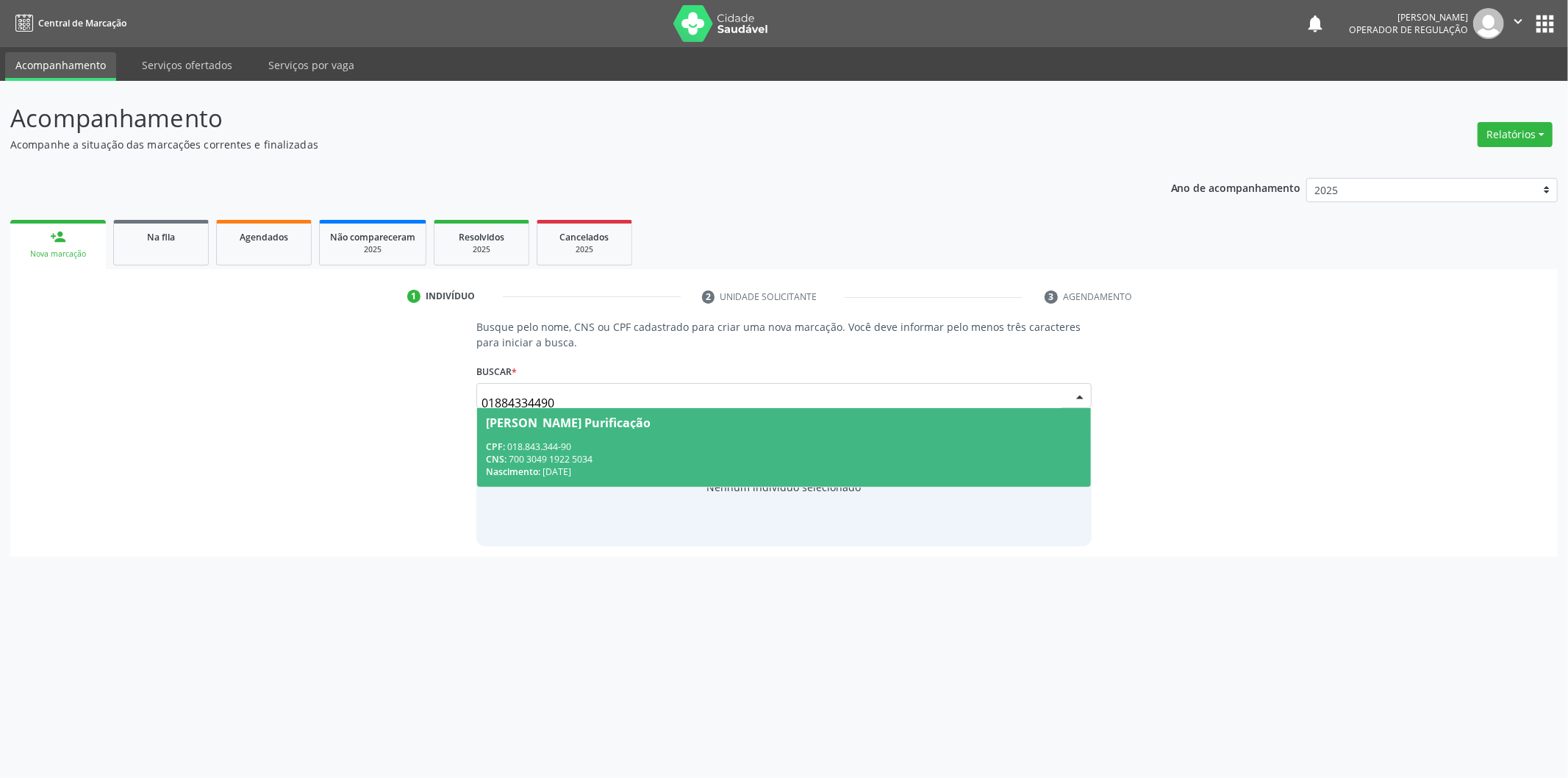
click at [608, 412] on span "Maria Isabel Cruz Purificação CPF: 018.843.344-90 CNS: 700 3049 1922 5034 Nasci…" at bounding box center [784, 447] width 614 height 78
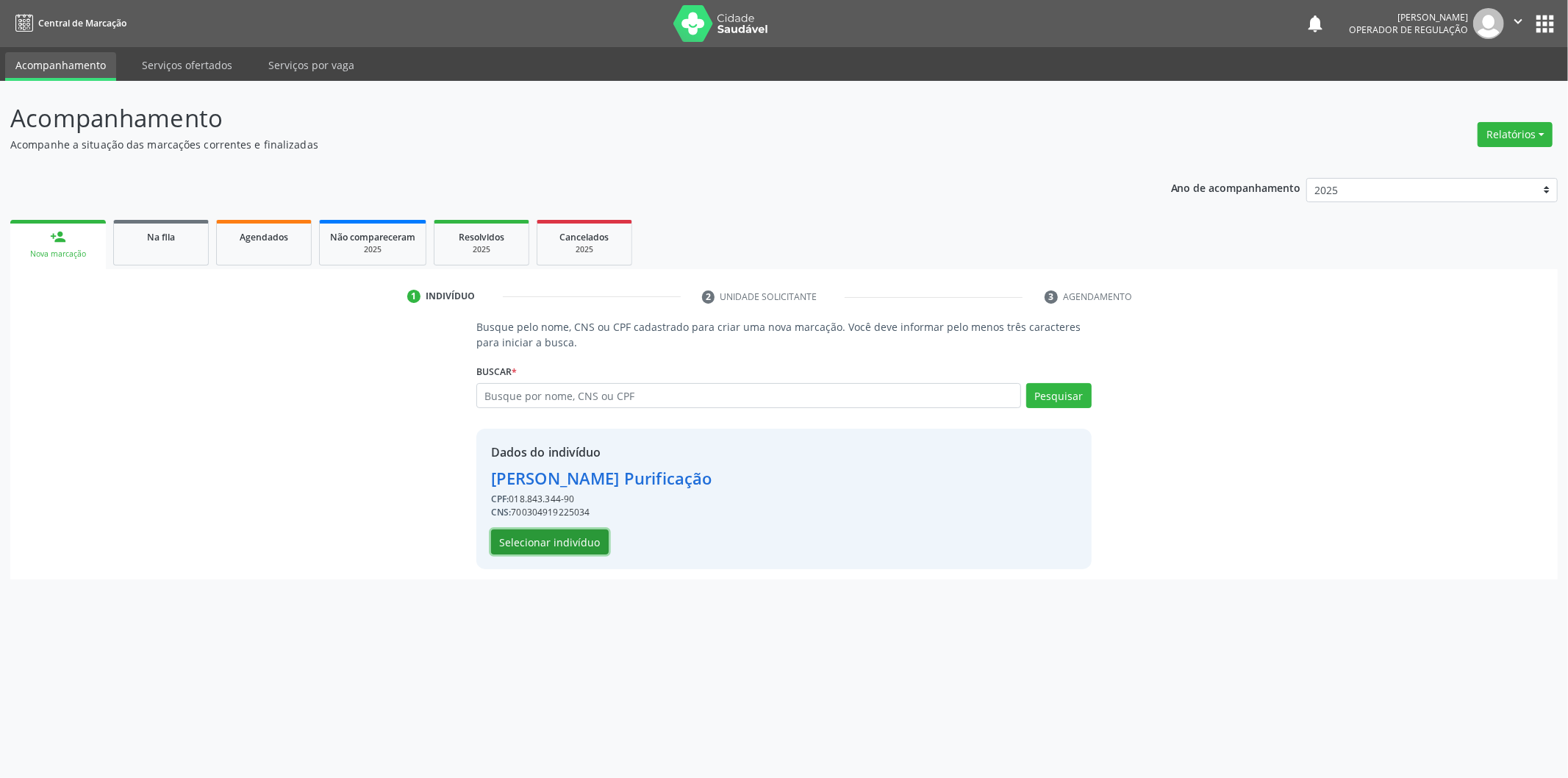
click at [570, 553] on button "Selecionar indivíduo" at bounding box center [549, 541] width 118 height 25
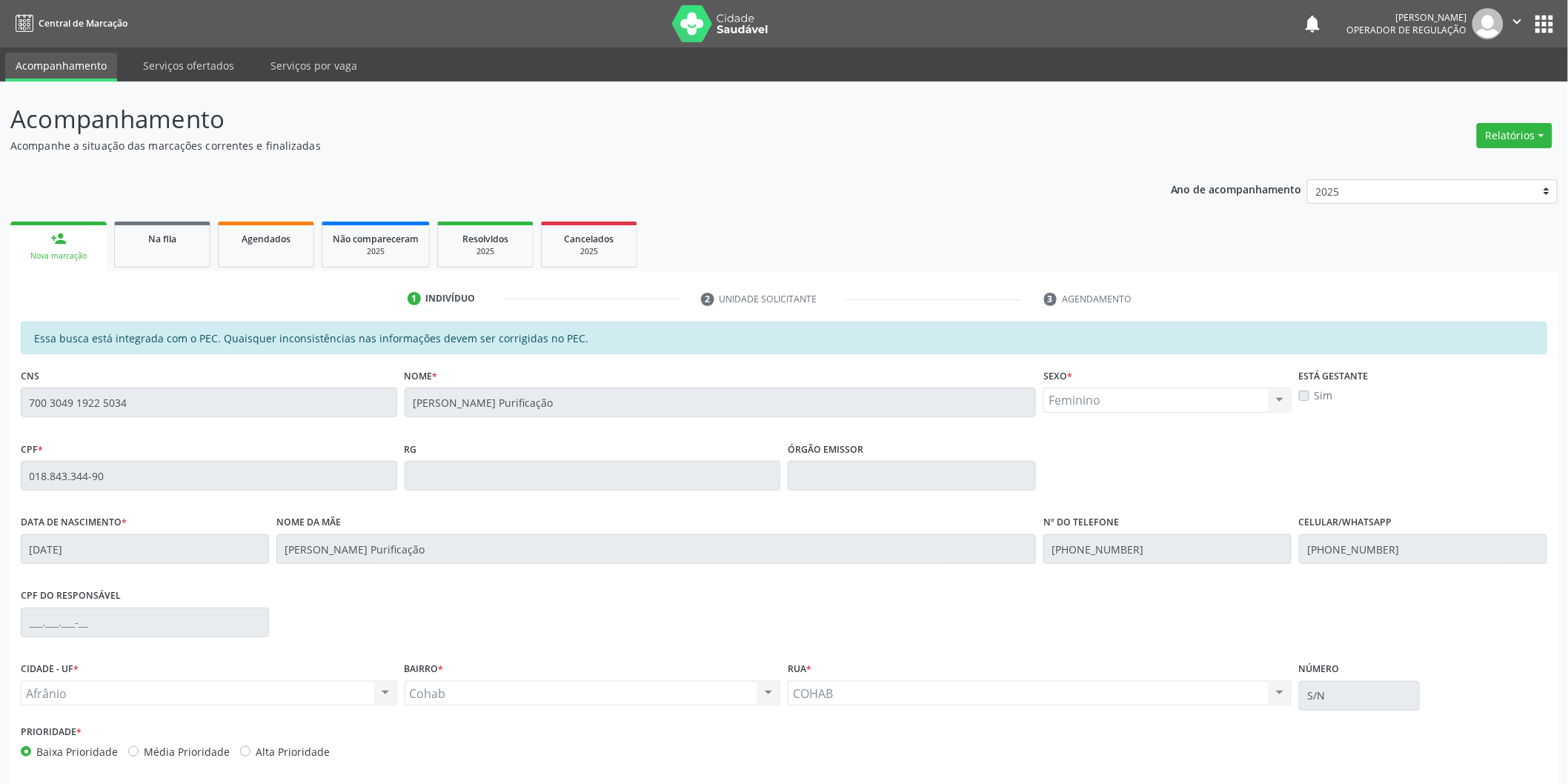
scroll to position [61, 0]
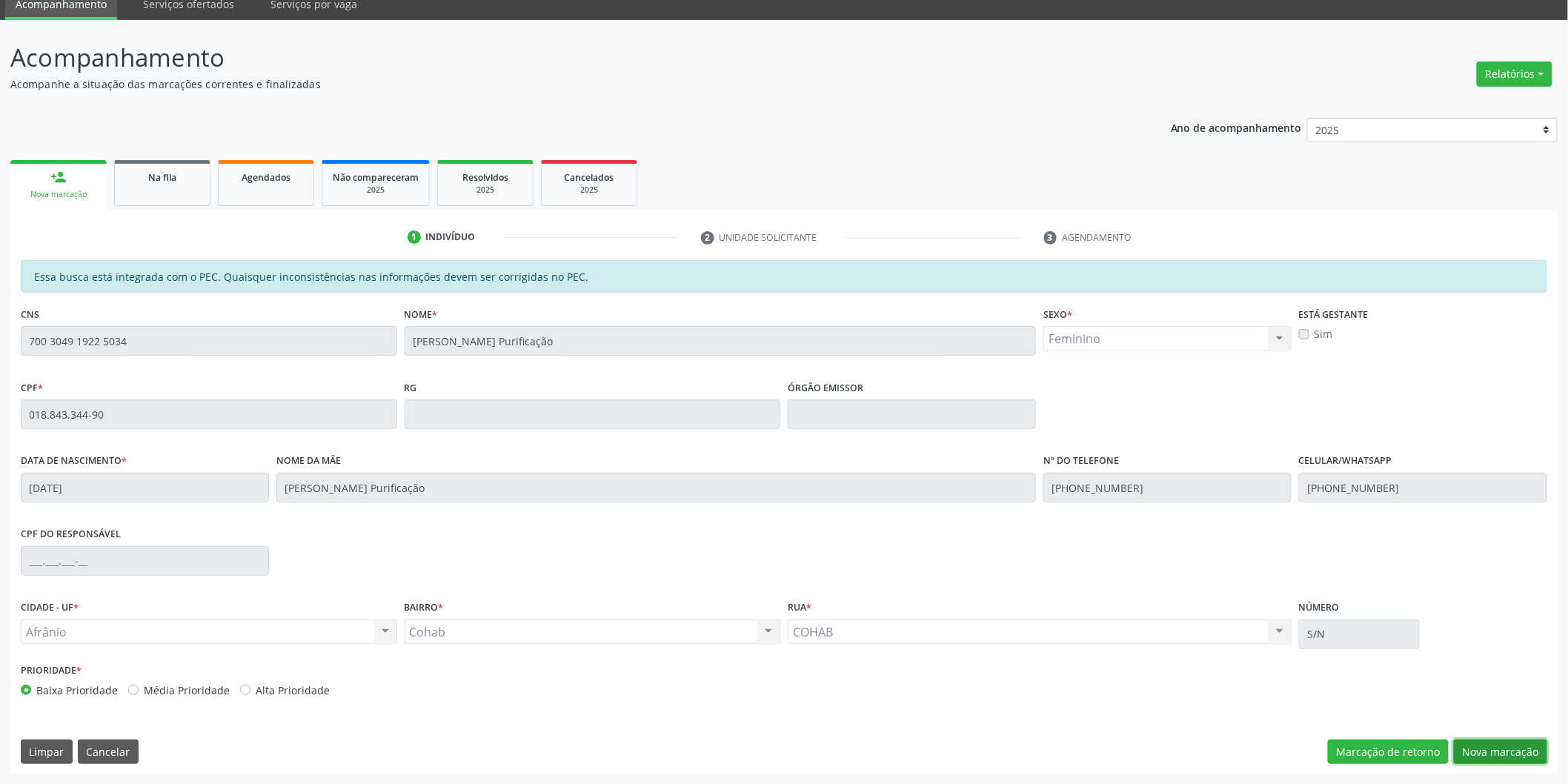
click at [1501, 751] on button "Nova marcação" at bounding box center [1500, 752] width 93 height 25
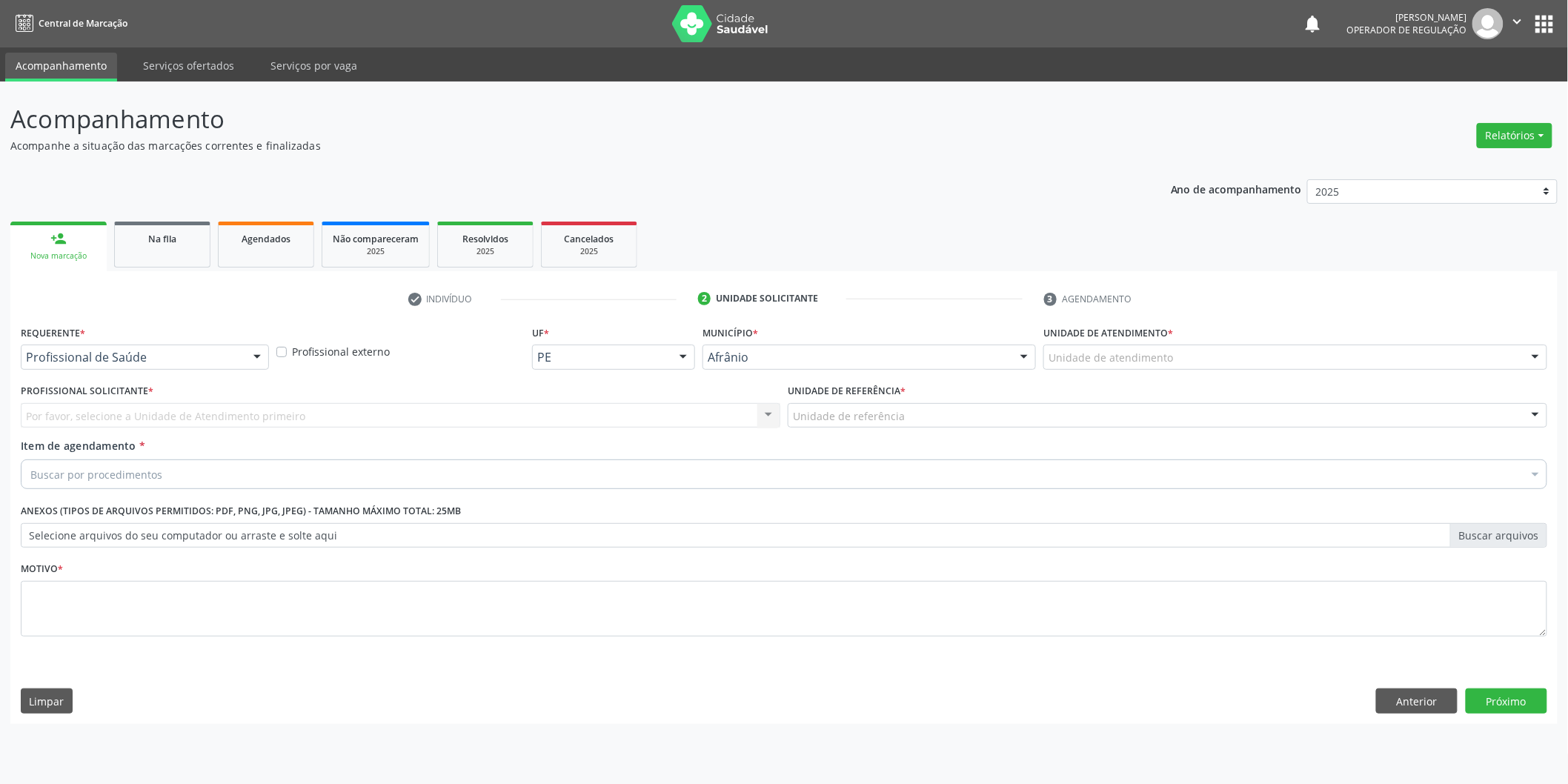
scroll to position [0, 0]
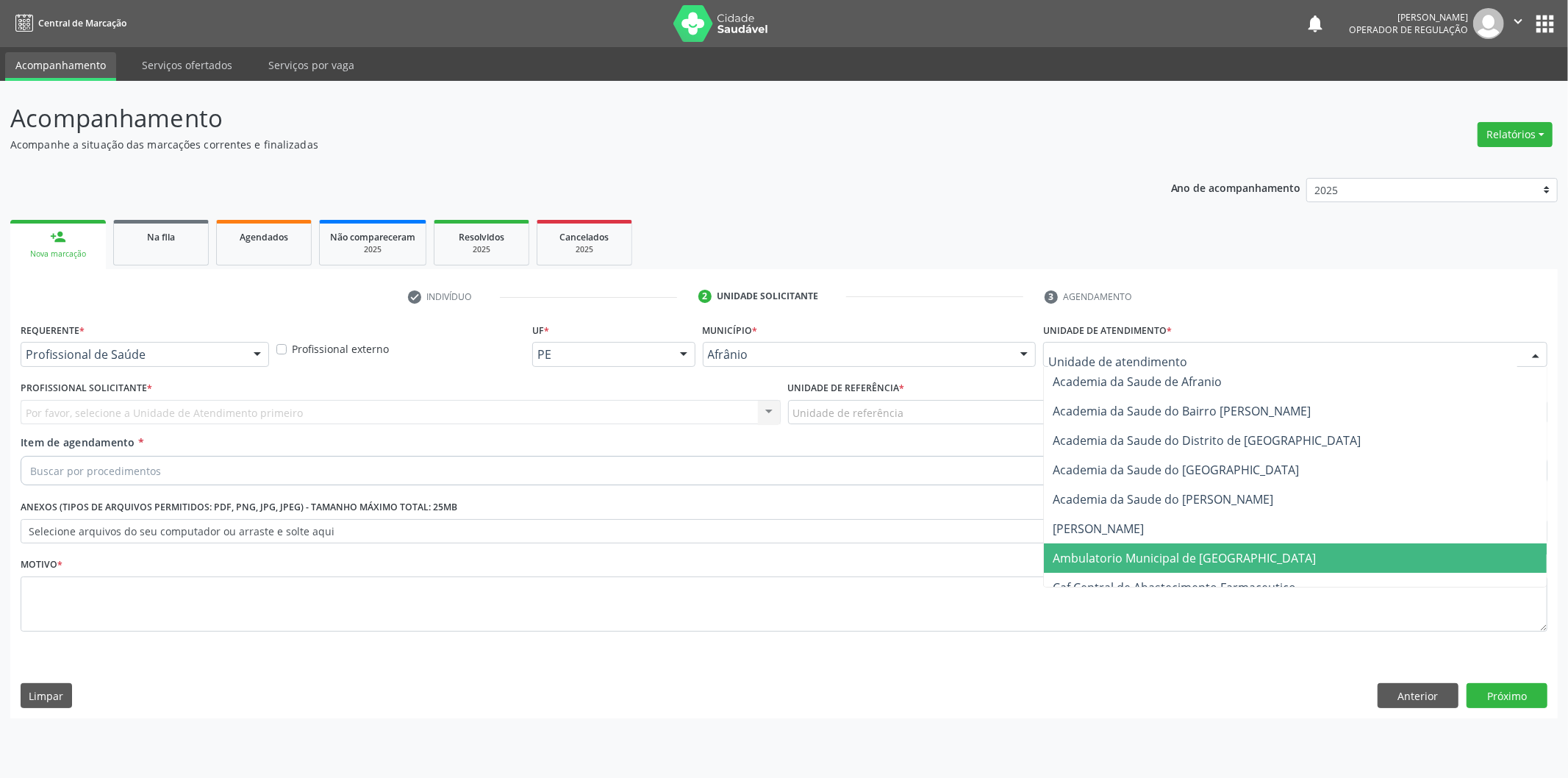
click at [1106, 545] on span "Ambulatorio Municipal de [GEOGRAPHIC_DATA]" at bounding box center [1295, 558] width 503 height 30
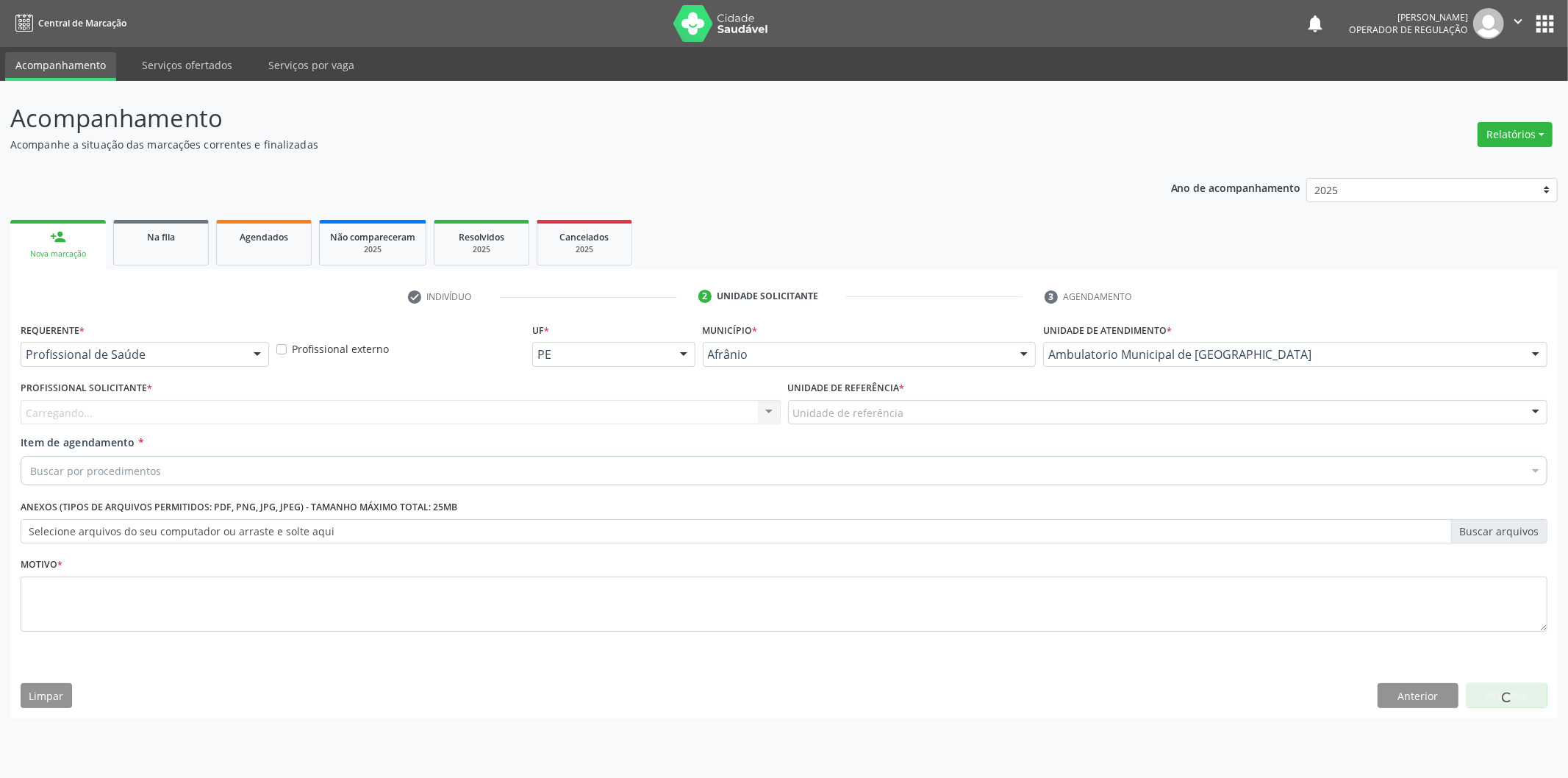
click at [675, 417] on div "Carregando... Nenhum resultado encontrado para: " " Não há nenhuma opção para s…" at bounding box center [401, 412] width 760 height 25
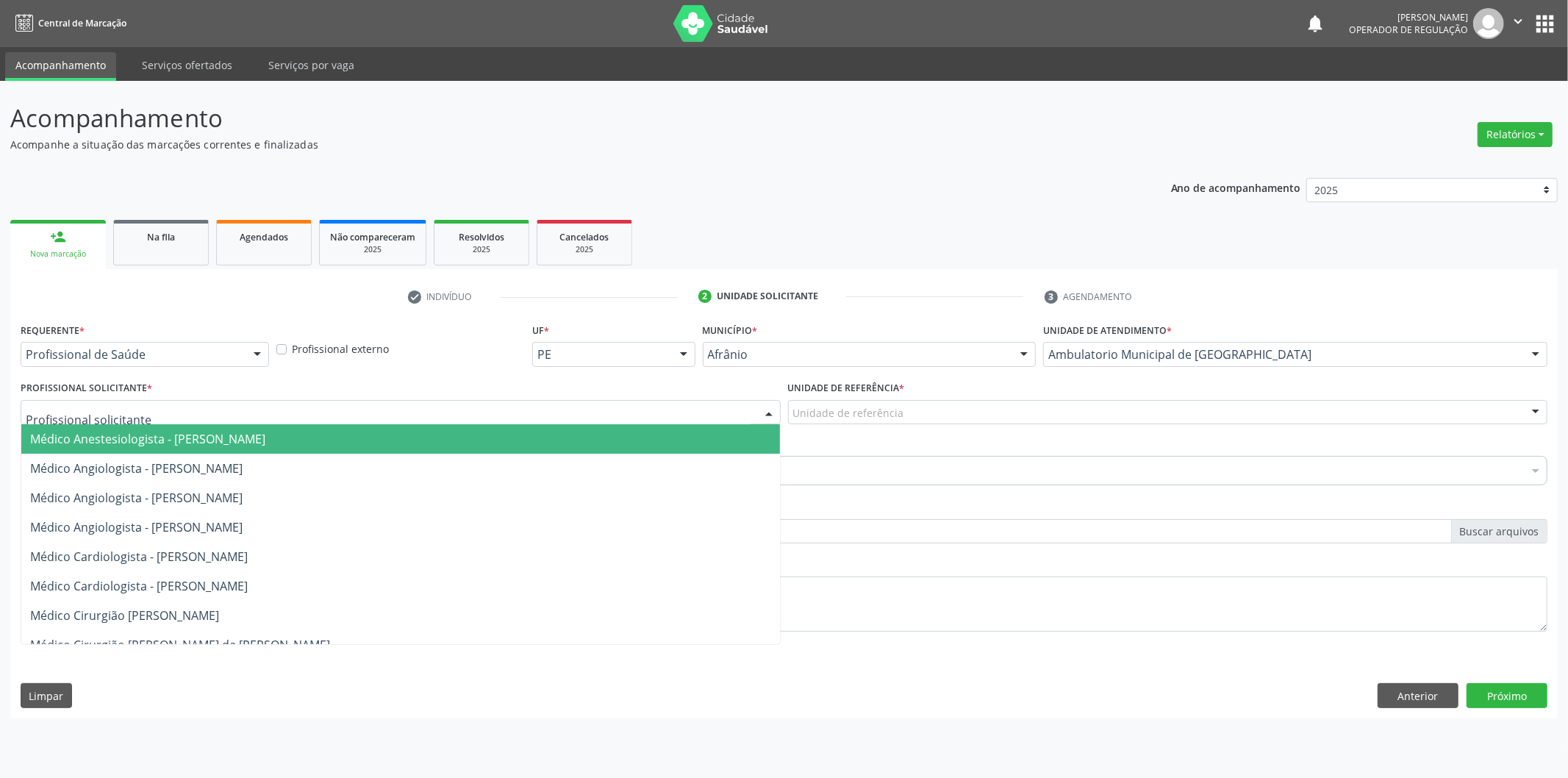
click at [675, 417] on div at bounding box center [401, 412] width 760 height 25
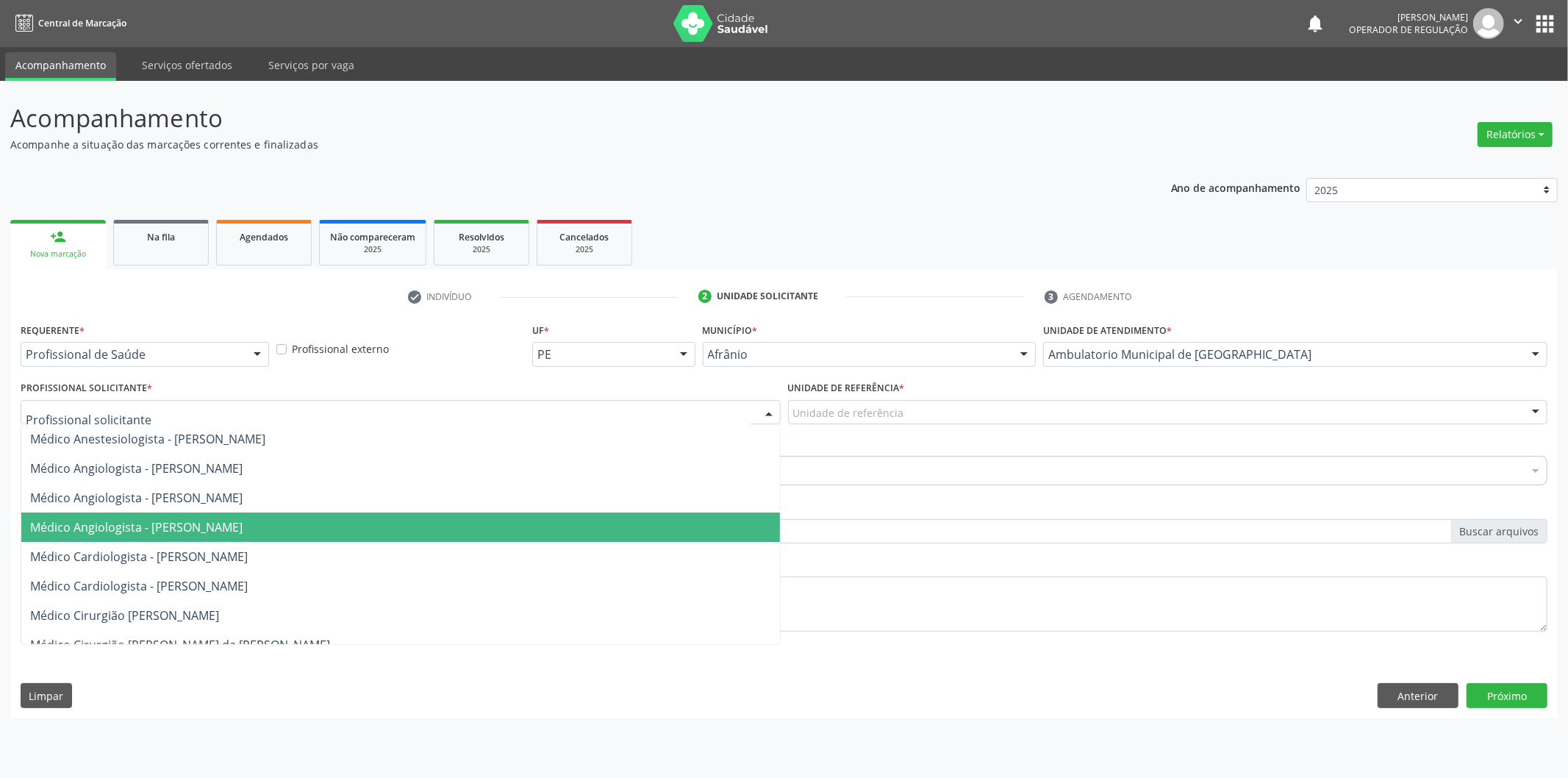
click at [688, 526] on span "Médico Angiologista - [PERSON_NAME]" at bounding box center [401, 527] width 759 height 30
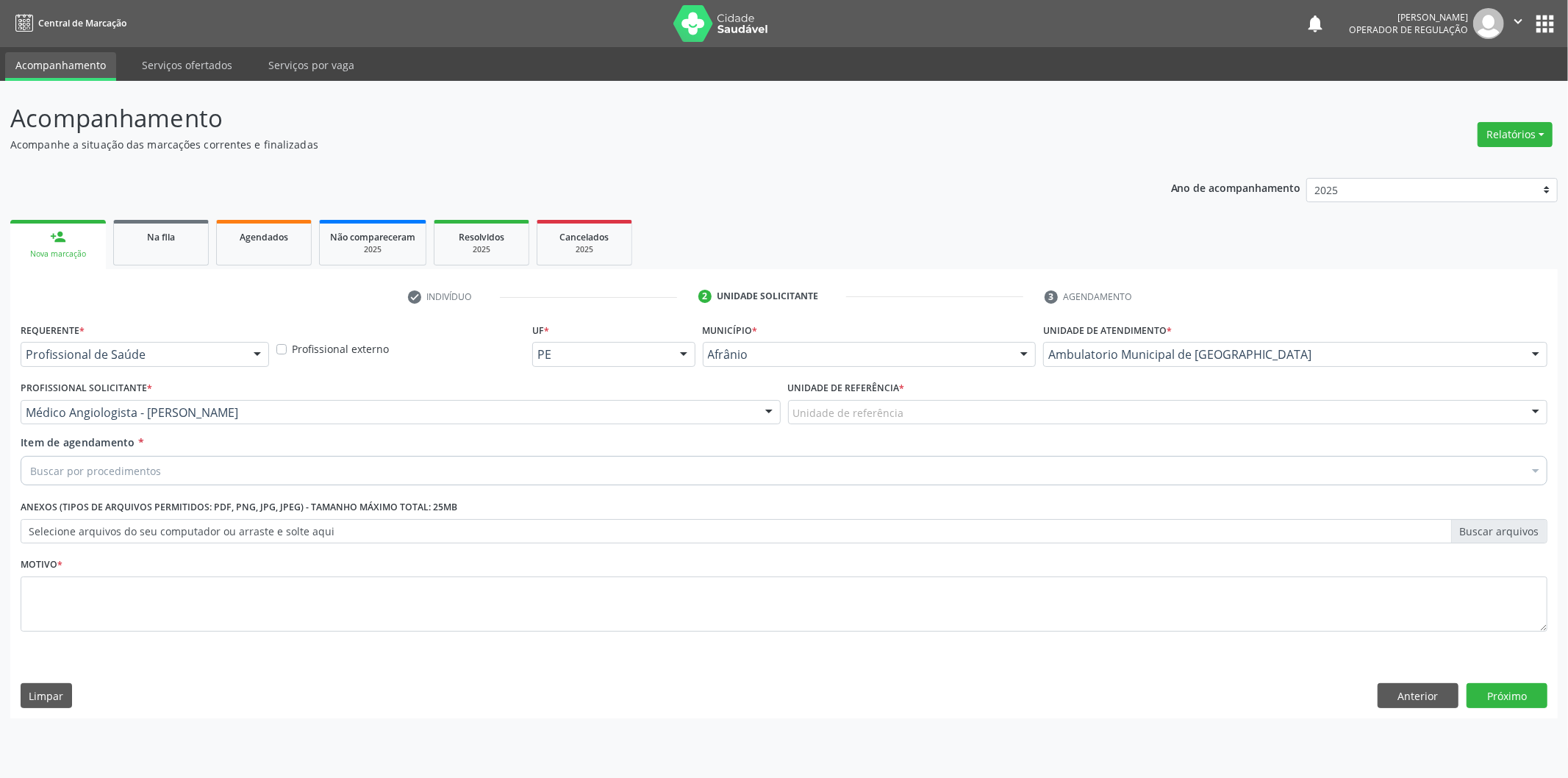
click at [844, 422] on div "Unidade de referência" at bounding box center [1168, 412] width 760 height 25
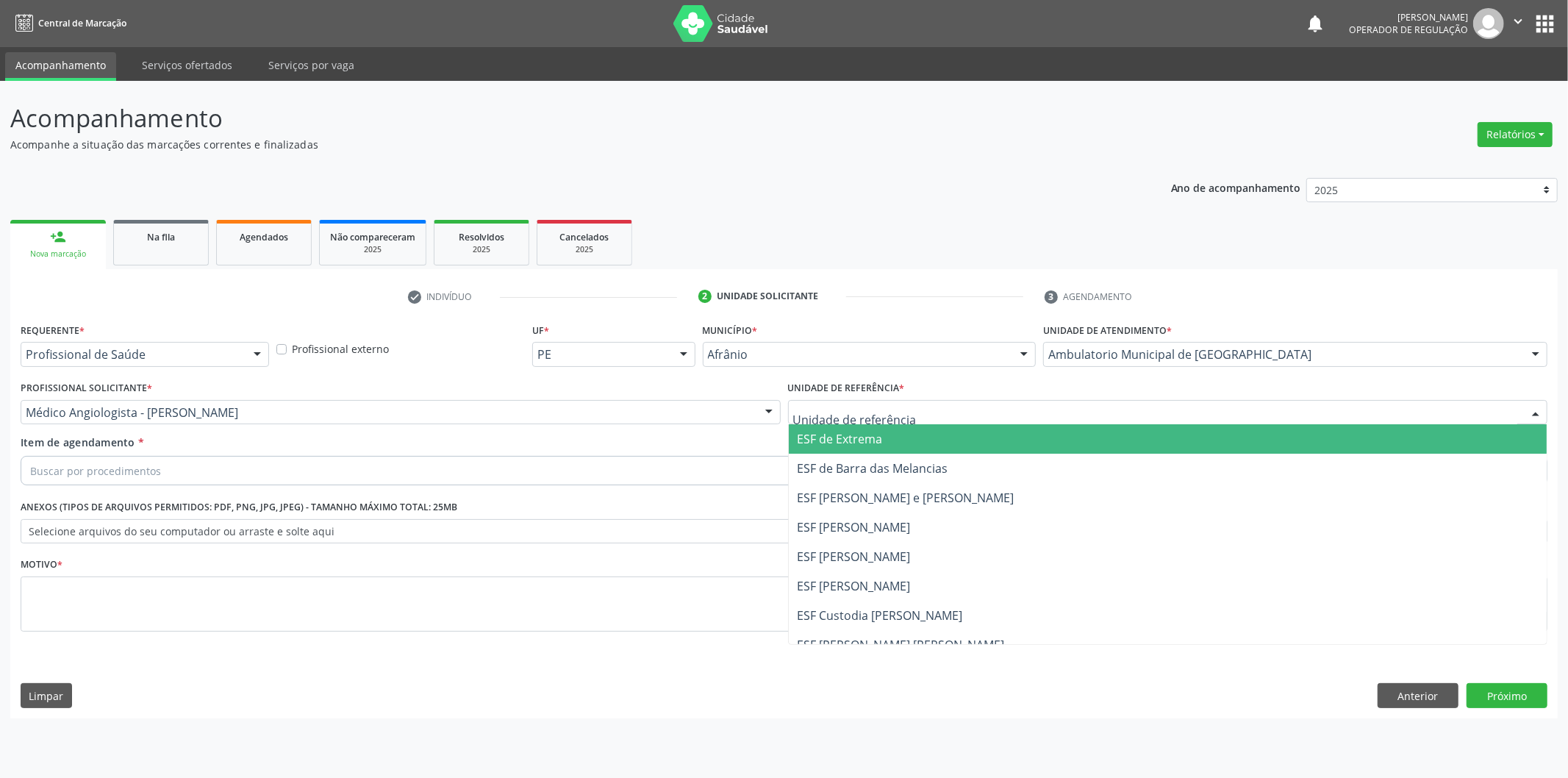
click at [848, 469] on span "ESF de Barra das Melancias" at bounding box center [873, 469] width 151 height 16
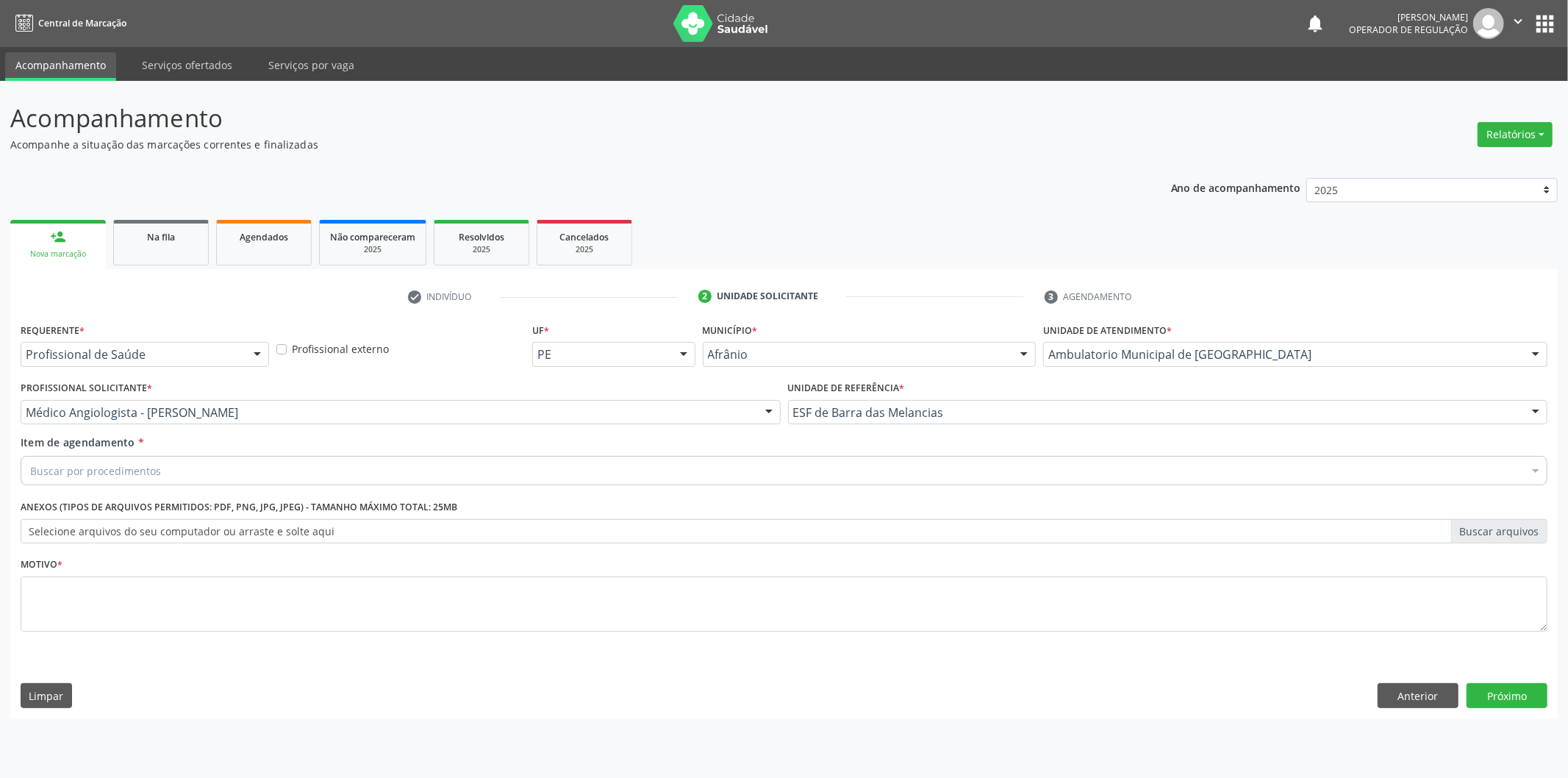
click at [846, 469] on div "Buscar por procedimentos" at bounding box center [784, 470] width 1527 height 30
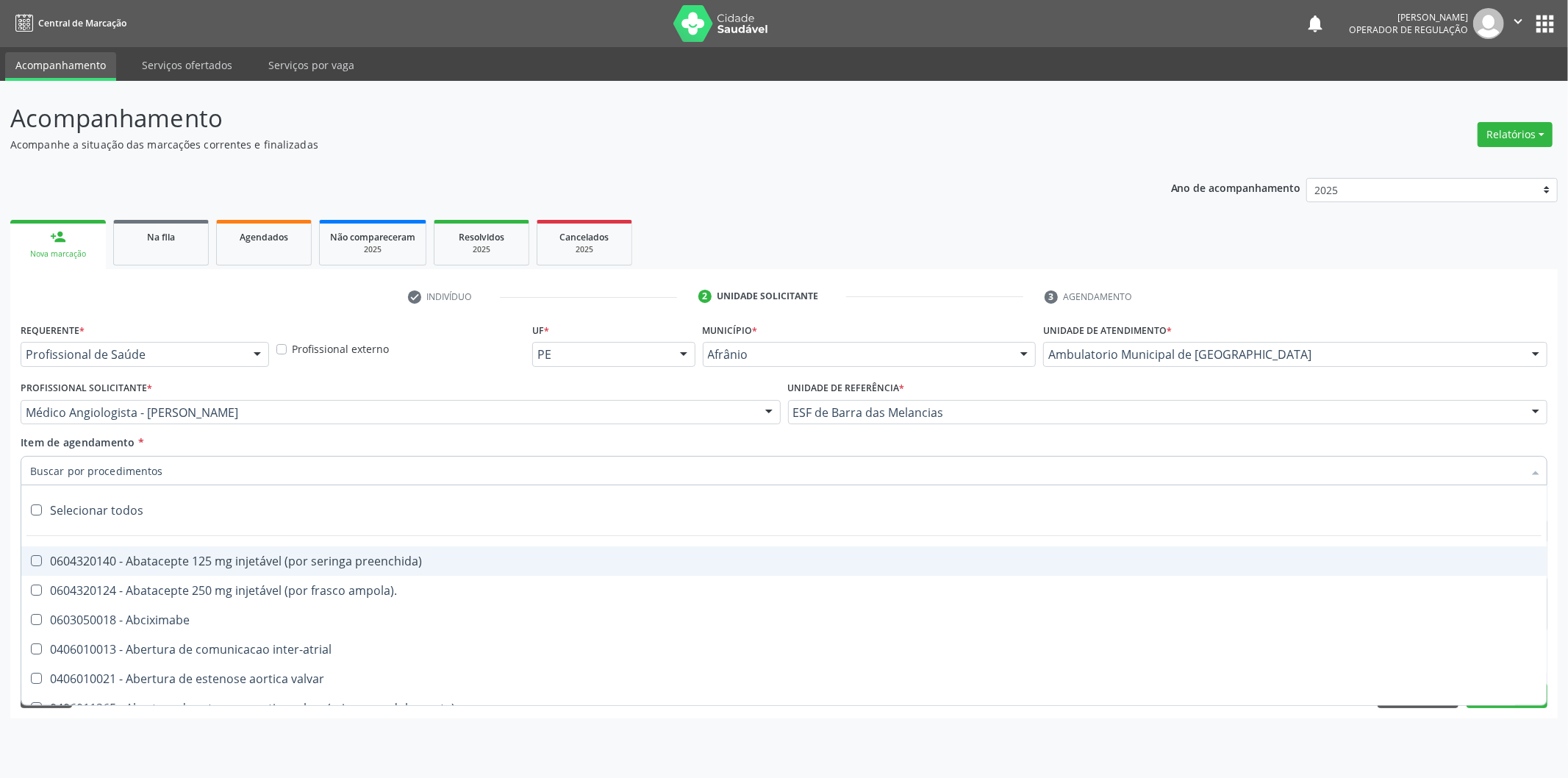
paste input "neurologista"
type input "neurologista"
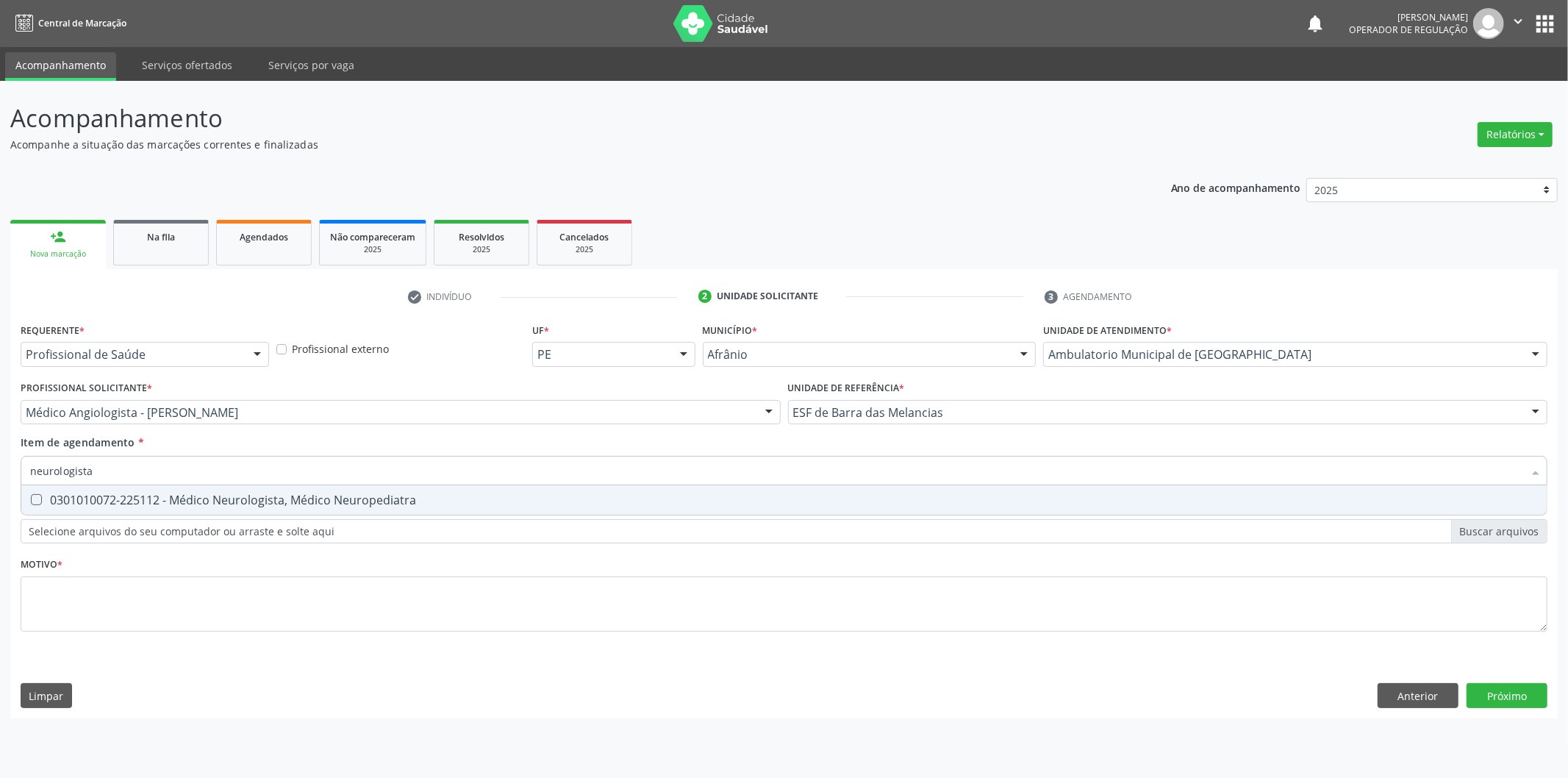
click at [828, 480] on input "neurologista" at bounding box center [777, 470] width 1494 height 30
click at [818, 495] on div "0301010072-225112 - Médico Neurologista, Médico Neuropediatra" at bounding box center [784, 500] width 1508 height 12
checkbox Neuropediatra "true"
click at [780, 599] on div "Requerente * Profissional de Saúde Profissional de Saúde Paciente Nenhum result…" at bounding box center [784, 485] width 1527 height 333
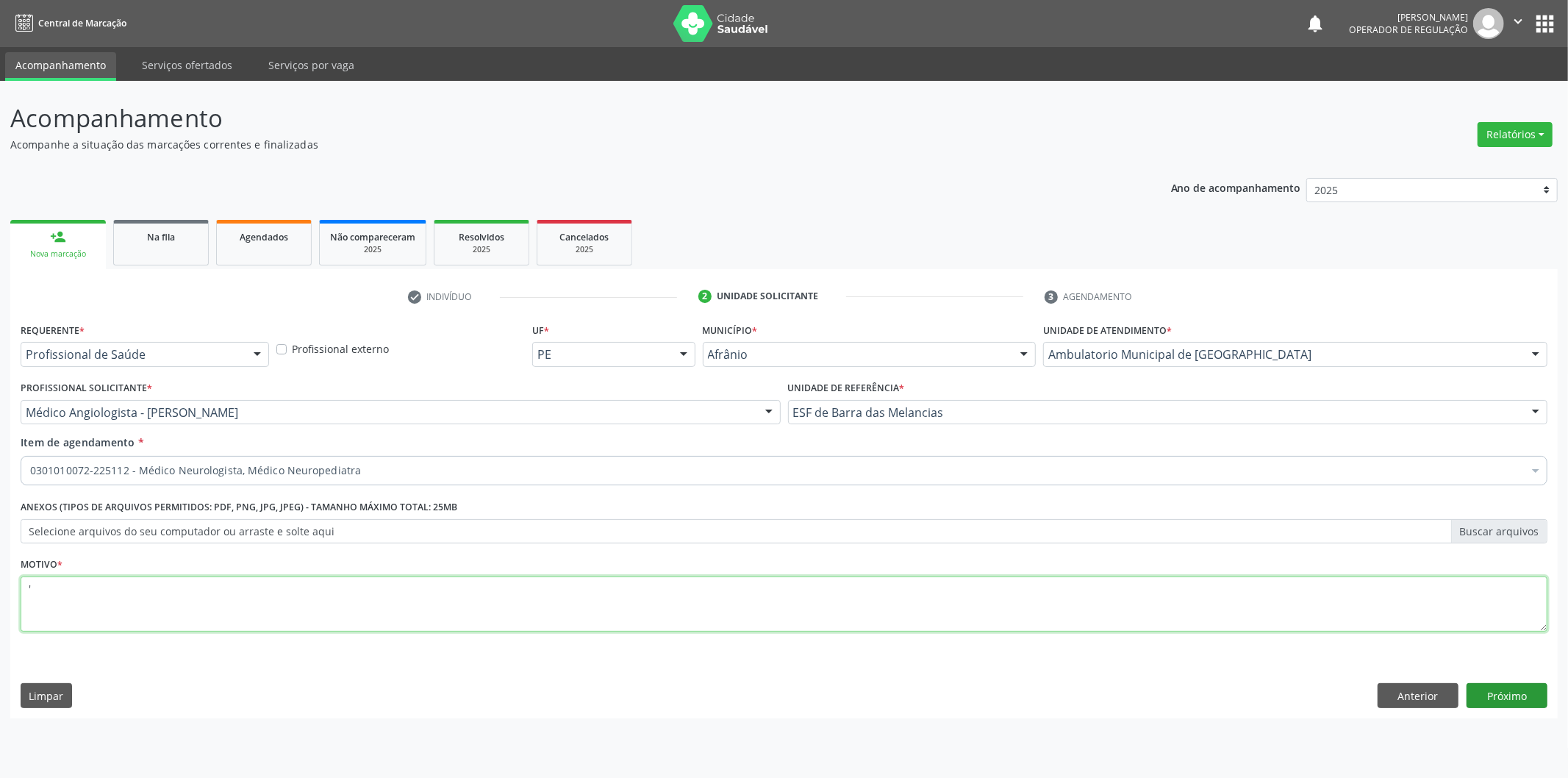
type textarea "'"
click at [1523, 695] on button "Próximo" at bounding box center [1507, 695] width 81 height 25
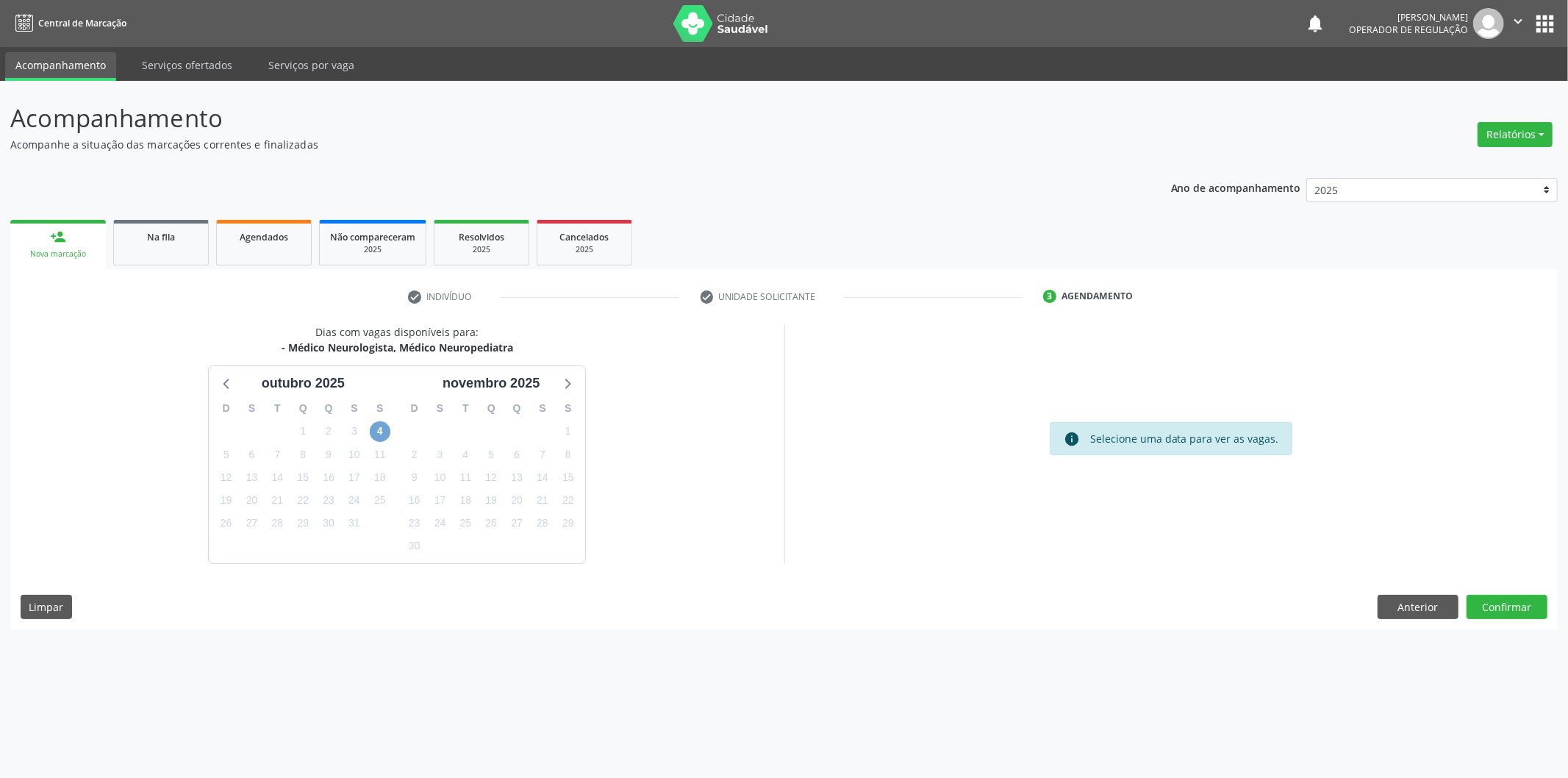
click at [373, 428] on span "4" at bounding box center [381, 432] width 21 height 21
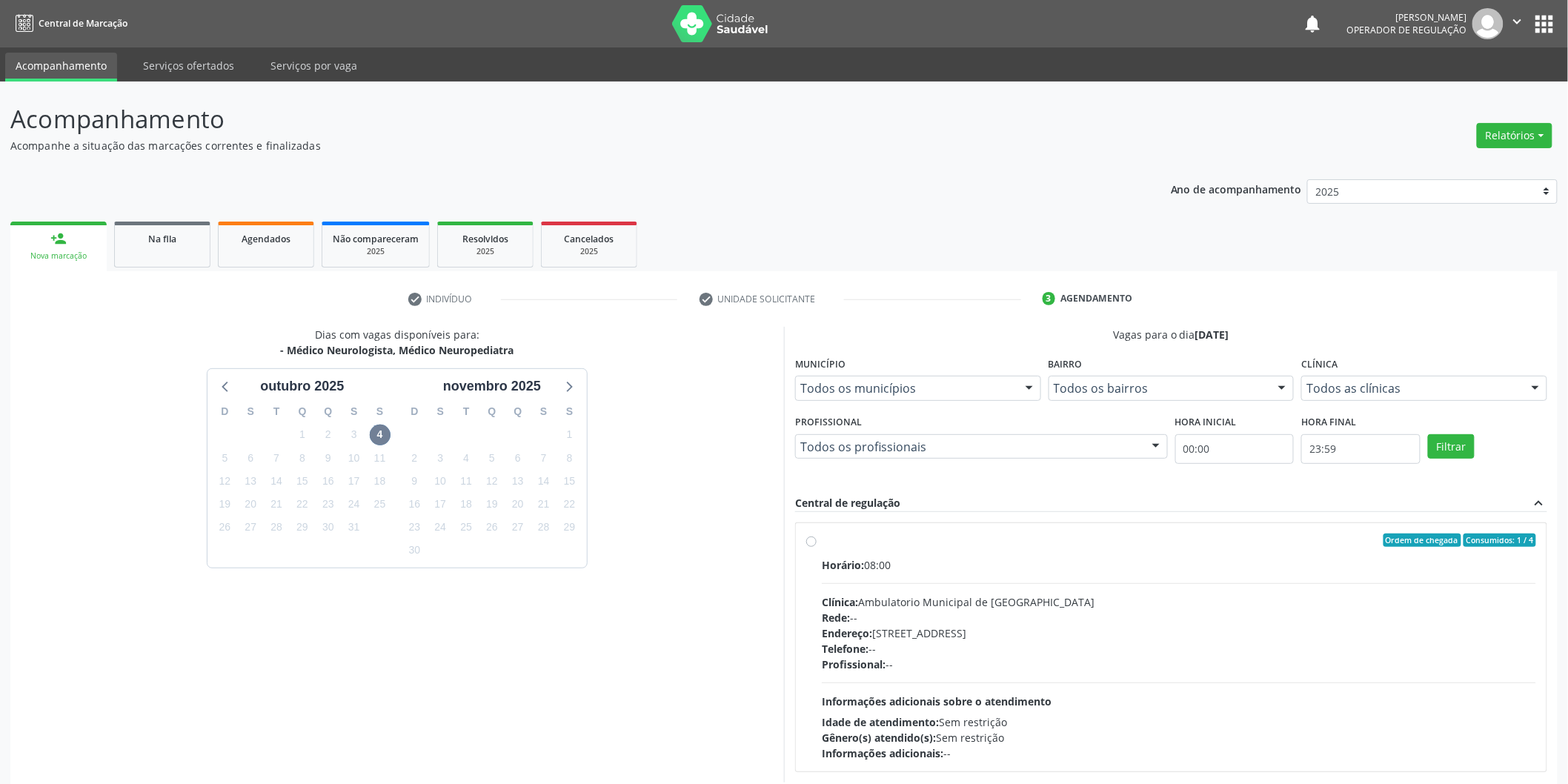
click at [1182, 541] on div "Ordem de chegada Consumidos: 1 / 4" at bounding box center [1179, 540] width 714 height 14
click at [816, 541] on input "Ordem de chegada Consumidos: 1 / 4 Horário: 08:00 Clínica: Ambulatorio Municipa…" at bounding box center [811, 540] width 10 height 14
radio input "true"
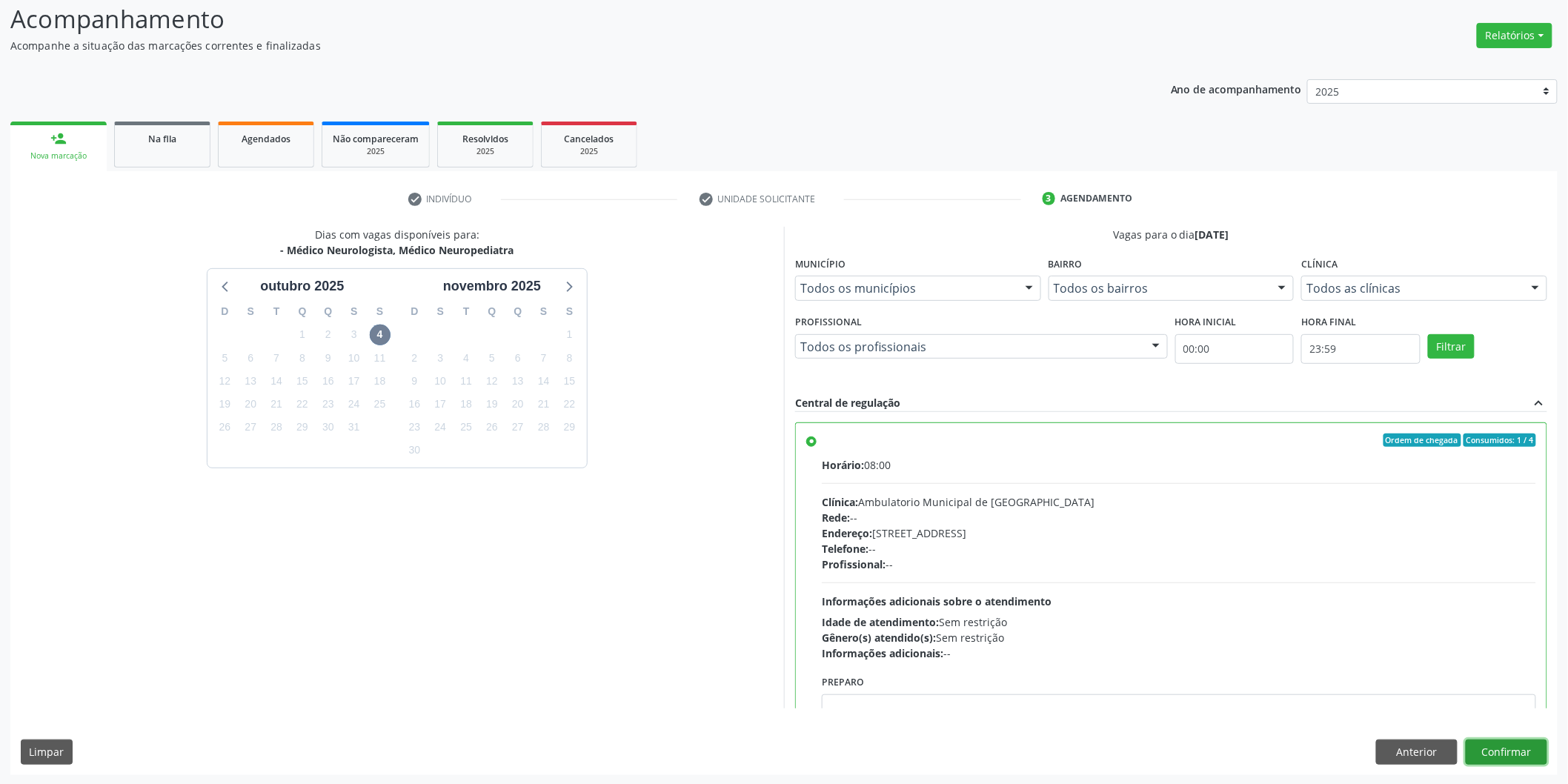
click at [1508, 751] on button "Confirmar" at bounding box center [1506, 752] width 81 height 25
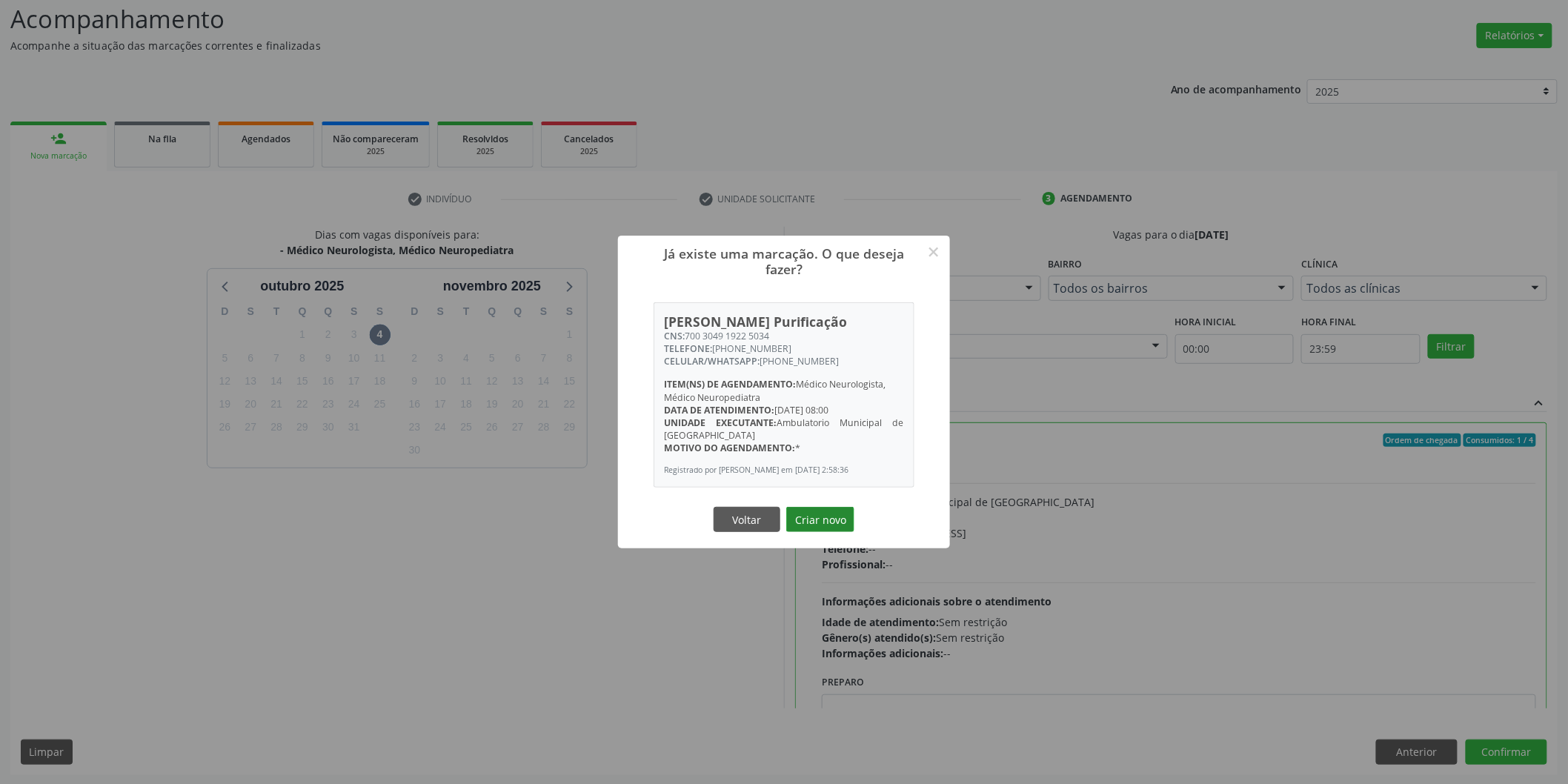
click at [817, 520] on button "Criar novo" at bounding box center [820, 519] width 68 height 25
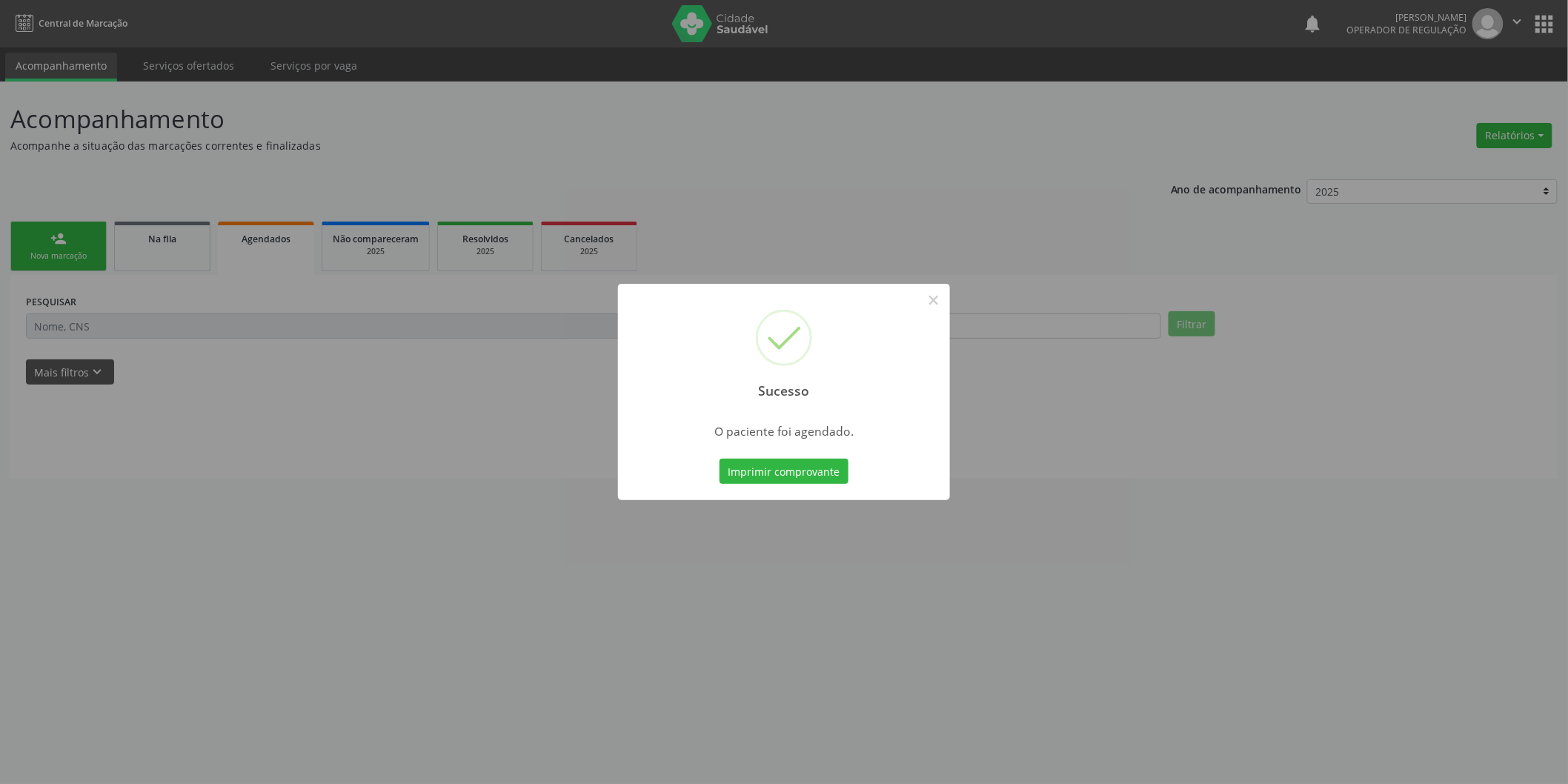
scroll to position [0, 0]
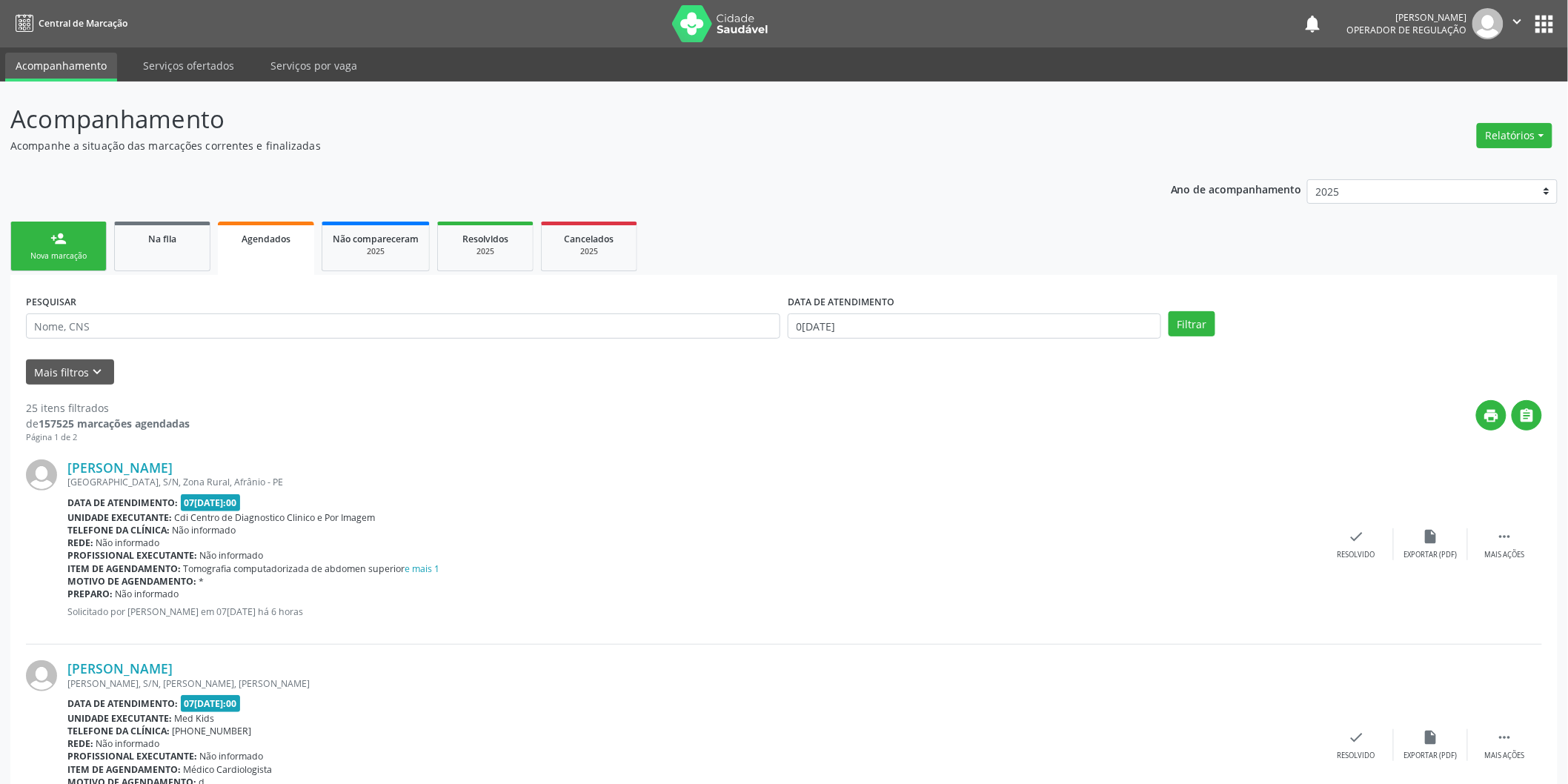
click at [709, 308] on div "PESQUISAR" at bounding box center [403, 319] width 761 height 58
click at [699, 317] on input "text" at bounding box center [403, 326] width 754 height 25
paste input "neurologista"
type input "n"
click at [77, 251] on div "Nova marcação" at bounding box center [59, 256] width 74 height 11
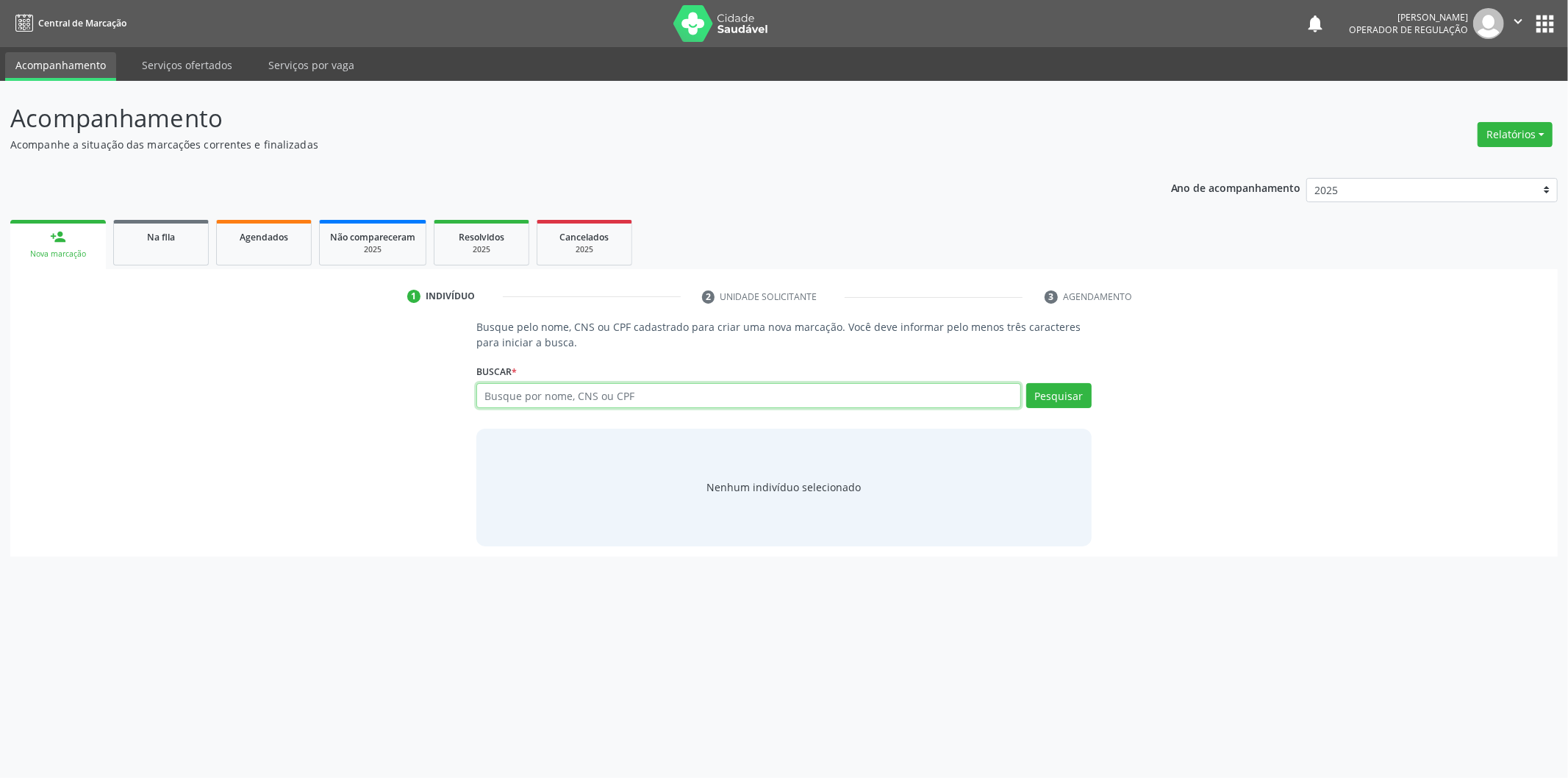
click at [688, 393] on input "text" at bounding box center [748, 395] width 545 height 25
type input "05360815302"
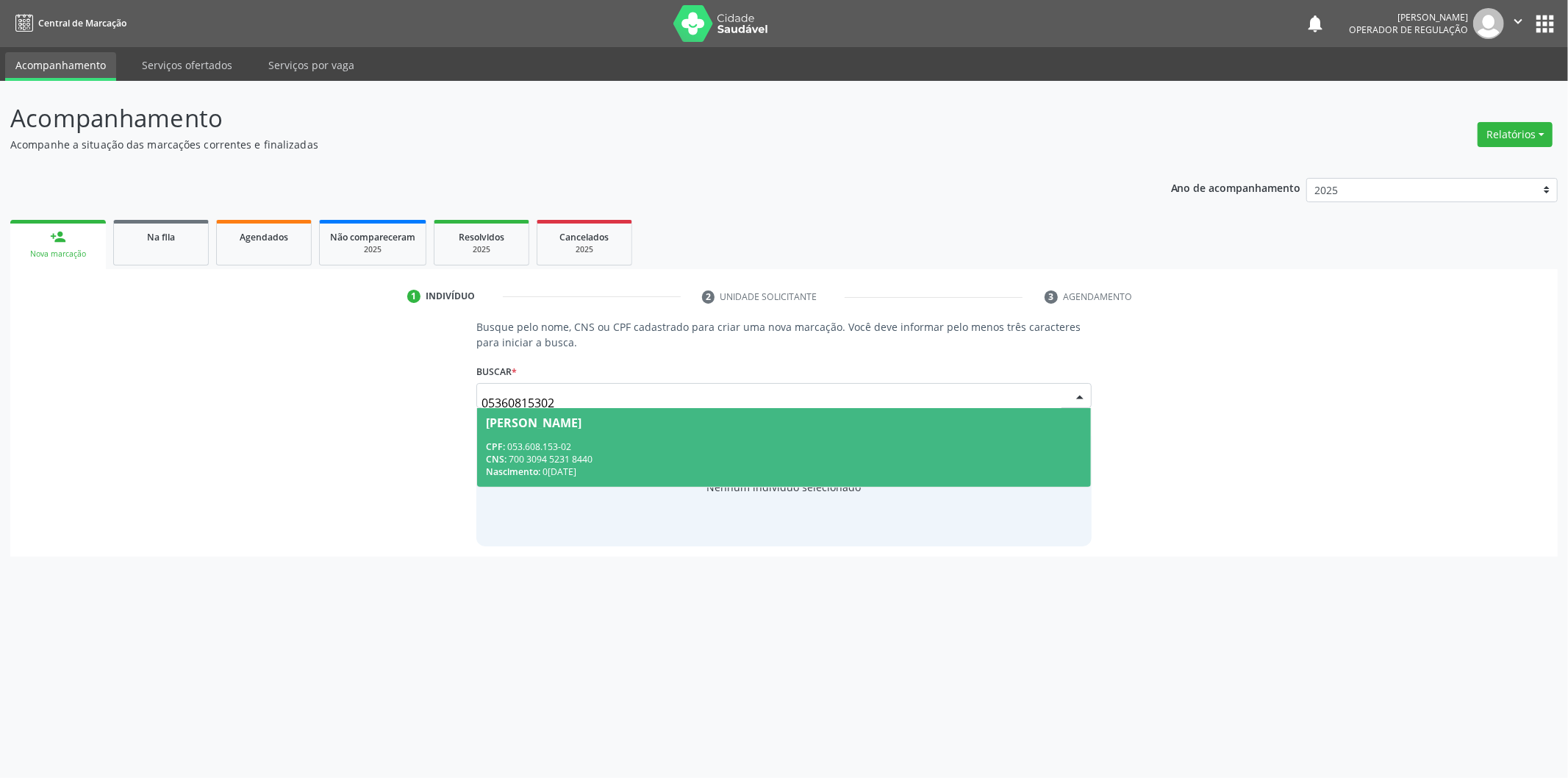
click at [670, 456] on div "CNS: 700 3094 5231 8440" at bounding box center [784, 459] width 596 height 13
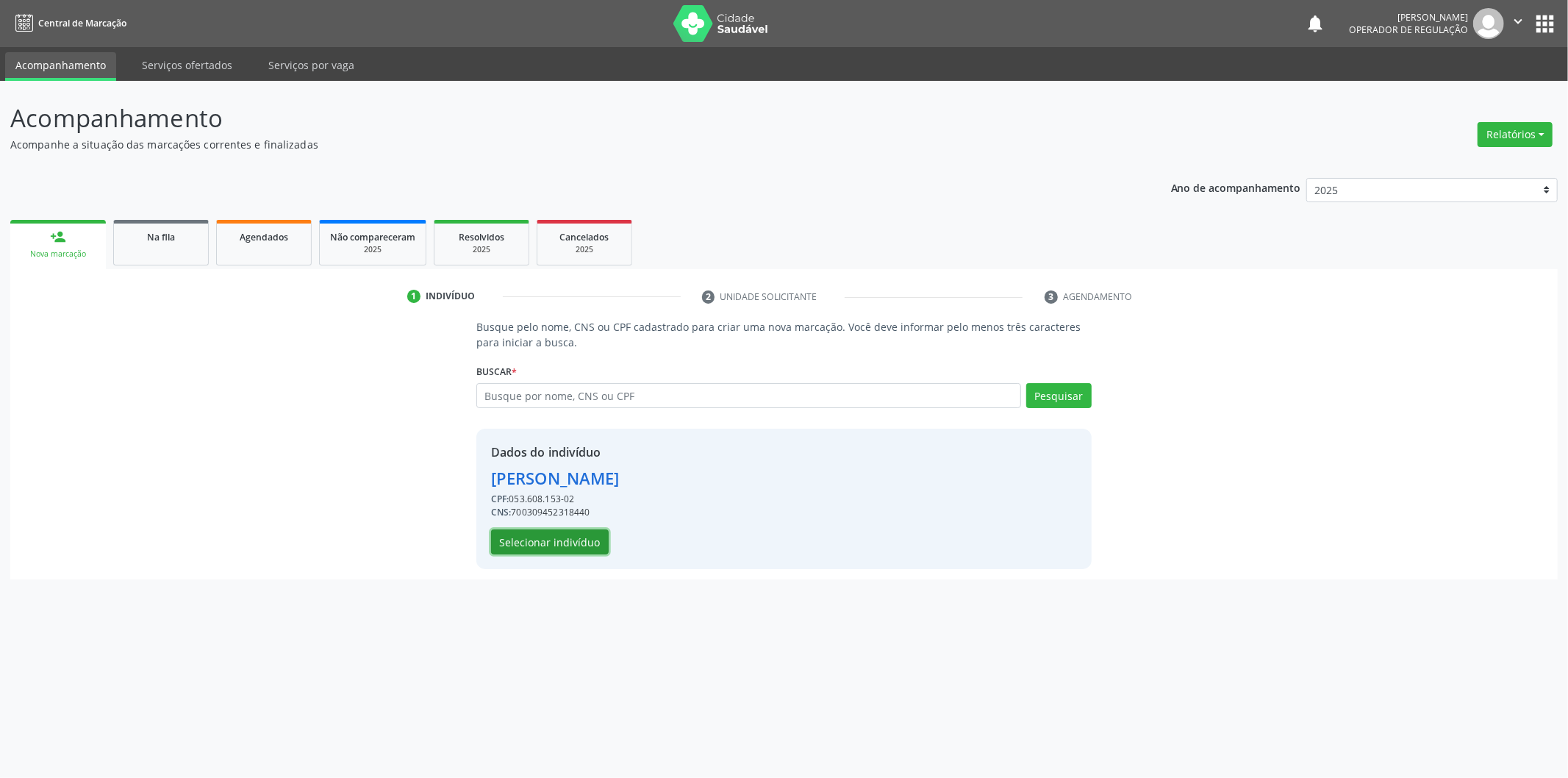
click at [553, 549] on button "Selecionar indivíduo" at bounding box center [549, 541] width 118 height 25
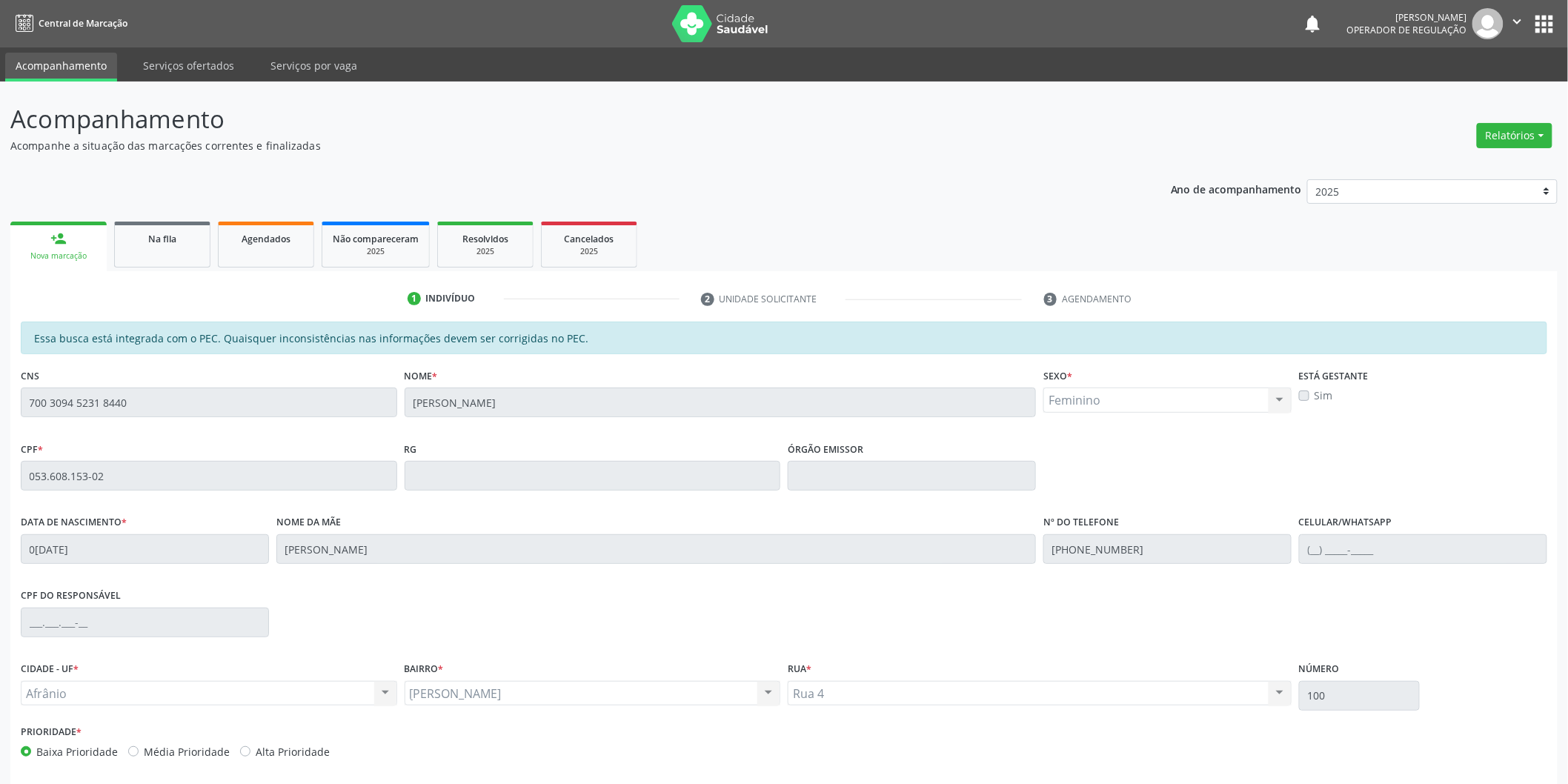
scroll to position [61, 0]
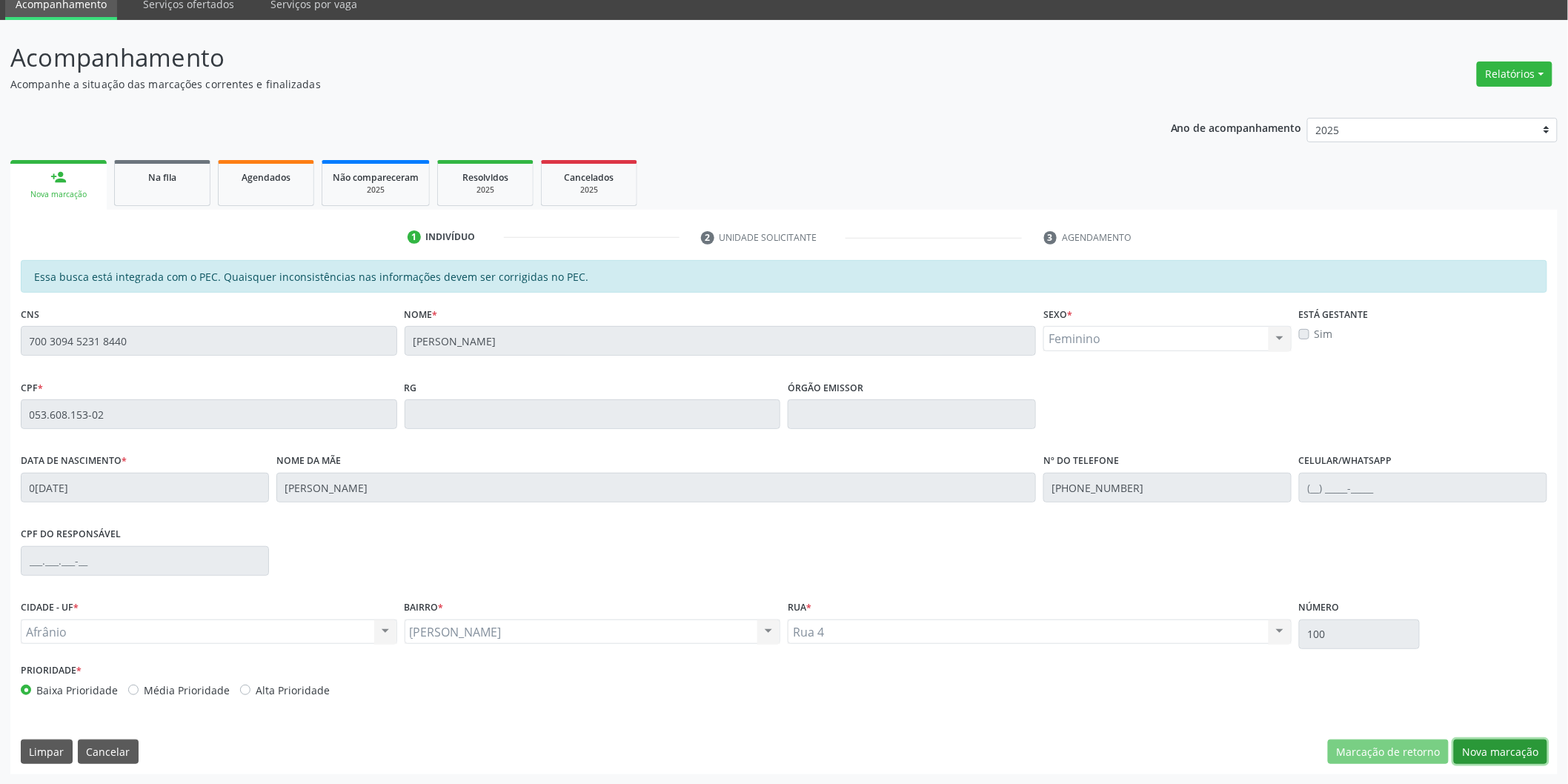
click at [1477, 757] on button "Nova marcação" at bounding box center [1500, 752] width 93 height 25
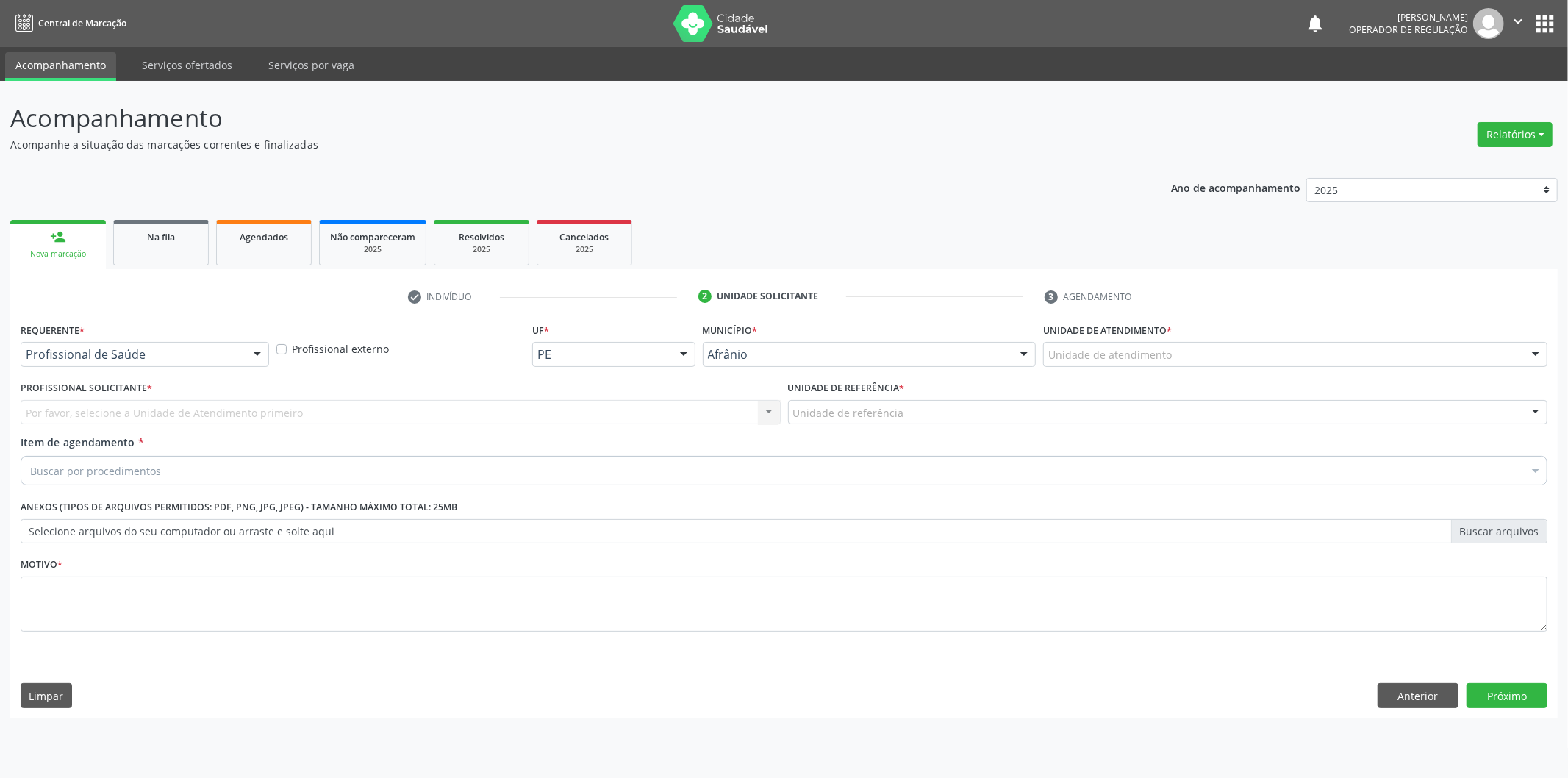
click at [1277, 358] on div "Unidade de atendimento" at bounding box center [1295, 354] width 505 height 25
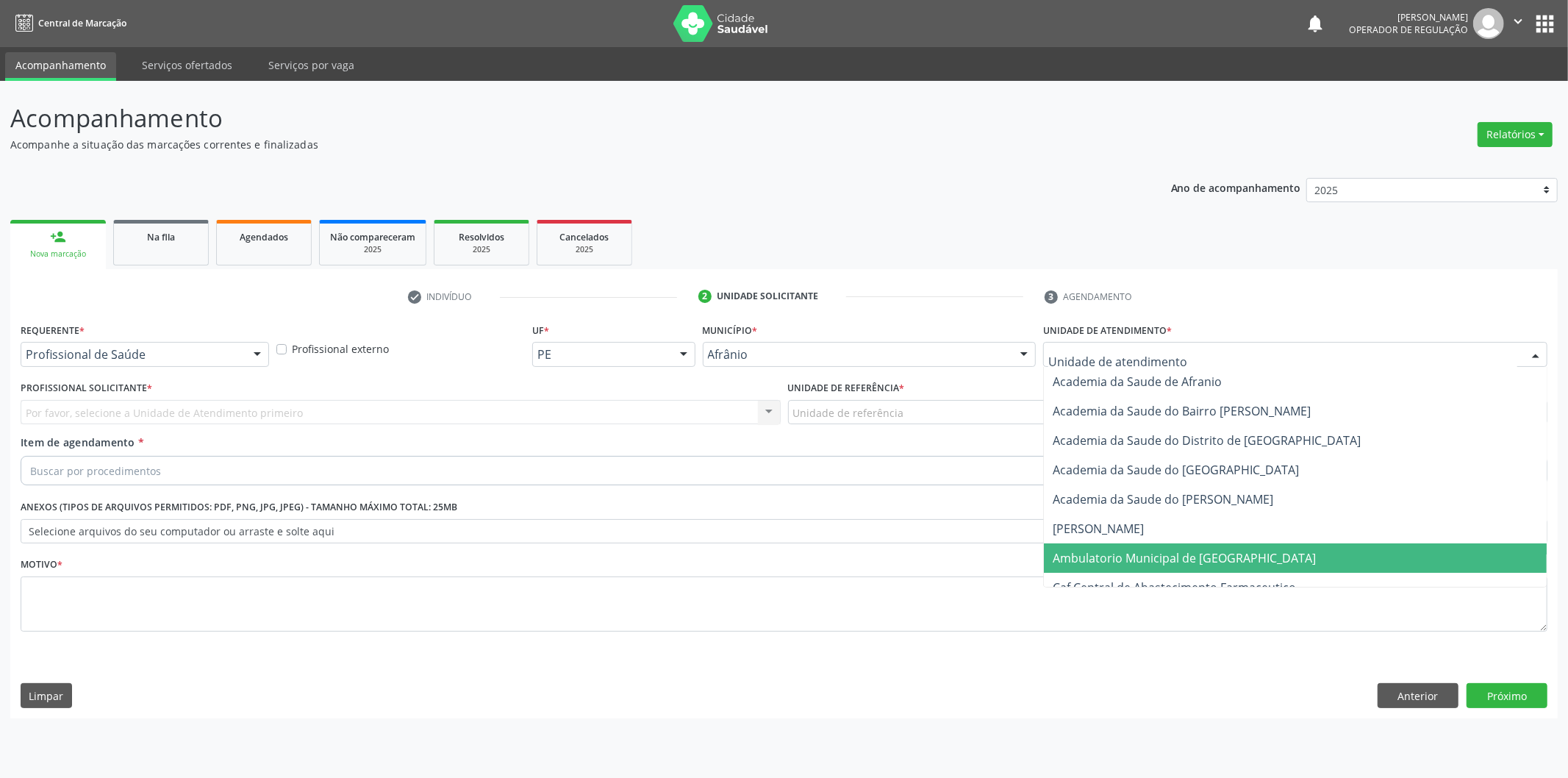
click at [1270, 549] on span "Ambulatorio Municipal de [GEOGRAPHIC_DATA]" at bounding box center [1295, 558] width 503 height 30
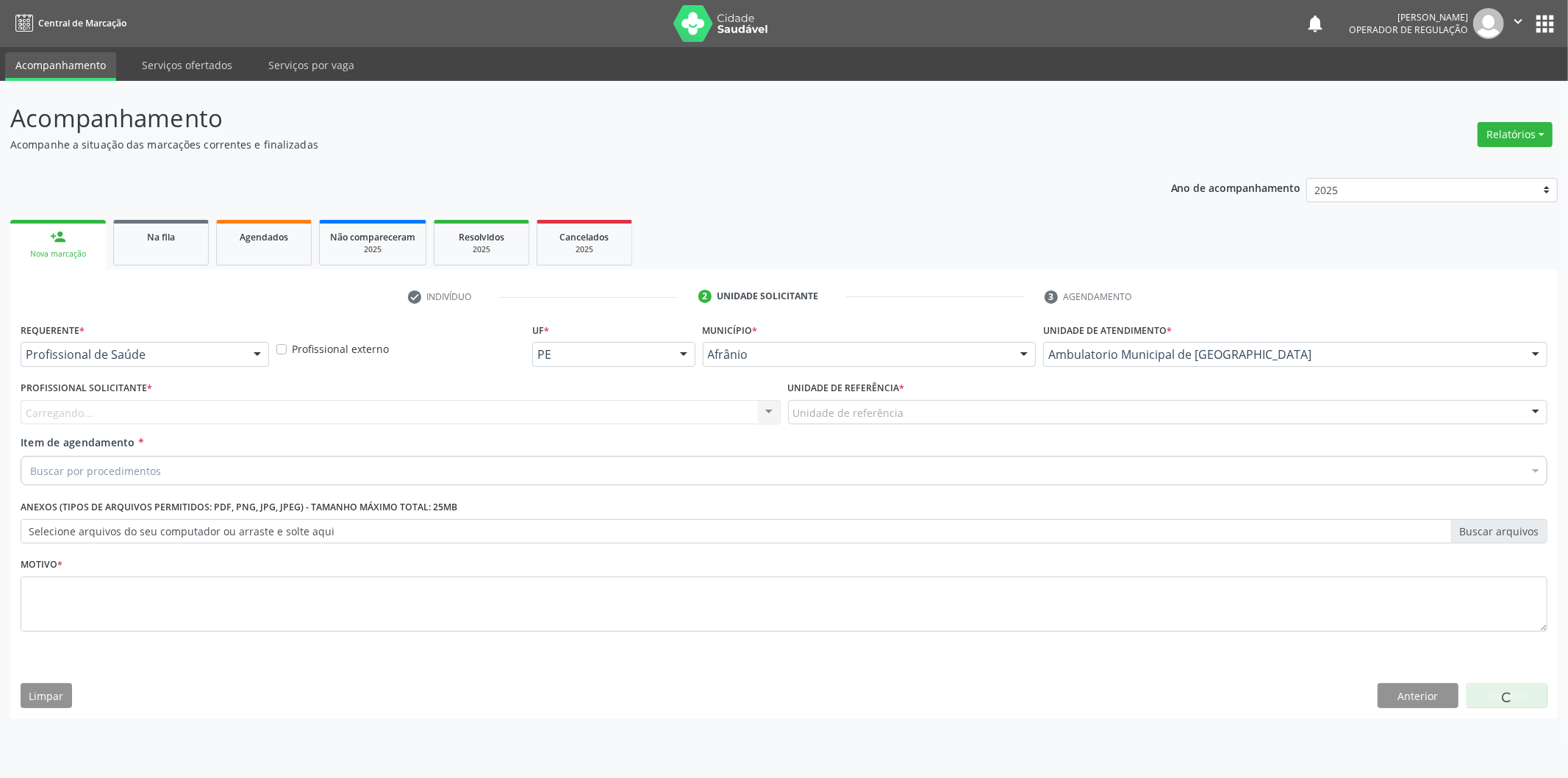
click at [579, 421] on div "Carregando... Nenhum resultado encontrado para: " " Não há nenhuma opção para s…" at bounding box center [401, 412] width 760 height 25
click at [581, 415] on div "Profissional solicitante" at bounding box center [401, 412] width 760 height 25
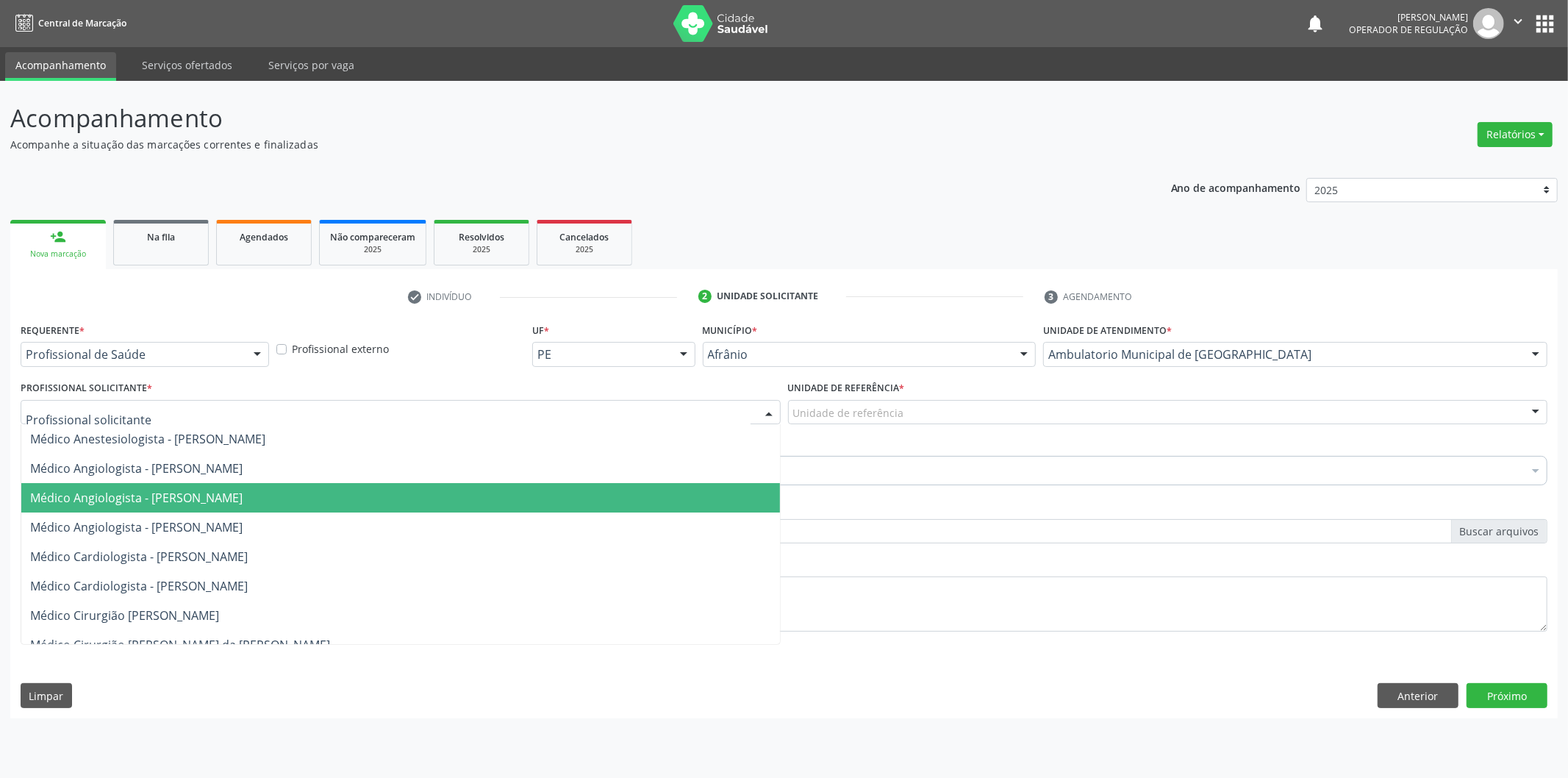
drag, startPoint x: 580, startPoint y: 508, endPoint x: 648, endPoint y: 508, distance: 68.0
click at [580, 508] on span "Médico Angiologista - [PERSON_NAME]" at bounding box center [401, 497] width 759 height 30
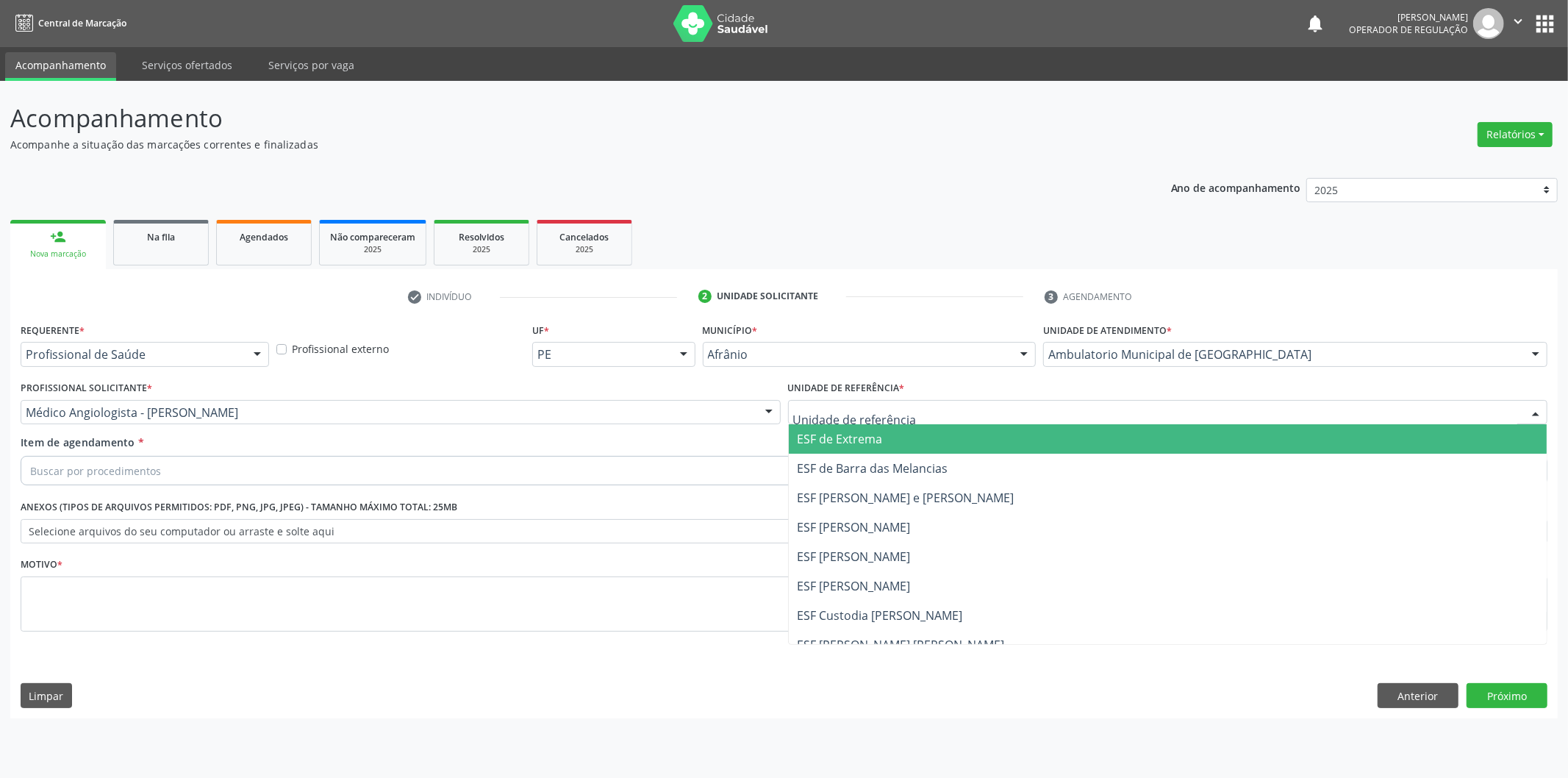
click at [864, 421] on div at bounding box center [1168, 412] width 760 height 25
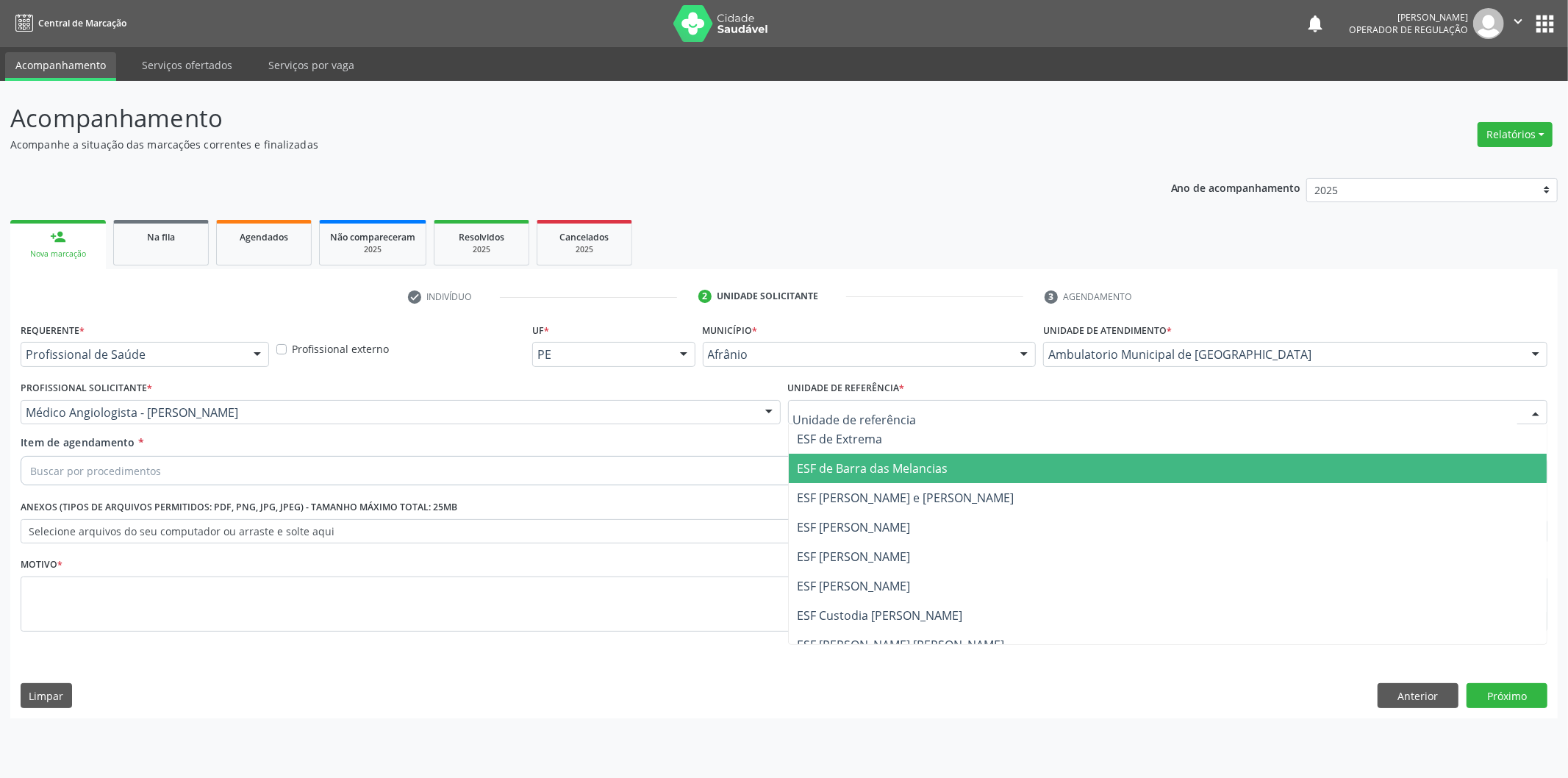
click at [864, 474] on span "ESF de Barra das Melancias" at bounding box center [873, 469] width 151 height 16
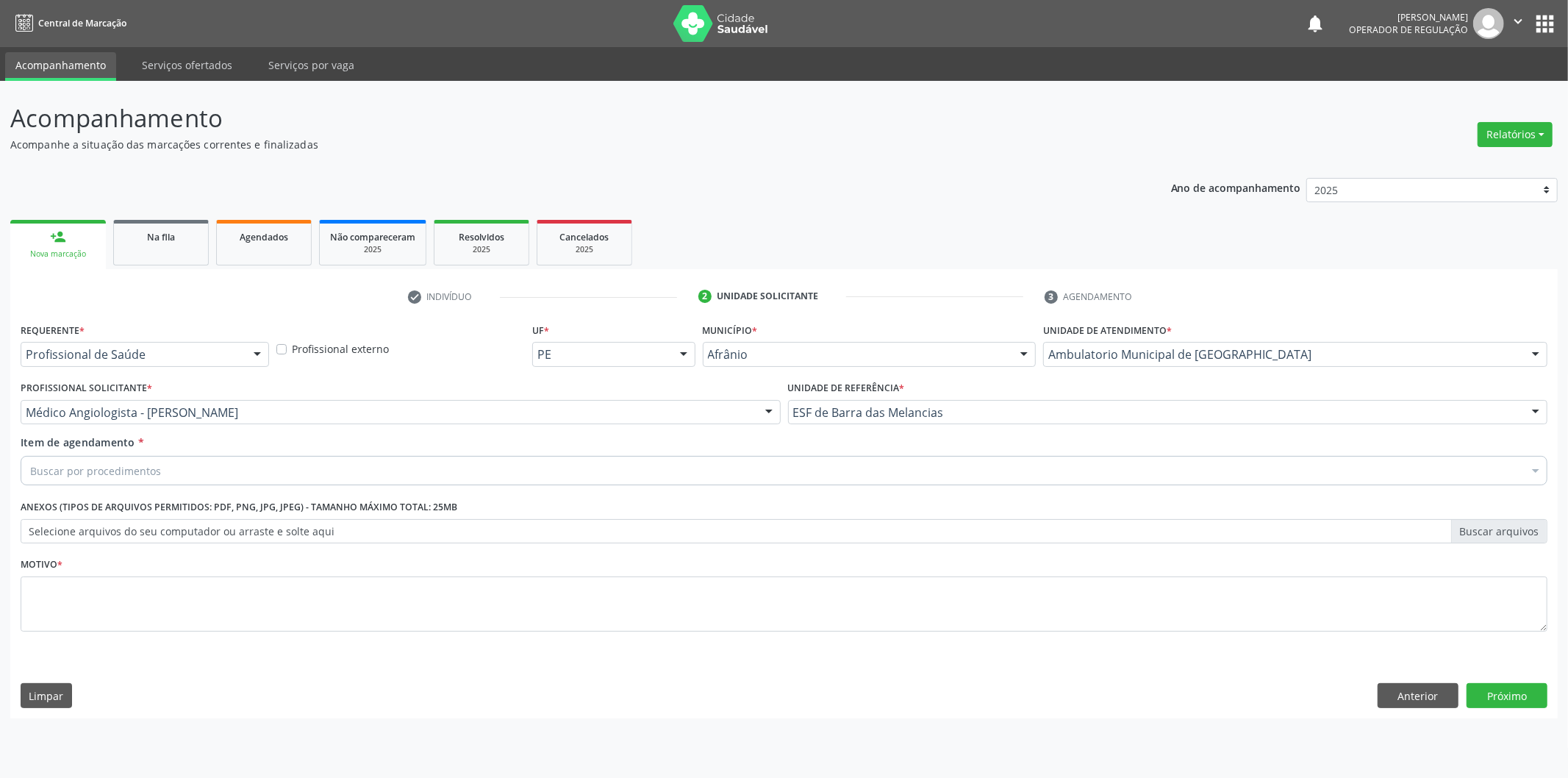
click at [864, 474] on div "Buscar por procedimentos" at bounding box center [784, 470] width 1527 height 30
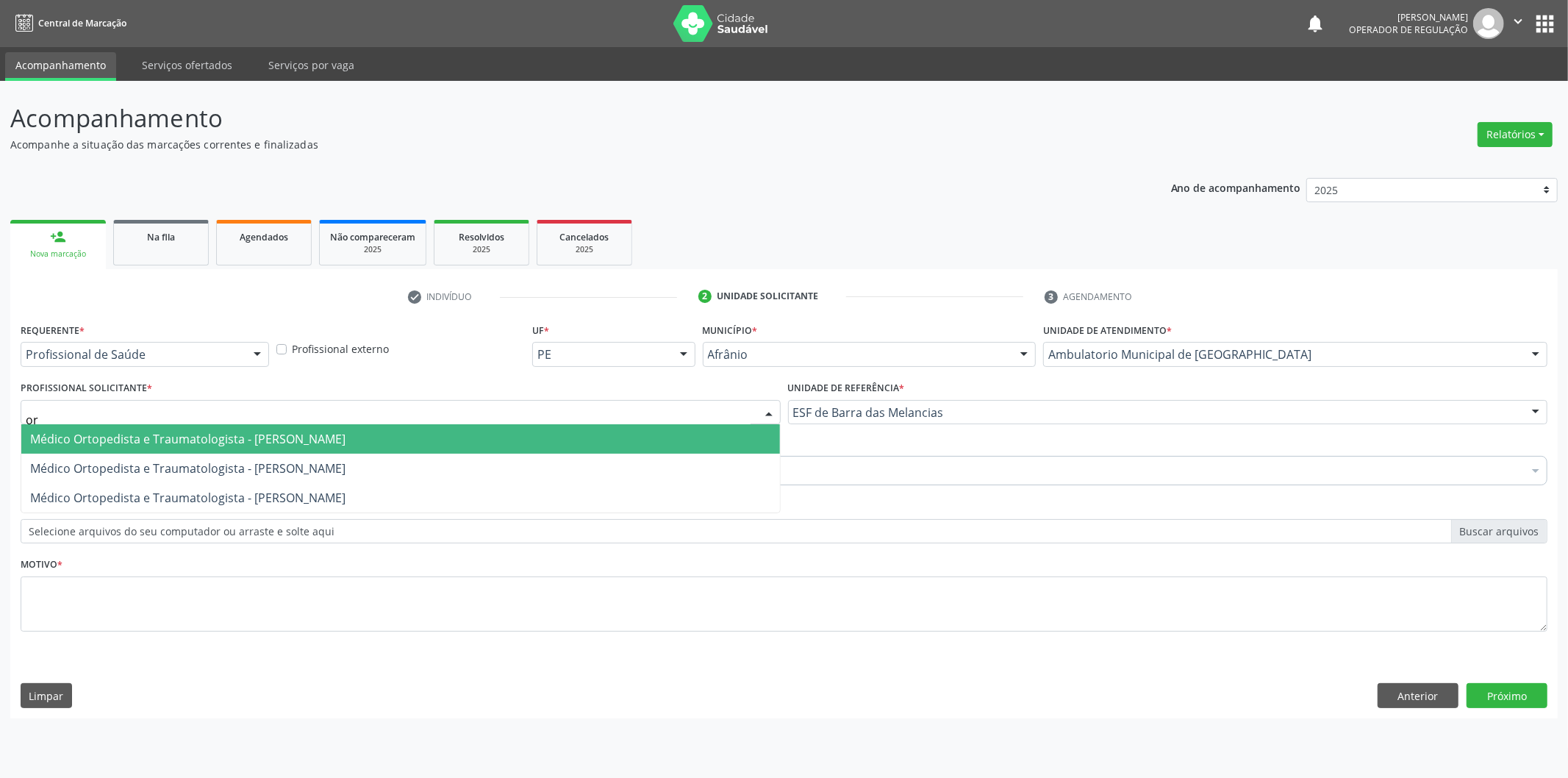
type input "o"
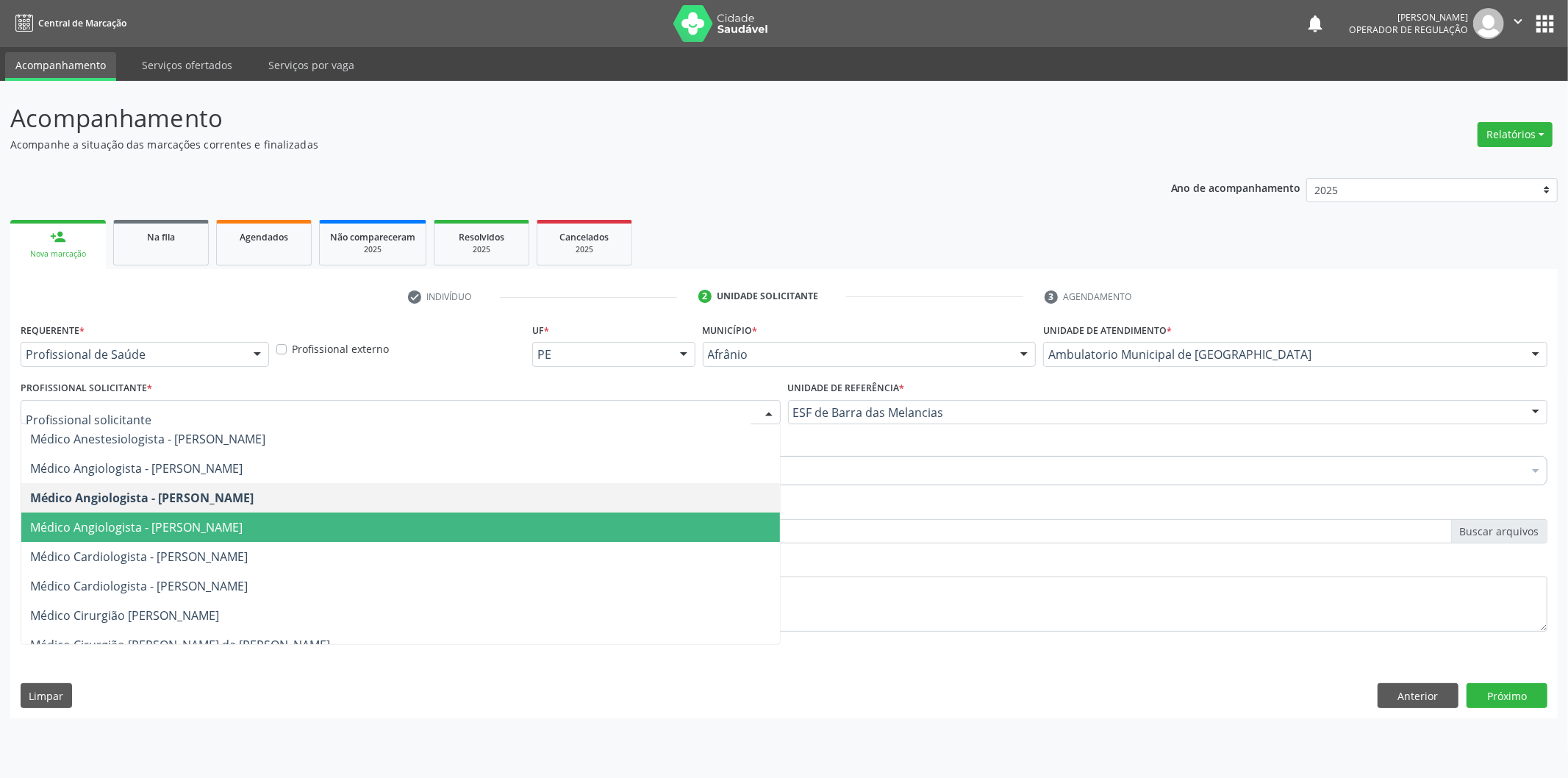
click at [363, 526] on span "Médico Angiologista - [PERSON_NAME]" at bounding box center [401, 527] width 759 height 30
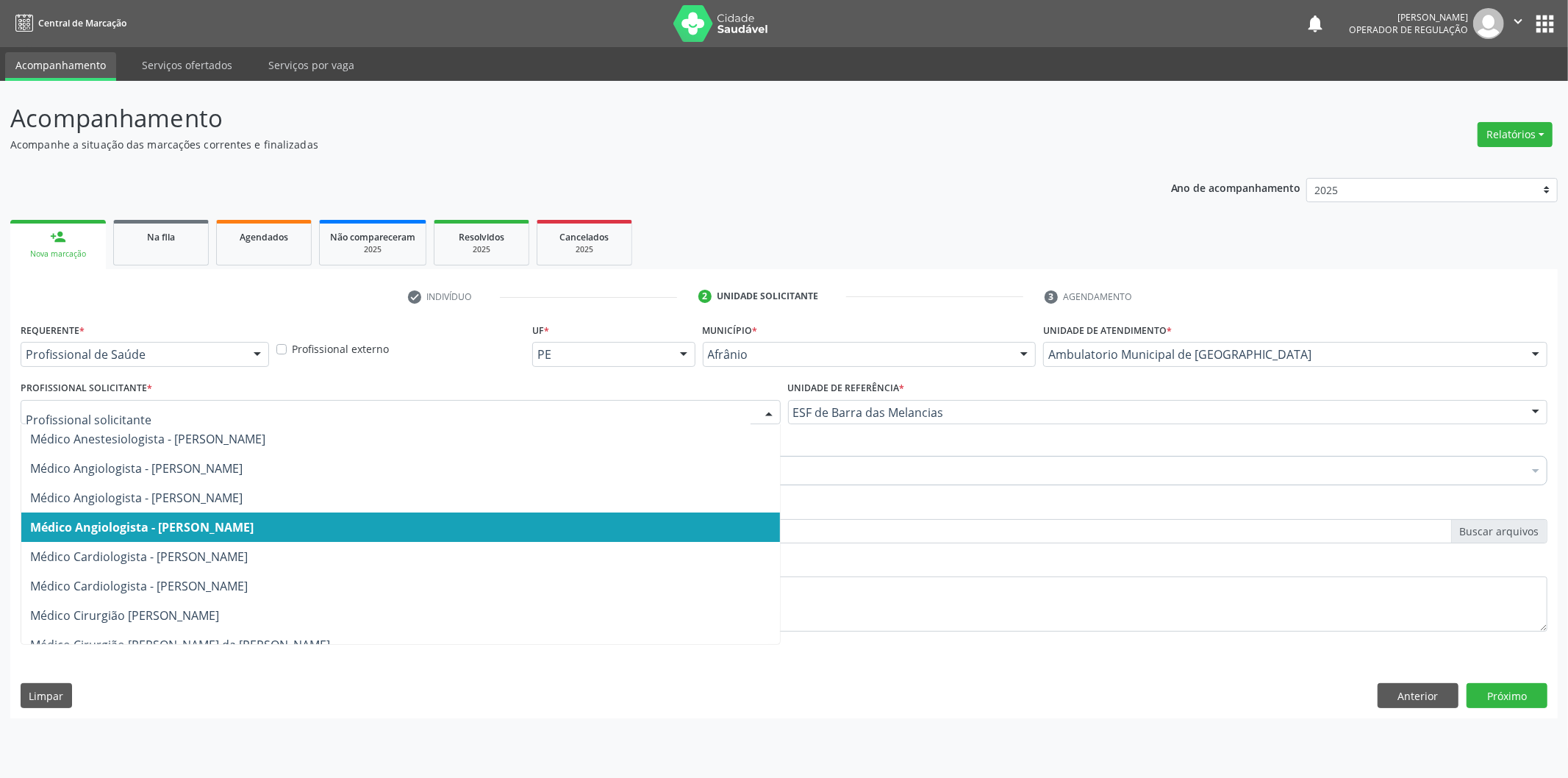
click at [388, 422] on div at bounding box center [401, 412] width 760 height 25
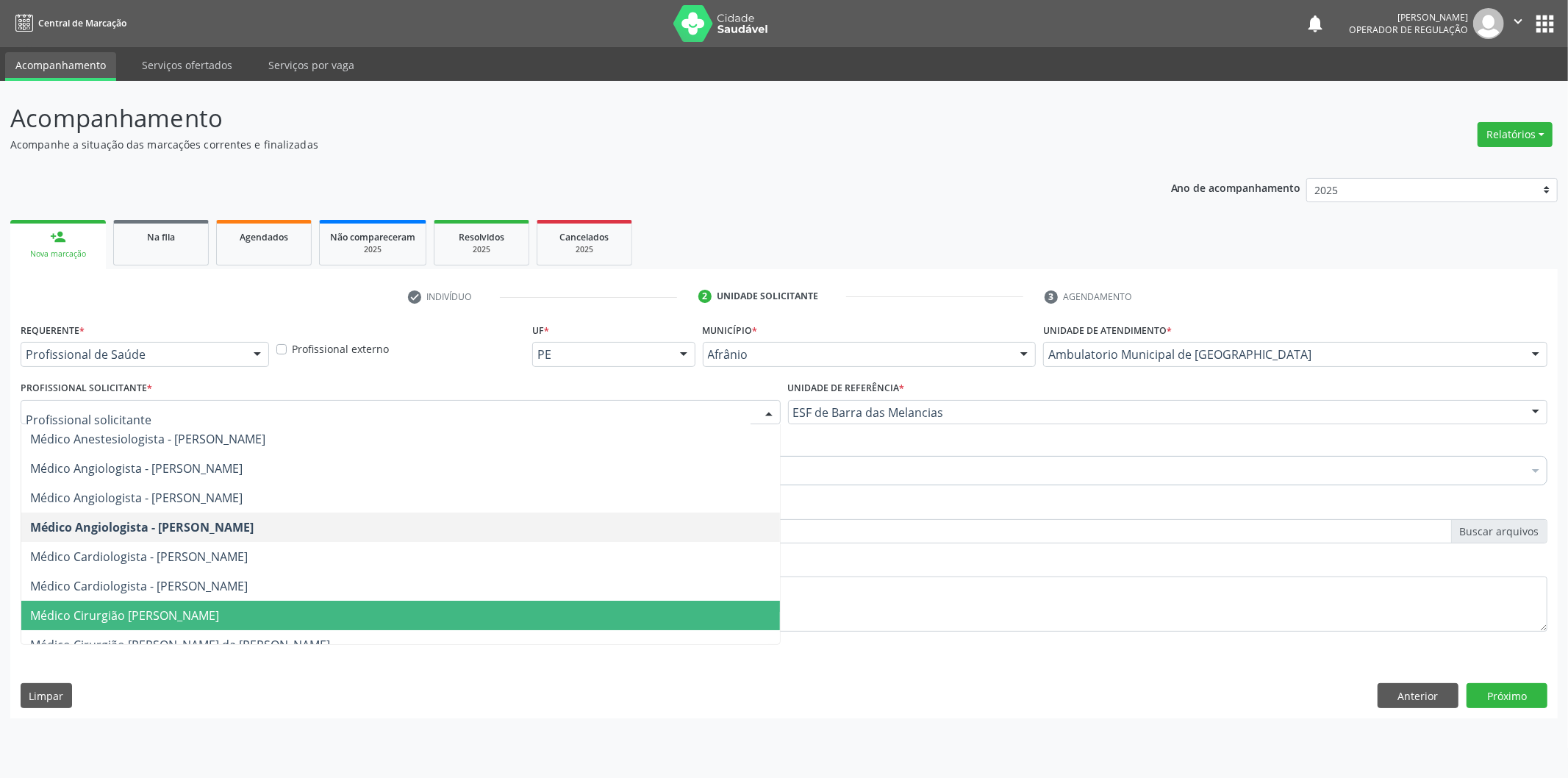
click at [329, 617] on span "Médico Cirurgião [PERSON_NAME]" at bounding box center [401, 615] width 759 height 30
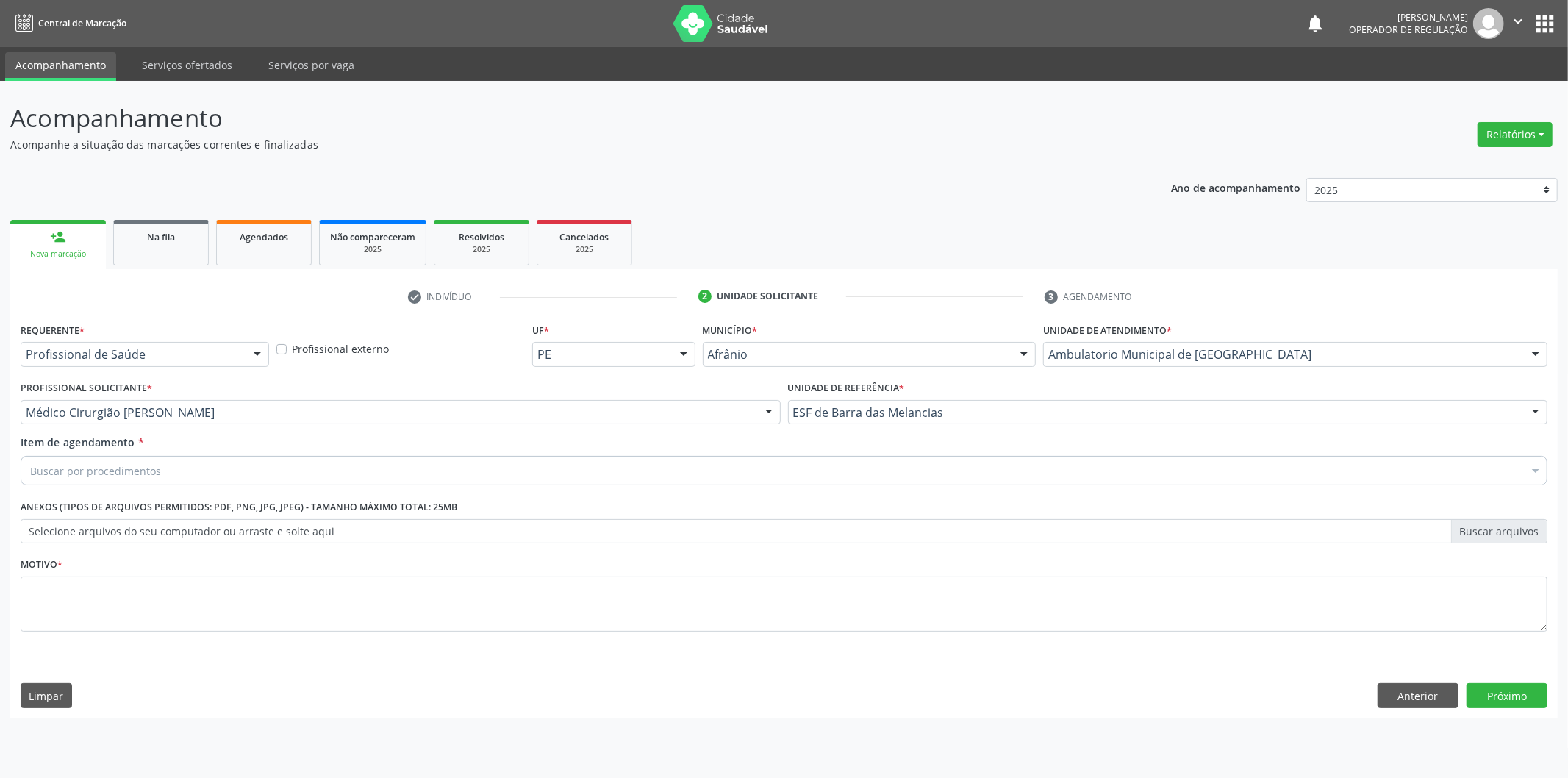
click at [409, 473] on div "Buscar por procedimentos" at bounding box center [784, 470] width 1527 height 30
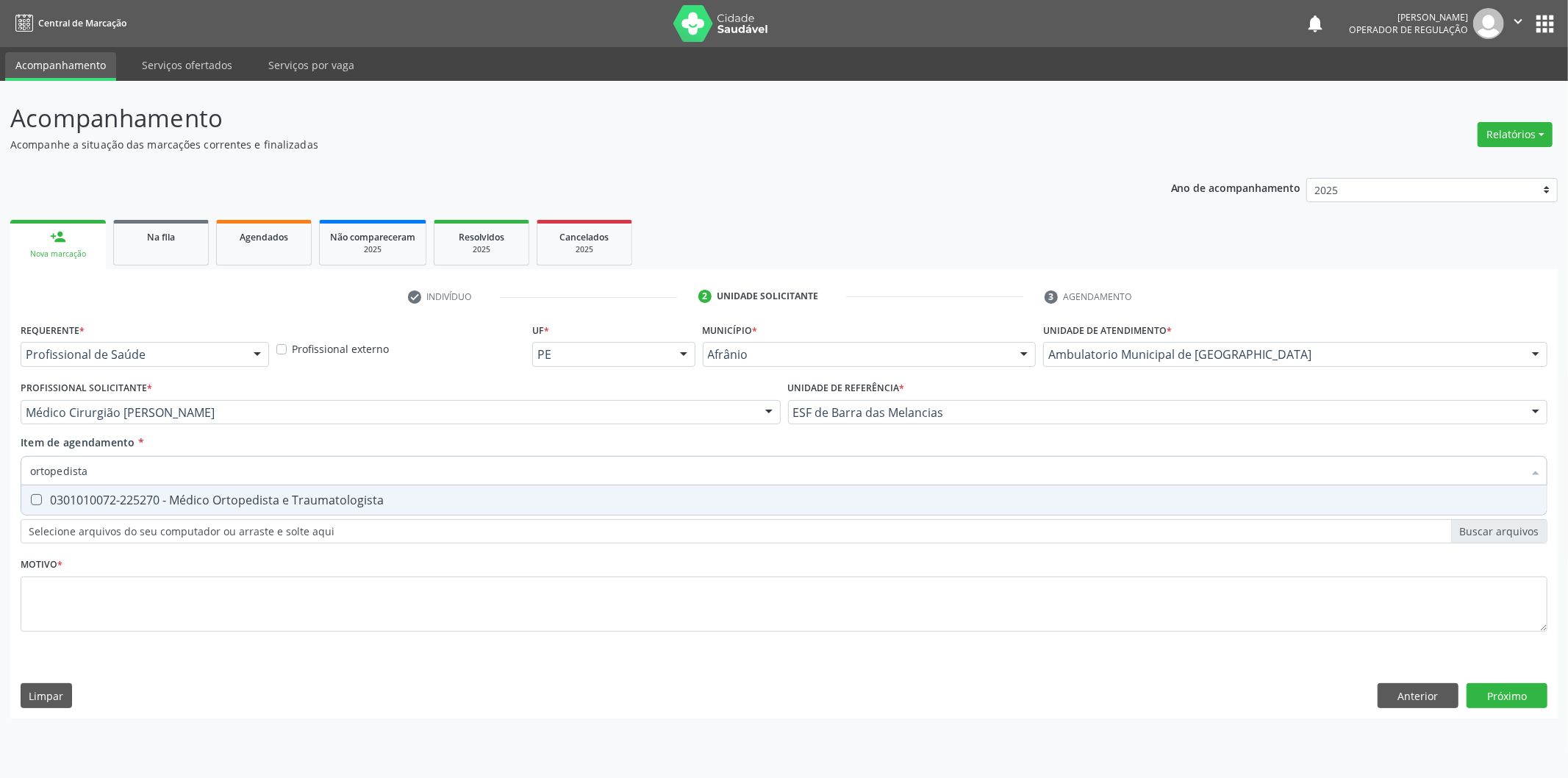
type input "ortopedista"
click at [409, 473] on input "ortopedista" at bounding box center [777, 470] width 1494 height 30
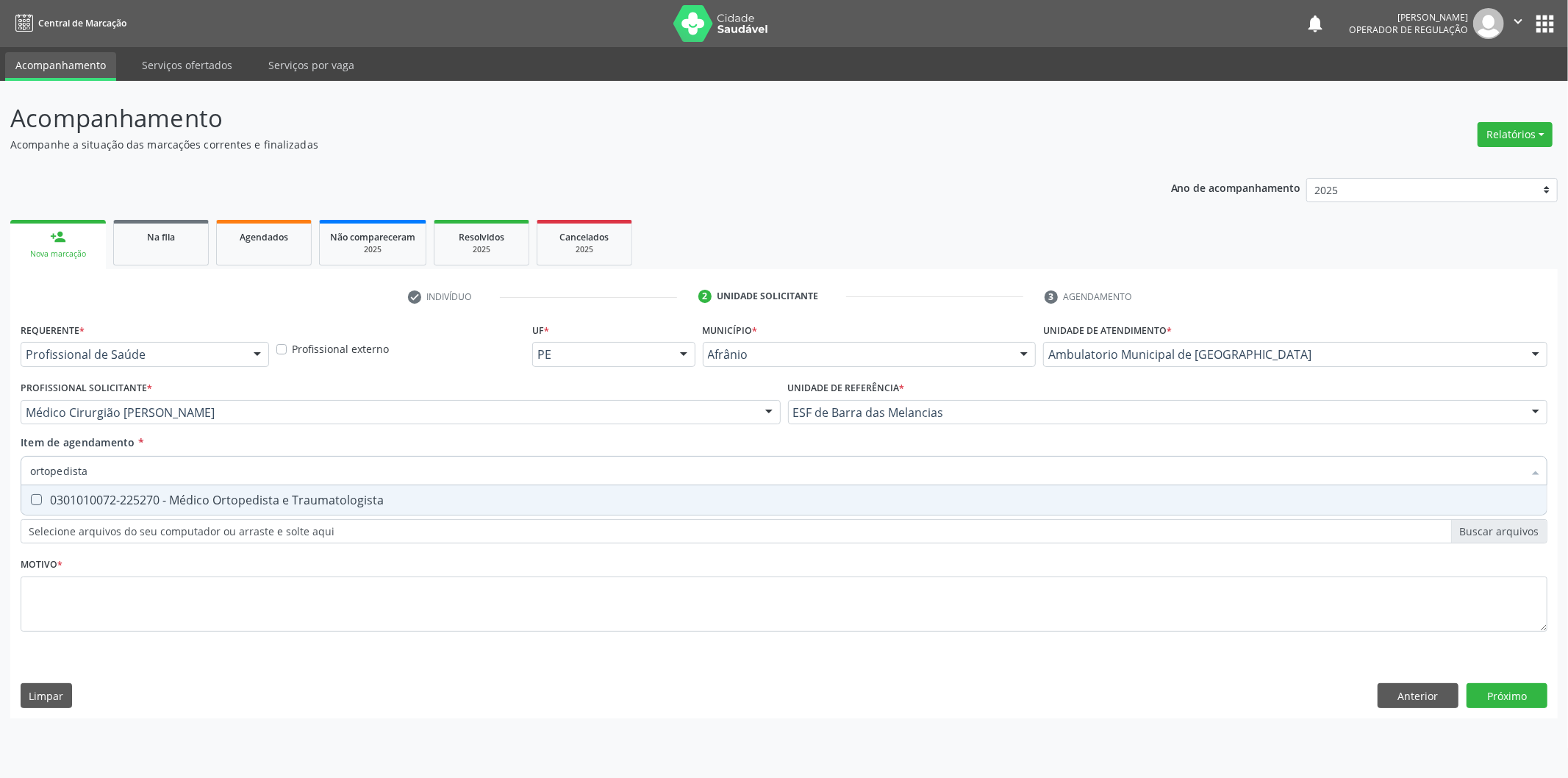
click at [409, 473] on input "ortopedista" at bounding box center [777, 470] width 1494 height 30
click at [421, 489] on span "0301010072-225270 - Médico Ortopedista e Traumatologista" at bounding box center [784, 500] width 1526 height 30
checkbox Traumatologista "true"
click at [450, 620] on div "Requerente * Profissional de Saúde Profissional de Saúde Paciente Nenhum result…" at bounding box center [784, 485] width 1527 height 333
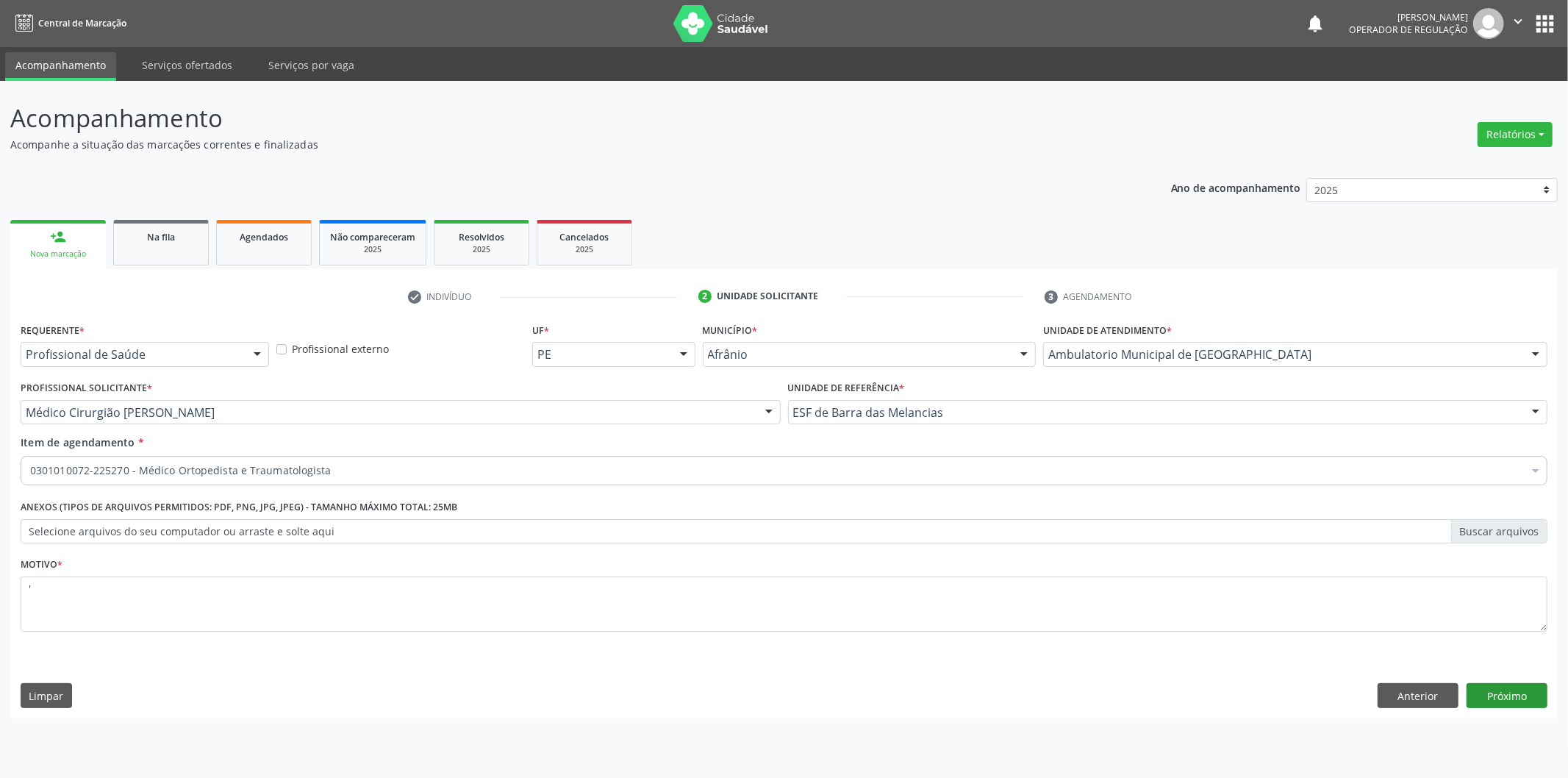
type textarea "'"
click at [1506, 693] on button "Próximo" at bounding box center [1507, 695] width 81 height 25
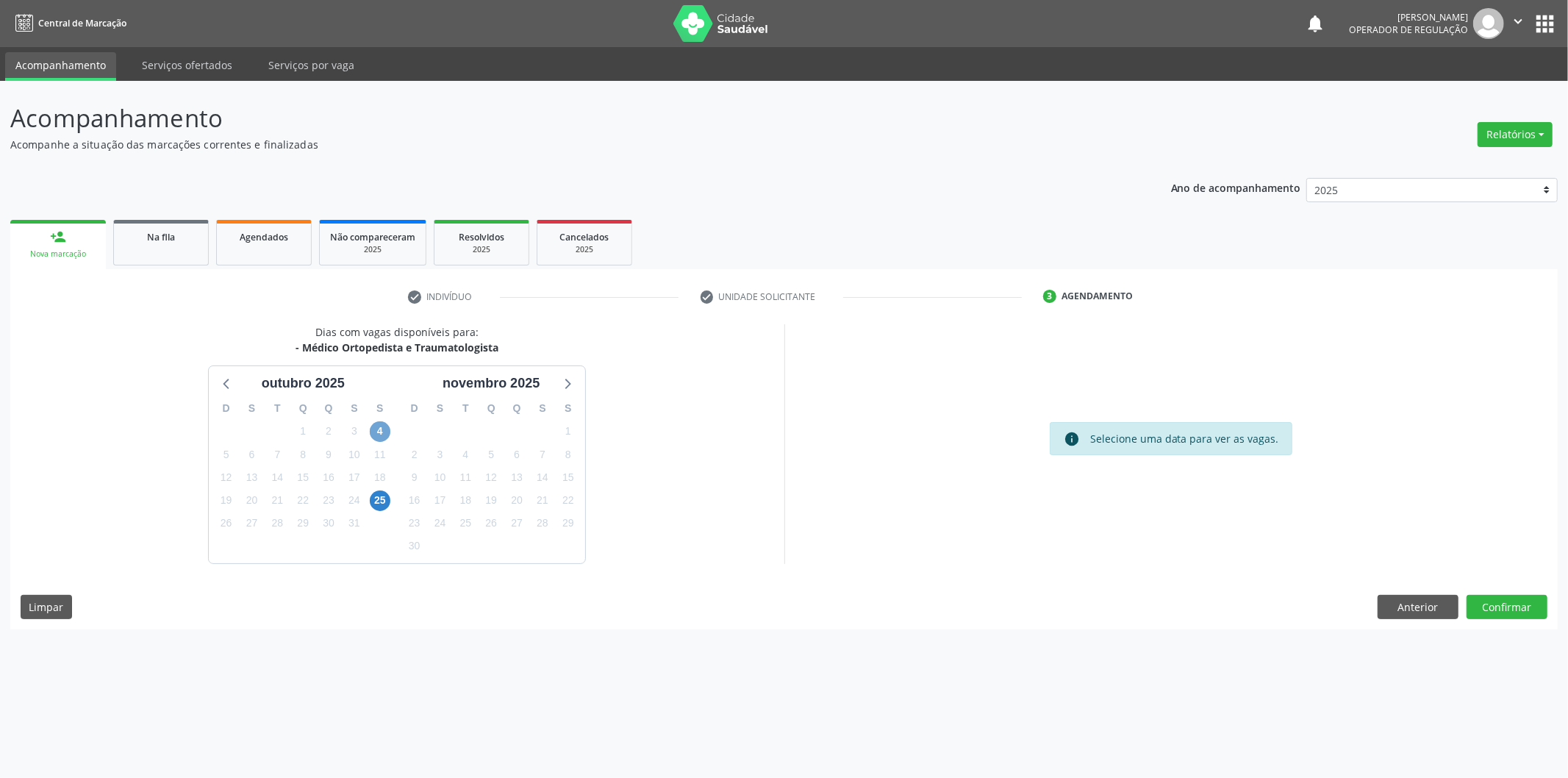
click at [377, 428] on span "4" at bounding box center [381, 432] width 21 height 21
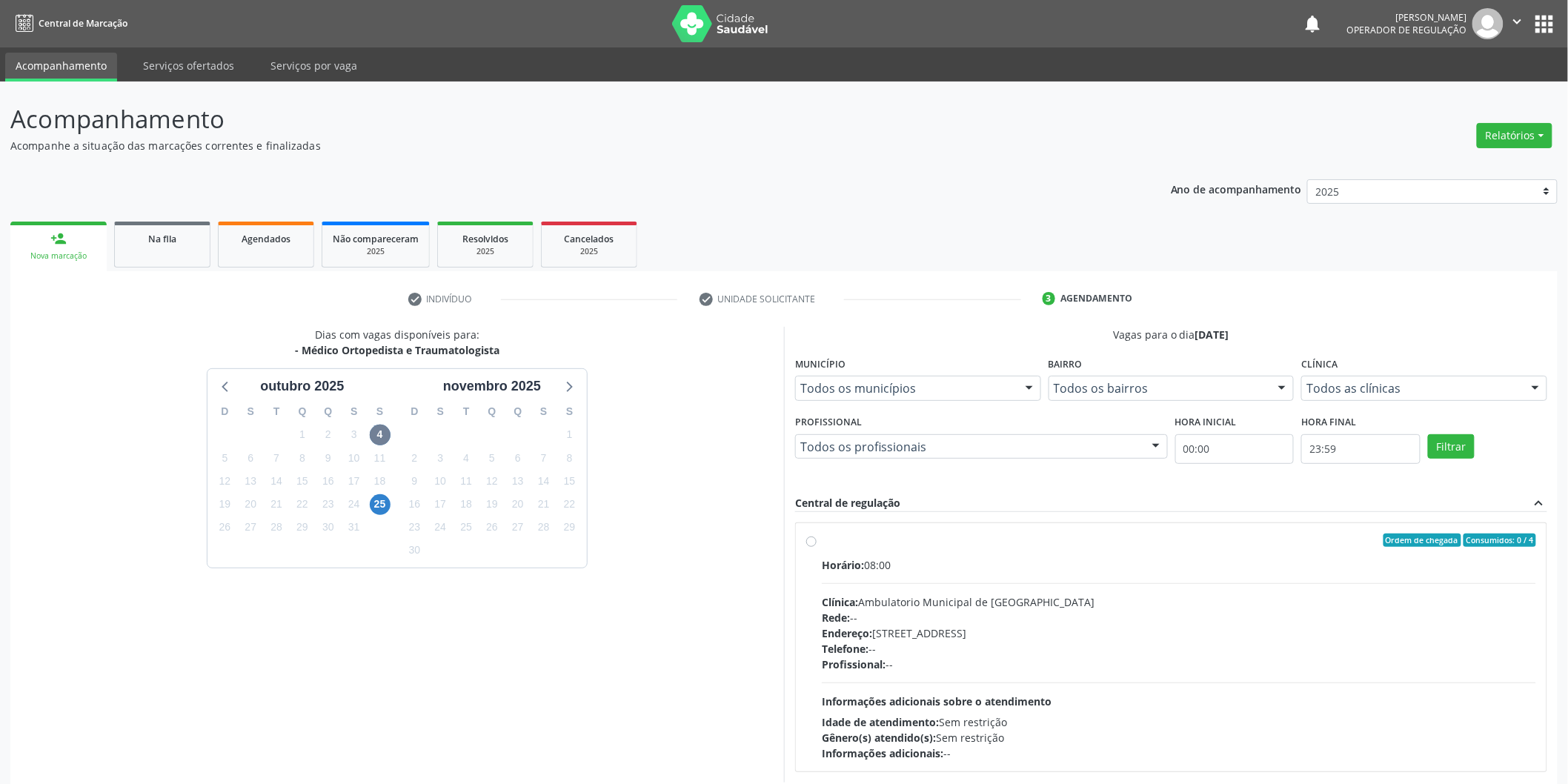
drag, startPoint x: 1293, startPoint y: 548, endPoint x: 1580, endPoint y: 493, distance: 292.2
click at [1300, 547] on label "Ordem de chegada Consumidos: 0 / 4 Horário: 08:00 Clínica: Ambulatorio Municipa…" at bounding box center [1179, 647] width 714 height 227
click at [816, 547] on input "Ordem de chegada Consumidos: 0 / 4 Horário: 08:00 Clínica: Ambulatorio Municipa…" at bounding box center [811, 540] width 10 height 14
radio input "true"
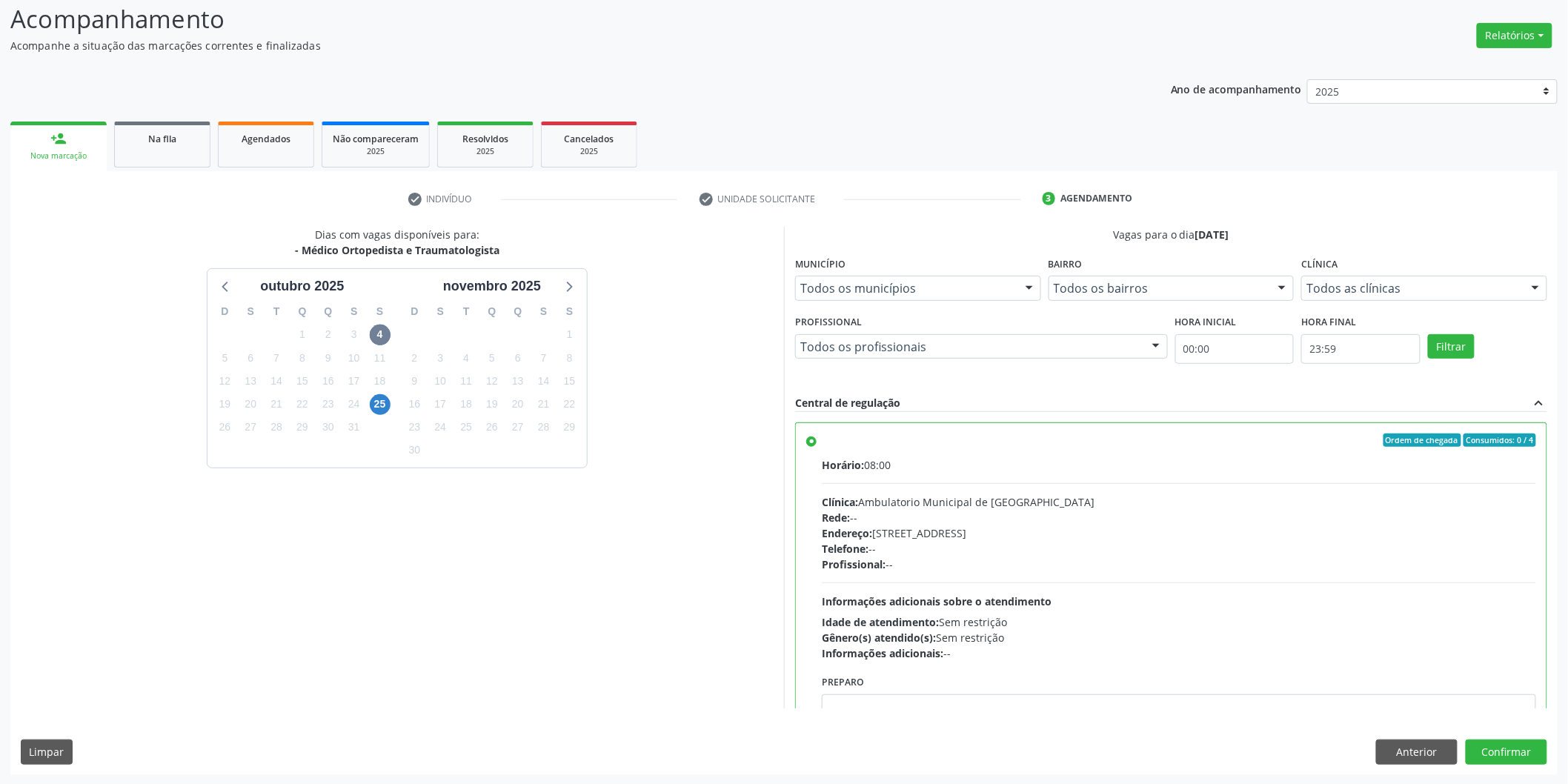
click at [1495, 736] on div "Dias com vagas disponíveis para: - Médico Ortopedista e Traumatologista [DATE] …" at bounding box center [784, 500] width 1547 height 548
click at [1497, 745] on button "Confirmar" at bounding box center [1506, 752] width 81 height 25
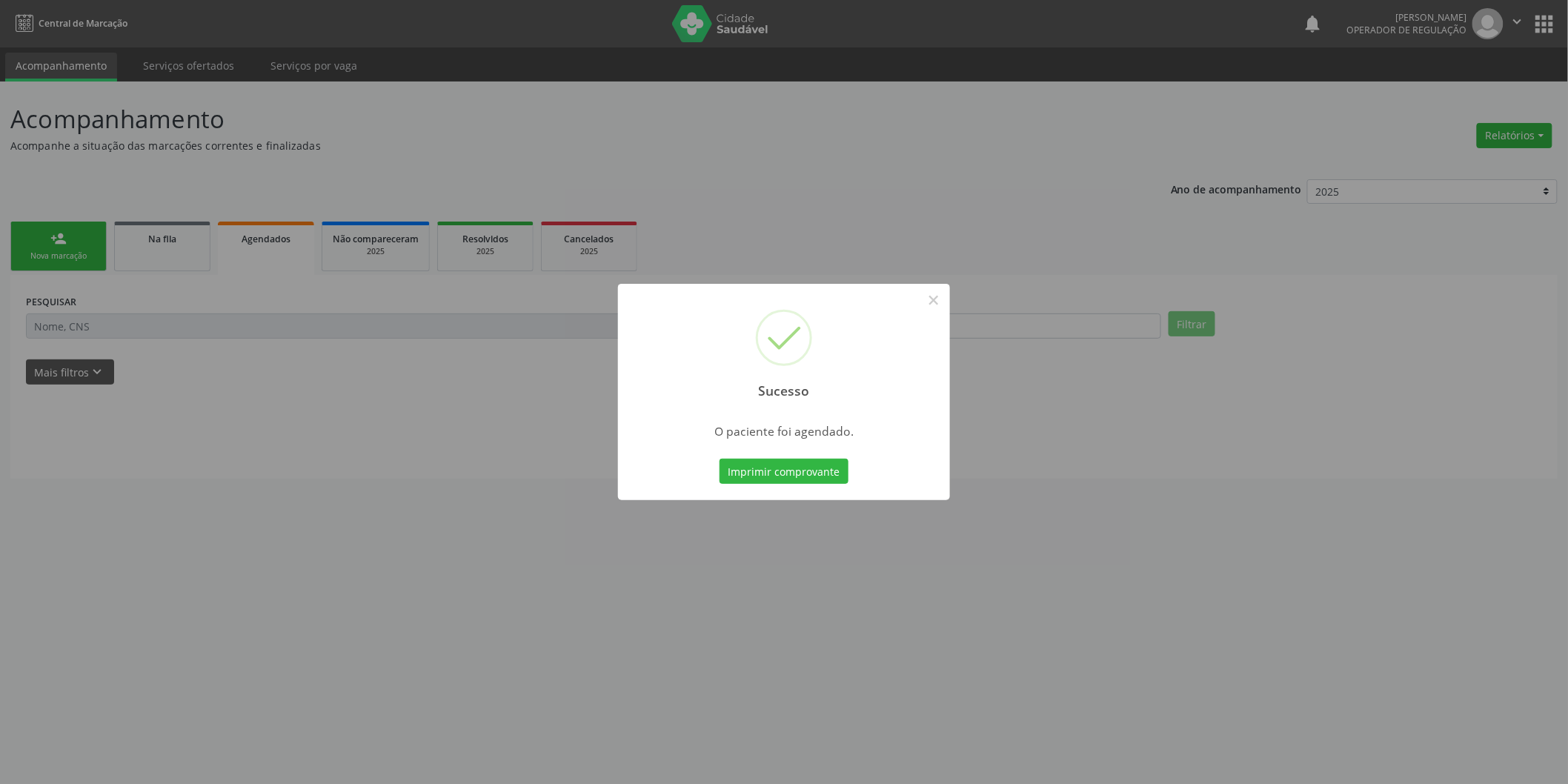
scroll to position [0, 0]
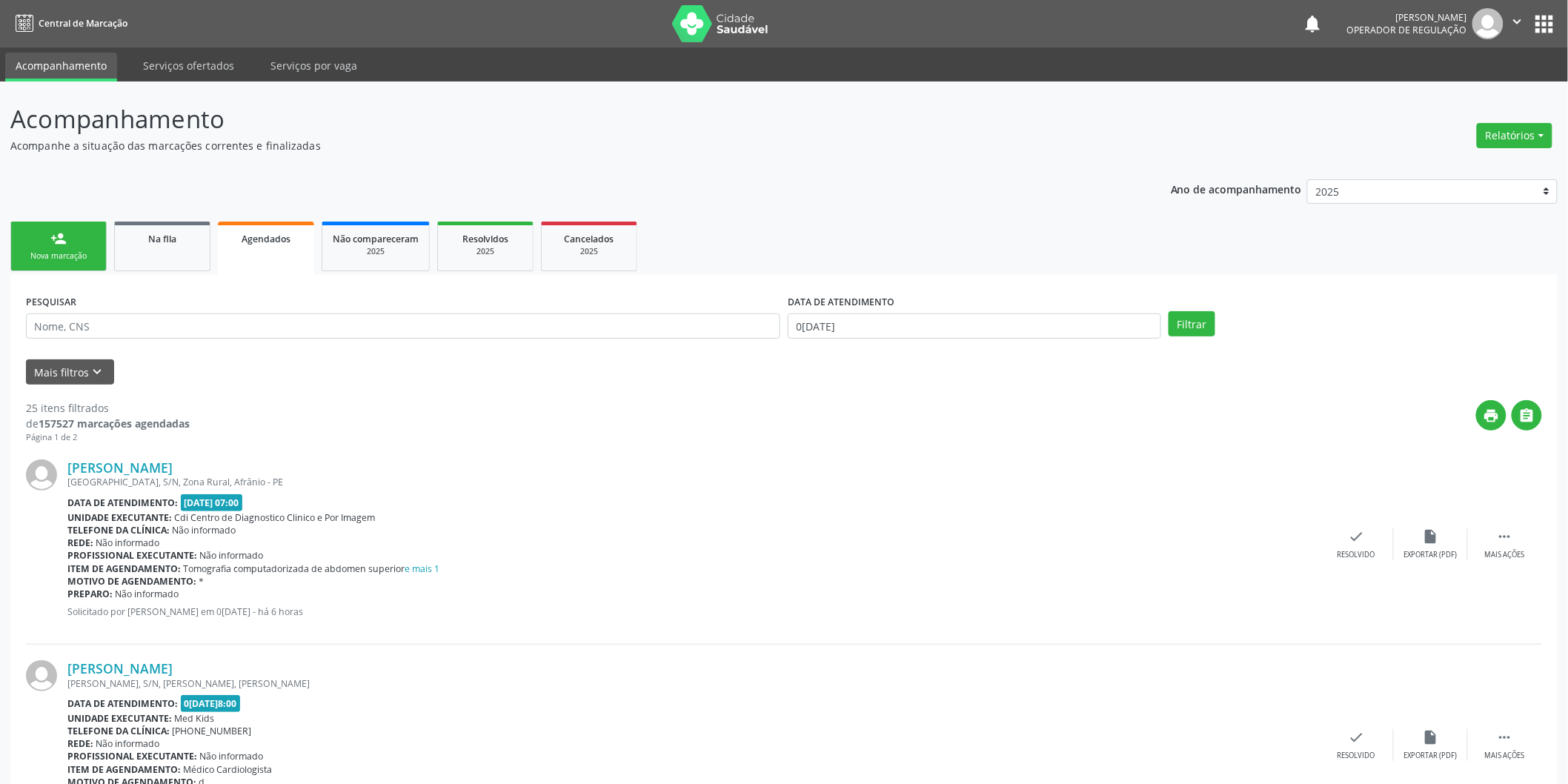
click at [48, 239] on link "person_add Nova marcação" at bounding box center [59, 247] width 97 height 50
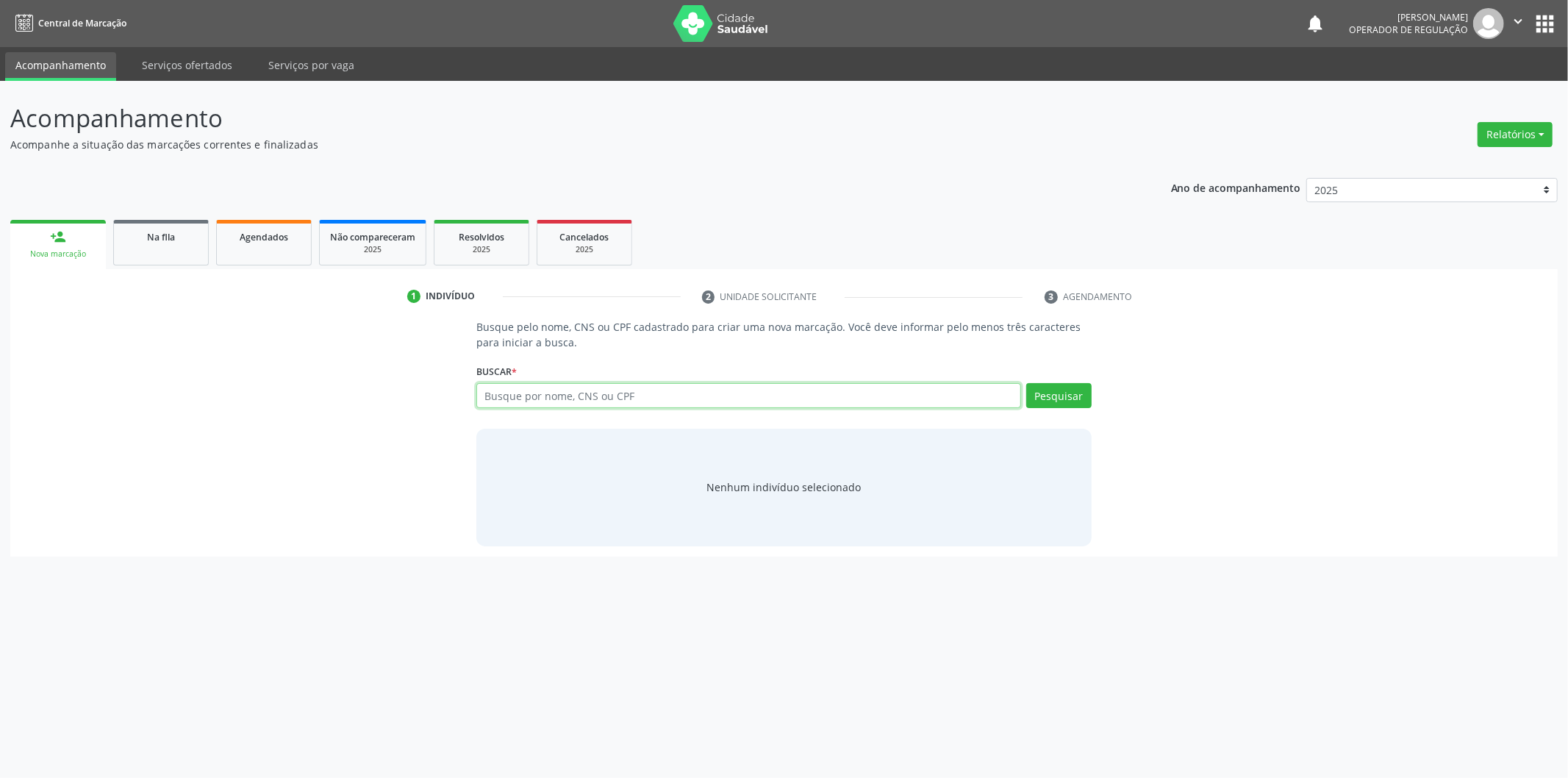
click at [566, 402] on input "text" at bounding box center [748, 395] width 545 height 25
type input "12866165497"
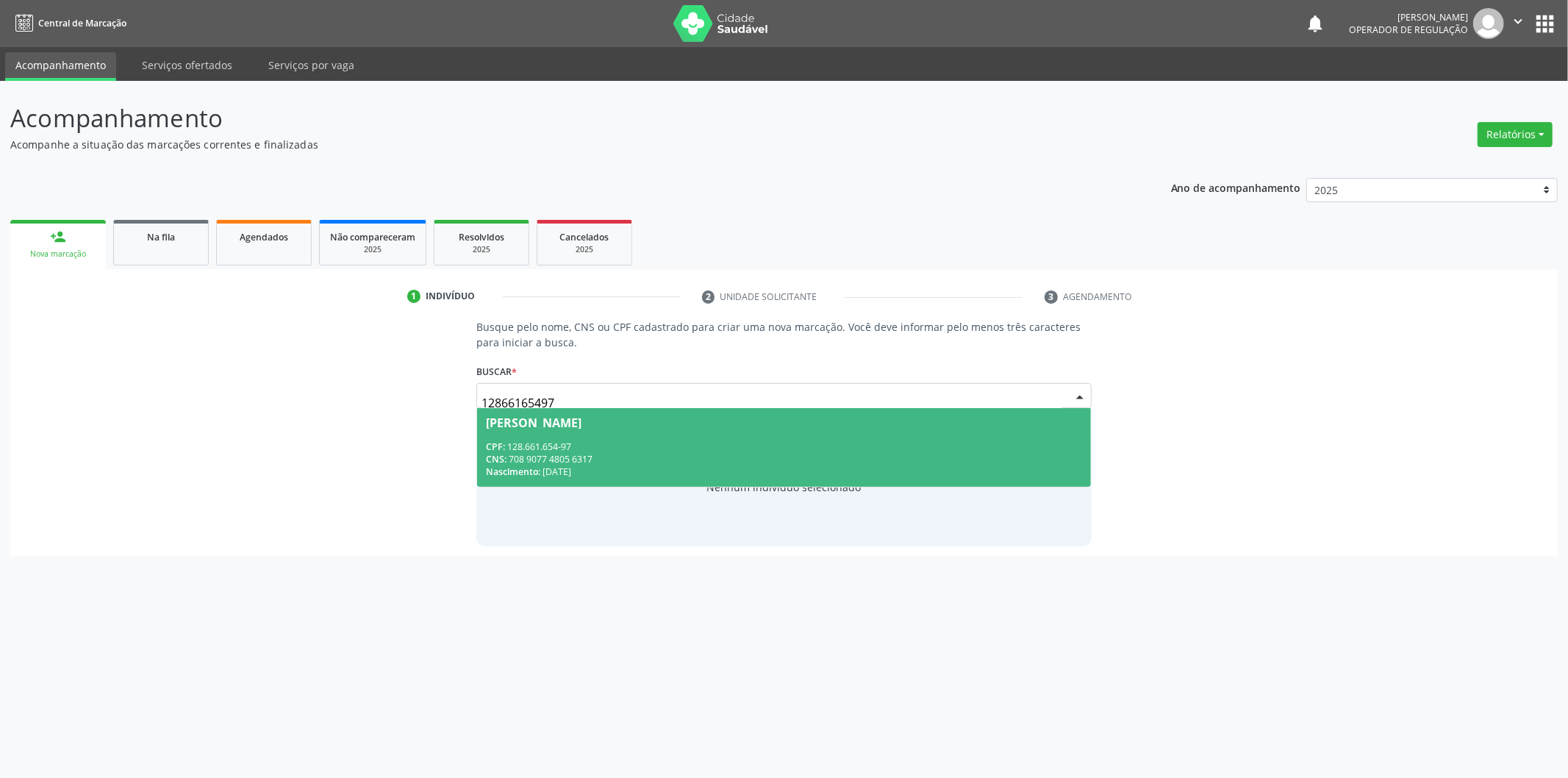
click at [921, 477] on div "Nascimento: [DATE]" at bounding box center [784, 472] width 596 height 13
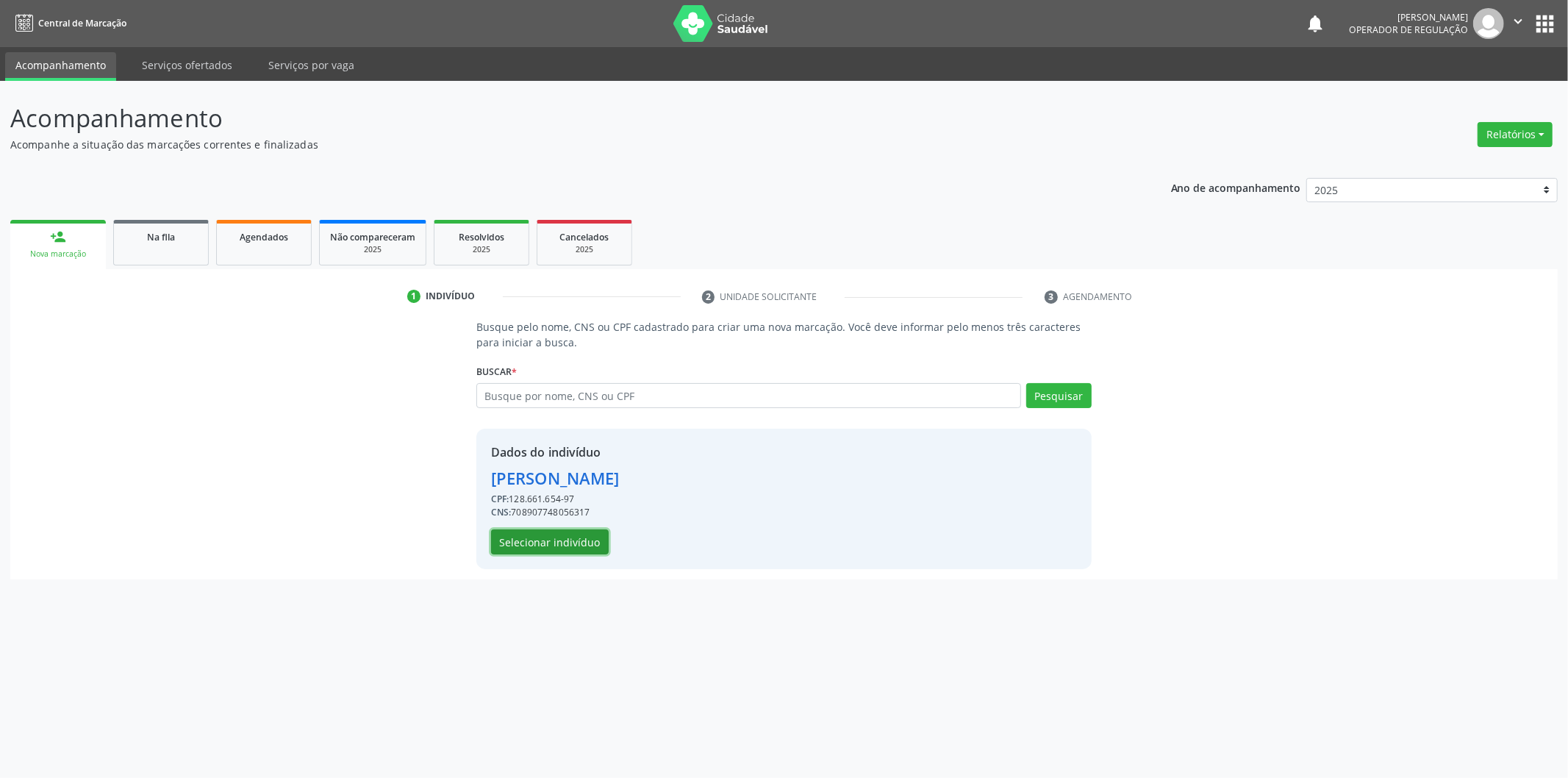
click at [585, 539] on button "Selecionar indivíduo" at bounding box center [549, 541] width 118 height 25
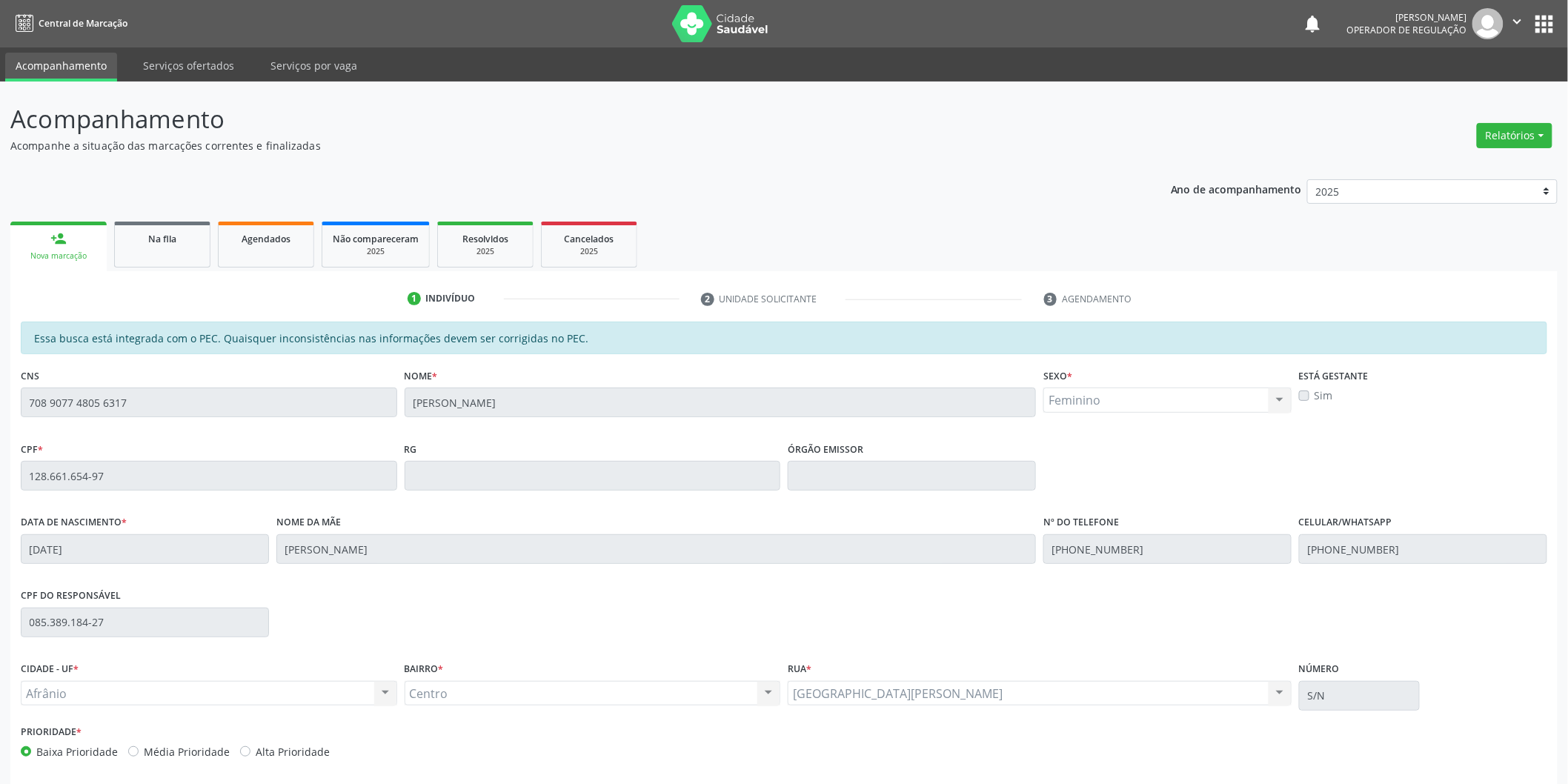
scroll to position [61, 0]
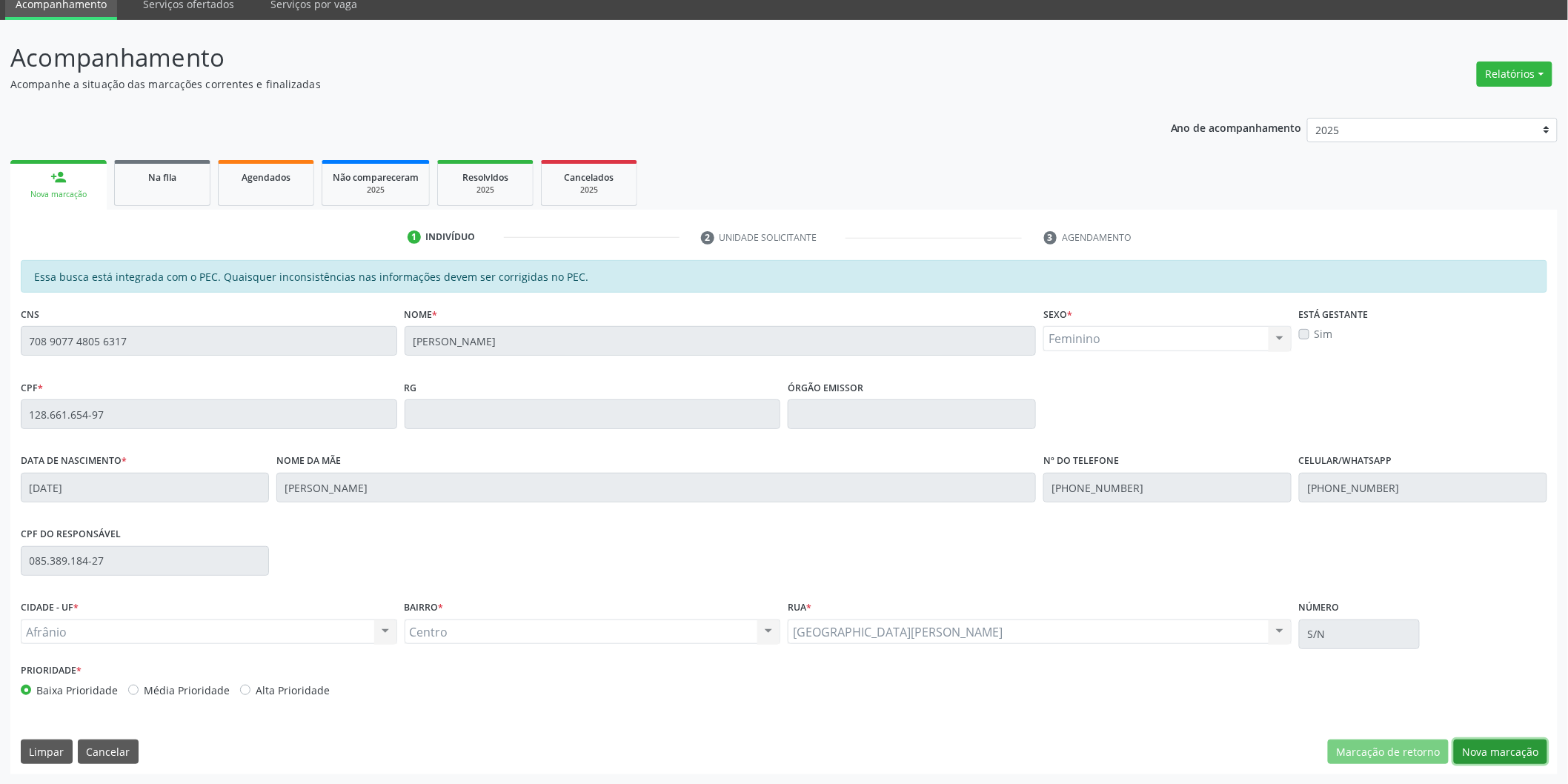
click at [1508, 760] on button "Nova marcação" at bounding box center [1500, 752] width 93 height 25
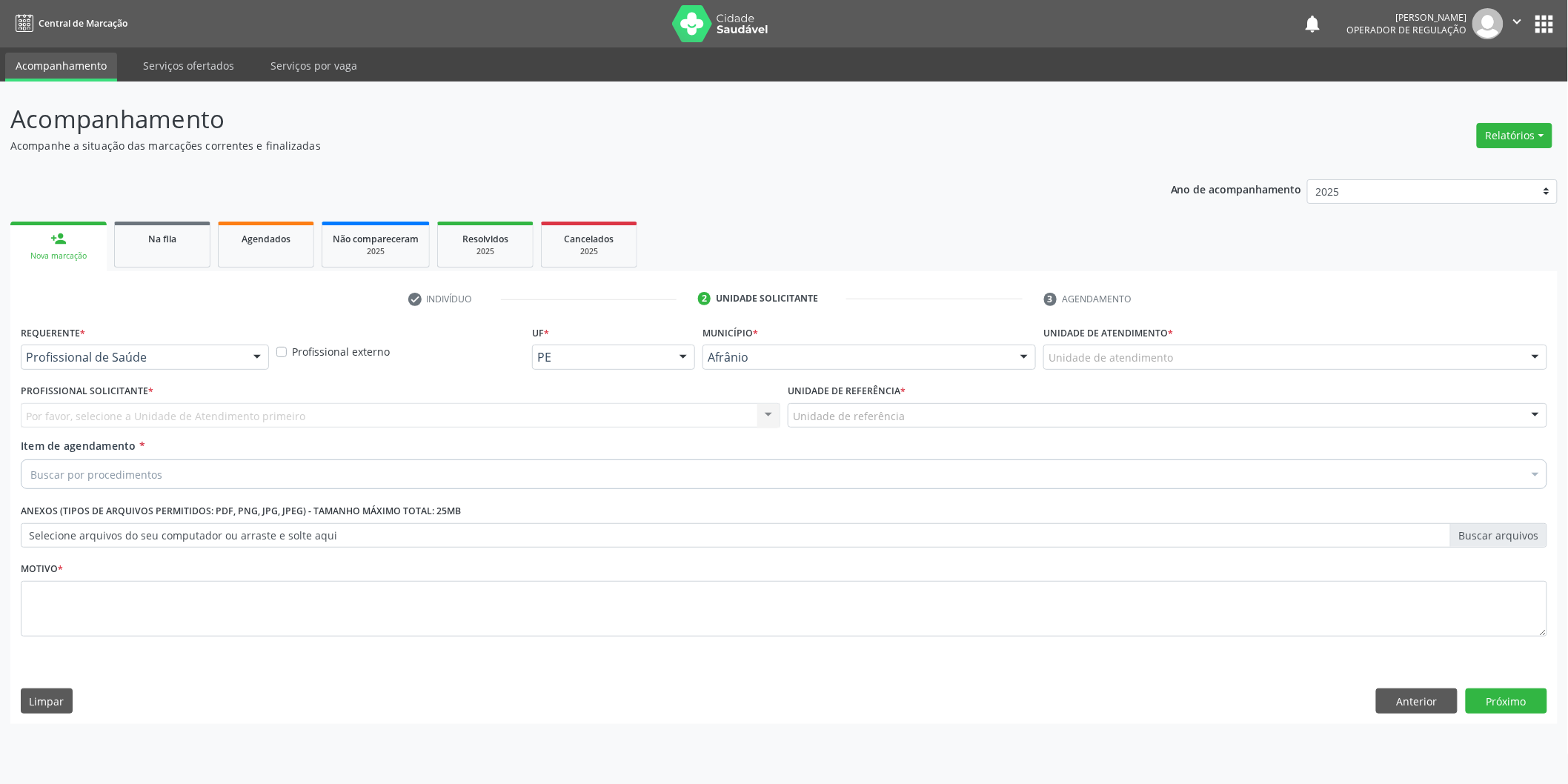
scroll to position [0, 0]
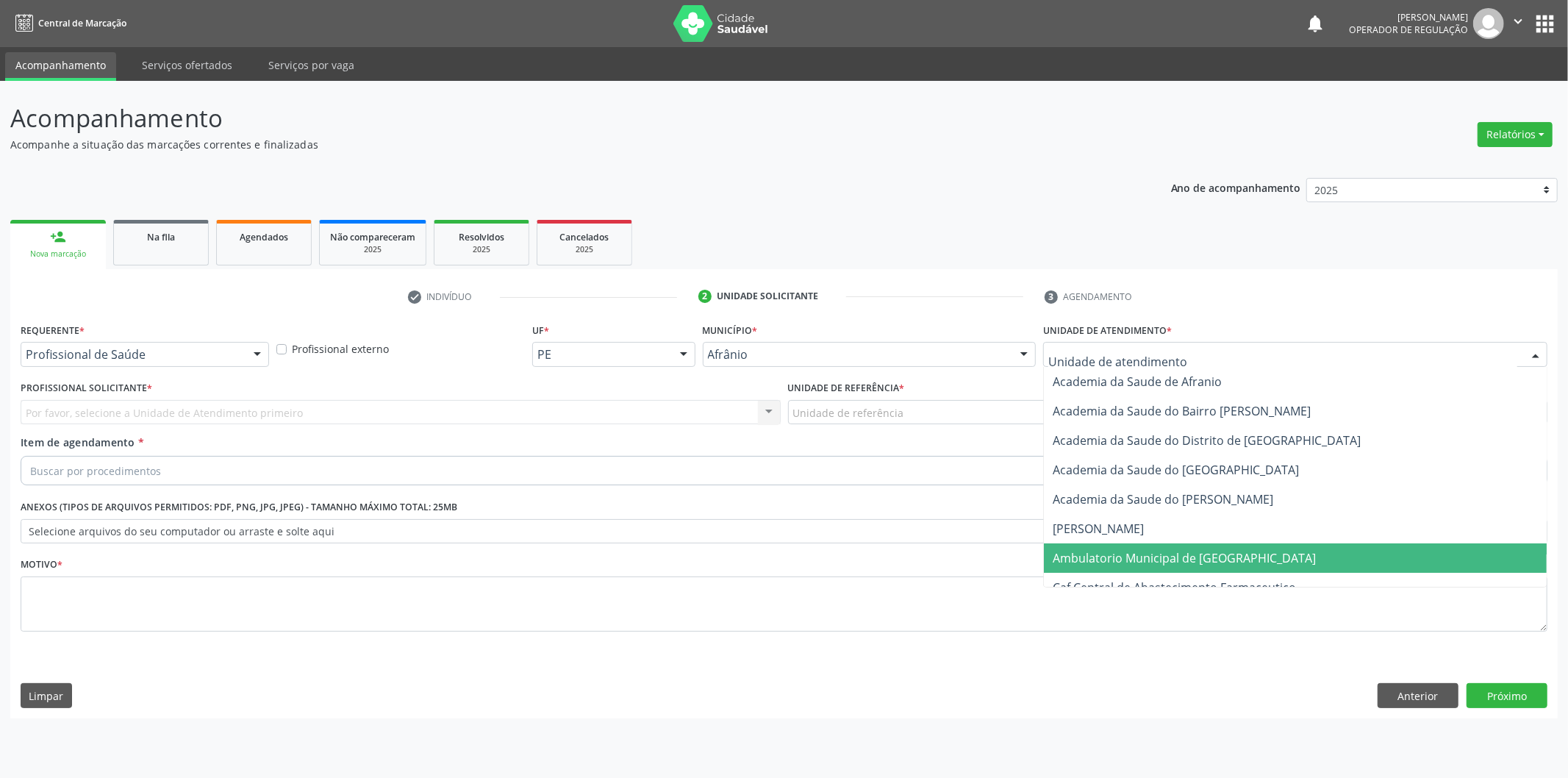
click at [1083, 545] on span "Ambulatorio Municipal de [GEOGRAPHIC_DATA]" at bounding box center [1295, 558] width 503 height 30
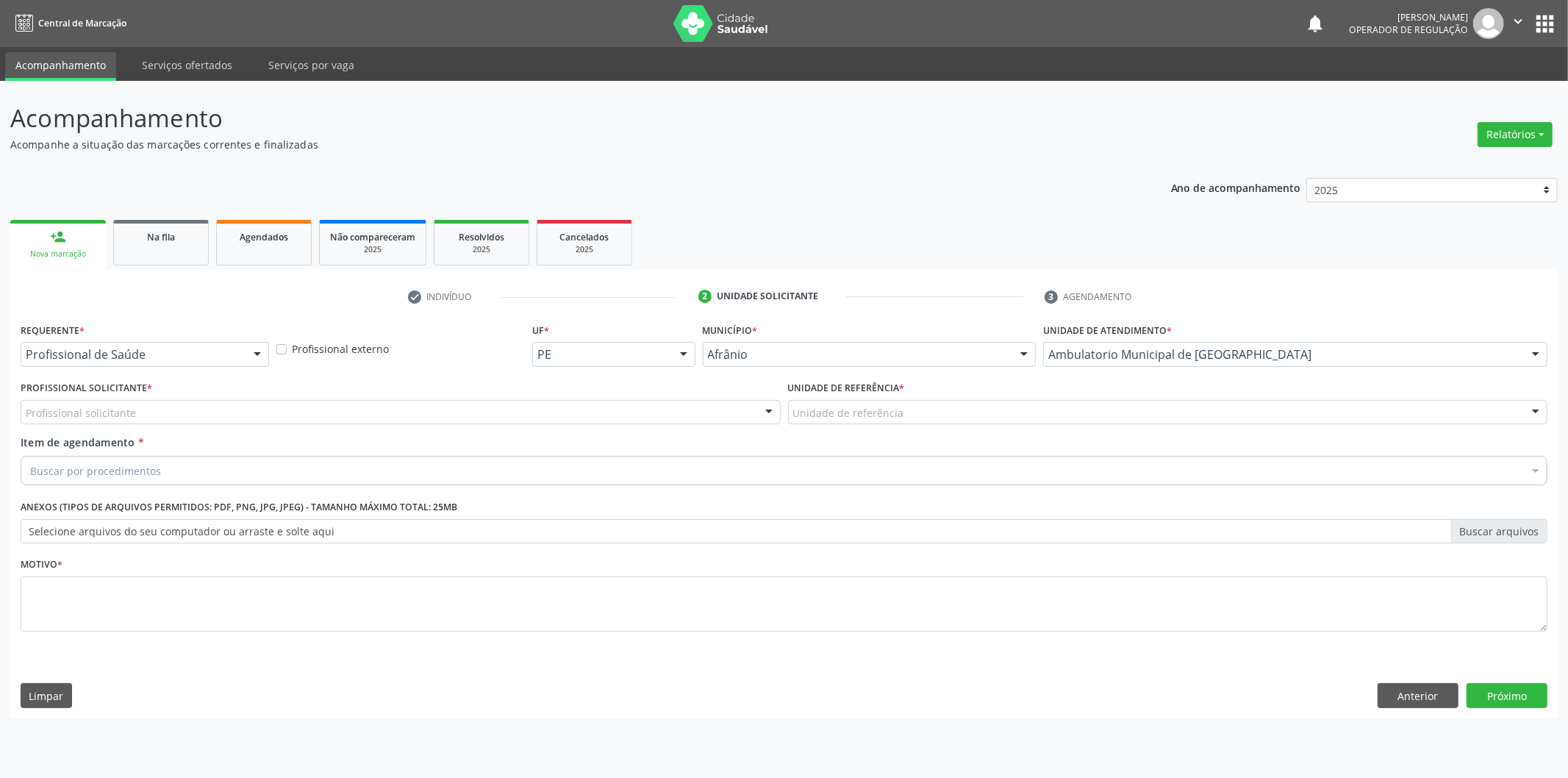
click at [657, 412] on div "Profissional solicitante" at bounding box center [401, 412] width 760 height 25
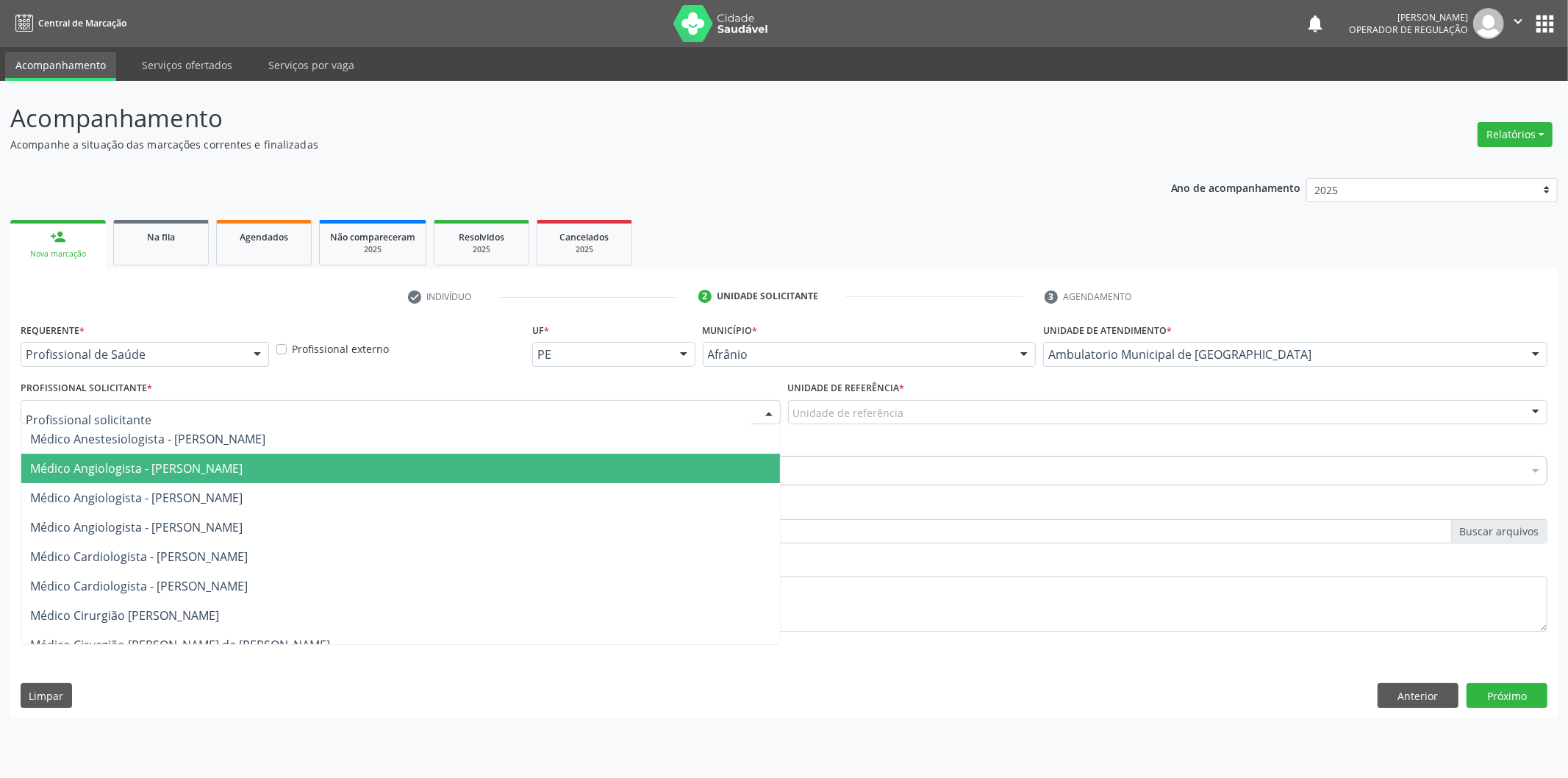
click at [629, 524] on span "Médico Angiologista - [PERSON_NAME]" at bounding box center [401, 527] width 759 height 30
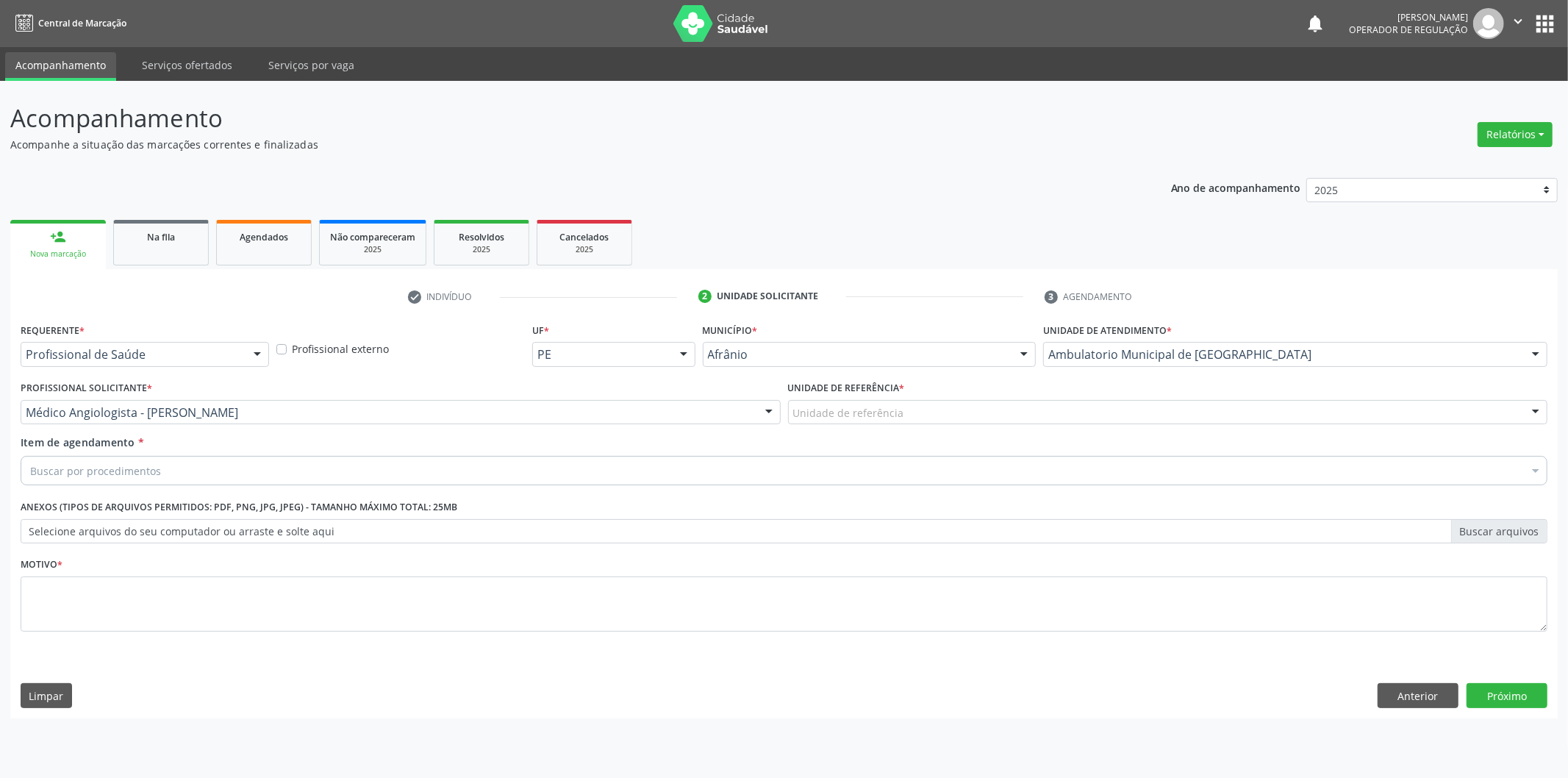
click at [856, 389] on label "Unidade de referência *" at bounding box center [847, 389] width 117 height 23
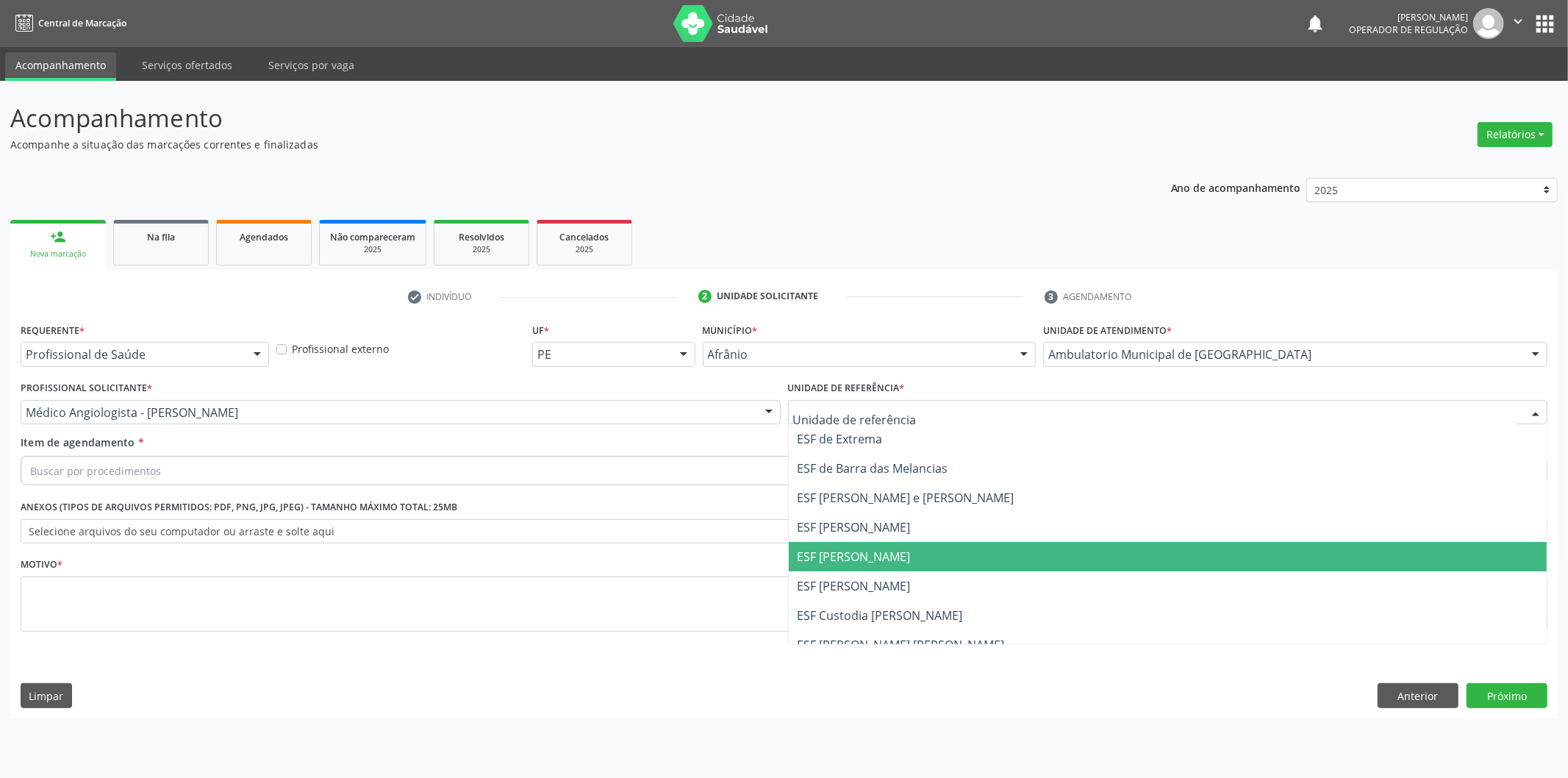
click at [819, 561] on span "ESF [PERSON_NAME]" at bounding box center [855, 557] width 114 height 16
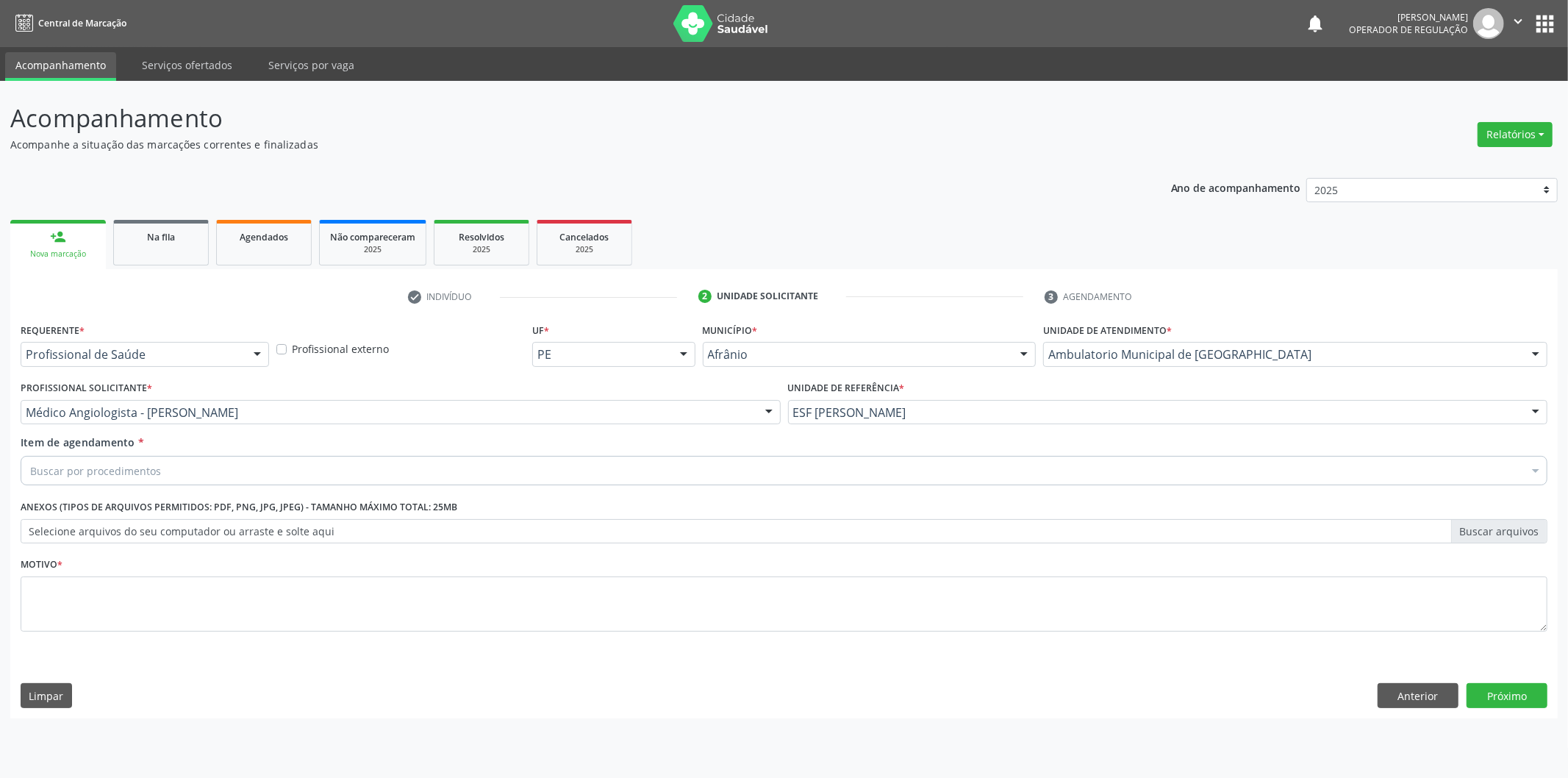
click at [393, 473] on div "Buscar por procedimentos" at bounding box center [784, 470] width 1527 height 30
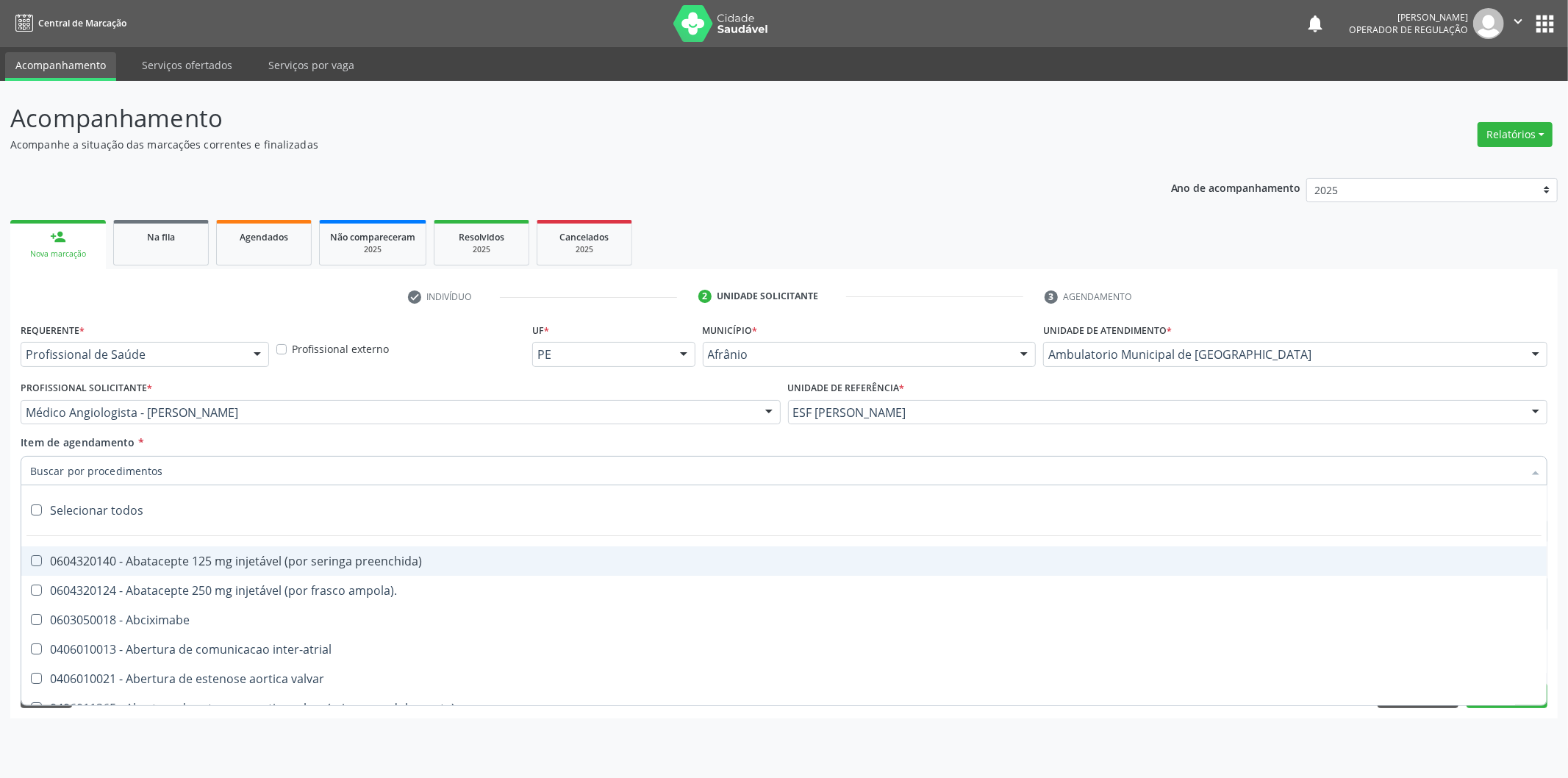
paste input "ortopedista"
type input "ortopedista"
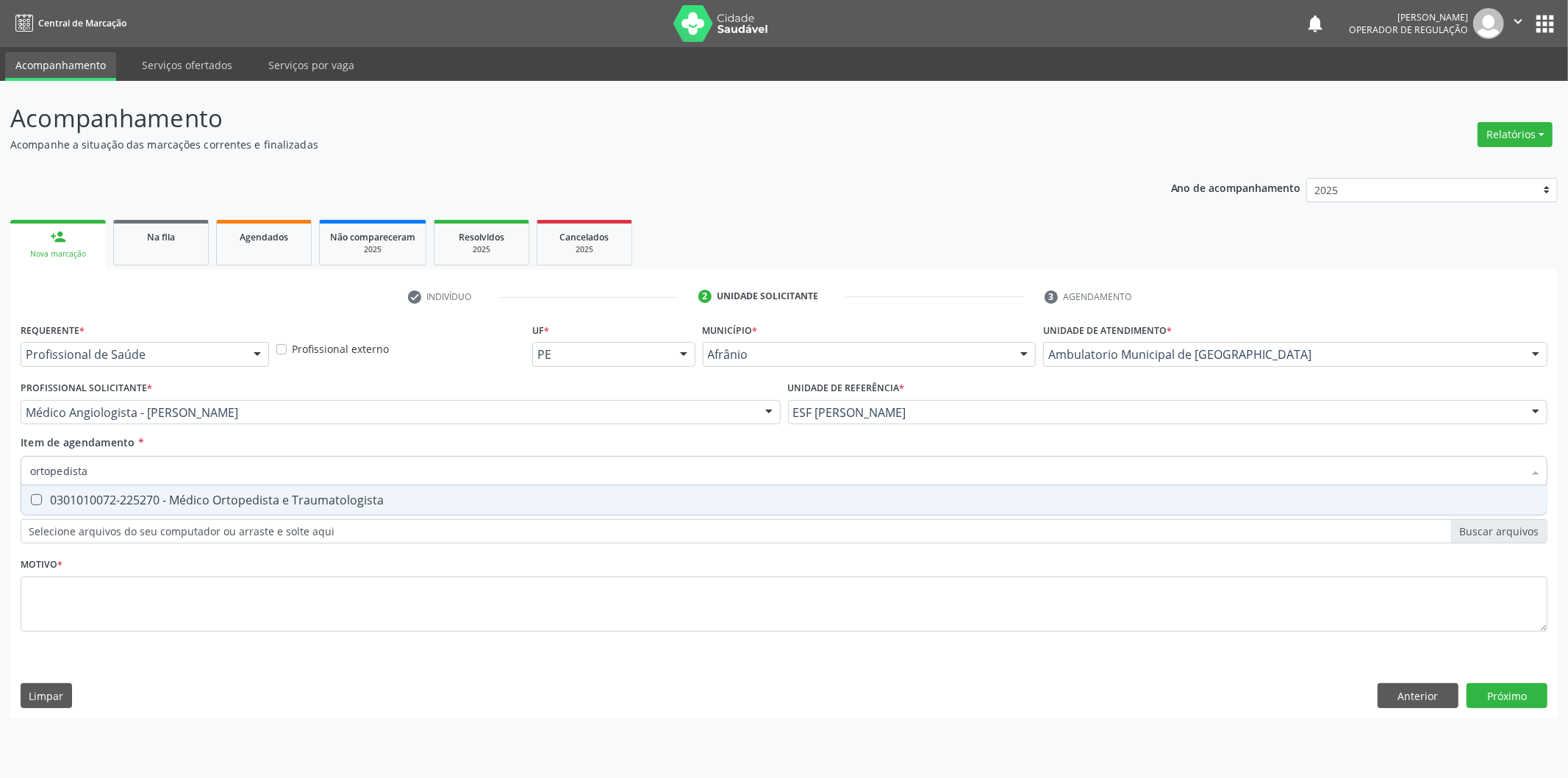
click at [421, 505] on span "0301010072-225270 - Médico Ortopedista e Traumatologista" at bounding box center [784, 500] width 1526 height 30
checkbox Traumatologista "true"
click at [415, 599] on div "Requerente * Profissional de Saúde Profissional de Saúde Paciente Nenhum result…" at bounding box center [784, 485] width 1527 height 333
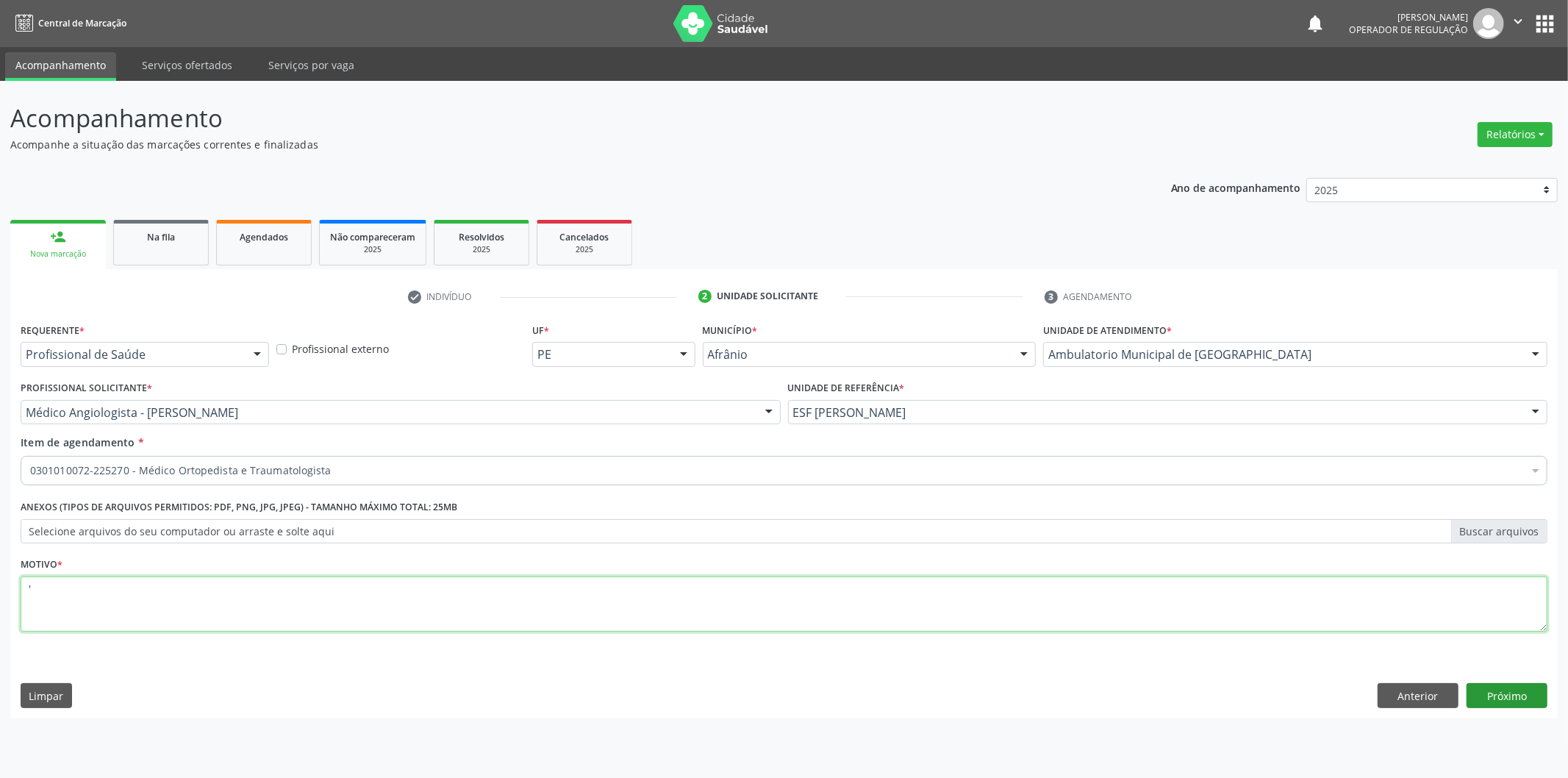
type textarea "'"
click at [1494, 702] on button "Próximo" at bounding box center [1507, 695] width 81 height 25
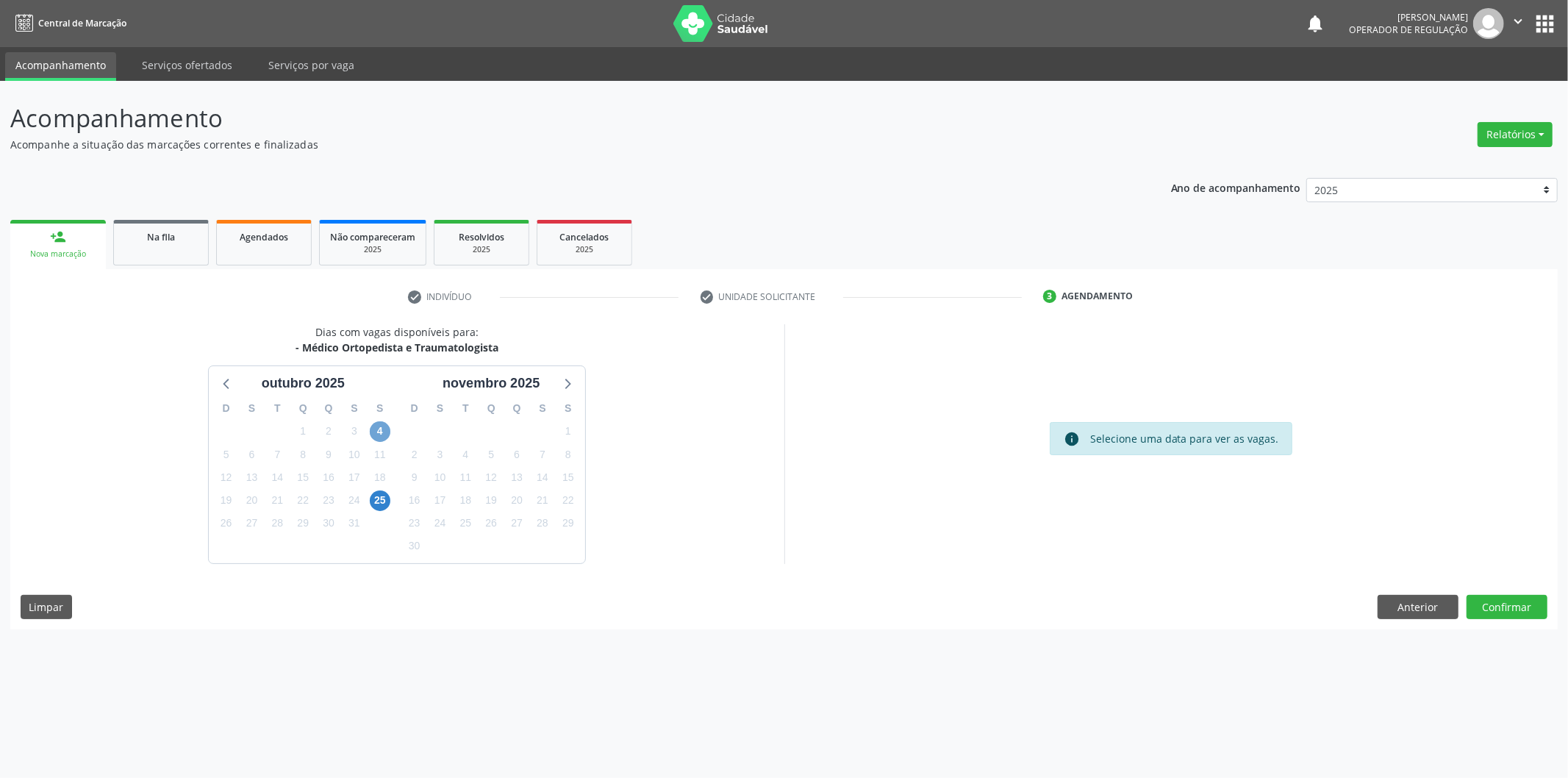
click at [382, 437] on span "4" at bounding box center [381, 432] width 21 height 21
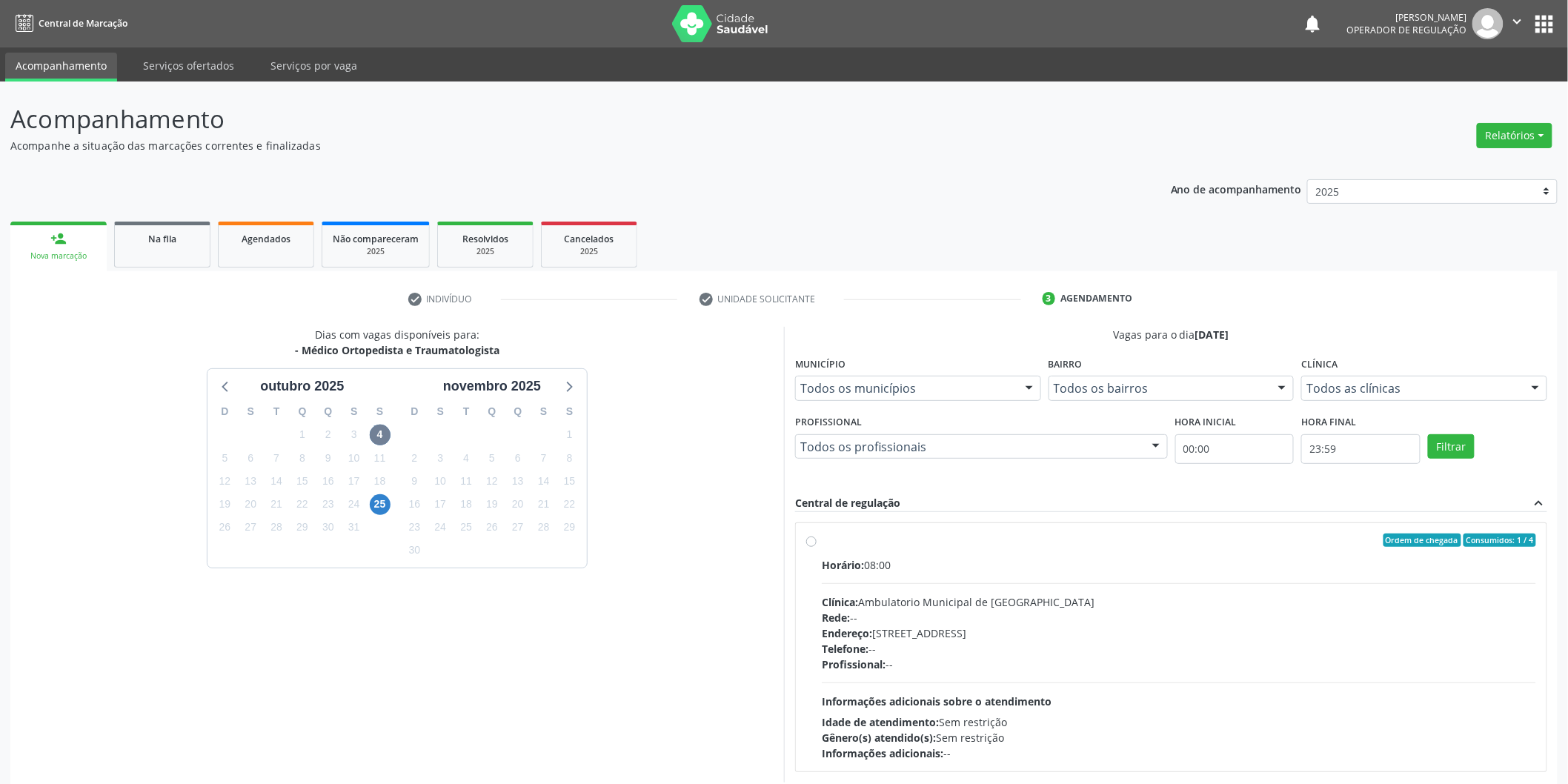
drag, startPoint x: 954, startPoint y: 559, endPoint x: 908, endPoint y: 587, distance: 53.9
click at [950, 562] on div "Horário: 08:00" at bounding box center [1179, 565] width 714 height 15
click at [816, 547] on input "Ordem de chegada Consumidos: 1 / 4 Horário: 08:00 Clínica: Ambulatorio Municipa…" at bounding box center [811, 540] width 10 height 14
radio input "true"
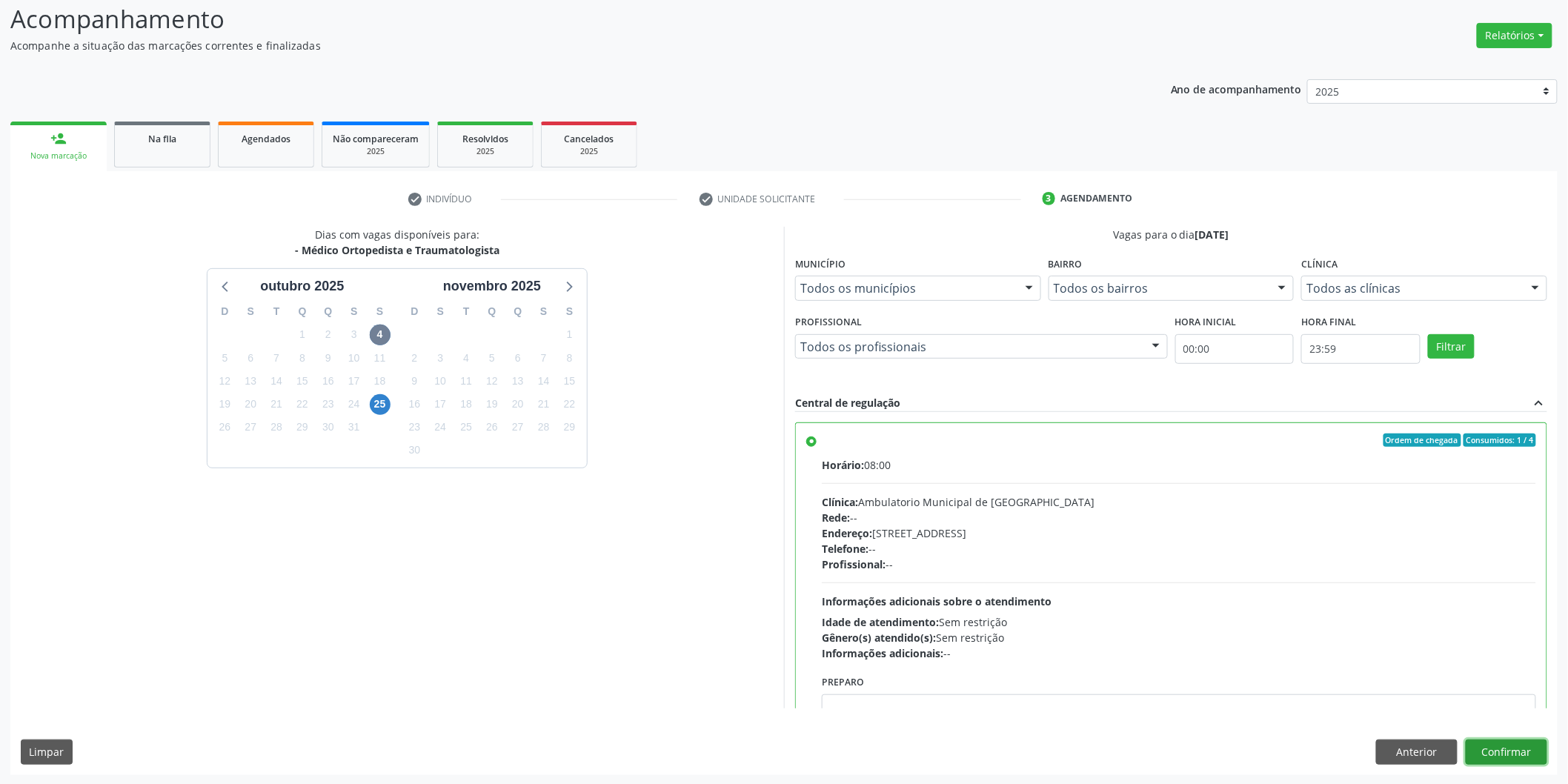
click at [1529, 763] on button "Confirmar" at bounding box center [1506, 752] width 81 height 25
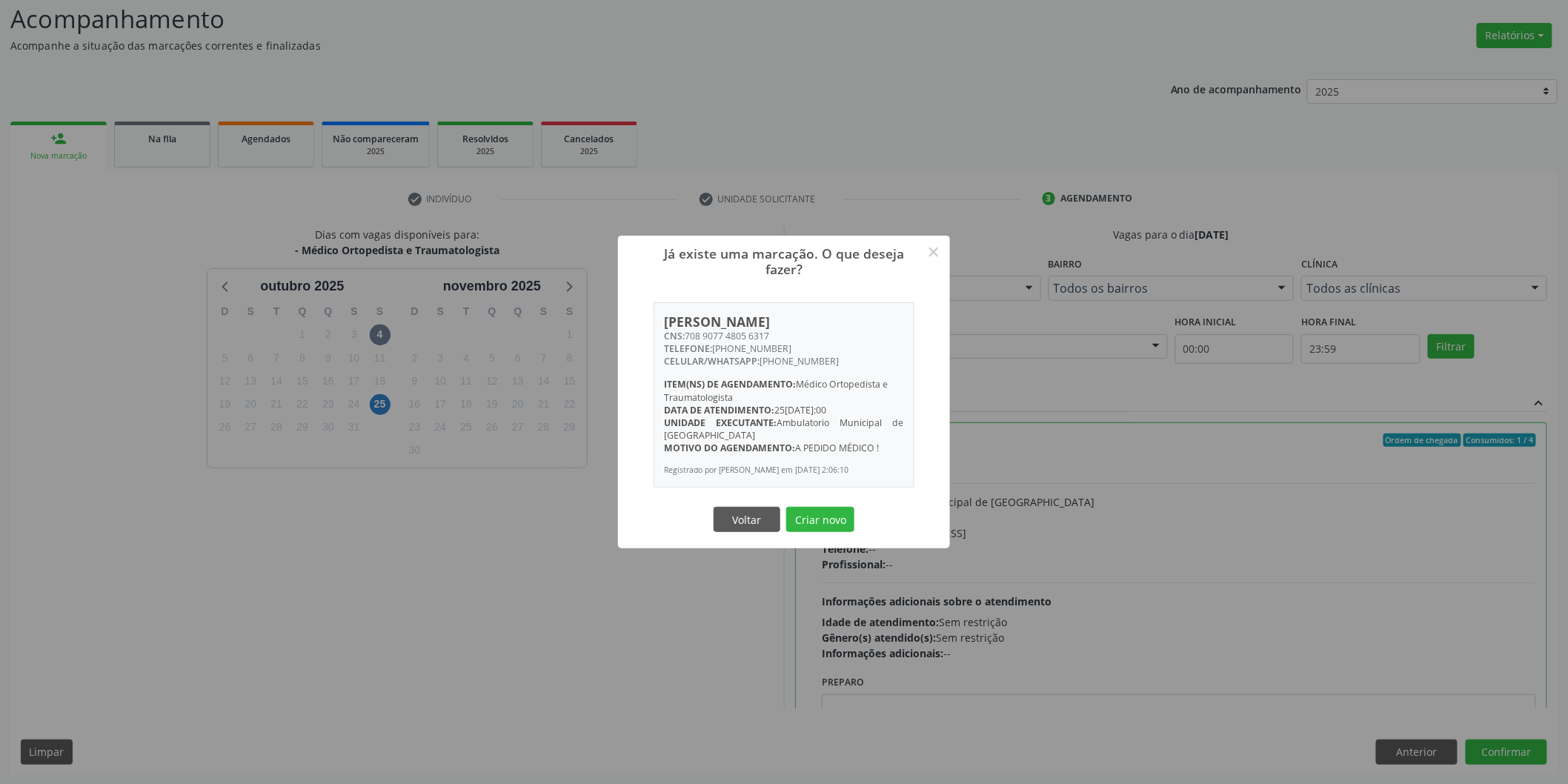
click at [786, 507] on button "Criar novo" at bounding box center [820, 519] width 68 height 25
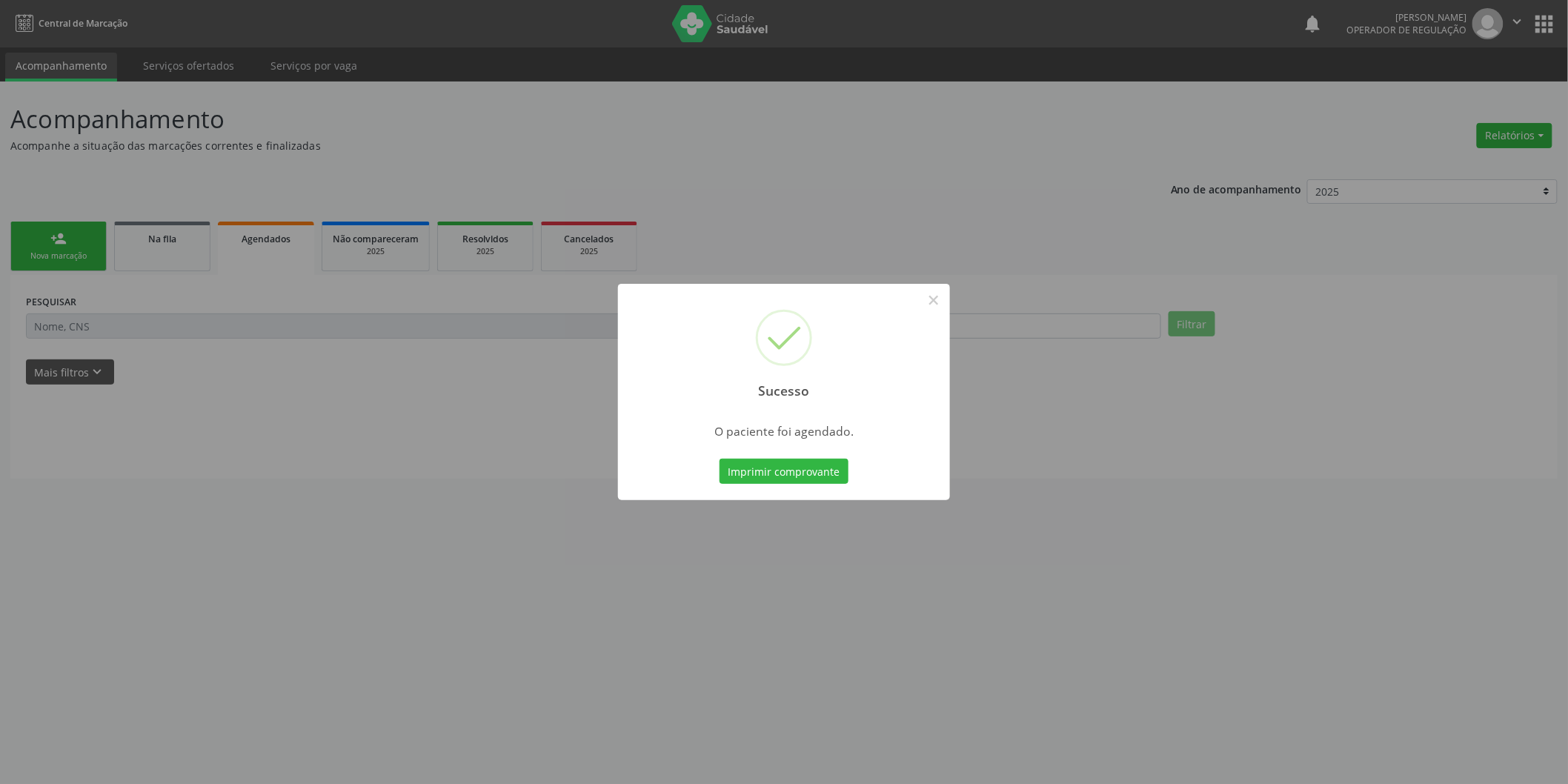
scroll to position [0, 0]
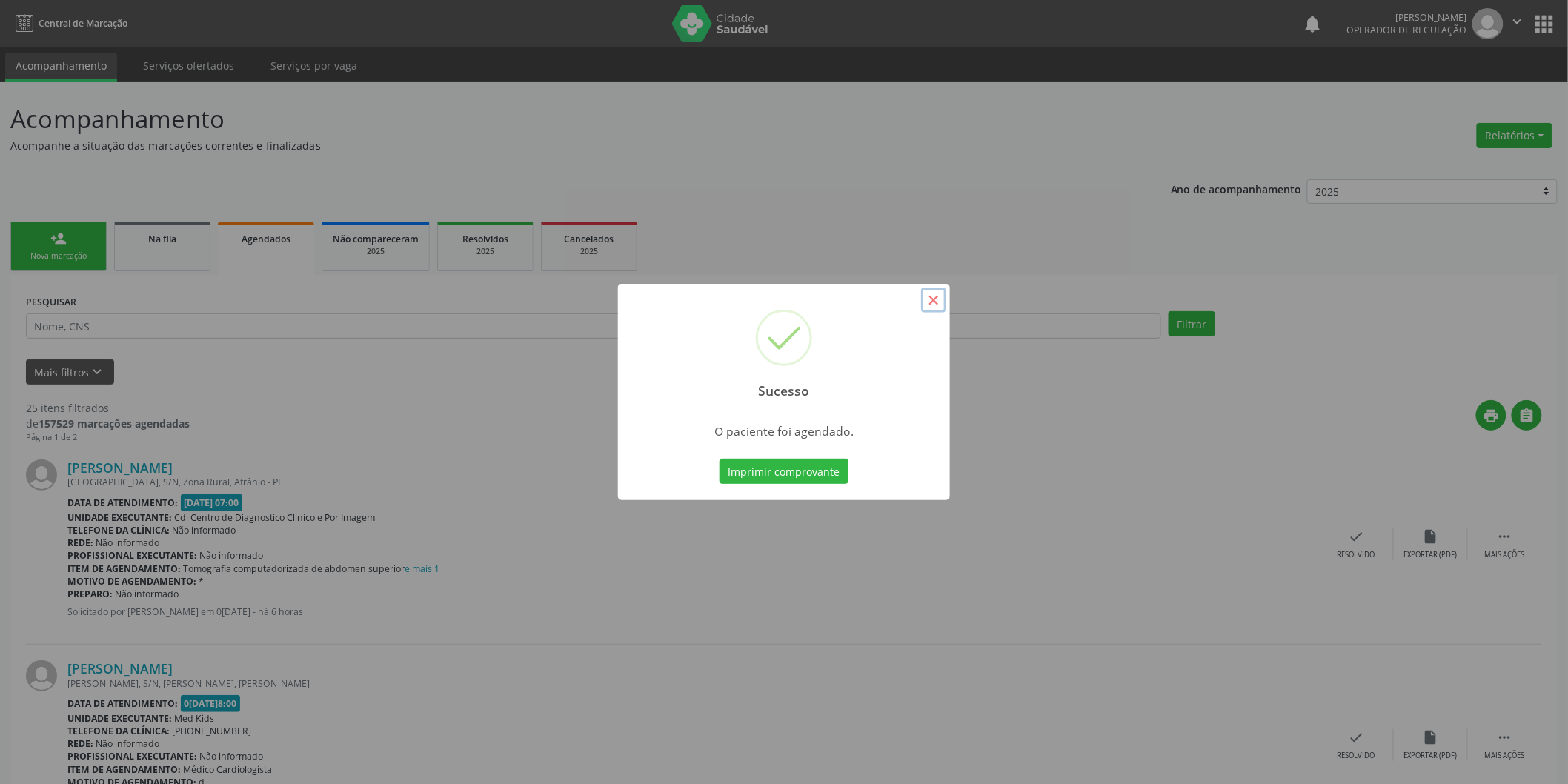
click at [940, 302] on button "×" at bounding box center [933, 300] width 25 height 25
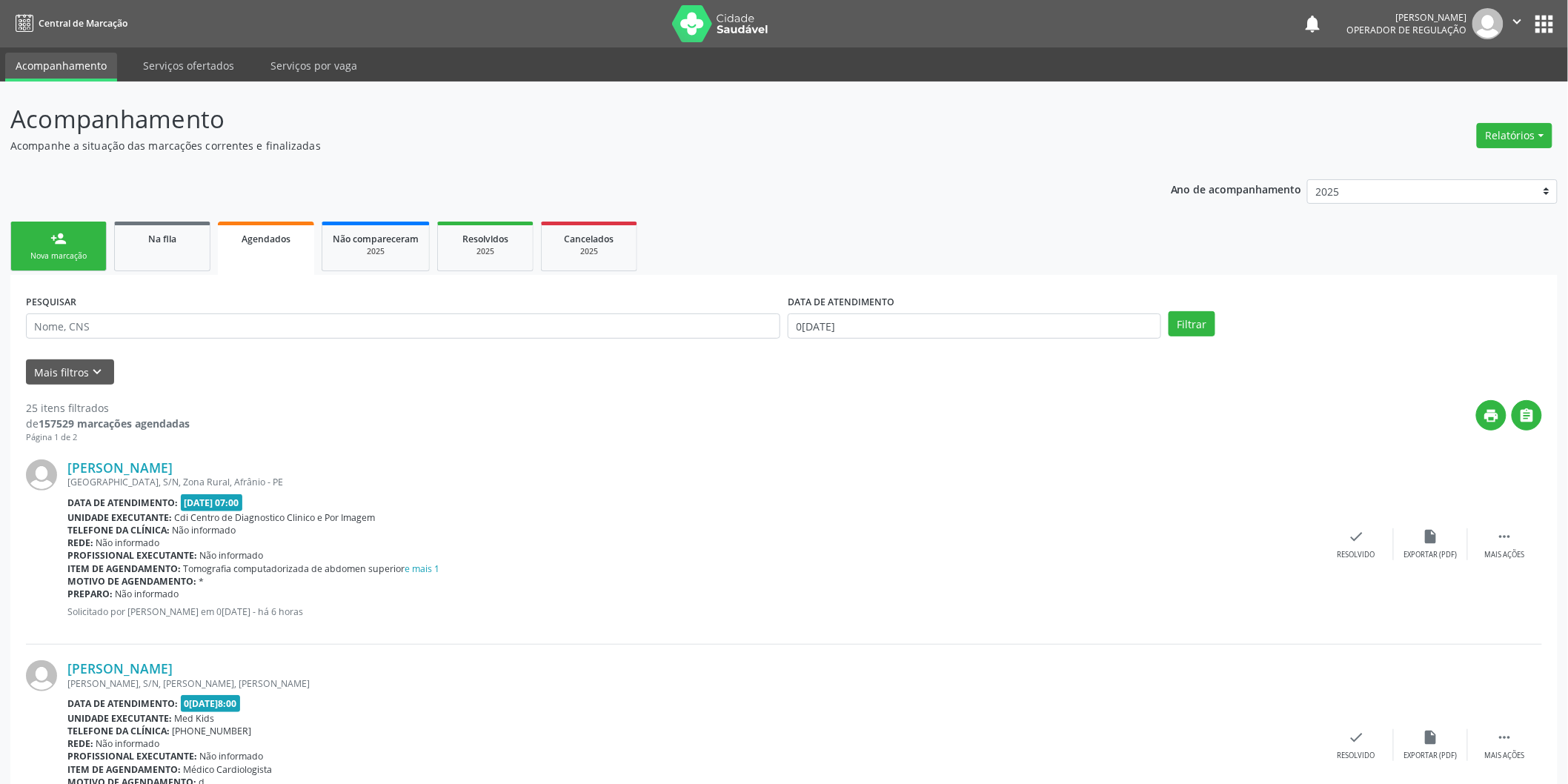
click at [39, 227] on link "person_add Nova marcação" at bounding box center [59, 247] width 97 height 50
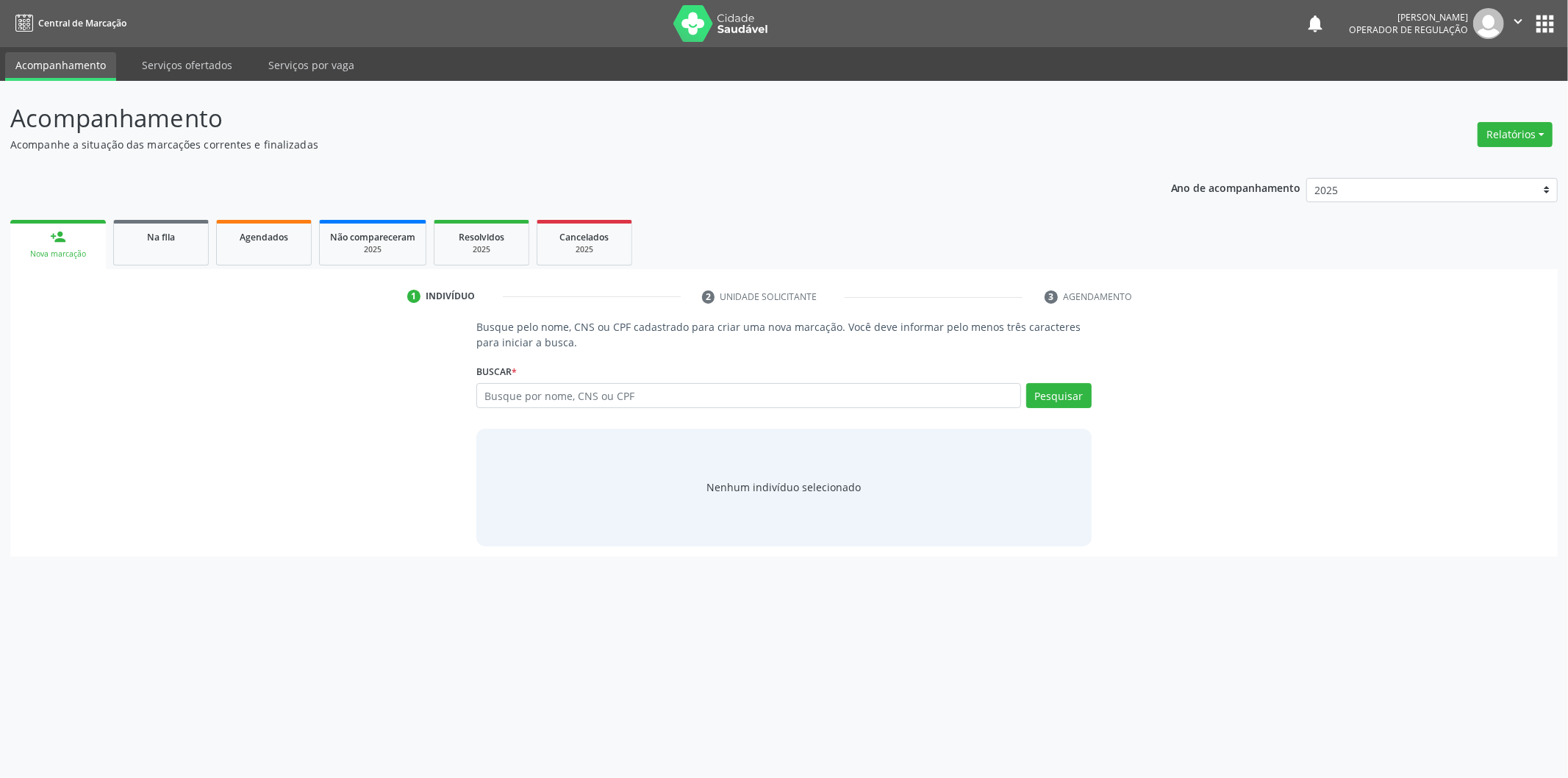
drag, startPoint x: 577, startPoint y: 416, endPoint x: 584, endPoint y: 407, distance: 11.4
click at [578, 414] on div "Busque por nome, CNS ou CPF Nenhum resultado encontrado para: " " Digite nome, …" at bounding box center [784, 401] width 616 height 35
click at [585, 405] on input "text" at bounding box center [748, 395] width 545 height 25
type input "04901910450"
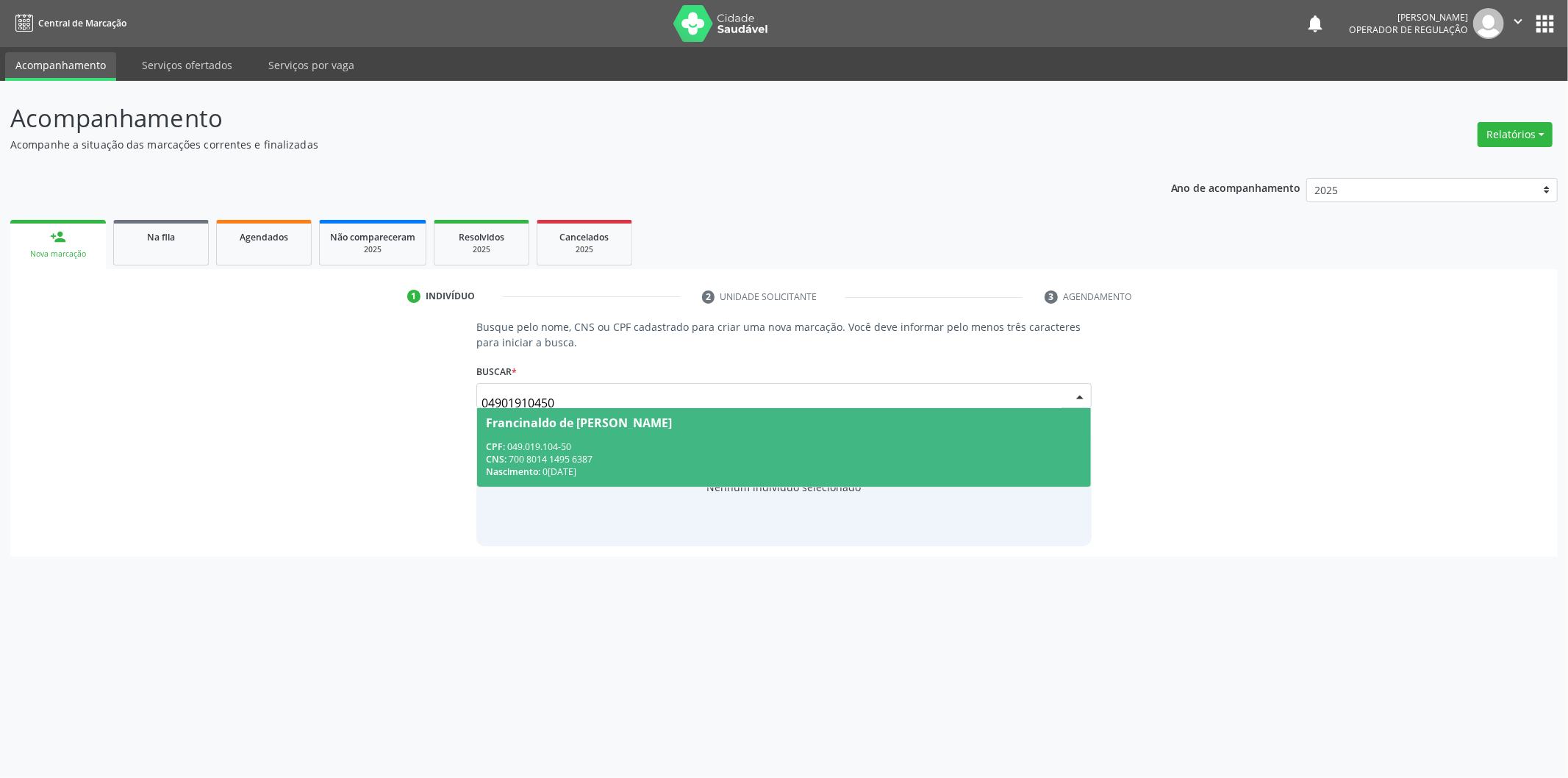
click at [564, 445] on div "CPF: 049.019.104-50" at bounding box center [784, 447] width 596 height 13
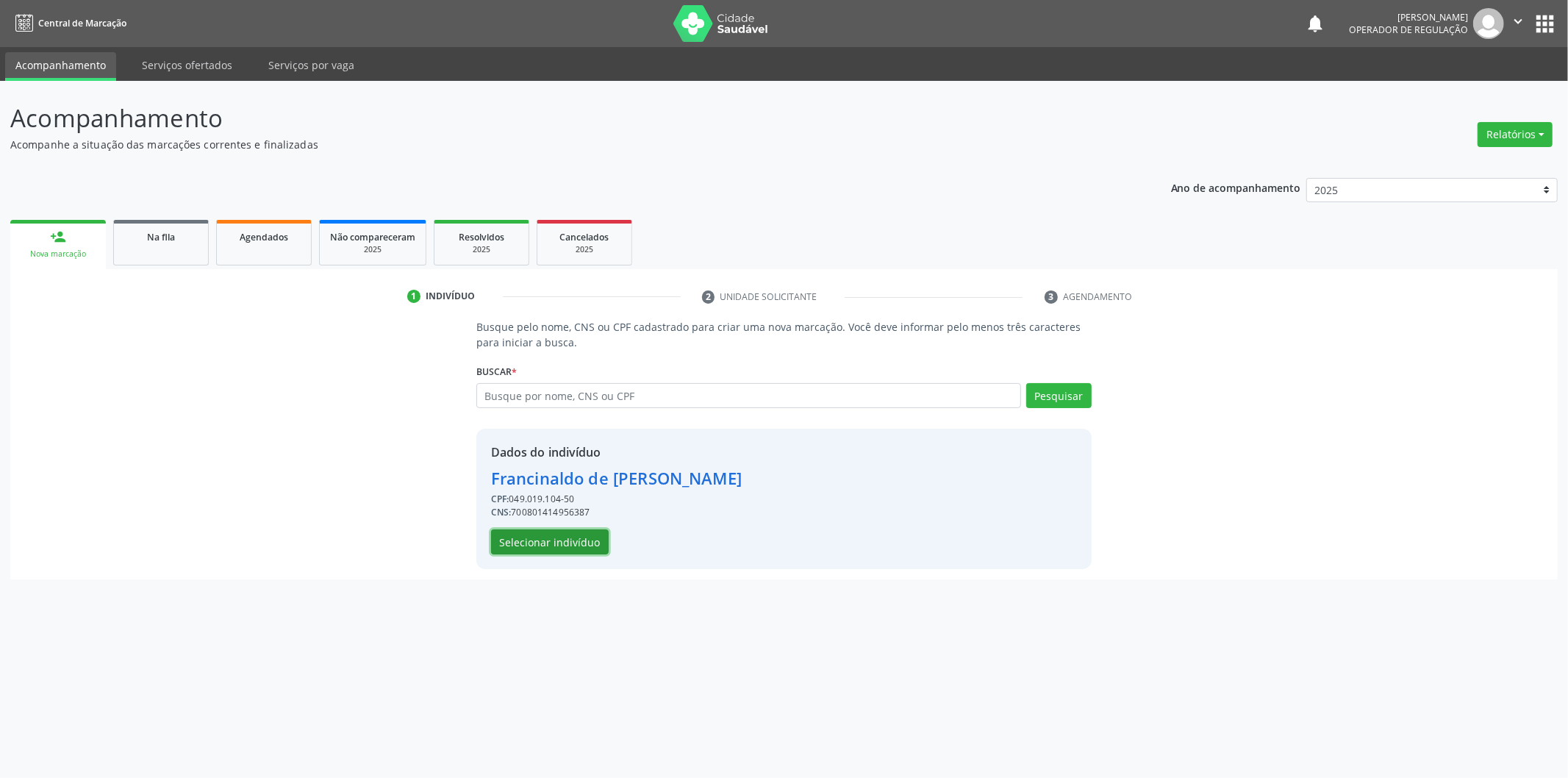
click at [532, 545] on button "Selecionar indivíduo" at bounding box center [549, 541] width 118 height 25
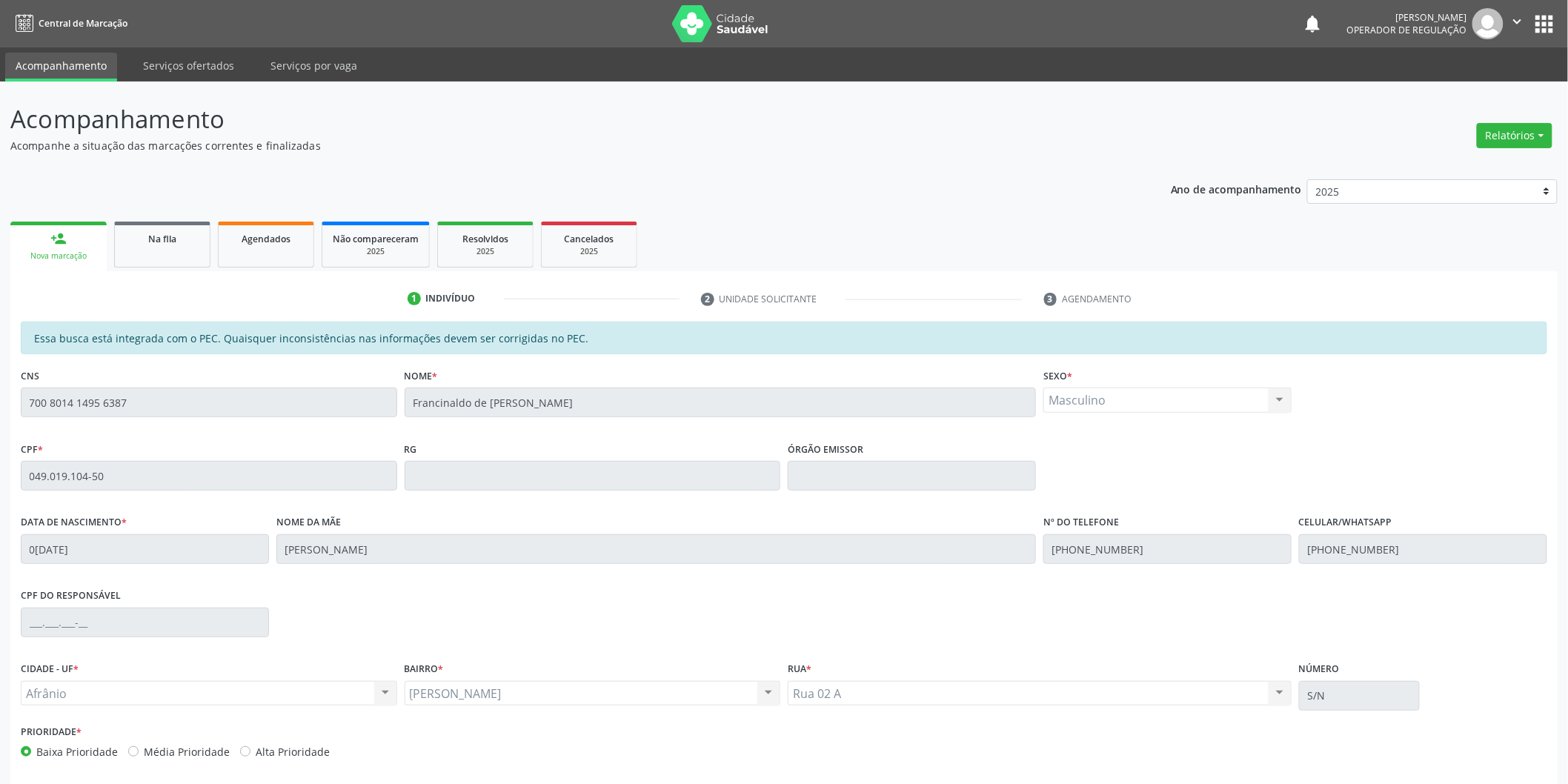
scroll to position [61, 0]
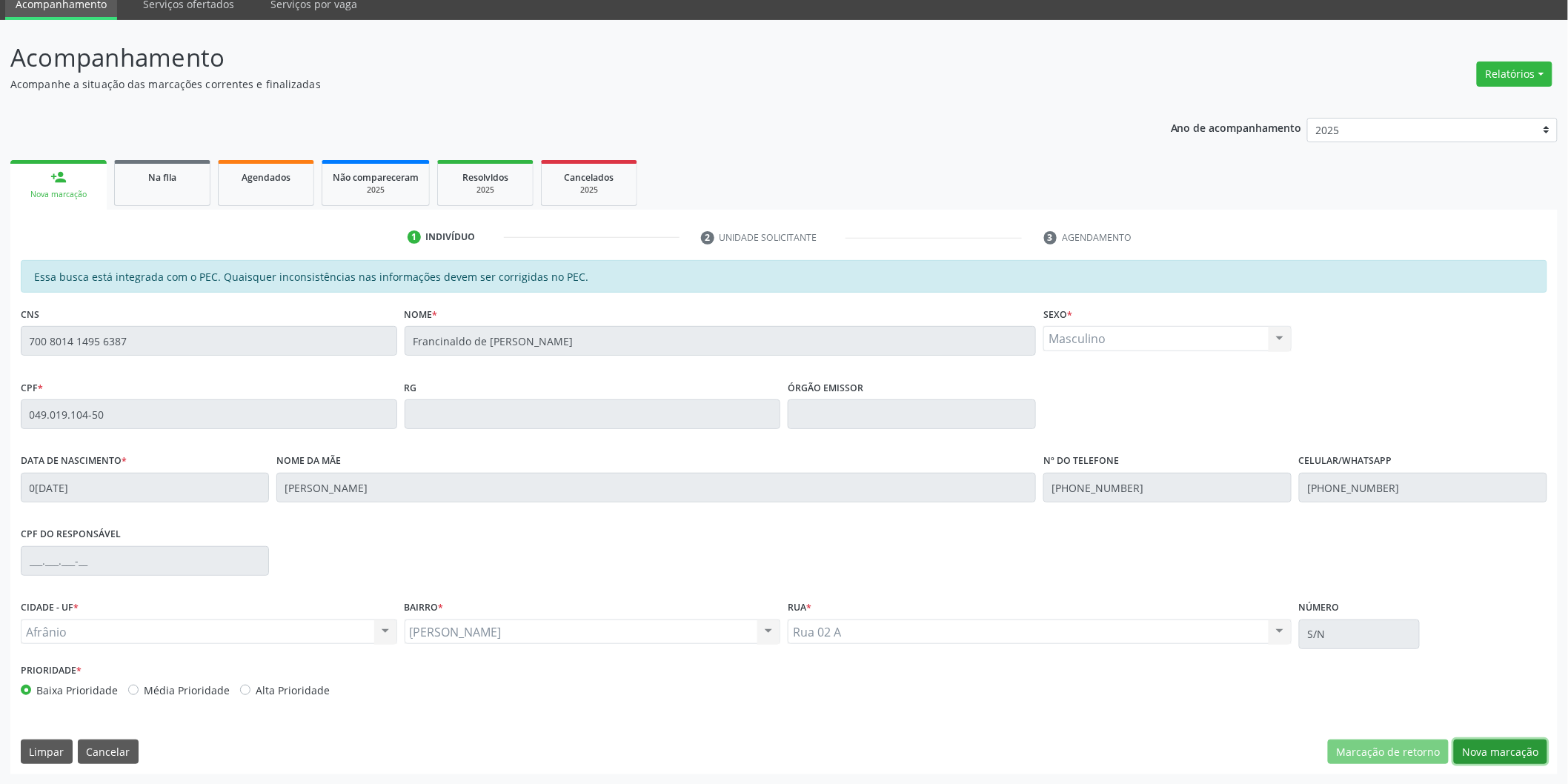
click at [1543, 754] on button "Nova marcação" at bounding box center [1500, 752] width 93 height 25
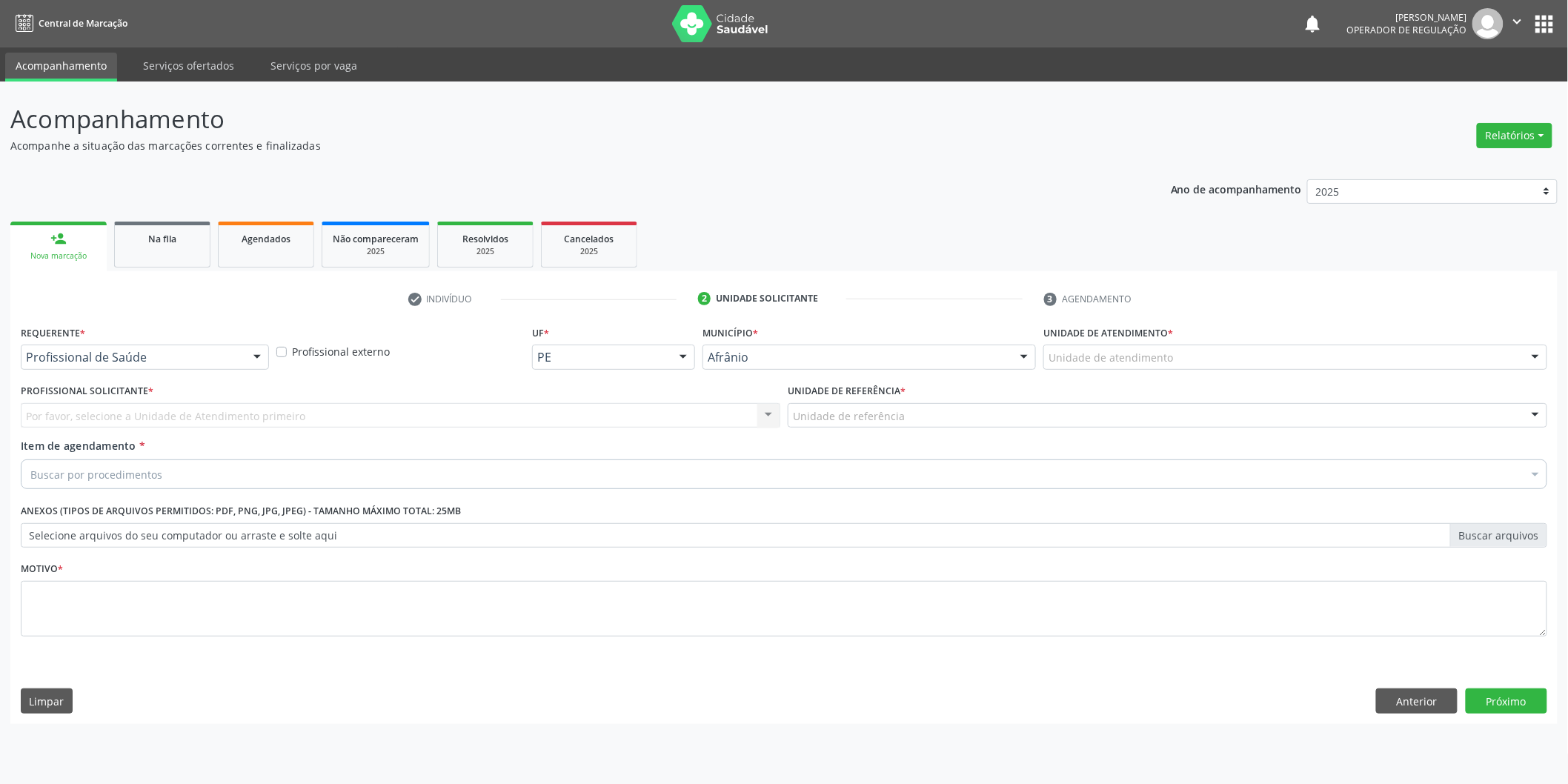
scroll to position [0, 0]
click at [1310, 319] on div "check Indivíduo 2 Unidade solicitante 3 Agendamento Essa busca está integrada c…" at bounding box center [790, 505] width 1560 height 438
click at [1296, 373] on div "Unidade de atendimento * Unidade de atendimento Academia da Saude de Afranio Ac…" at bounding box center [1305, 351] width 516 height 58
click at [1299, 356] on div "Unidade de atendimento" at bounding box center [1305, 357] width 508 height 25
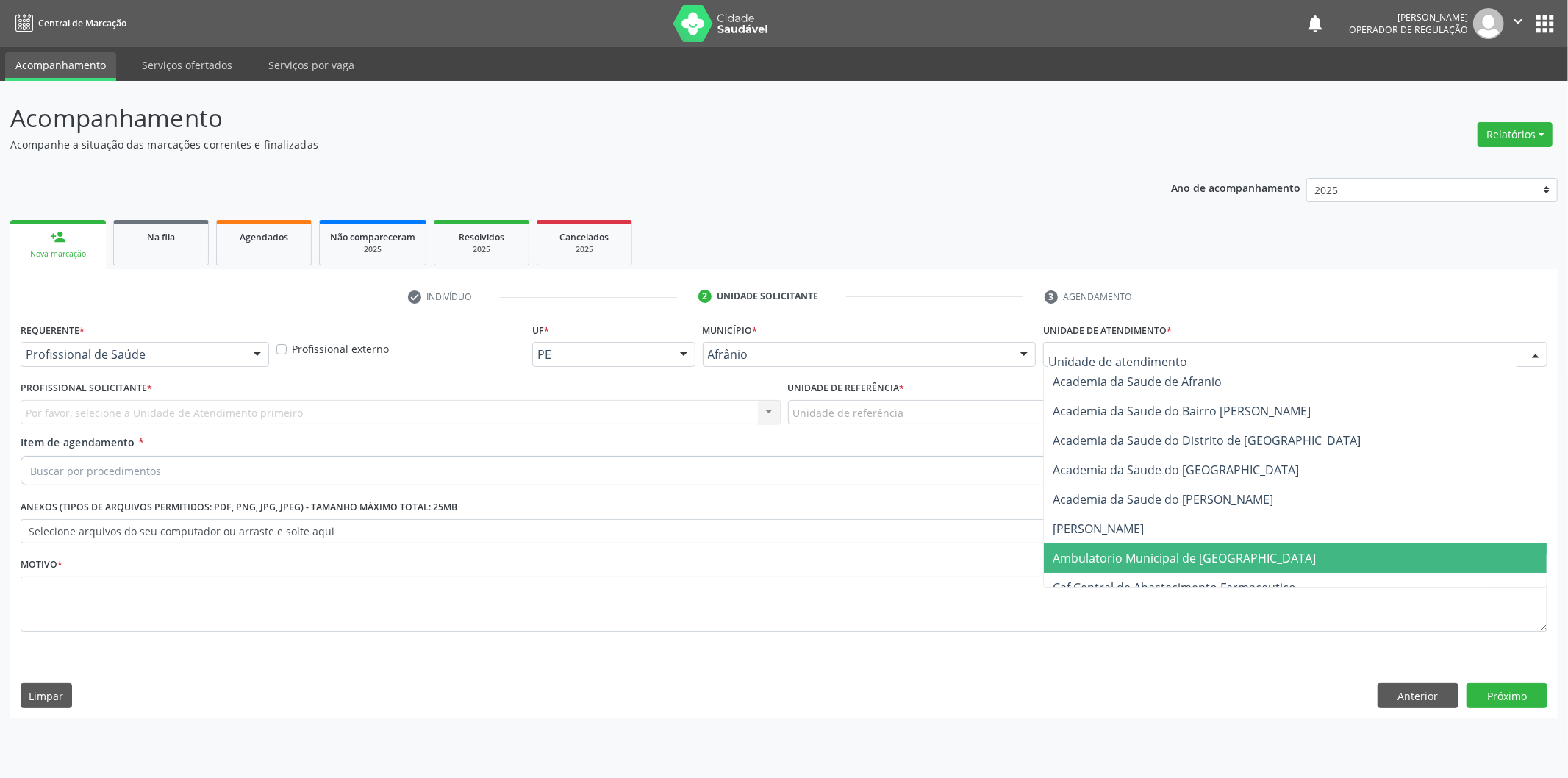
click at [1237, 548] on span "Ambulatorio Municipal de [GEOGRAPHIC_DATA]" at bounding box center [1295, 558] width 503 height 30
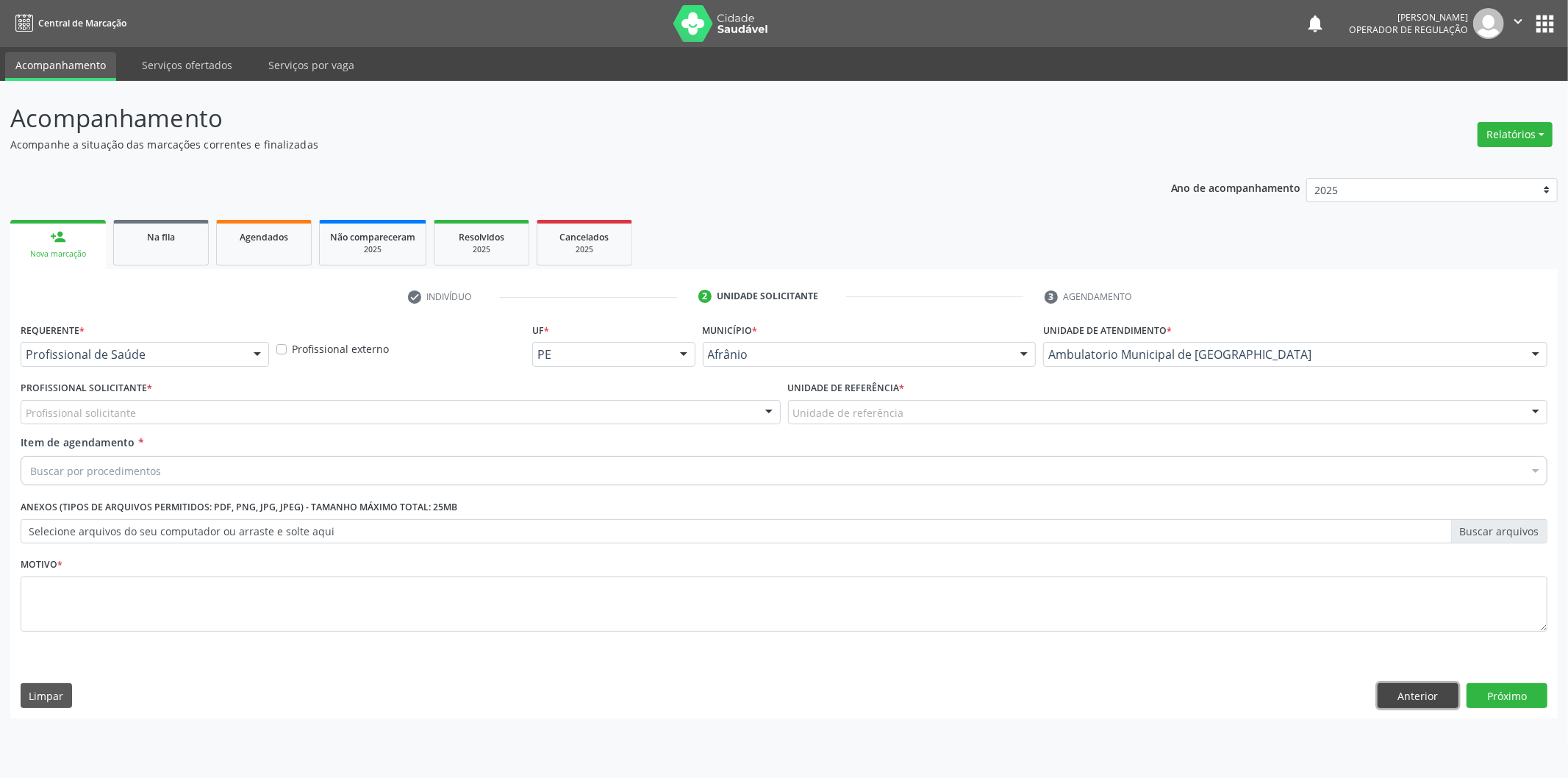
click at [1422, 697] on button "Anterior" at bounding box center [1418, 695] width 81 height 25
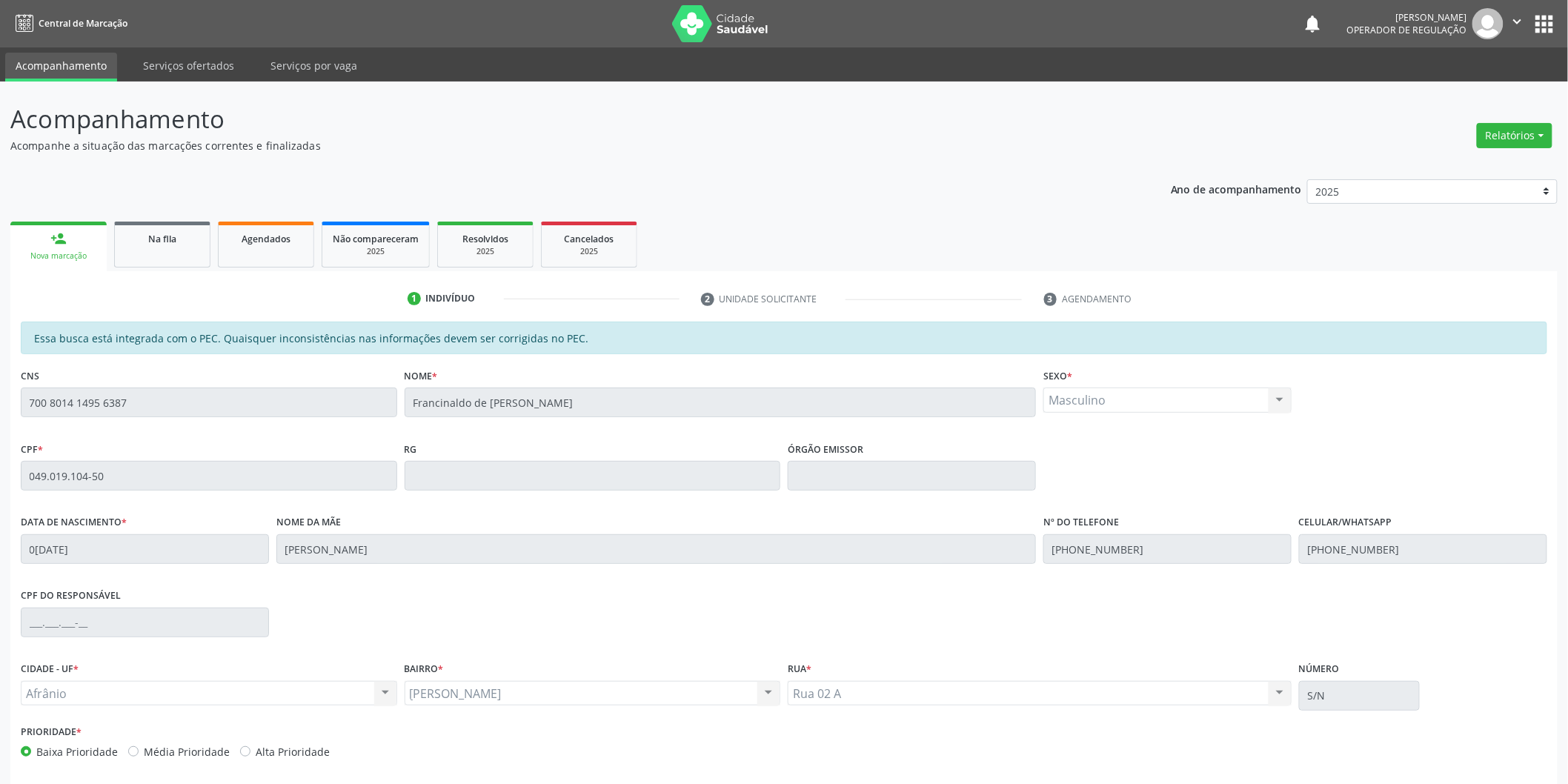
scroll to position [61, 0]
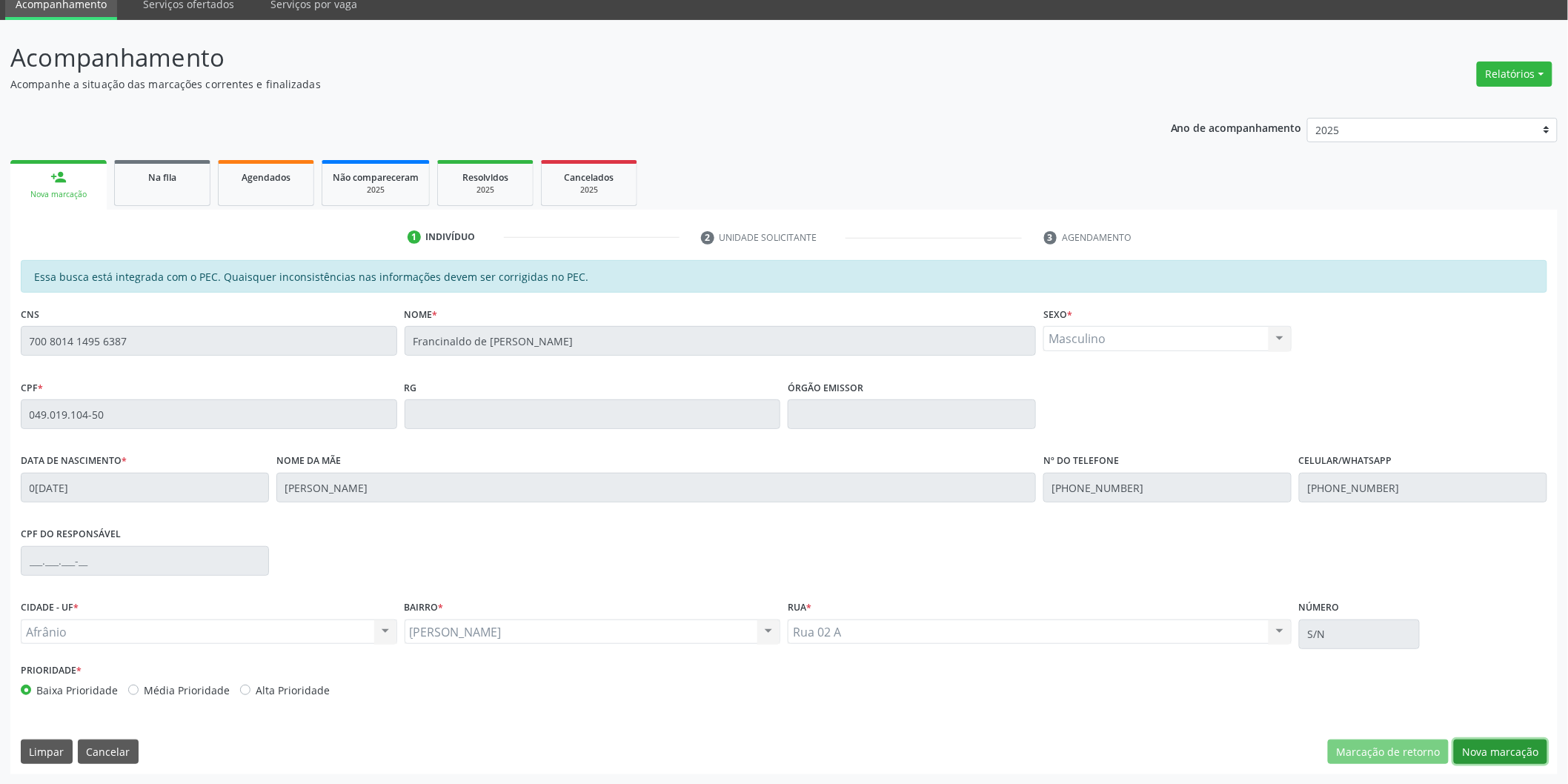
click at [1506, 753] on button "Nova marcação" at bounding box center [1500, 752] width 93 height 25
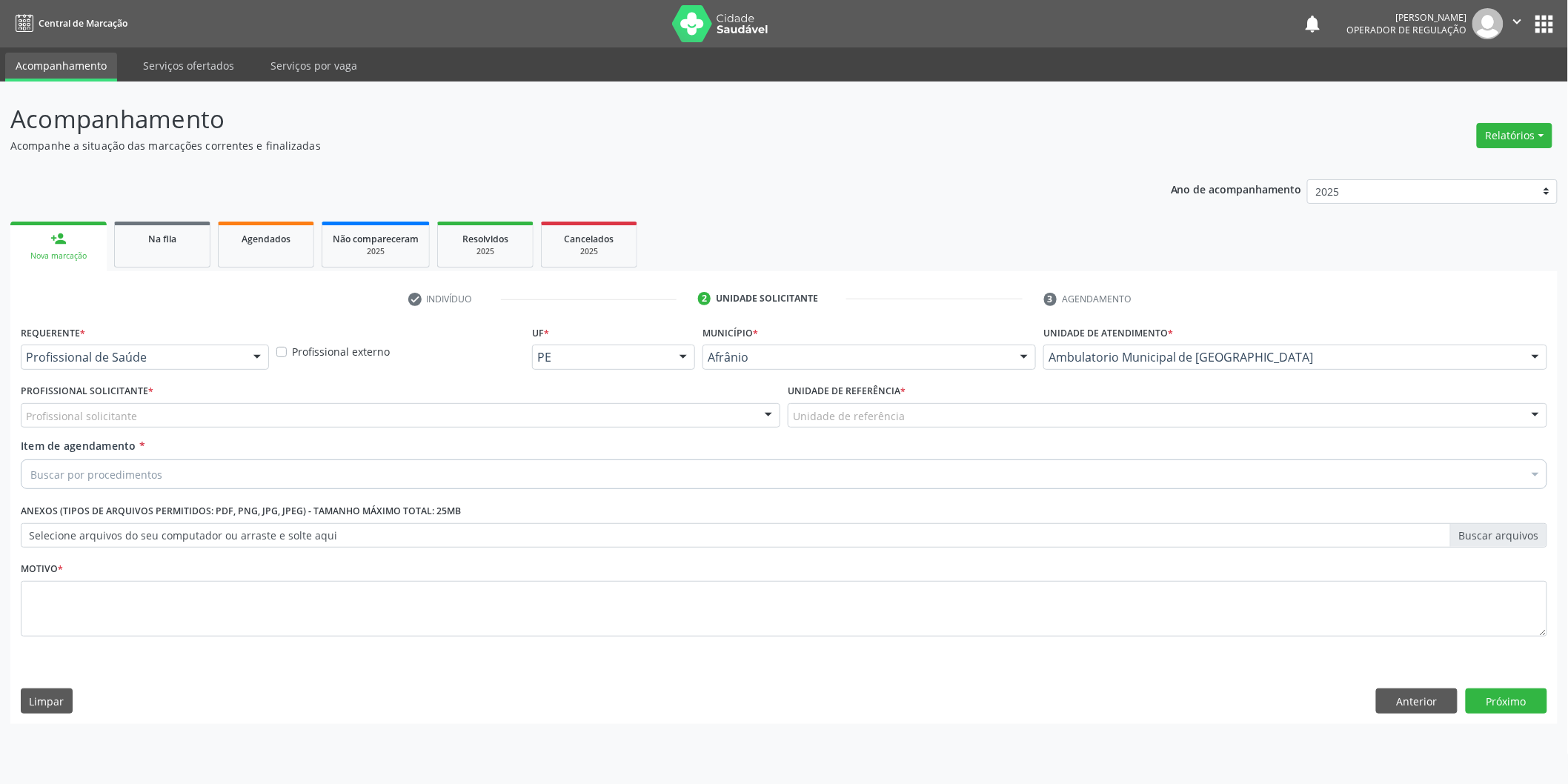
scroll to position [0, 0]
click at [673, 412] on div "Profissional solicitante" at bounding box center [404, 415] width 766 height 25
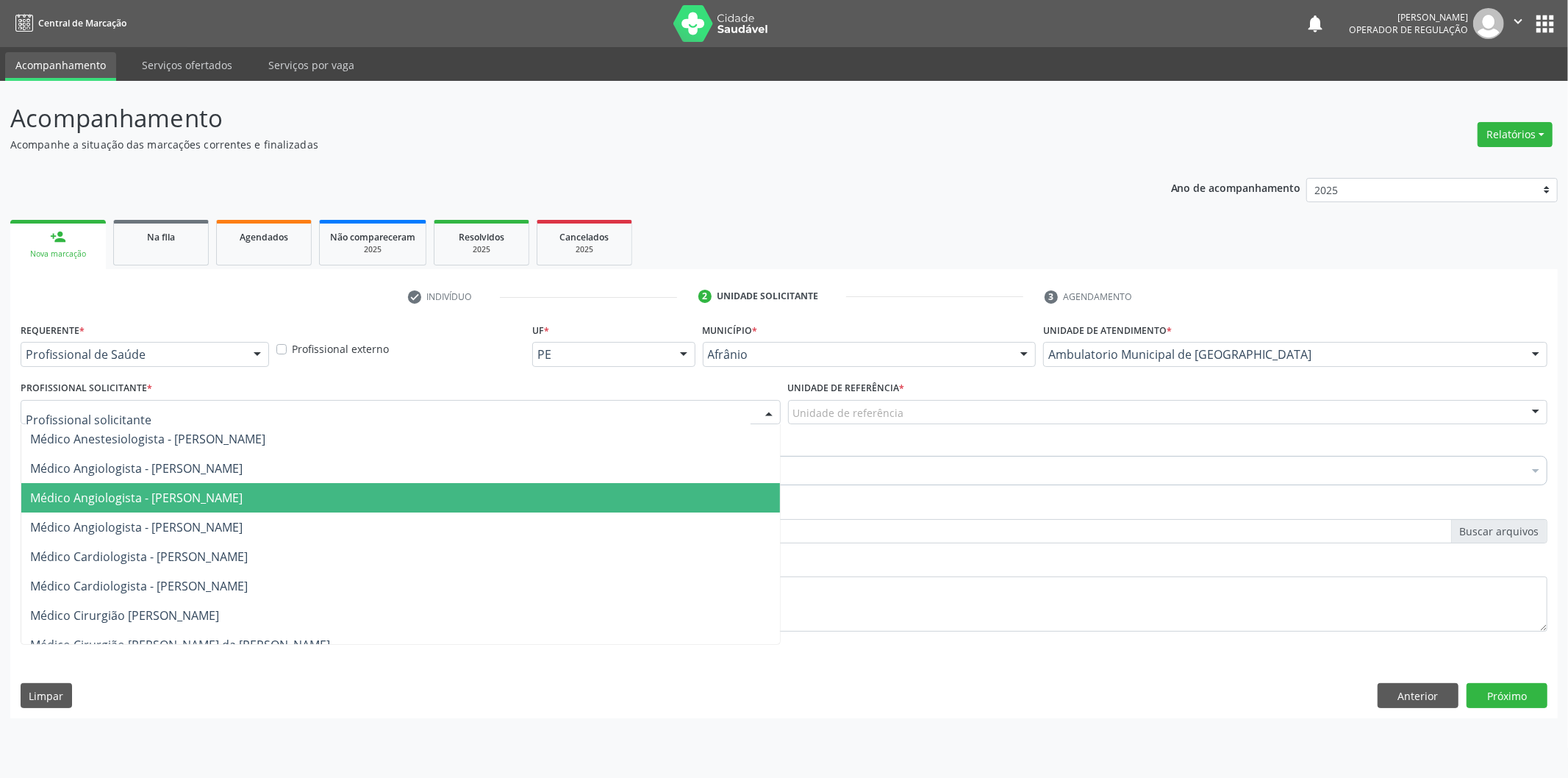
click at [624, 500] on span "Médico Angiologista - [PERSON_NAME]" at bounding box center [401, 497] width 759 height 30
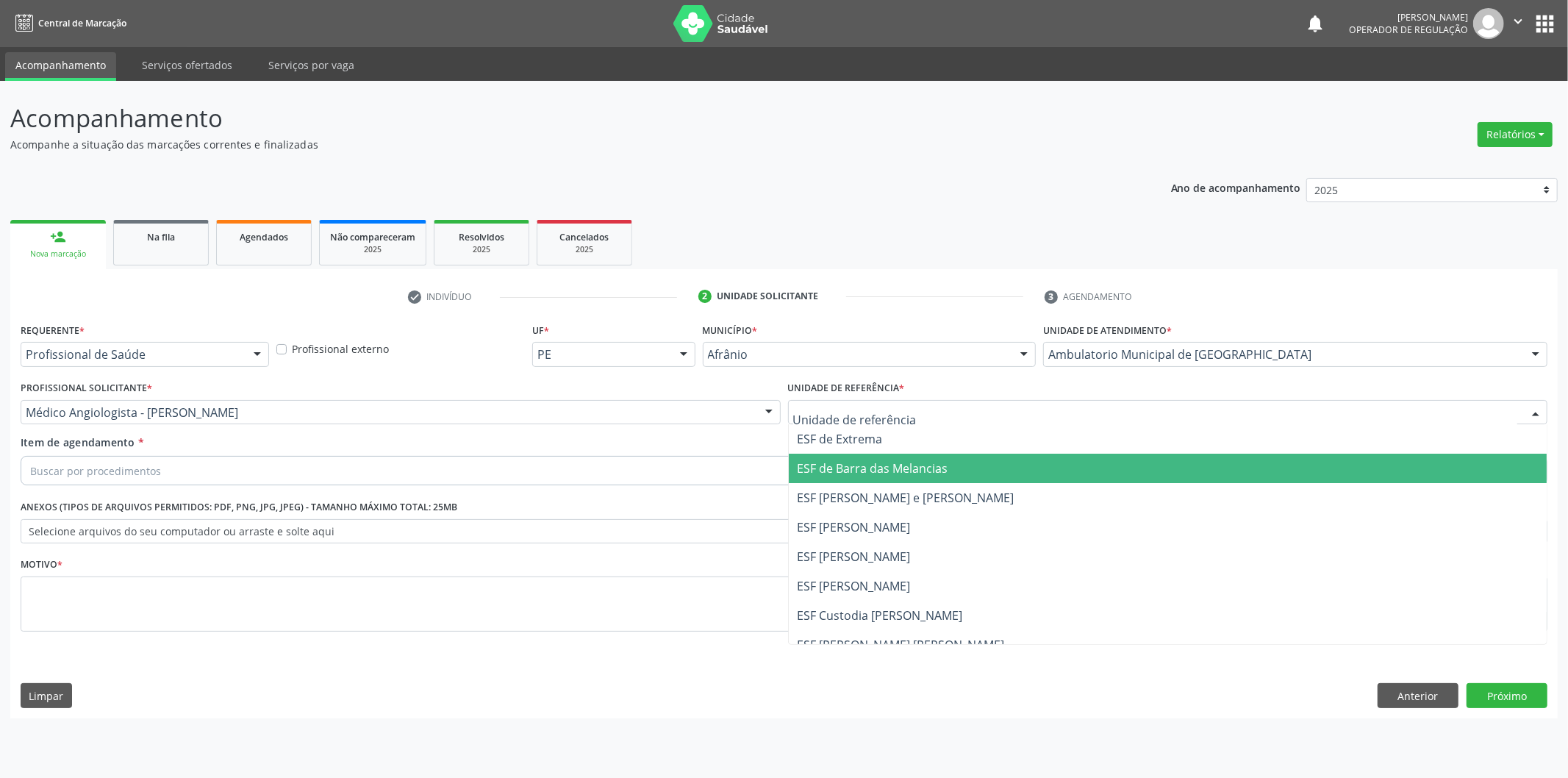
click at [880, 473] on span "ESF de Barra das Melancias" at bounding box center [873, 469] width 151 height 16
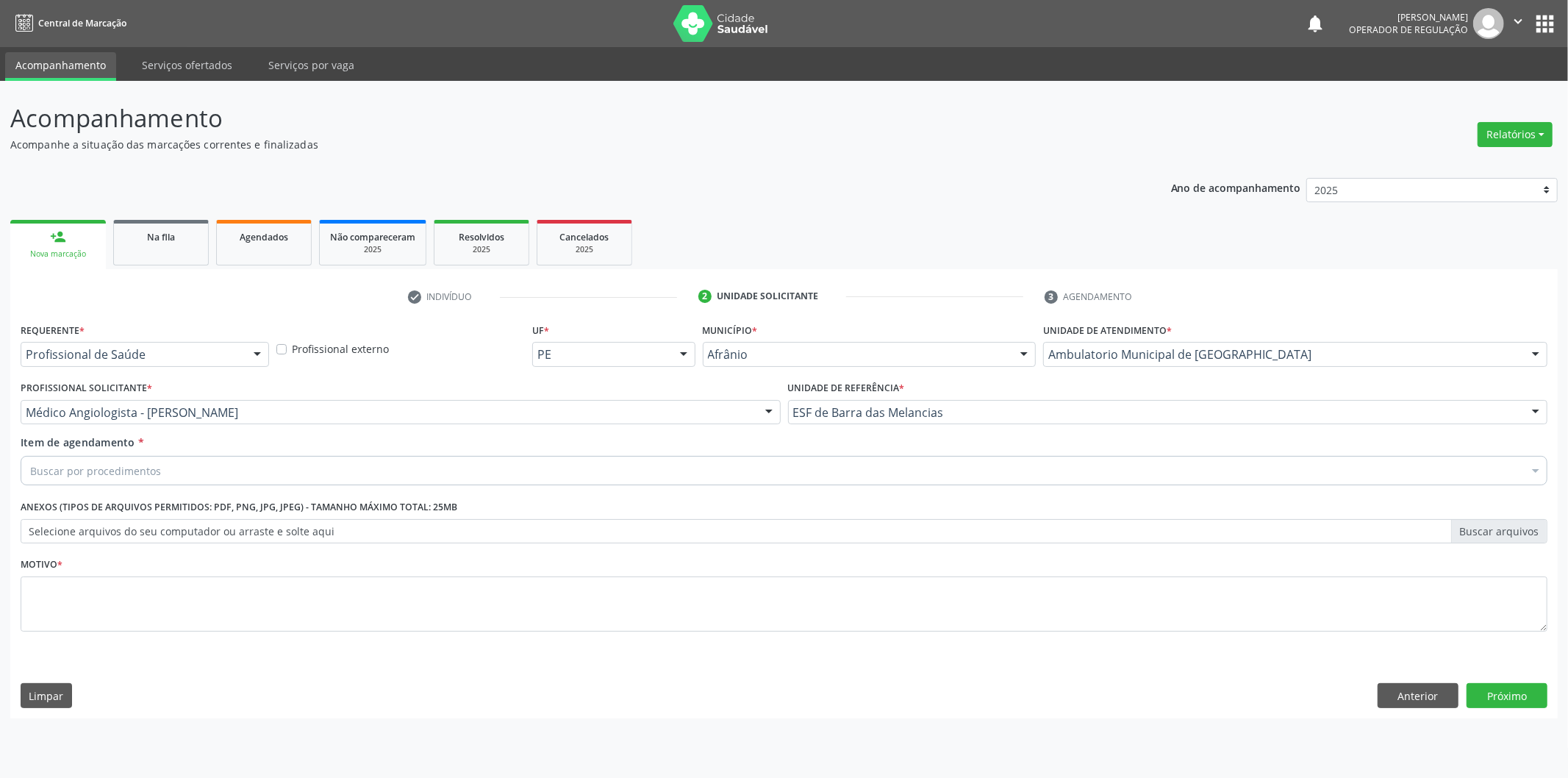
click at [866, 480] on div "Buscar por procedimentos" at bounding box center [784, 470] width 1527 height 30
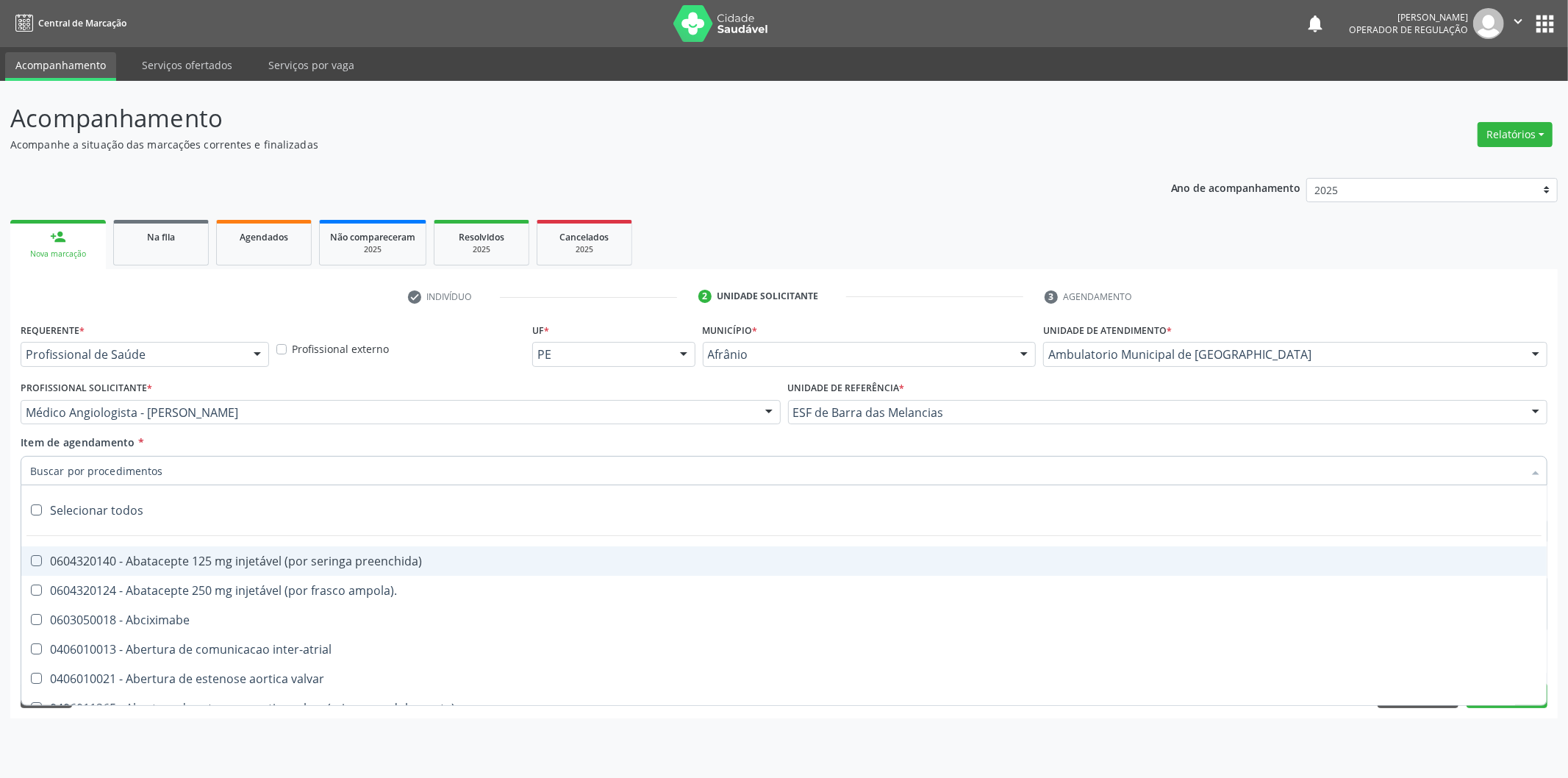
paste input "ortopedista"
type input "ortopedista"
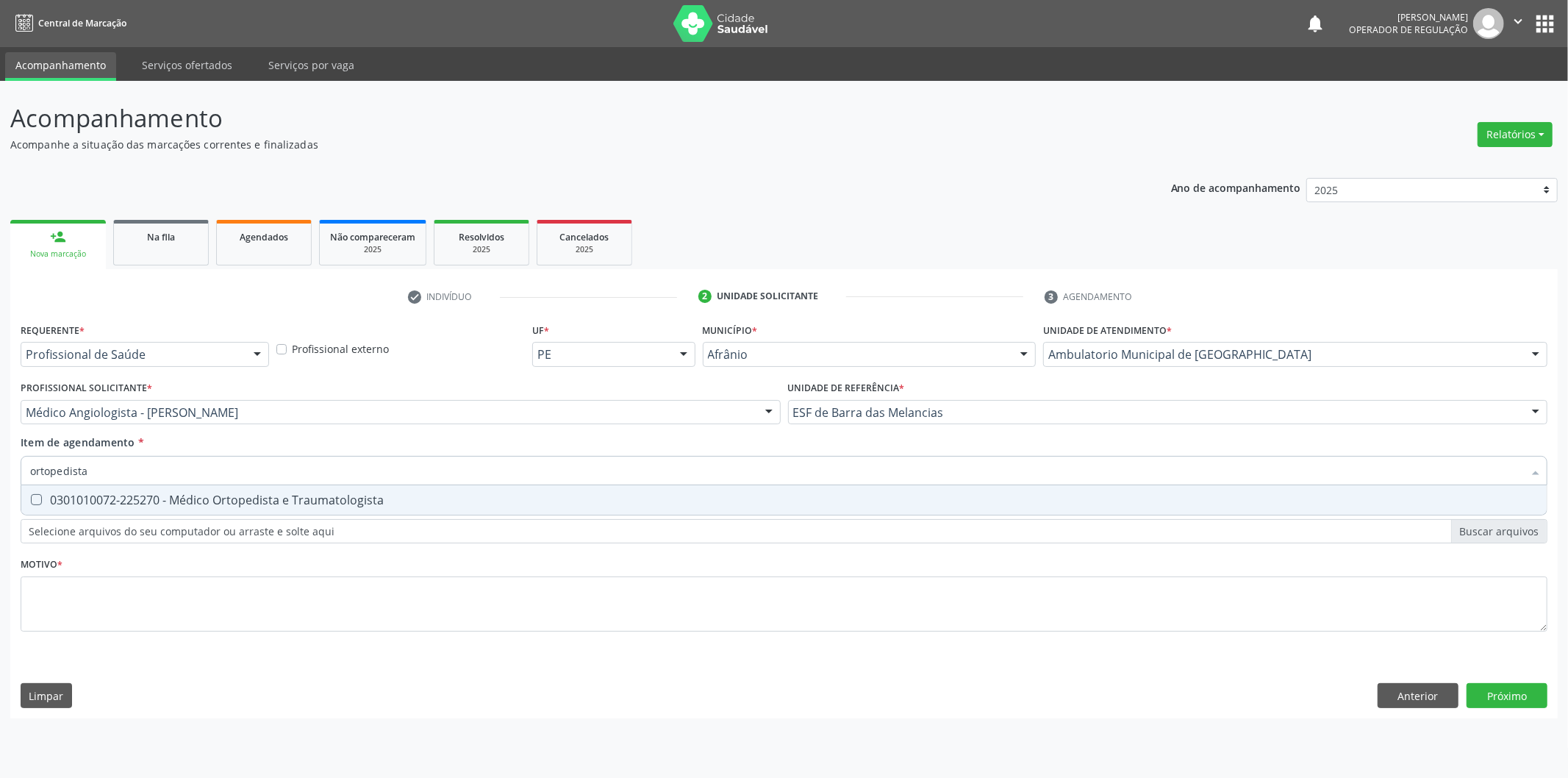
click at [862, 501] on div "0301010072-225270 - Médico Ortopedista e Traumatologista" at bounding box center [784, 500] width 1508 height 12
checkbox Traumatologista "true"
click at [853, 611] on div "Requerente * Profissional de Saúde Profissional de Saúde Paciente Nenhum result…" at bounding box center [784, 485] width 1527 height 333
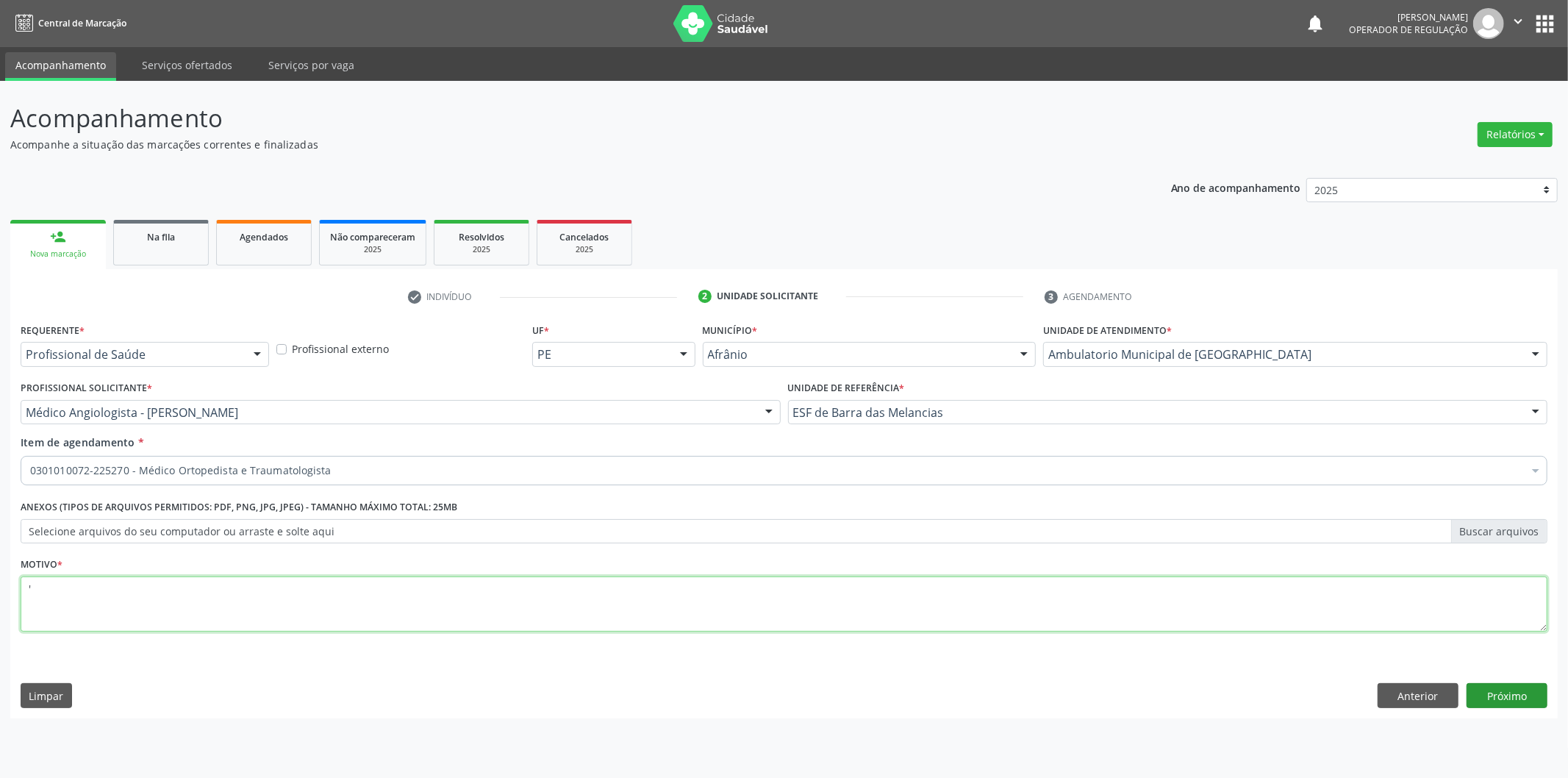
type textarea "'"
click at [1493, 704] on button "Próximo" at bounding box center [1507, 695] width 81 height 25
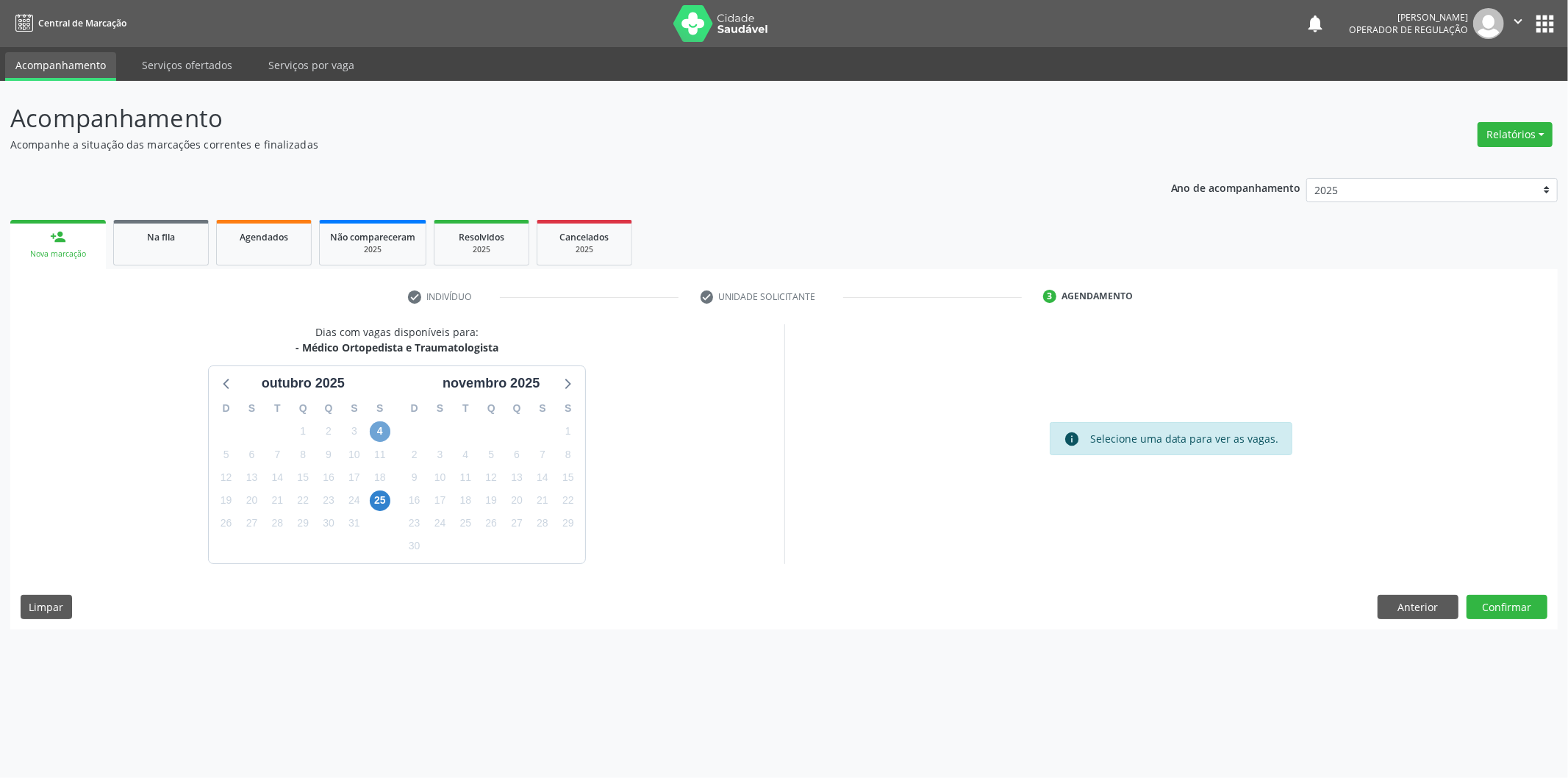
click at [385, 437] on span "4" at bounding box center [381, 432] width 21 height 21
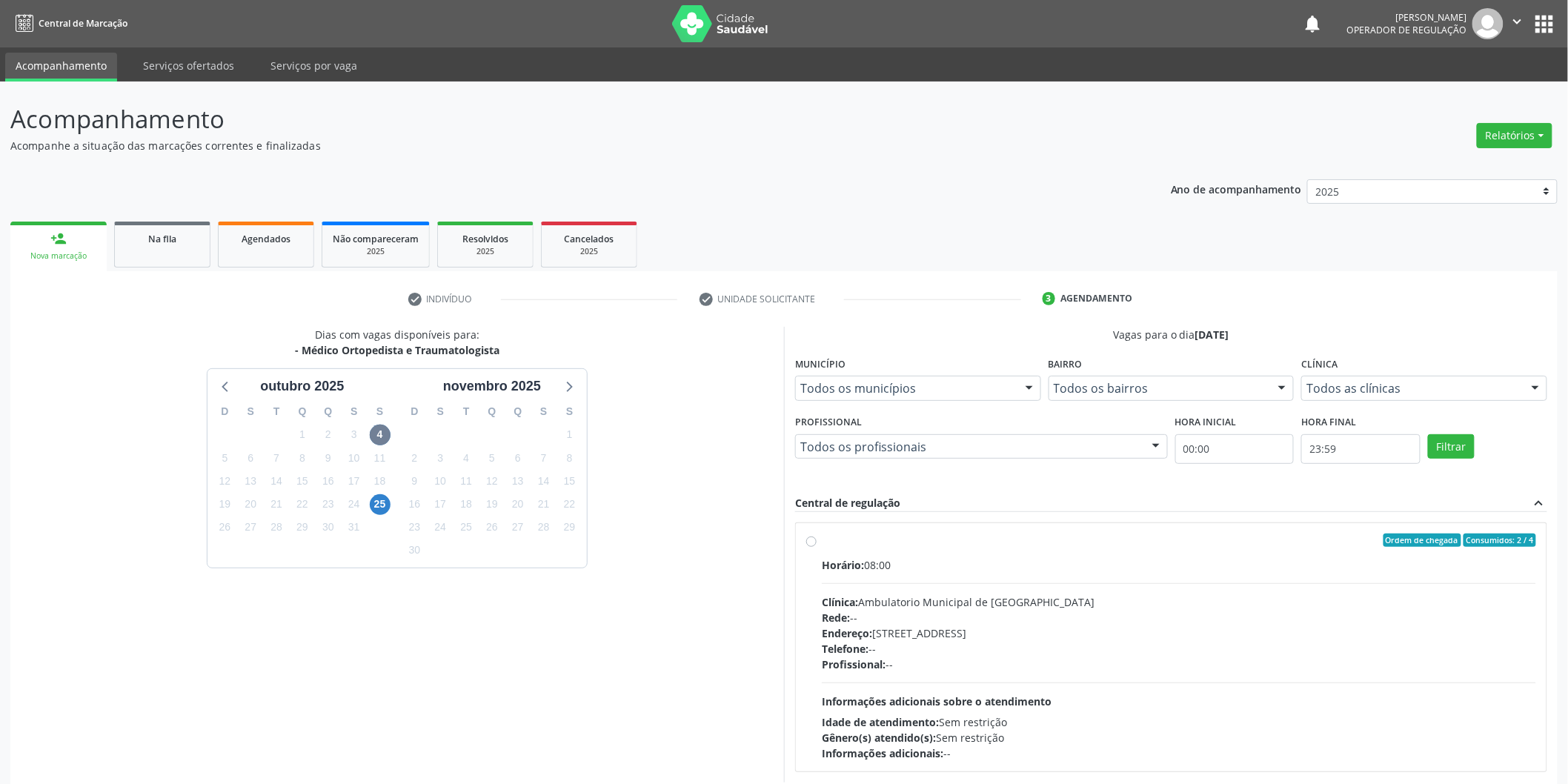
click at [969, 537] on div "Ordem de chegada Consumidos: 2 / 4" at bounding box center [1179, 540] width 714 height 14
click at [816, 537] on input "Ordem de chegada Consumidos: 2 / 4 Horário: 08:00 Clínica: Ambulatorio Municipa…" at bounding box center [811, 540] width 10 height 14
radio input "true"
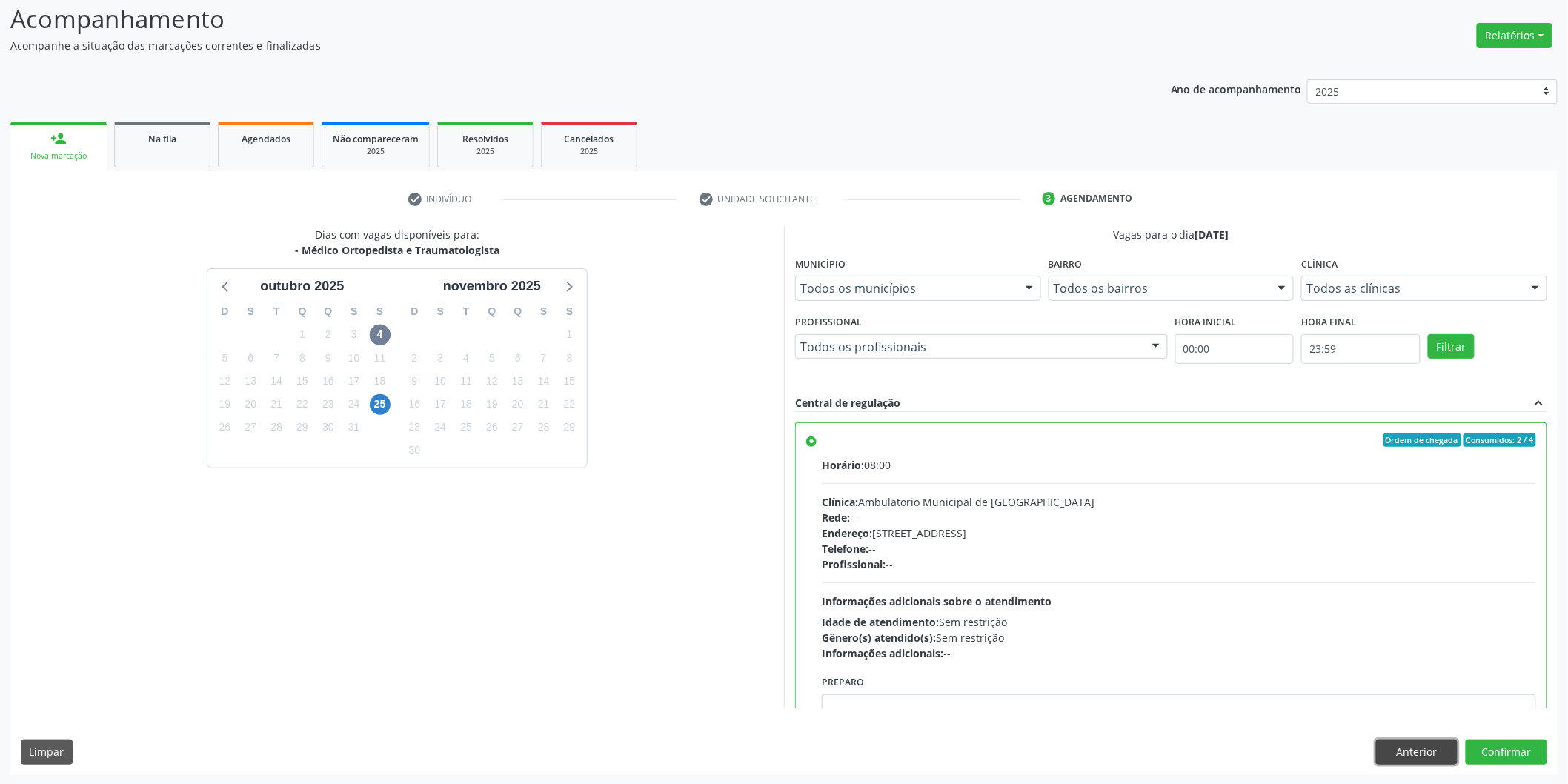
click at [1411, 749] on button "Anterior" at bounding box center [1417, 752] width 81 height 25
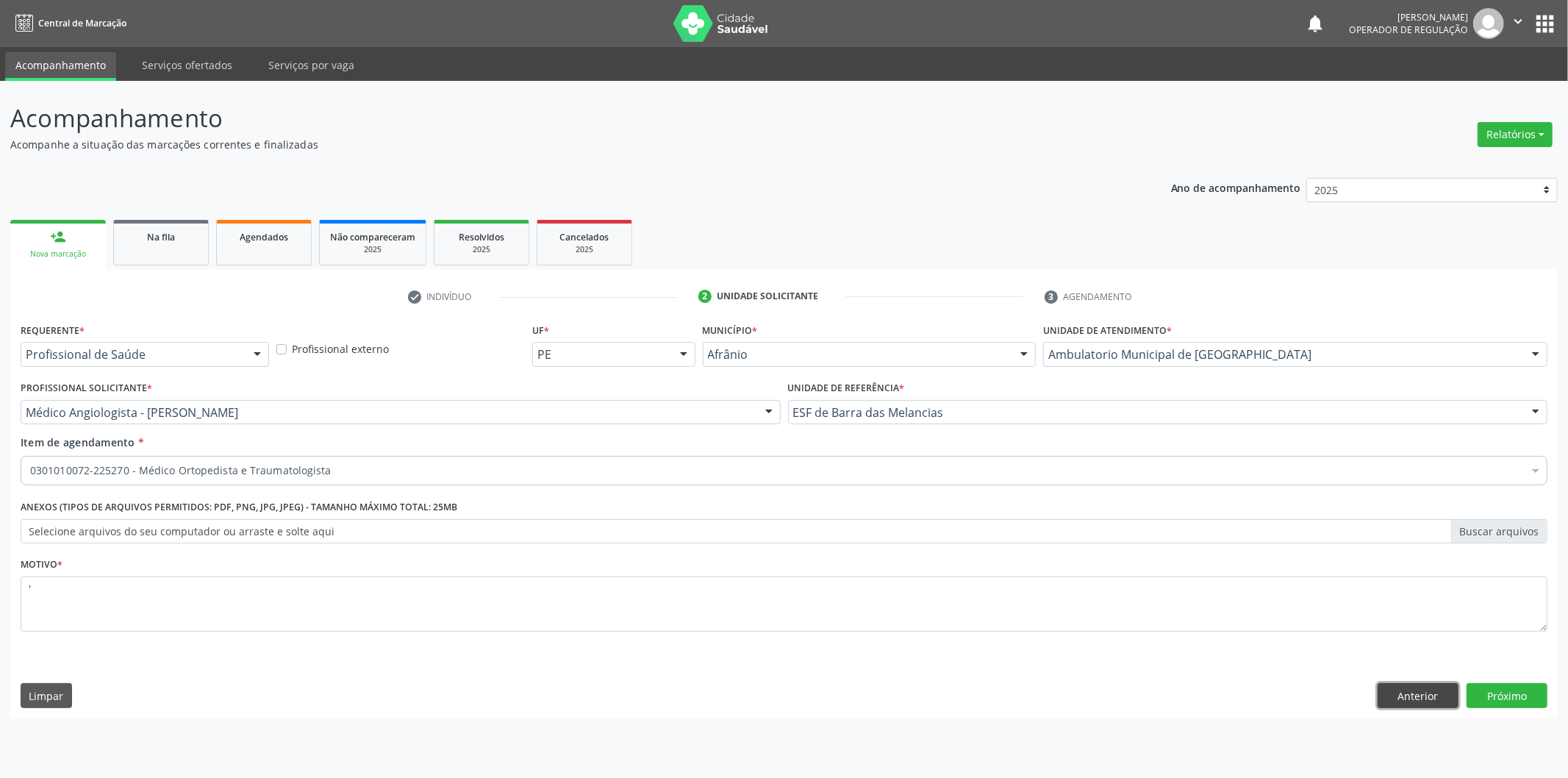
click at [1384, 690] on button "Anterior" at bounding box center [1418, 695] width 81 height 25
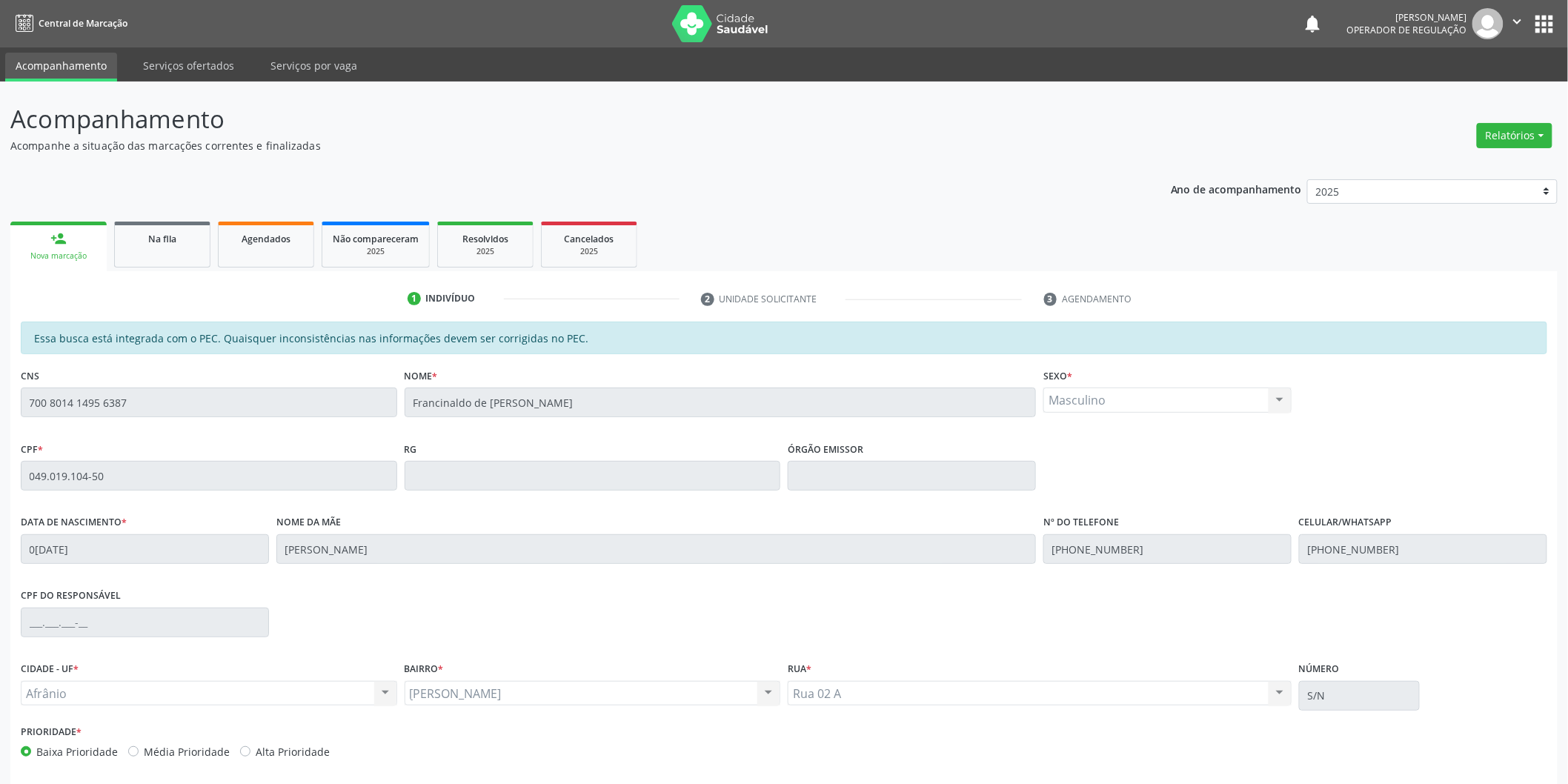
scroll to position [61, 0]
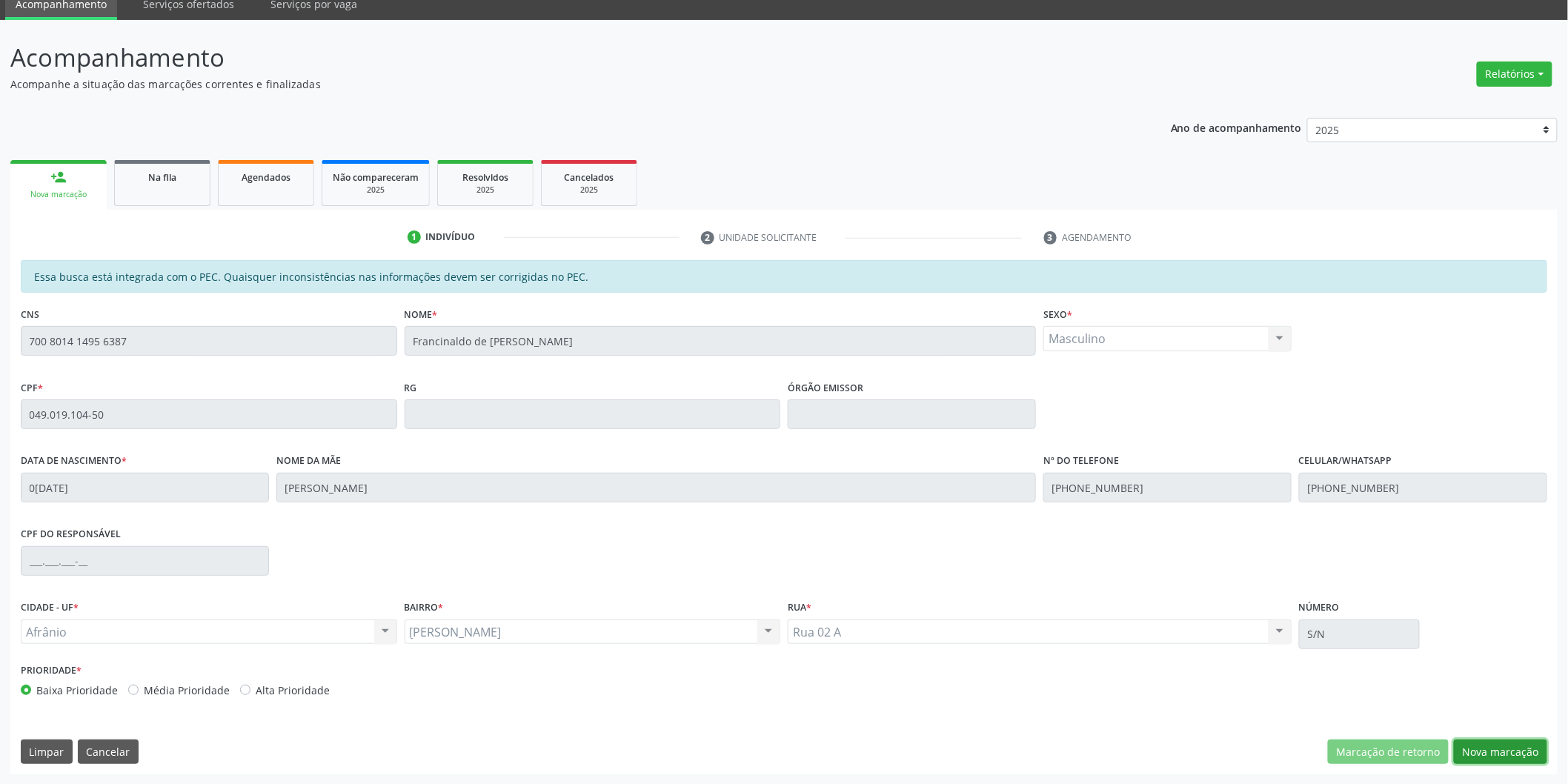
click at [1520, 749] on button "Nova marcação" at bounding box center [1500, 752] width 93 height 25
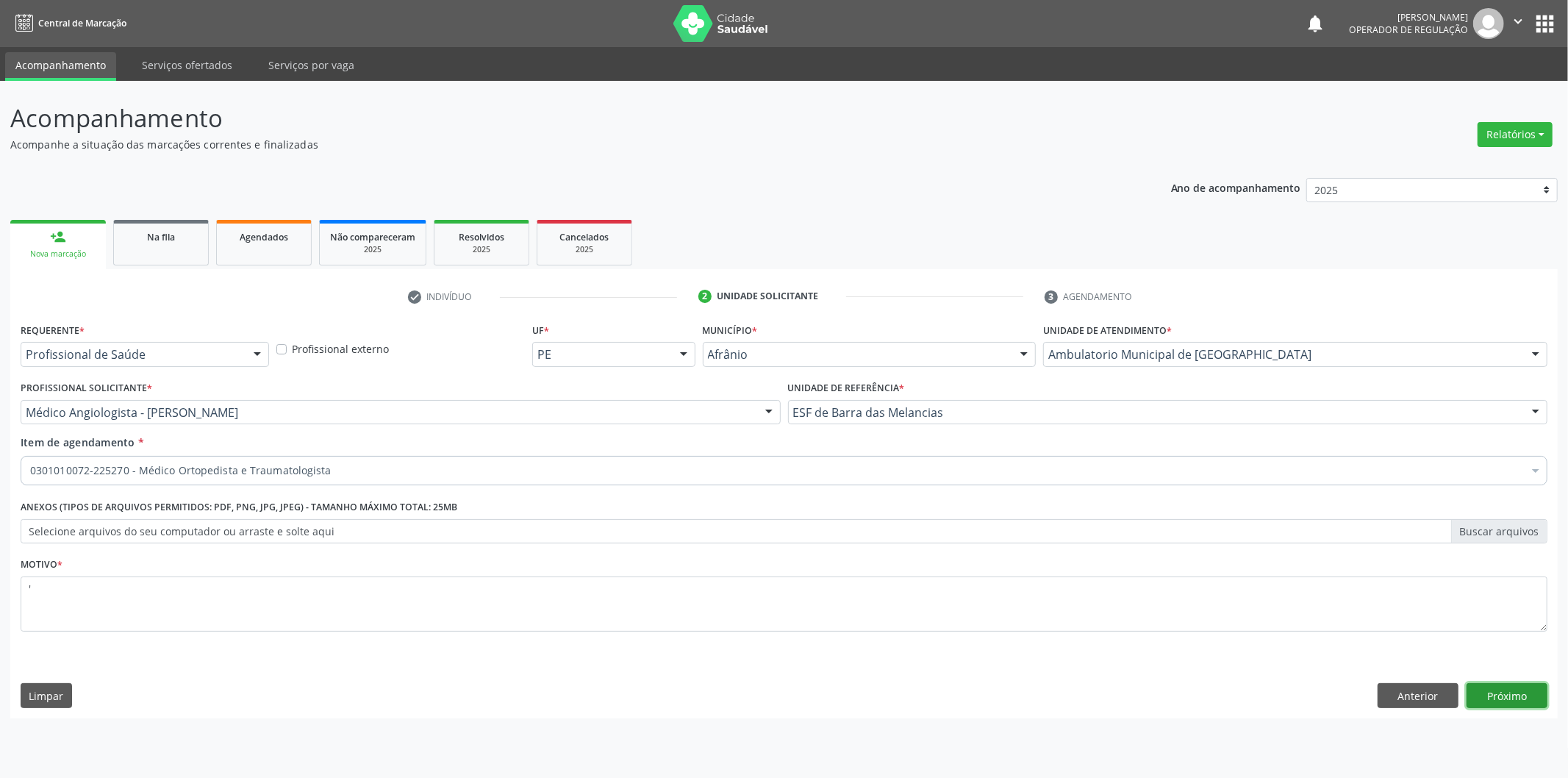
click at [1519, 699] on button "Próximo" at bounding box center [1507, 695] width 81 height 25
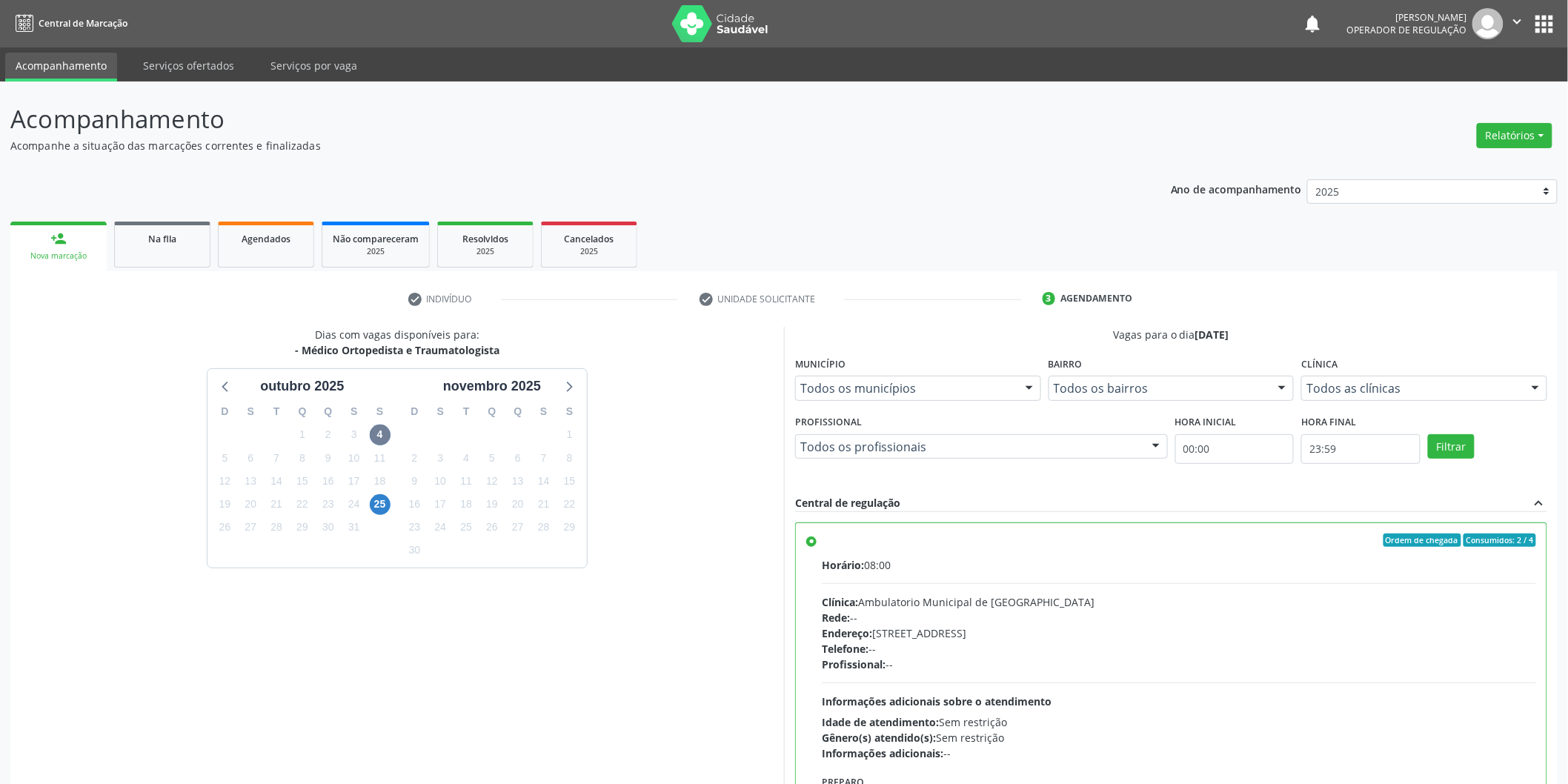
scroll to position [100, 0]
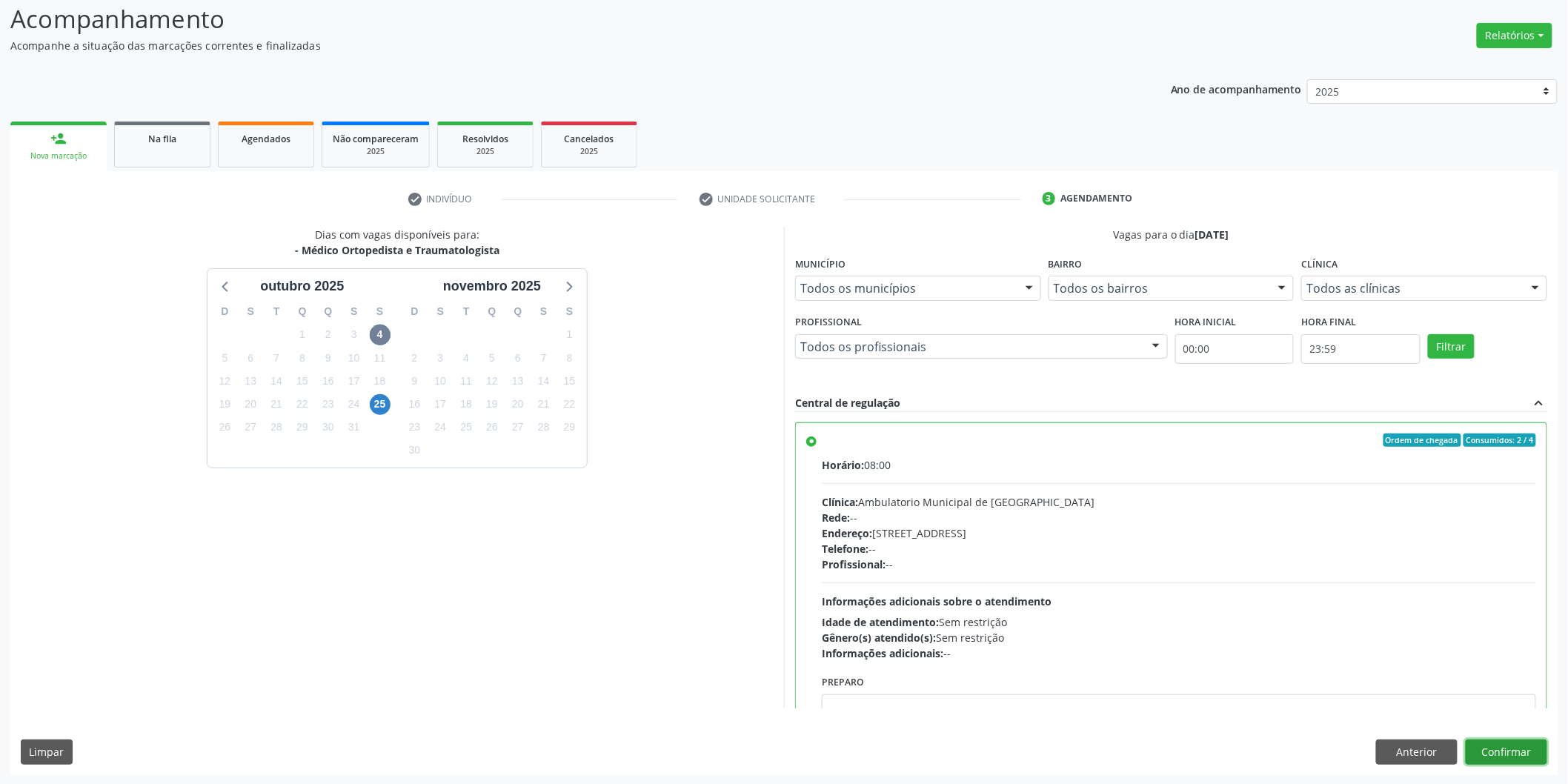
click at [1506, 754] on button "Confirmar" at bounding box center [1506, 752] width 81 height 25
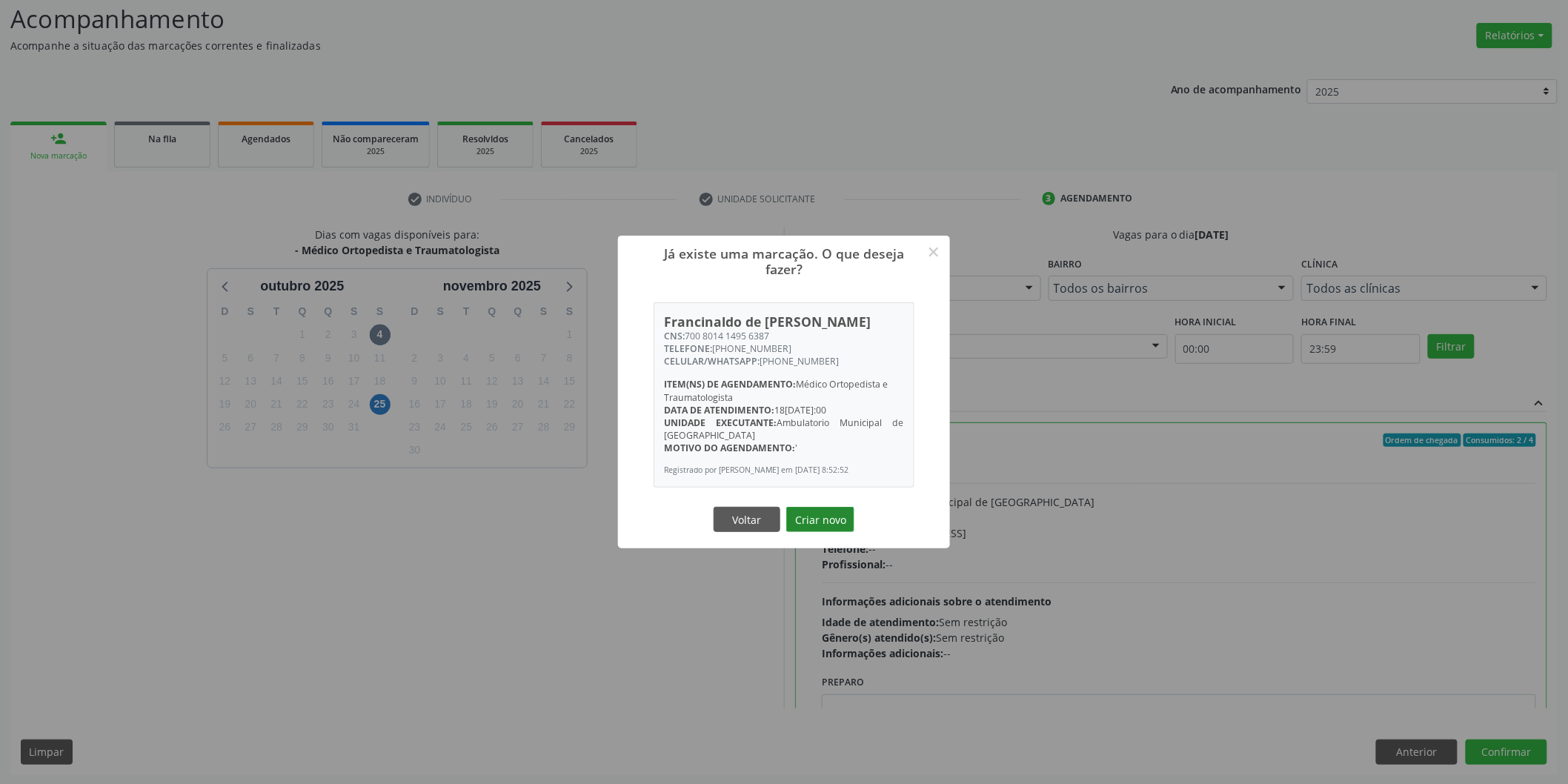
click at [843, 525] on button "Criar novo" at bounding box center [820, 519] width 68 height 25
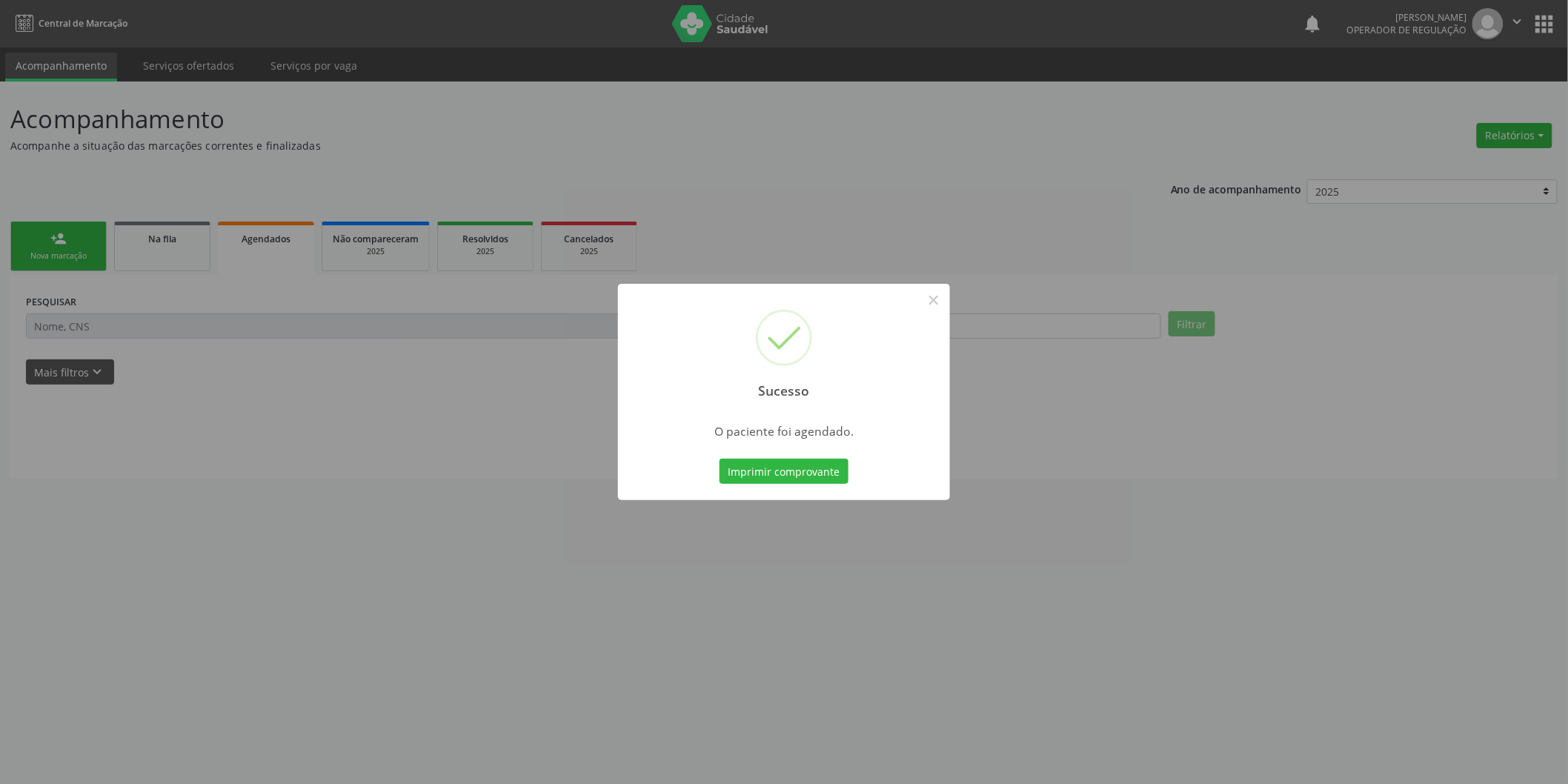
scroll to position [0, 0]
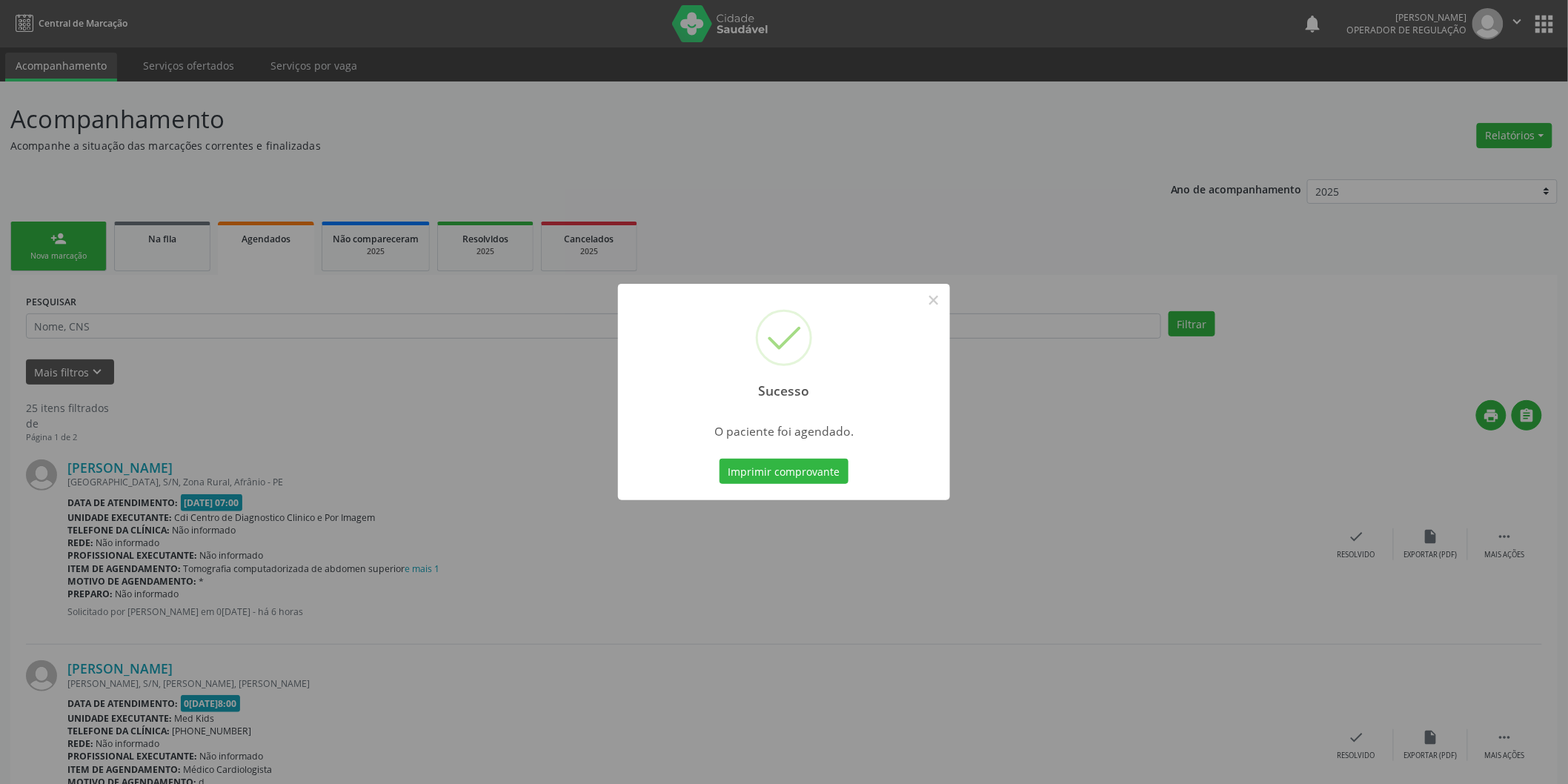
click at [930, 283] on div "Sucesso × O paciente foi agendado. Imprimir comprovante Cancel" at bounding box center [784, 392] width 1568 height 784
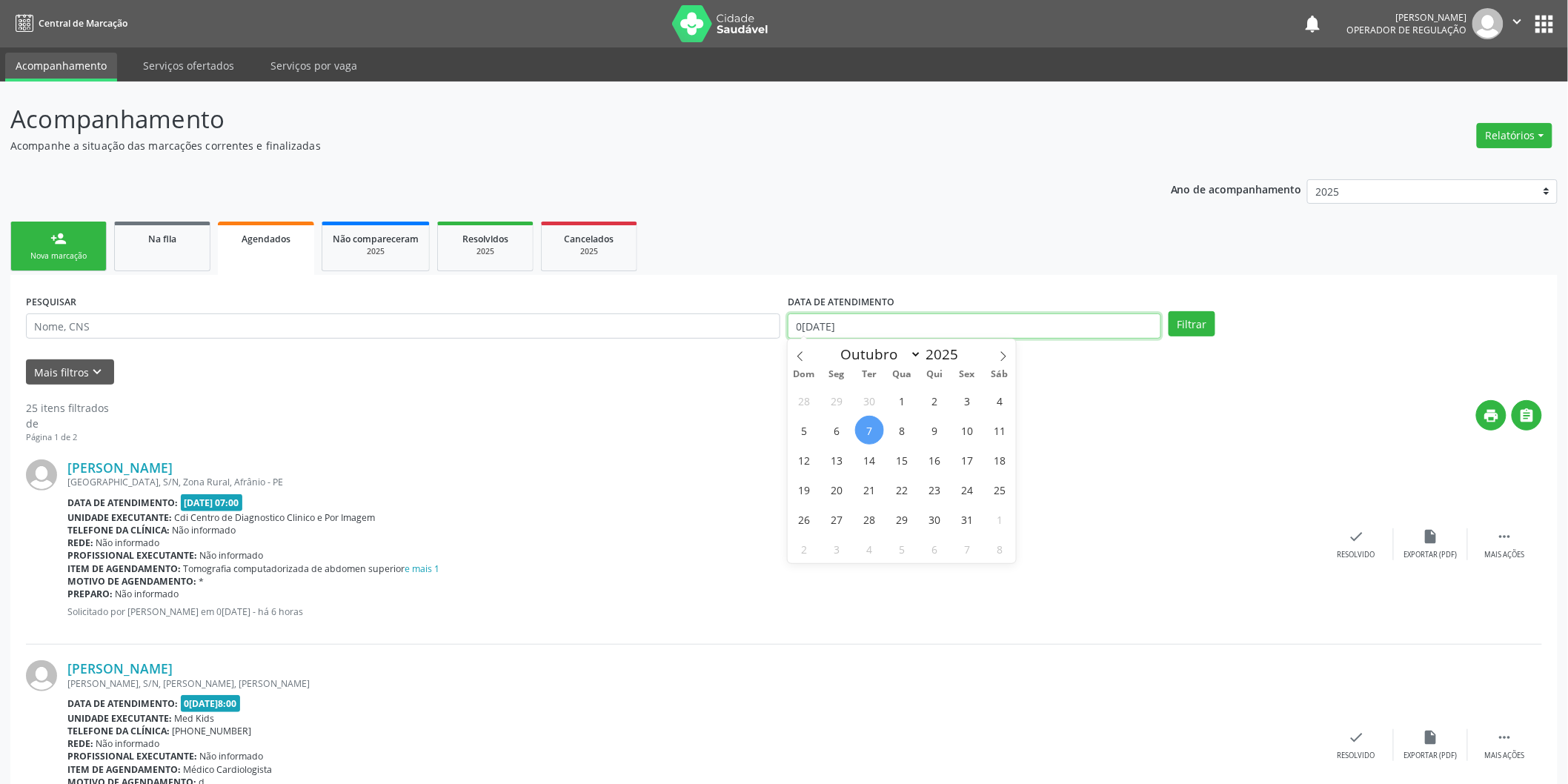
click at [936, 313] on input "07/10/2025" at bounding box center [974, 326] width 373 height 25
click at [42, 243] on link "person_add Nova marcação" at bounding box center [59, 247] width 97 height 50
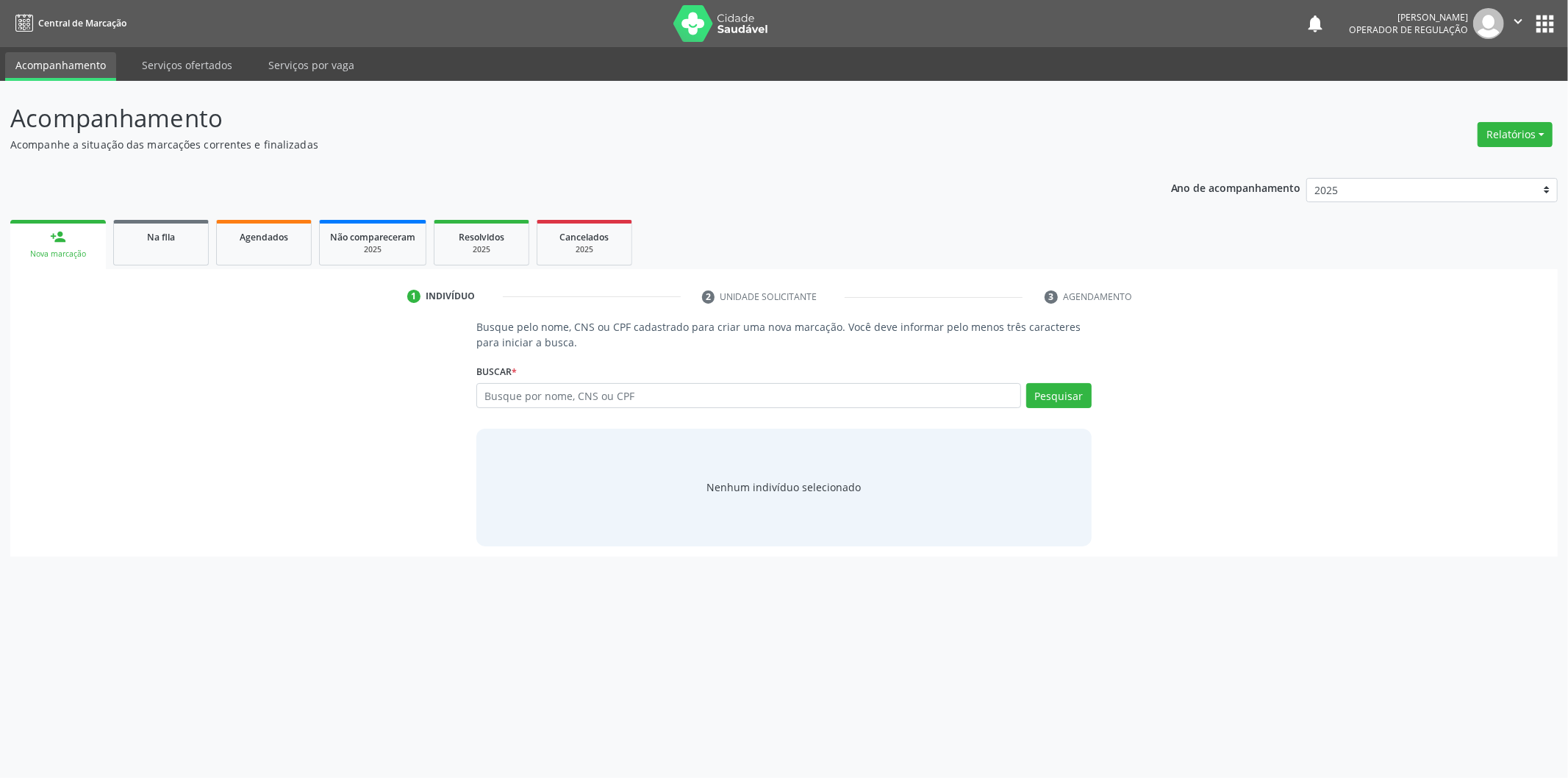
click at [63, 251] on div "Nova marcação" at bounding box center [58, 254] width 75 height 11
click at [612, 406] on input "text" at bounding box center [748, 395] width 545 height 25
type input "02429122499"
drag, startPoint x: 708, startPoint y: 385, endPoint x: 309, endPoint y: 391, distance: 399.0
click at [309, 391] on div "Busque pelo nome, CNS ou CPF cadastrado para criar uma nova marcação. Você deve…" at bounding box center [784, 432] width 1527 height 226
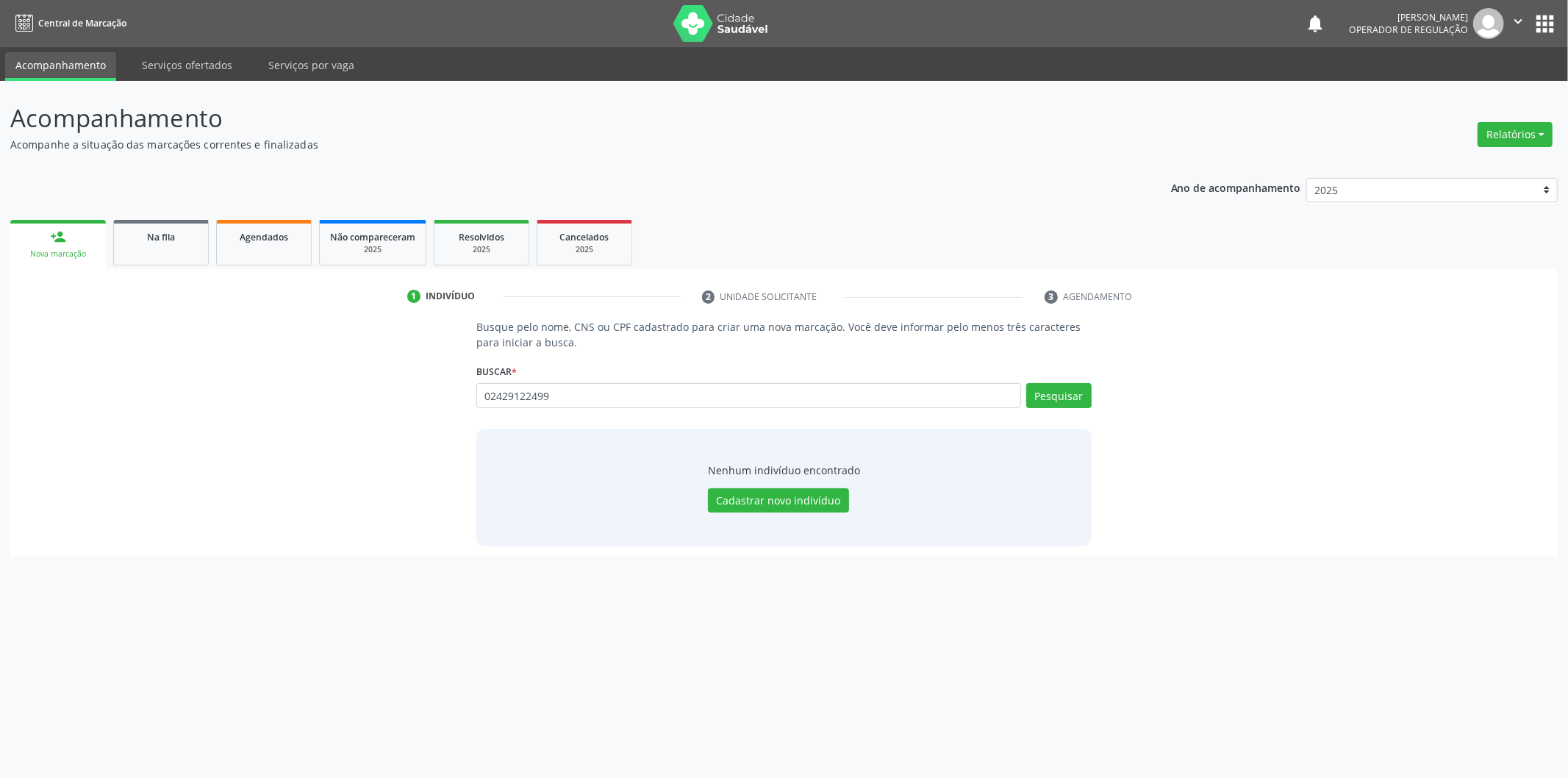
click at [727, 412] on div "02429122499 Busque por nome, CNS ou CPF Nenhum resultado encontrado para: " 024…" at bounding box center [784, 401] width 616 height 35
drag, startPoint x: 724, startPoint y: 405, endPoint x: 216, endPoint y: 403, distance: 508.0
click at [216, 403] on div "Busque pelo nome, CNS ou CPF cadastrado para criar uma nova marcação. Você deve…" at bounding box center [784, 432] width 1527 height 226
type input "jaciel"
paste input "708404764368362"
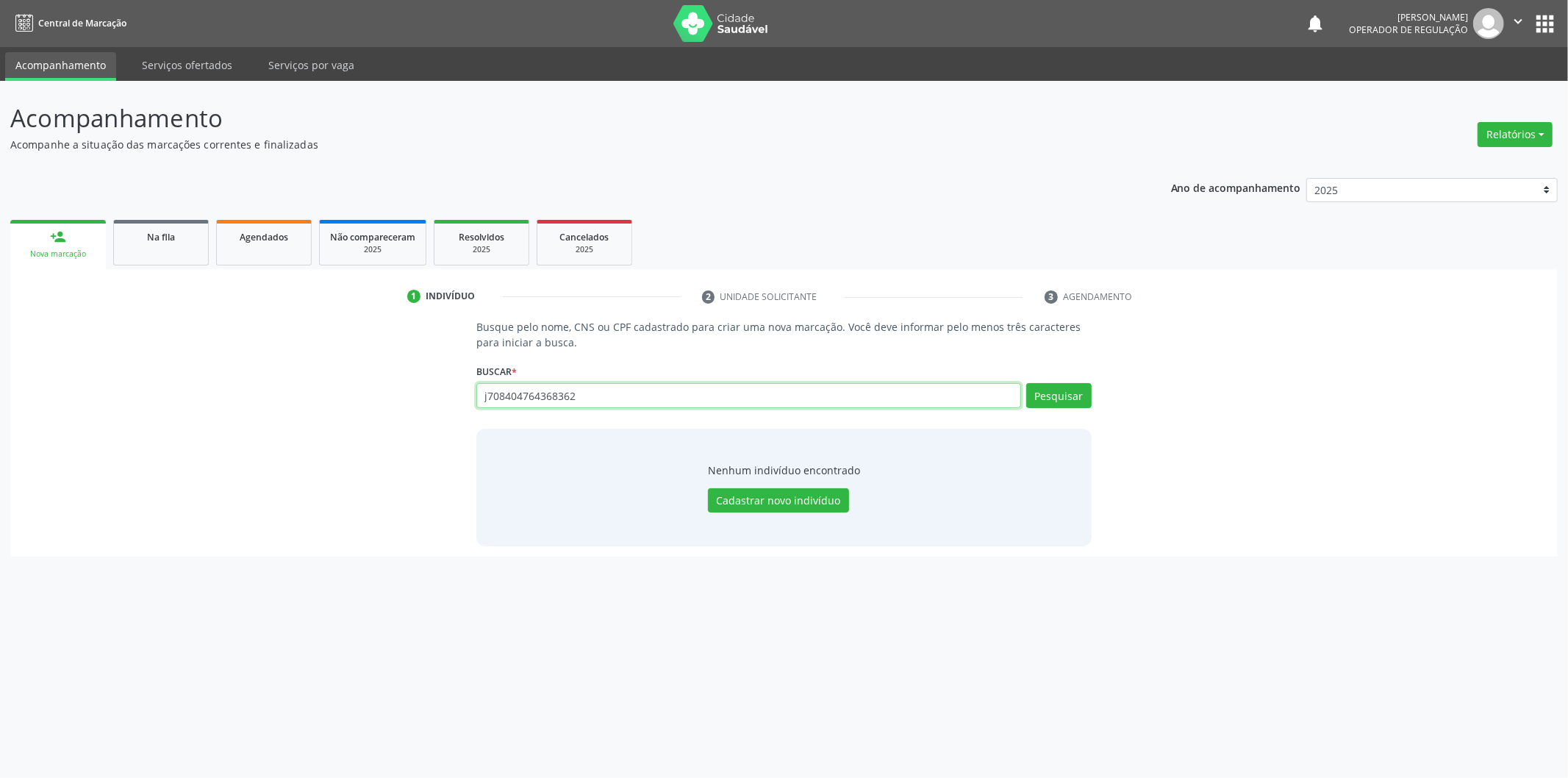
click at [493, 400] on input "j708404764368362" at bounding box center [748, 395] width 545 height 25
type input "708404764368362"
drag, startPoint x: 626, startPoint y: 329, endPoint x: 772, endPoint y: 276, distance: 155.3
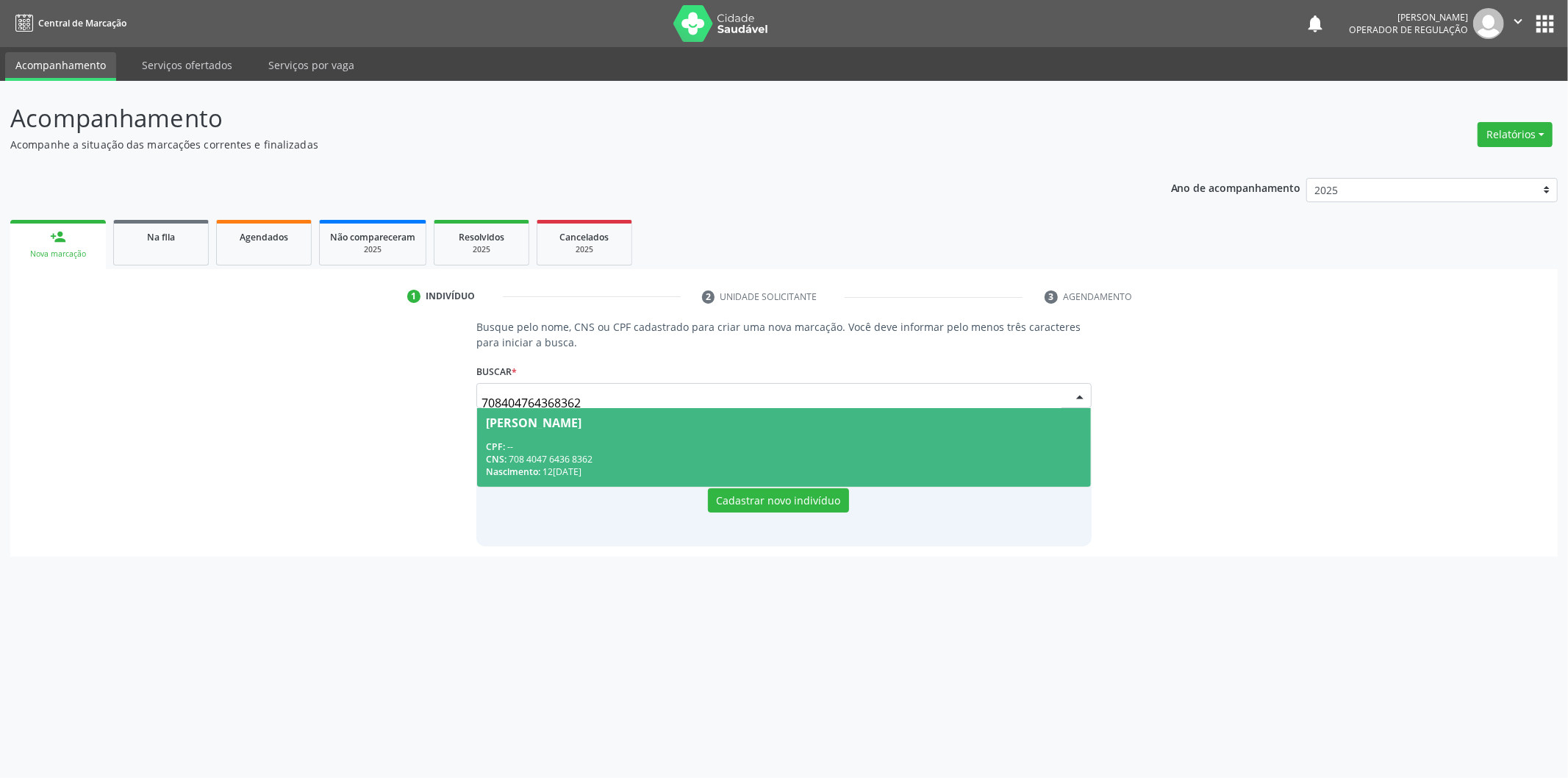
click at [663, 453] on div "CNS: 708 4047 6436 8362" at bounding box center [784, 459] width 596 height 13
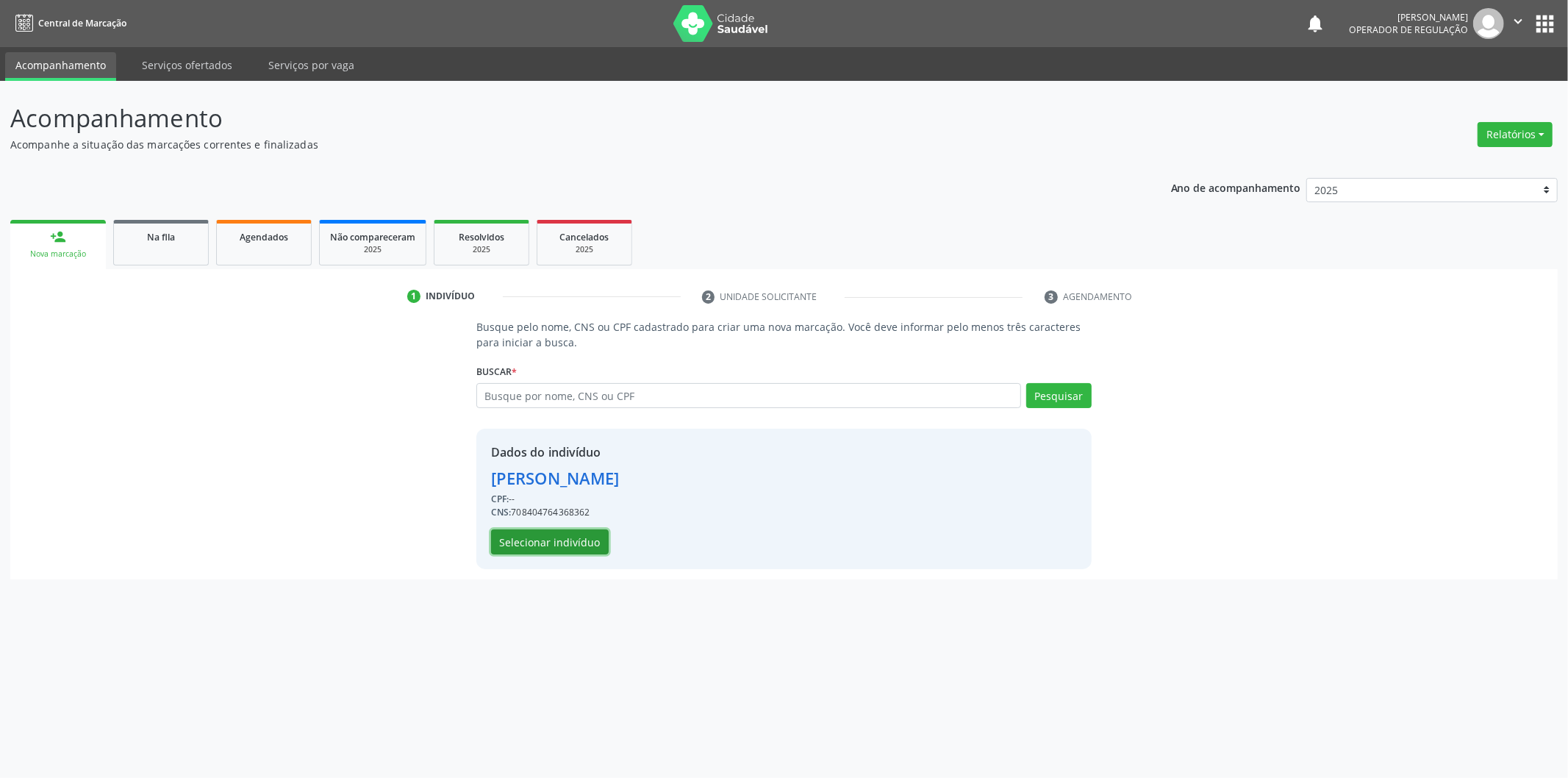
click at [545, 545] on button "Selecionar indivíduo" at bounding box center [549, 541] width 118 height 25
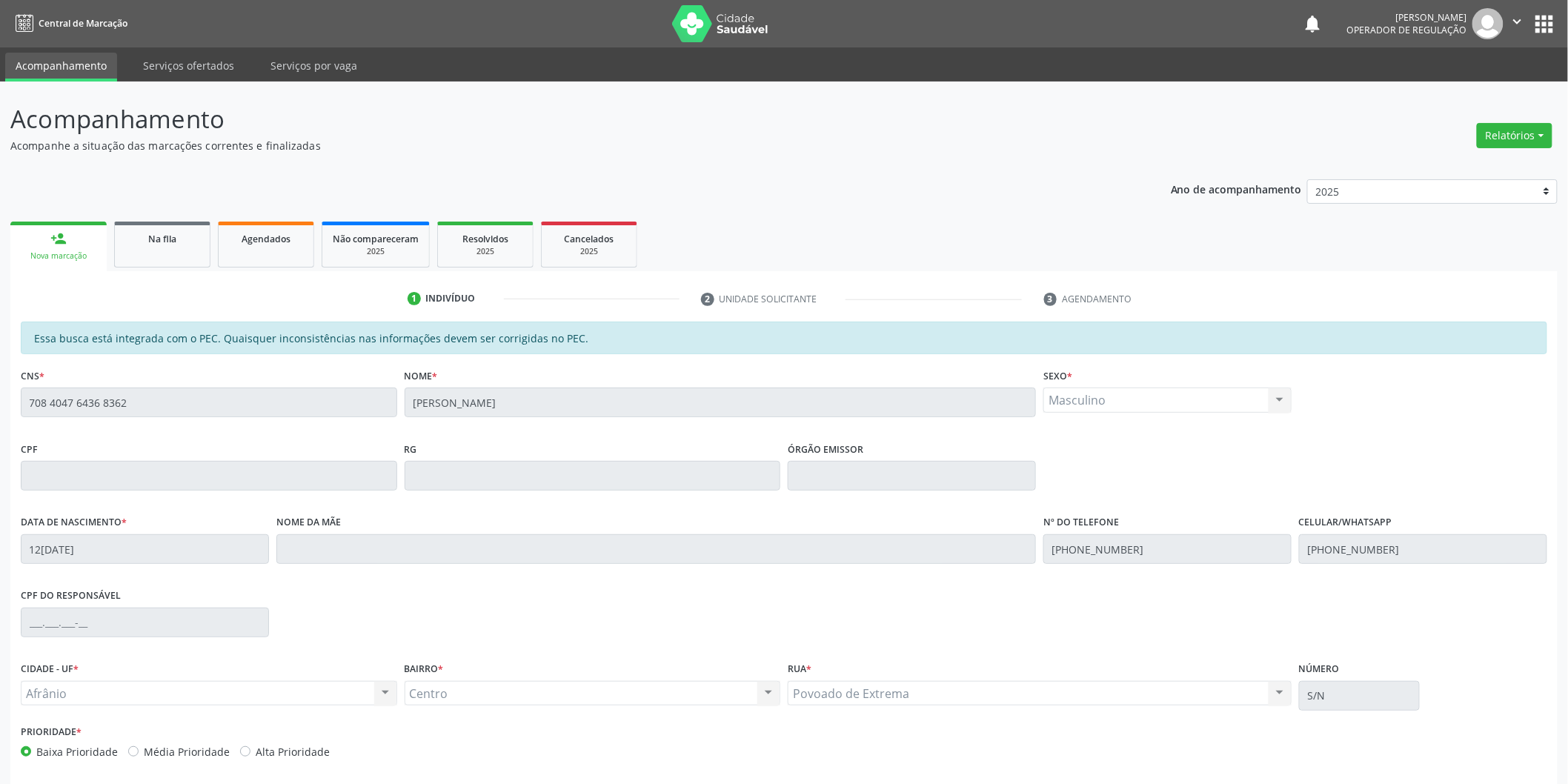
scroll to position [61, 0]
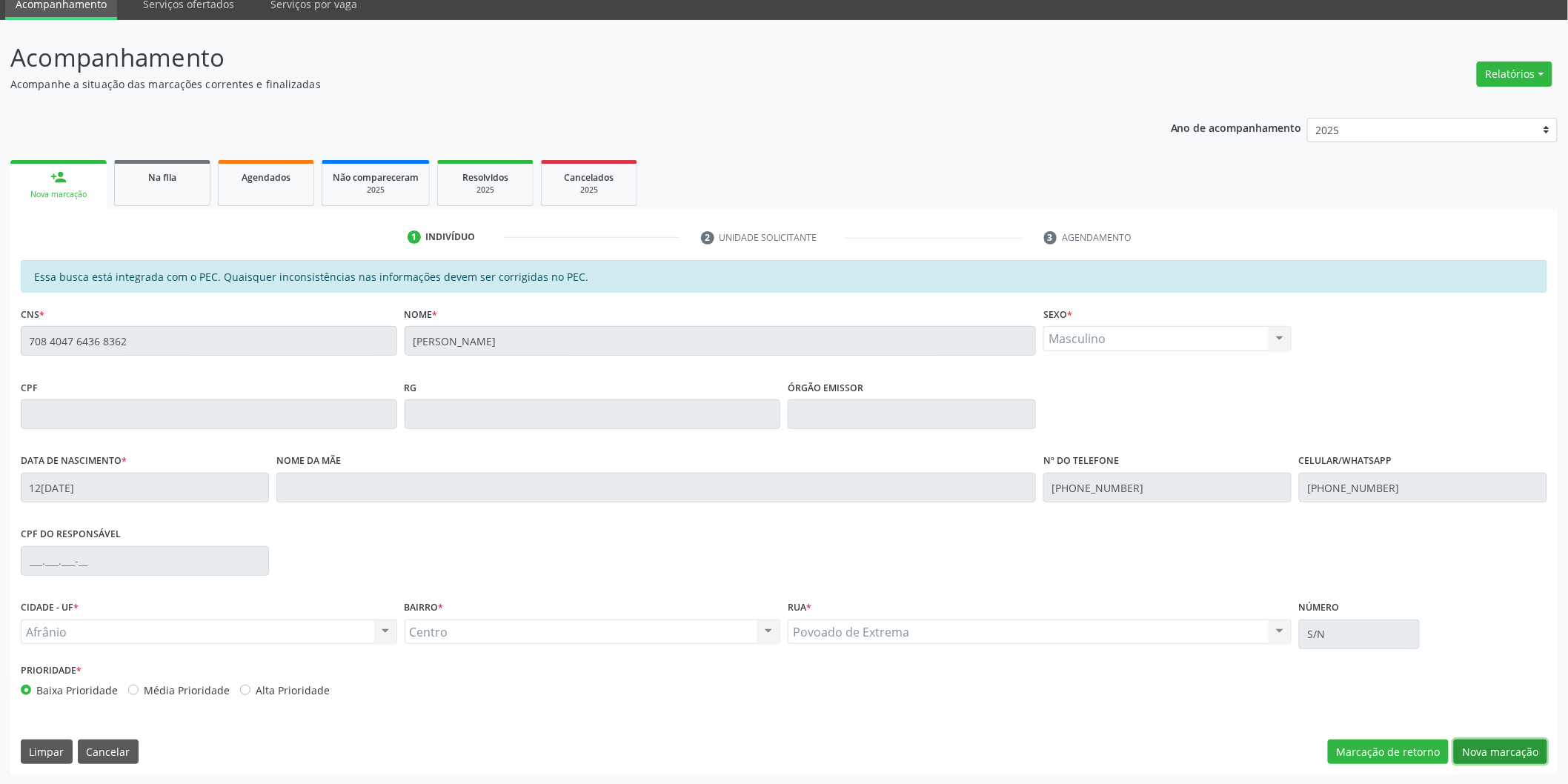
click at [1512, 758] on button "Nova marcação" at bounding box center [1500, 752] width 93 height 25
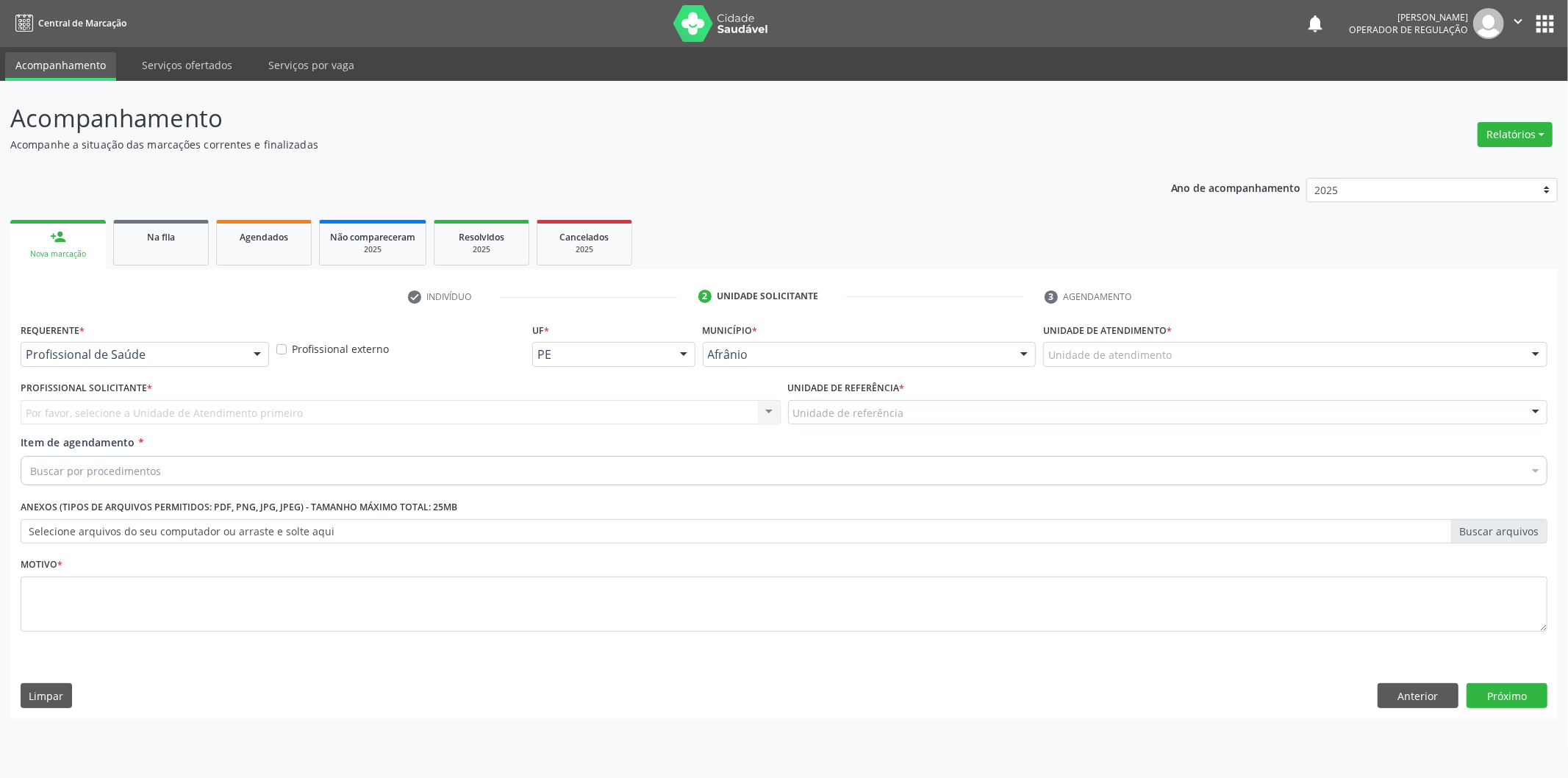
click at [1333, 333] on div "Unidade de atendimento * Unidade de atendimento Academia da Saude de Afranio Ac…" at bounding box center [1295, 342] width 505 height 47
click at [1323, 369] on div "Unidade de atendimento * Unidade de atendimento Academia da Saude de Afranio Ac…" at bounding box center [1295, 348] width 512 height 58
click at [1317, 356] on div "Unidade de atendimento" at bounding box center [1295, 354] width 505 height 25
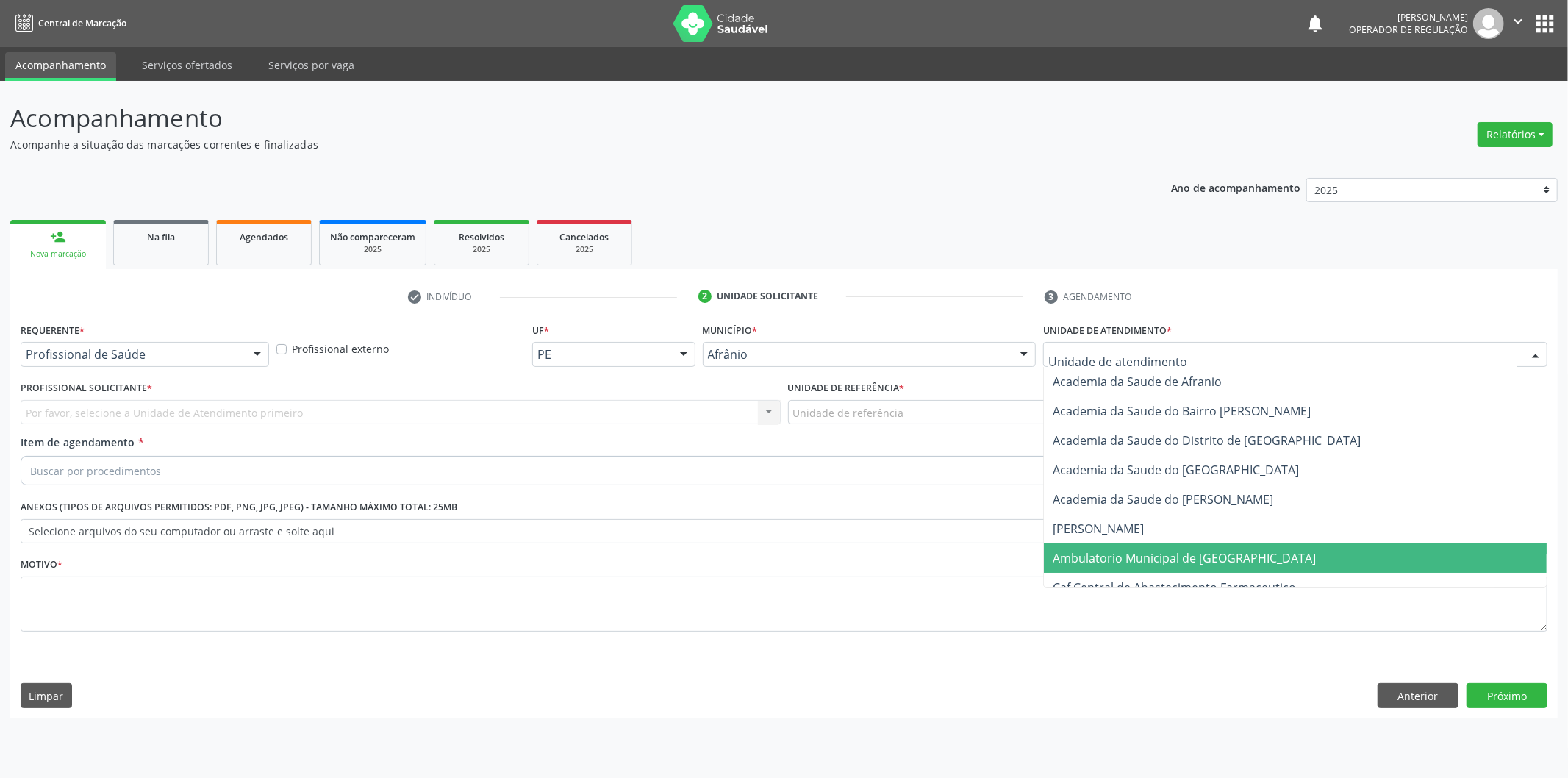
click at [1232, 559] on span "Ambulatorio Municipal de [GEOGRAPHIC_DATA]" at bounding box center [1295, 558] width 503 height 30
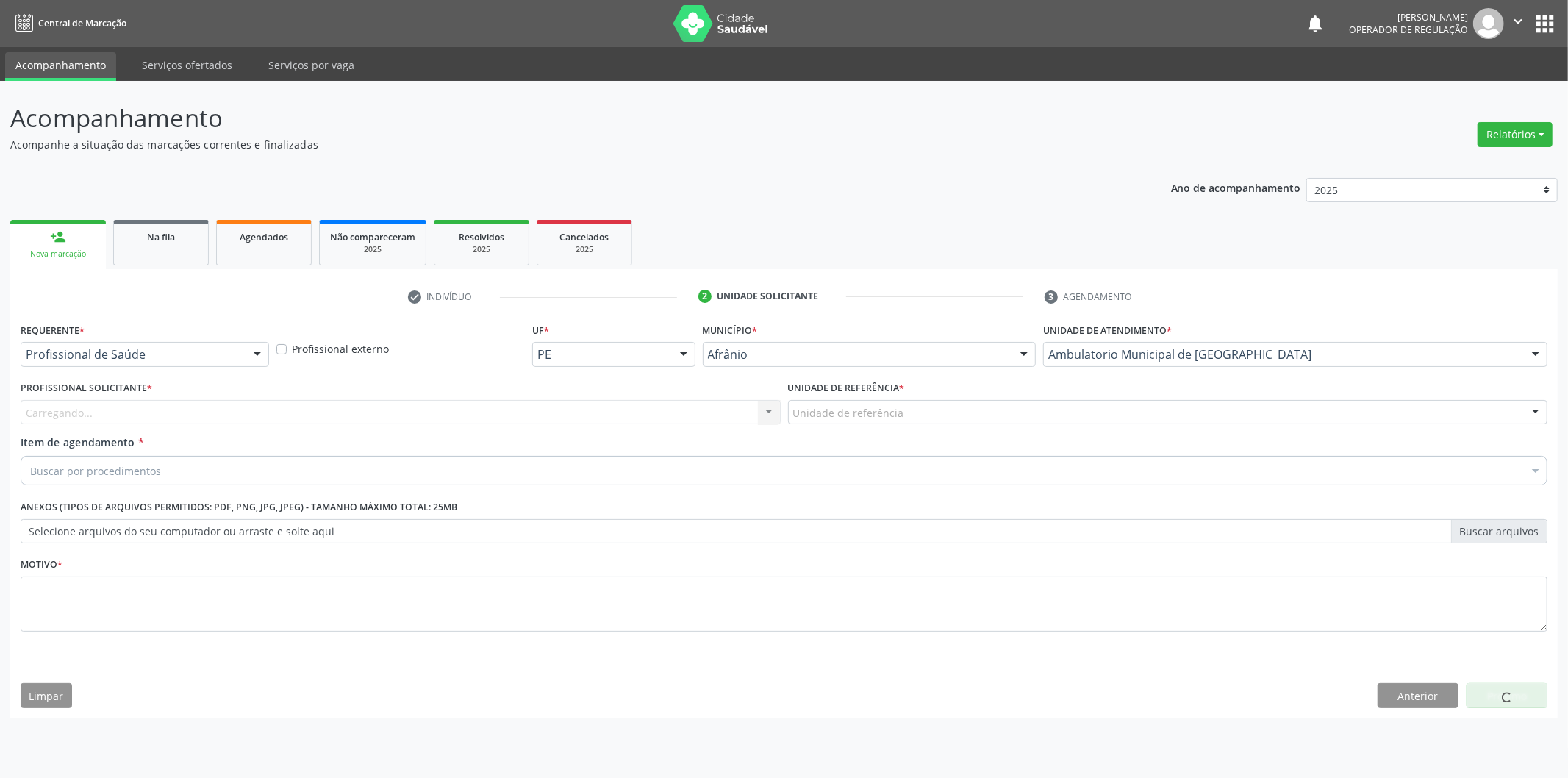
click at [630, 412] on div "Carregando... Nenhum resultado encontrado para: " " Não há nenhuma opção para s…" at bounding box center [401, 412] width 760 height 25
click at [631, 410] on div "Carregando... Nenhum resultado encontrado para: " " Não há nenhuma opção para s…" at bounding box center [401, 412] width 760 height 25
click at [628, 416] on div "Carregando... Nenhum resultado encontrado para: " " Não há nenhuma opção para s…" at bounding box center [401, 412] width 760 height 25
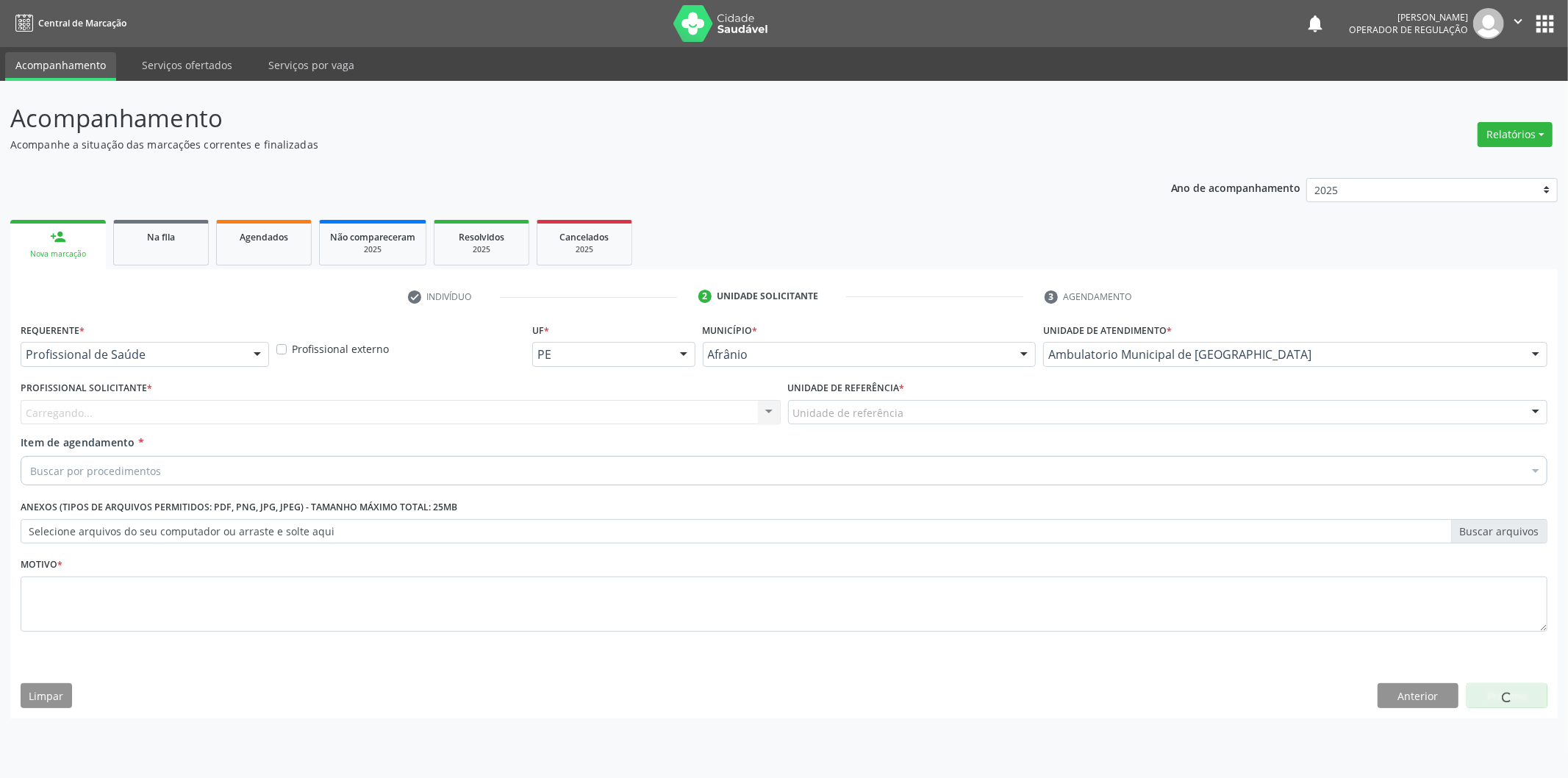
click at [626, 416] on div "Carregando..." at bounding box center [401, 412] width 760 height 25
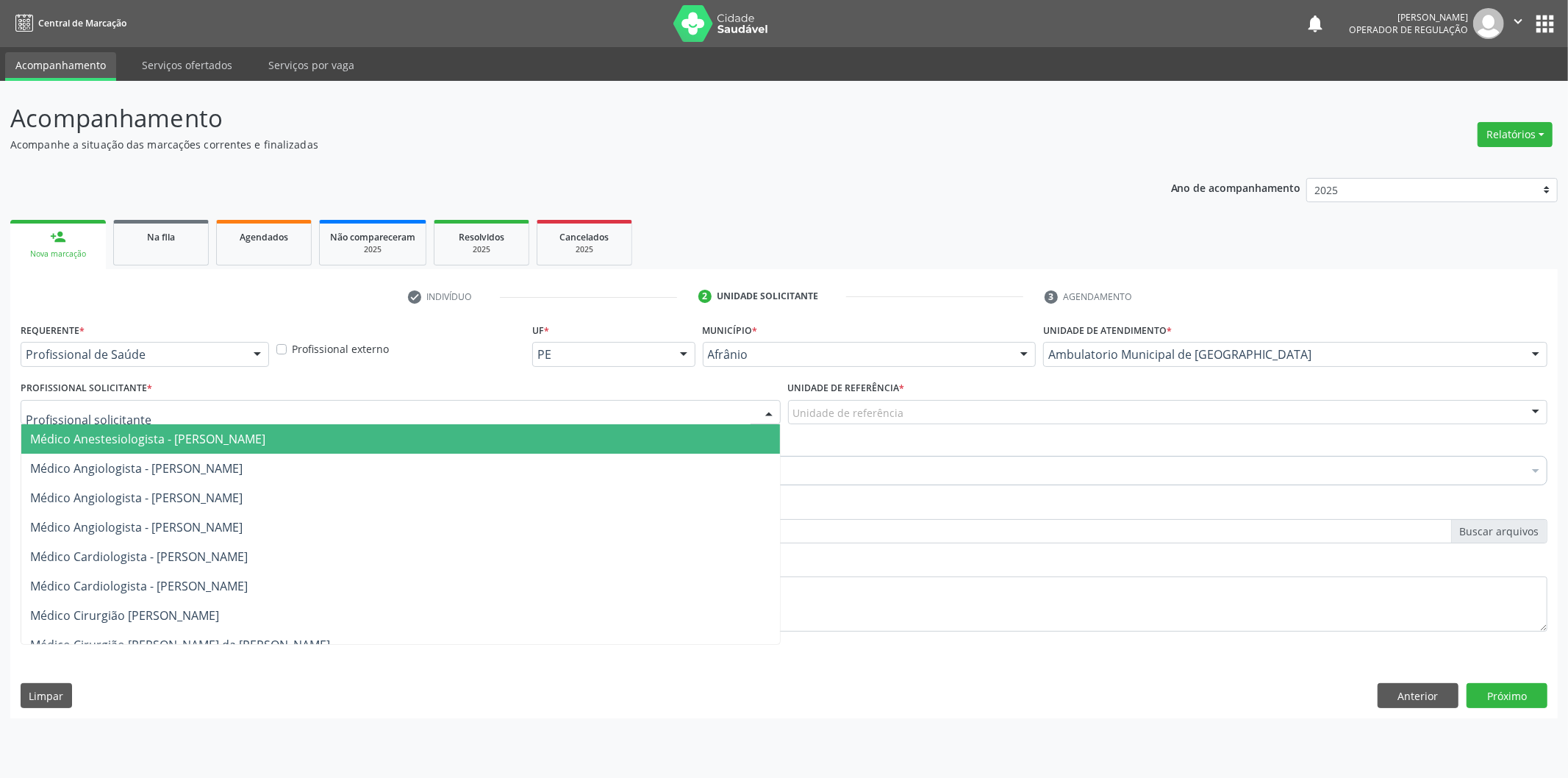
click at [626, 473] on span "Médico Angiologista - [PERSON_NAME]" at bounding box center [401, 468] width 759 height 30
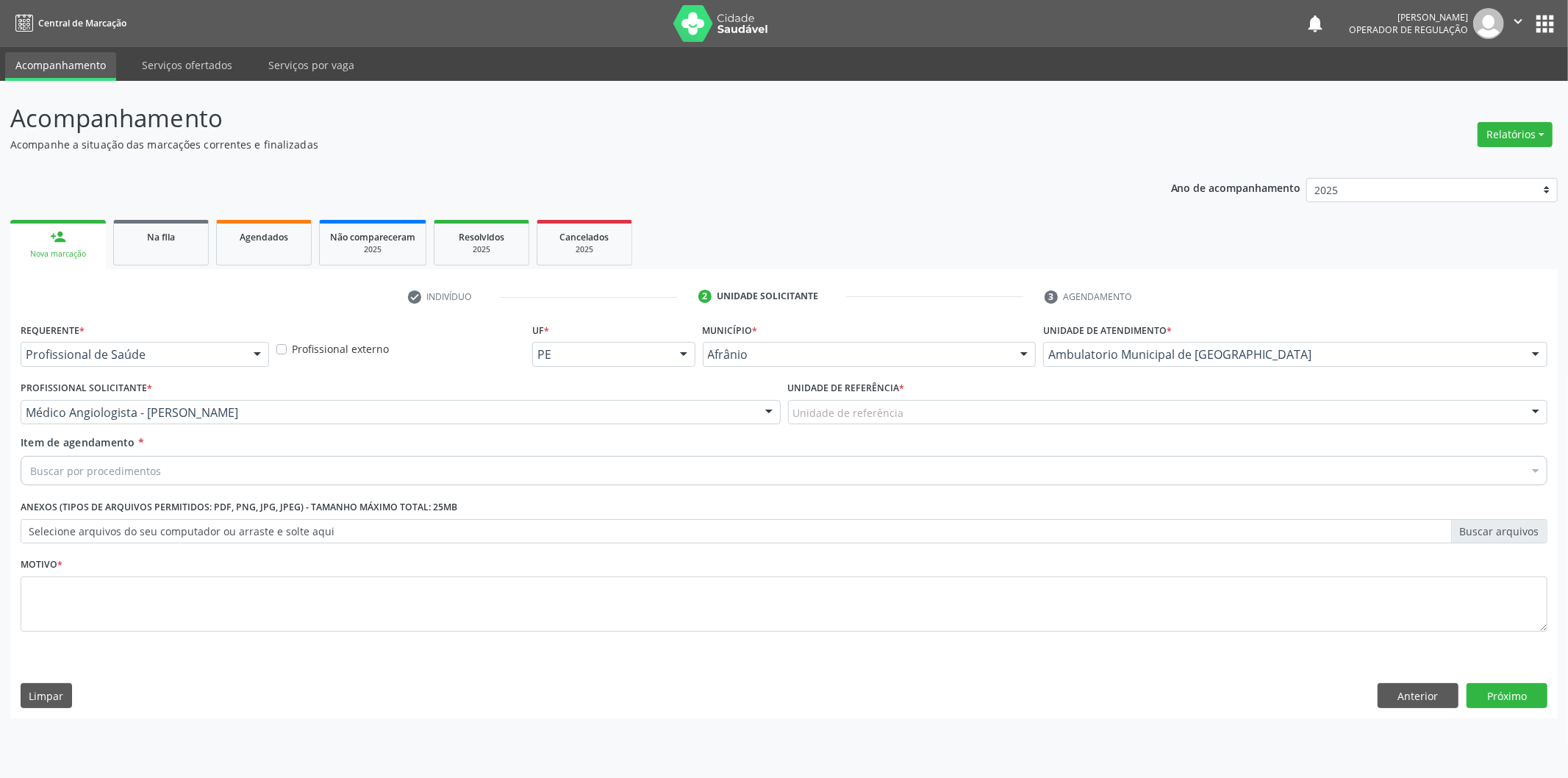
click at [908, 429] on div "Unidade de referência * Unidade de referência ESF de Extrema ESF de Barra das M…" at bounding box center [1168, 406] width 768 height 58
click at [914, 421] on div "Unidade de referência" at bounding box center [1168, 412] width 760 height 25
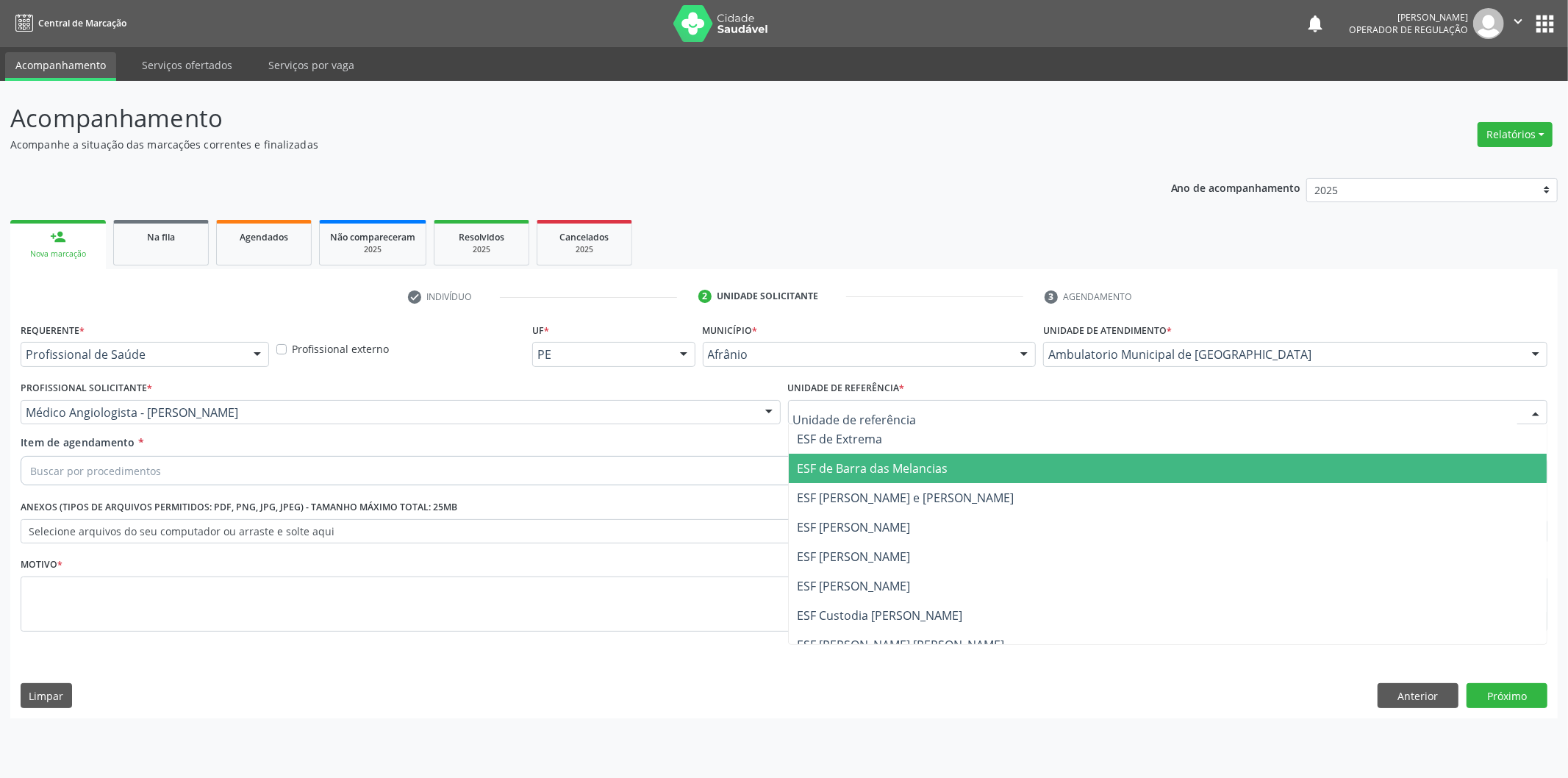
click at [916, 480] on span "ESF de Barra das Melancias" at bounding box center [1168, 468] width 759 height 30
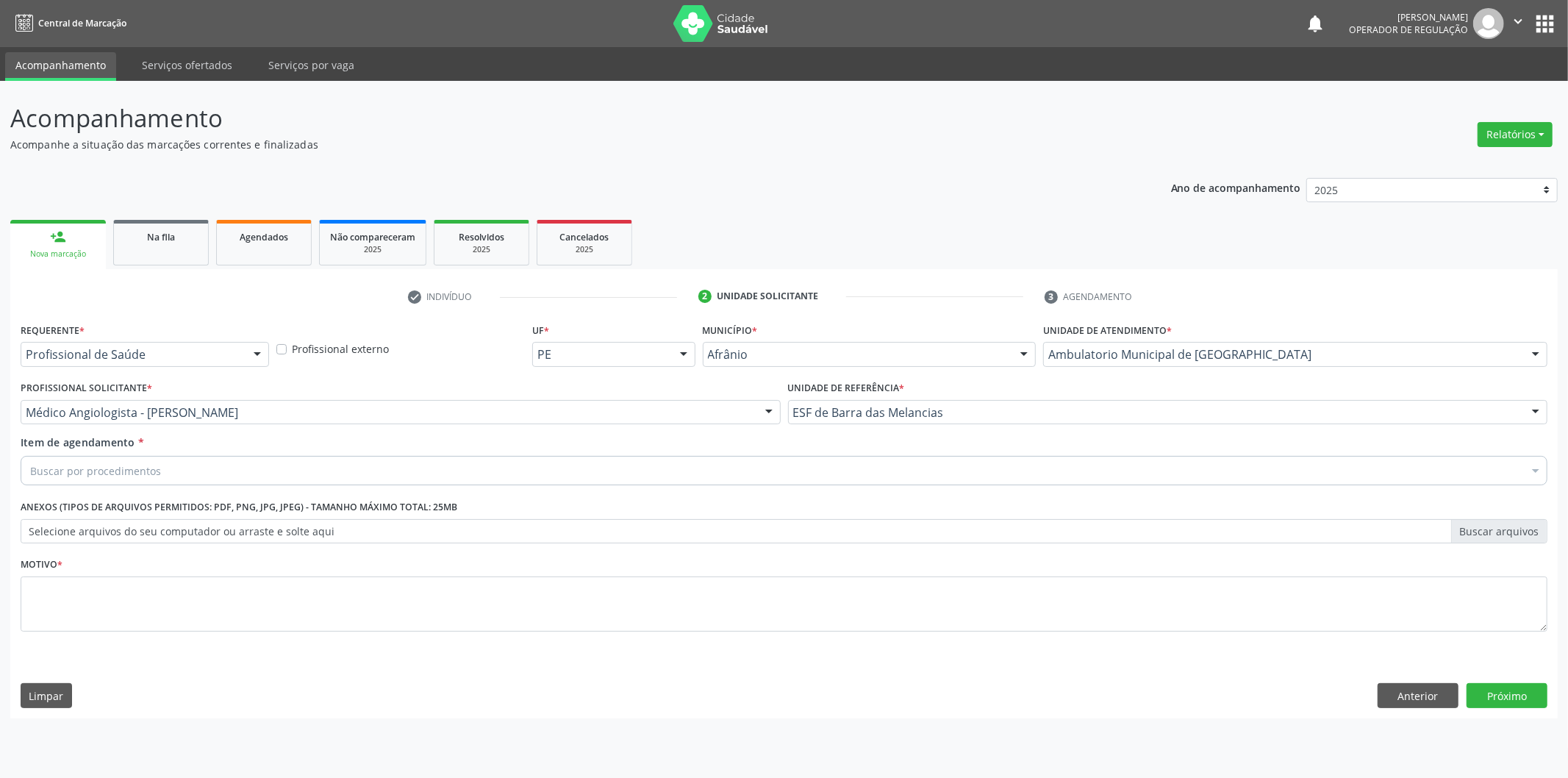
click at [918, 464] on div "Requerente * Profissional de Saúde Profissional de Saúde Paciente Nenhum result…" at bounding box center [784, 485] width 1527 height 333
click at [914, 465] on div "Buscar por procedimentos" at bounding box center [784, 470] width 1527 height 30
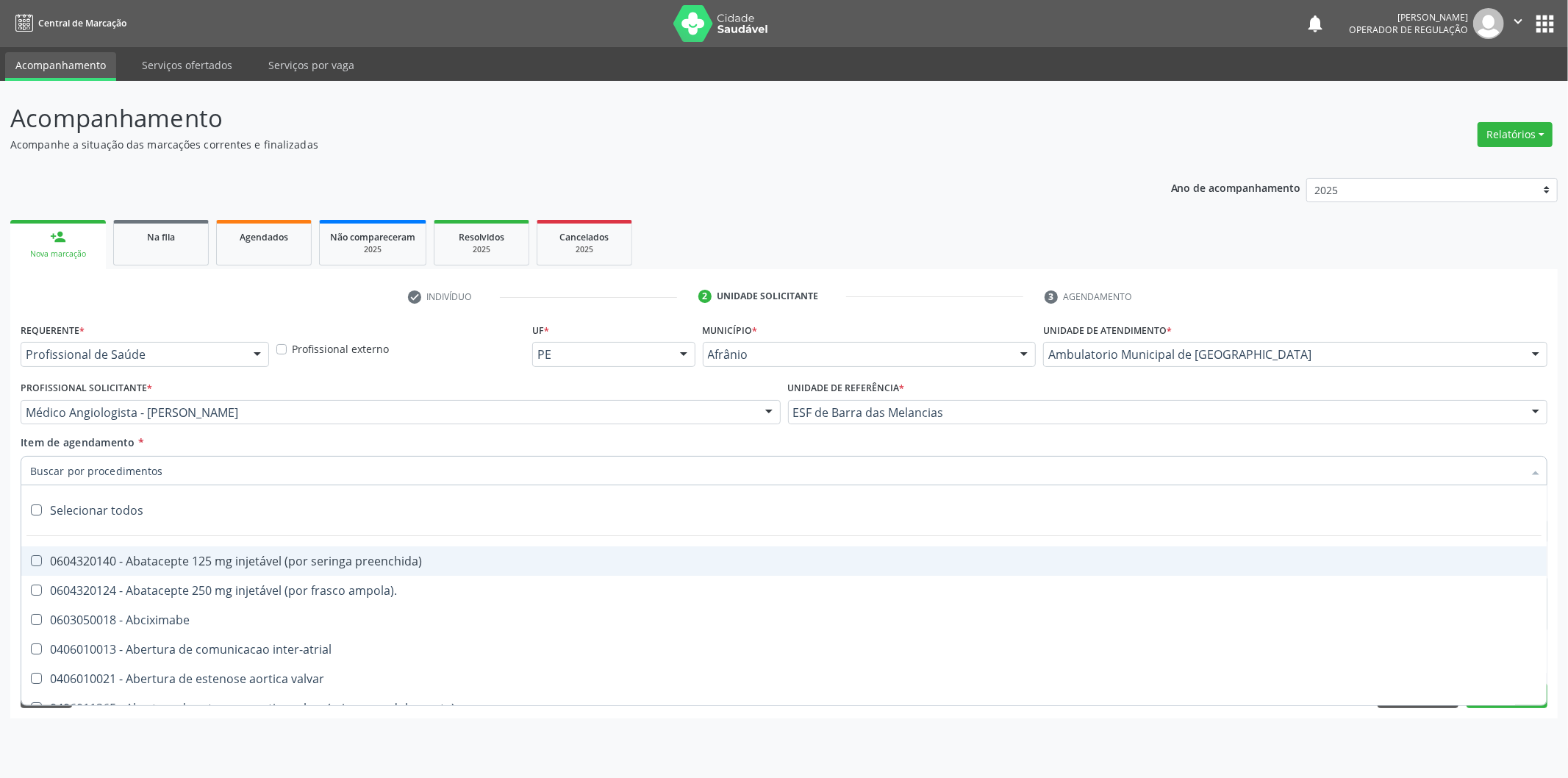
paste input "708404764368362"
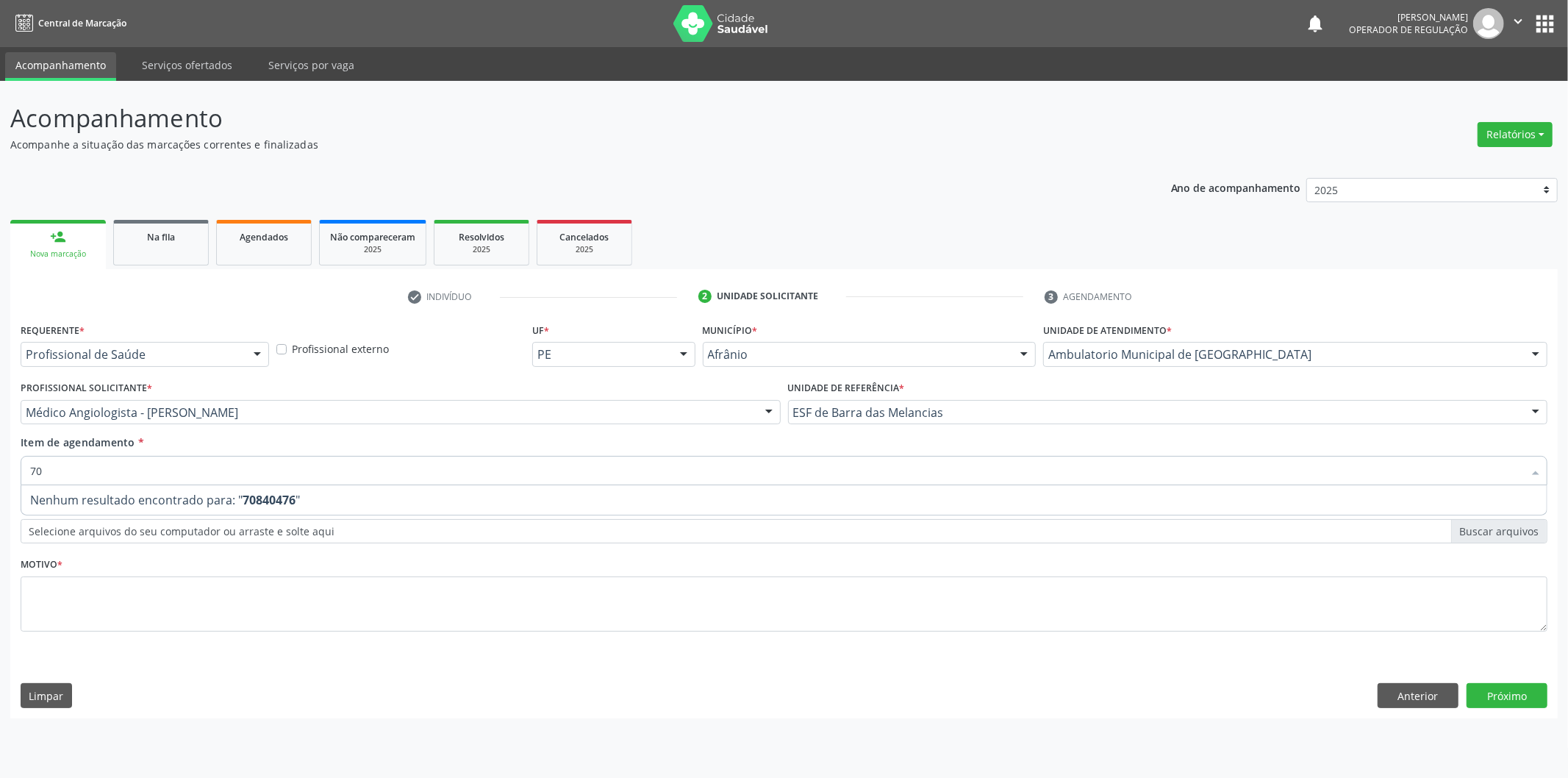
type input "7"
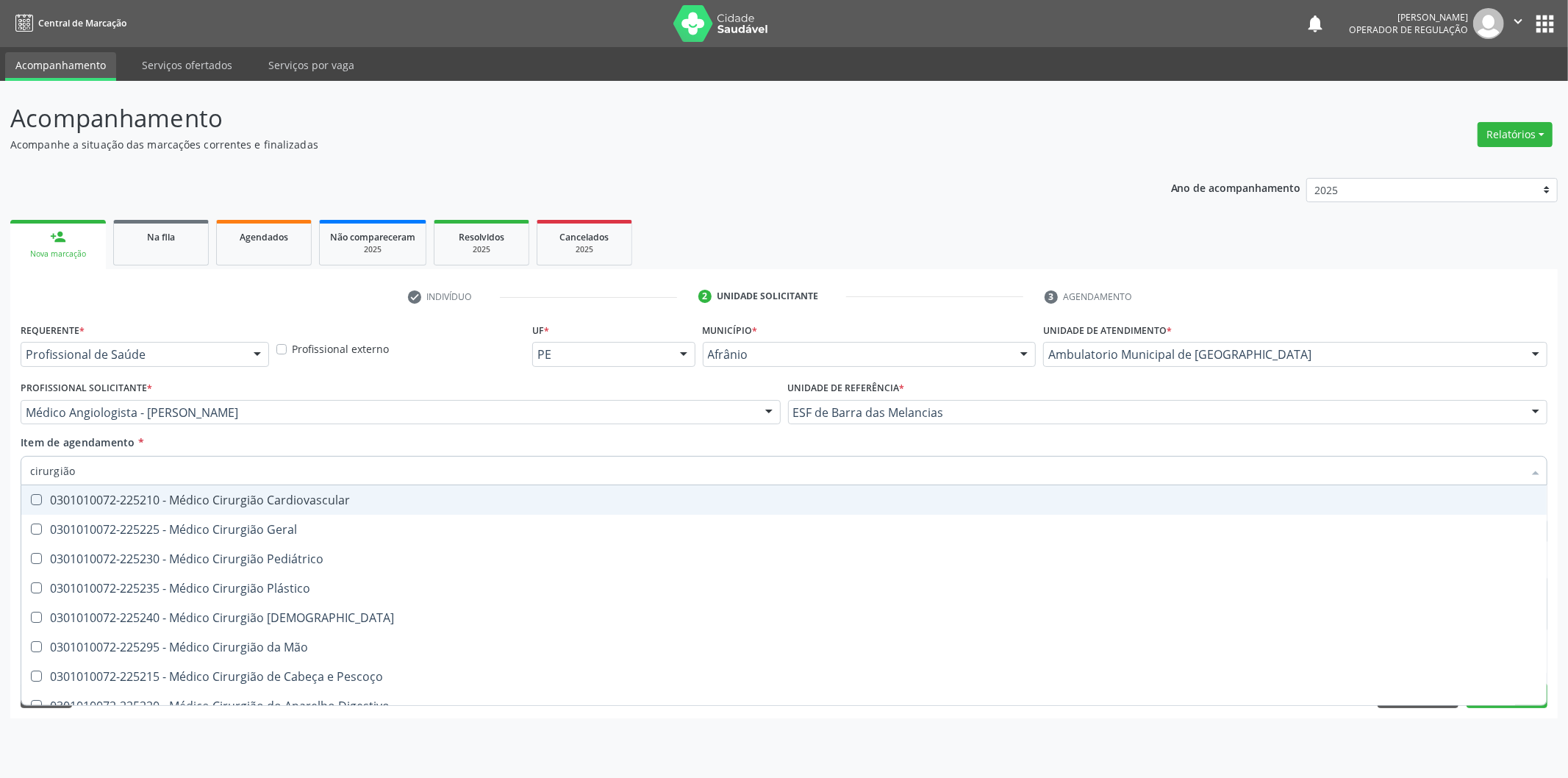
drag, startPoint x: 318, startPoint y: 469, endPoint x: 0, endPoint y: 444, distance: 319.0
click at [0, 444] on div "Acompanhamento Acompanhe a situação das marcações correntes e finalizadas Relat…" at bounding box center [784, 429] width 1568 height 697
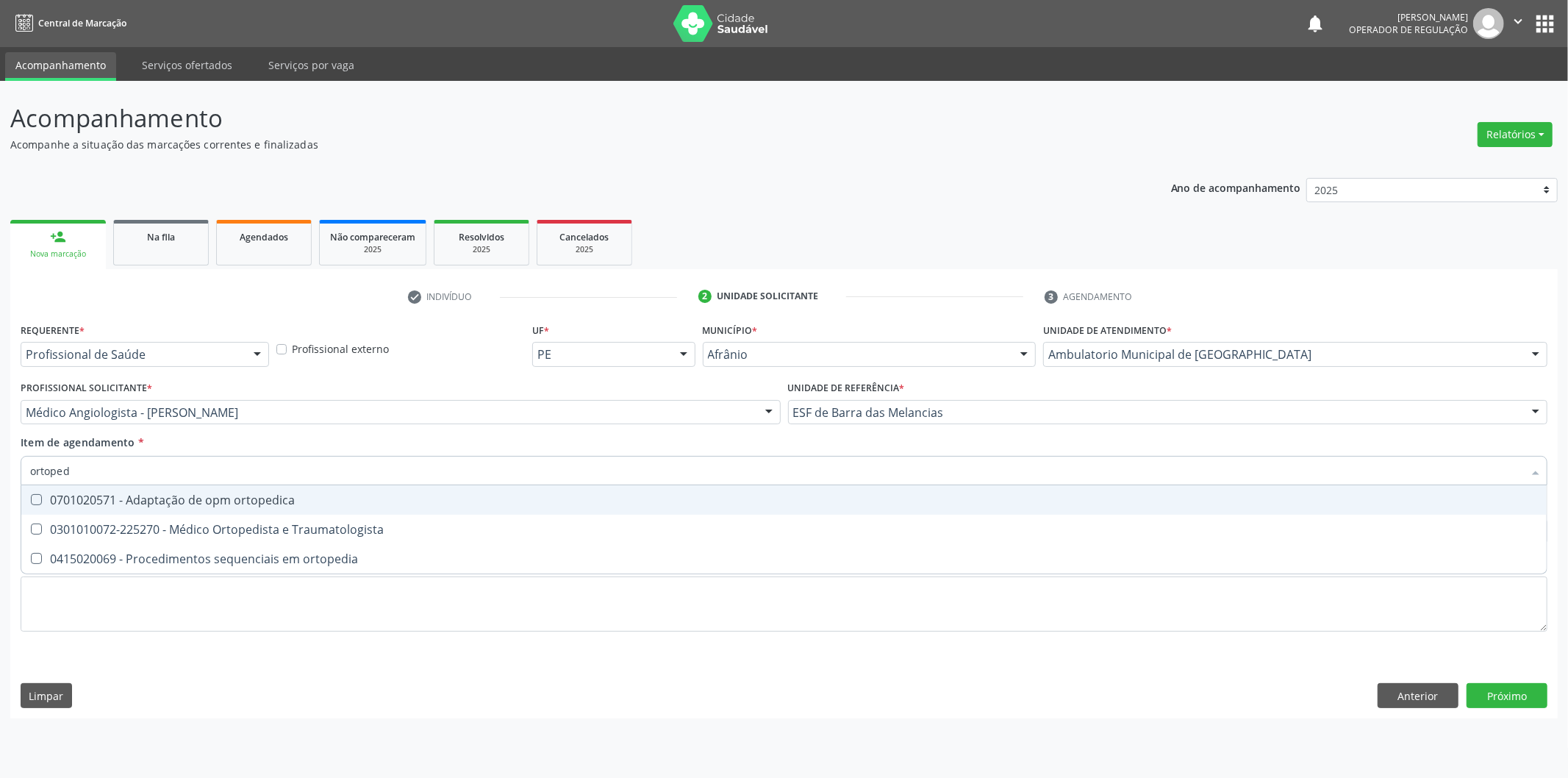
type input "ortopedi"
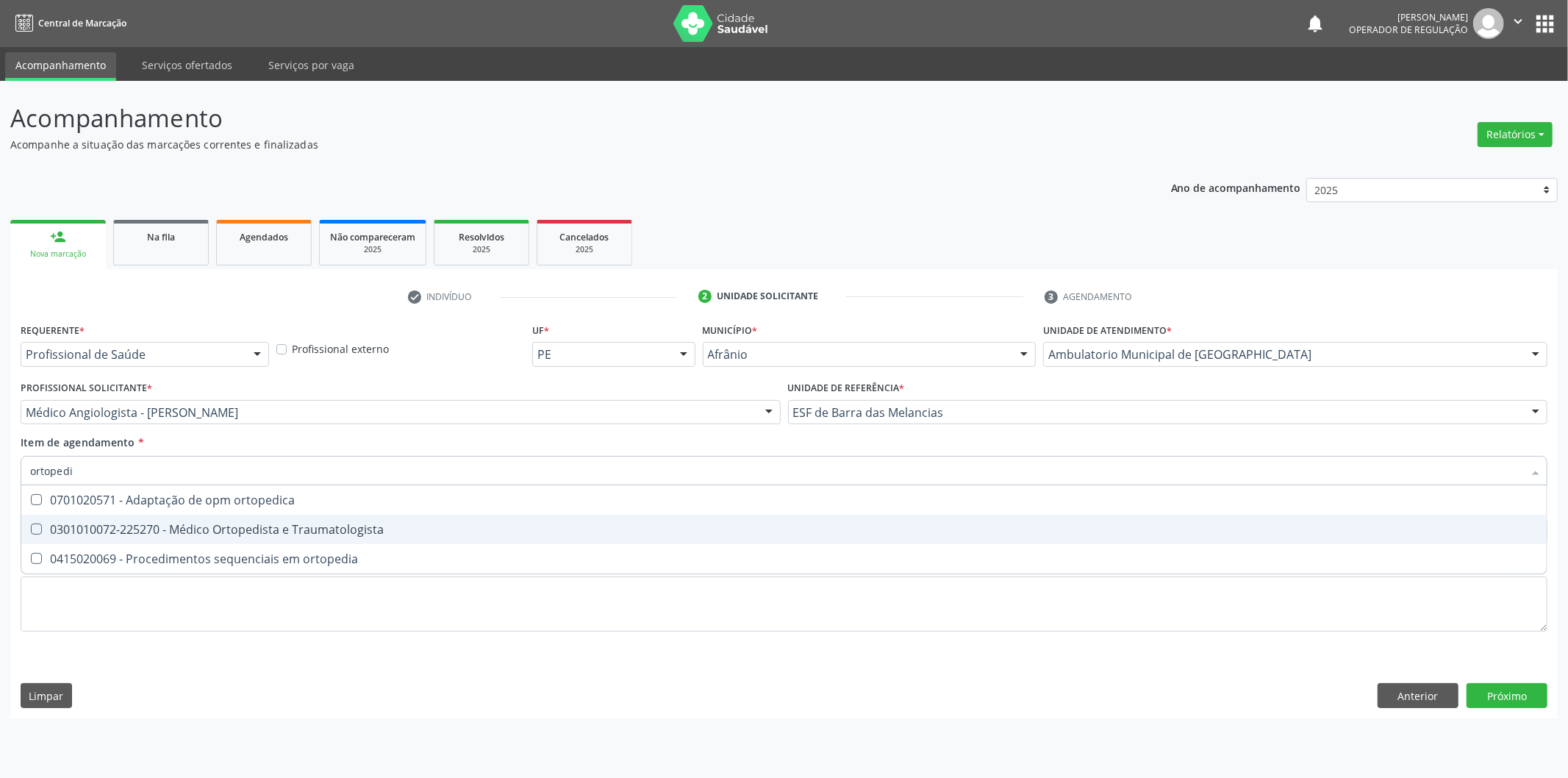
click at [340, 519] on span "0301010072-225270 - Médico Ortopedista e Traumatologista" at bounding box center [784, 529] width 1526 height 30
checkbox Traumatologista "true"
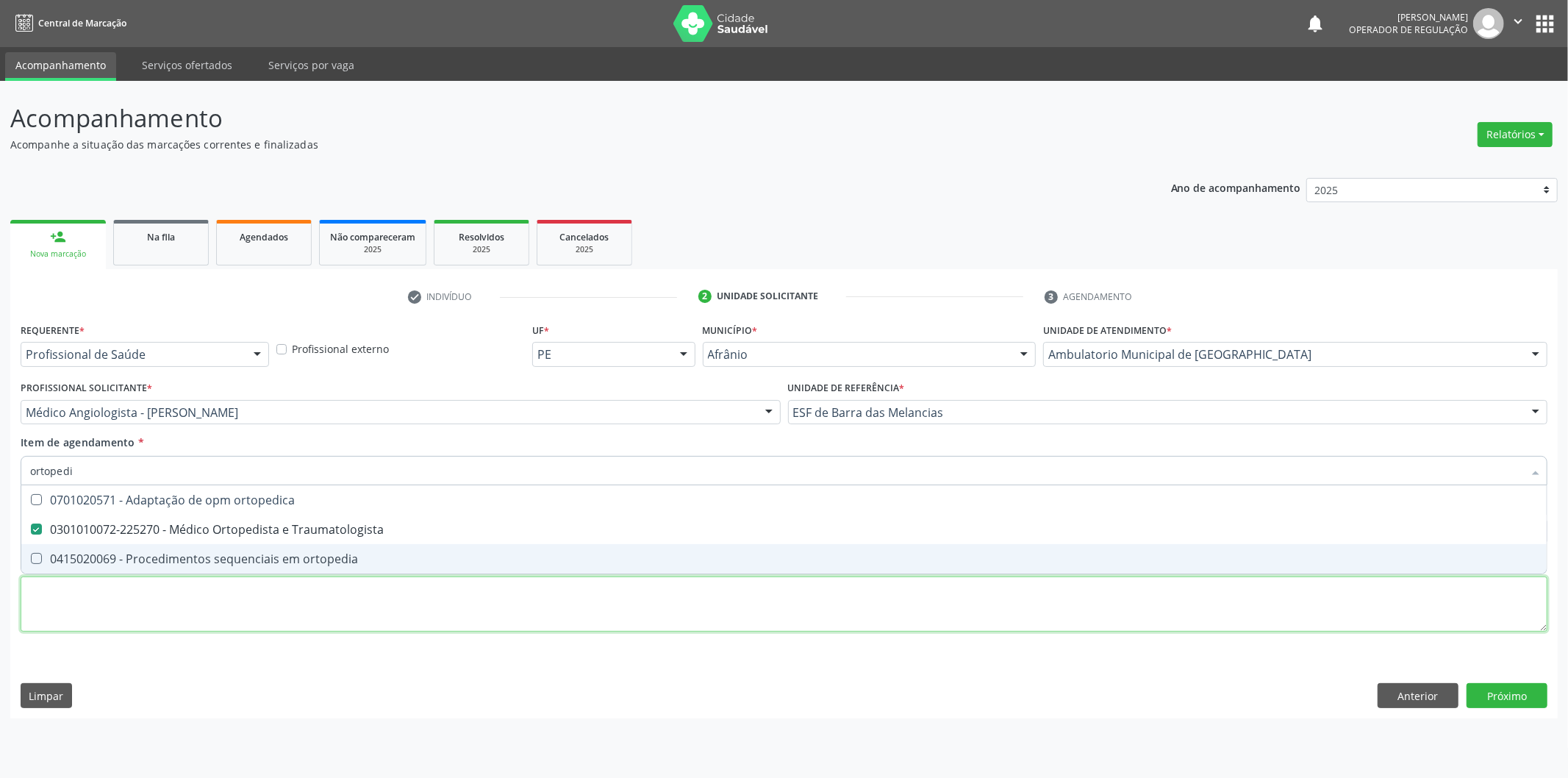
click at [369, 604] on div "Requerente * Profissional de Saúde Profissional de Saúde Paciente Nenhum result…" at bounding box center [784, 485] width 1527 height 333
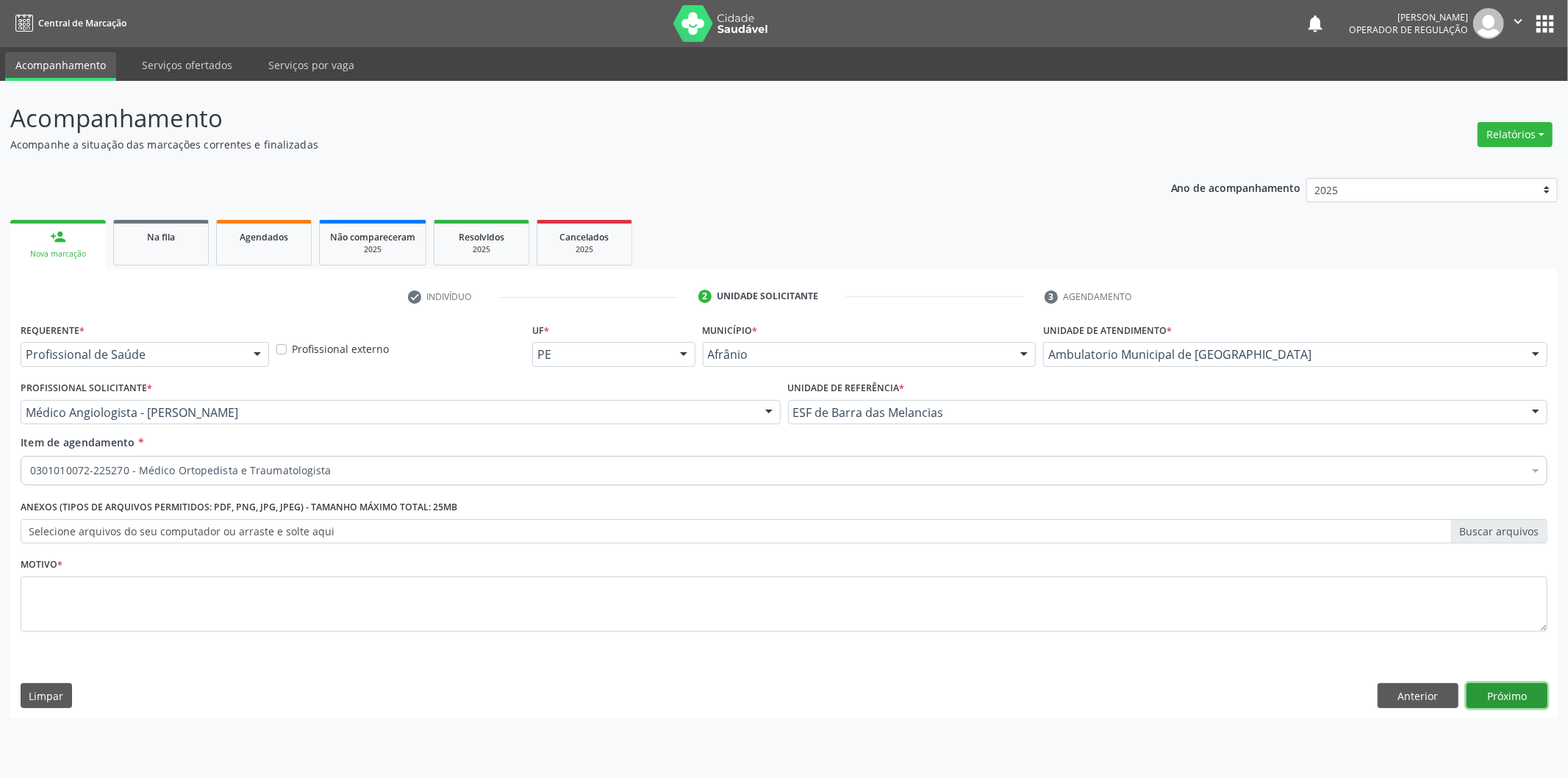
click at [1530, 694] on button "Próximo" at bounding box center [1507, 695] width 81 height 25
click at [1312, 660] on div "Motivo * O campo Motivo é obrigatório" at bounding box center [784, 610] width 1534 height 114
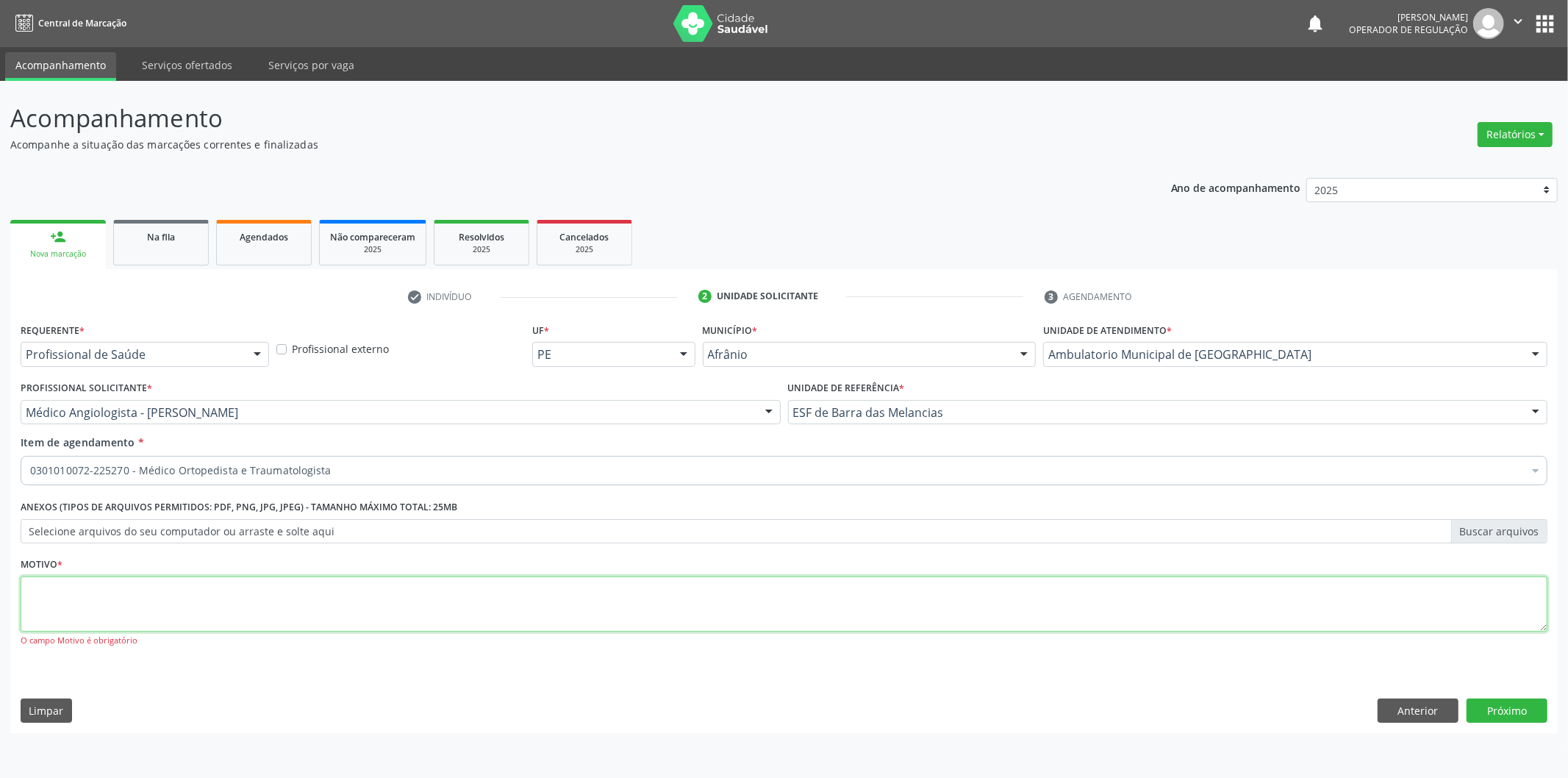
drag, startPoint x: 1240, startPoint y: 608, endPoint x: 1247, endPoint y: 620, distance: 13.9
click at [1247, 618] on textarea at bounding box center [784, 604] width 1527 height 56
type textarea "'"
click at [1524, 701] on button "Próximo" at bounding box center [1507, 711] width 81 height 25
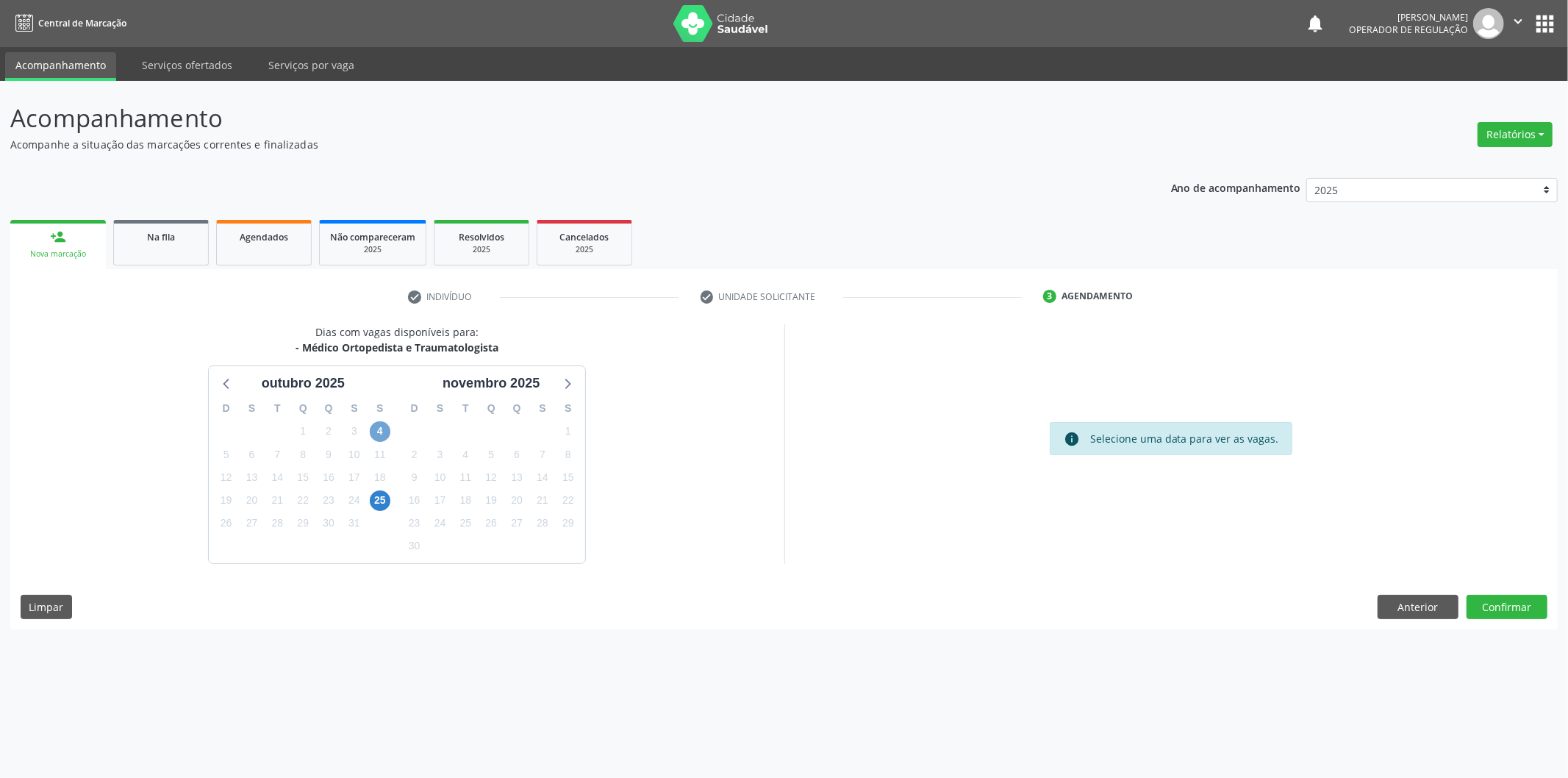
click at [372, 434] on span "4" at bounding box center [381, 432] width 21 height 21
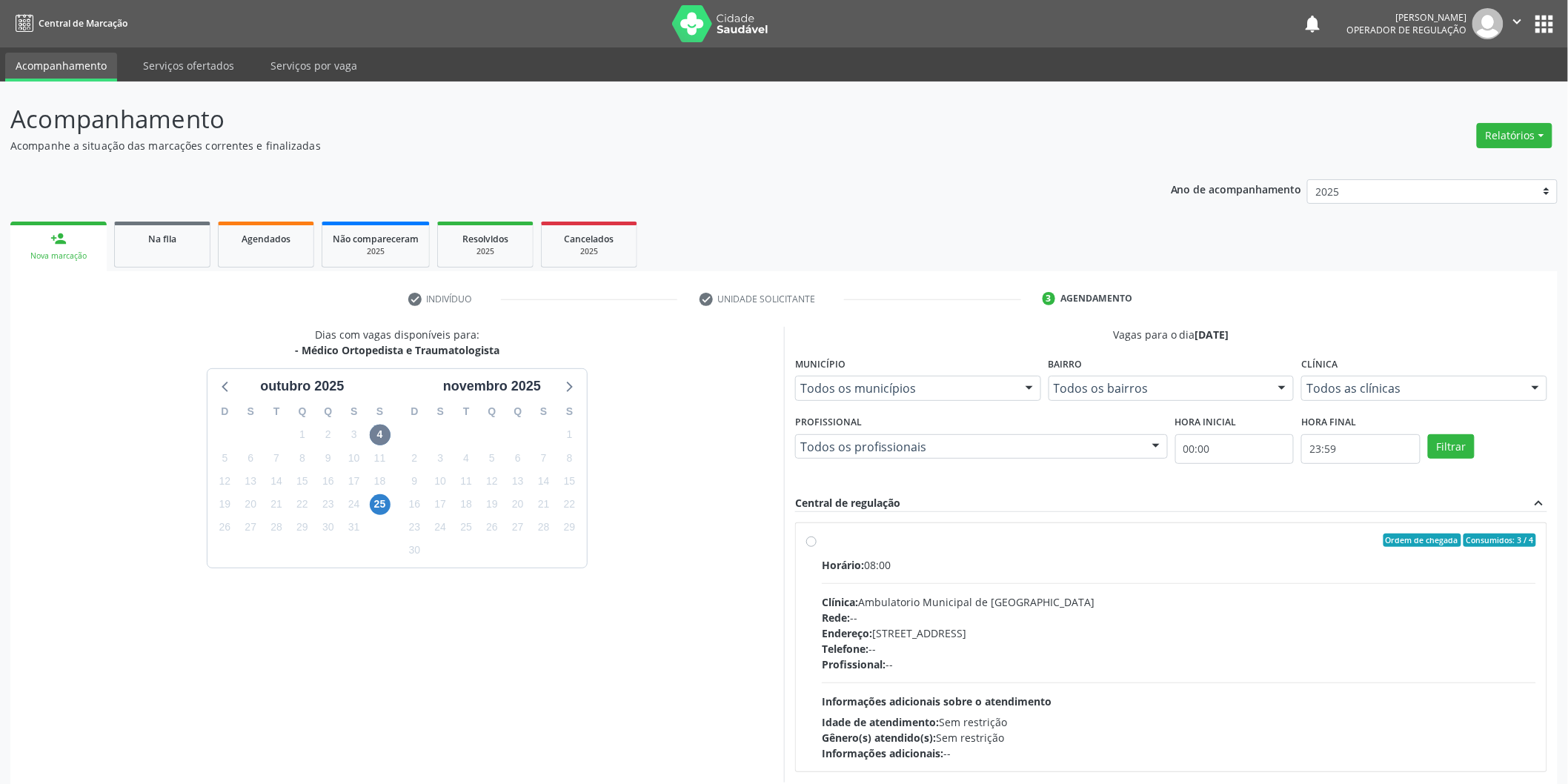
click at [1014, 556] on label "Ordem de chegada Consumidos: 3 / 4 Horário: 08:00 Clínica: Ambulatorio Municipa…" at bounding box center [1179, 647] width 714 height 227
click at [816, 547] on input "Ordem de chegada Consumidos: 3 / 4 Horário: 08:00 Clínica: Ambulatorio Municipa…" at bounding box center [811, 540] width 10 height 14
radio input "true"
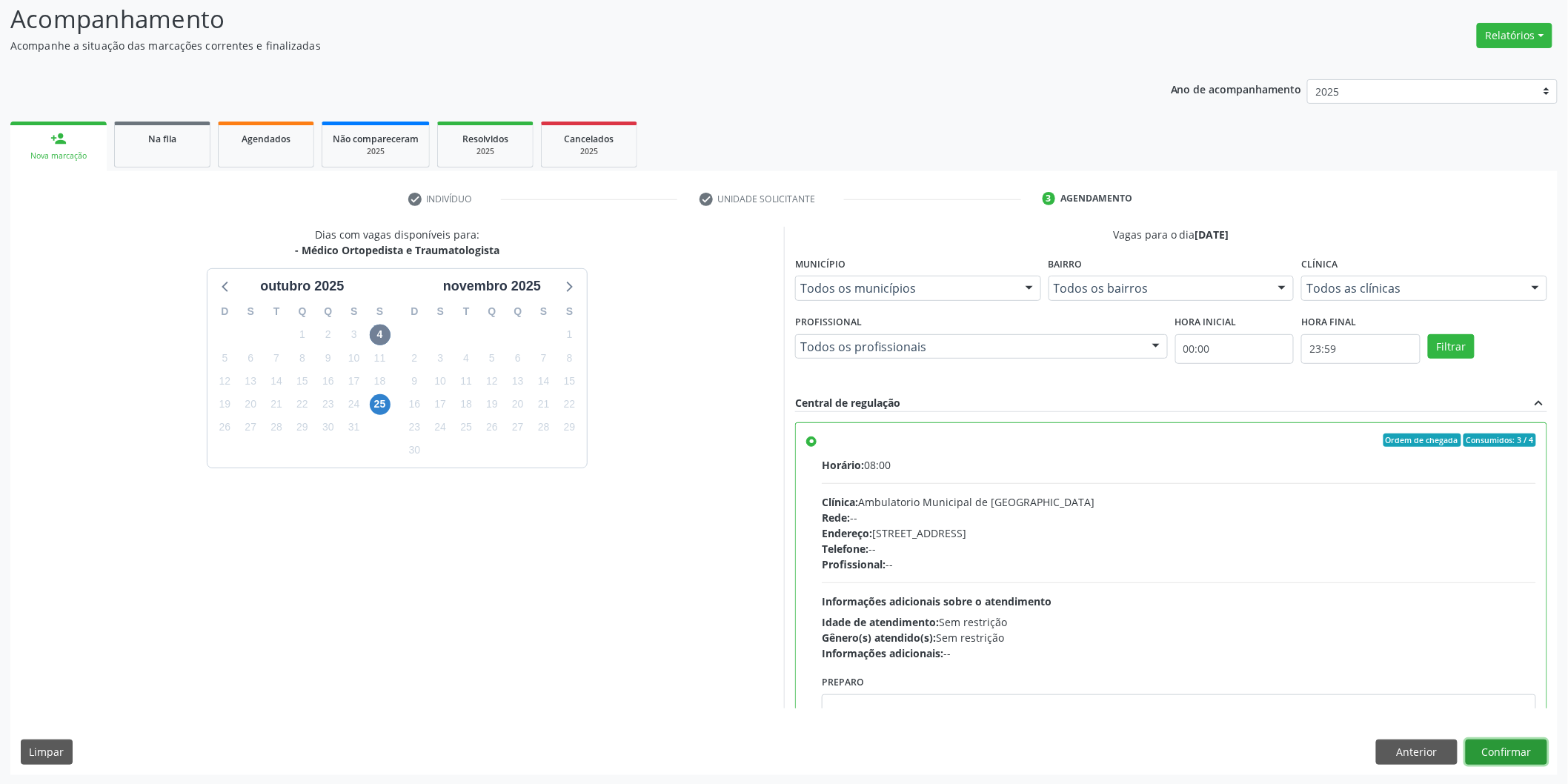
click at [1487, 751] on button "Confirmar" at bounding box center [1506, 752] width 81 height 25
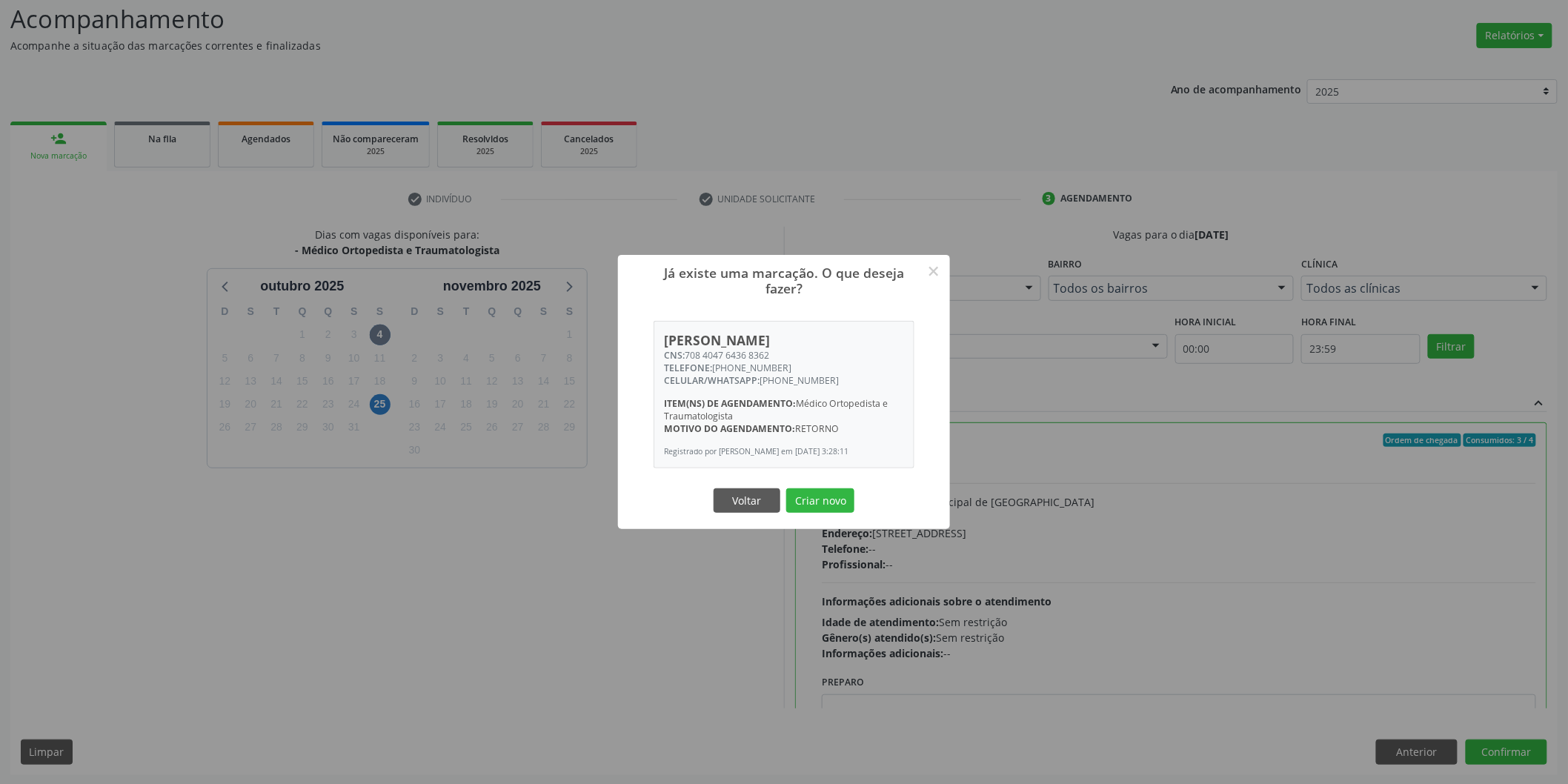
click at [786, 488] on button "Criar novo" at bounding box center [820, 500] width 68 height 25
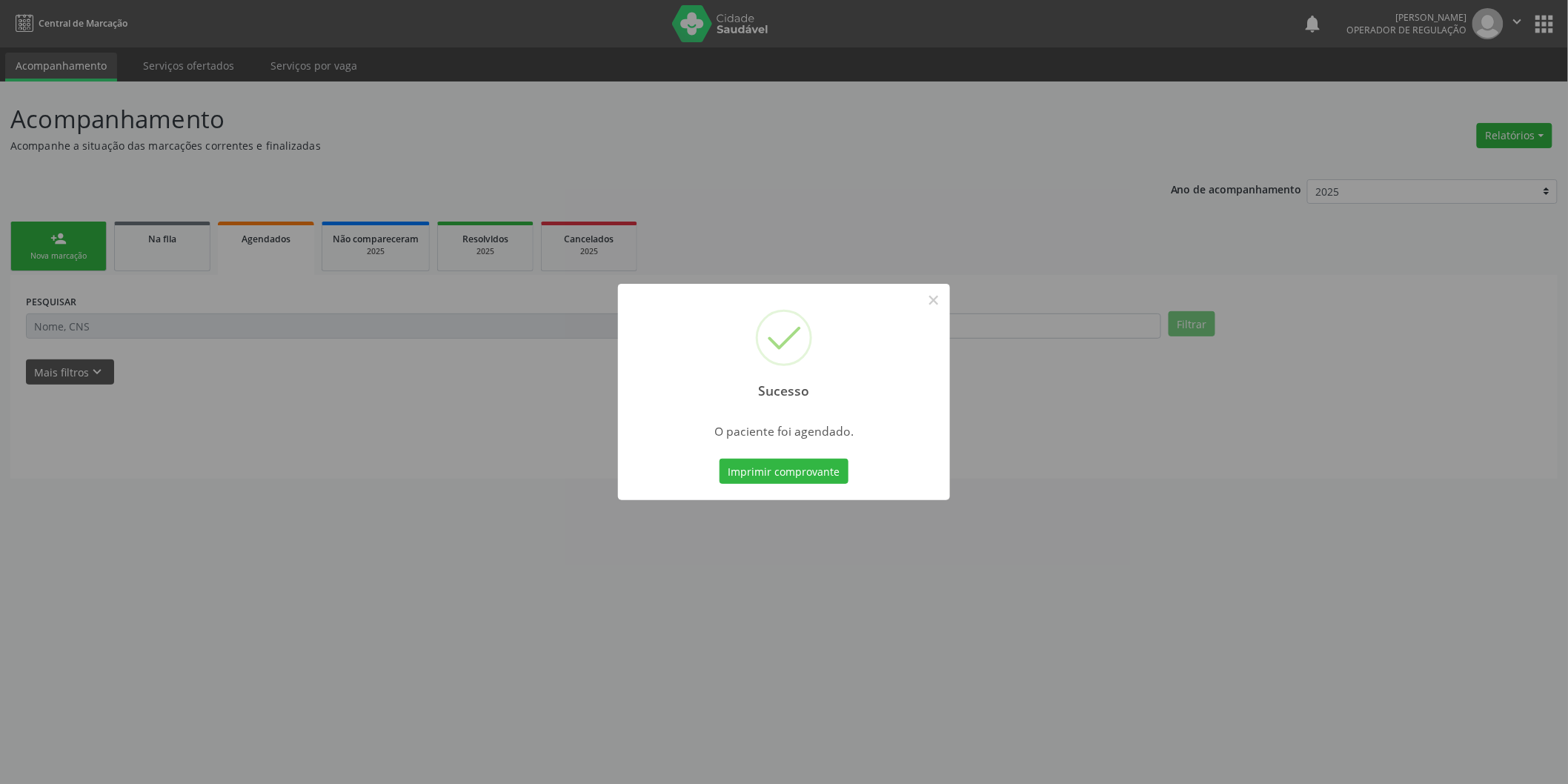
scroll to position [0, 0]
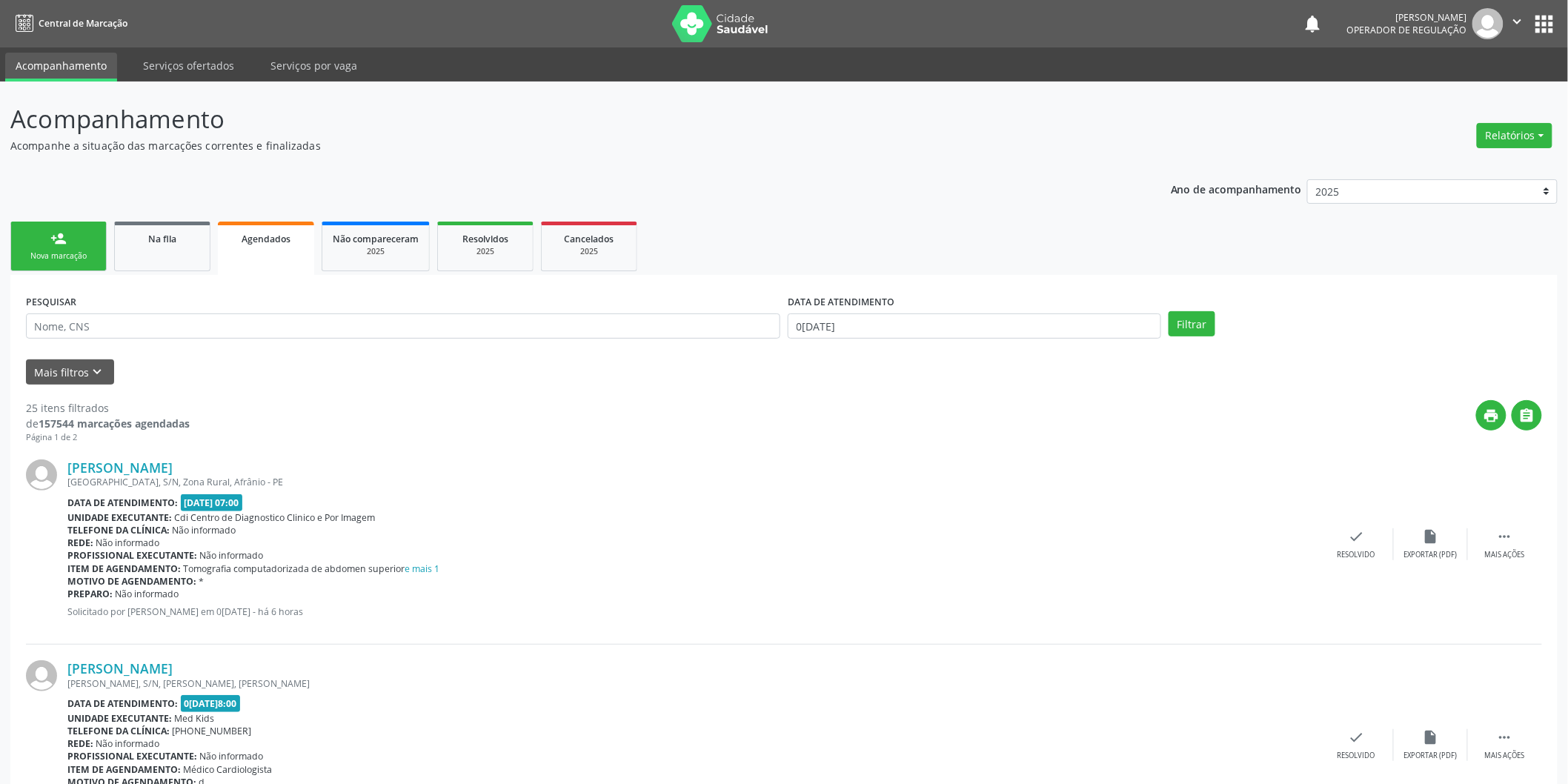
click at [48, 243] on link "person_add Nova marcação" at bounding box center [59, 247] width 97 height 50
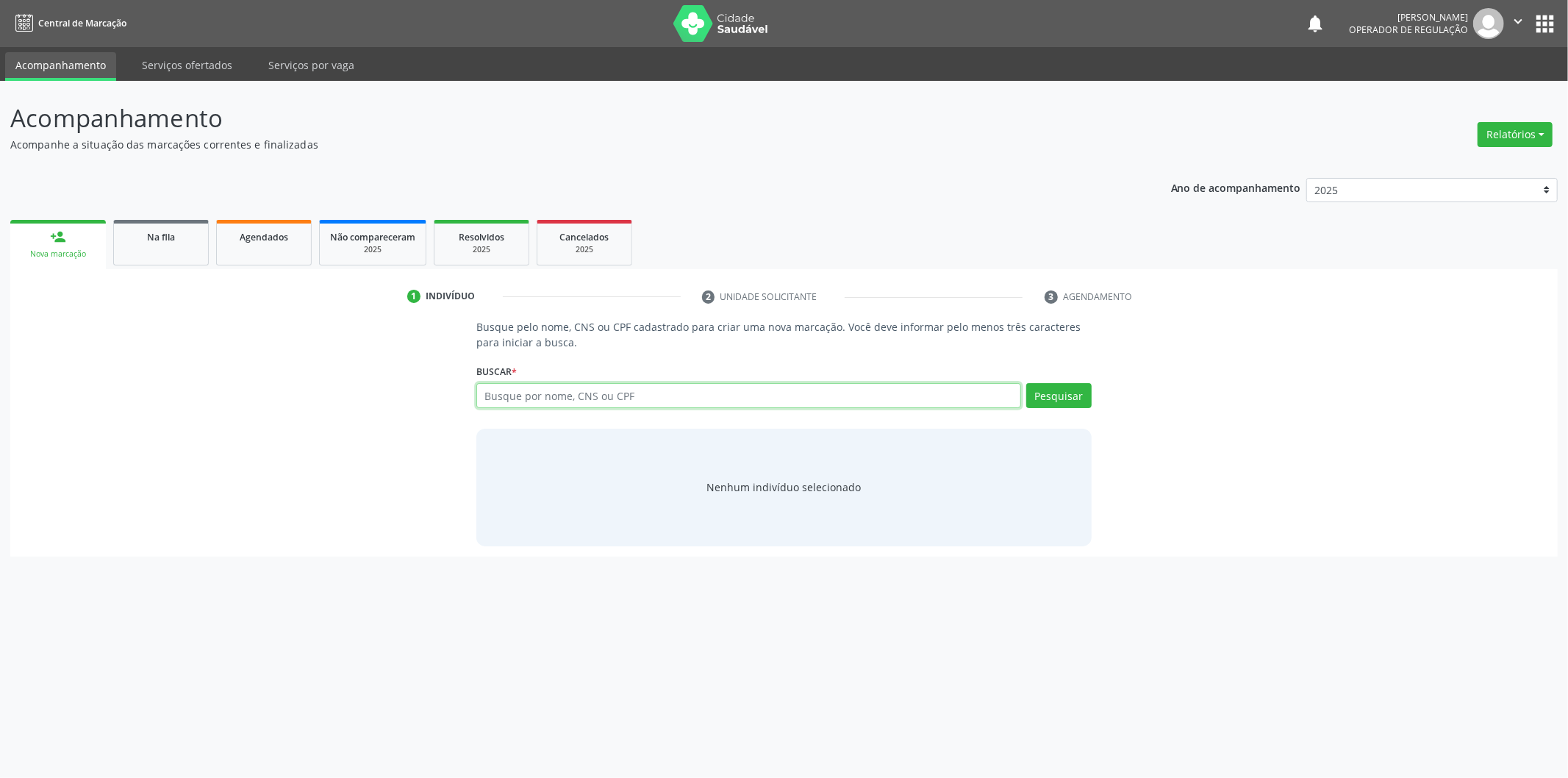
click at [550, 391] on input "text" at bounding box center [748, 395] width 545 height 25
type input "13557531473"
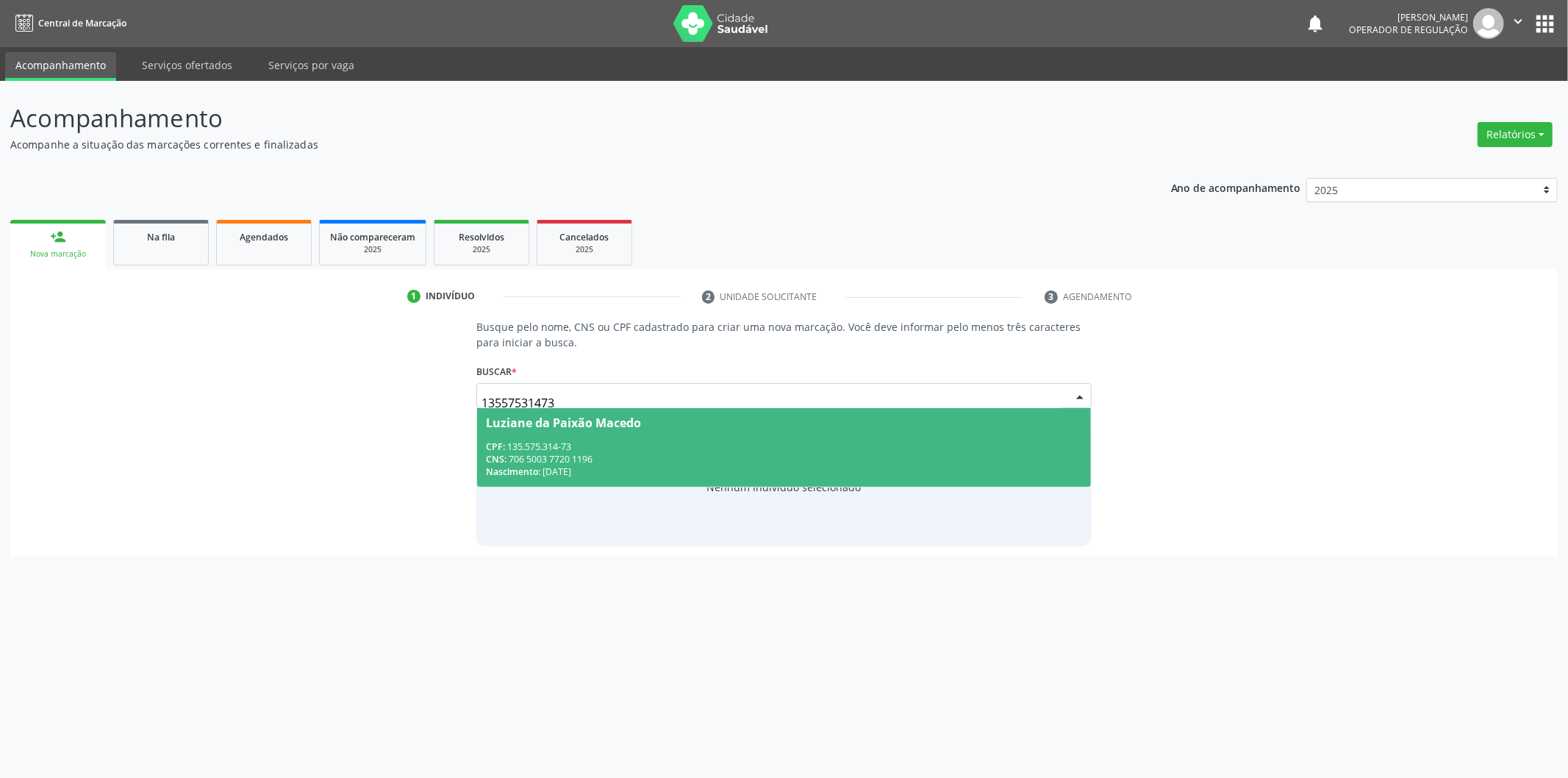
click at [527, 428] on span "Luziane da Paixão Macedo CPF: 135.575.314-73 CNS: 706 5003 7720 1196 Nascimento…" at bounding box center [784, 447] width 614 height 78
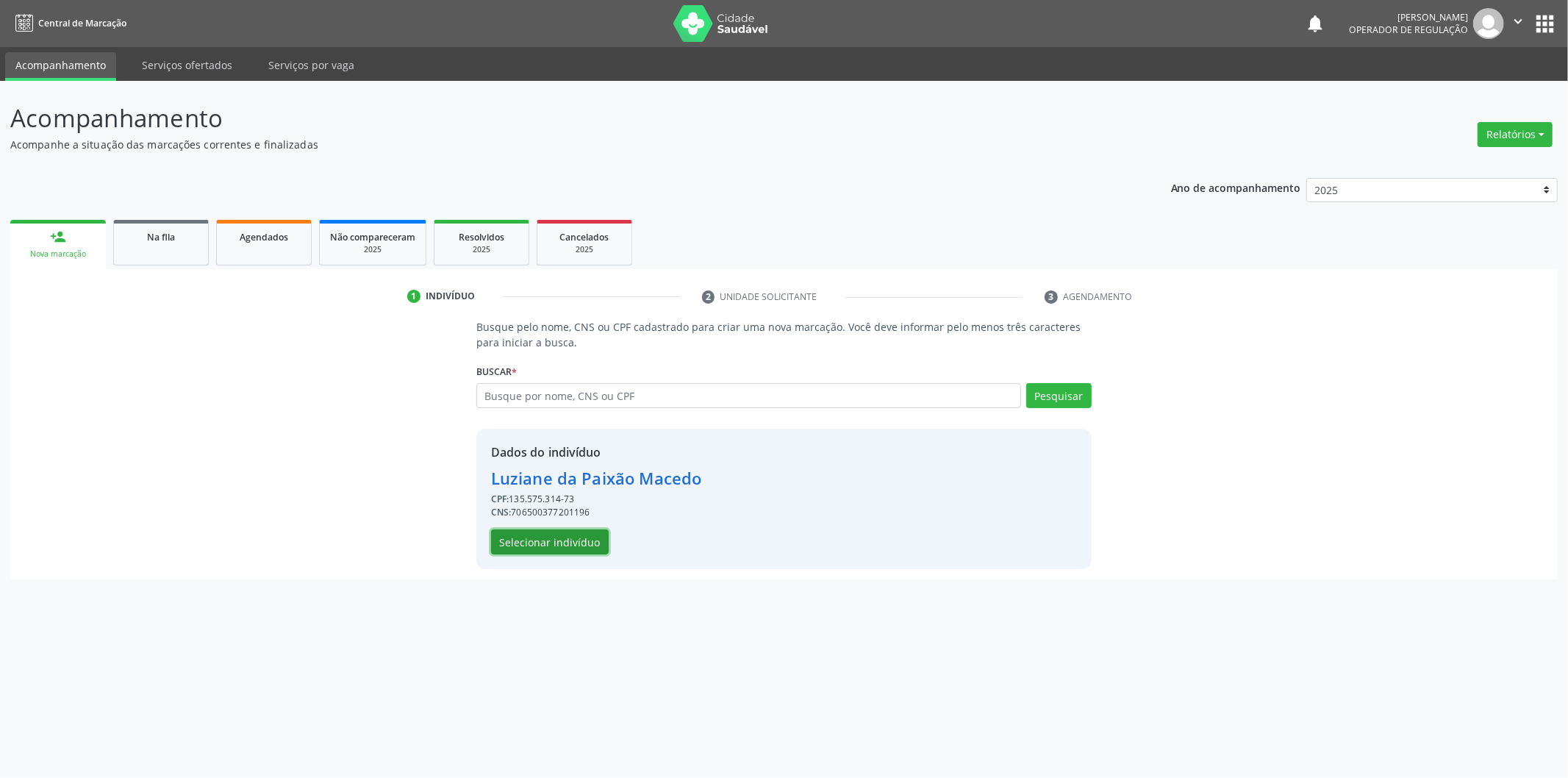
click at [564, 545] on button "Selecionar indivíduo" at bounding box center [549, 541] width 118 height 25
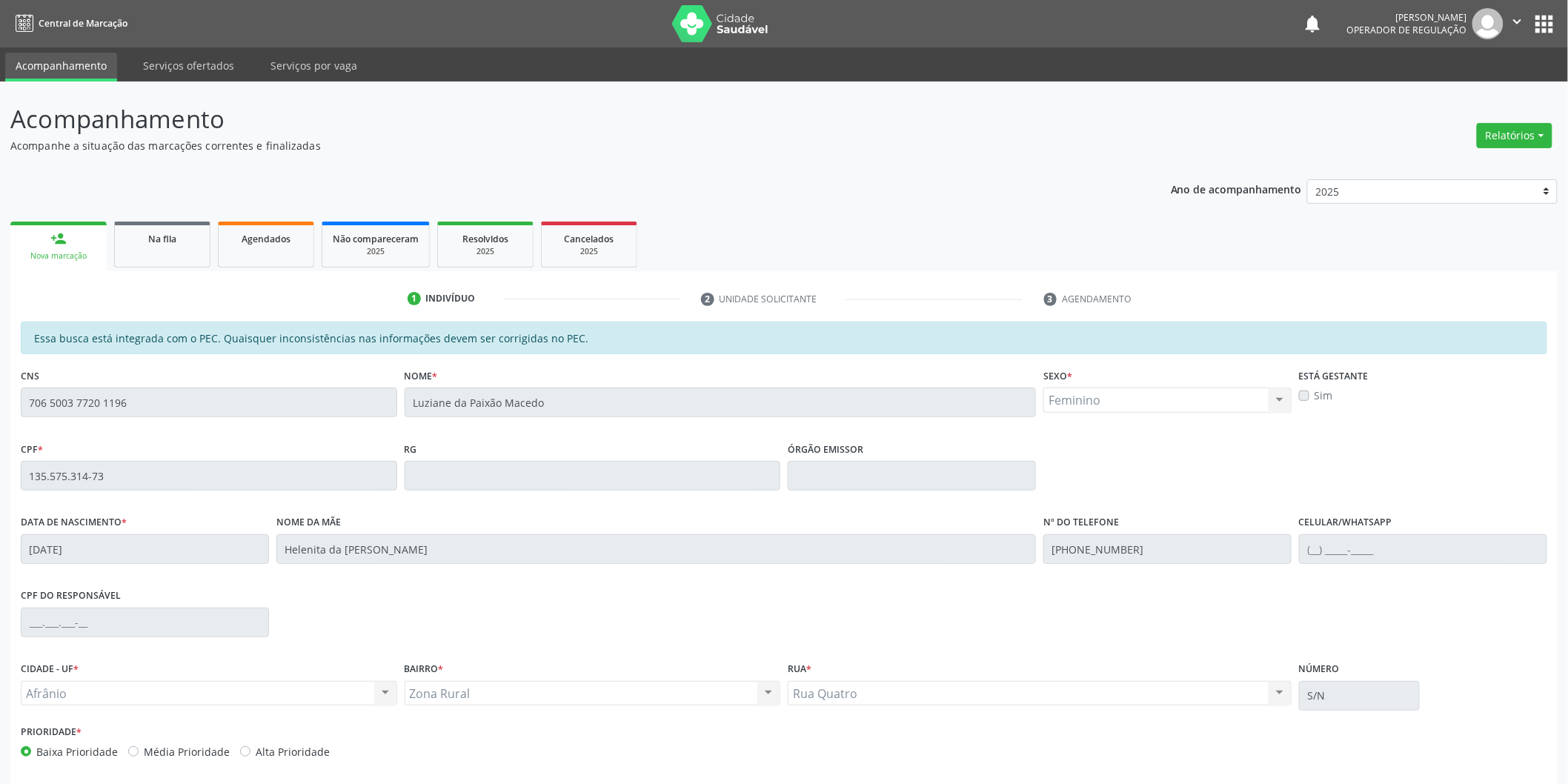
scroll to position [61, 0]
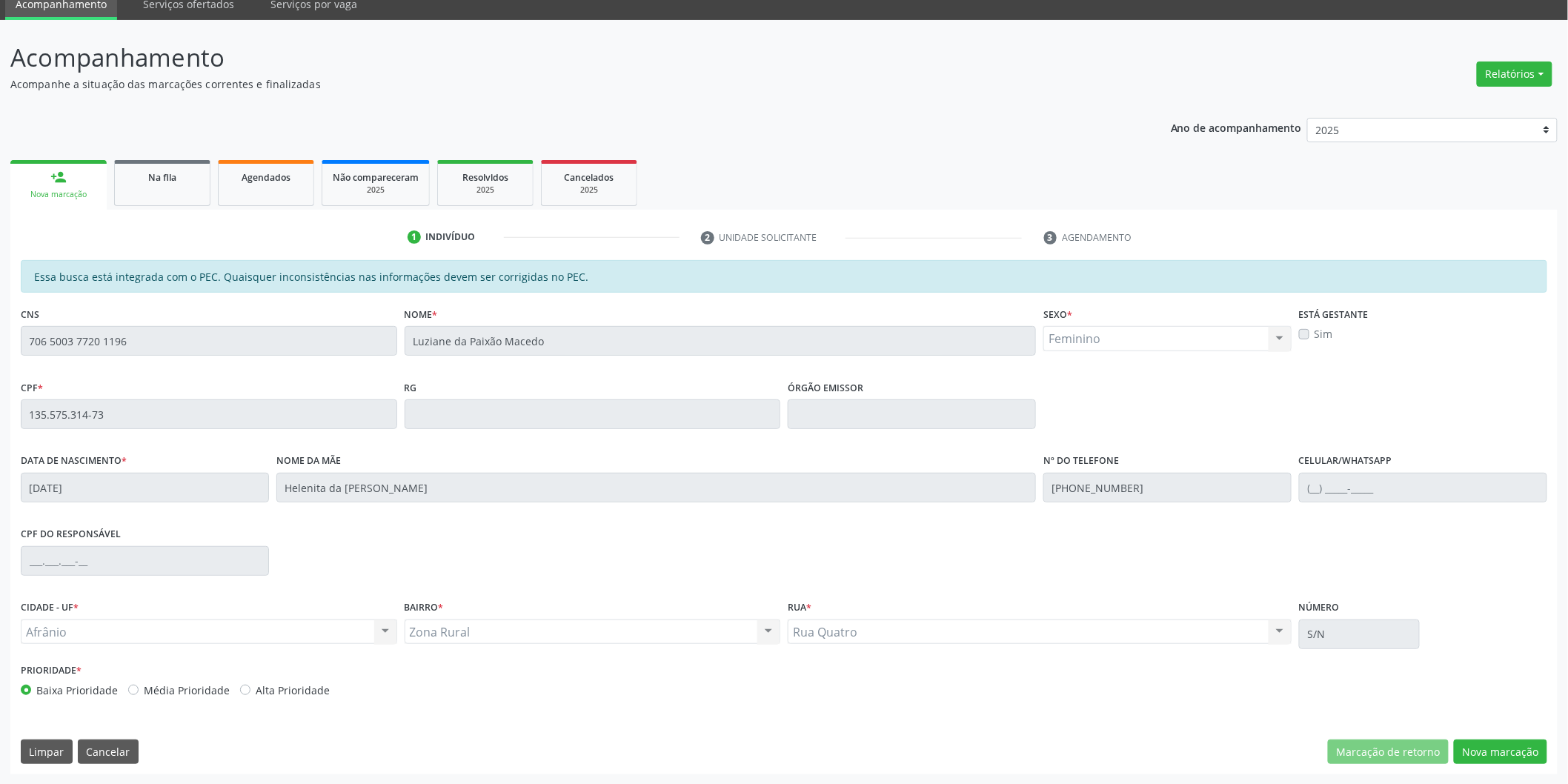
click at [1549, 746] on div "Essa busca está integrada com o PEC. Quaisquer inconsistências nas informações …" at bounding box center [784, 517] width 1547 height 514
click at [1534, 746] on button "Nova marcação" at bounding box center [1500, 752] width 93 height 25
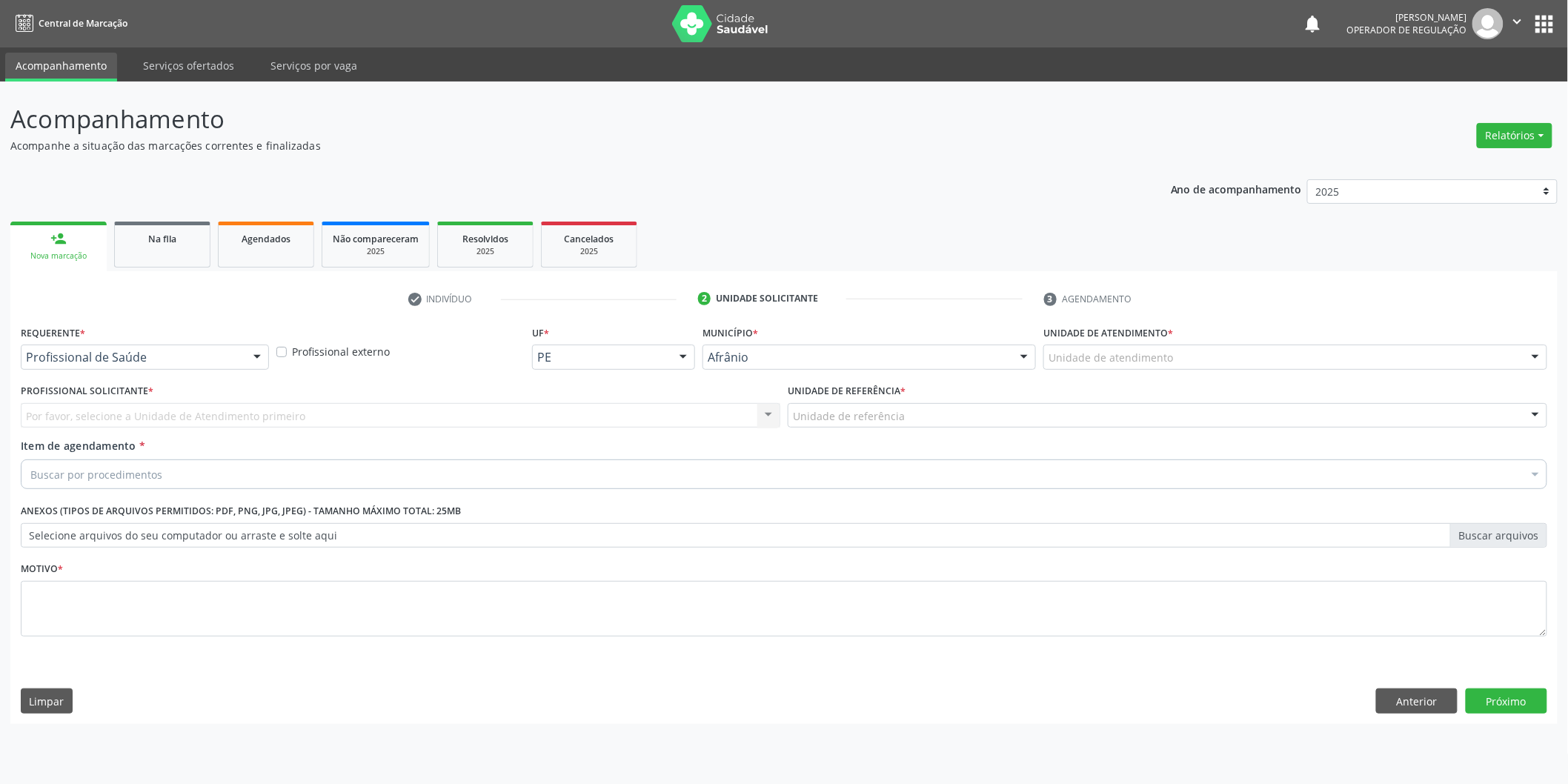
scroll to position [0, 0]
click at [1338, 382] on div "Unidade de referência * Unidade de referência ESF de Extrema ESF de Barra das M…" at bounding box center [1177, 404] width 766 height 48
click at [1337, 354] on div at bounding box center [1305, 357] width 508 height 25
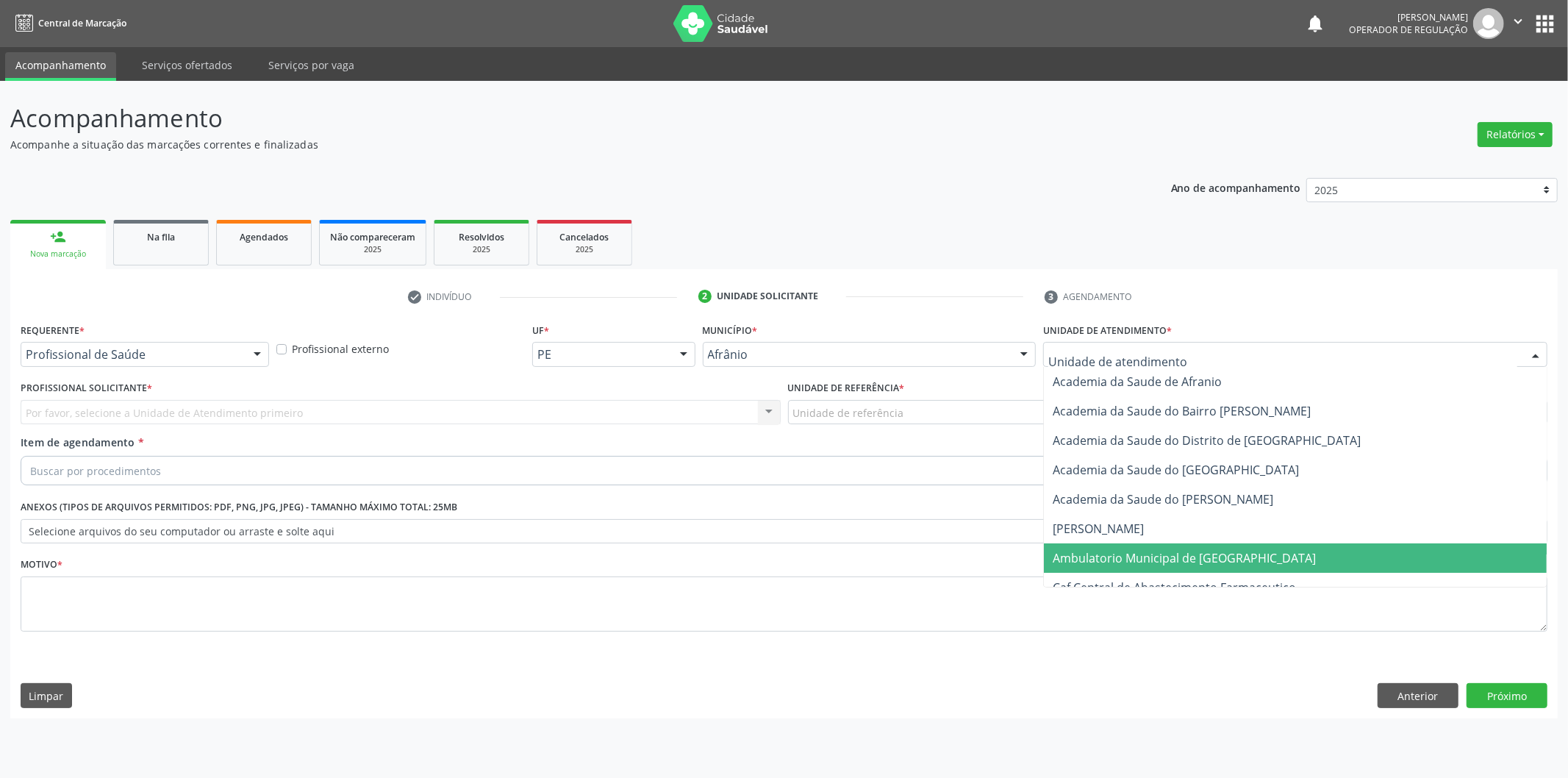
click at [1232, 560] on span "Ambulatorio Municipal de [GEOGRAPHIC_DATA]" at bounding box center [1295, 558] width 503 height 30
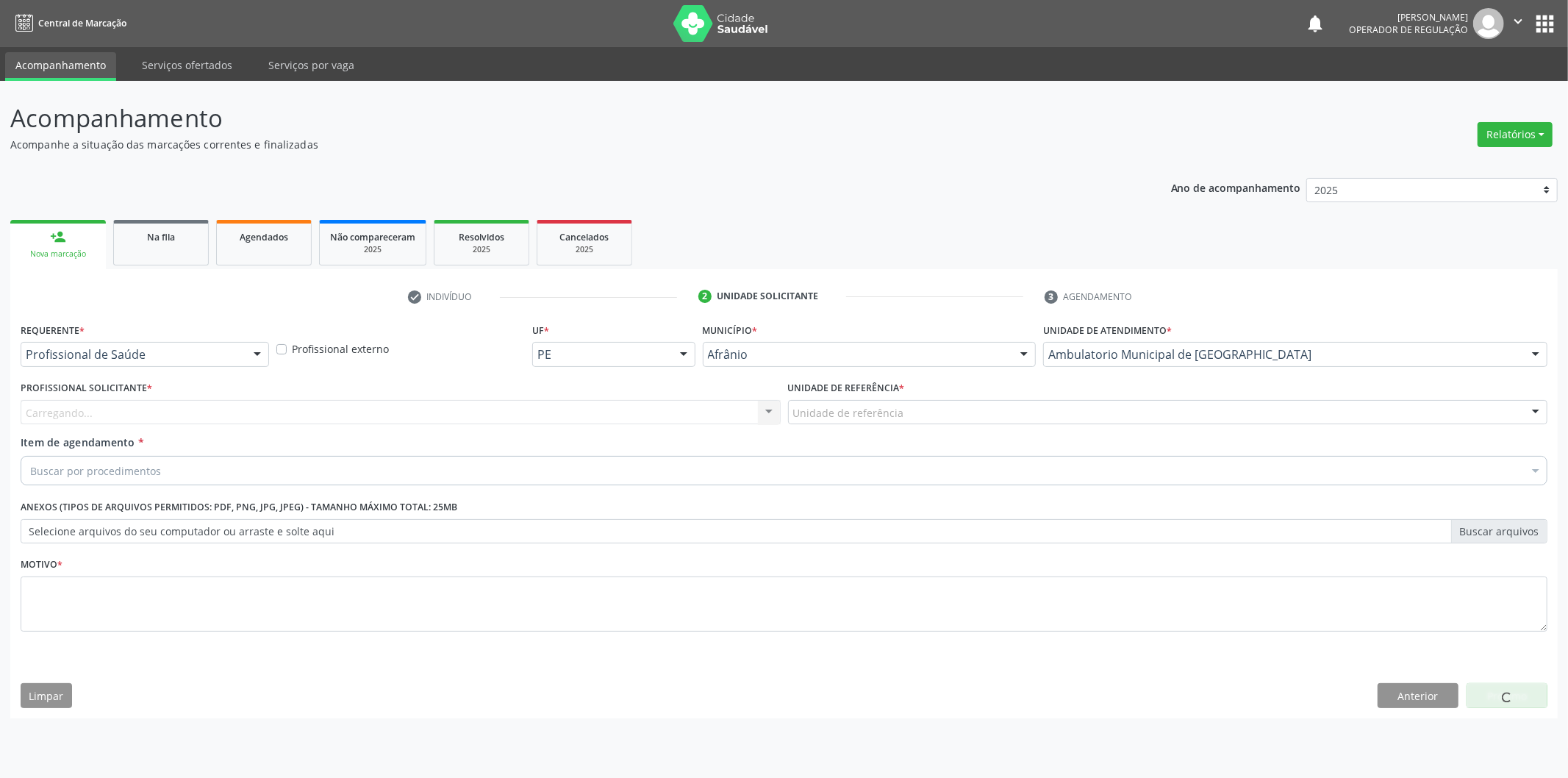
click at [473, 406] on div "Carregando... Nenhum resultado encontrado para: " " Não há nenhuma opção para s…" at bounding box center [401, 412] width 760 height 25
click at [432, 413] on div "Carregando... Nenhum resultado encontrado para: " " Não há nenhuma opção para s…" at bounding box center [401, 412] width 760 height 25
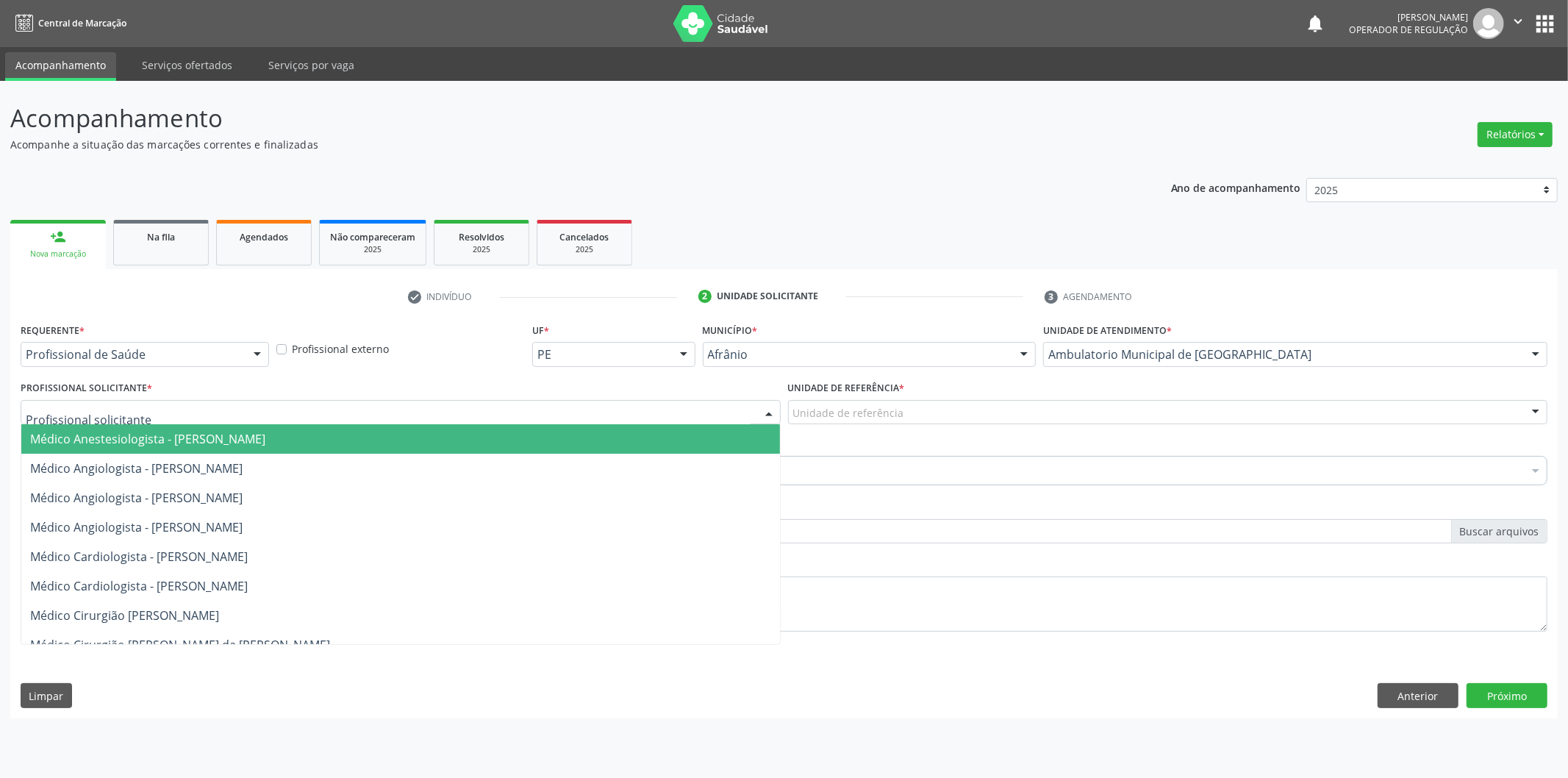
click at [432, 413] on div at bounding box center [401, 412] width 760 height 25
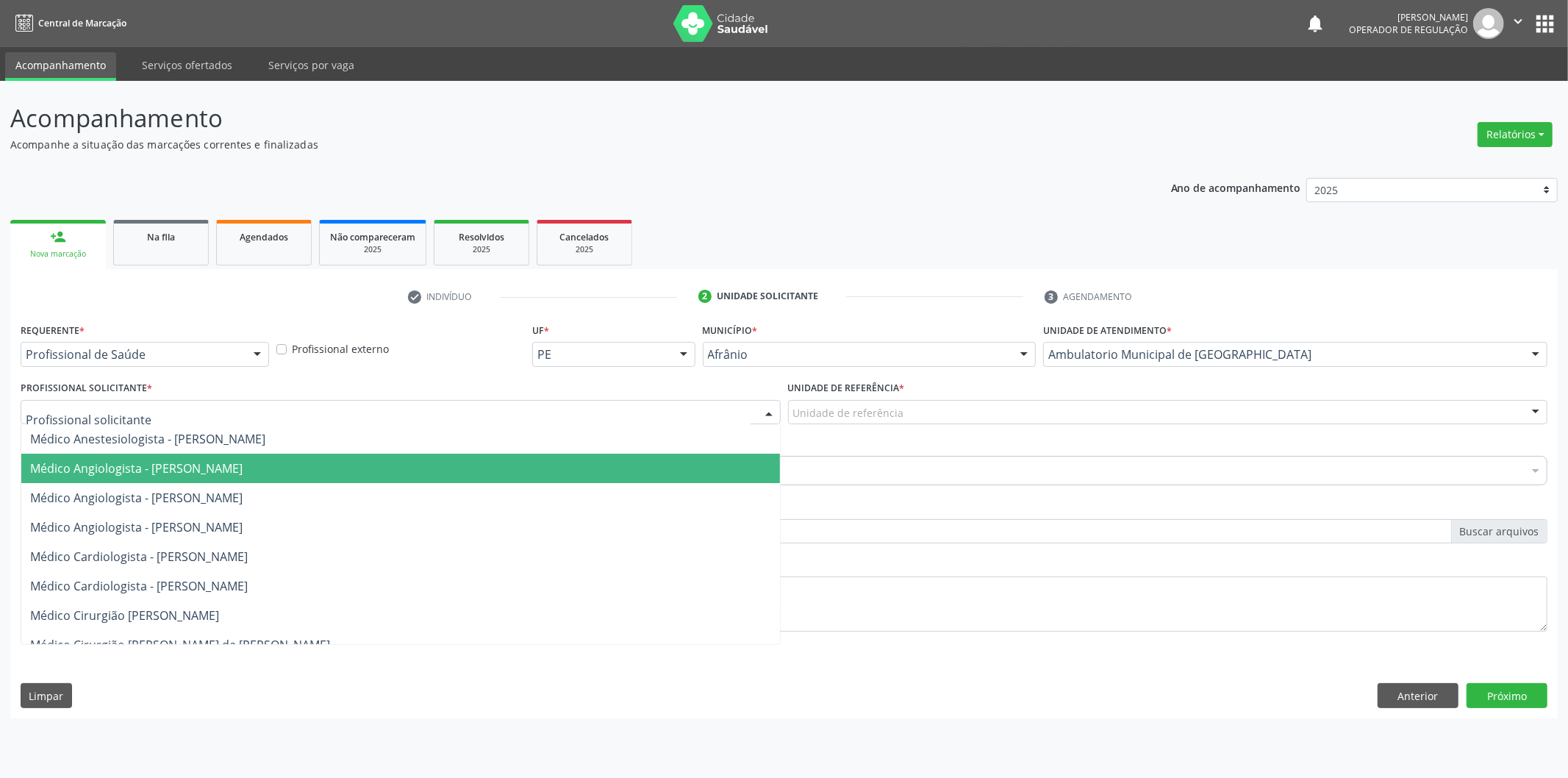
click at [435, 465] on span "Médico Angiologista - [PERSON_NAME]" at bounding box center [401, 468] width 759 height 30
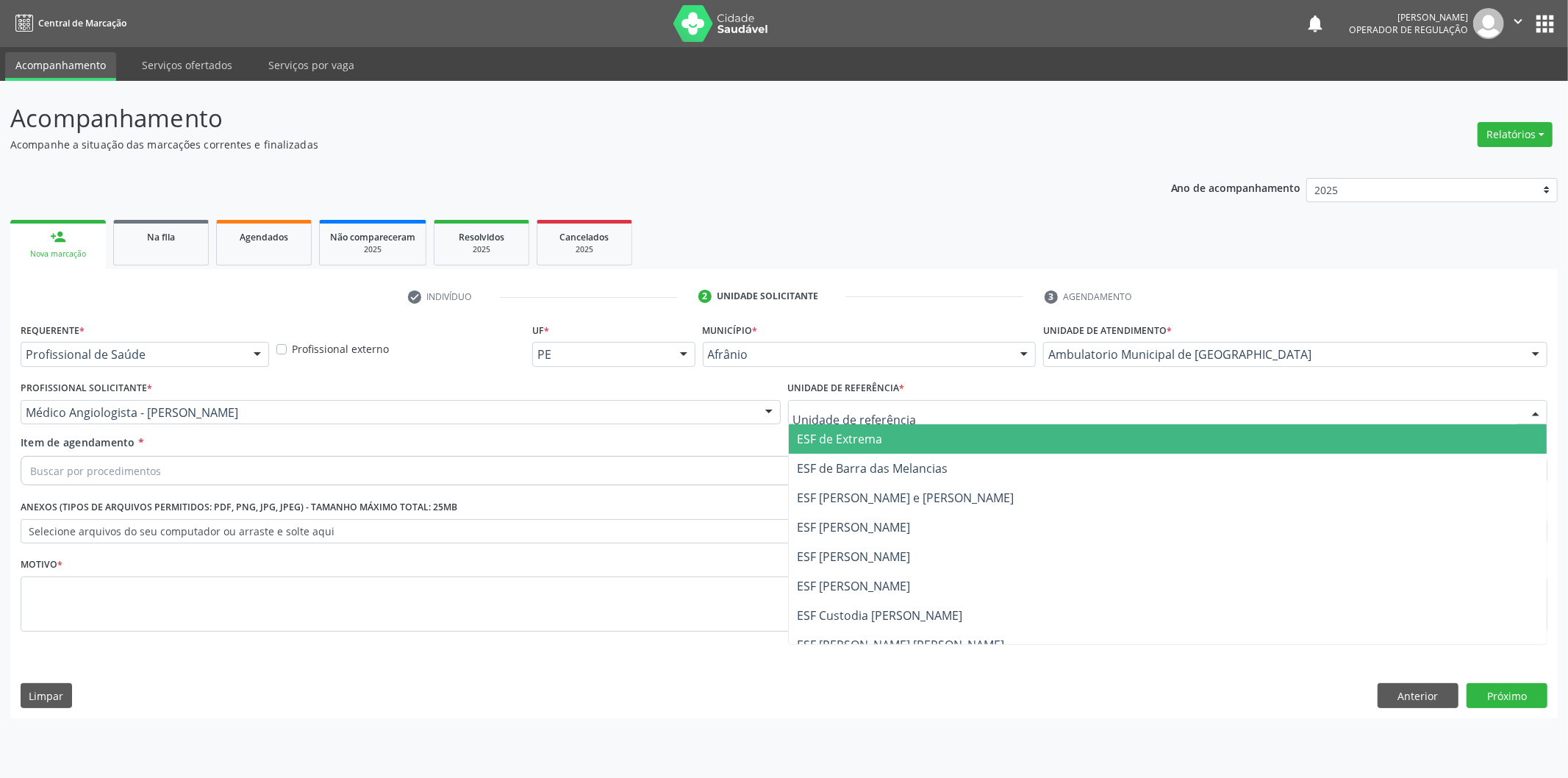
click at [849, 458] on span "ESF de Barra das Melancias" at bounding box center [1168, 468] width 759 height 30
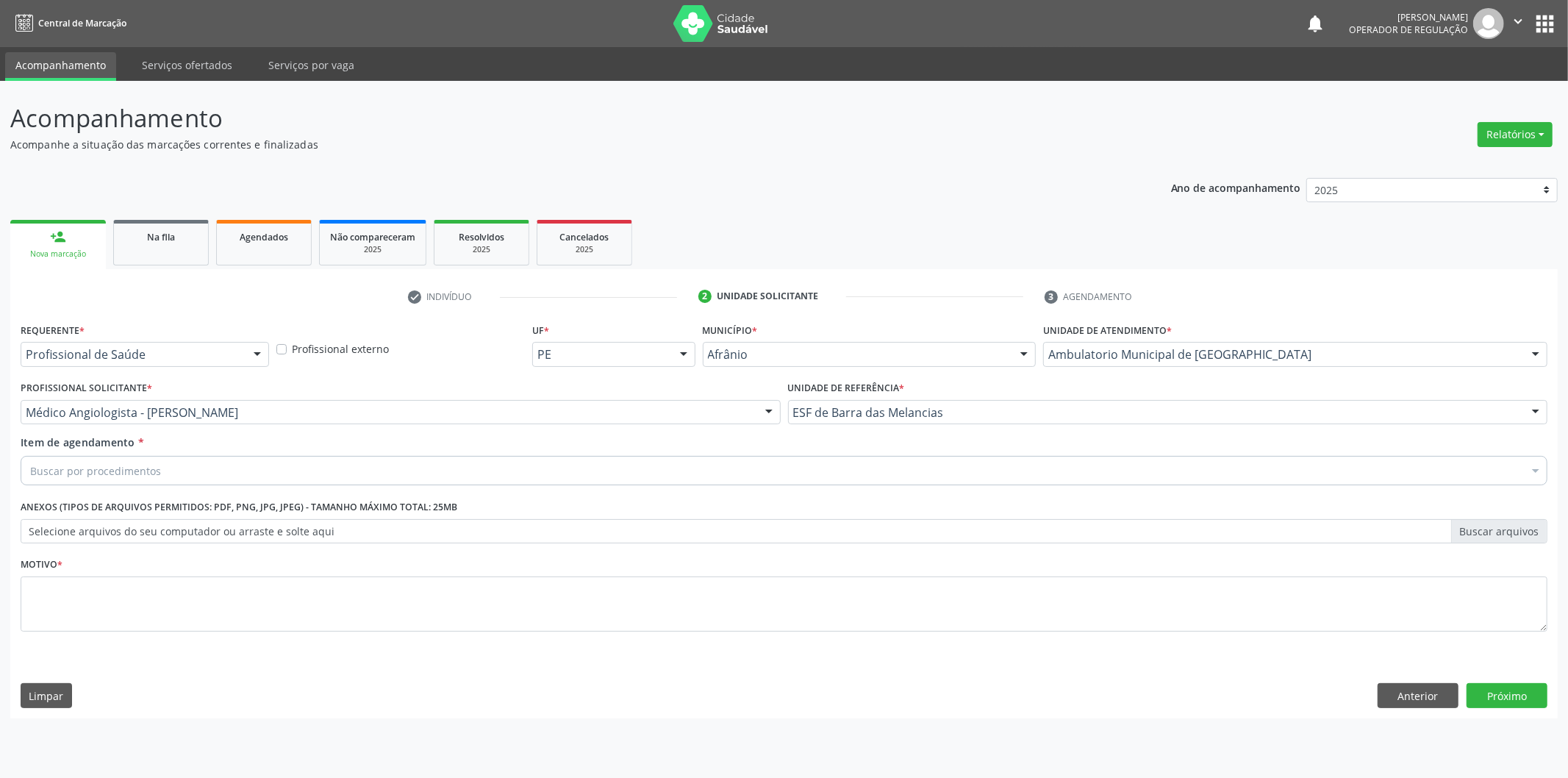
click at [849, 458] on div "Buscar por procedimentos" at bounding box center [784, 470] width 1527 height 30
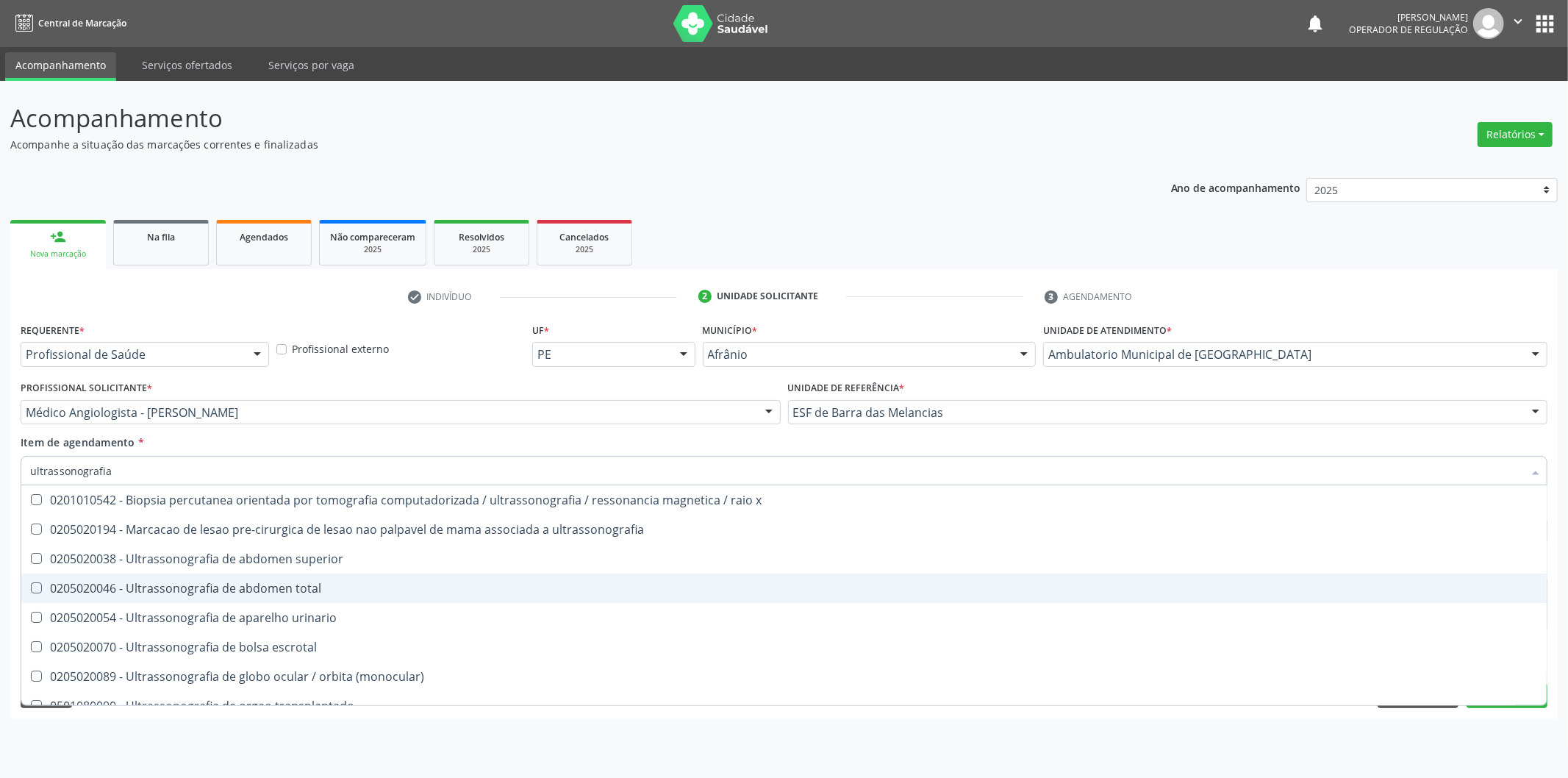
type input "ultrassonografia m"
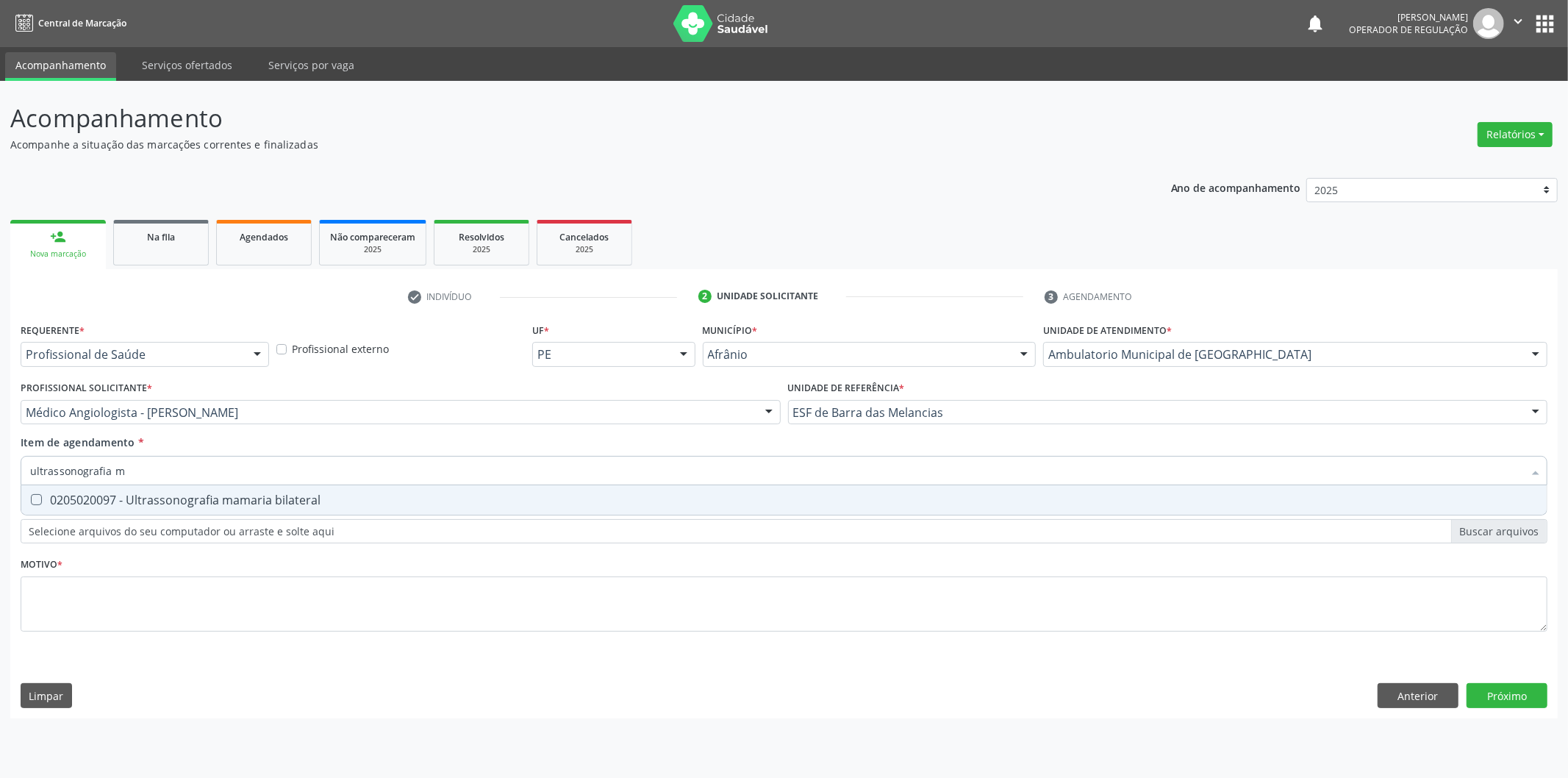
click at [403, 497] on div "0205020097 - Ultrassonografia mamaria bilateral" at bounding box center [784, 500] width 1508 height 12
checkbox bilateral "true"
type input "ultrassonografia m"
click at [375, 605] on div "Requerente * Profissional de Saúde Profissional de Saúde Paciente Nenhum result…" at bounding box center [784, 485] width 1527 height 333
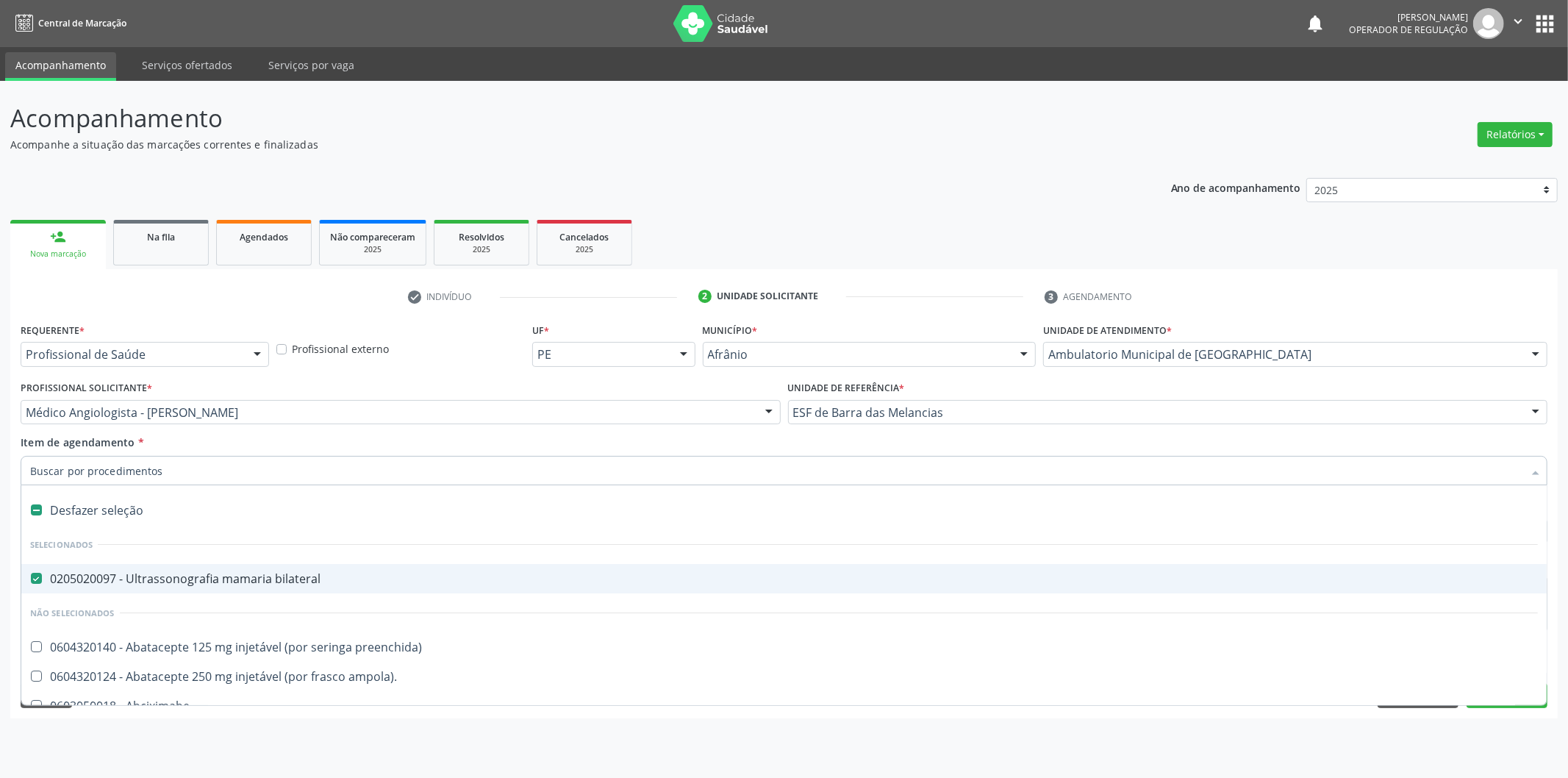
click at [255, 523] on div "Desfazer seleção" at bounding box center [784, 510] width 1526 height 30
checkbox bilateral "false"
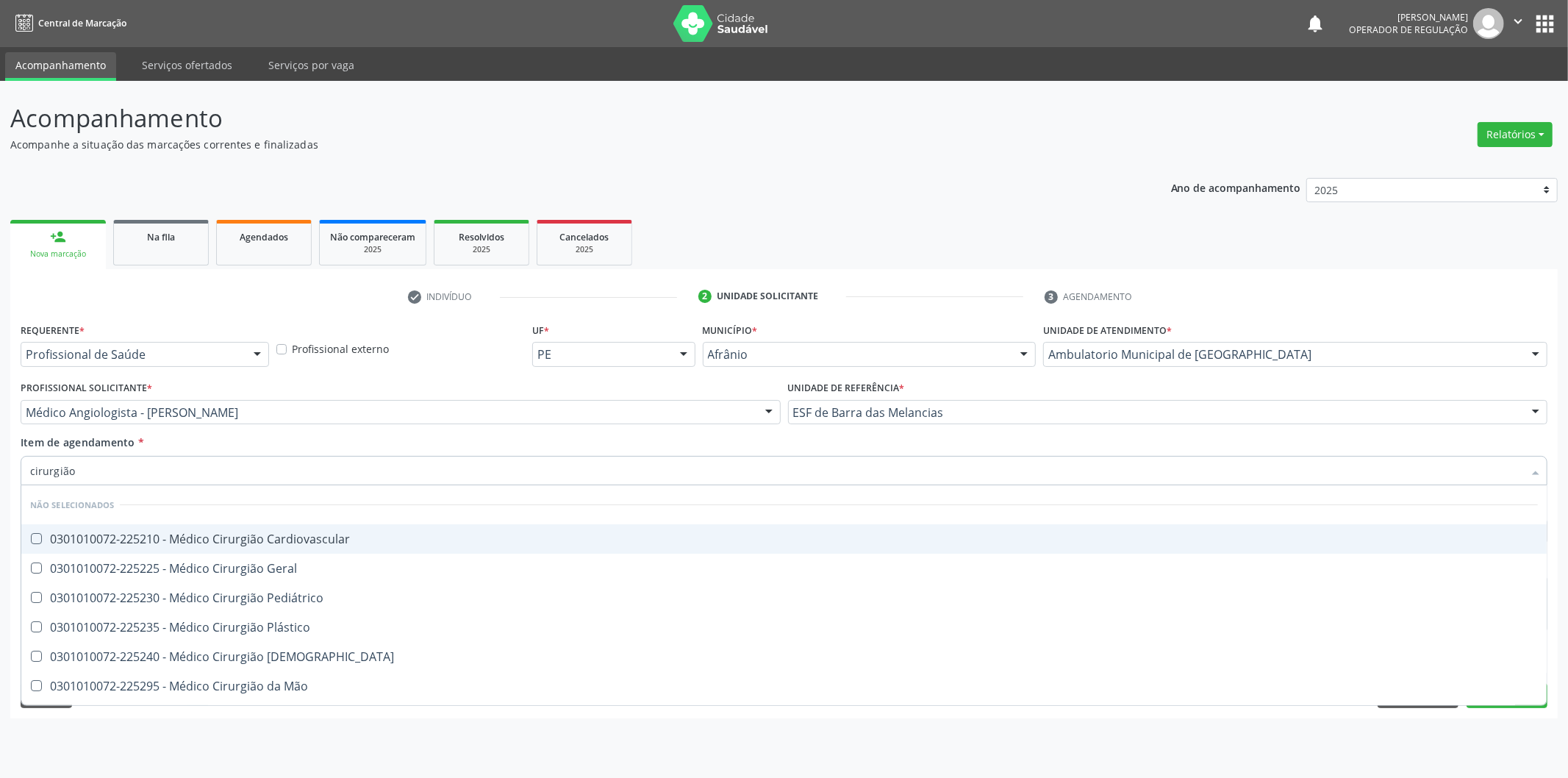
type input "cirurgião"
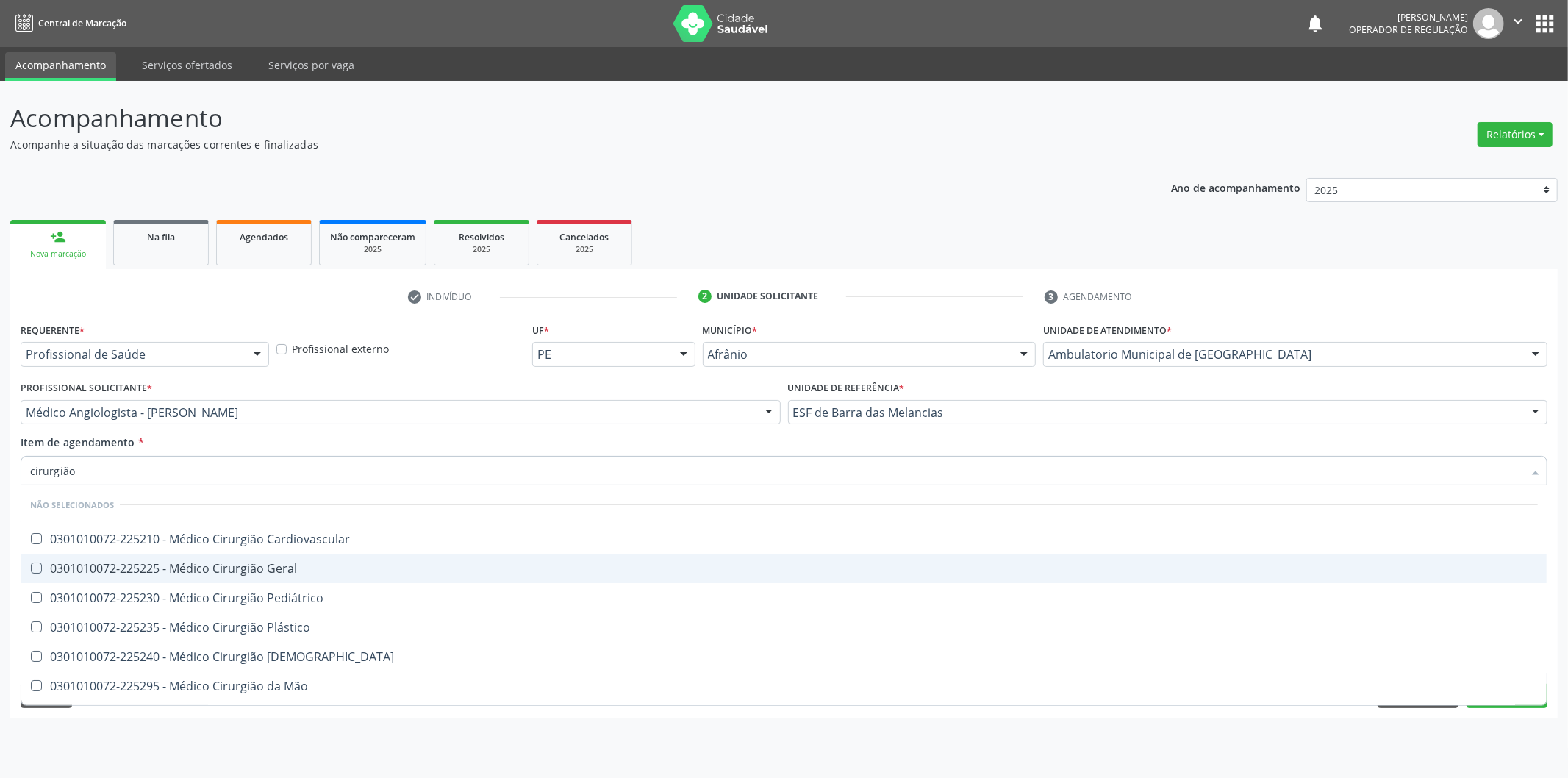
click at [186, 569] on div "0301010072-225225 - Médico Cirurgião Geral" at bounding box center [784, 568] width 1508 height 12
checkbox Geral "true"
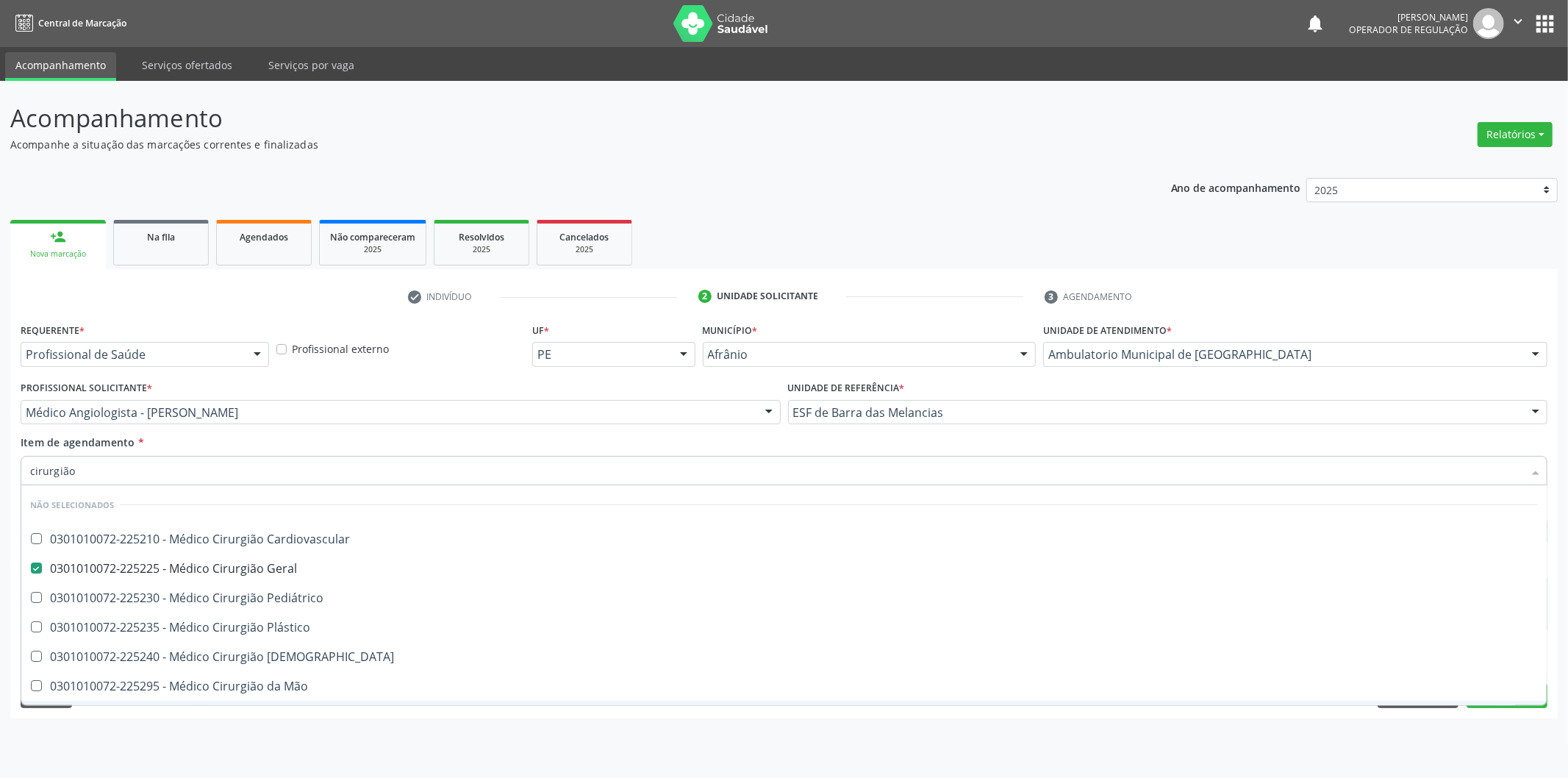
click at [122, 704] on span "0301010072-225215 - Médico Cirurgião de Cabeça e Pescoço" at bounding box center [784, 715] width 1526 height 30
checkbox Pescoço "true"
click at [122, 707] on div "Limpar Anterior Próximo" at bounding box center [784, 695] width 1527 height 25
checkbox Cardiovascular "true"
checkbox Pescoço "false"
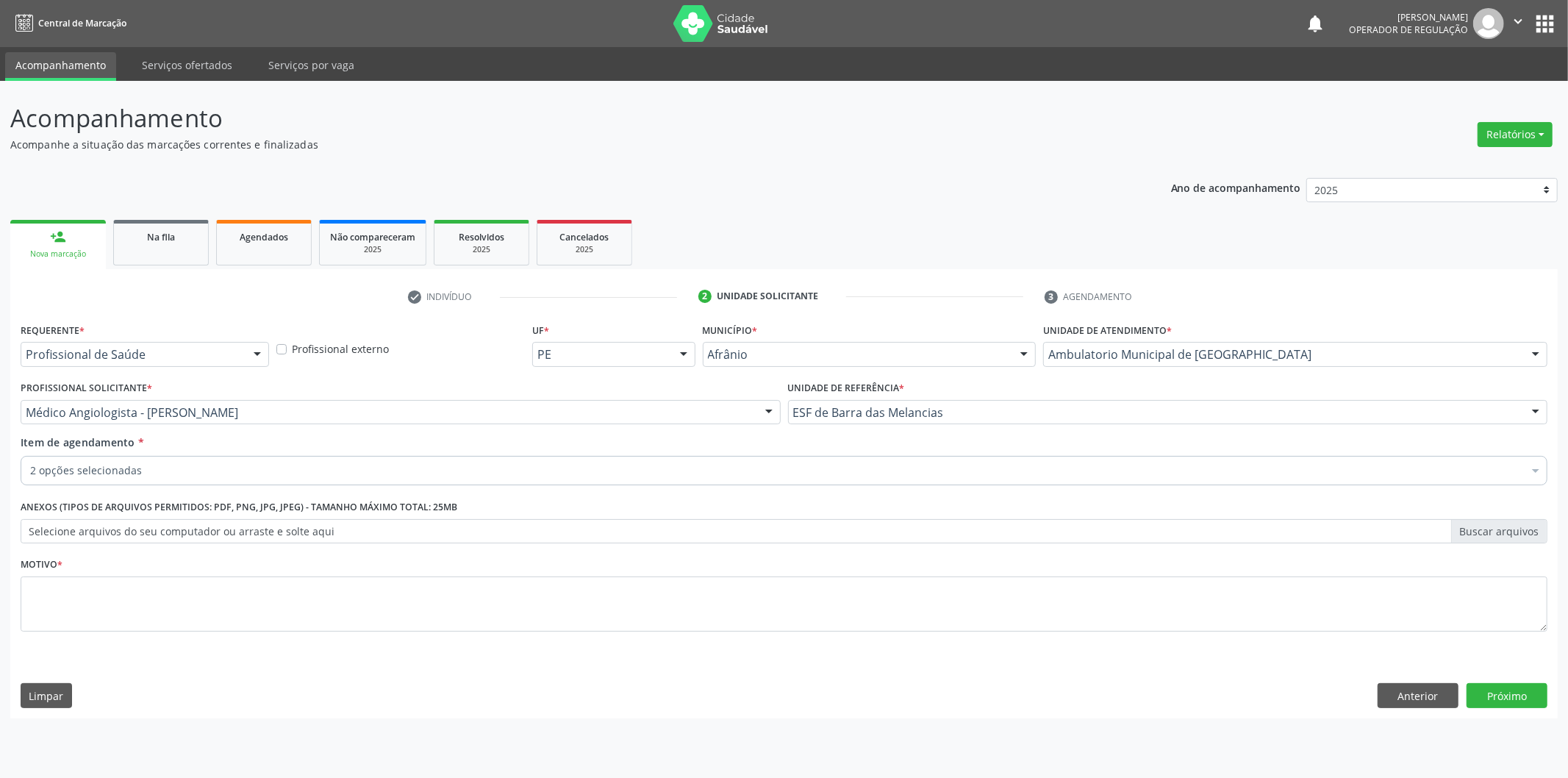
click at [122, 710] on div "Requerente * Profissional de Saúde Profissional de Saúde Paciente Nenhum result…" at bounding box center [784, 518] width 1548 height 399
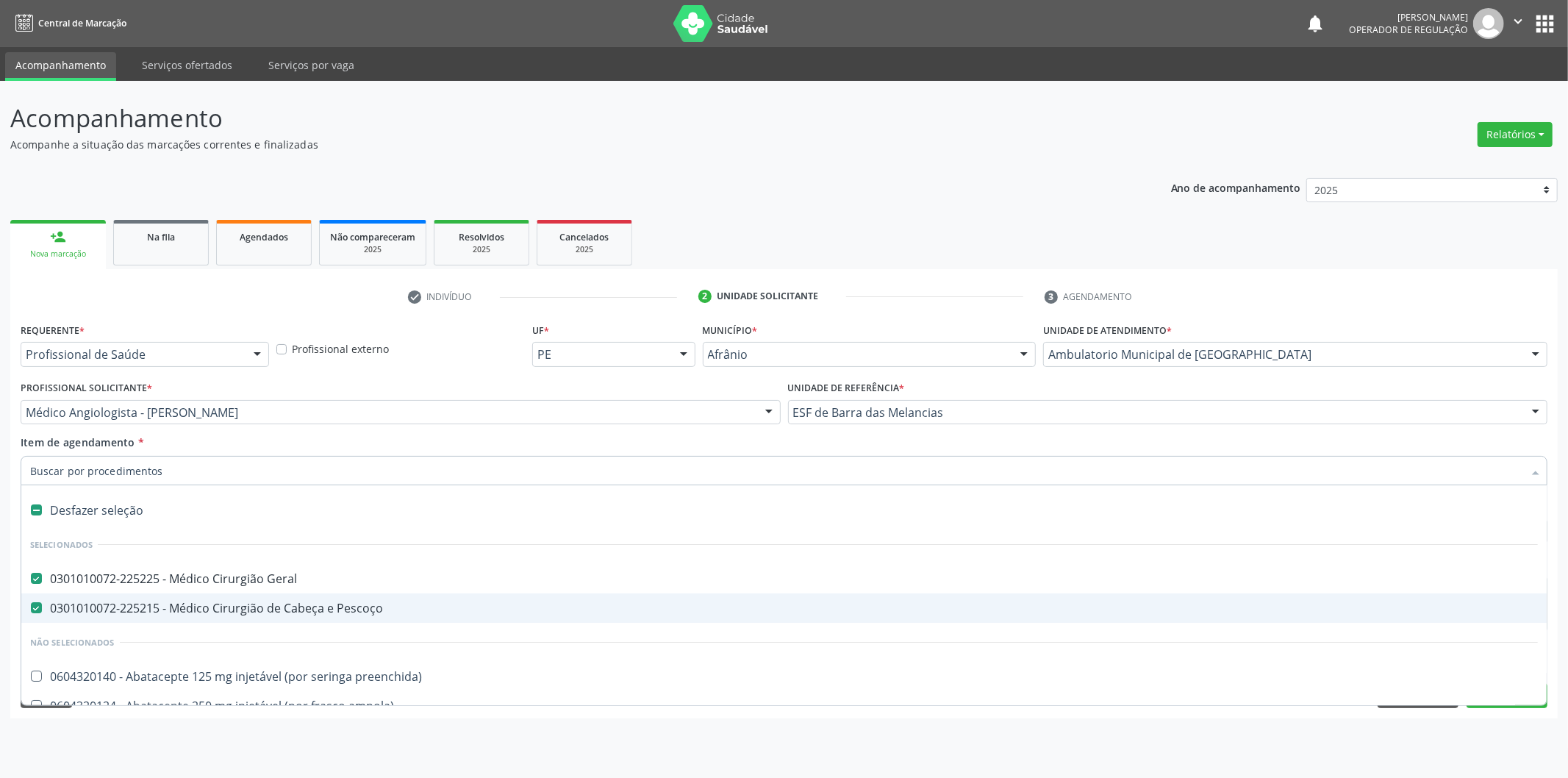
click at [191, 608] on div "0301010072-225215 - Médico Cirurgião de Cabeça e Pescoço" at bounding box center [784, 608] width 1508 height 12
checkbox Pescoço "false"
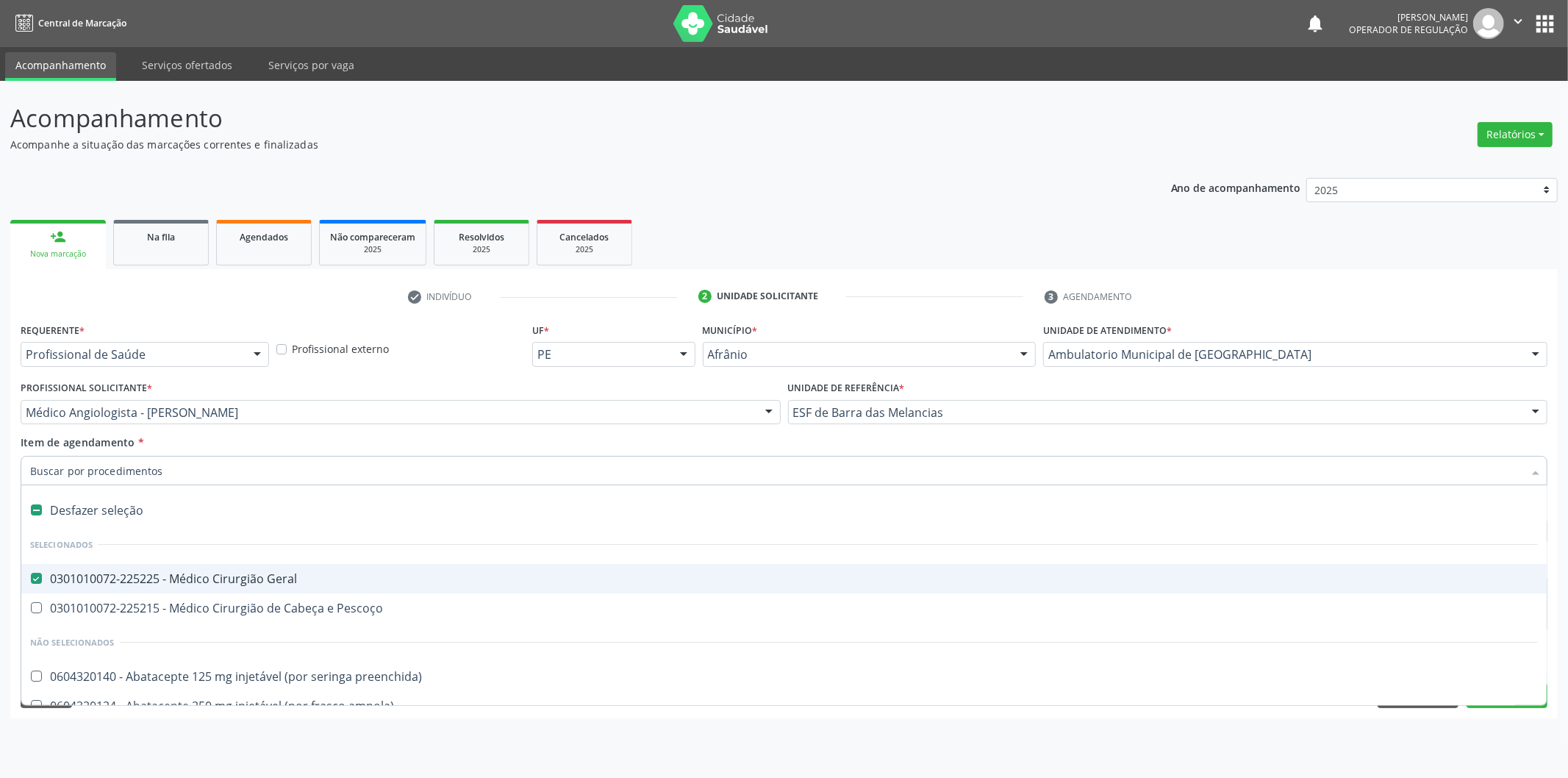
click at [4, 581] on div "Acompanhamento Acompanhe a situação das marcações correntes e finalizadas Relat…" at bounding box center [784, 429] width 1568 height 697
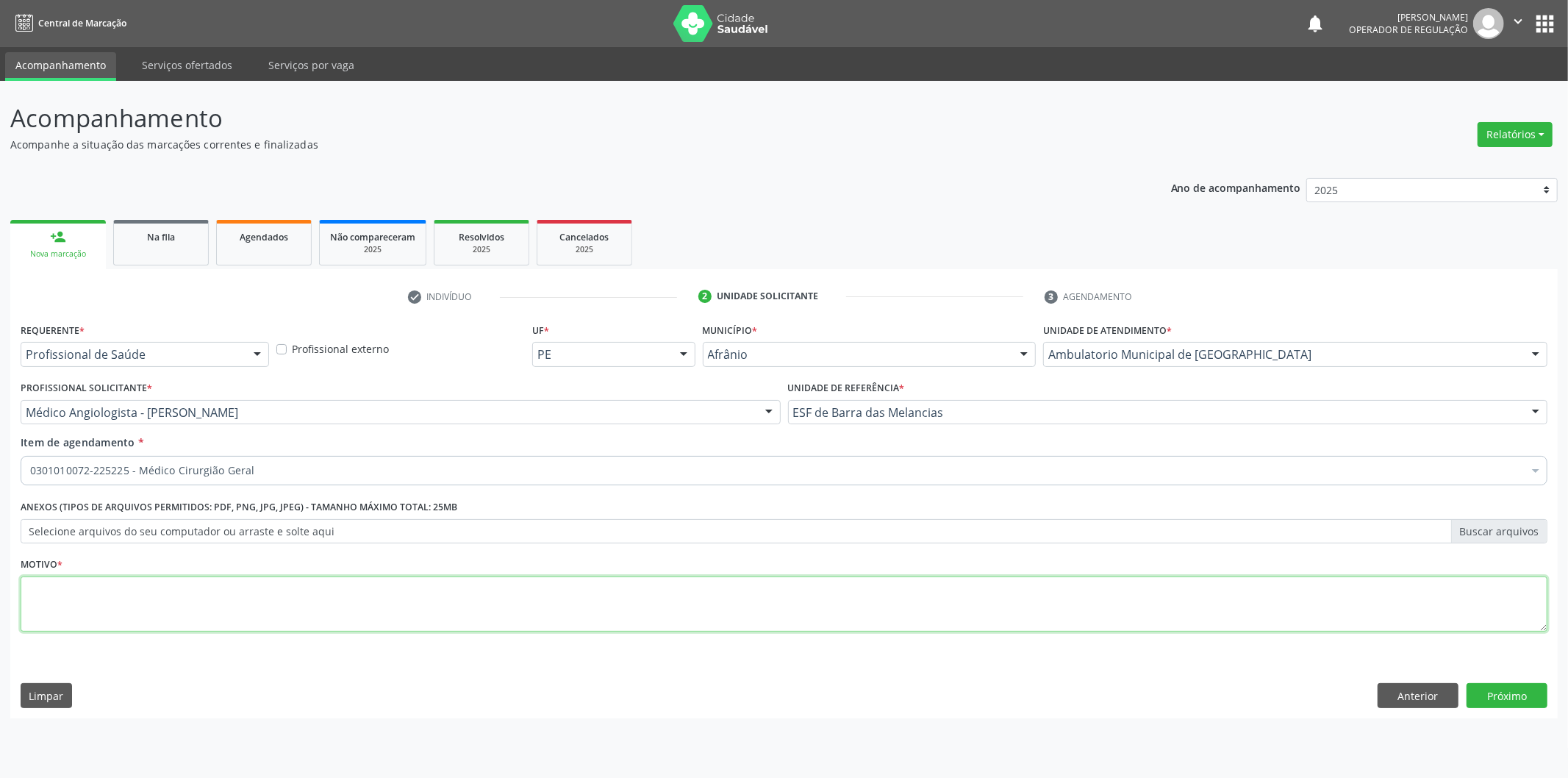
click at [240, 611] on textarea at bounding box center [784, 604] width 1527 height 56
type textarea "usg mioma"
click at [1534, 706] on button "Próximo" at bounding box center [1507, 695] width 81 height 25
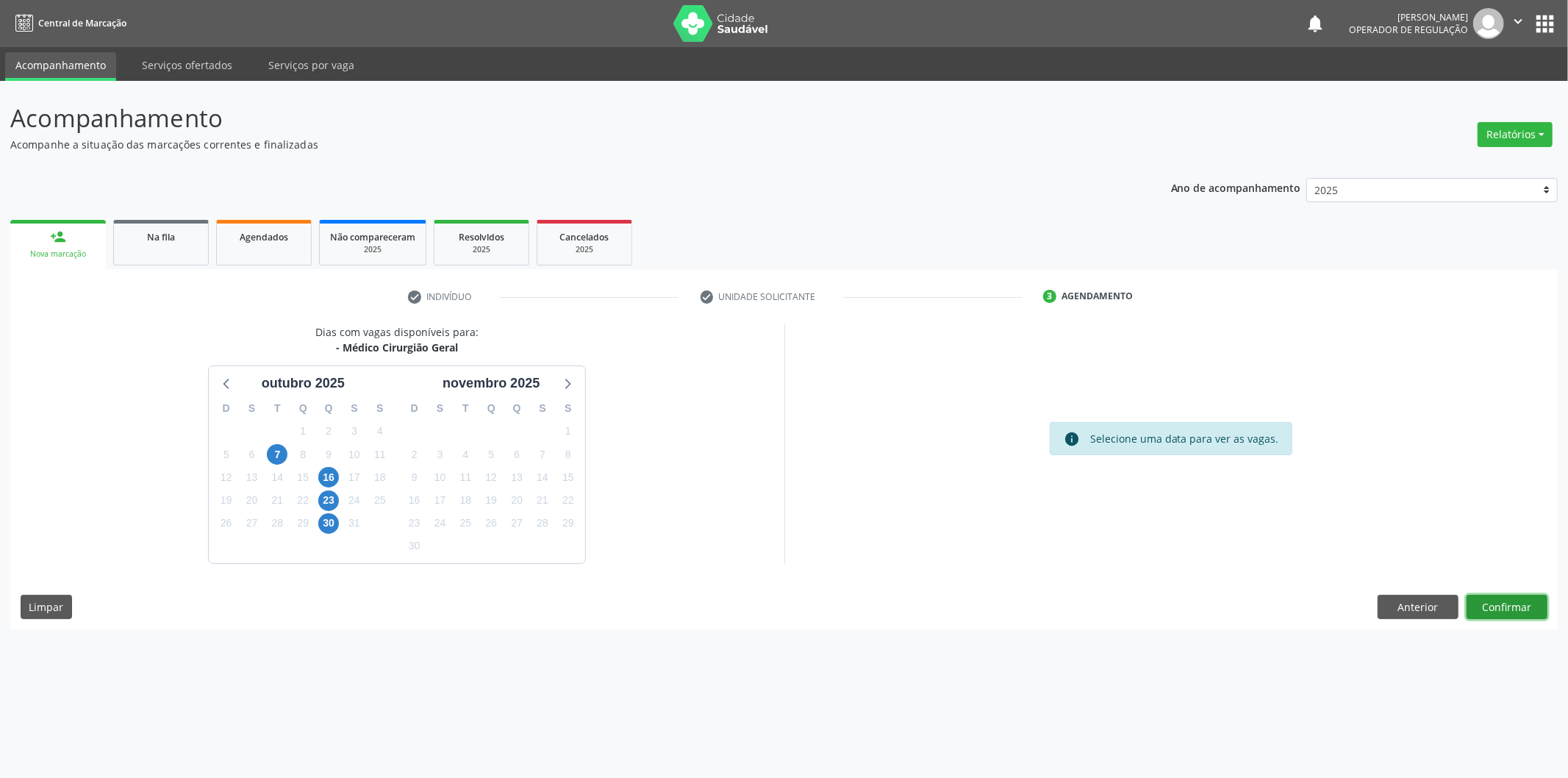
click at [1509, 600] on button "Confirmar" at bounding box center [1507, 607] width 81 height 25
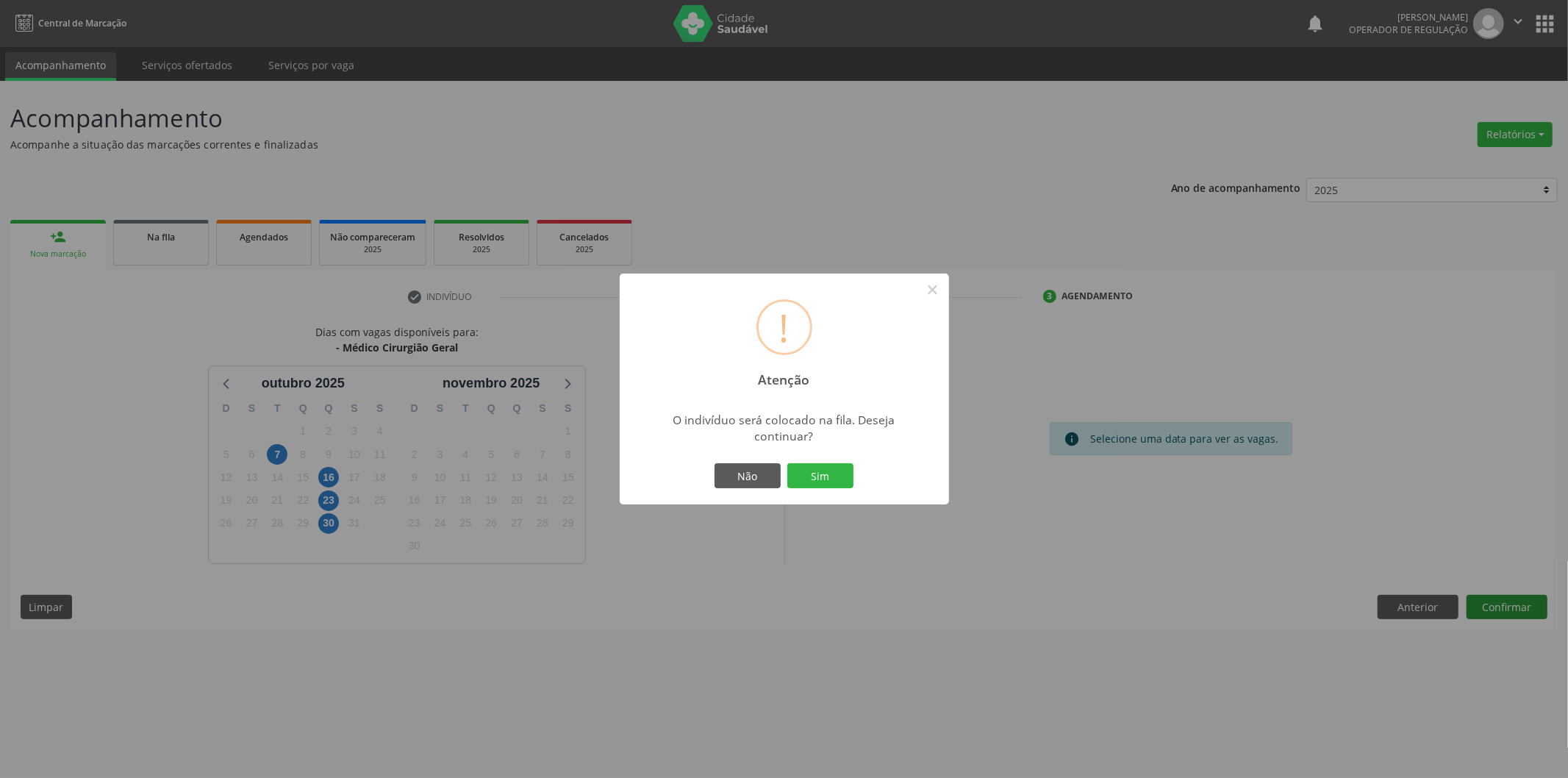
click at [788, 463] on button "Sim" at bounding box center [820, 475] width 66 height 25
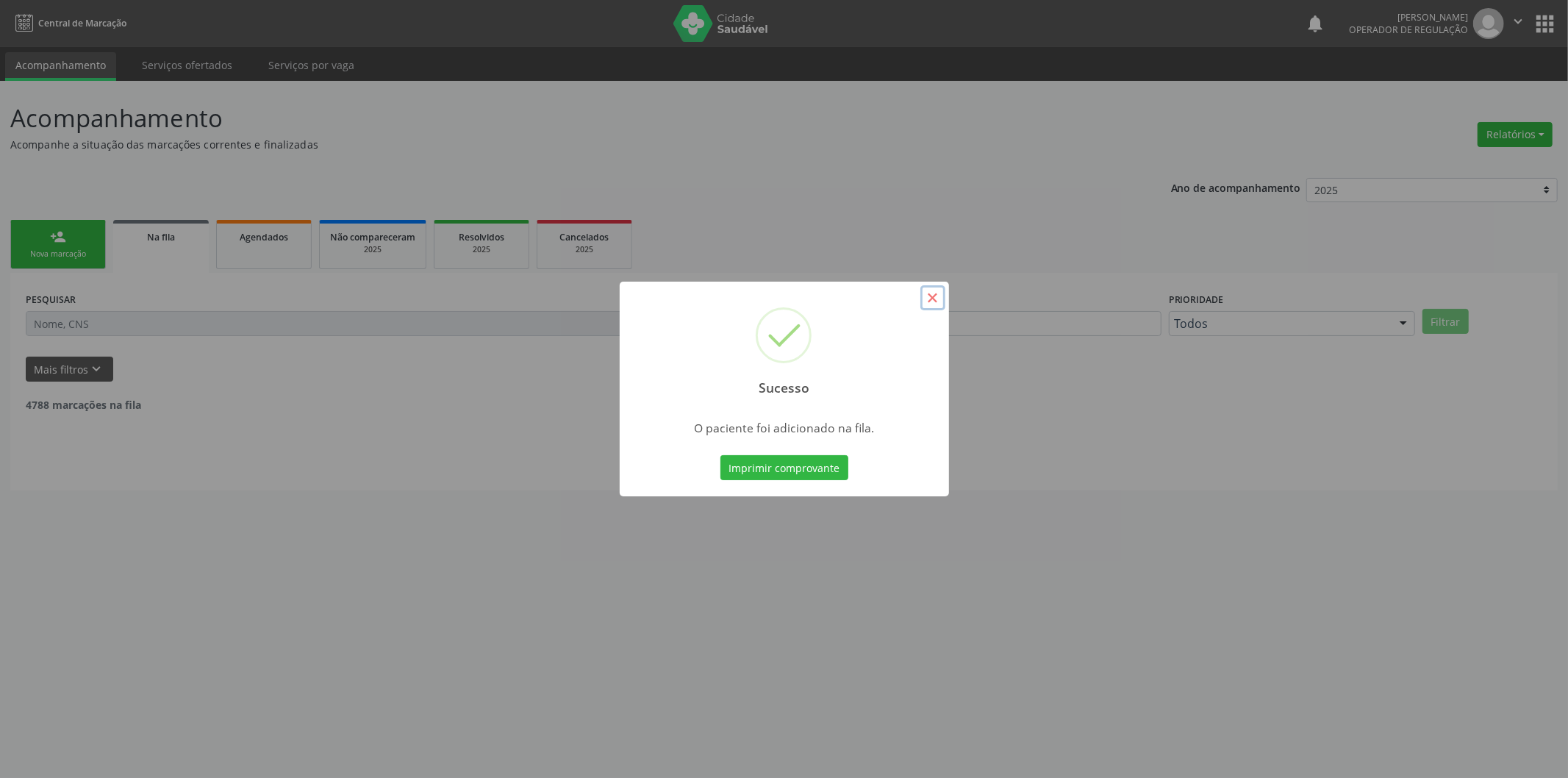
click at [927, 297] on button "×" at bounding box center [932, 297] width 25 height 25
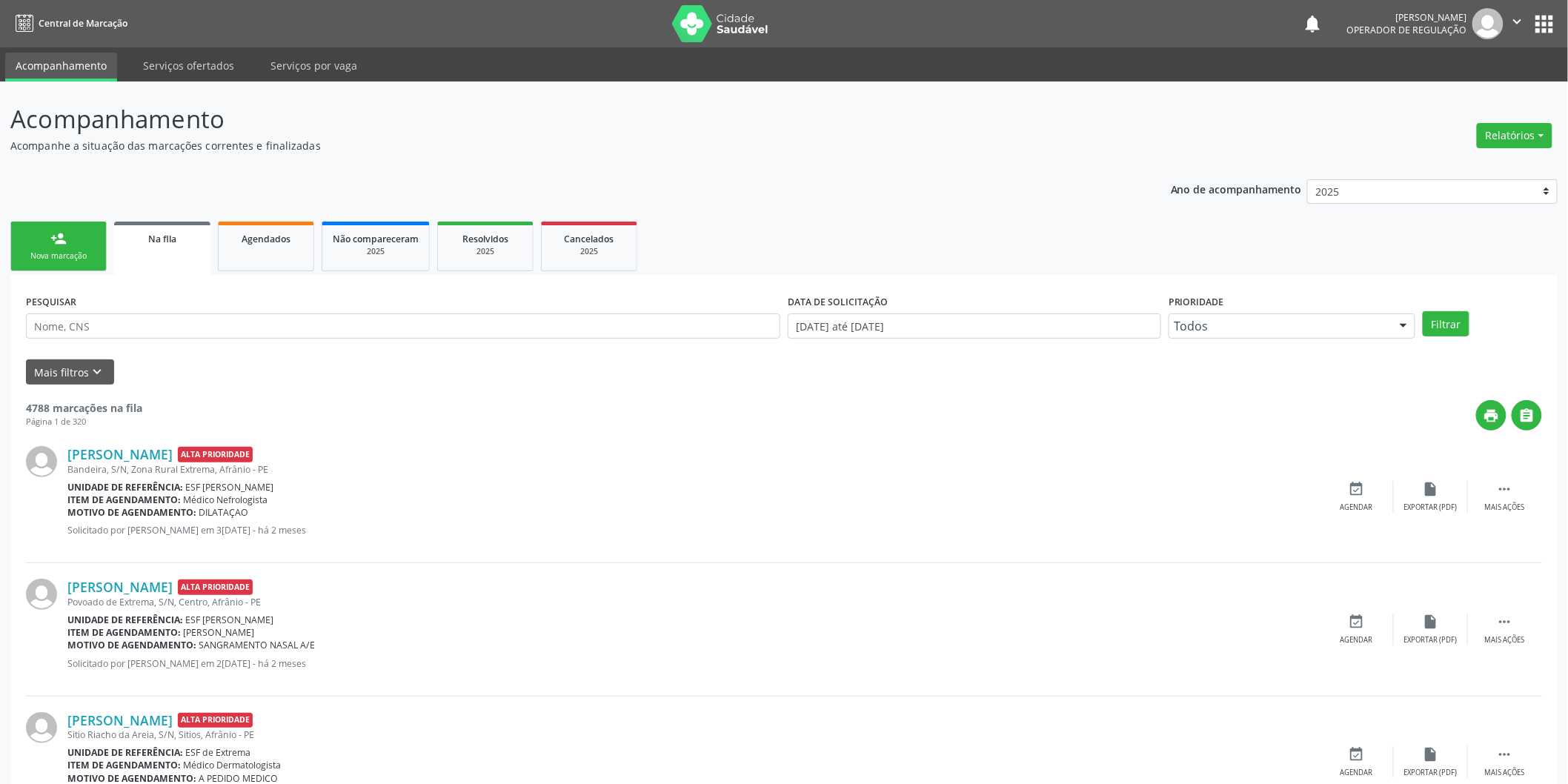
click at [68, 241] on link "person_add Nova marcação" at bounding box center [59, 247] width 97 height 50
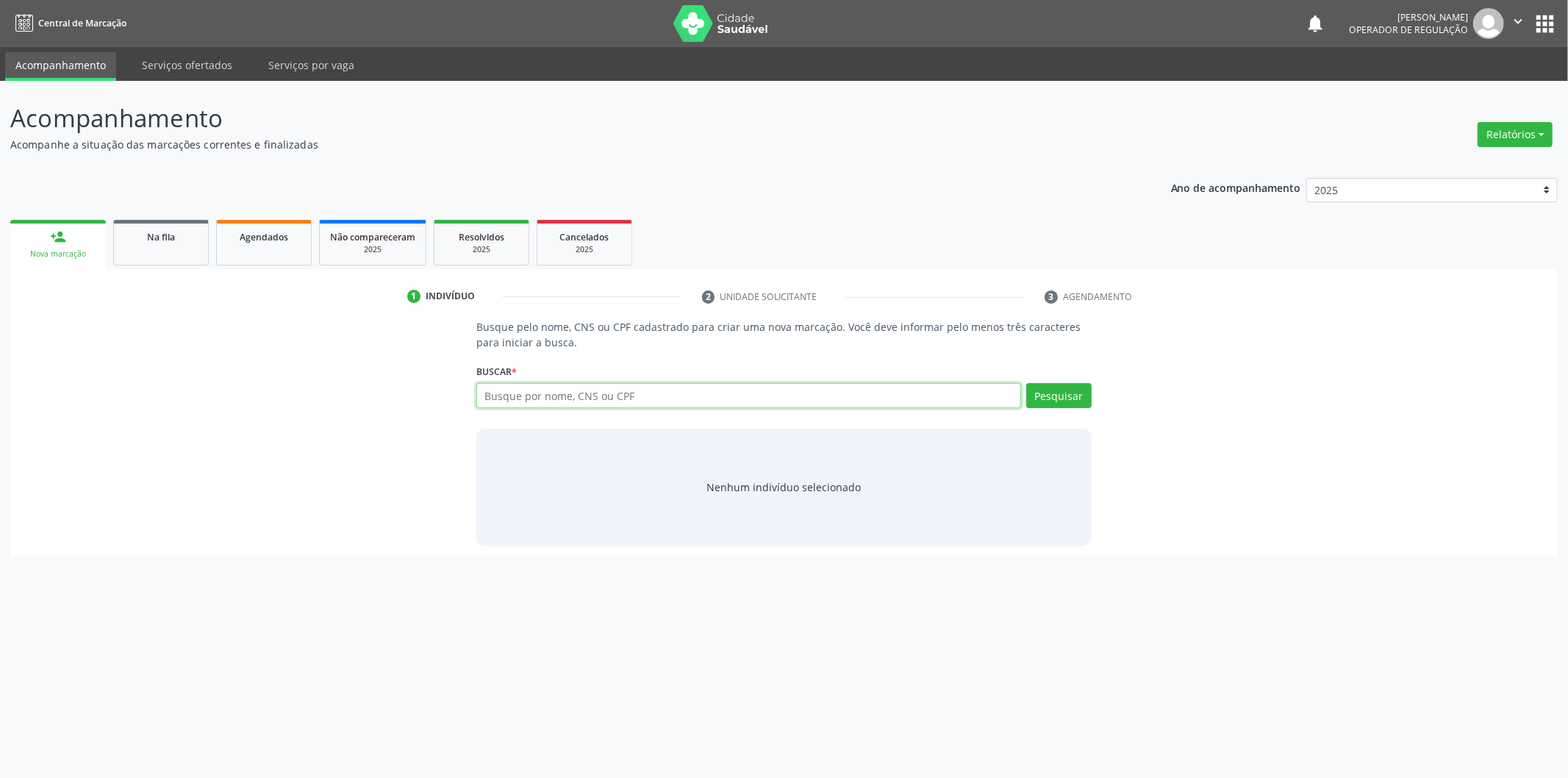
click at [732, 387] on input "text" at bounding box center [748, 395] width 545 height 25
type input "39826406449"
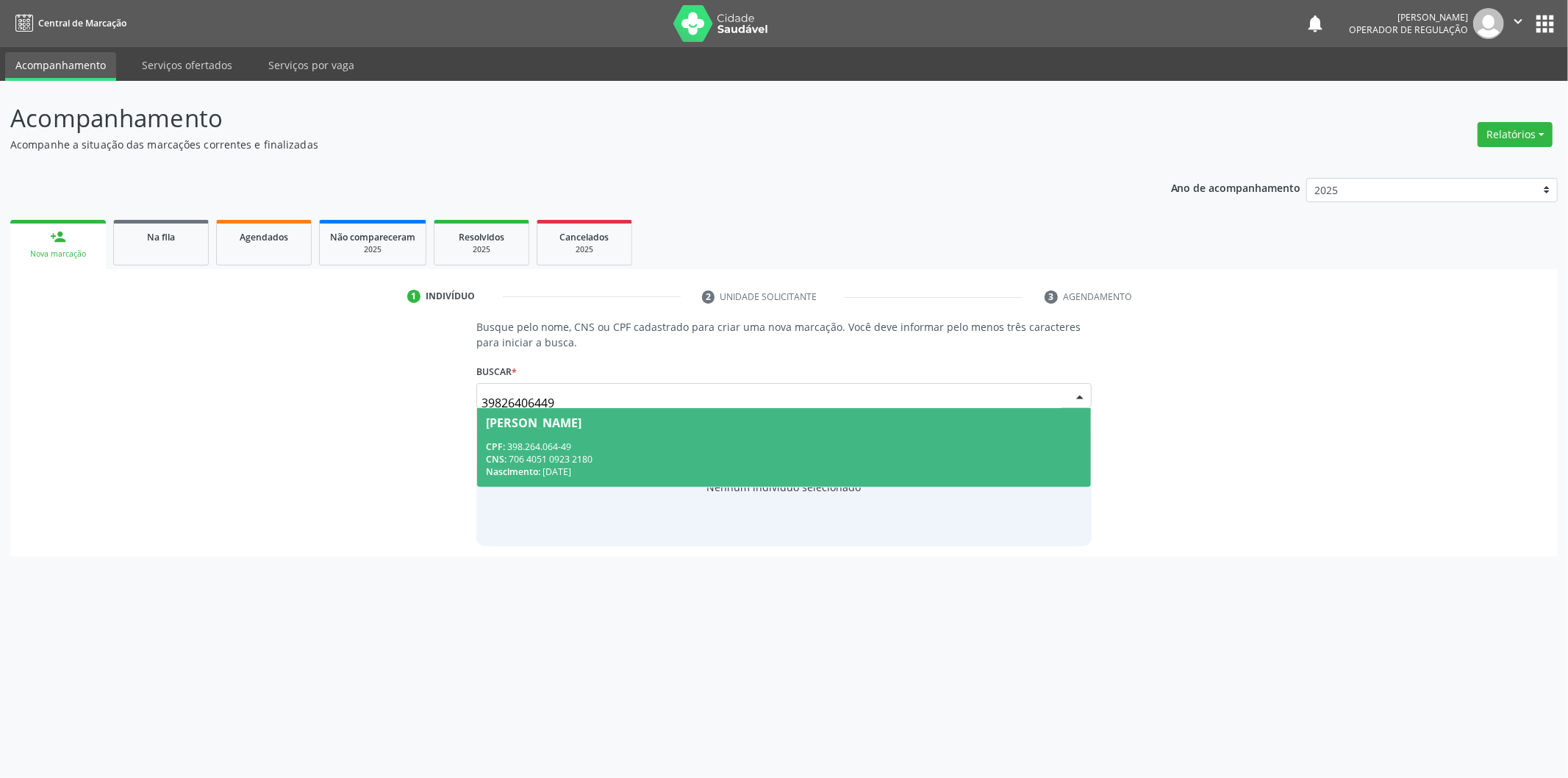
click at [708, 461] on div "CNS: 706 4051 0923 2180" at bounding box center [784, 459] width 596 height 13
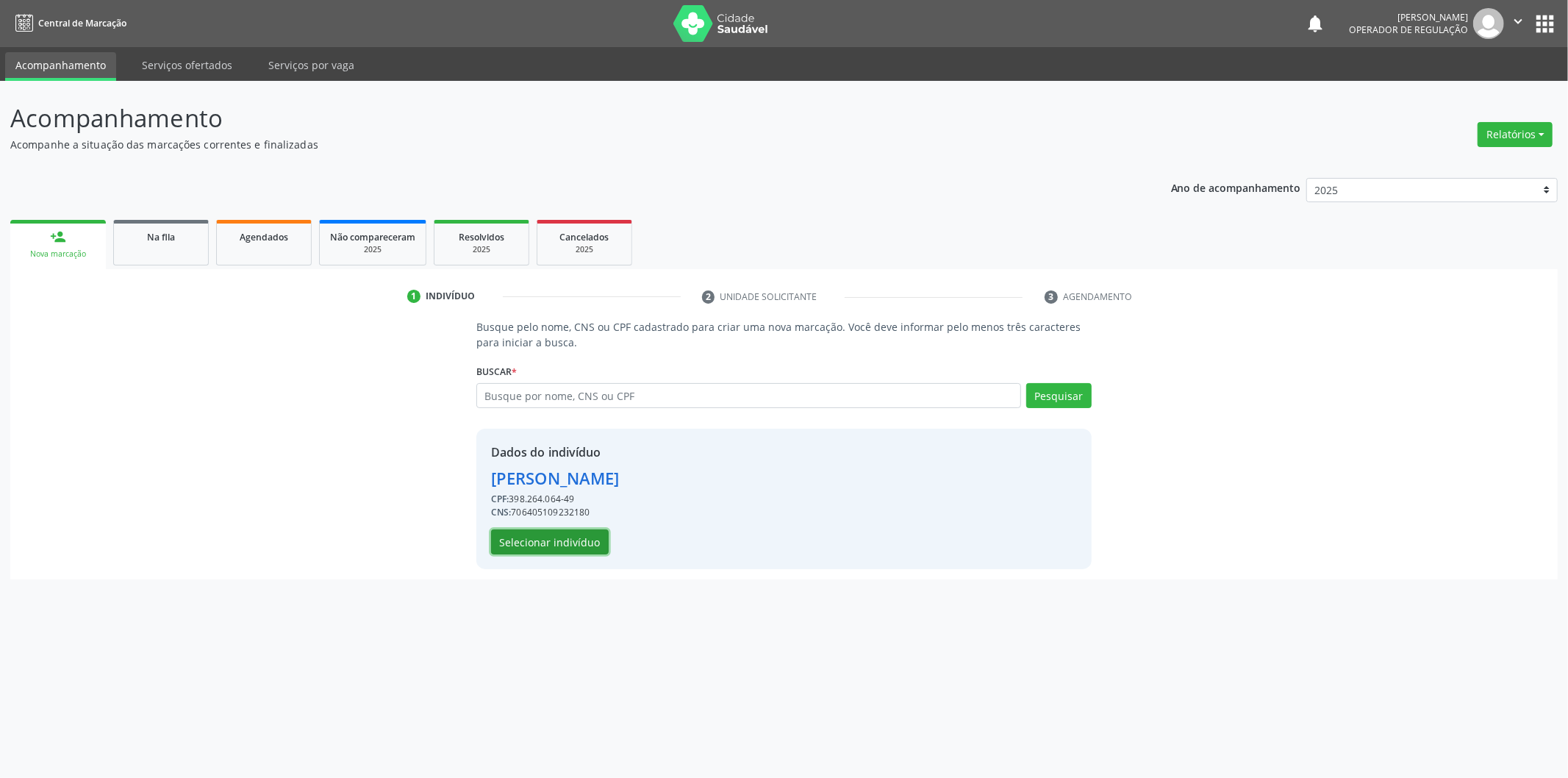
click at [557, 529] on button "Selecionar indivíduo" at bounding box center [549, 541] width 118 height 25
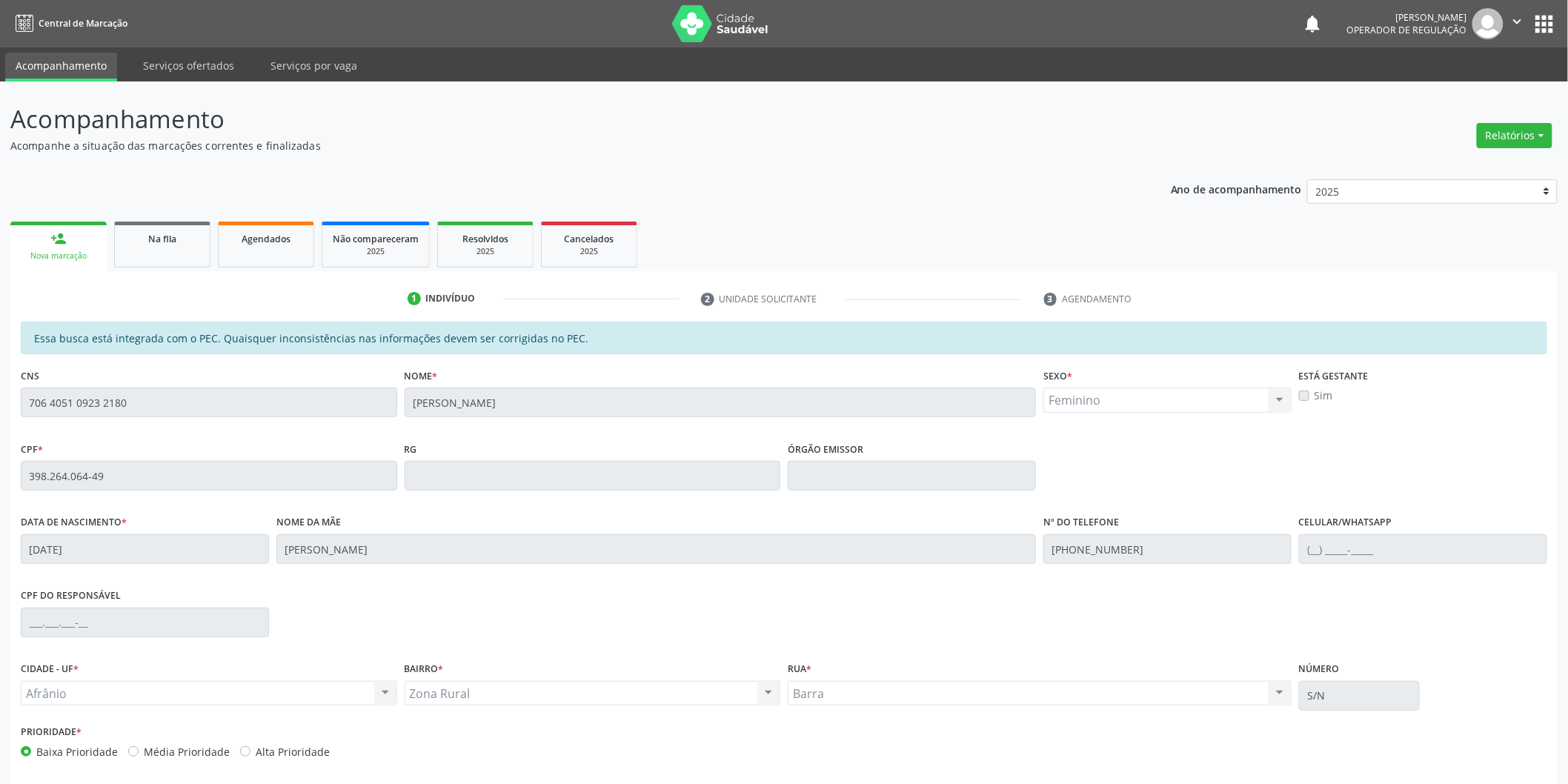
scroll to position [61, 0]
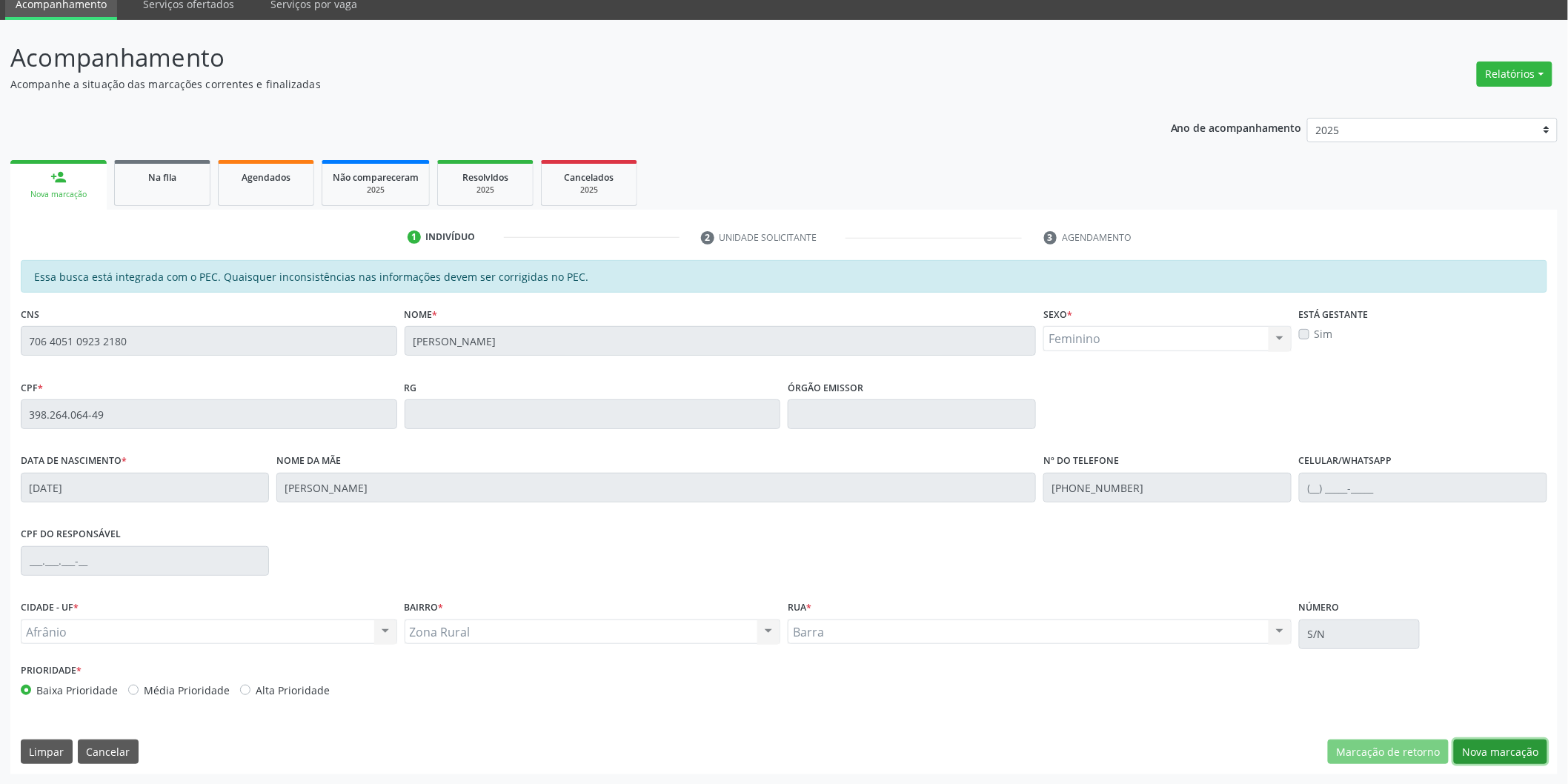
click at [1495, 746] on button "Nova marcação" at bounding box center [1500, 752] width 93 height 25
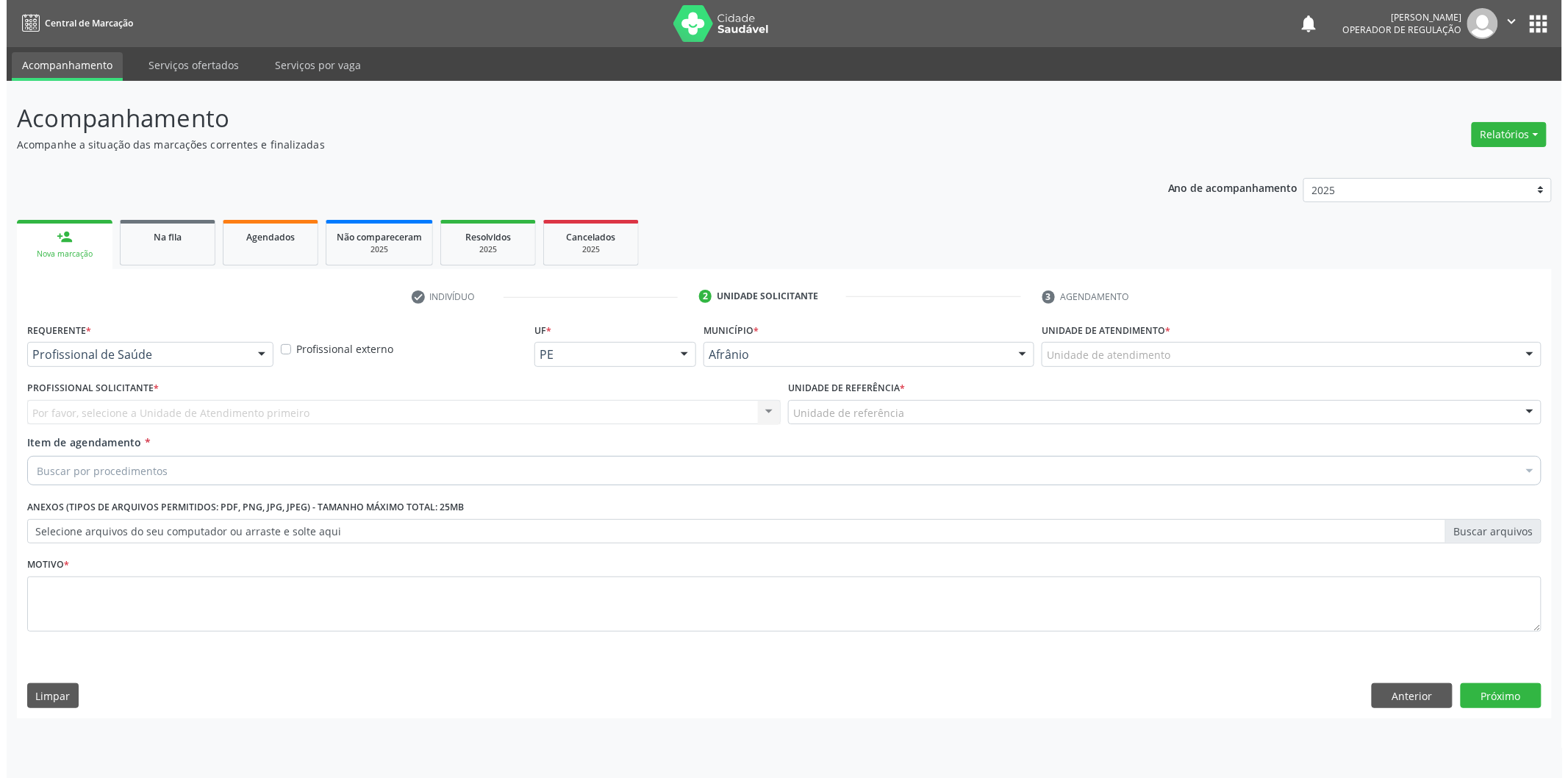
scroll to position [0, 0]
click at [1351, 369] on div "Unidade de atendimento * Unidade de atendimento Academia da Saude de Afranio Ac…" at bounding box center [1295, 348] width 512 height 58
click at [1355, 356] on div "Unidade de atendimento" at bounding box center [1295, 354] width 505 height 25
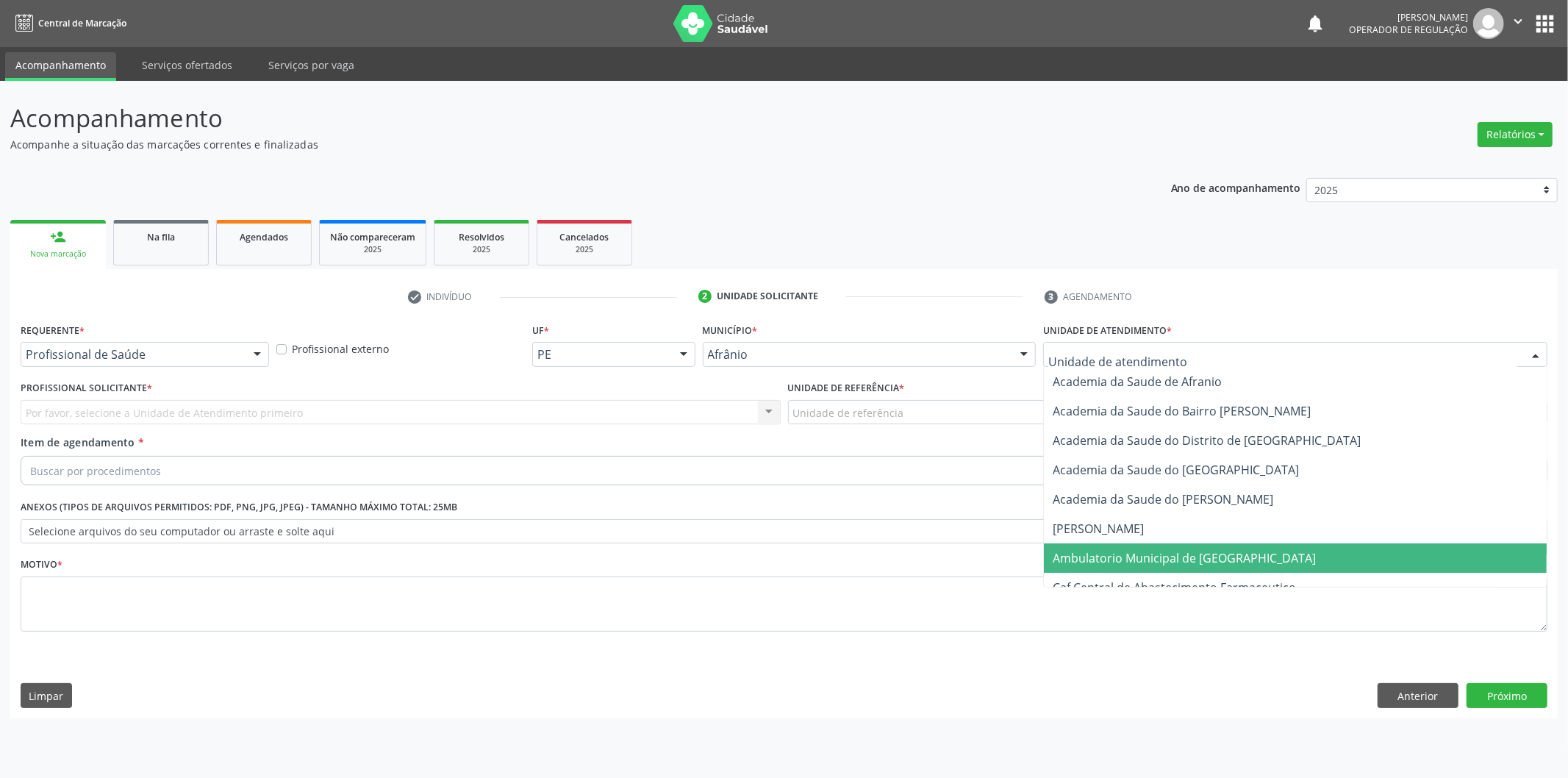
click at [1305, 561] on span "Ambulatorio Municipal de [GEOGRAPHIC_DATA]" at bounding box center [1295, 558] width 503 height 30
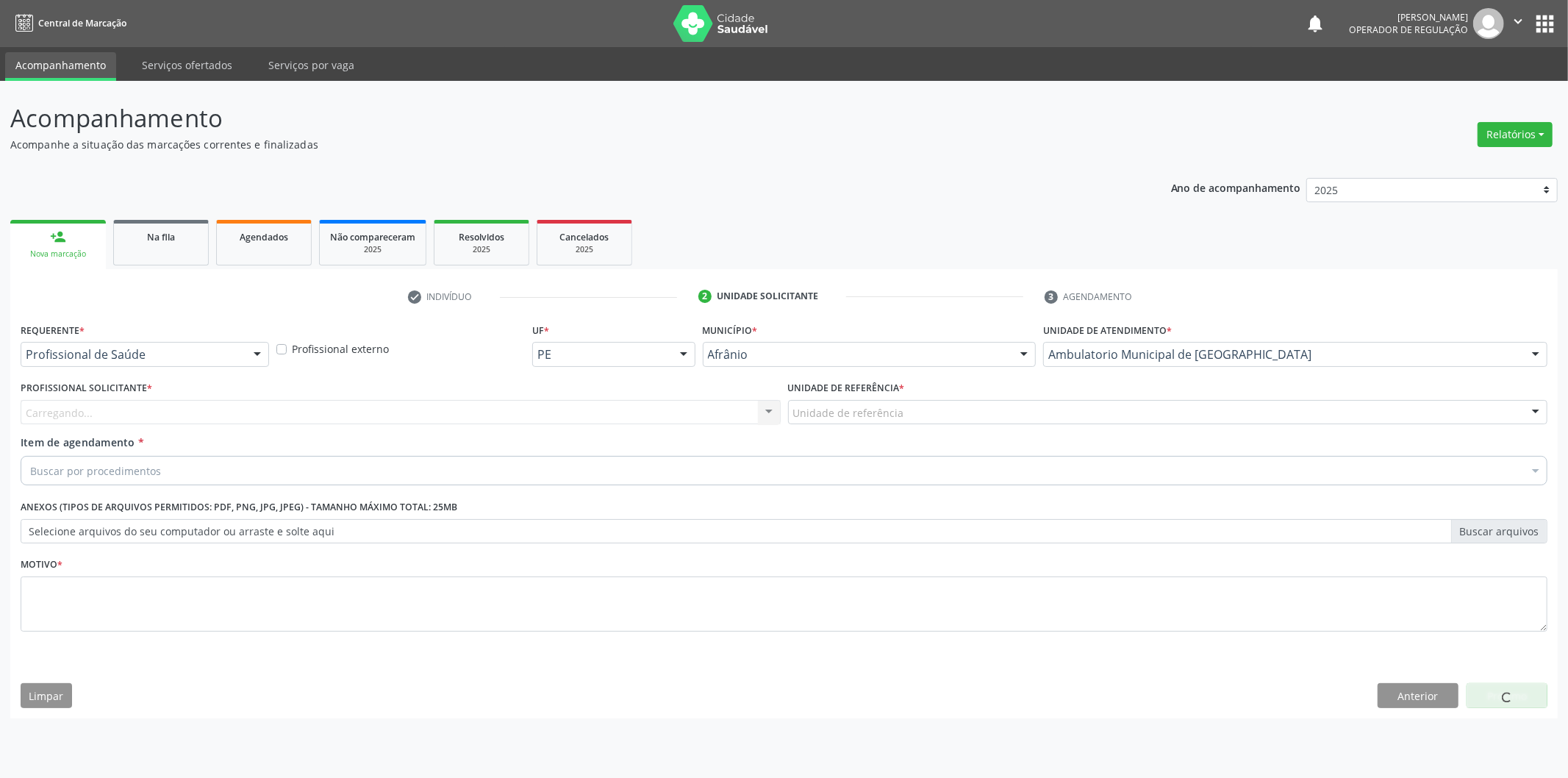
click at [672, 400] on div "Carregando... Nenhum resultado encontrado para: " " Não há nenhuma opção para s…" at bounding box center [401, 412] width 760 height 25
click at [681, 416] on div "Carregando... Nenhum resultado encontrado para: " " Não há nenhuma opção para s…" at bounding box center [401, 412] width 760 height 25
click at [681, 410] on div "Carregando... Nenhum resultado encontrado para: " " Não há nenhuma opção para s…" at bounding box center [401, 412] width 760 height 25
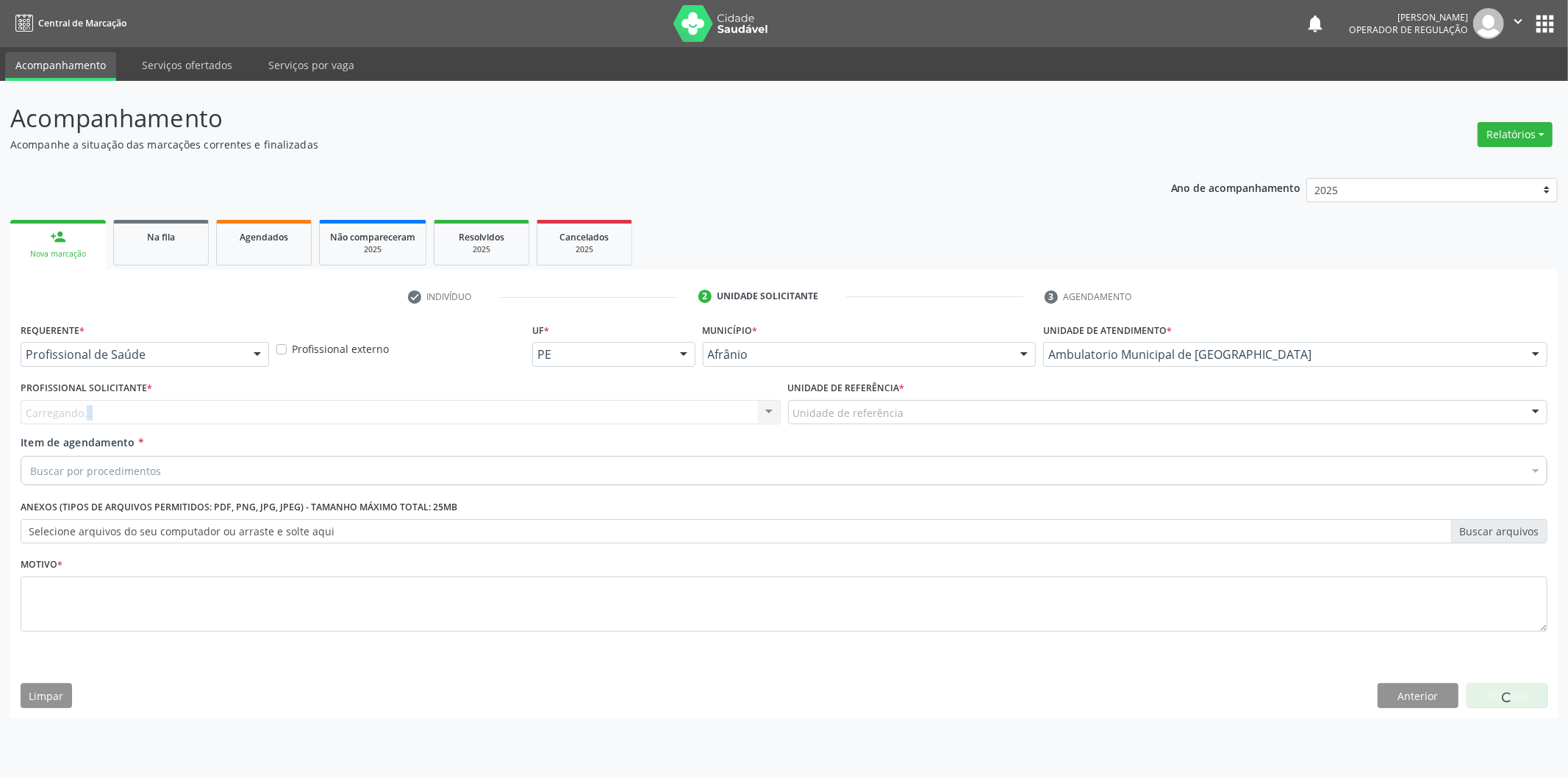
click at [681, 410] on div "Carregando... Nenhum resultado encontrado para: " " Não há nenhuma opção para s…" at bounding box center [401, 412] width 760 height 25
click at [681, 410] on div "Profissional solicitante Médico Anestesiologista - [PERSON_NAME] Angiologista -…" at bounding box center [401, 412] width 760 height 25
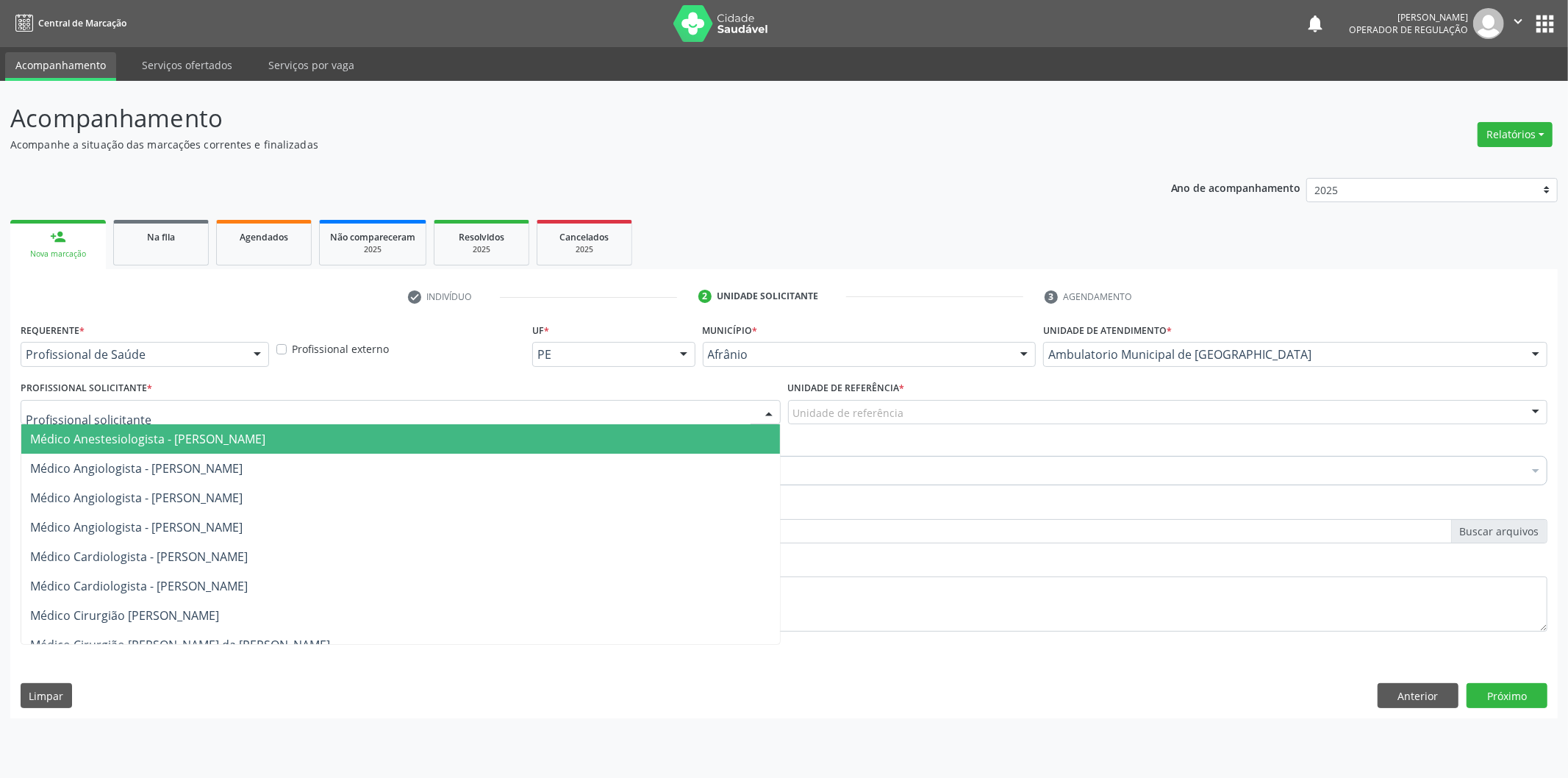
click at [681, 410] on div at bounding box center [401, 412] width 760 height 25
click at [667, 503] on span "Médico Angiologista - [PERSON_NAME]" at bounding box center [401, 497] width 759 height 30
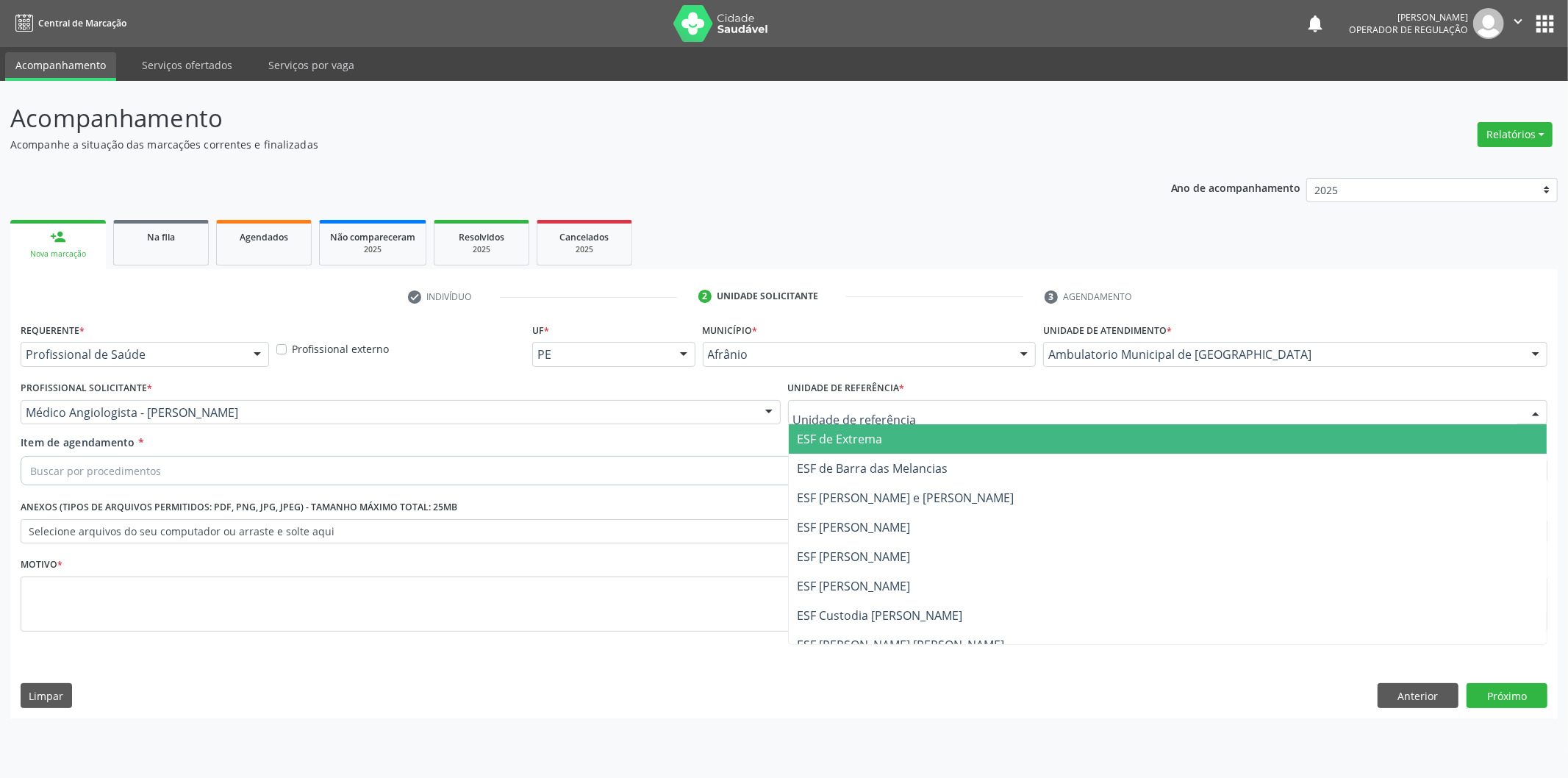
click at [959, 408] on div at bounding box center [1168, 412] width 760 height 25
click at [944, 477] on span "ESF de Barra das Melancias" at bounding box center [1168, 468] width 759 height 30
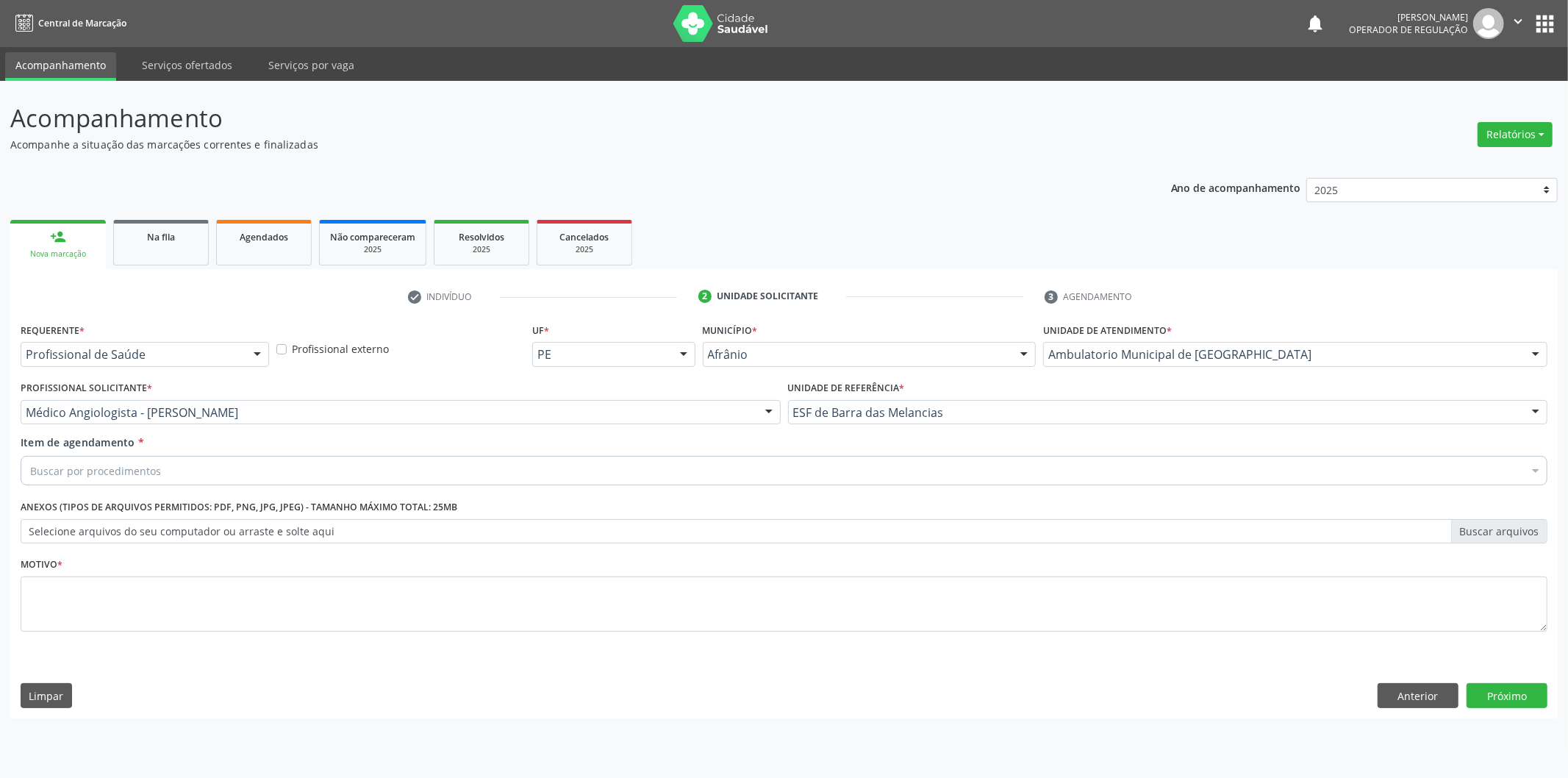
click at [938, 471] on div "Buscar por procedimentos" at bounding box center [784, 470] width 1527 height 30
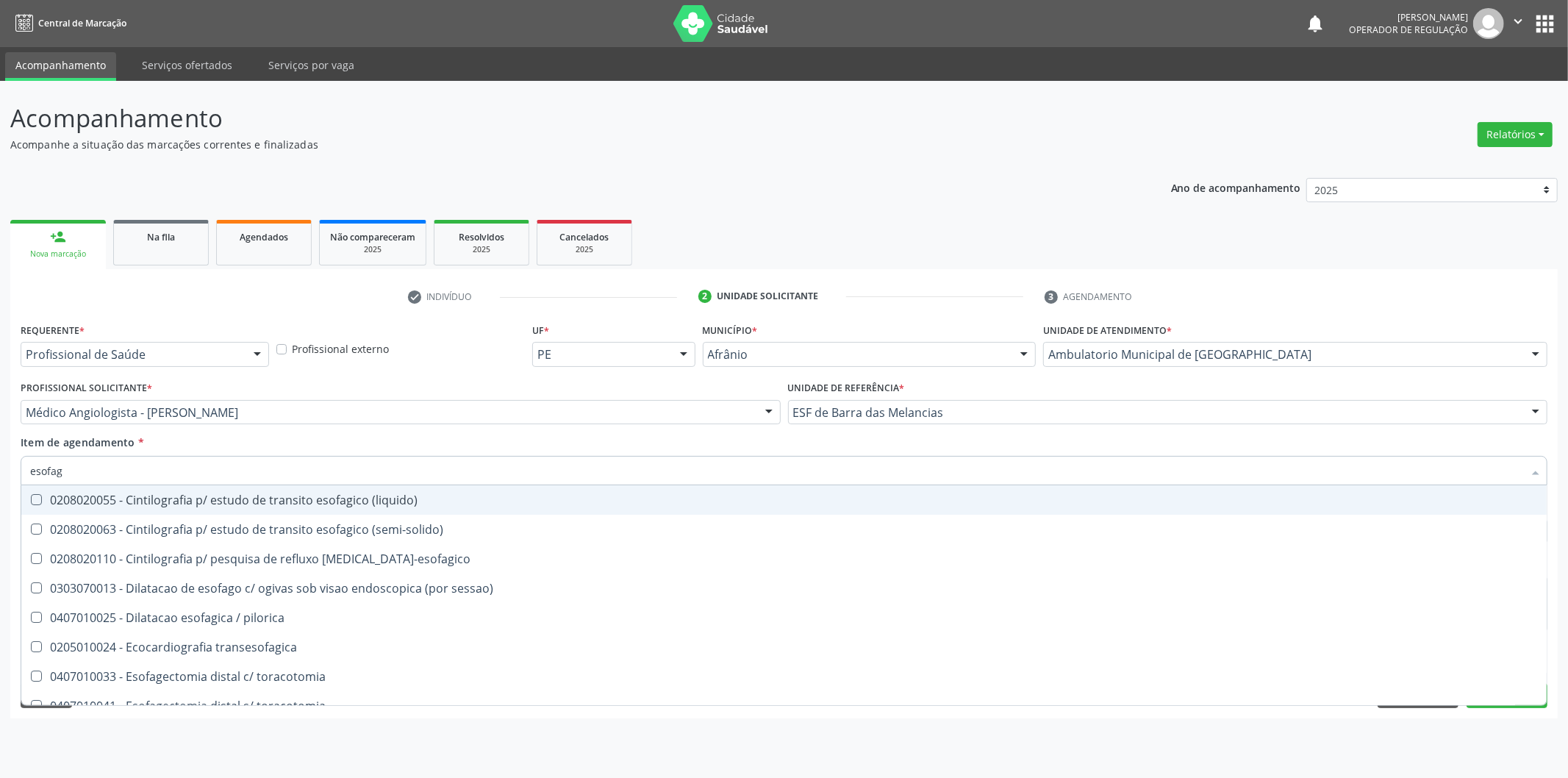
type input "esofago"
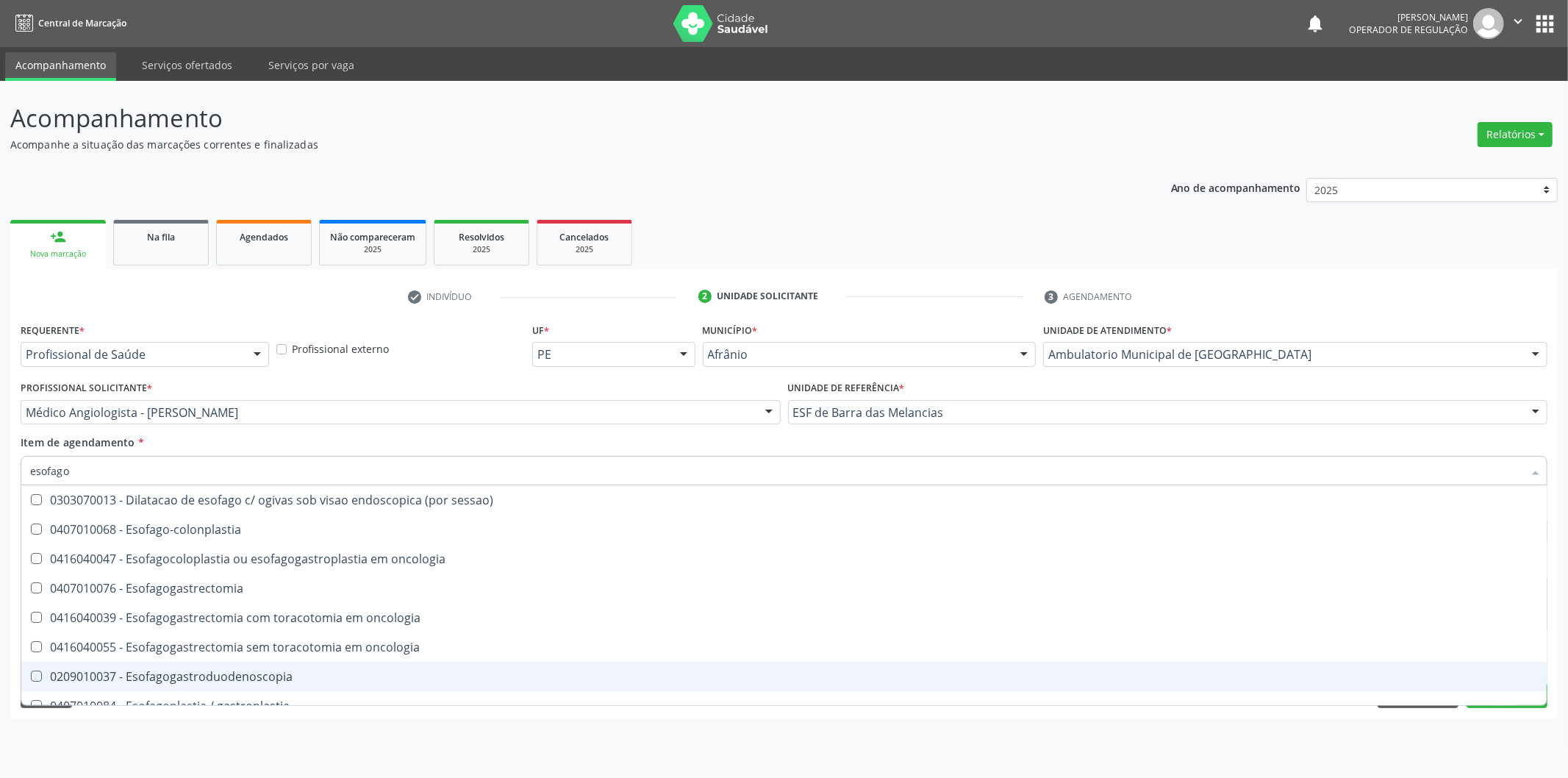
click at [364, 672] on div "0209010037 - Esofagogastroduodenoscopia" at bounding box center [784, 676] width 1508 height 12
checkbox Esofagogastroduodenoscopia "true"
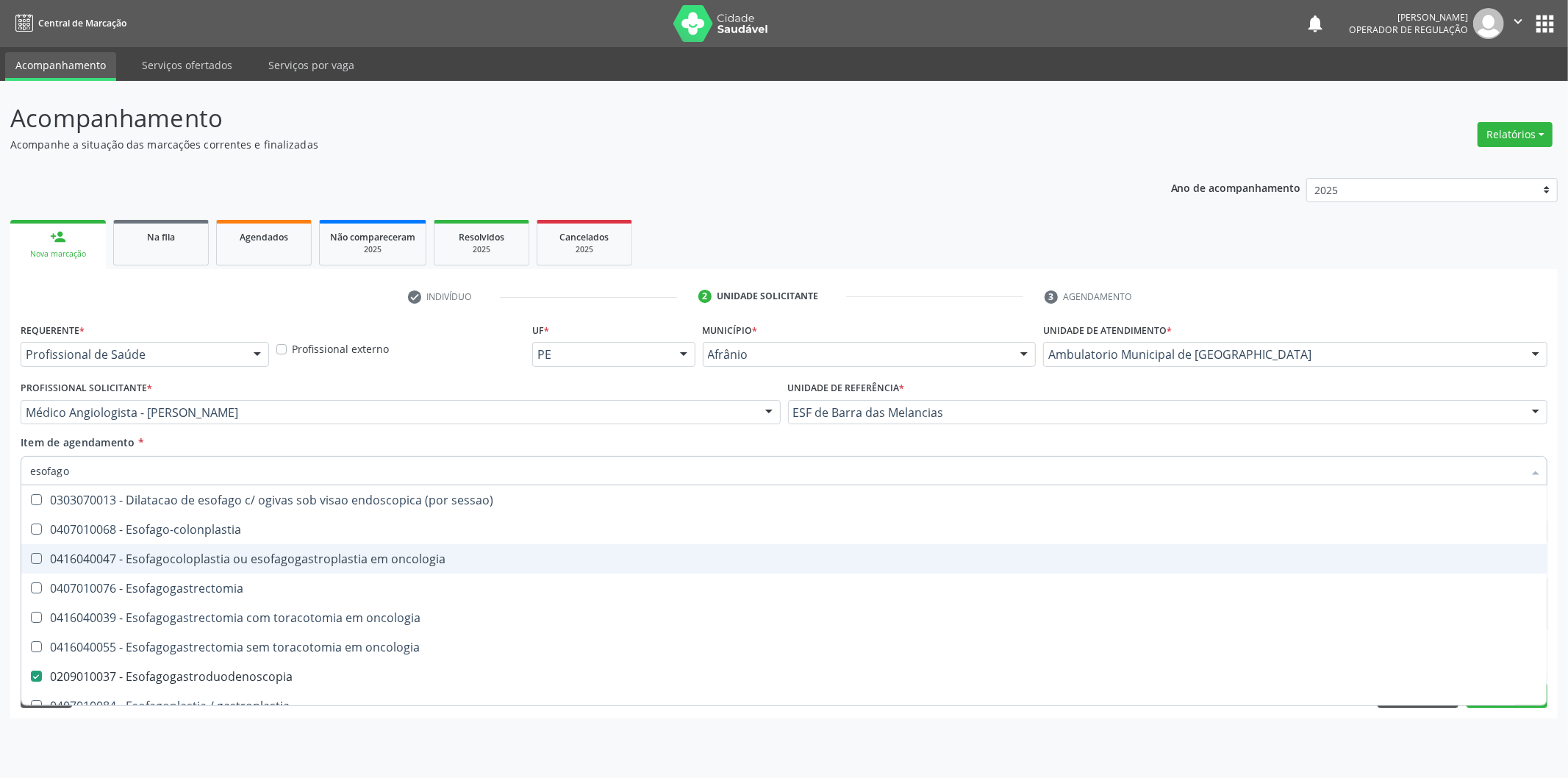
click at [0, 501] on div "Acompanhamento Acompanhe a situação das marcações correntes e finalizadas Relat…" at bounding box center [784, 429] width 1568 height 697
checkbox Esofago-colonplastia "true"
checkbox Esofagogastroduodenoscopia "false"
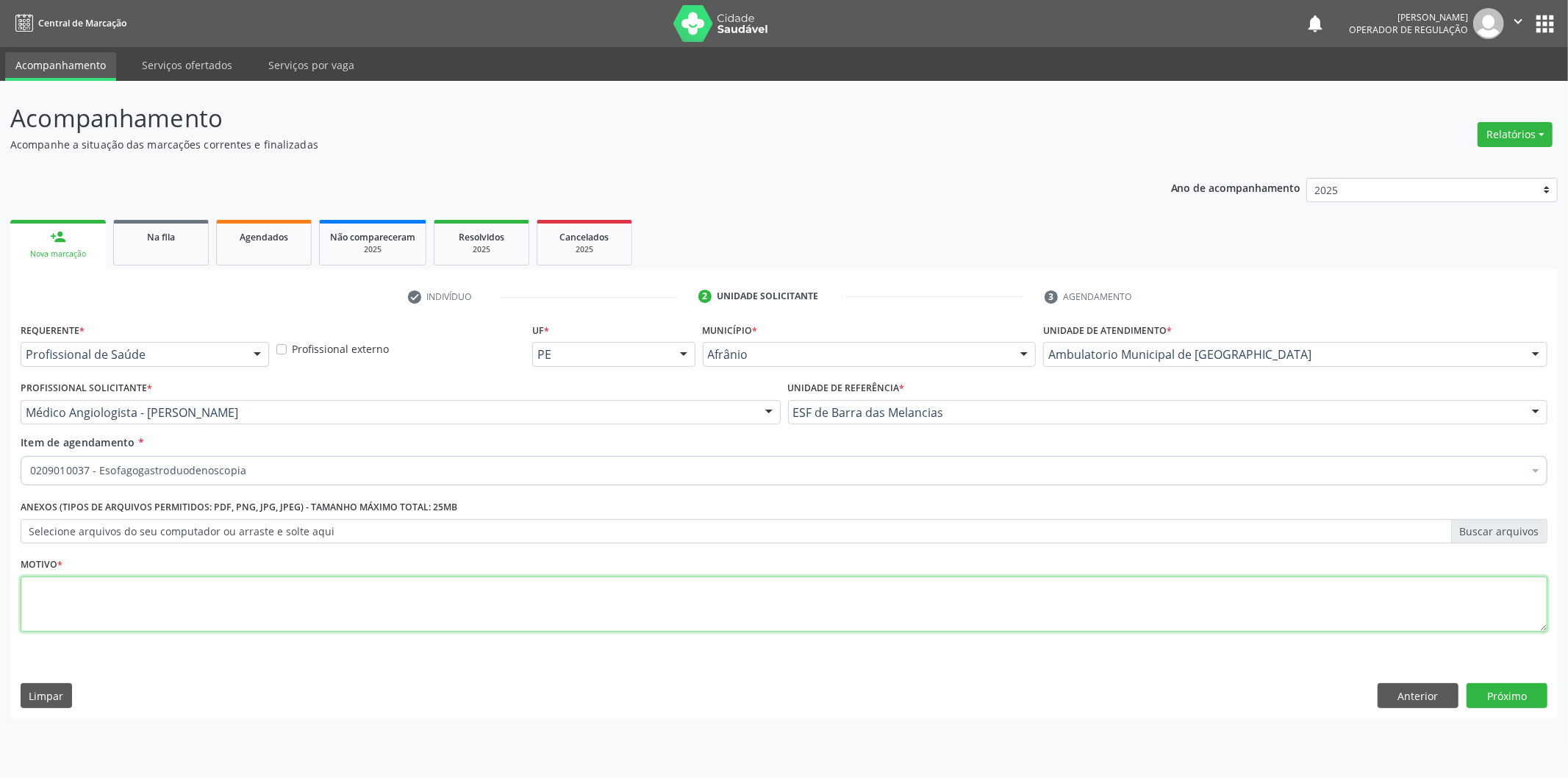
click at [212, 599] on textarea at bounding box center [784, 604] width 1527 height 56
drag, startPoint x: 233, startPoint y: 612, endPoint x: 0, endPoint y: 608, distance: 233.0
click at [0, 608] on div "Acompanhamento Acompanhe a situação das marcações correntes e finalizadas Relat…" at bounding box center [784, 429] width 1568 height 697
type textarea "ENDOSCOPIA DIGESTIVA ALTA"
click at [1500, 706] on button "Próximo" at bounding box center [1507, 695] width 81 height 25
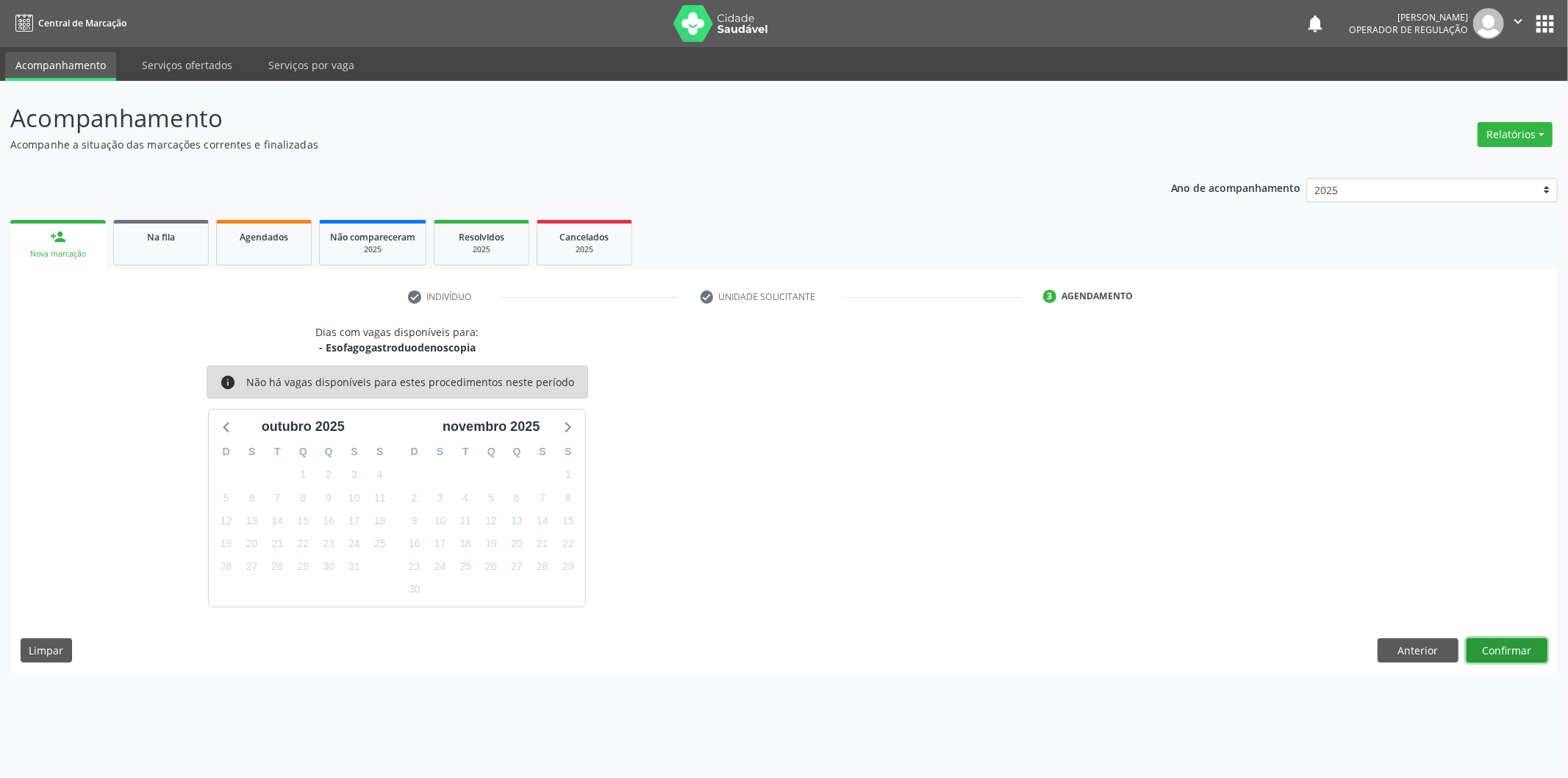
drag, startPoint x: 1498, startPoint y: 659, endPoint x: 1502, endPoint y: 641, distance: 18.4
click at [1502, 641] on button "Confirmar" at bounding box center [1507, 650] width 81 height 25
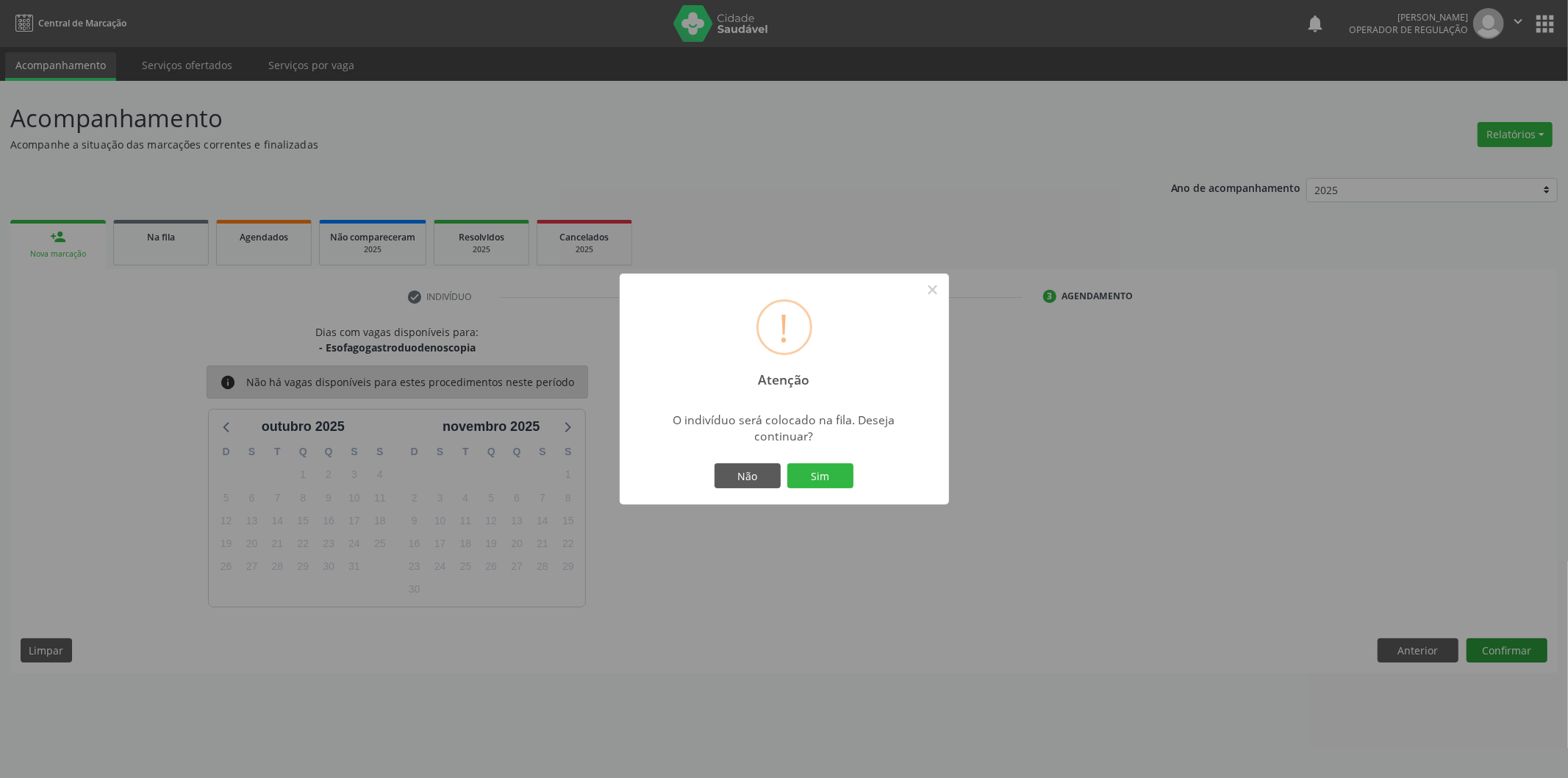
click at [788, 463] on button "Sim" at bounding box center [820, 475] width 66 height 25
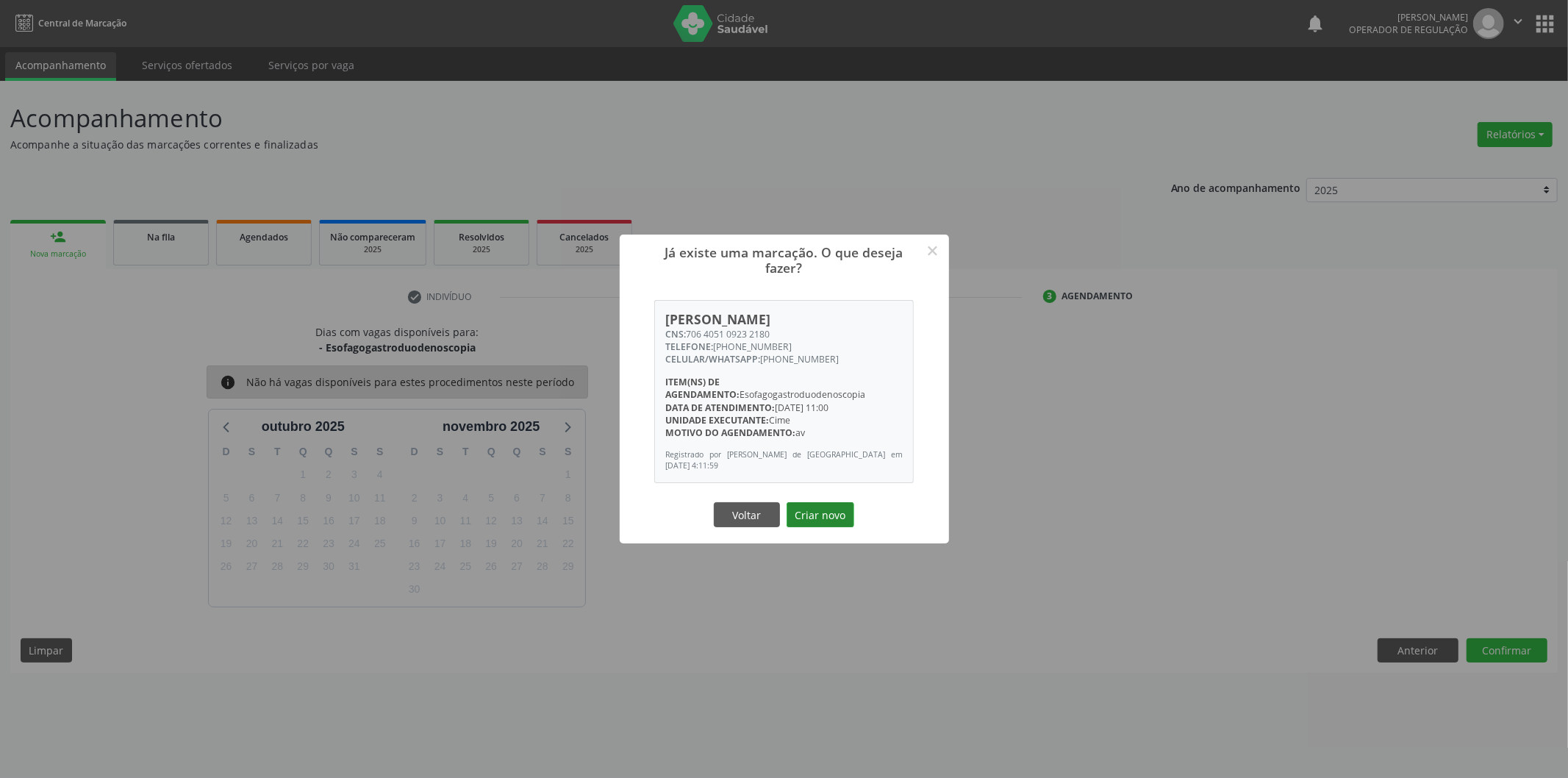
click at [829, 518] on button "Criar novo" at bounding box center [820, 514] width 68 height 25
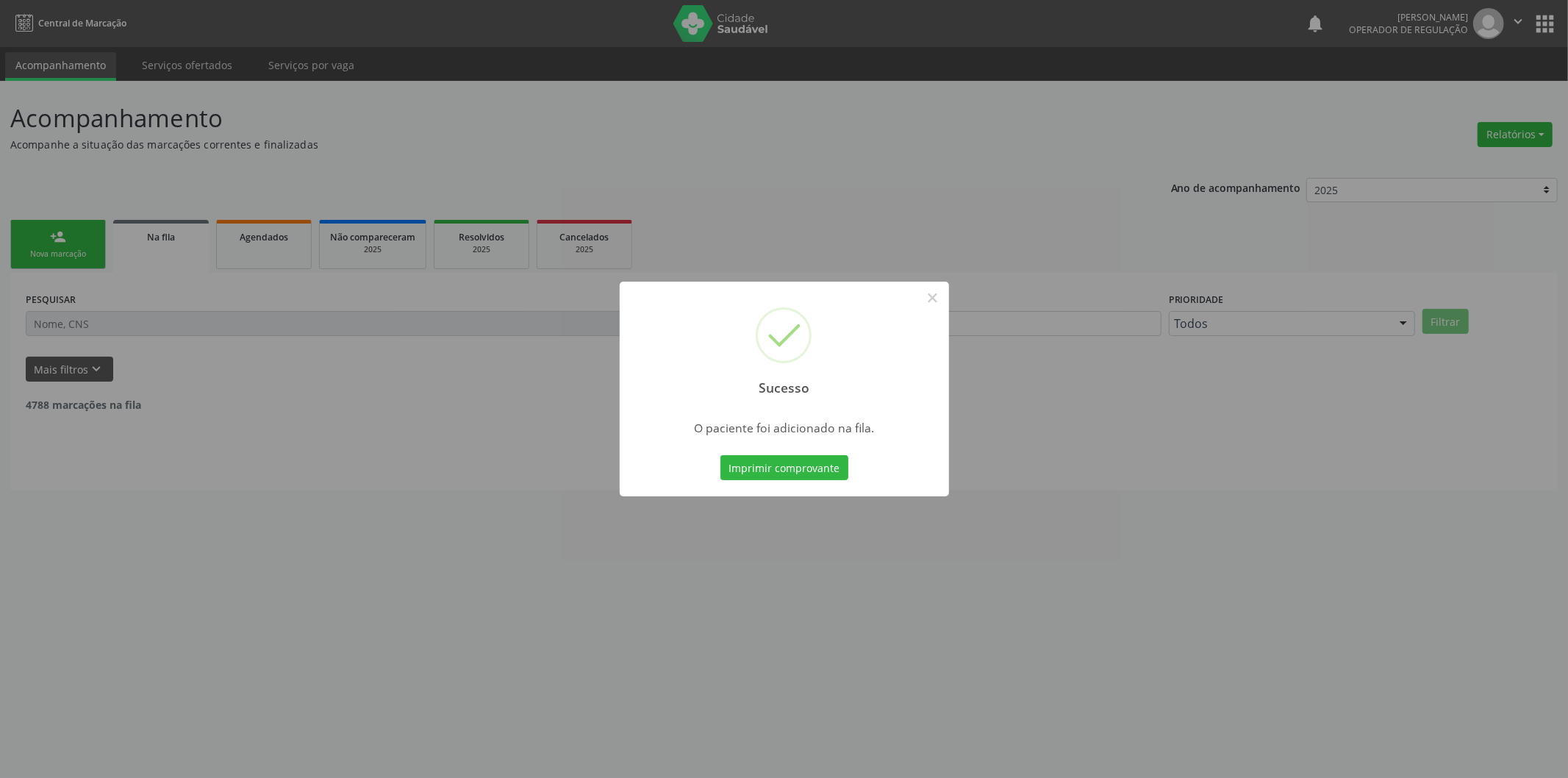
click at [101, 224] on div "Sucesso × O paciente foi adicionado na fila. Imprimir comprovante Cancel" at bounding box center [784, 389] width 1568 height 778
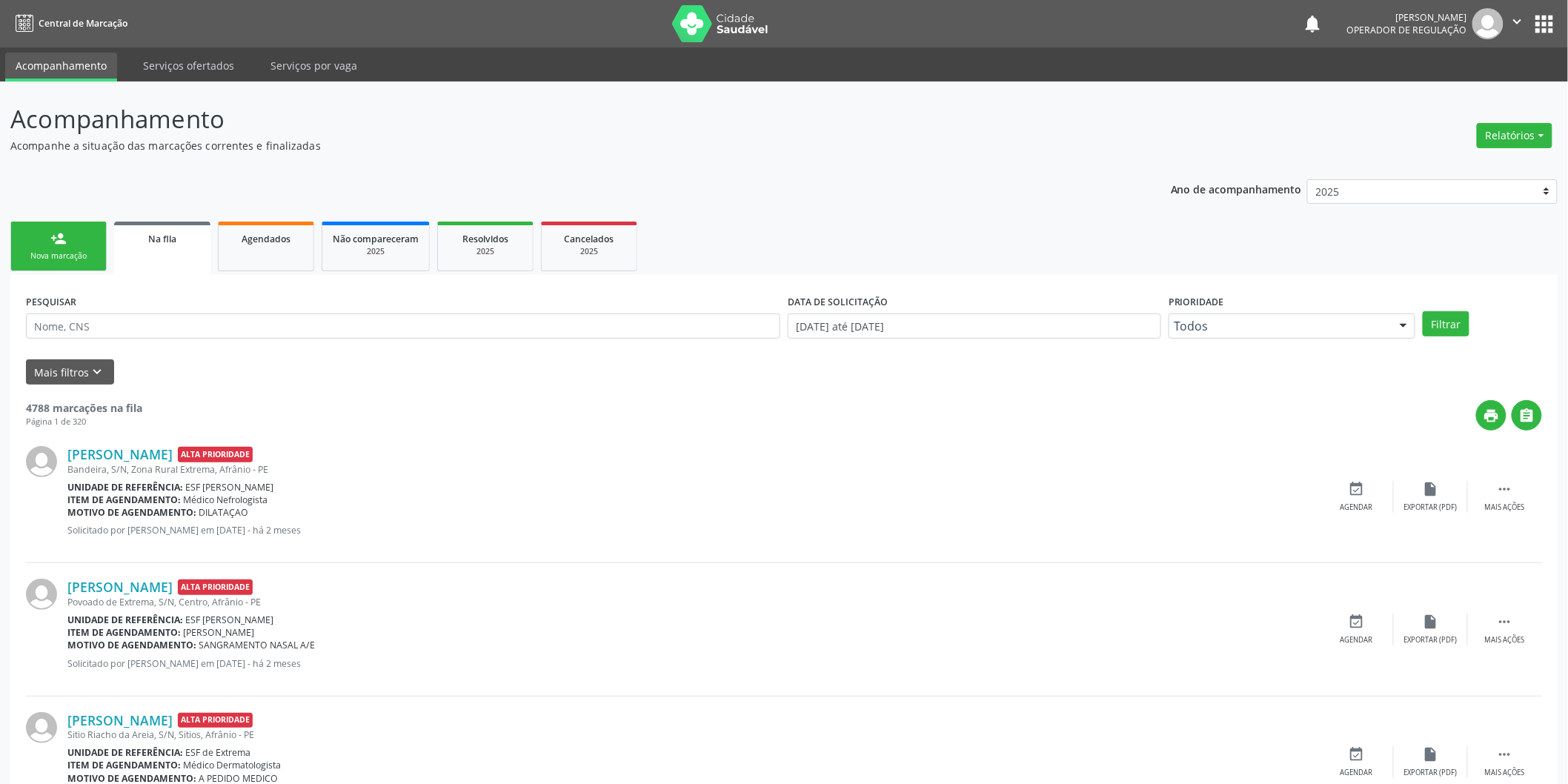
click at [92, 262] on link "person_add Nova marcação" at bounding box center [59, 247] width 97 height 50
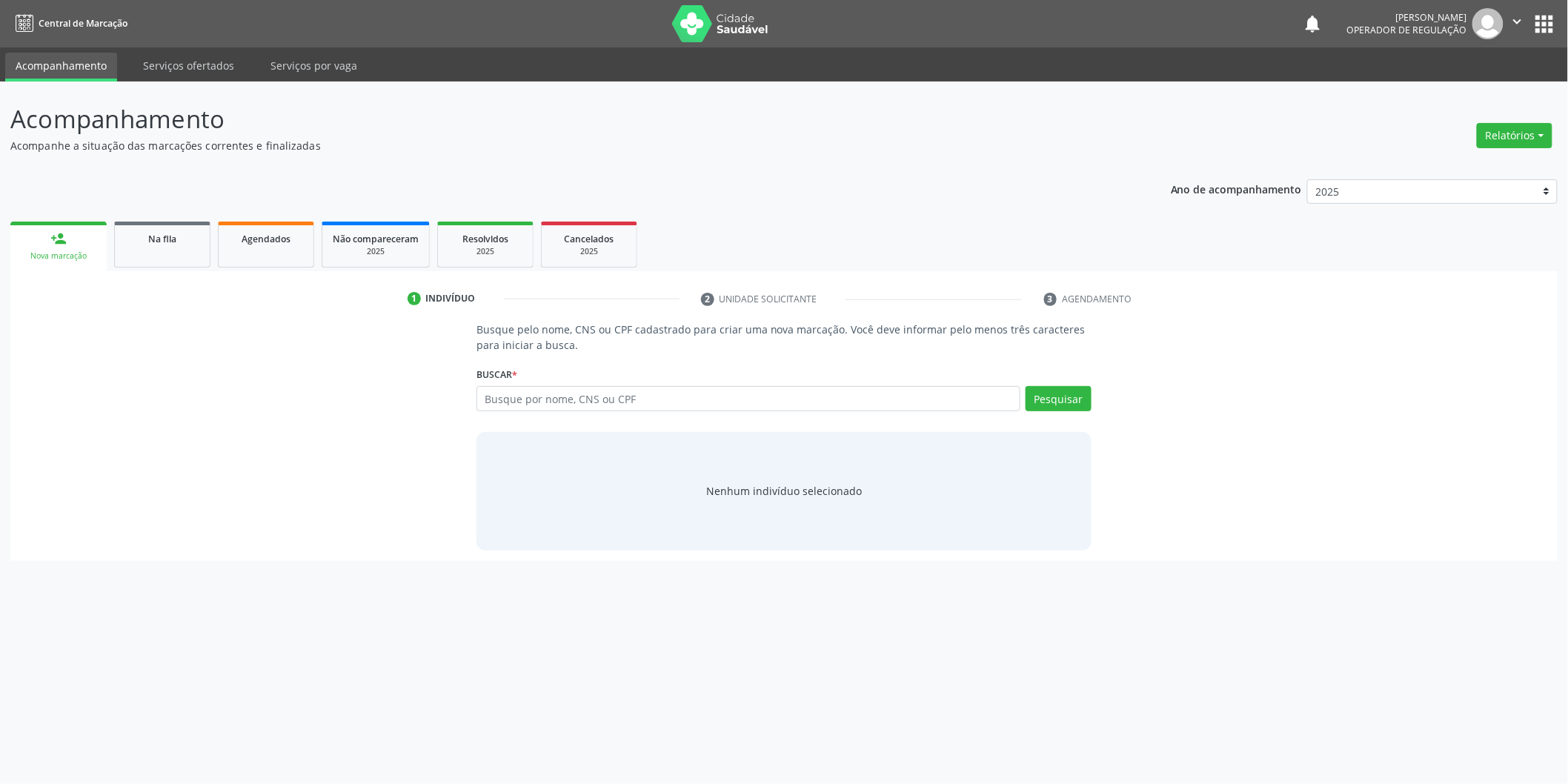
click at [57, 260] on div "Nova marcação" at bounding box center [59, 256] width 76 height 11
click at [566, 381] on div "Buscar * Busque por nome, CNS ou CPF Nenhum resultado encontrado para: " " Digi…" at bounding box center [790, 392] width 620 height 58
click at [803, 390] on input "text" at bounding box center [754, 398] width 549 height 25
type input "705008097609156"
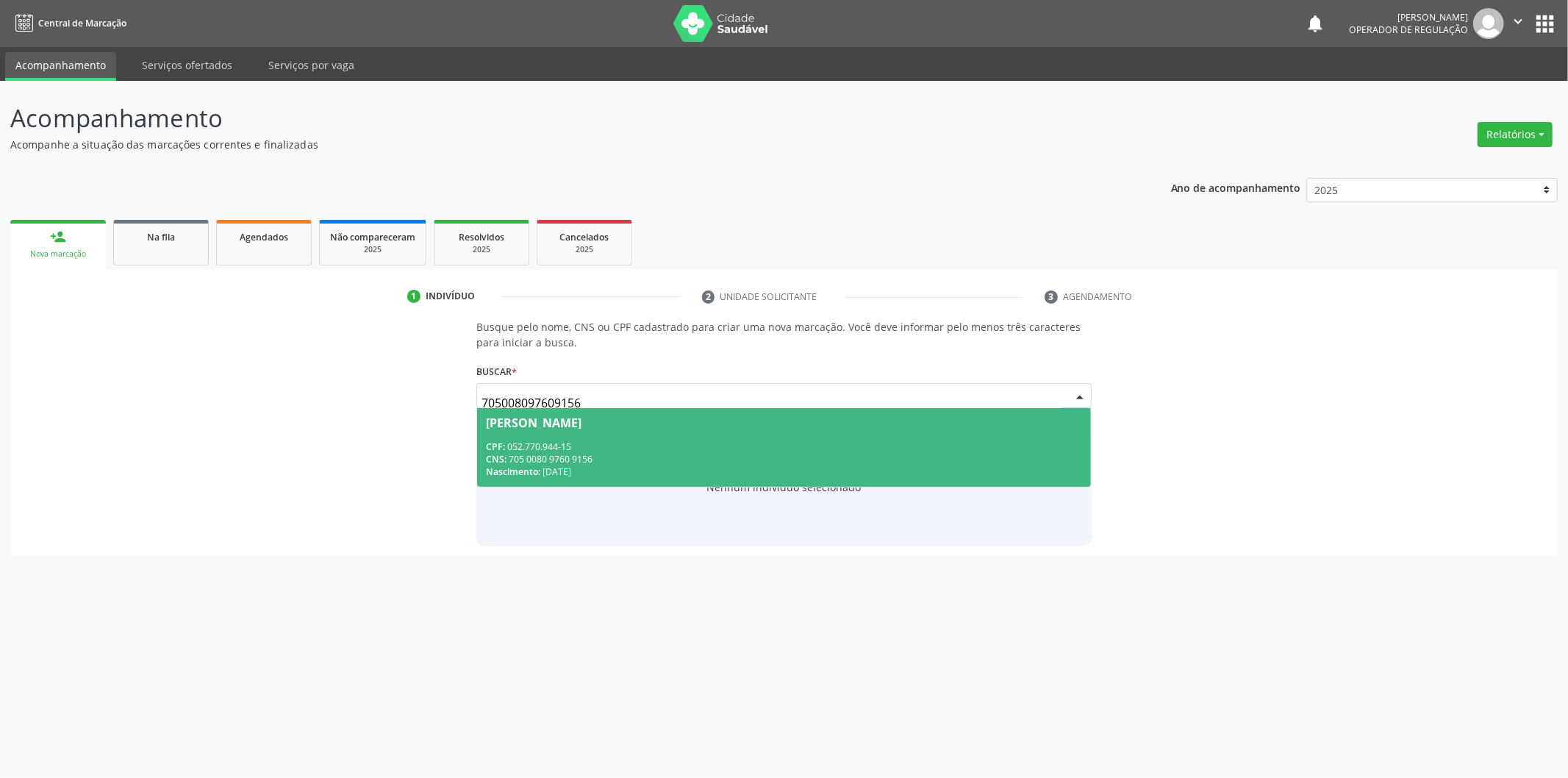
click at [860, 438] on span "[PERSON_NAME] CPF: 052.770.944-15 CNS: 705 0080 9760 9156 Nascimento: [DATE]" at bounding box center [784, 447] width 614 height 78
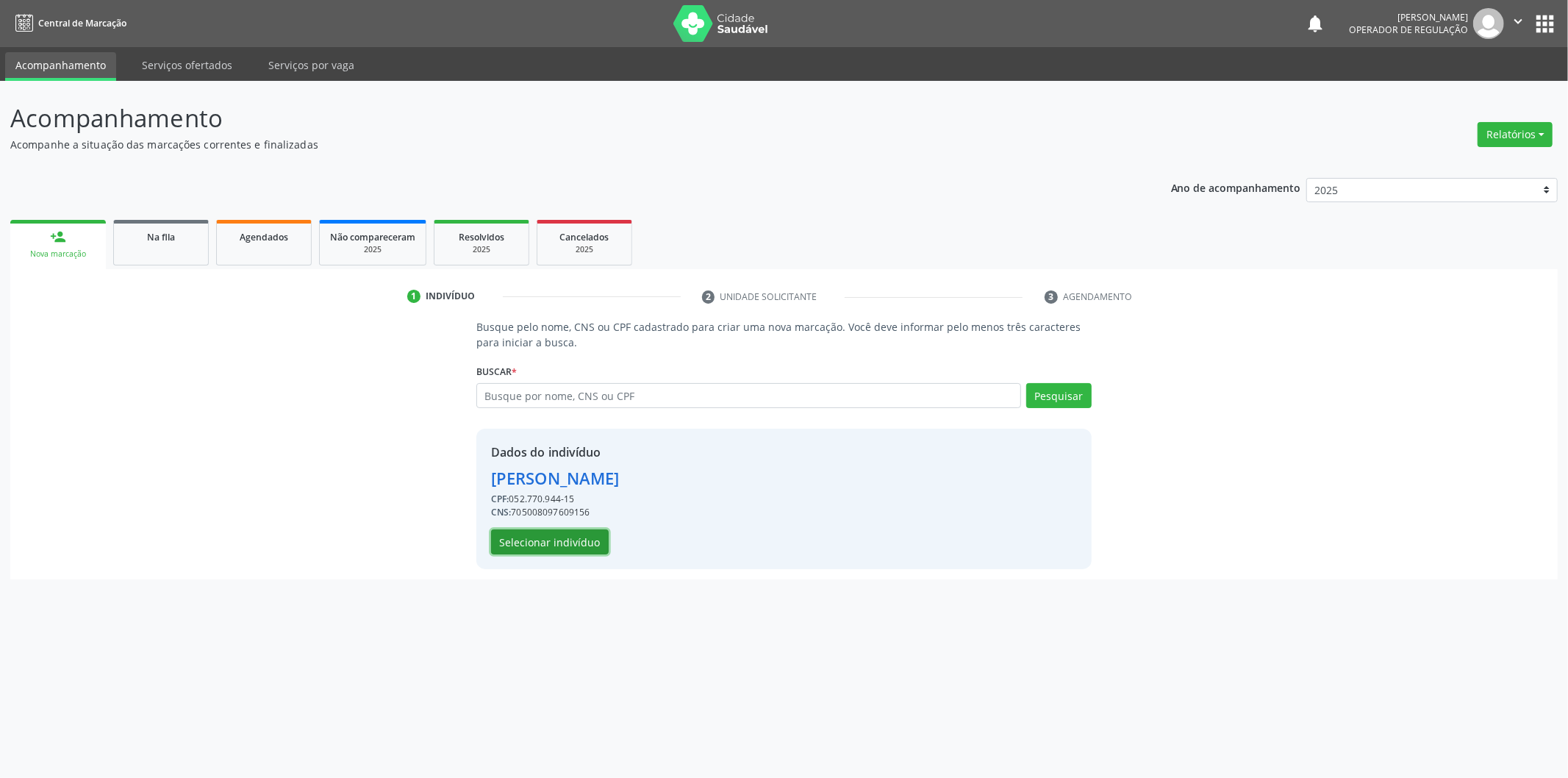
click at [588, 549] on button "Selecionar indivíduo" at bounding box center [549, 541] width 118 height 25
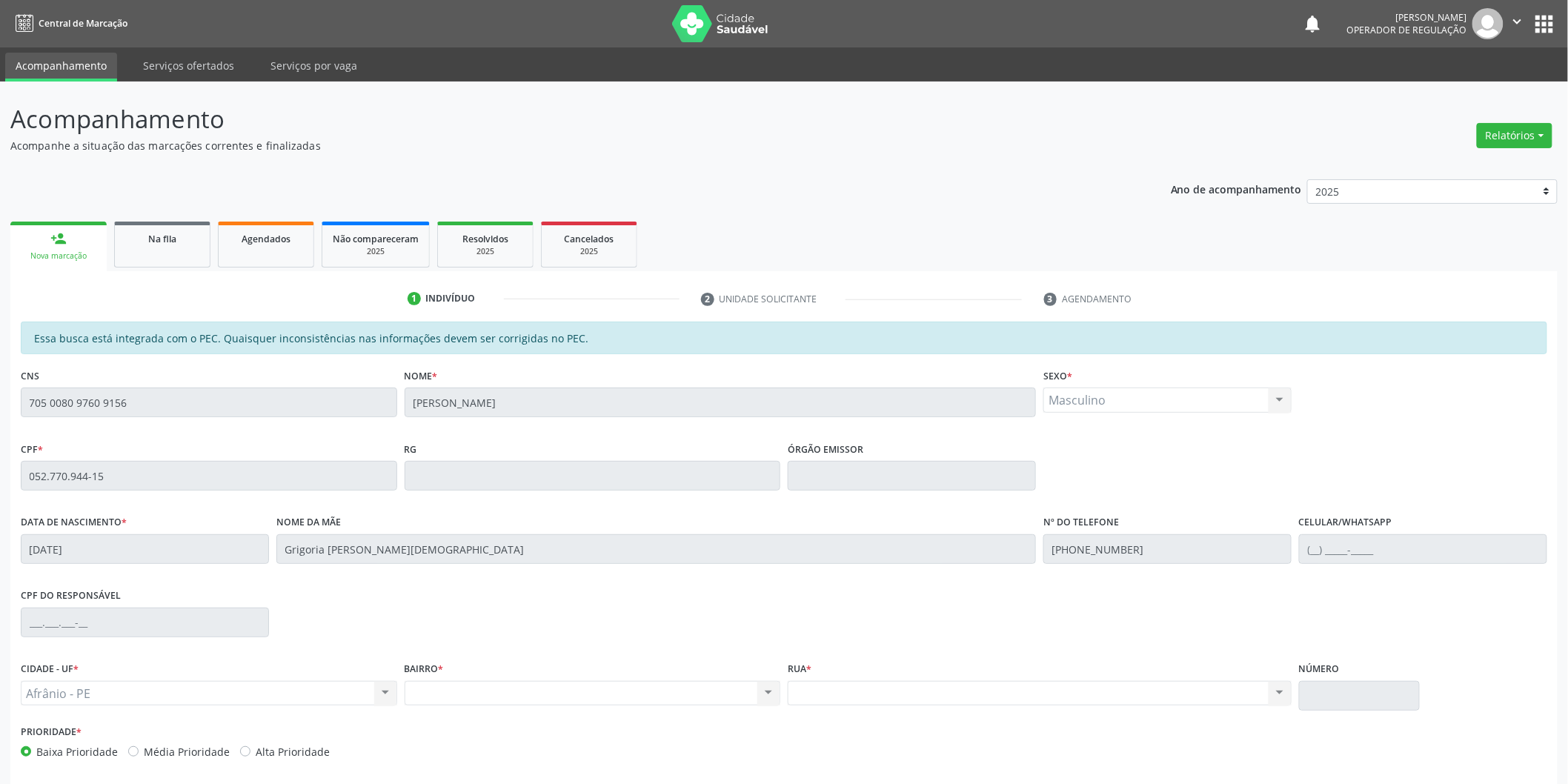
scroll to position [61, 0]
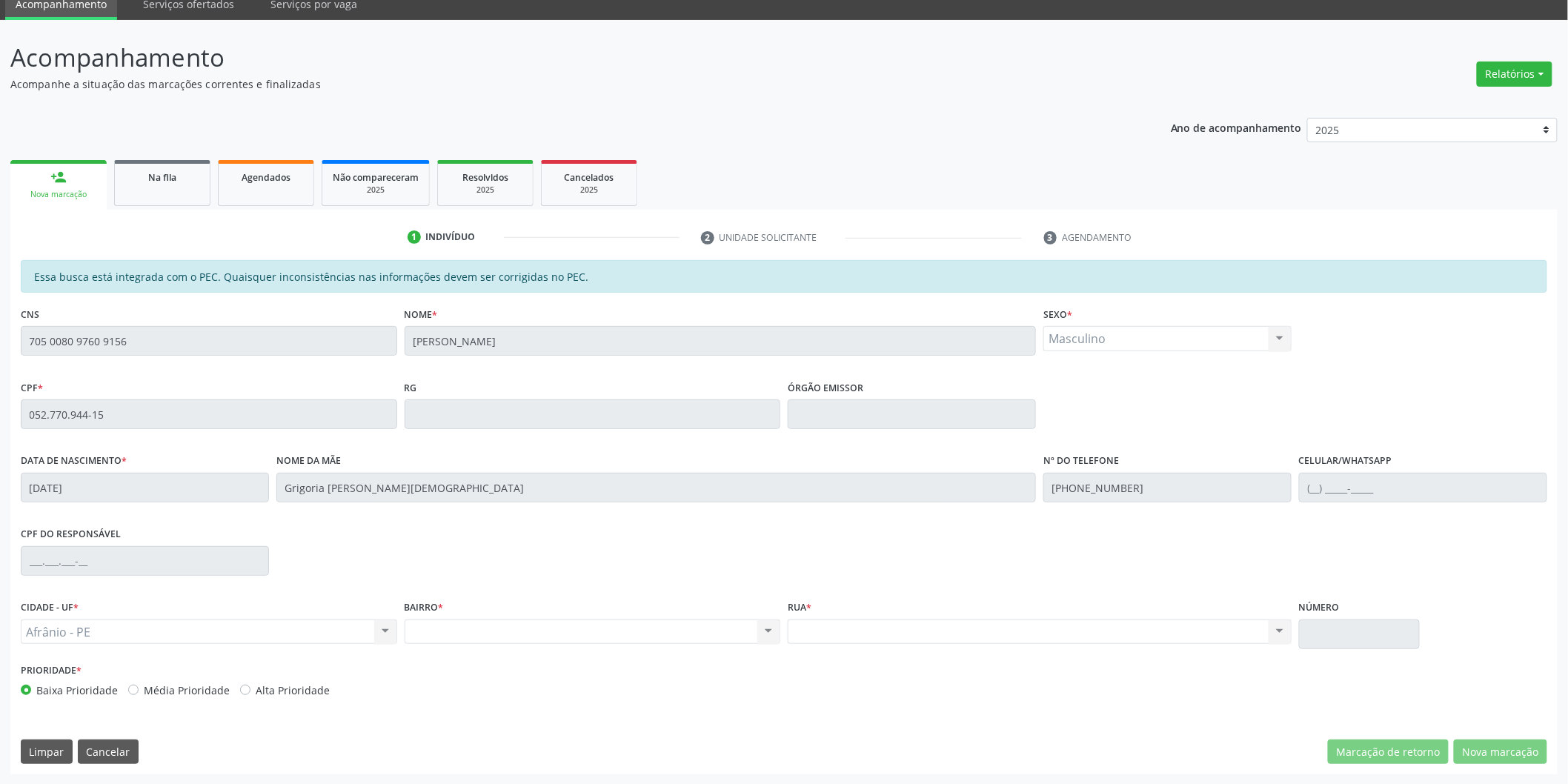
click at [0, 371] on div "Acompanhamento Acompanhe a situação das marcações correntes e finalizadas Relat…" at bounding box center [784, 402] width 1568 height 765
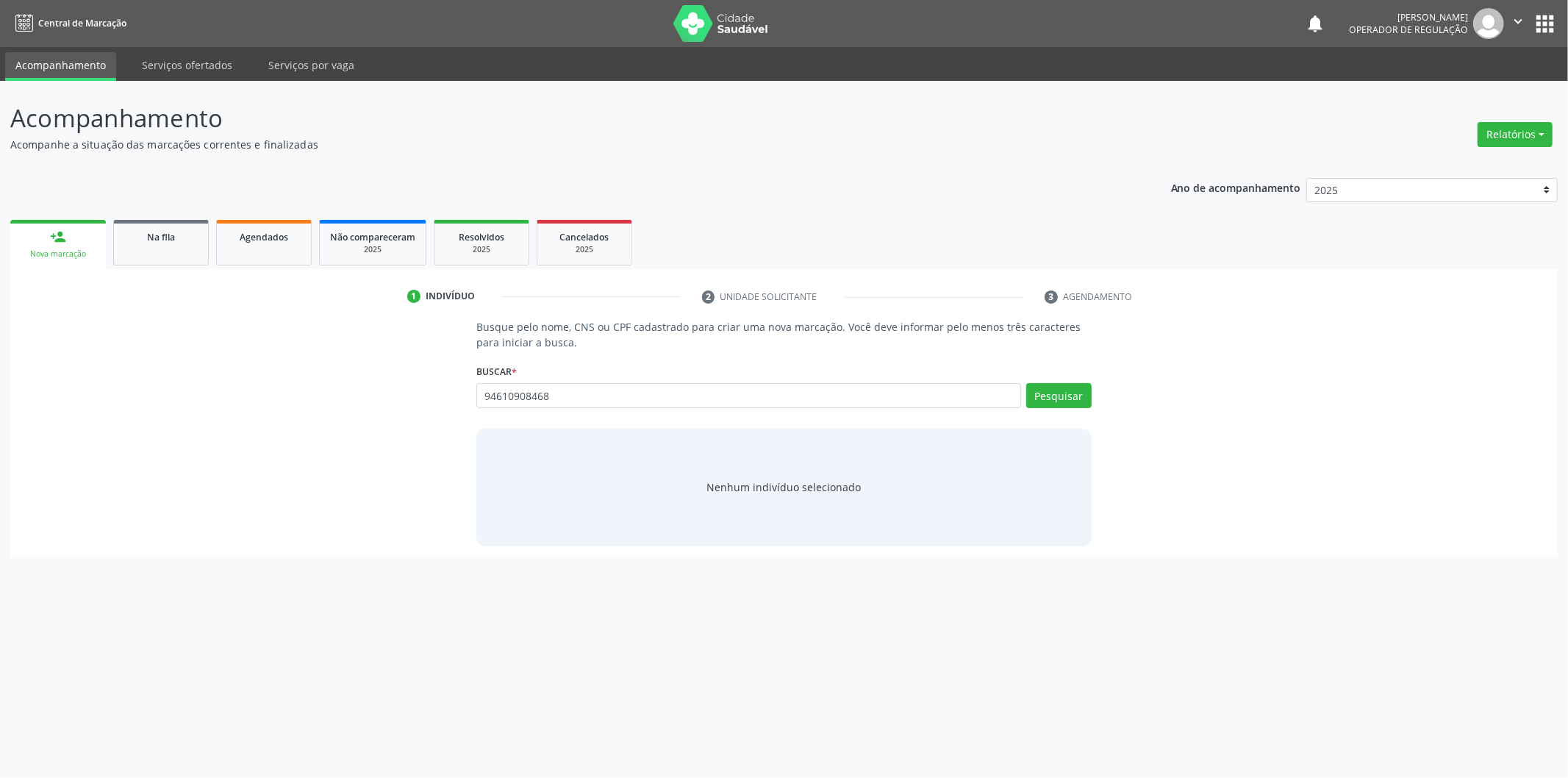
type input "94610908468"
click at [561, 390] on input "94610908468" at bounding box center [748, 395] width 545 height 25
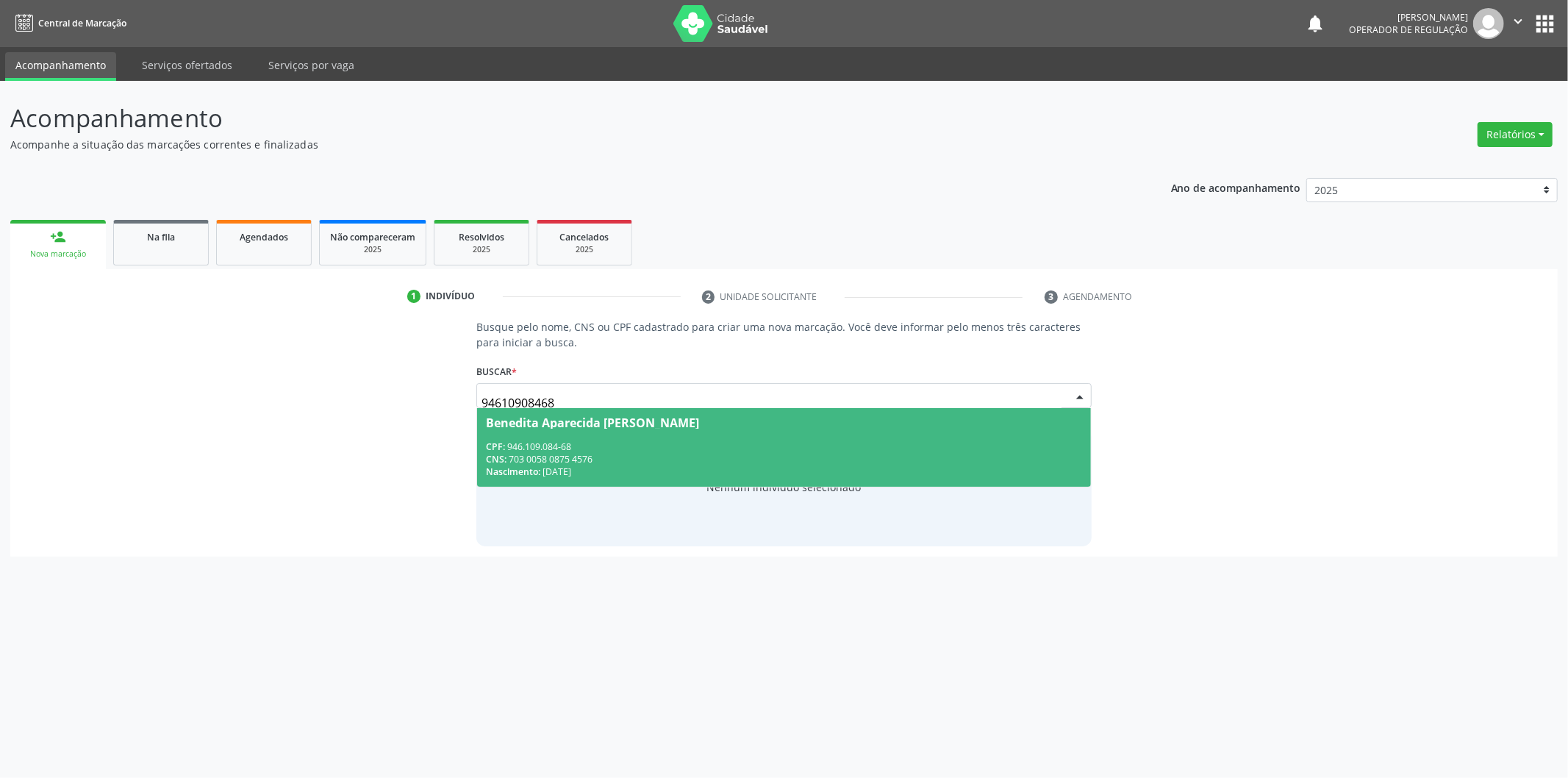
click at [594, 458] on div "CNS: 703 0058 0875 4576" at bounding box center [784, 459] width 596 height 13
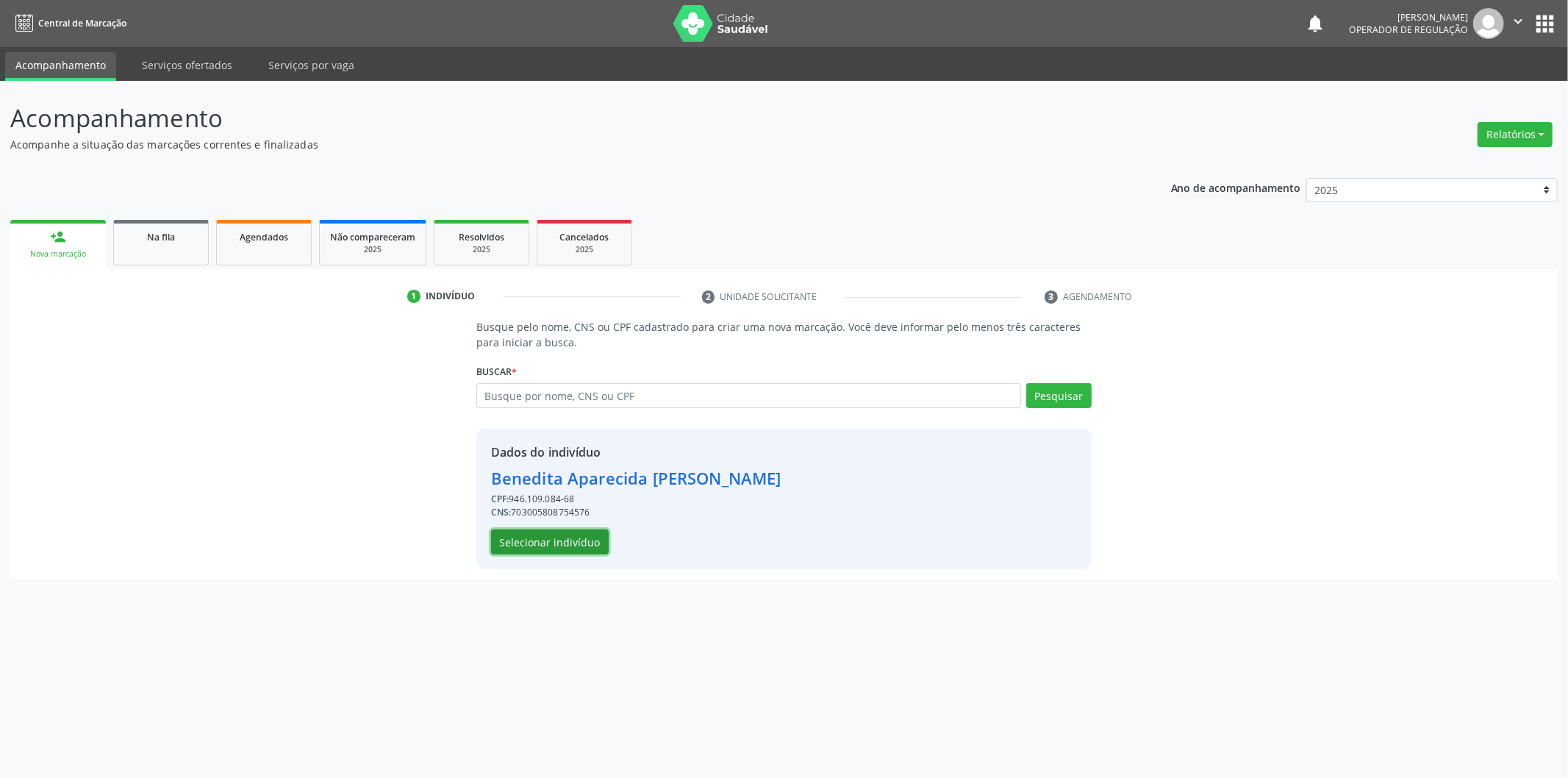
click at [585, 543] on button "Selecionar indivíduo" at bounding box center [549, 541] width 118 height 25
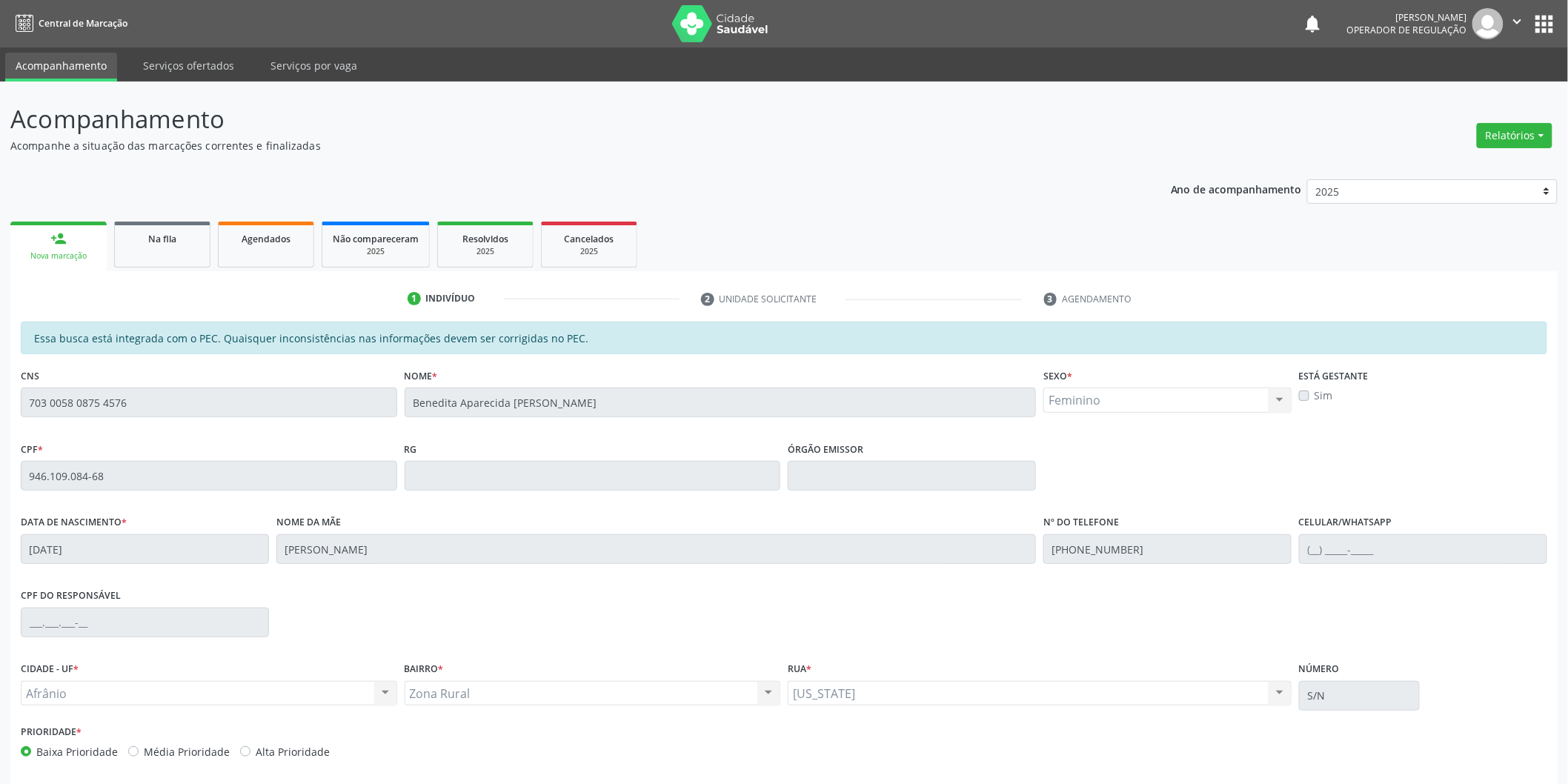
scroll to position [61, 0]
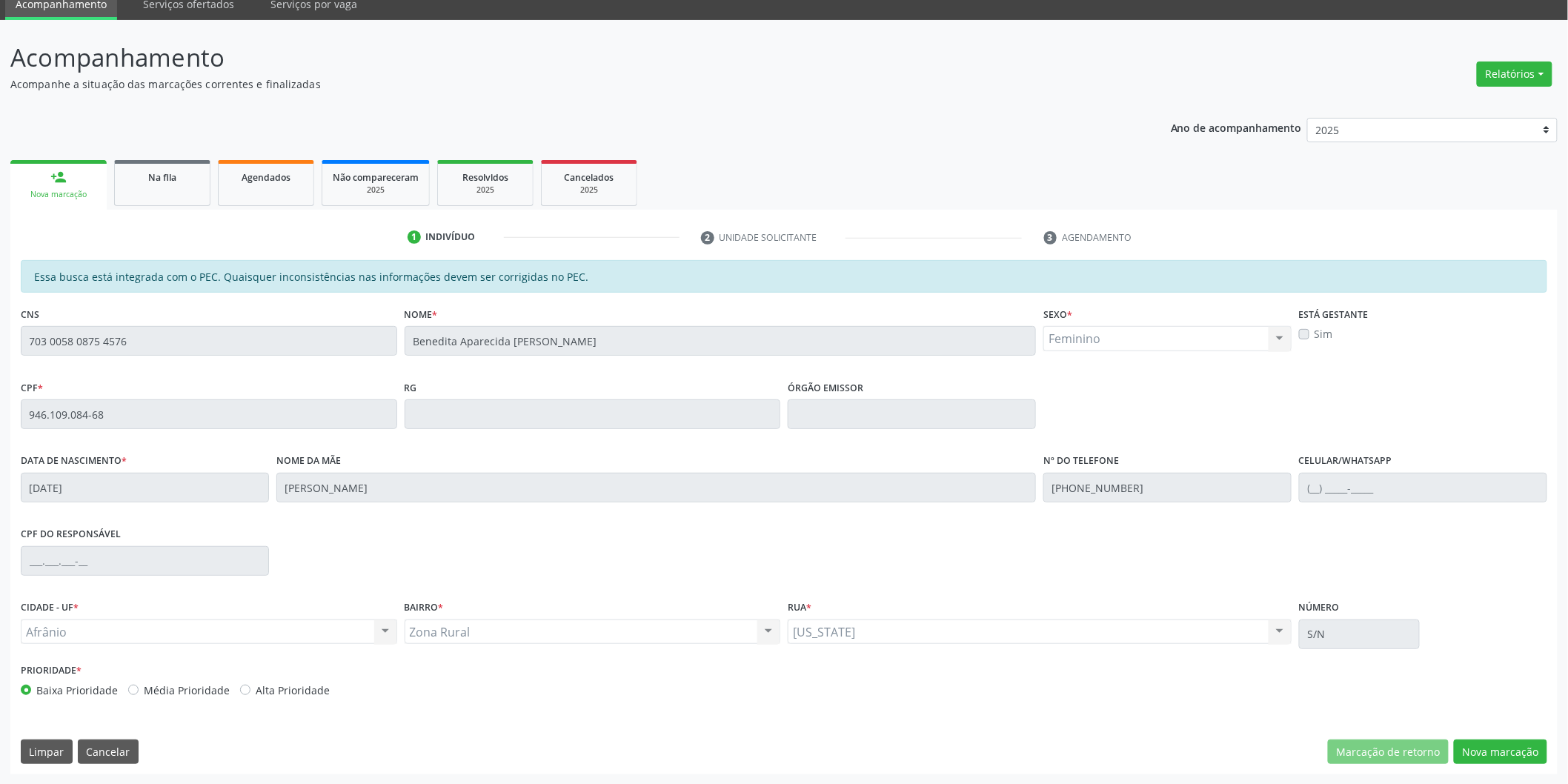
click at [1505, 764] on div "Essa busca está integrada com o PEC. Quaisquer inconsistências nas informações …" at bounding box center [784, 517] width 1547 height 514
click at [1495, 746] on button "Nova marcação" at bounding box center [1500, 752] width 93 height 25
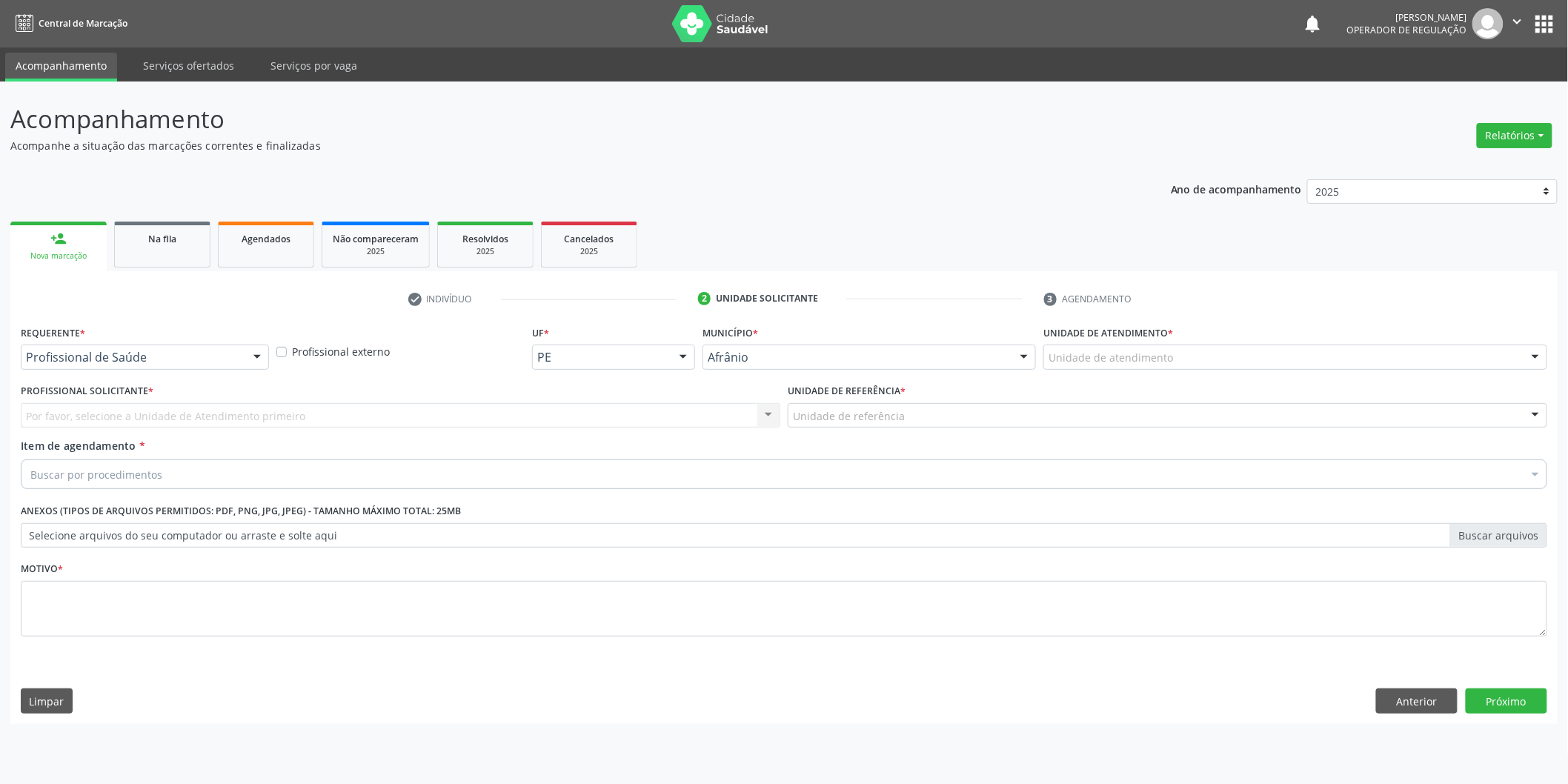
scroll to position [0, 0]
click at [1220, 354] on div "Unidade de atendimento" at bounding box center [1305, 357] width 508 height 25
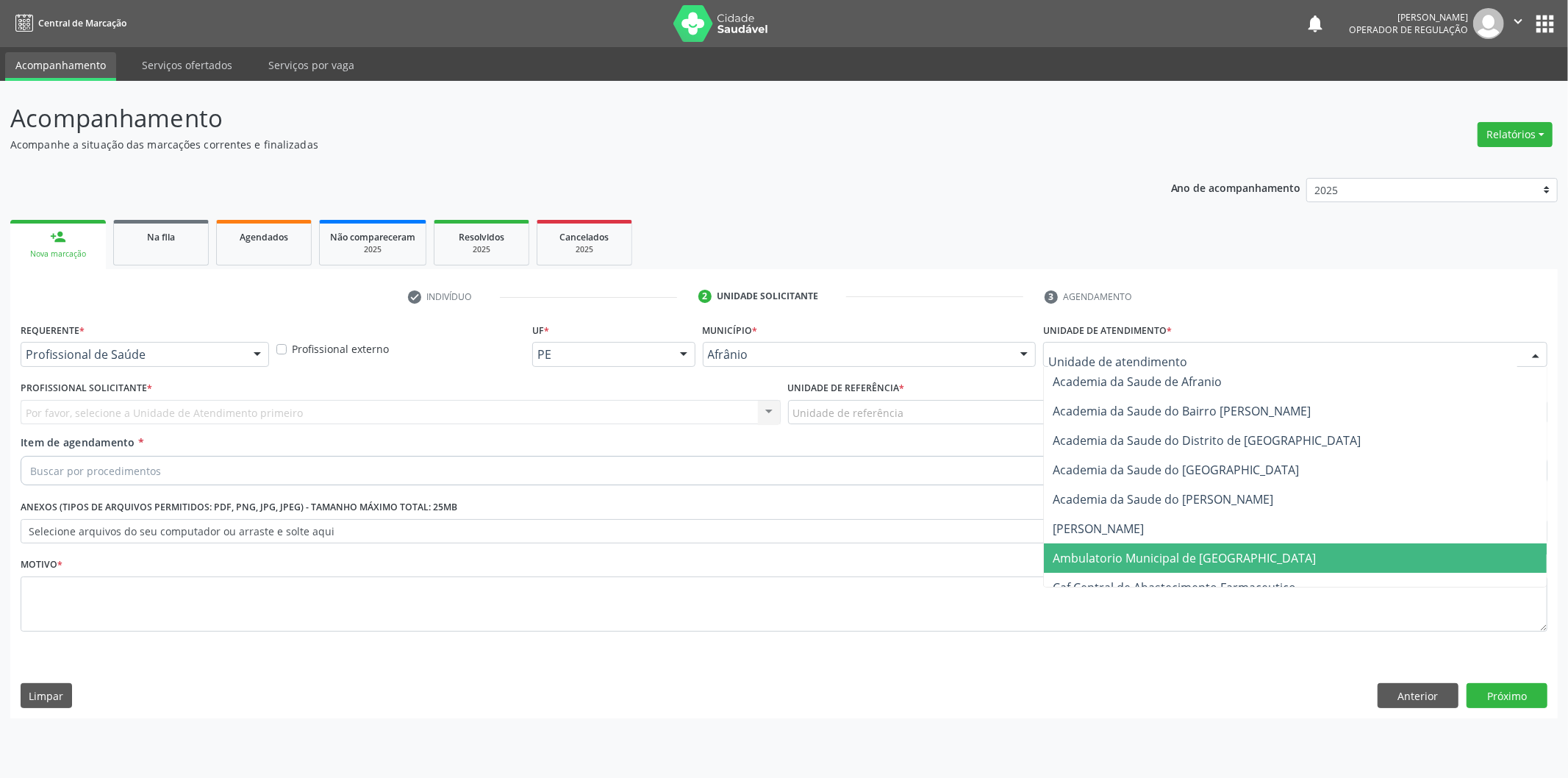
click at [1196, 550] on span "Ambulatorio Municipal de [GEOGRAPHIC_DATA]" at bounding box center [1184, 558] width 263 height 16
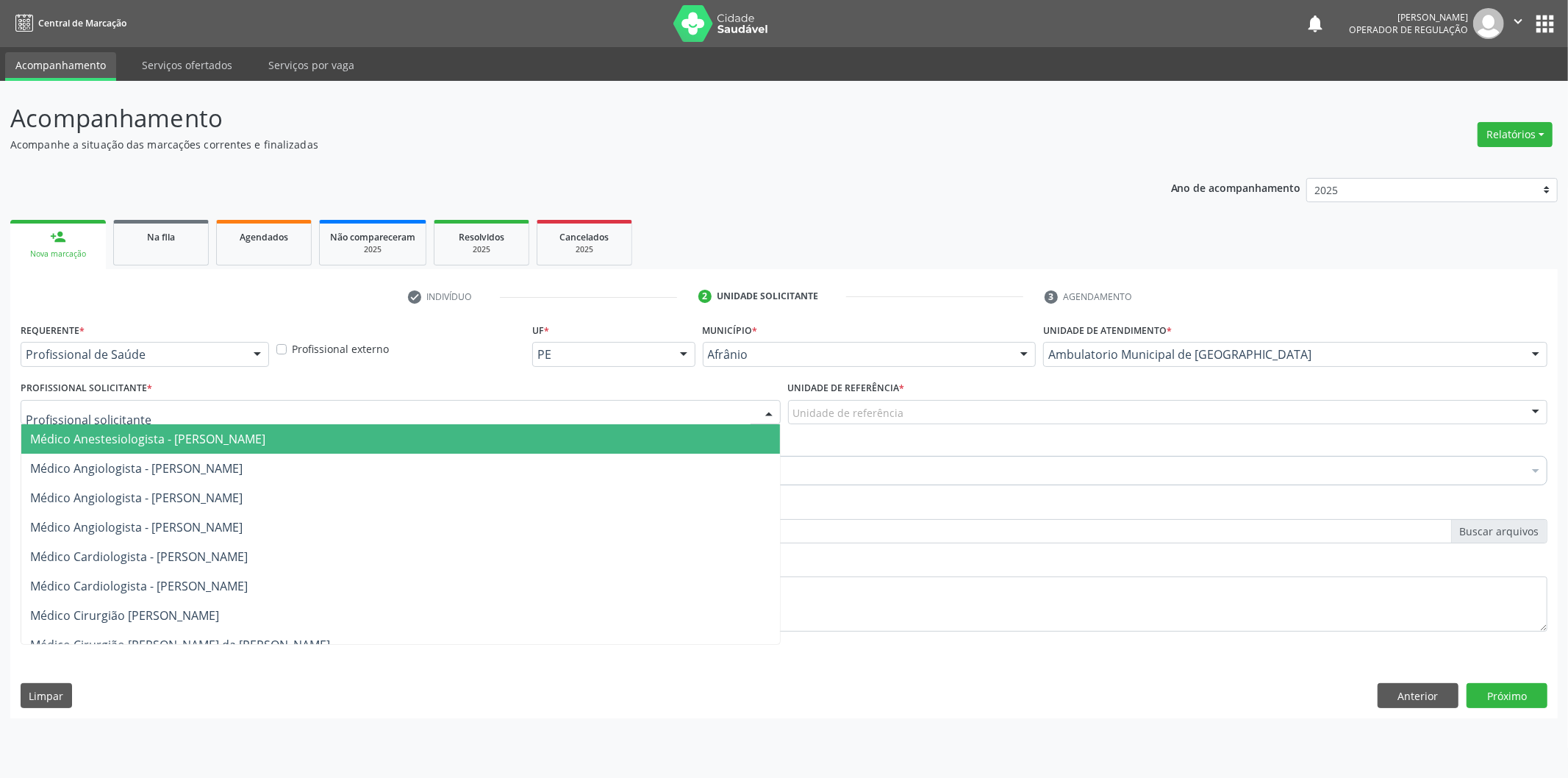
click at [387, 413] on div at bounding box center [401, 412] width 760 height 25
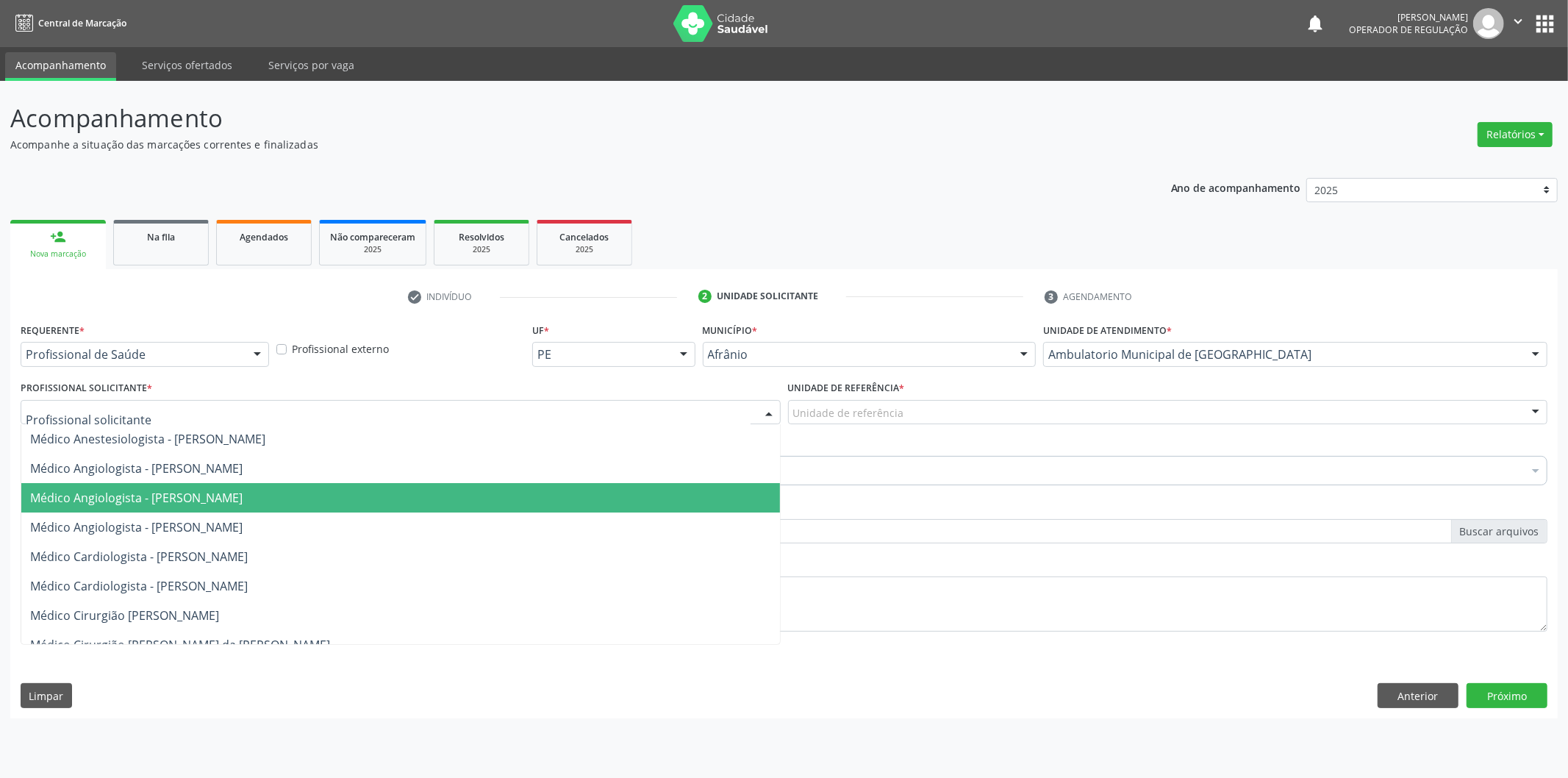
click at [406, 500] on span "Médico Angiologista - [PERSON_NAME]" at bounding box center [401, 497] width 759 height 30
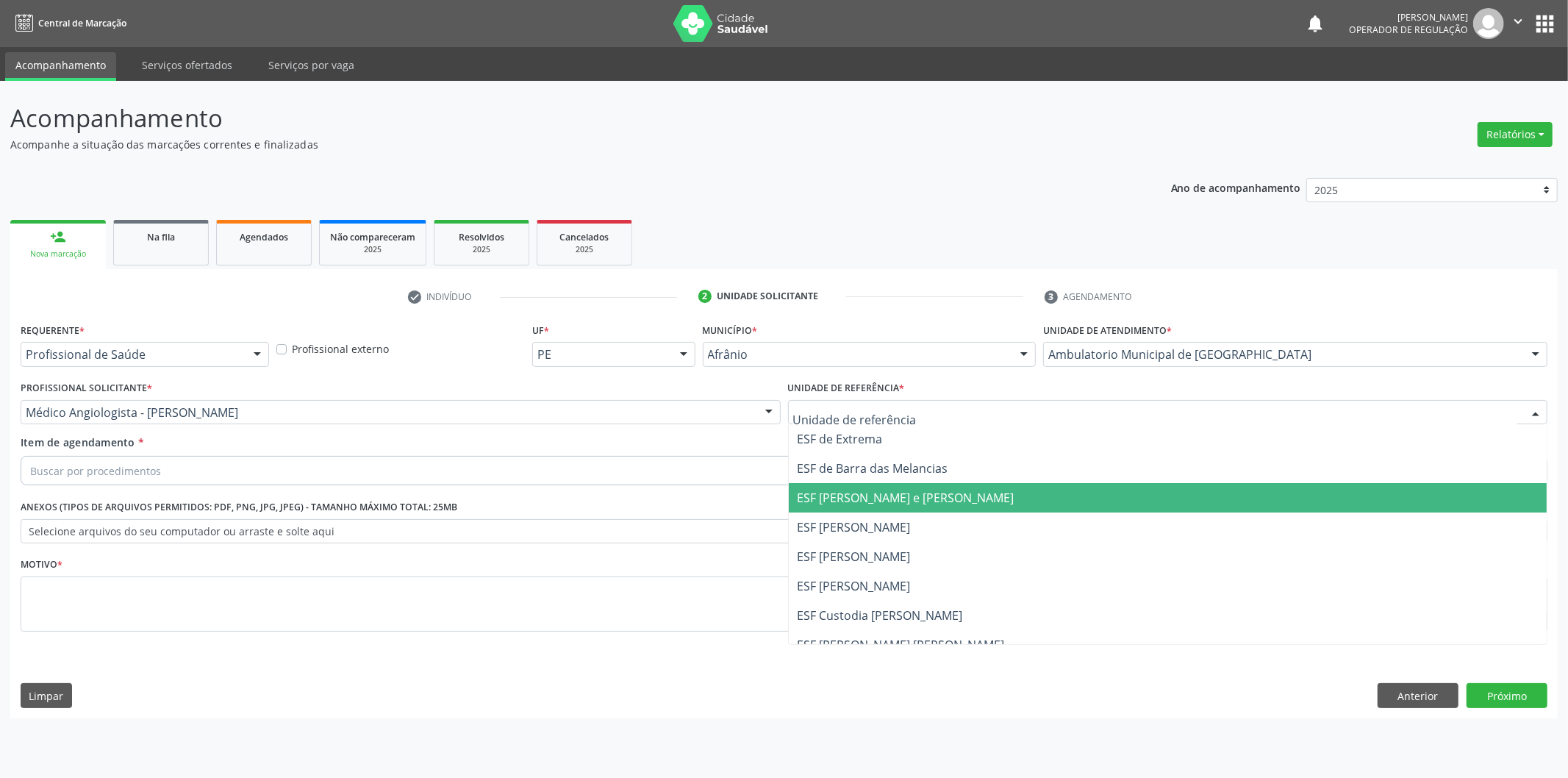
click at [864, 501] on span "ESF [PERSON_NAME] e [PERSON_NAME]" at bounding box center [906, 497] width 217 height 16
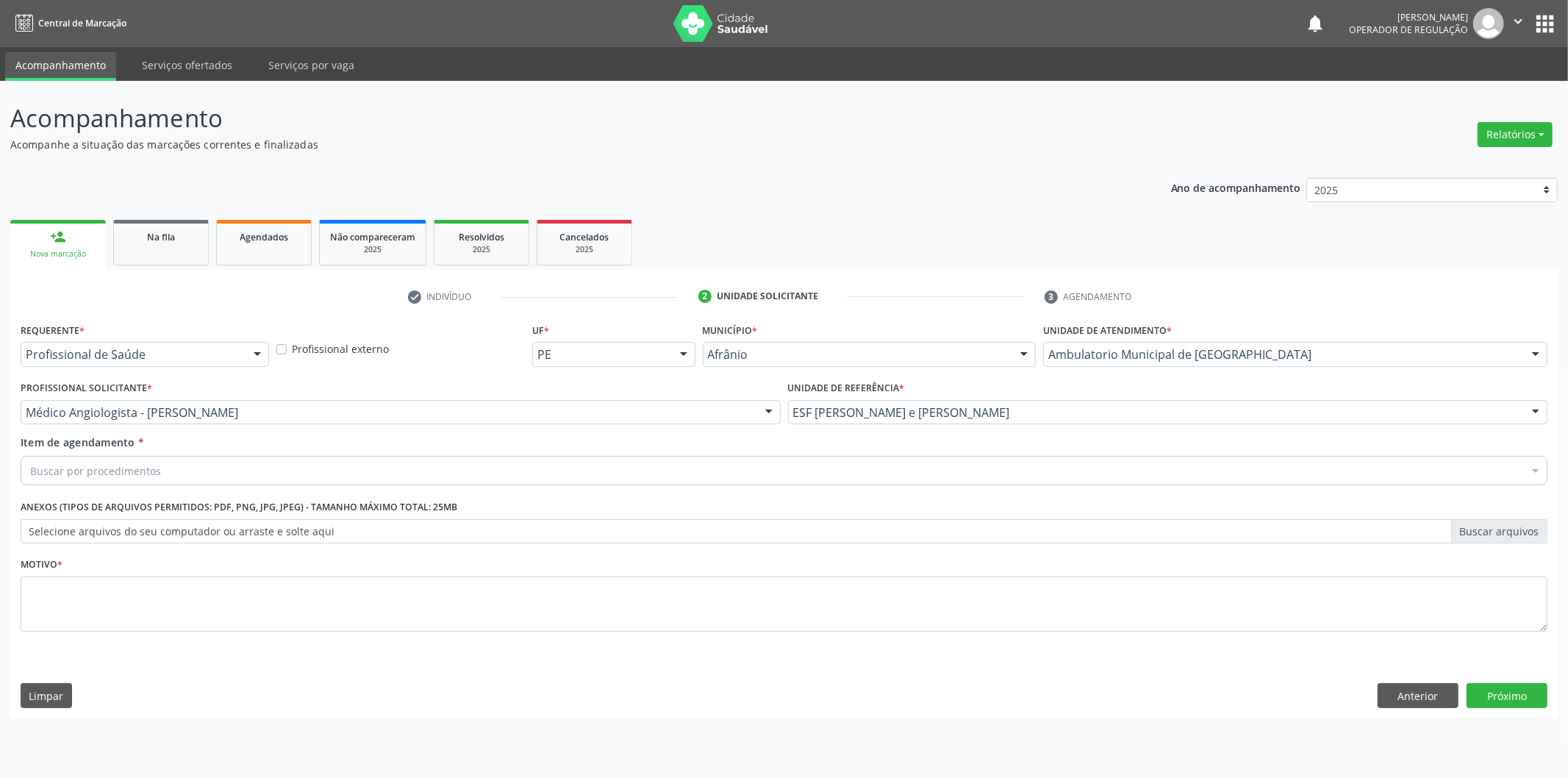
click at [237, 446] on div "Item de agendamento * Buscar por procedimentos Selecionar todos 0604320140 - Ab…" at bounding box center [784, 457] width 1527 height 46
click at [237, 456] on div "Buscar por procedimentos" at bounding box center [784, 470] width 1527 height 30
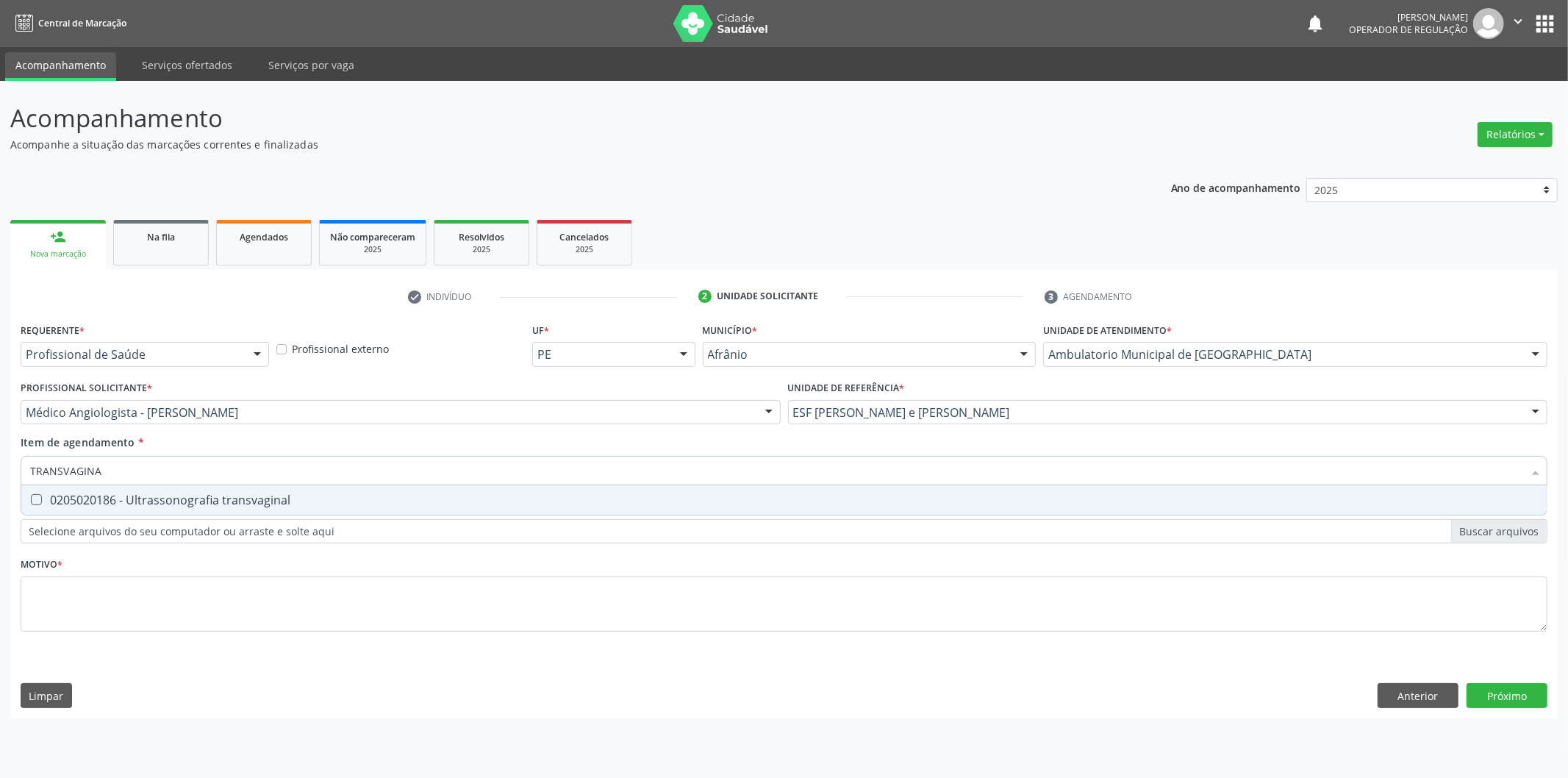
type input "TRANSVAGINAL"
click at [219, 508] on span "0205020186 - Ultrassonografia transvaginal" at bounding box center [784, 500] width 1526 height 30
checkbox transvaginal "true"
click at [182, 596] on div "Requerente * Profissional de Saúde Profissional de Saúde Paciente Nenhum result…" at bounding box center [784, 485] width 1527 height 333
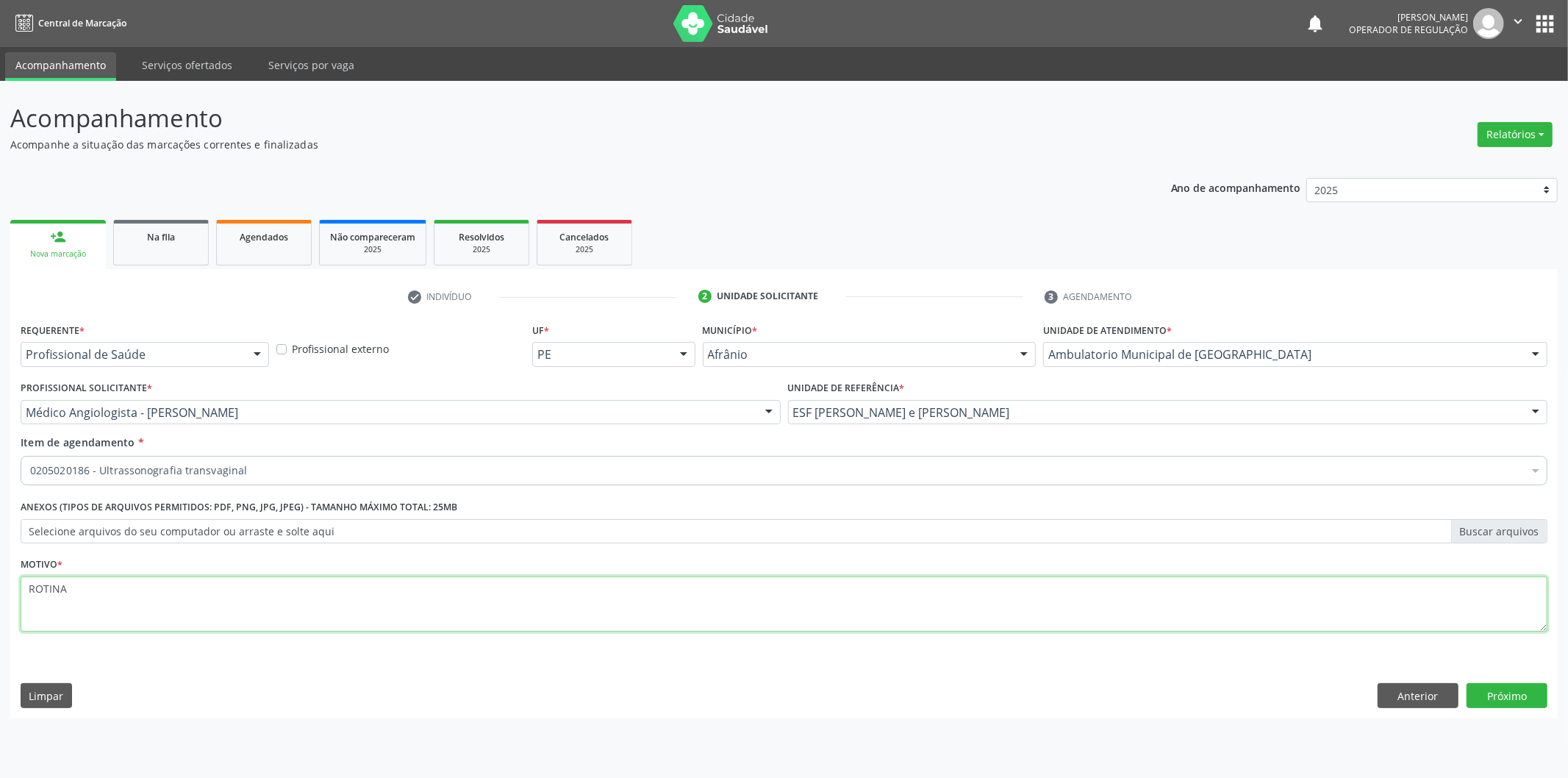
type textarea "ROTINA"
click at [1394, 681] on div "Requerente * Profissional de Saúde Profissional de Saúde Paciente Nenhum result…" at bounding box center [784, 518] width 1548 height 399
click at [1402, 688] on button "Anterior" at bounding box center [1418, 695] width 81 height 25
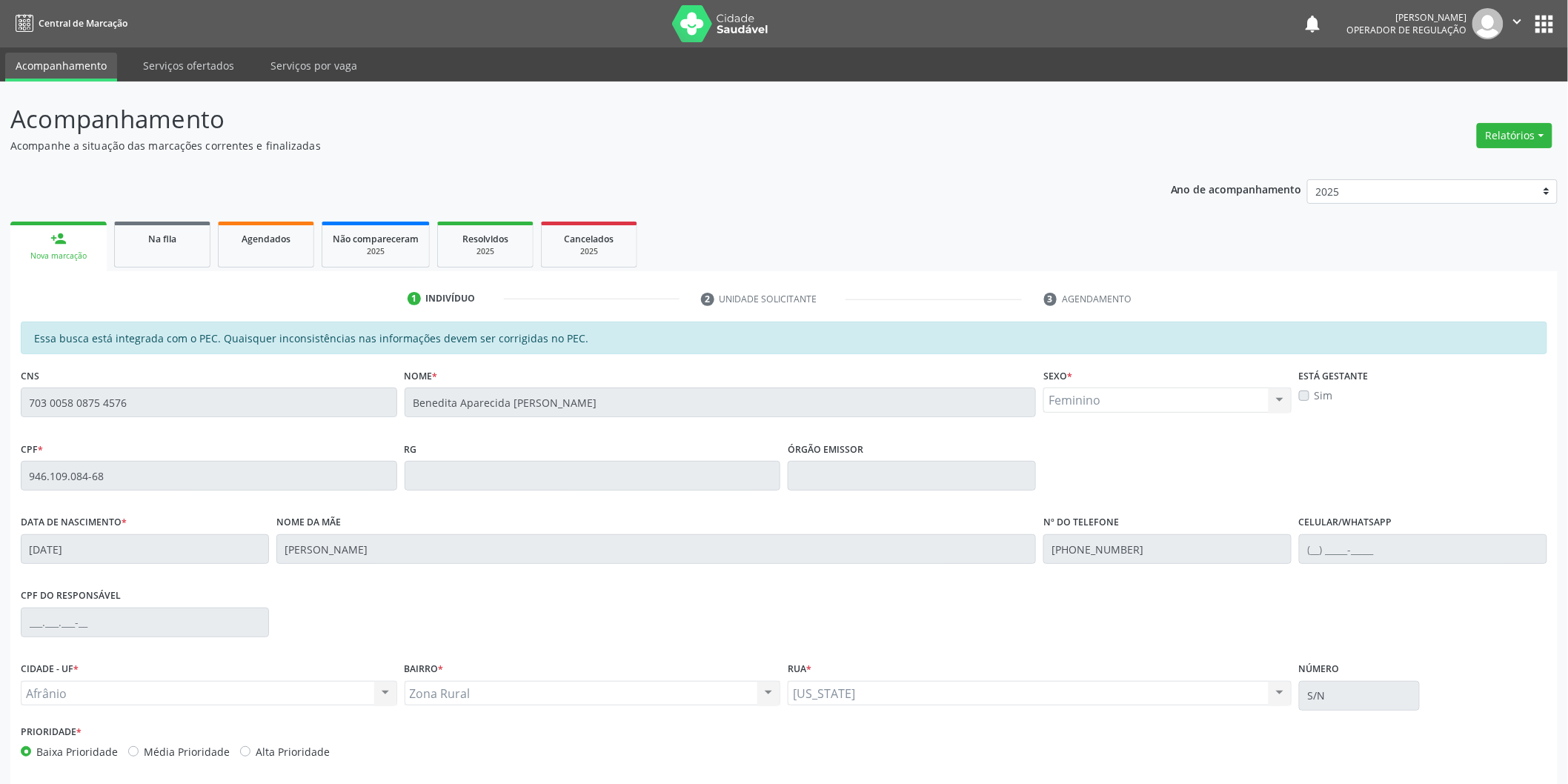
scroll to position [61, 0]
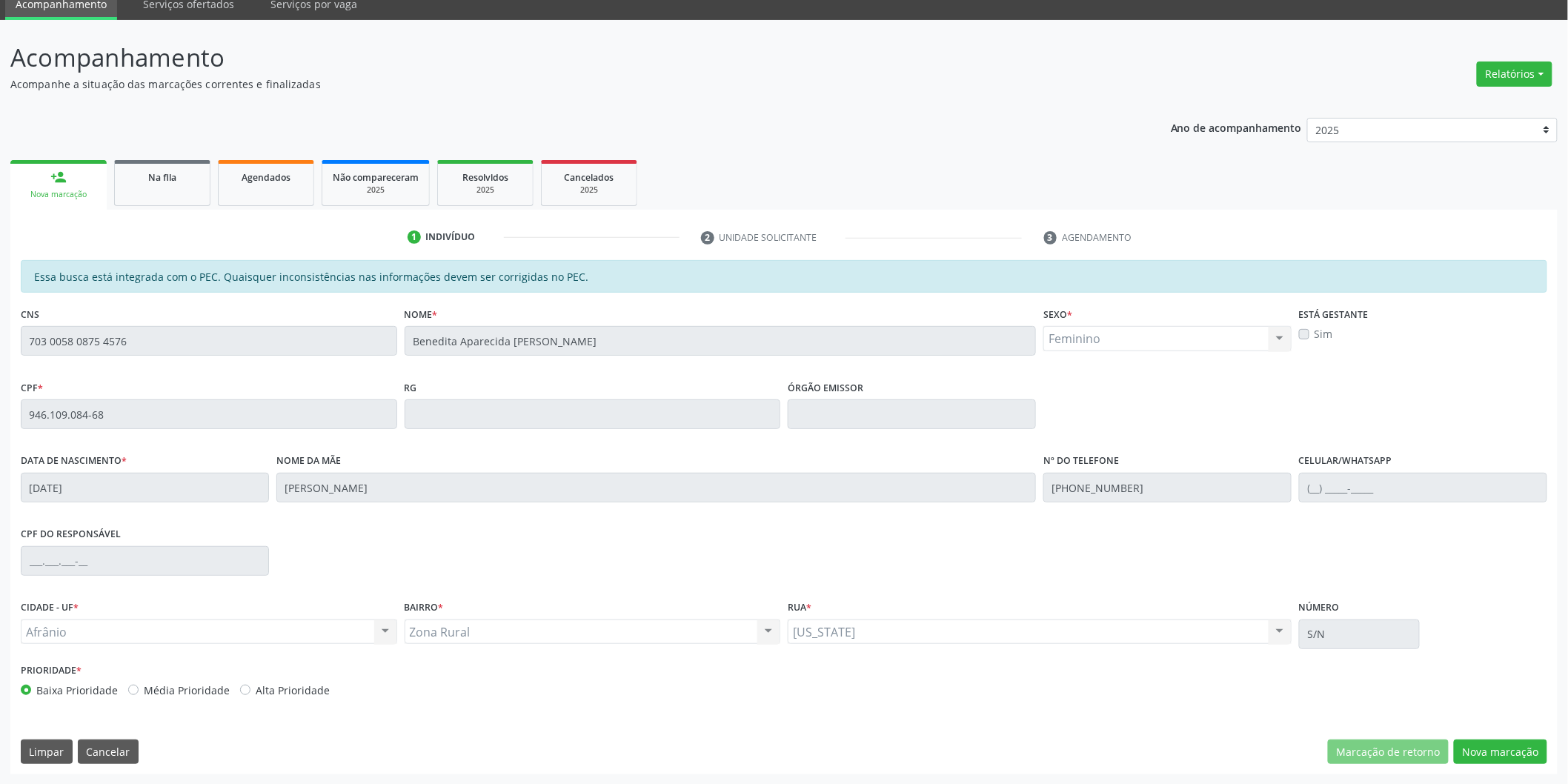
click at [1485, 724] on div "Essa busca está integrada com o PEC. Quaisquer inconsistências nas informações …" at bounding box center [784, 517] width 1547 height 514
click at [1469, 753] on button "Nova marcação" at bounding box center [1500, 752] width 93 height 25
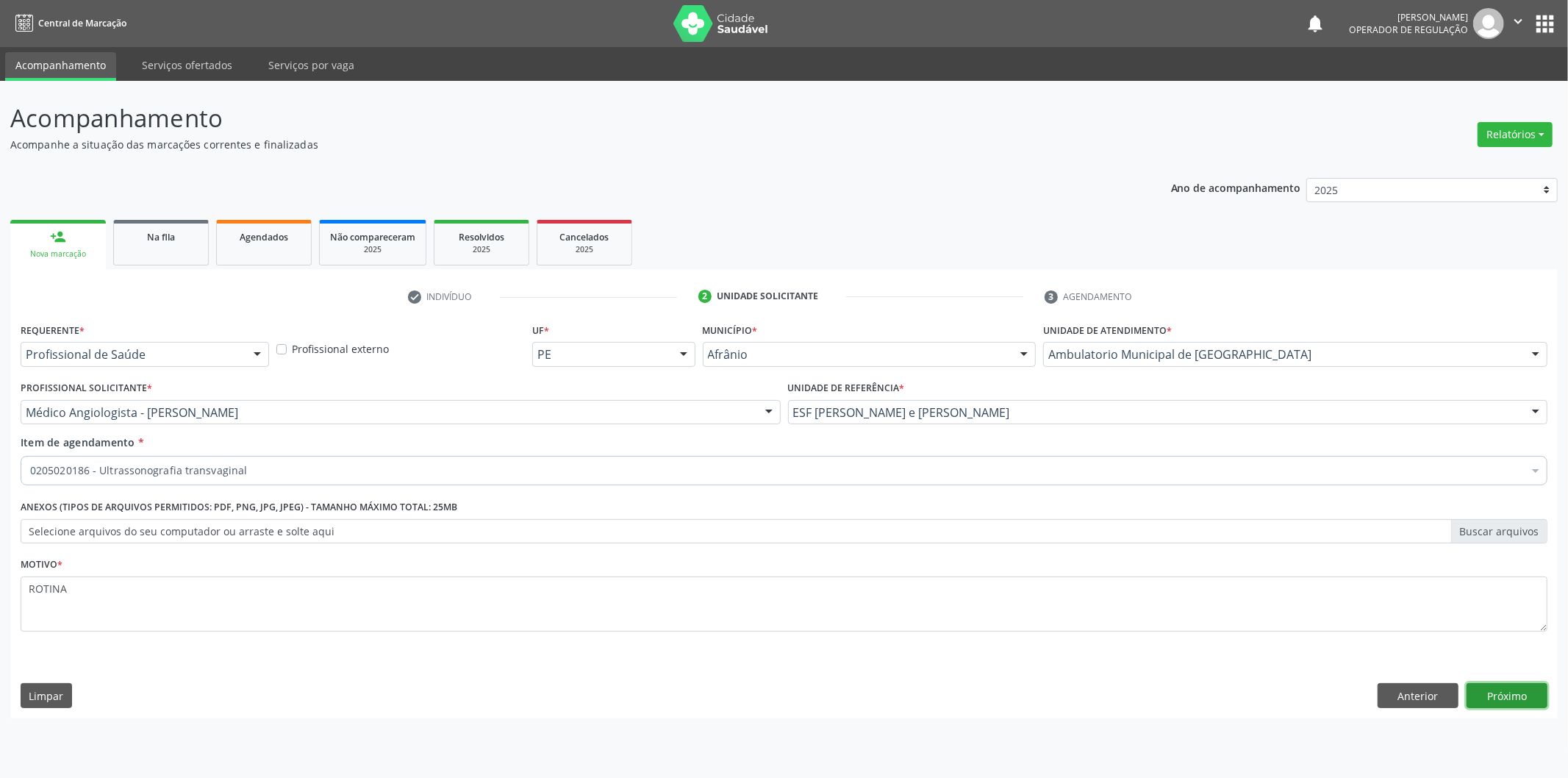
click at [1486, 689] on button "Próximo" at bounding box center [1507, 695] width 81 height 25
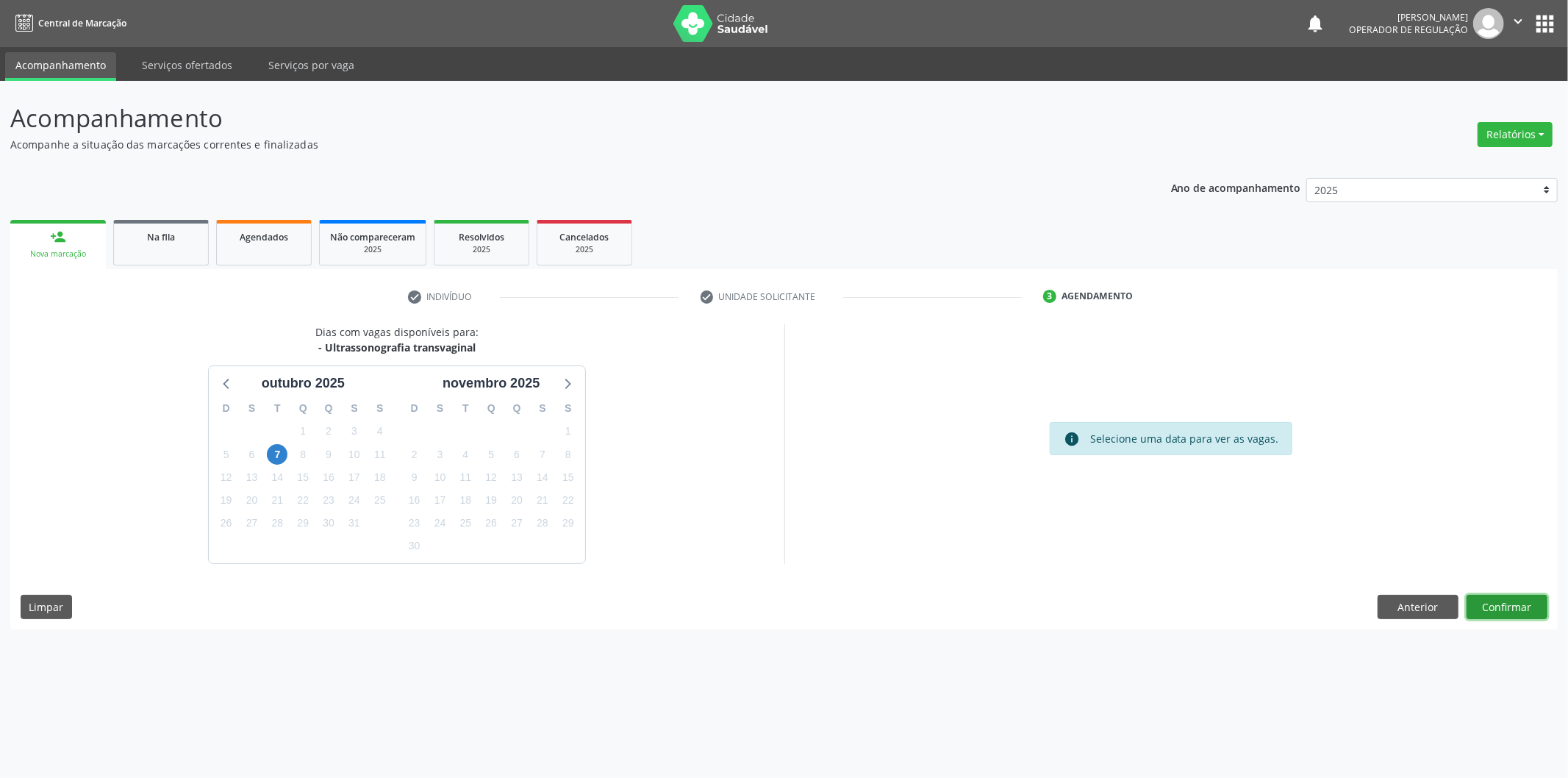
click at [1502, 617] on button "Confirmar" at bounding box center [1507, 607] width 81 height 25
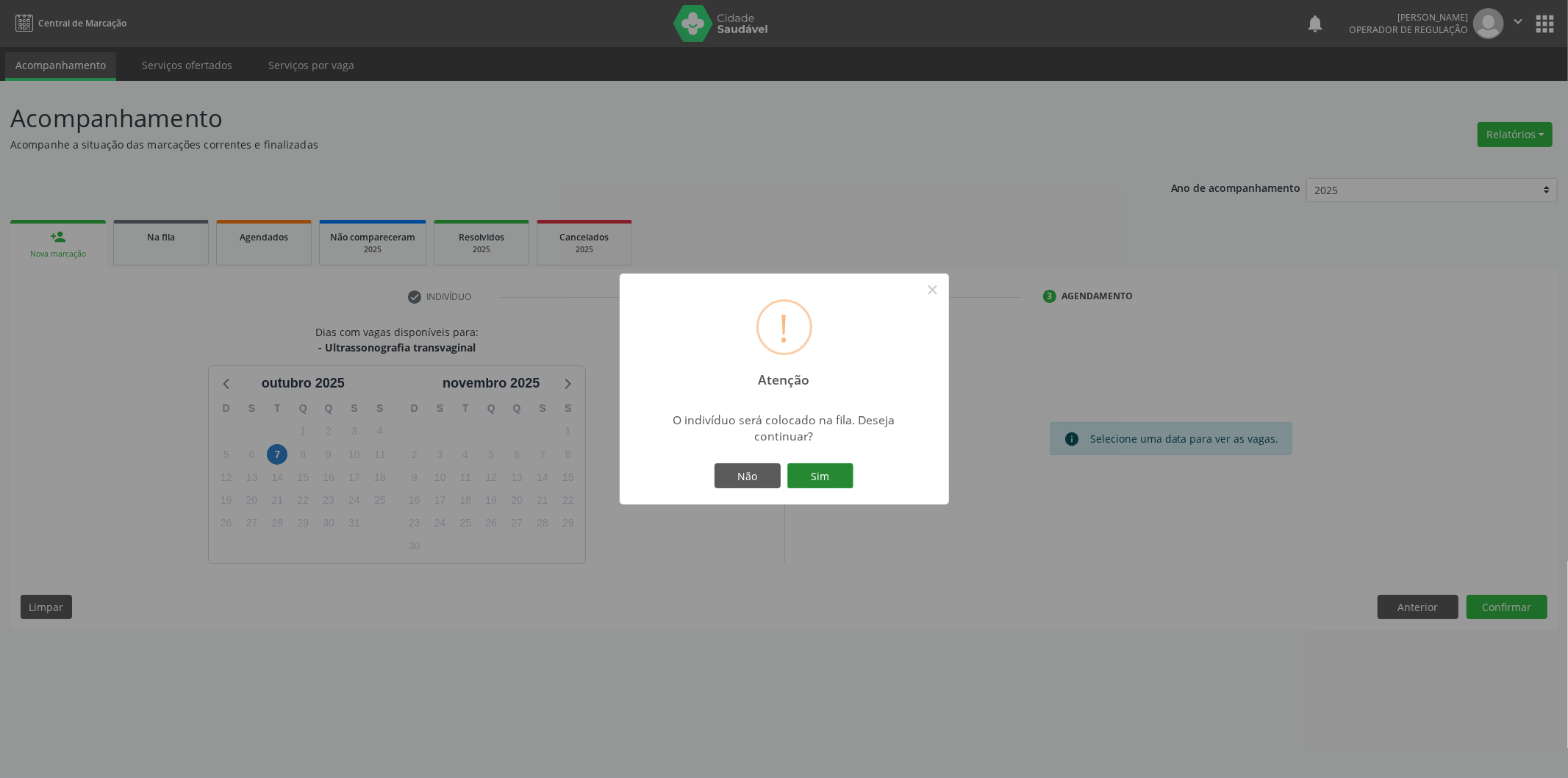
click at [824, 471] on button "Sim" at bounding box center [820, 475] width 66 height 25
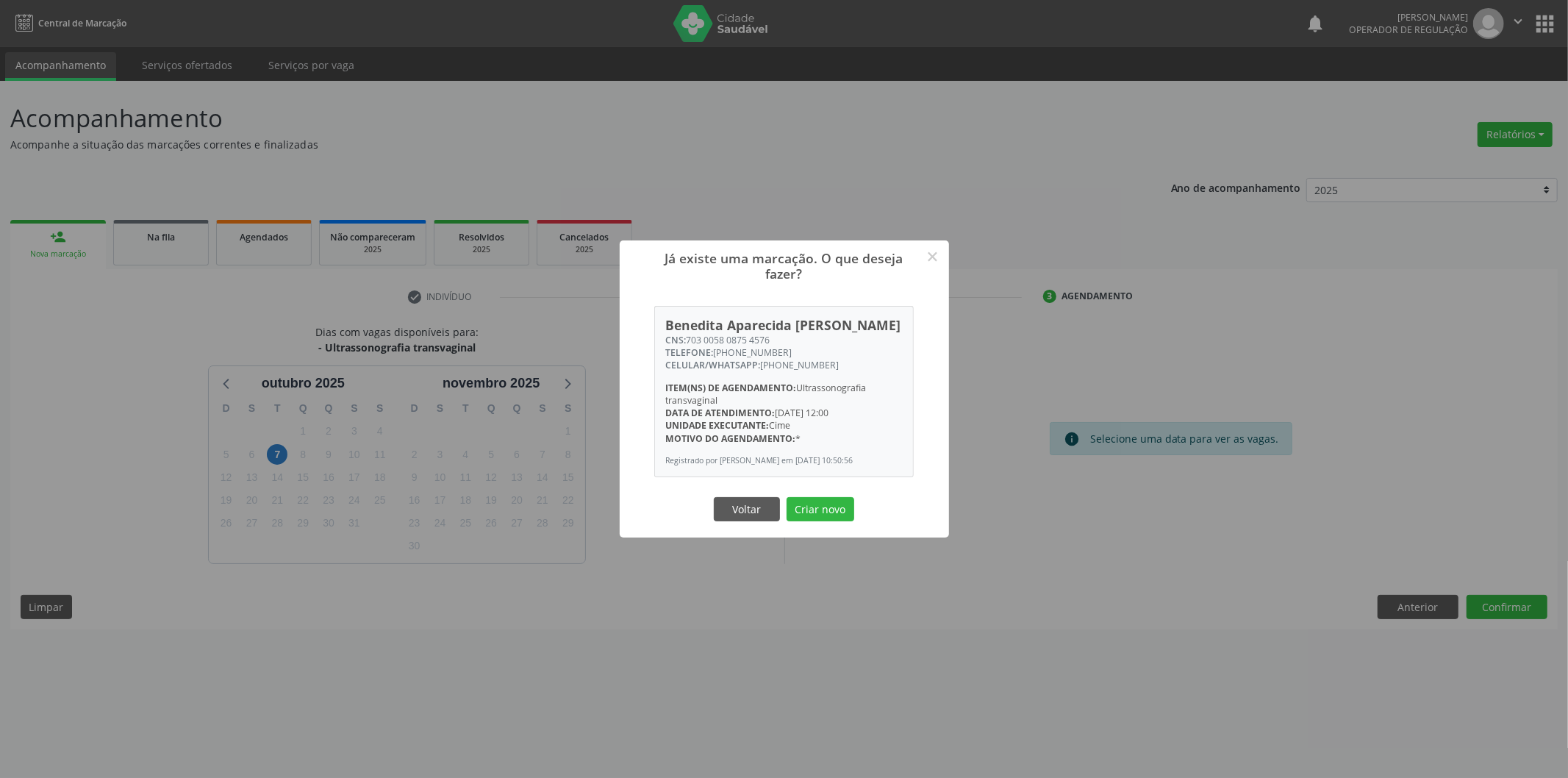
click at [787, 497] on button "Criar novo" at bounding box center [820, 509] width 68 height 25
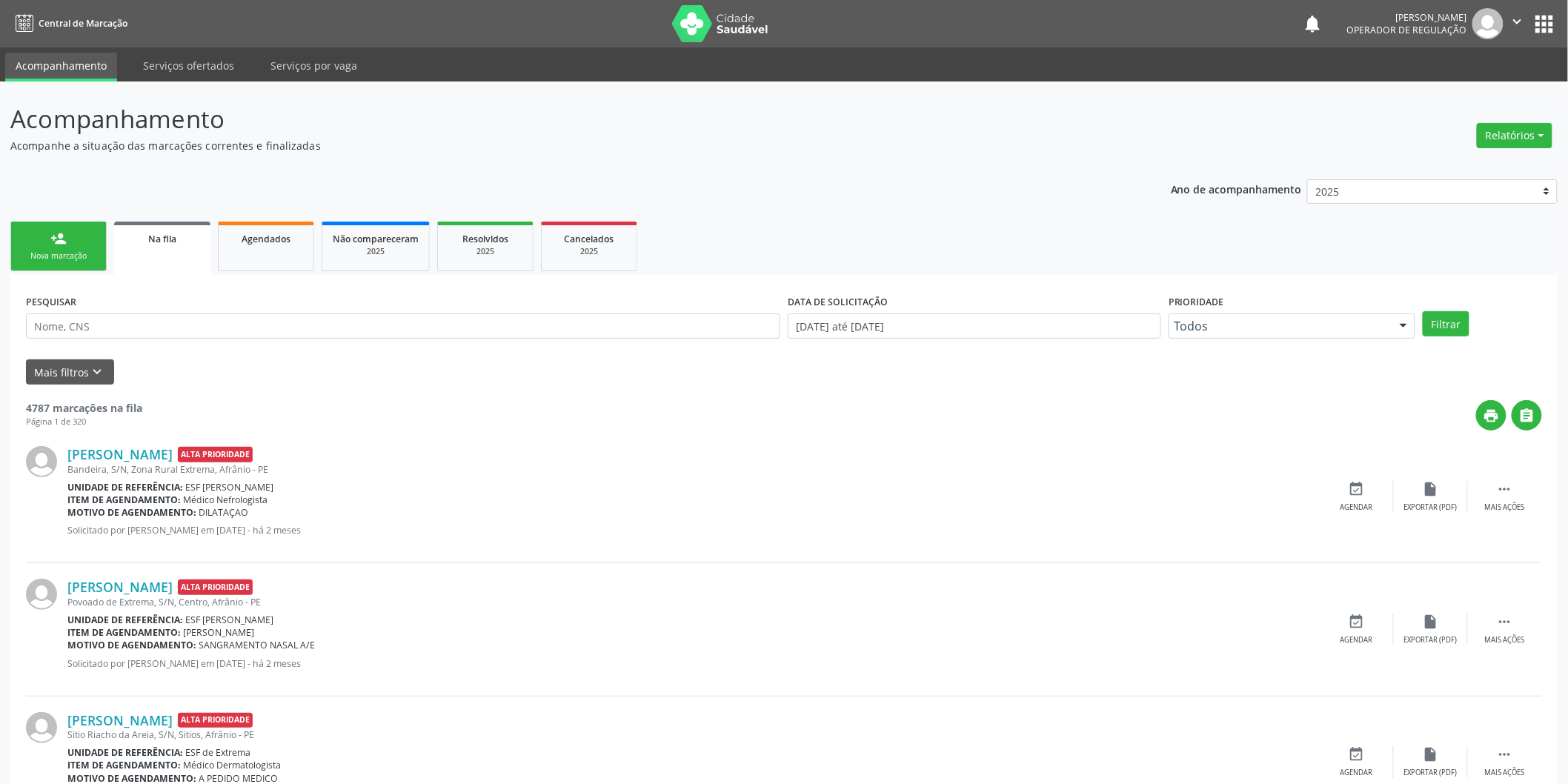
click at [68, 222] on link "person_add Nova marcação" at bounding box center [59, 247] width 97 height 50
